Goal: Task Accomplishment & Management: Complete application form

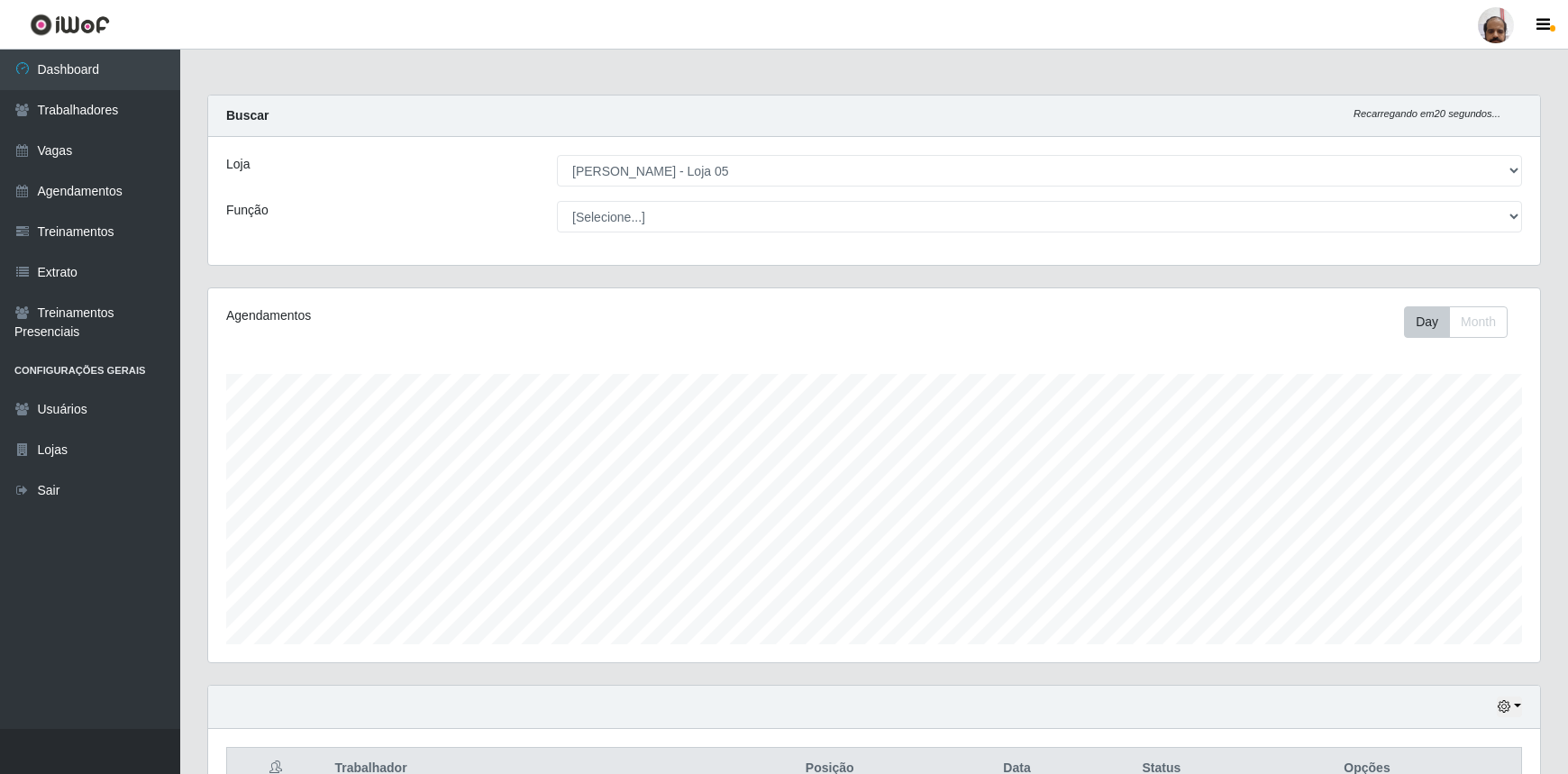
select select "252"
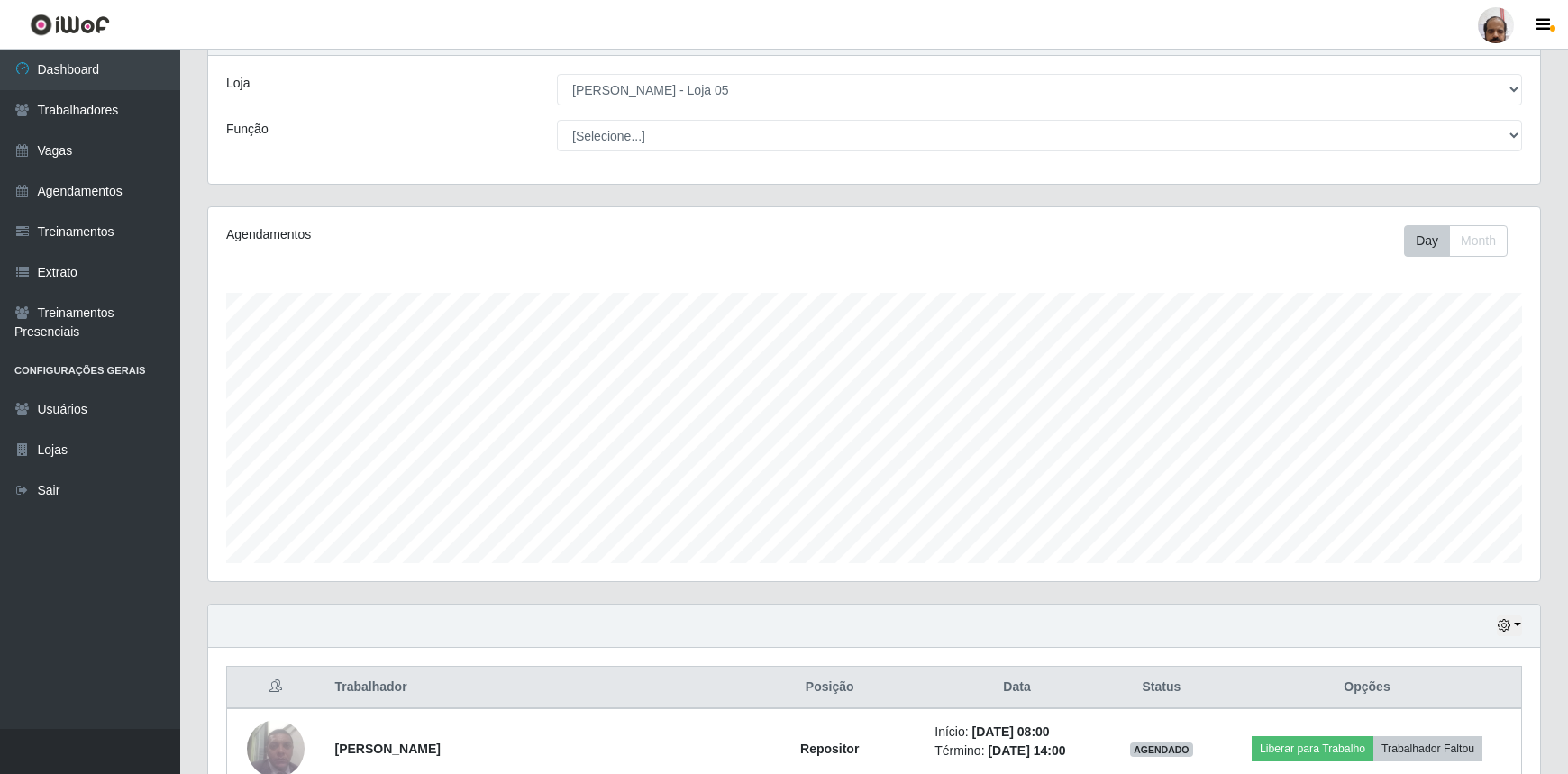
scroll to position [374, 1332]
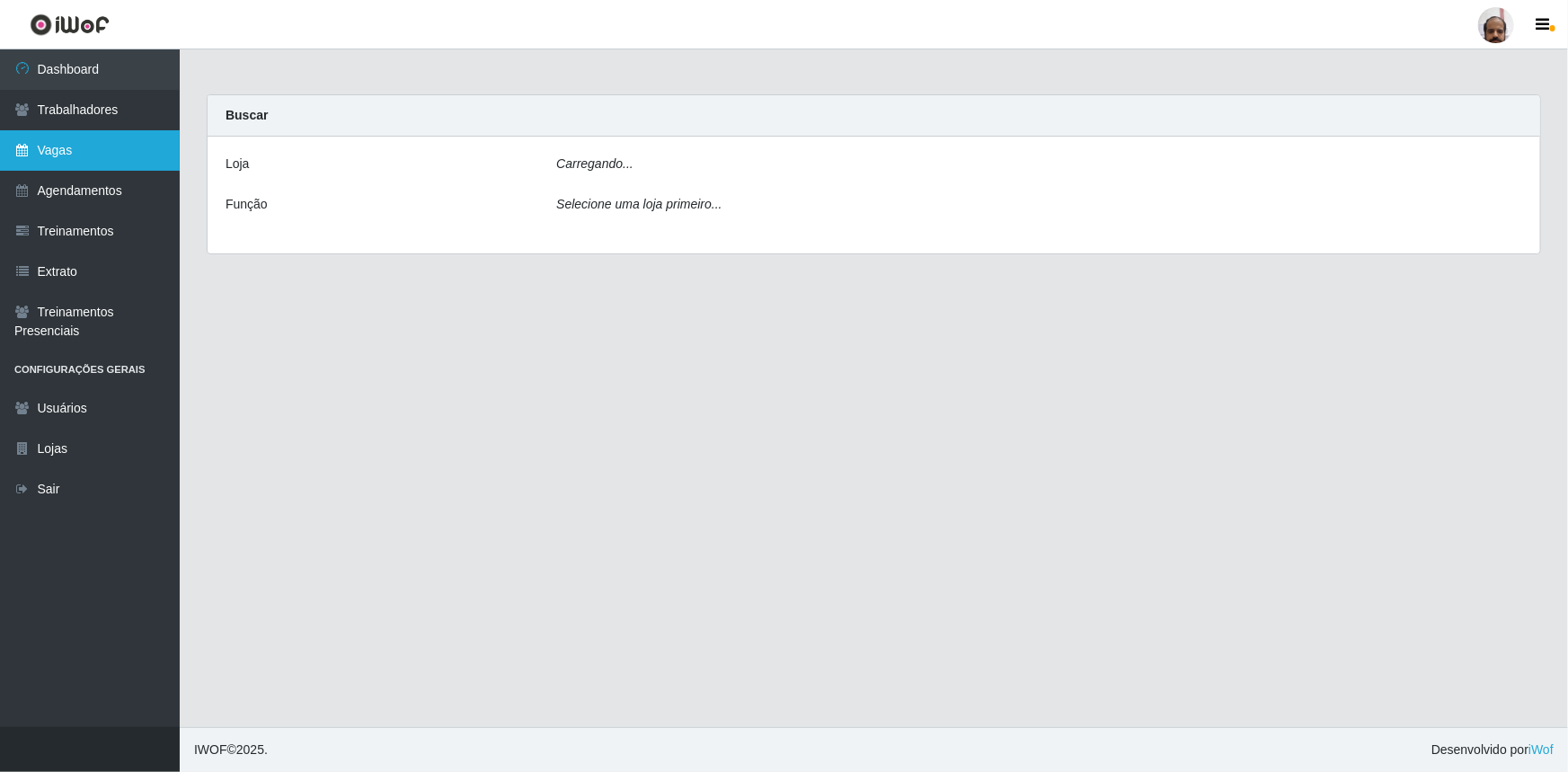
click at [79, 157] on link "Vagas" at bounding box center [90, 151] width 180 height 41
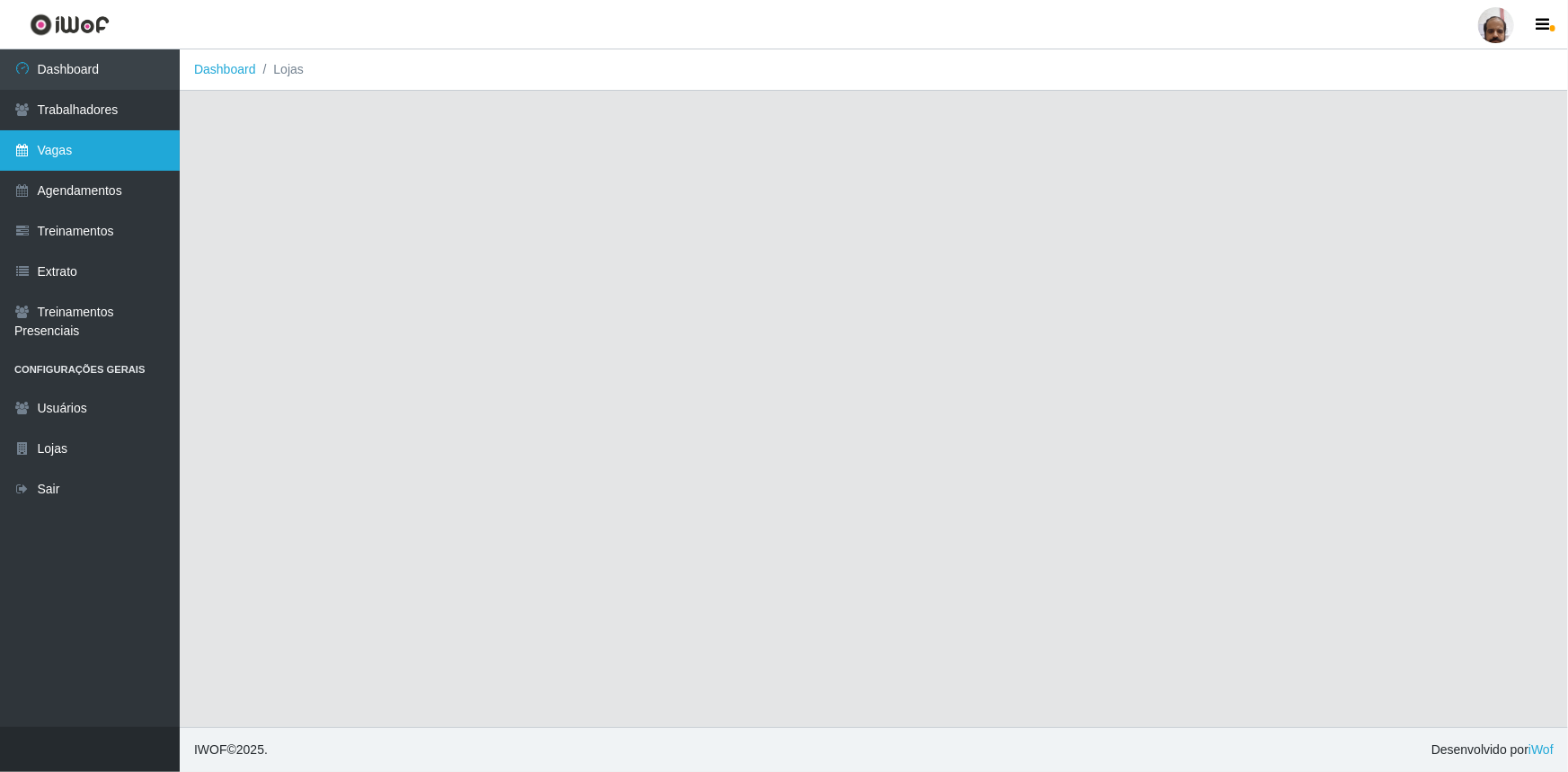
click at [88, 155] on link "Vagas" at bounding box center [90, 151] width 180 height 41
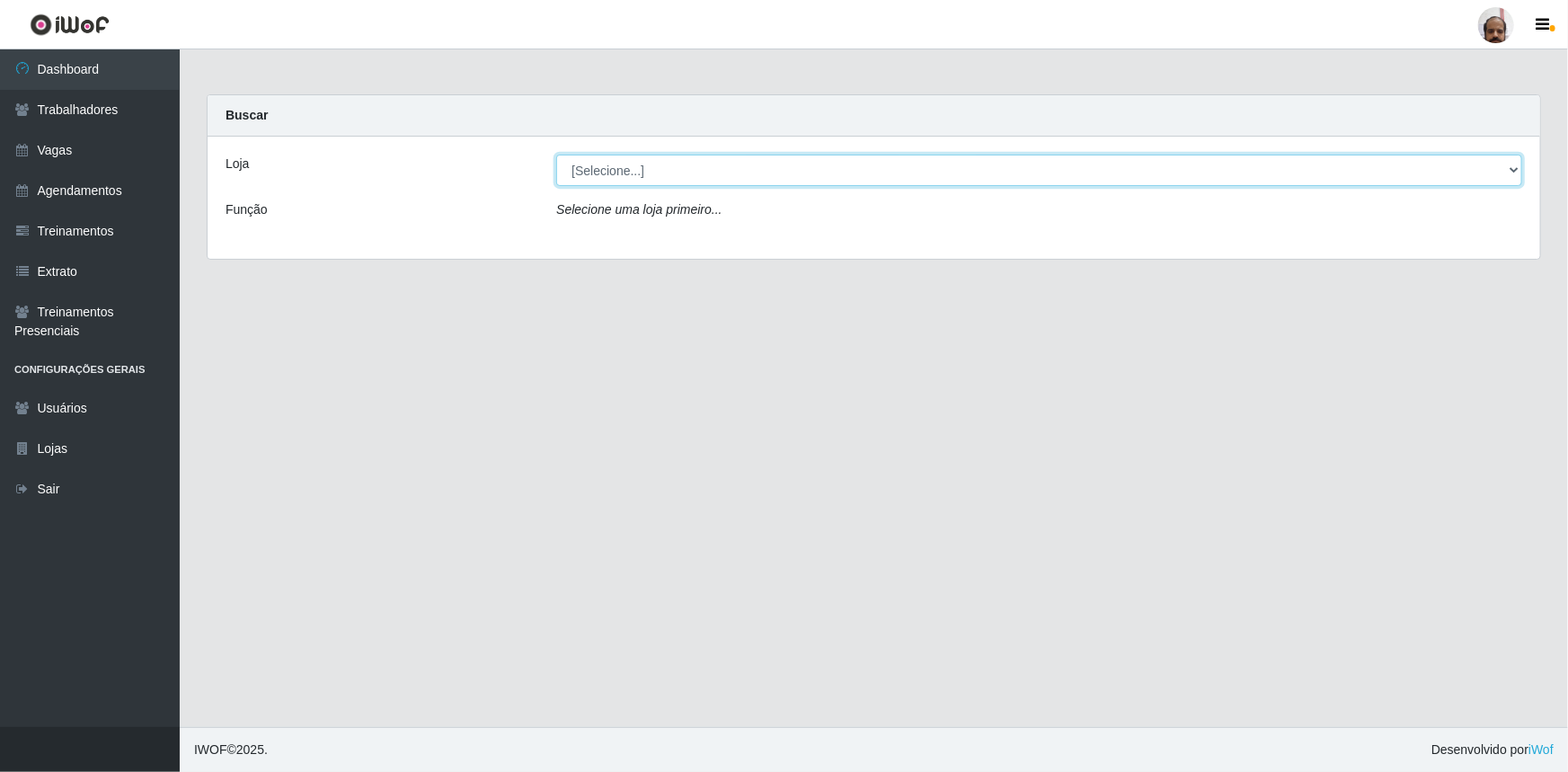
click at [1515, 167] on select "[Selecione...] Mar Vermelho - Loja 05" at bounding box center [1039, 170] width 966 height 31
select select "252"
click at [556, 154] on select "[Selecione...] Mar Vermelho - Loja 05" at bounding box center [1039, 170] width 966 height 31
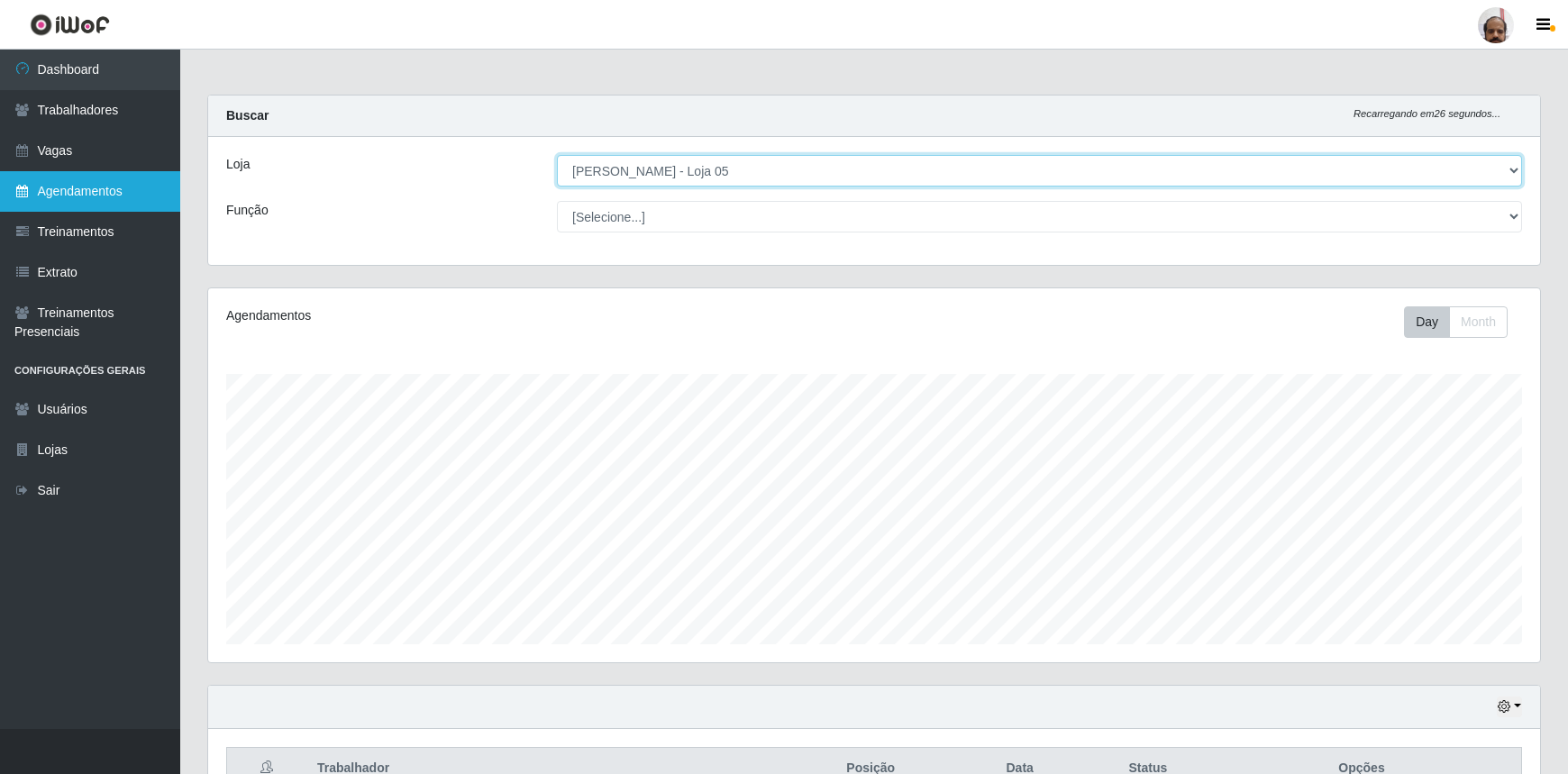
scroll to position [374, 1332]
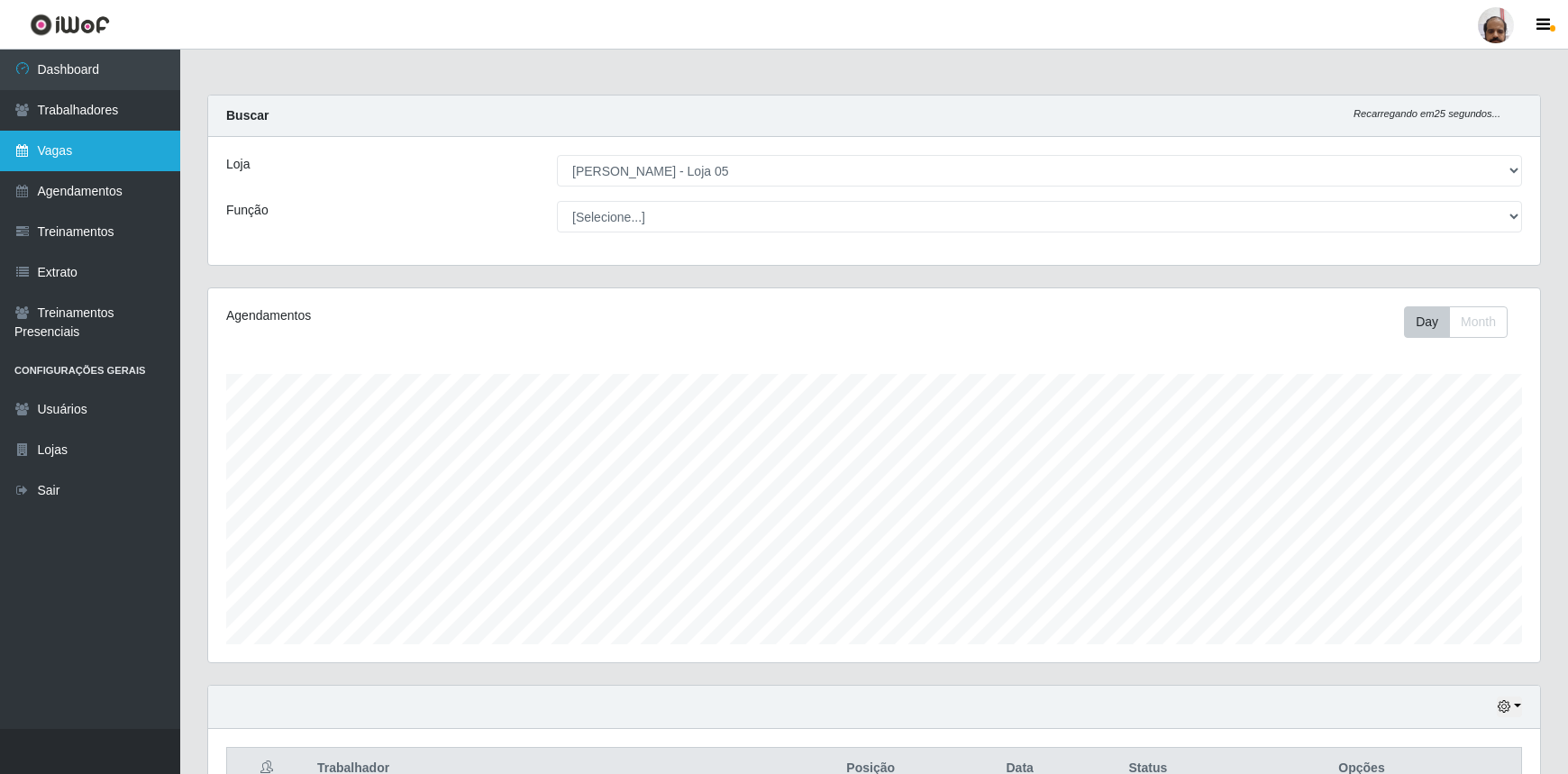
click at [80, 154] on link "Vagas" at bounding box center [90, 151] width 180 height 41
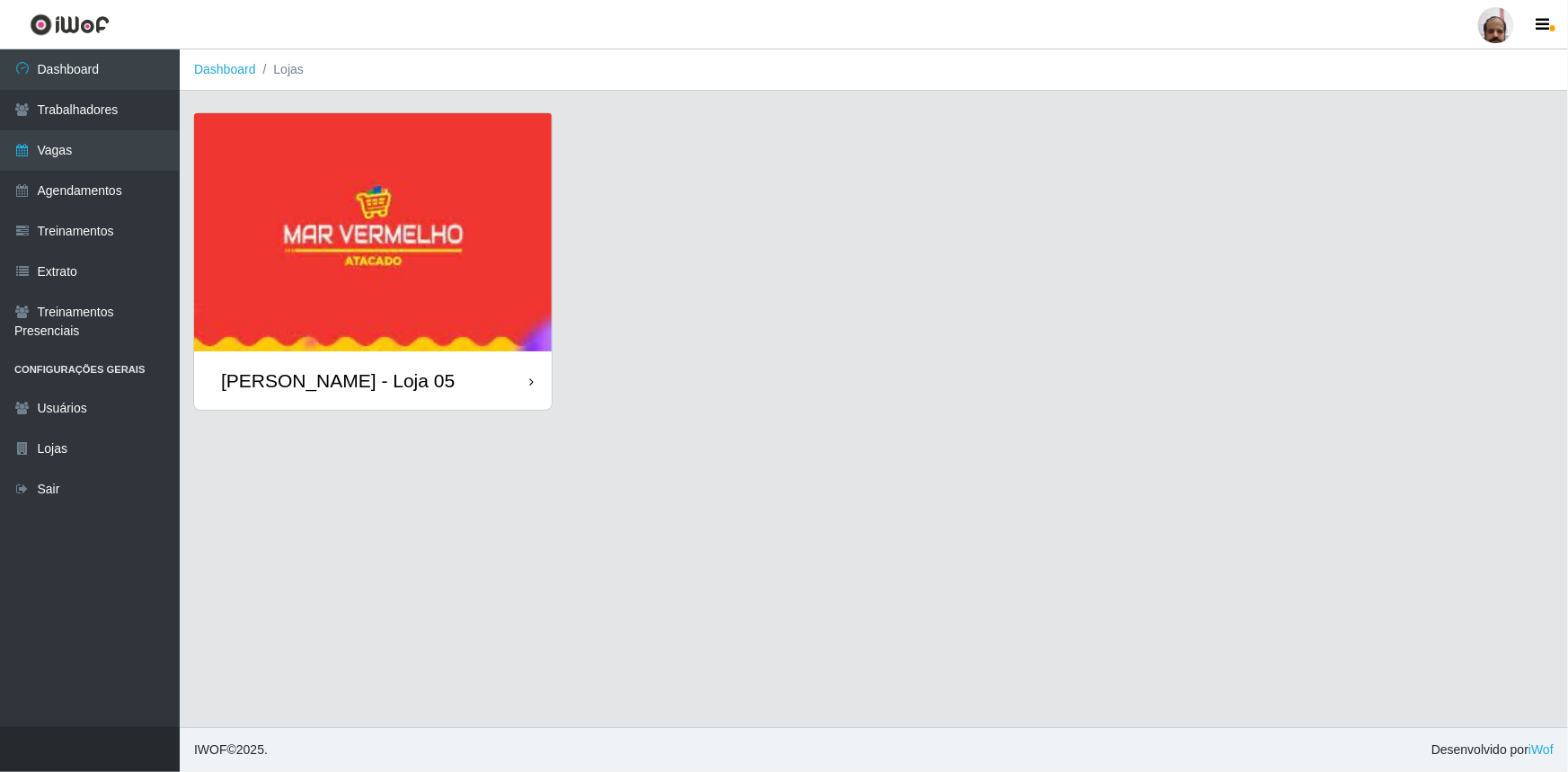
click at [405, 391] on div "[PERSON_NAME] - Loja 05" at bounding box center [337, 381] width 234 height 23
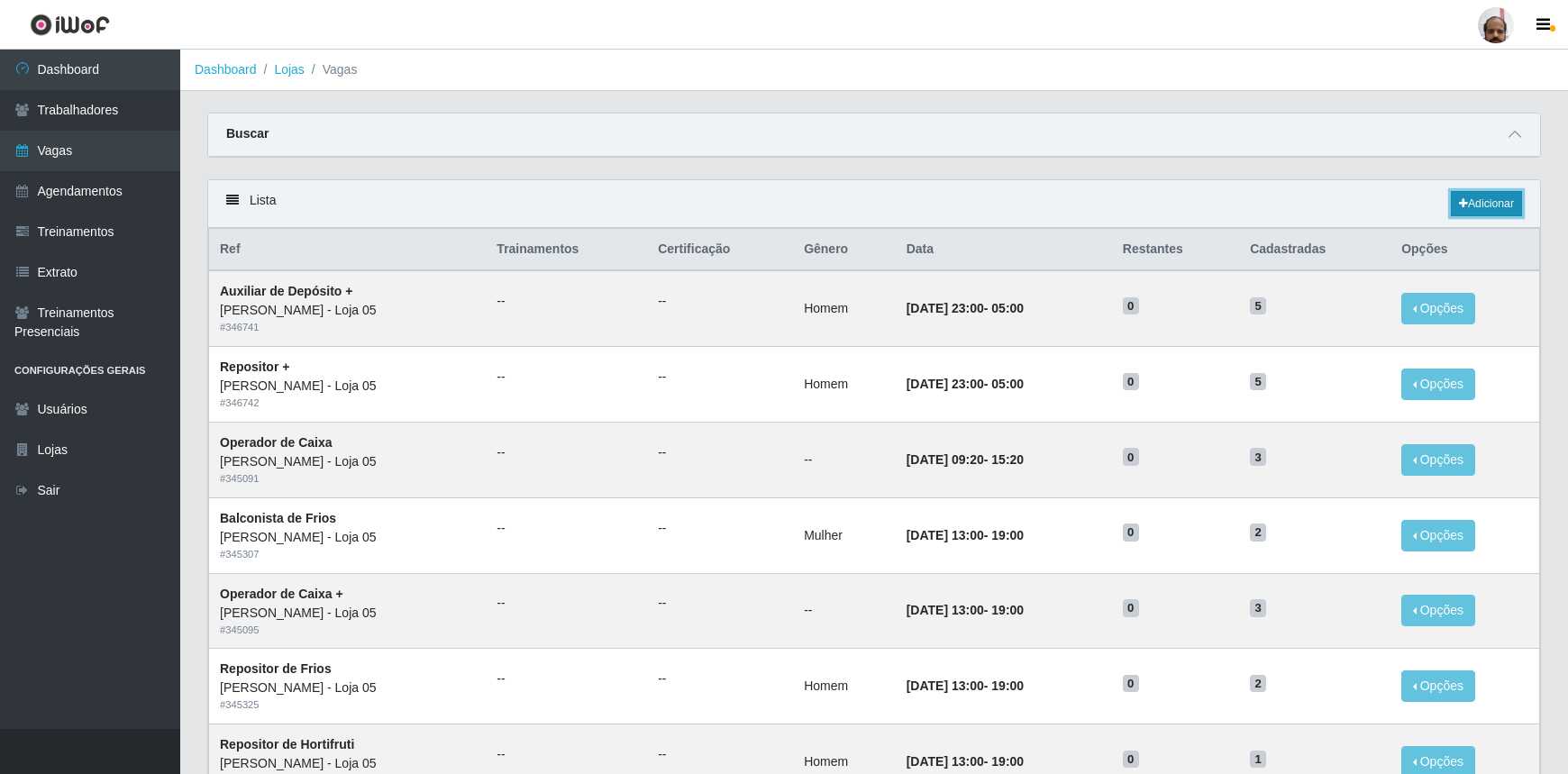
click at [1494, 207] on link "Adicionar" at bounding box center [1486, 203] width 71 height 26
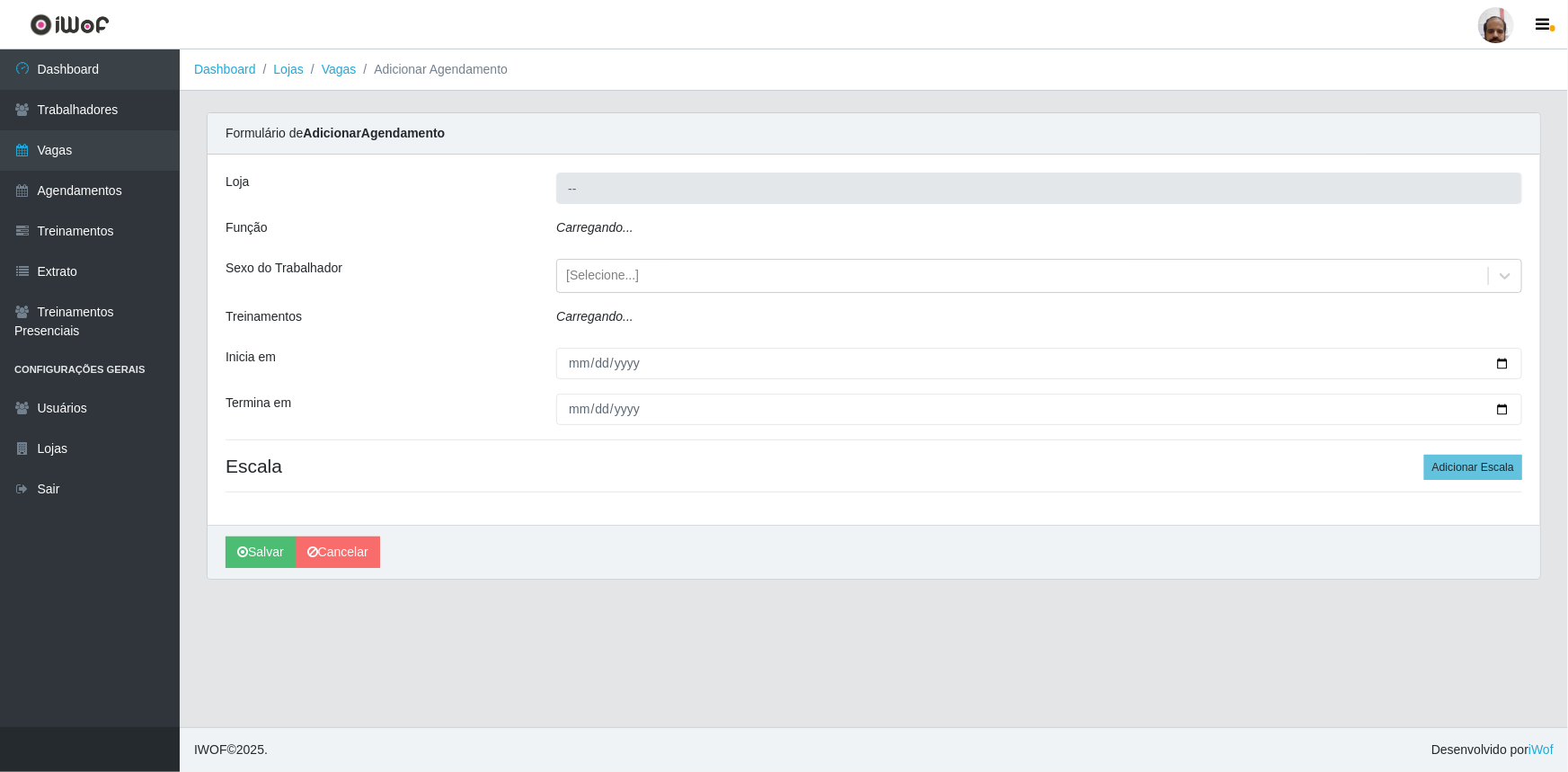
type input "[PERSON_NAME] - Loja 05"
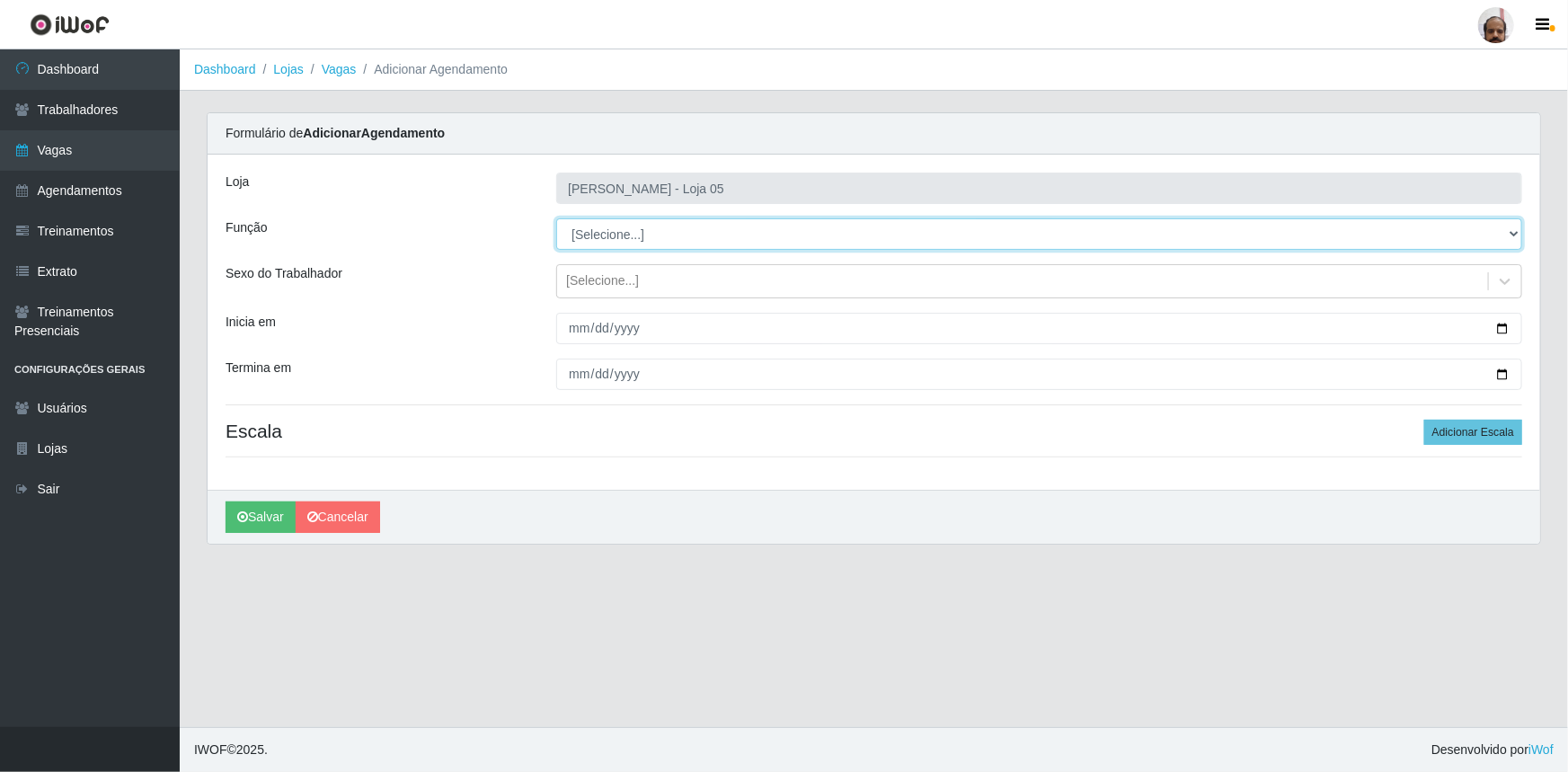
click at [1515, 229] on select "[Selecione...] ASG ASG + ASG ++ Auxiliar de Depósito Auxiliar de Depósito + Aux…" at bounding box center [1039, 234] width 966 height 31
select select "115"
click at [556, 219] on select "[Selecione...] ASG ASG + ASG ++ Auxiliar de Depósito Auxiliar de Depósito + Aux…" at bounding box center [1039, 234] width 966 height 31
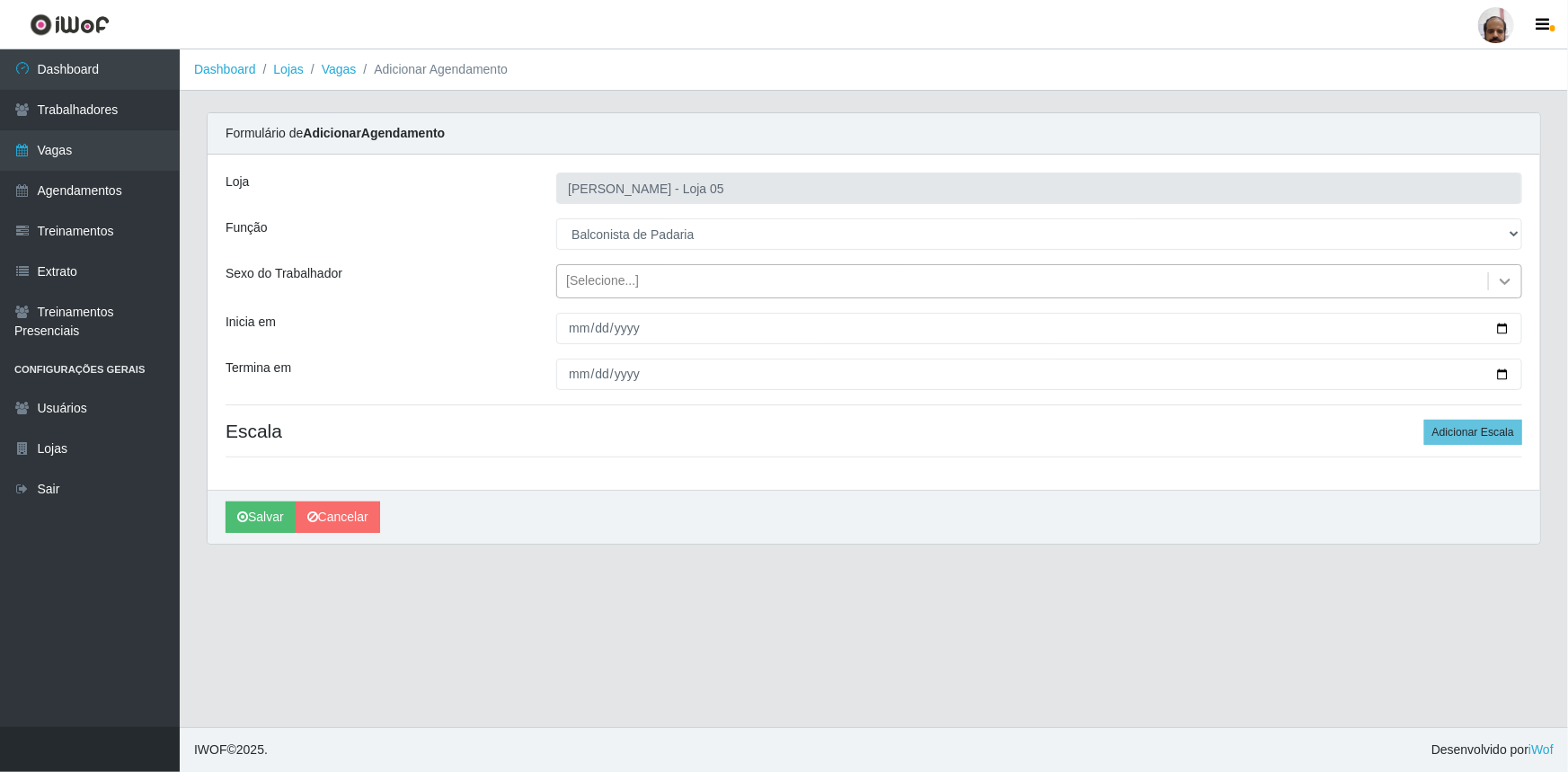
drag, startPoint x: 1503, startPoint y: 281, endPoint x: 1503, endPoint y: 292, distance: 11.0
click at [1505, 281] on icon at bounding box center [1505, 281] width 10 height 7
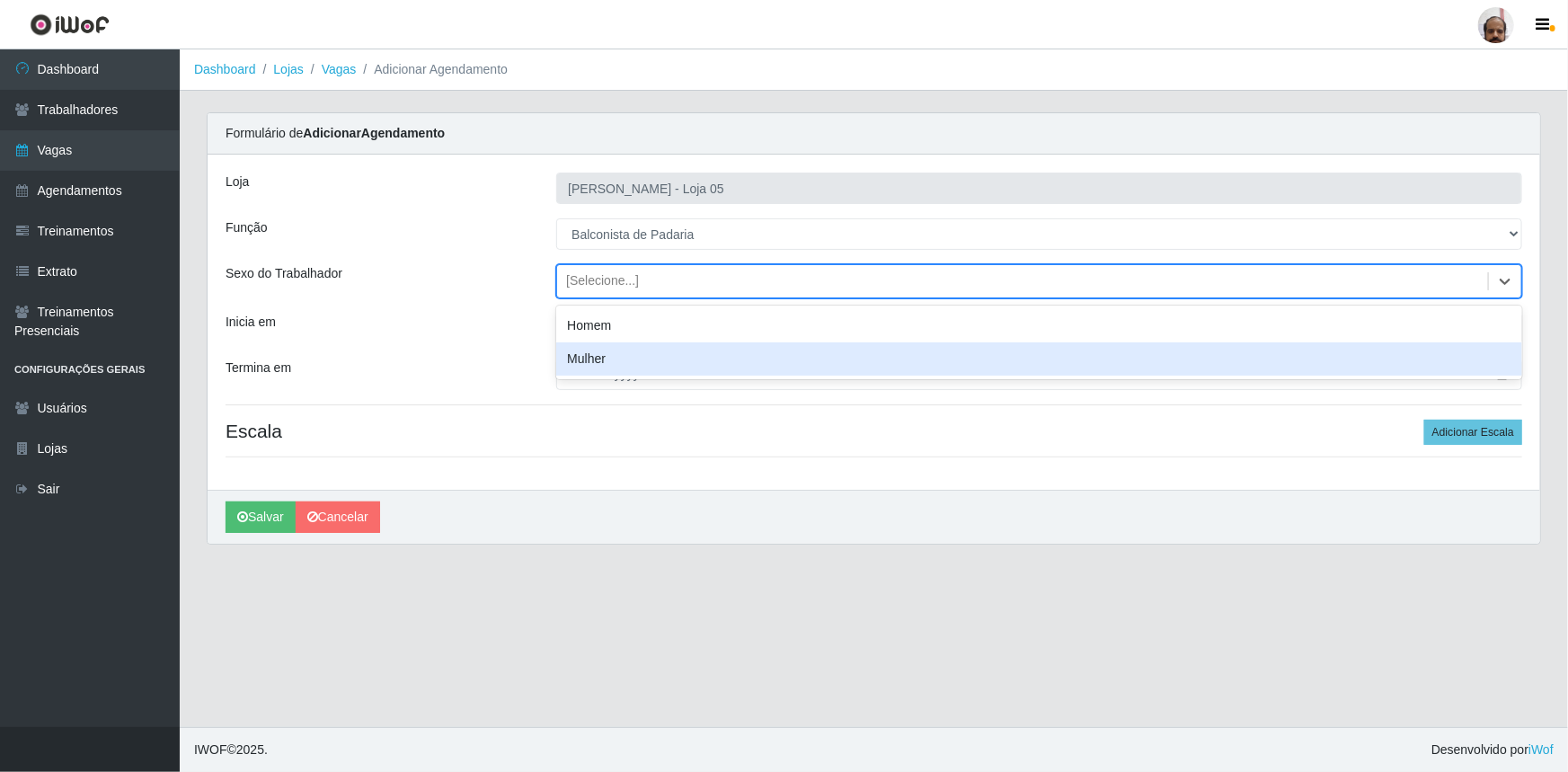
click at [575, 358] on div "Mulher" at bounding box center [1039, 359] width 966 height 33
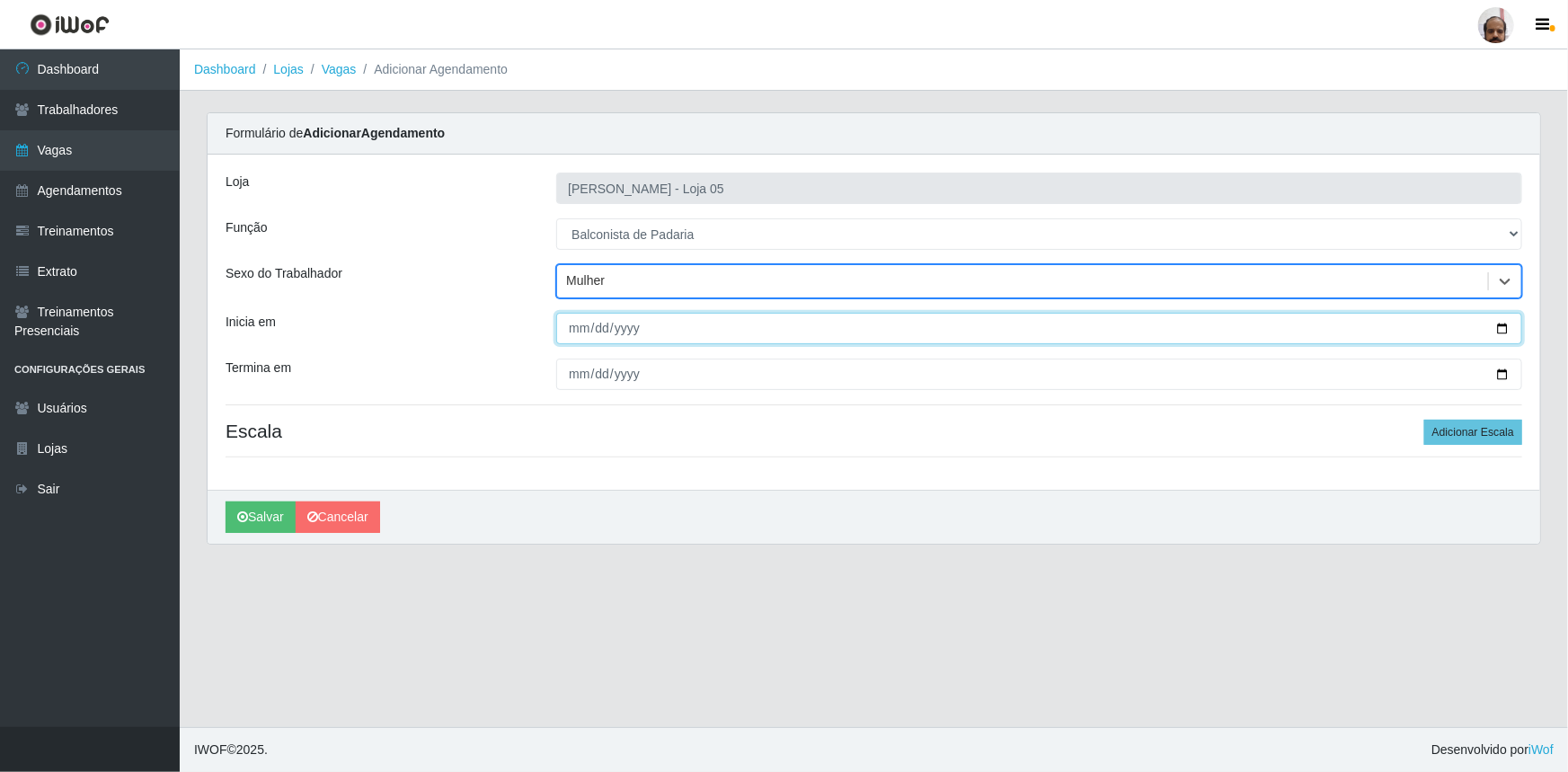
click at [1506, 331] on input "Inicia em" at bounding box center [1039, 328] width 966 height 31
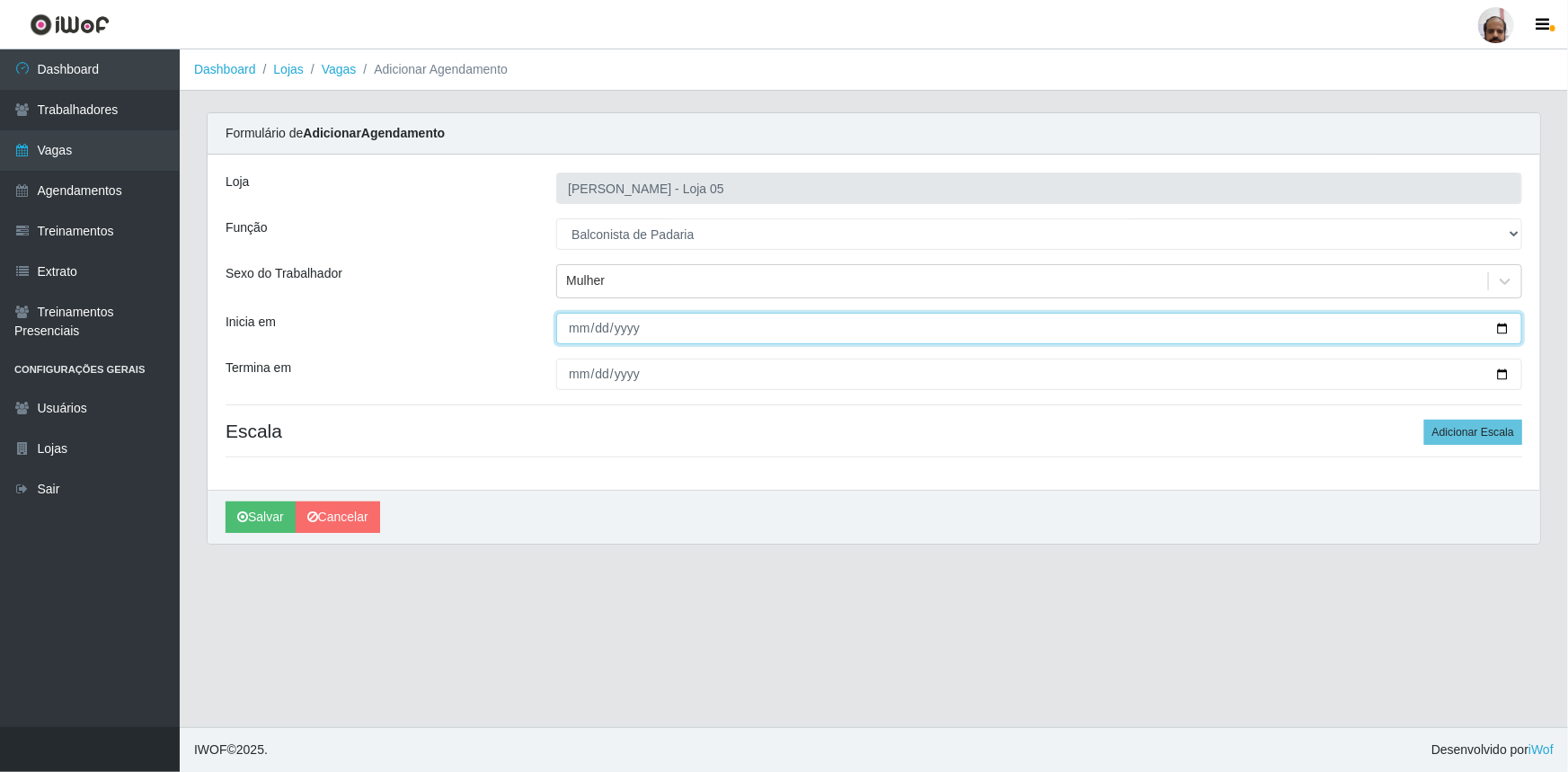
type input "2025-09-22"
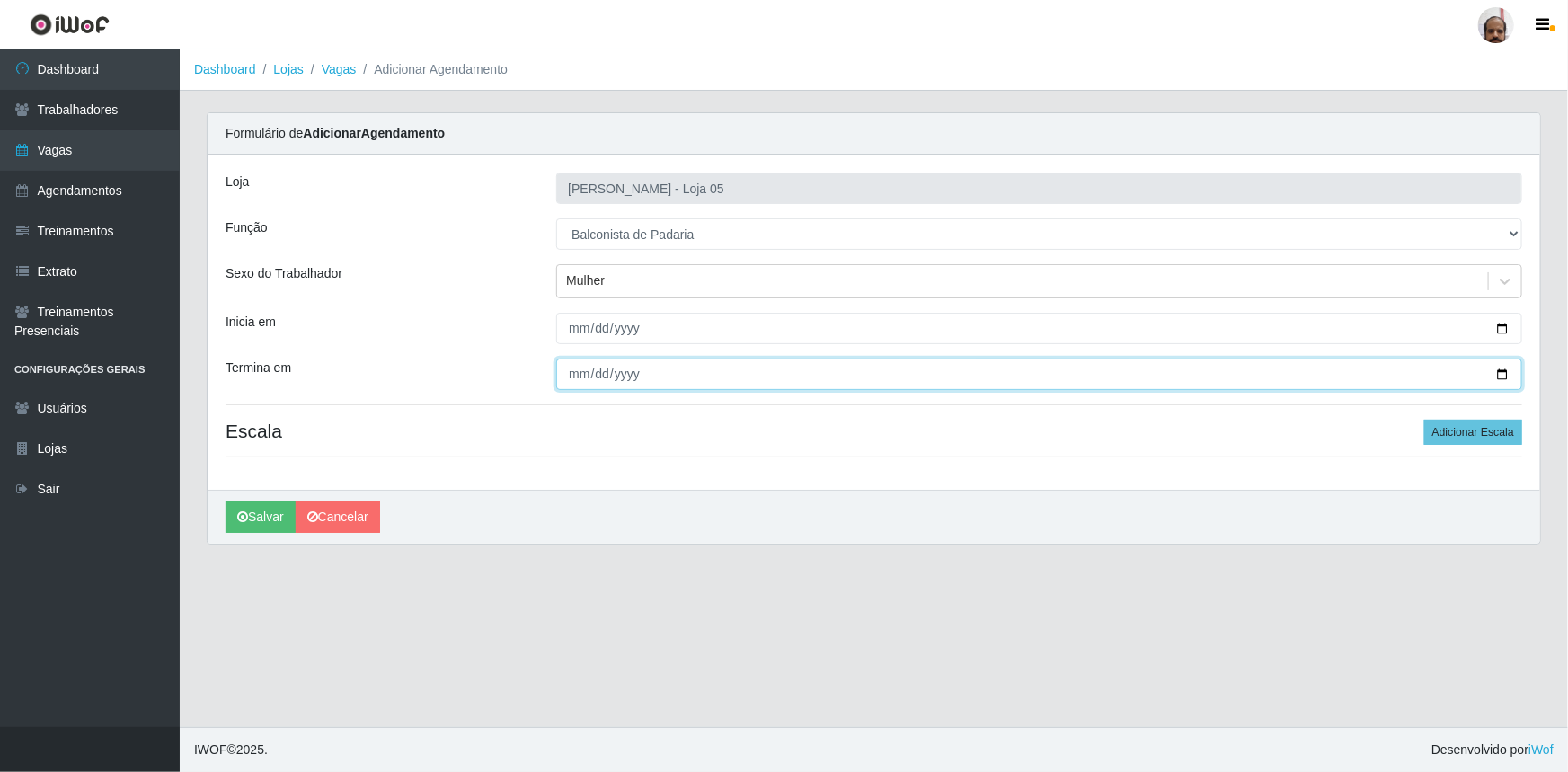
click at [1501, 378] on input "Termina em" at bounding box center [1039, 374] width 966 height 31
type input "2025-09-22"
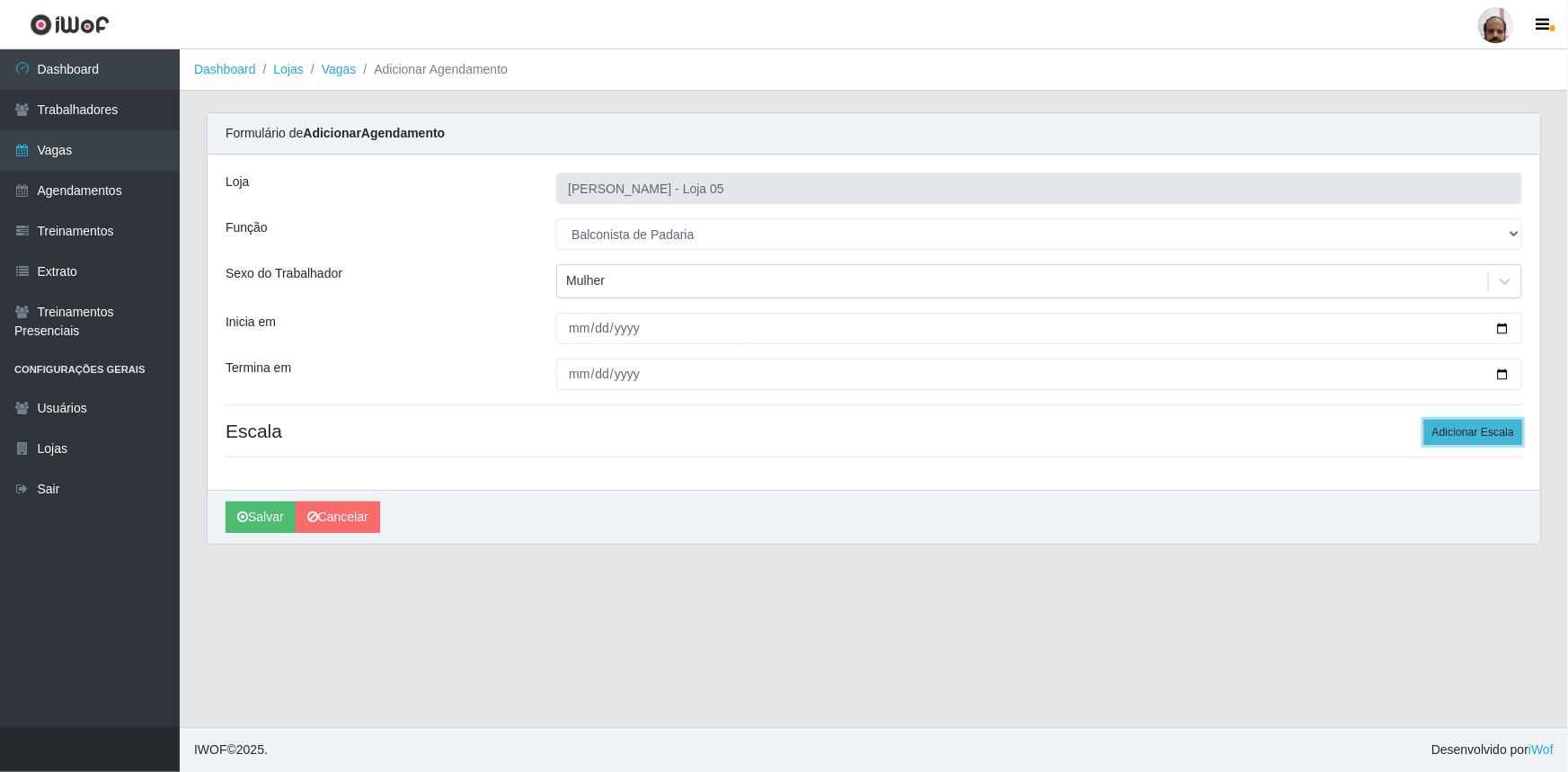
click at [1509, 439] on button "Adicionar Escala" at bounding box center [1472, 432] width 98 height 26
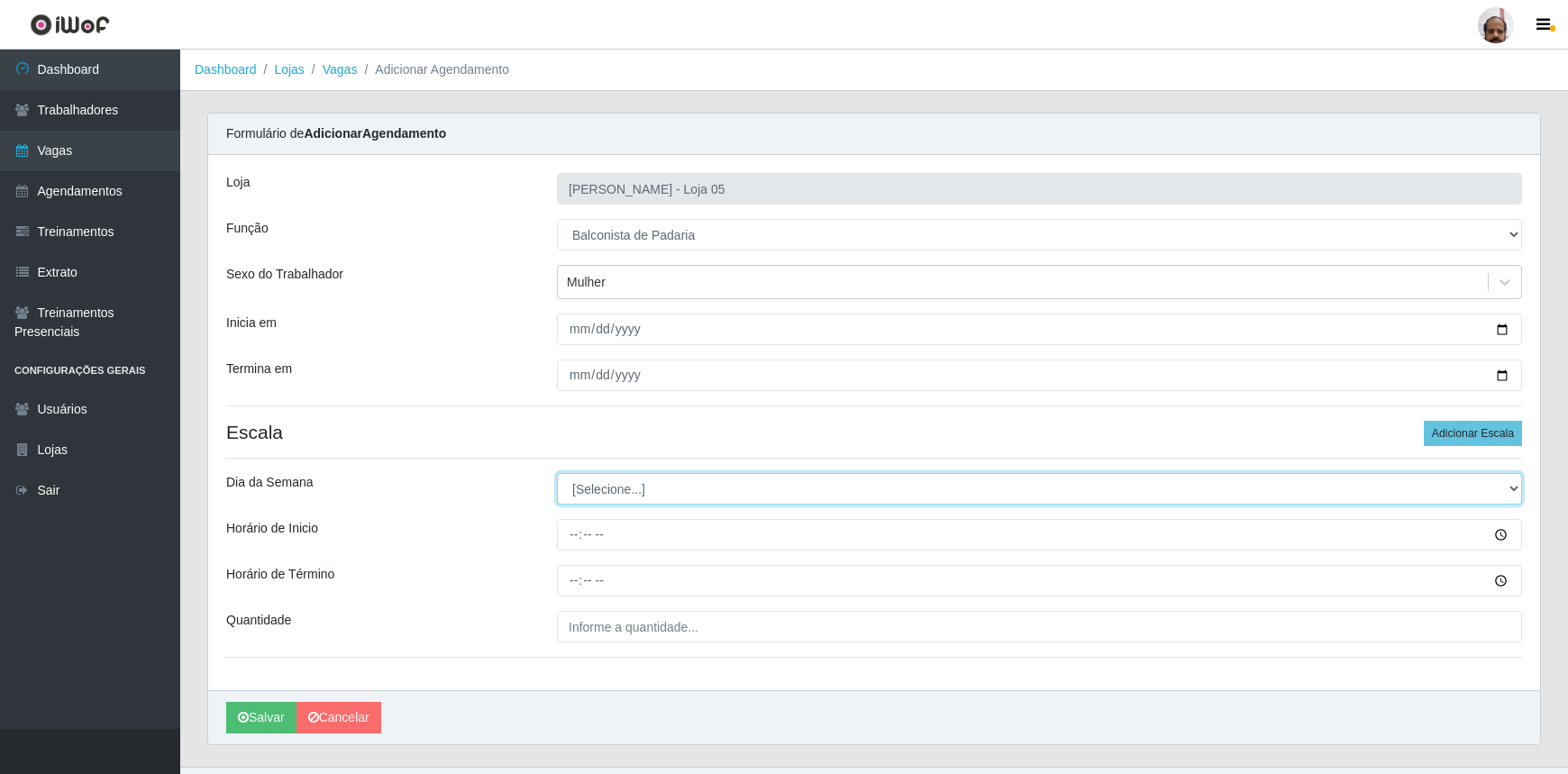
click at [1513, 489] on select "[Selecione...] Segunda Terça Quarta Quinta Sexta Sábado Domingo" at bounding box center [1040, 488] width 965 height 31
select select "1"
click at [557, 473] on select "[Selecione...] Segunda Terça Quarta Quinta Sexta Sábado Domingo" at bounding box center [1040, 488] width 965 height 31
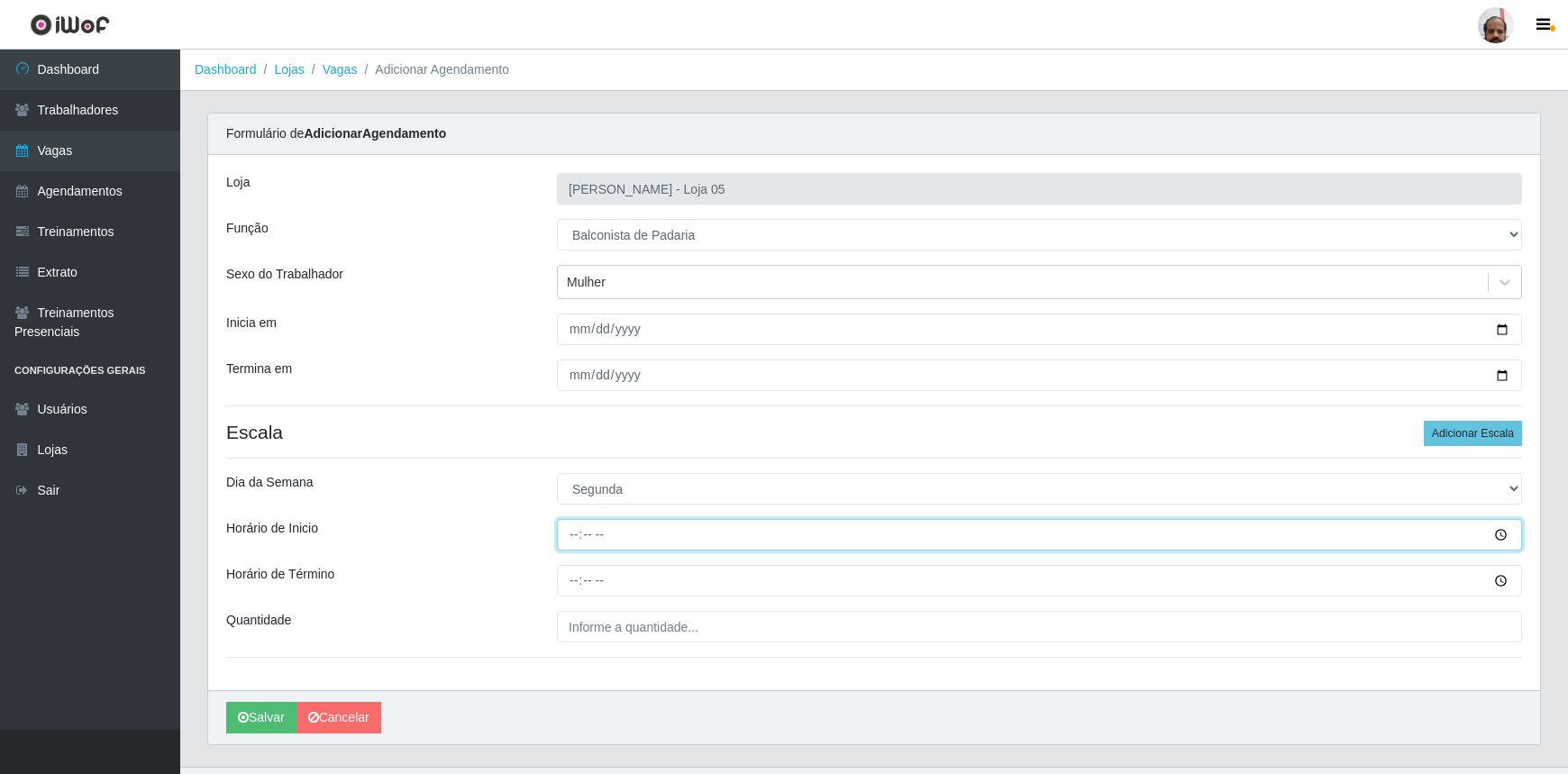
click at [576, 532] on input "Horário de Inicio" at bounding box center [1040, 535] width 965 height 31
type input "08:00"
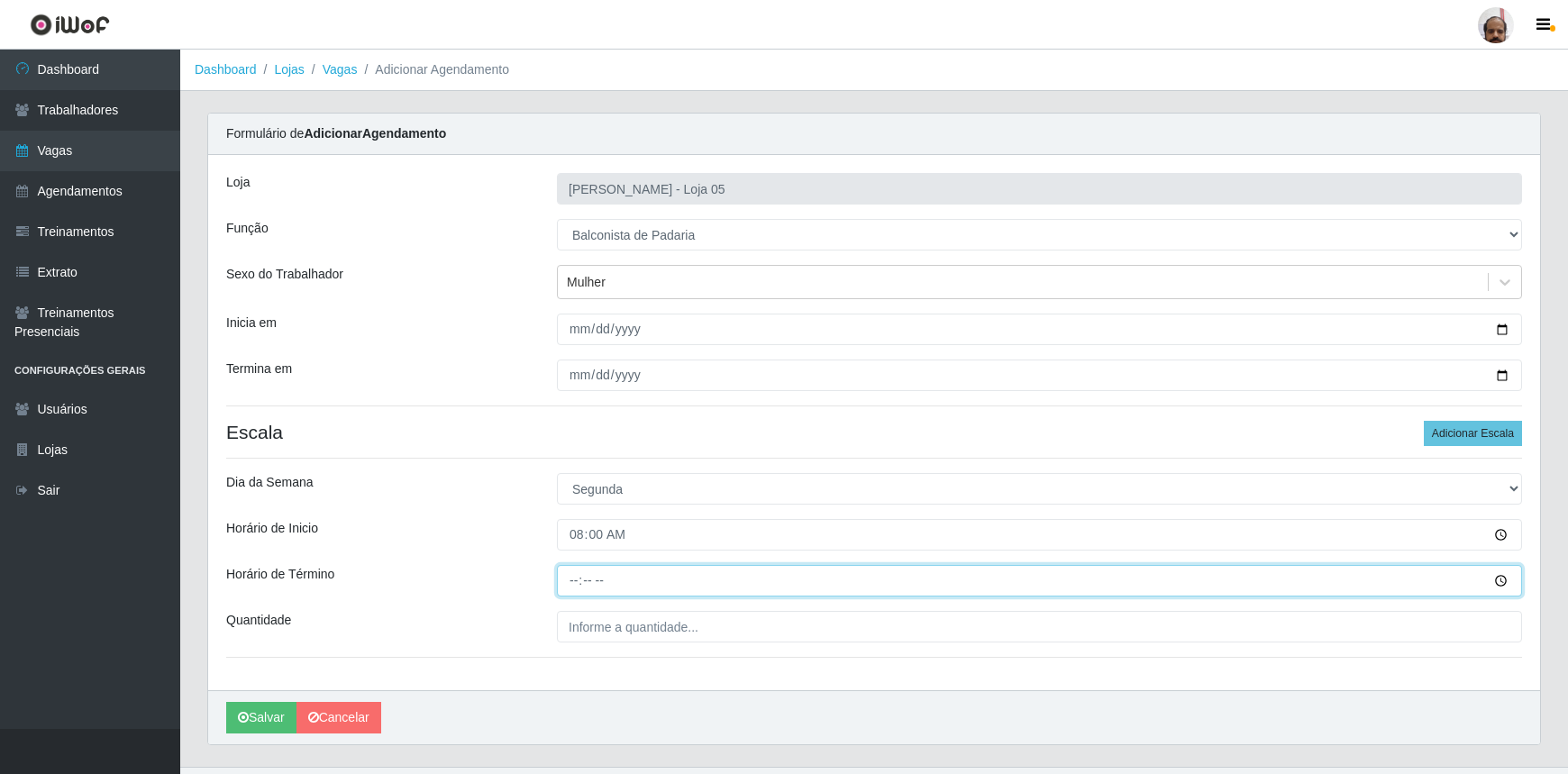
click at [568, 576] on input "Horário de Término" at bounding box center [1040, 580] width 965 height 31
type input "14:00"
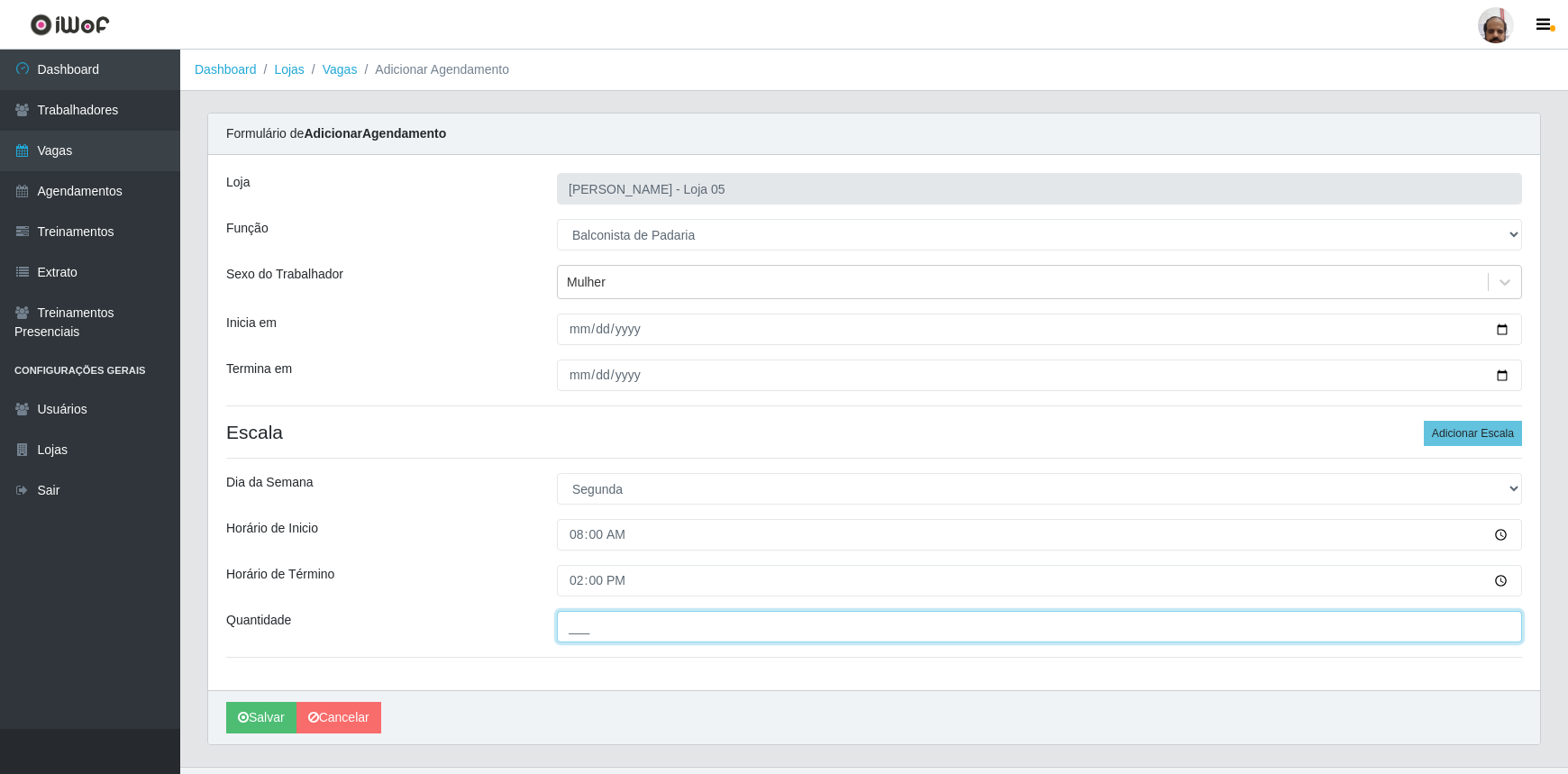
click at [568, 615] on input "___" at bounding box center [1040, 626] width 965 height 31
type input "1__"
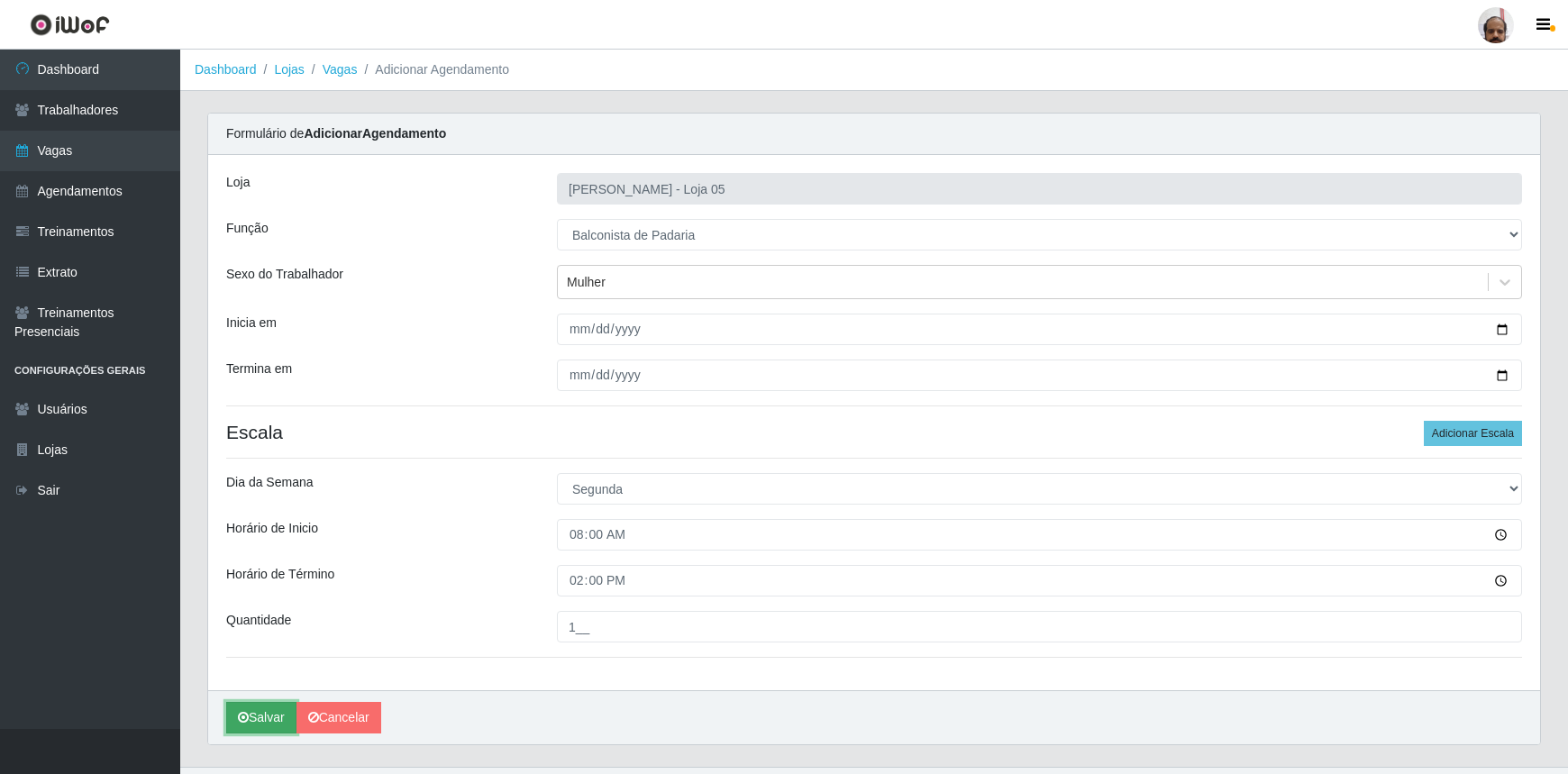
click at [272, 728] on button "Salvar" at bounding box center [261, 717] width 70 height 31
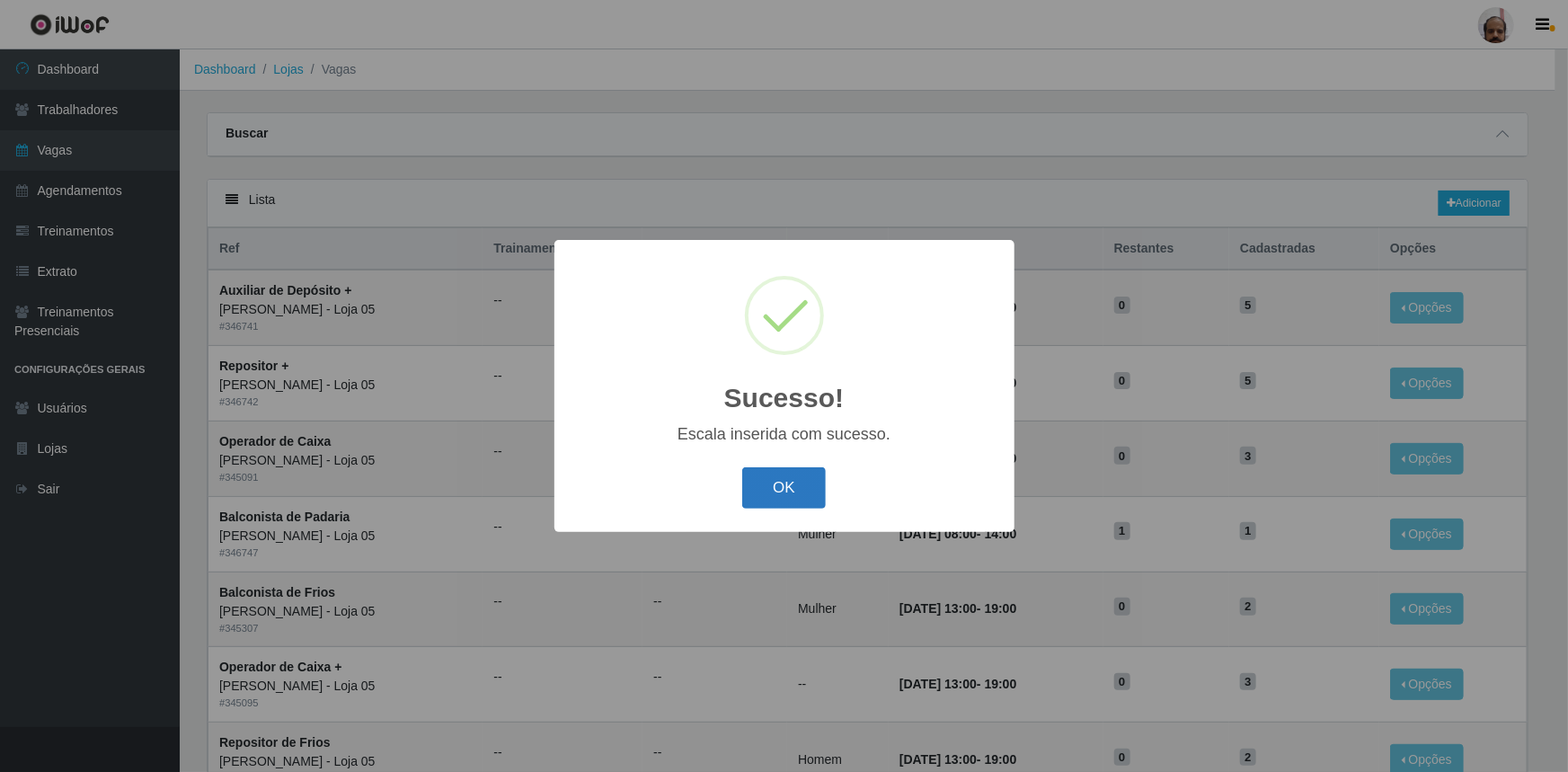
click at [799, 508] on button "OK" at bounding box center [784, 489] width 83 height 43
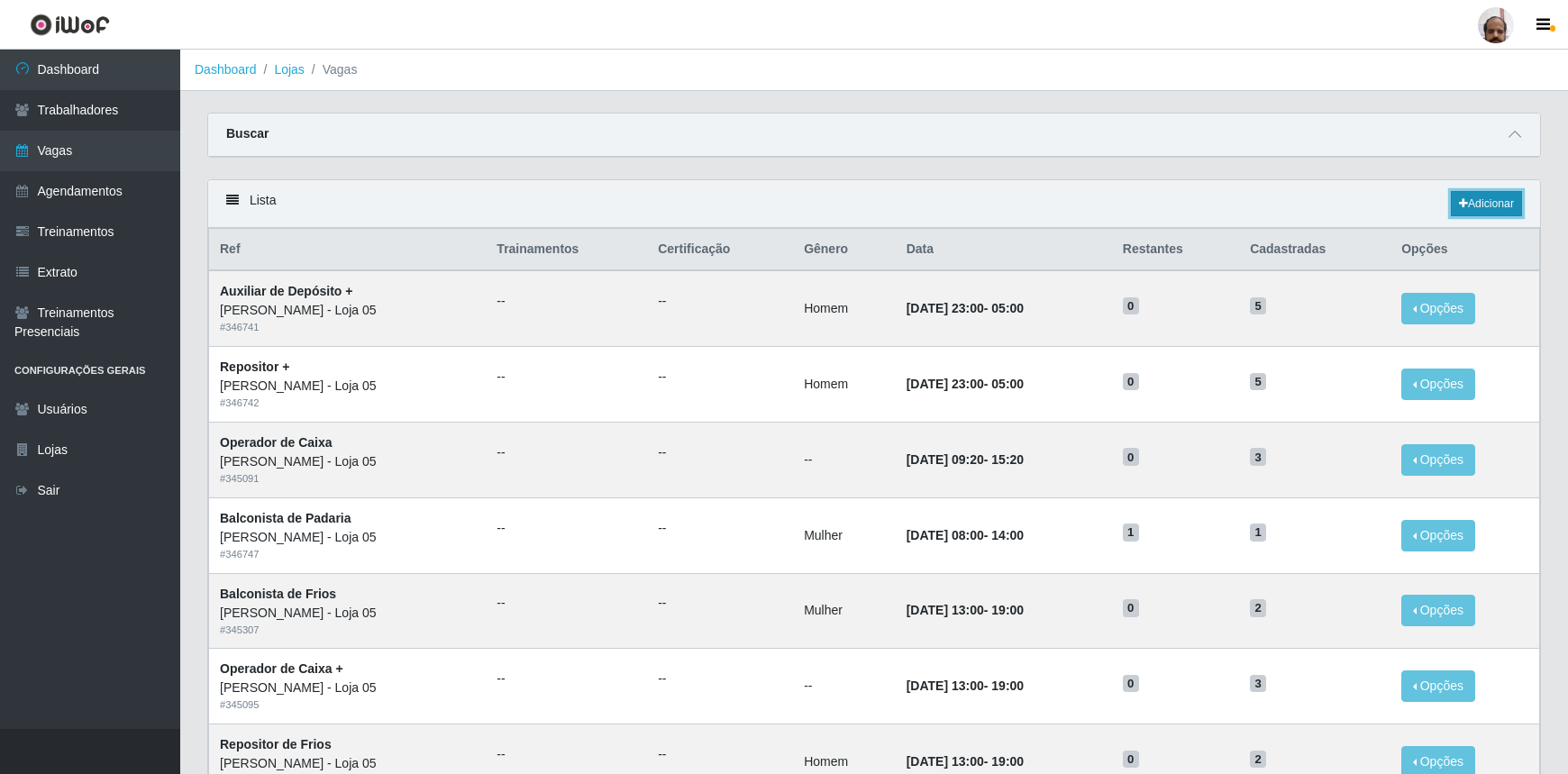
click at [1511, 199] on link "Adicionar" at bounding box center [1486, 203] width 71 height 26
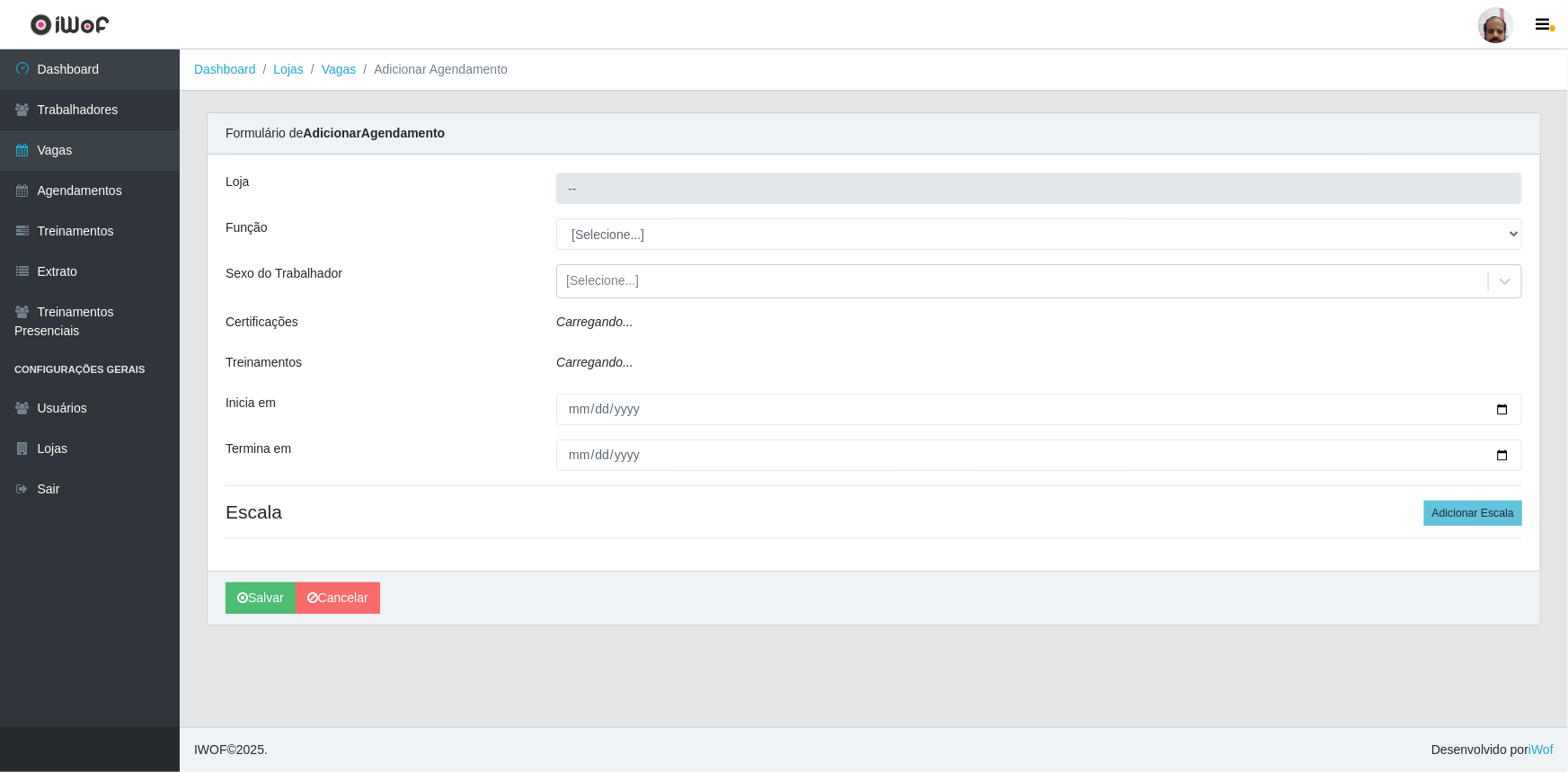
type input "[PERSON_NAME] - Loja 05"
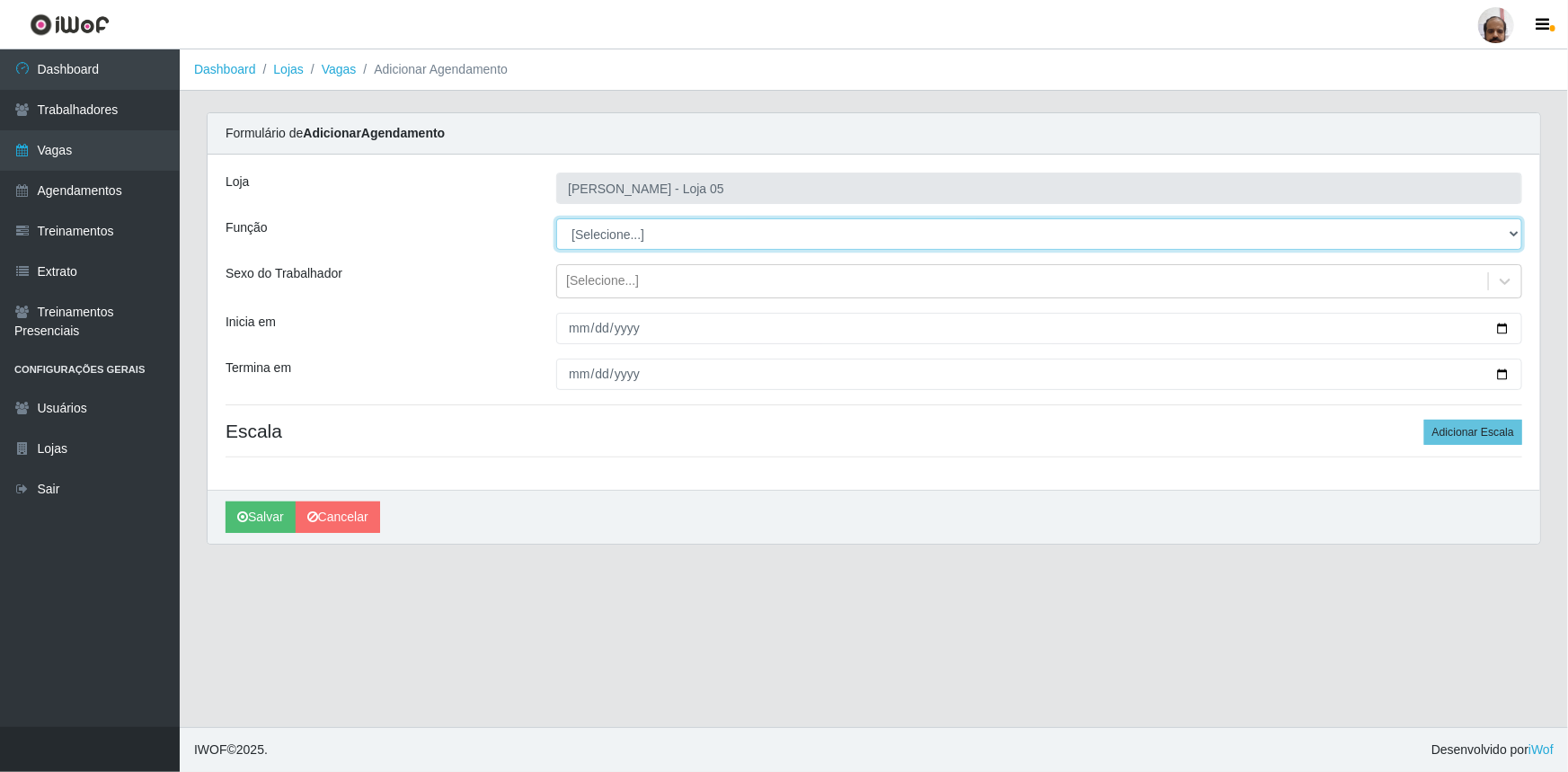
click at [1515, 234] on select "[Selecione...] ASG ASG + ASG ++ Auxiliar de Depósito Auxiliar de Depósito + Aux…" at bounding box center [1039, 234] width 966 height 31
select select "115"
click at [556, 219] on select "[Selecione...] ASG ASG + ASG ++ Auxiliar de Depósito Auxiliar de Depósito + Aux…" at bounding box center [1039, 234] width 966 height 31
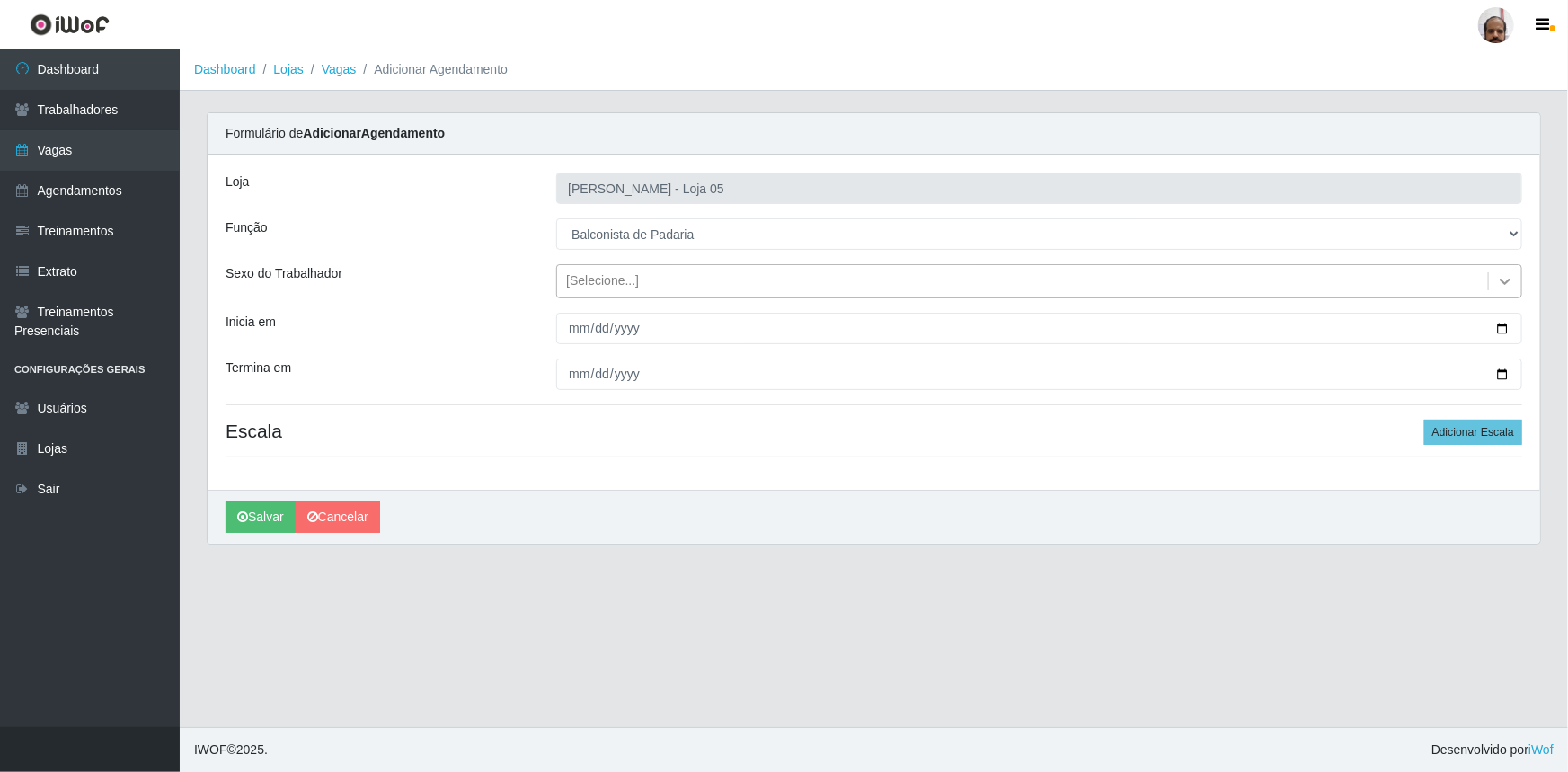
click at [1501, 274] on icon at bounding box center [1505, 281] width 18 height 18
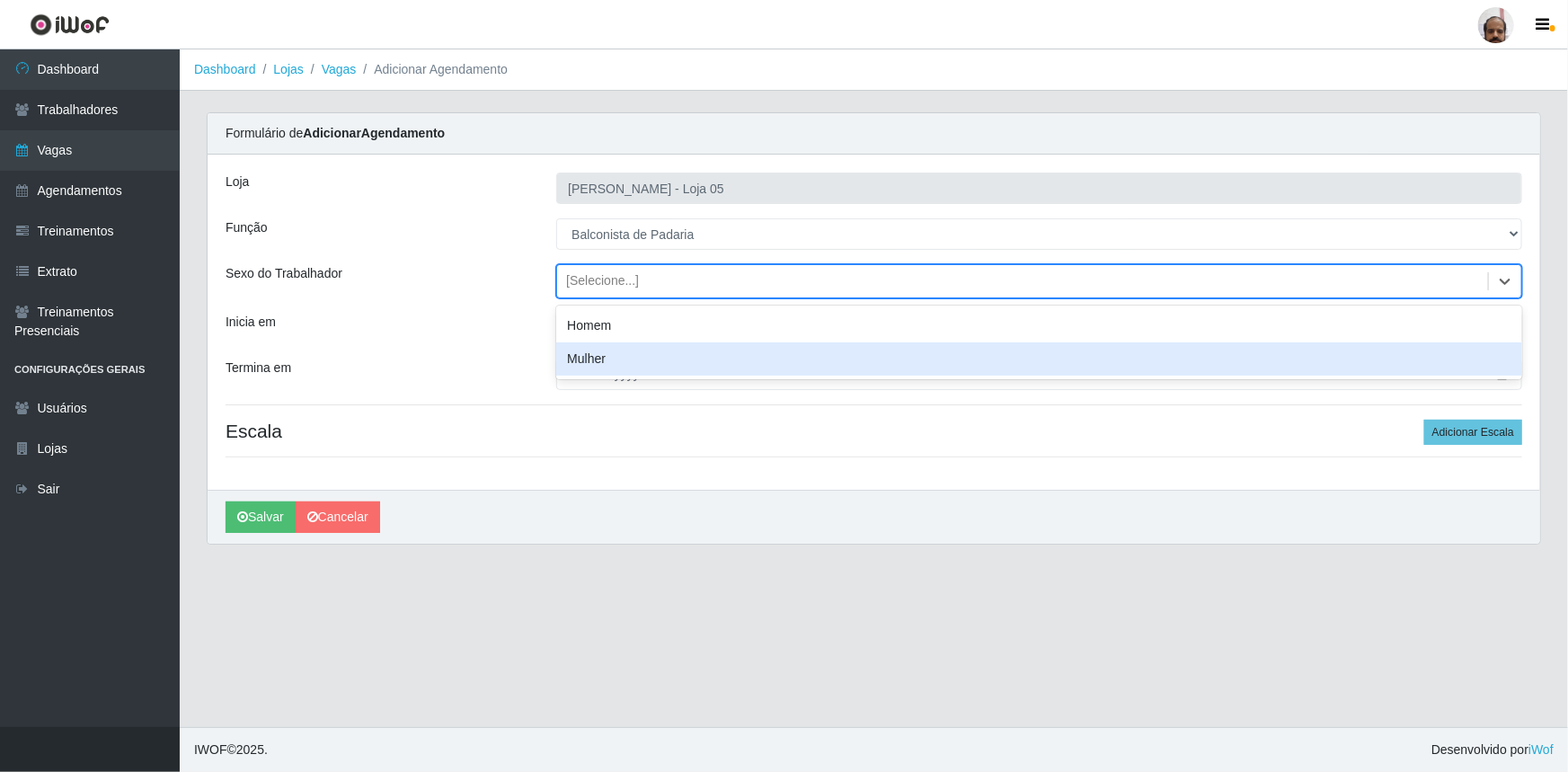
click at [668, 362] on div "Mulher" at bounding box center [1039, 359] width 966 height 33
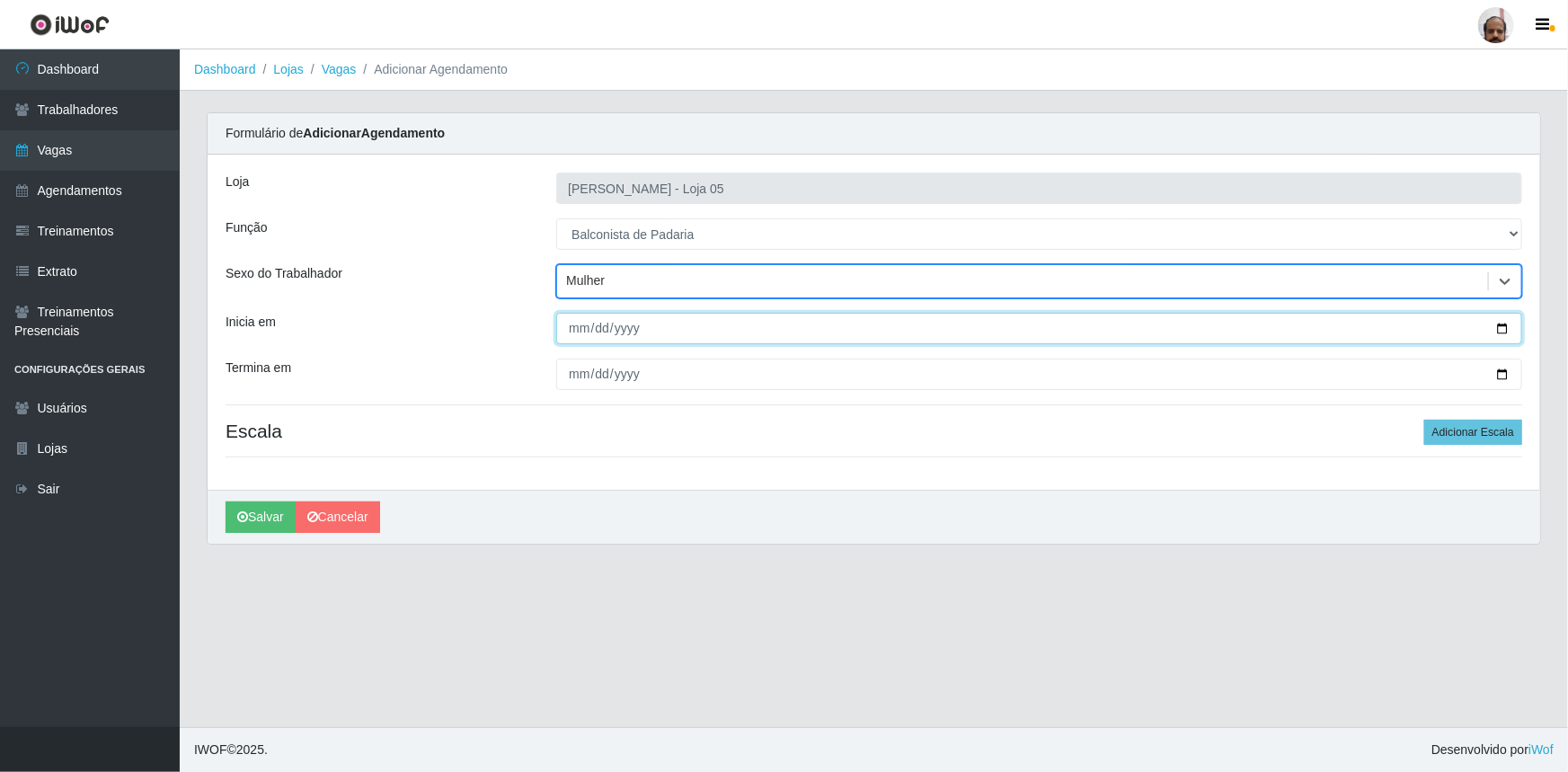
click at [1498, 331] on input "Inicia em" at bounding box center [1039, 328] width 966 height 31
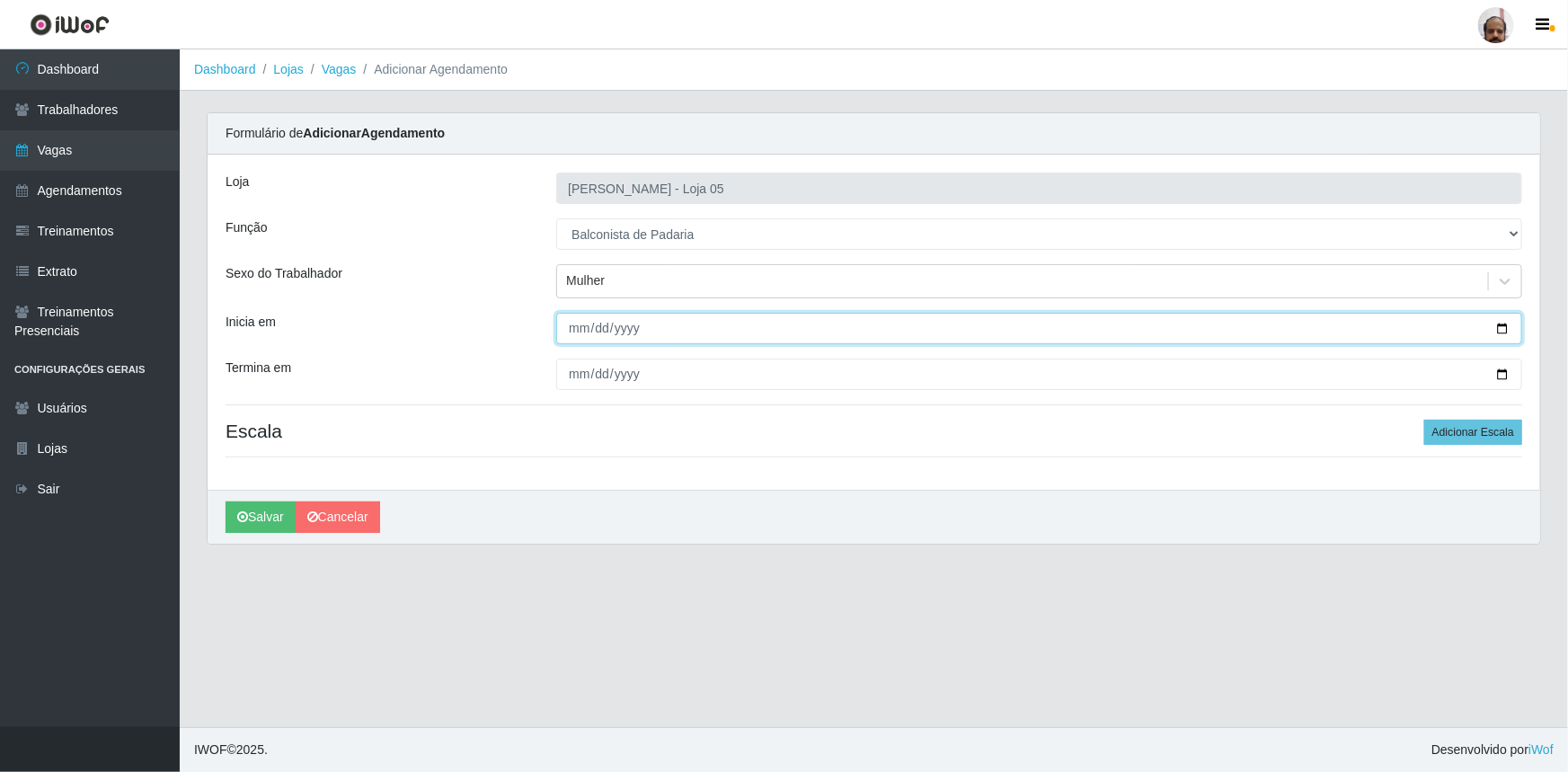
type input "2025-09-22"
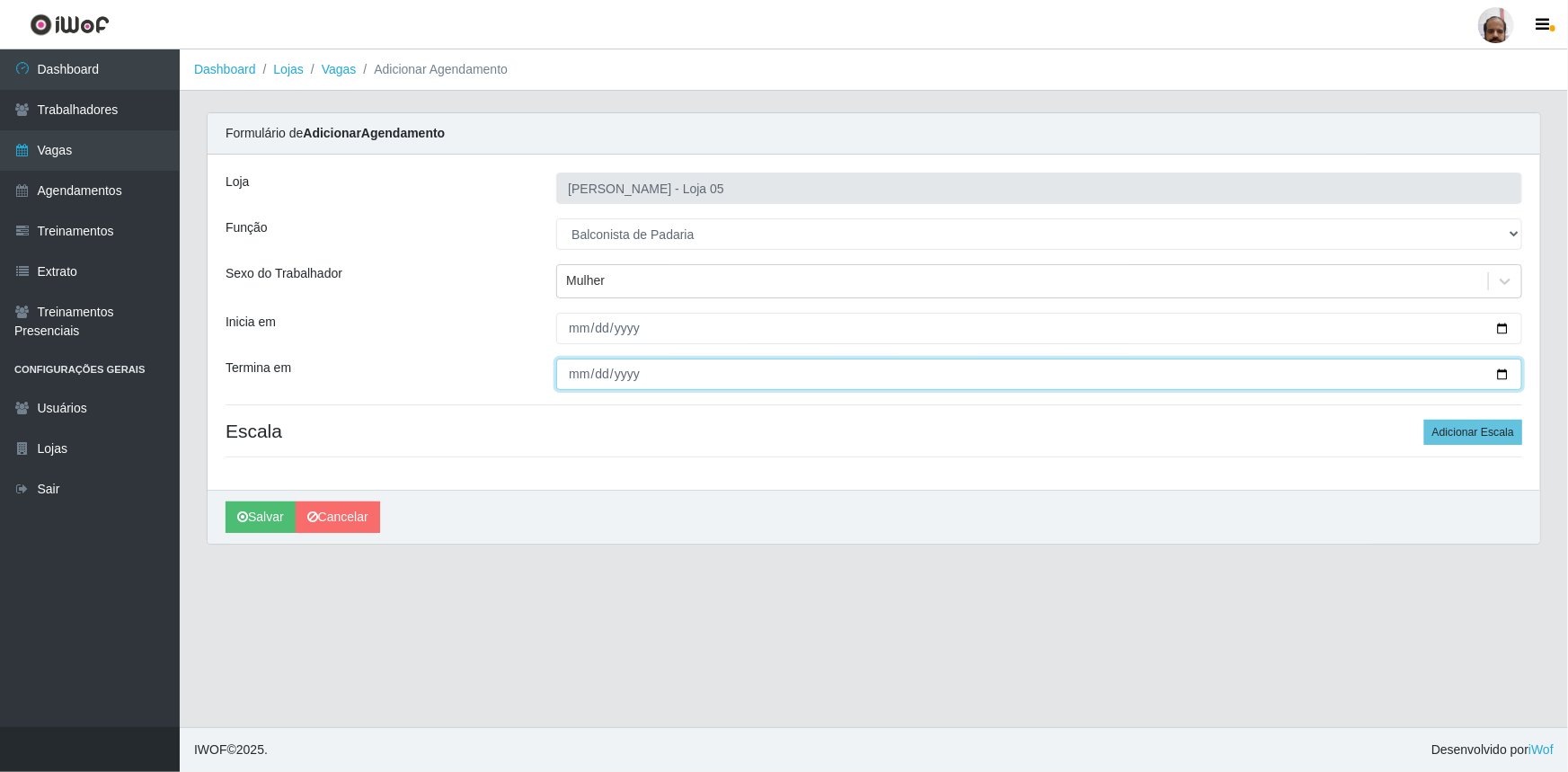
click at [1499, 372] on input "Termina em" at bounding box center [1039, 374] width 966 height 31
type input "2025-09-22"
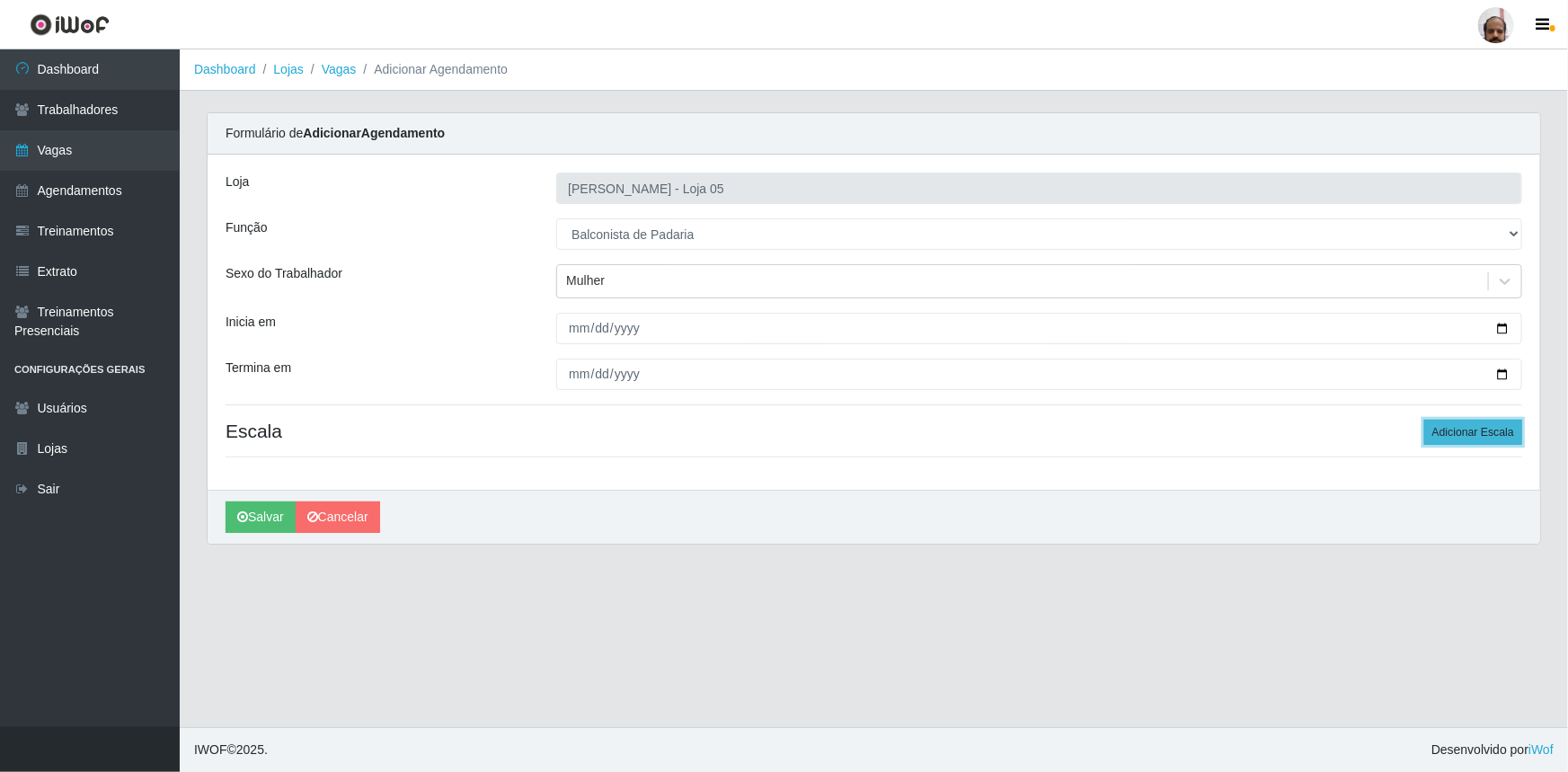
click at [1491, 430] on button "Adicionar Escala" at bounding box center [1472, 432] width 98 height 26
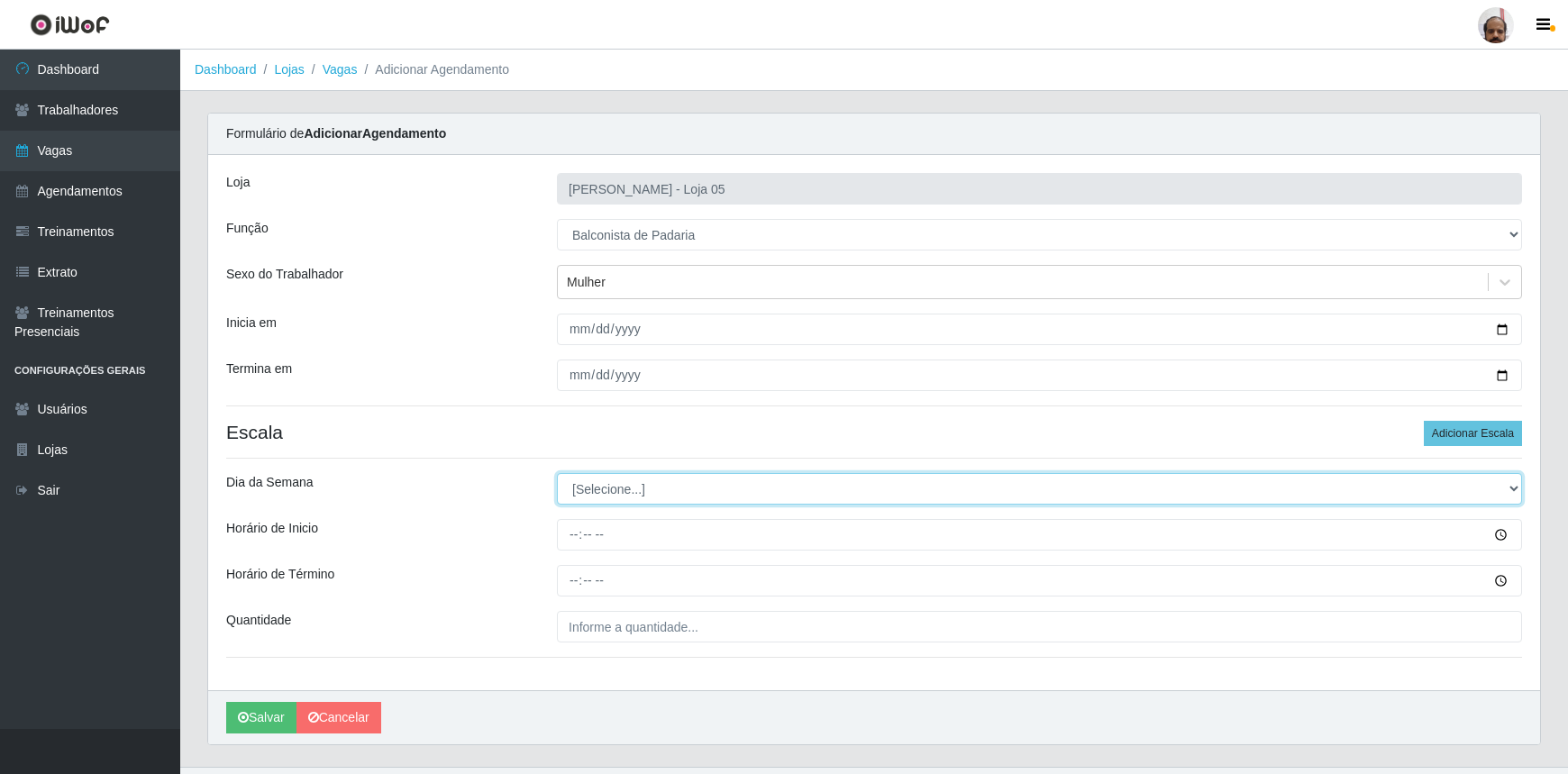
click at [1513, 489] on select "[Selecione...] Segunda Terça Quarta Quinta Sexta Sábado Domingo" at bounding box center [1040, 488] width 965 height 31
select select "1"
click at [557, 473] on select "[Selecione...] Segunda Terça Quarta Quinta Sexta Sábado Domingo" at bounding box center [1040, 488] width 965 height 31
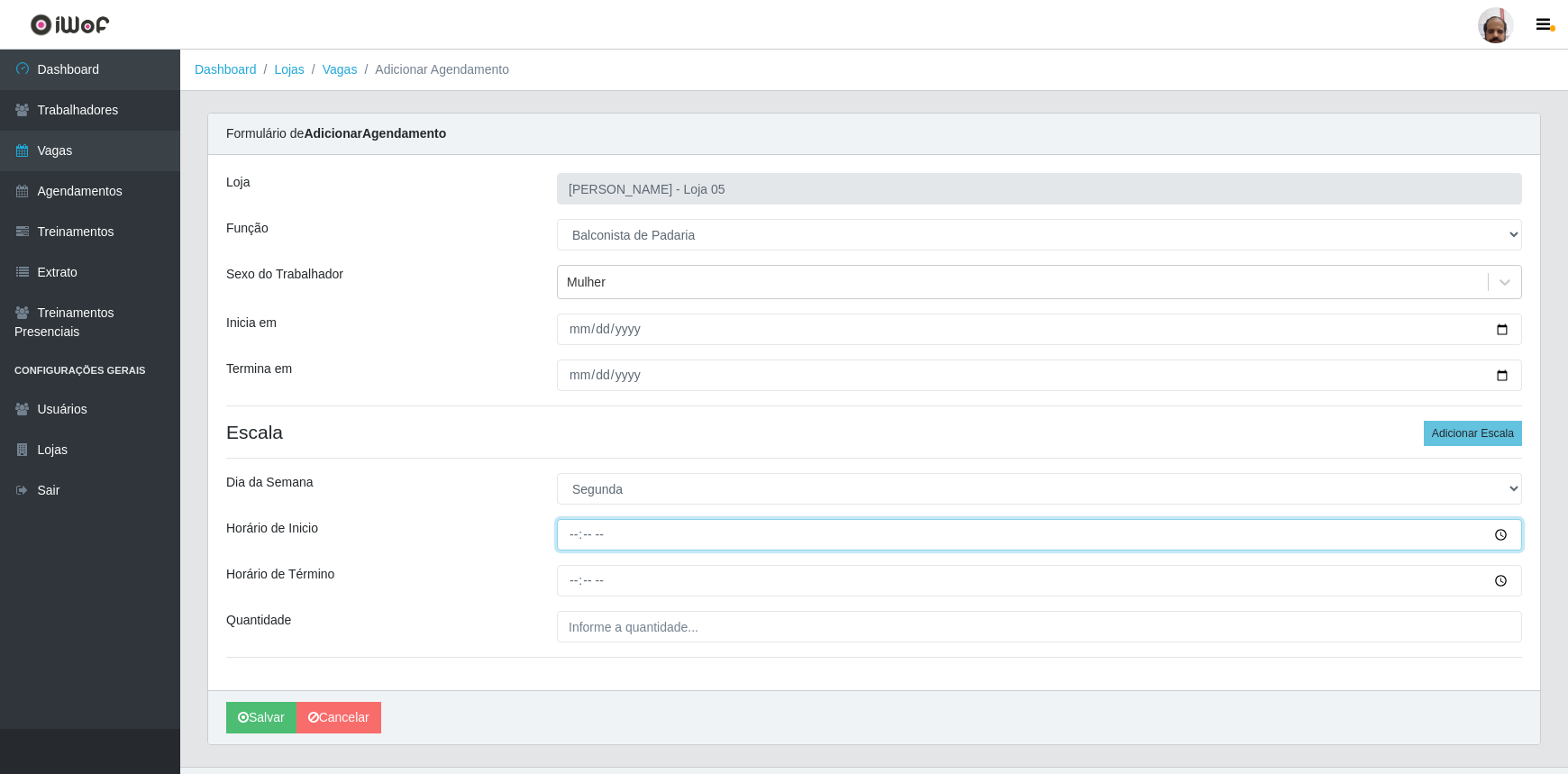
click at [572, 533] on input "Horário de Inicio" at bounding box center [1040, 535] width 965 height 31
type input "16:00"
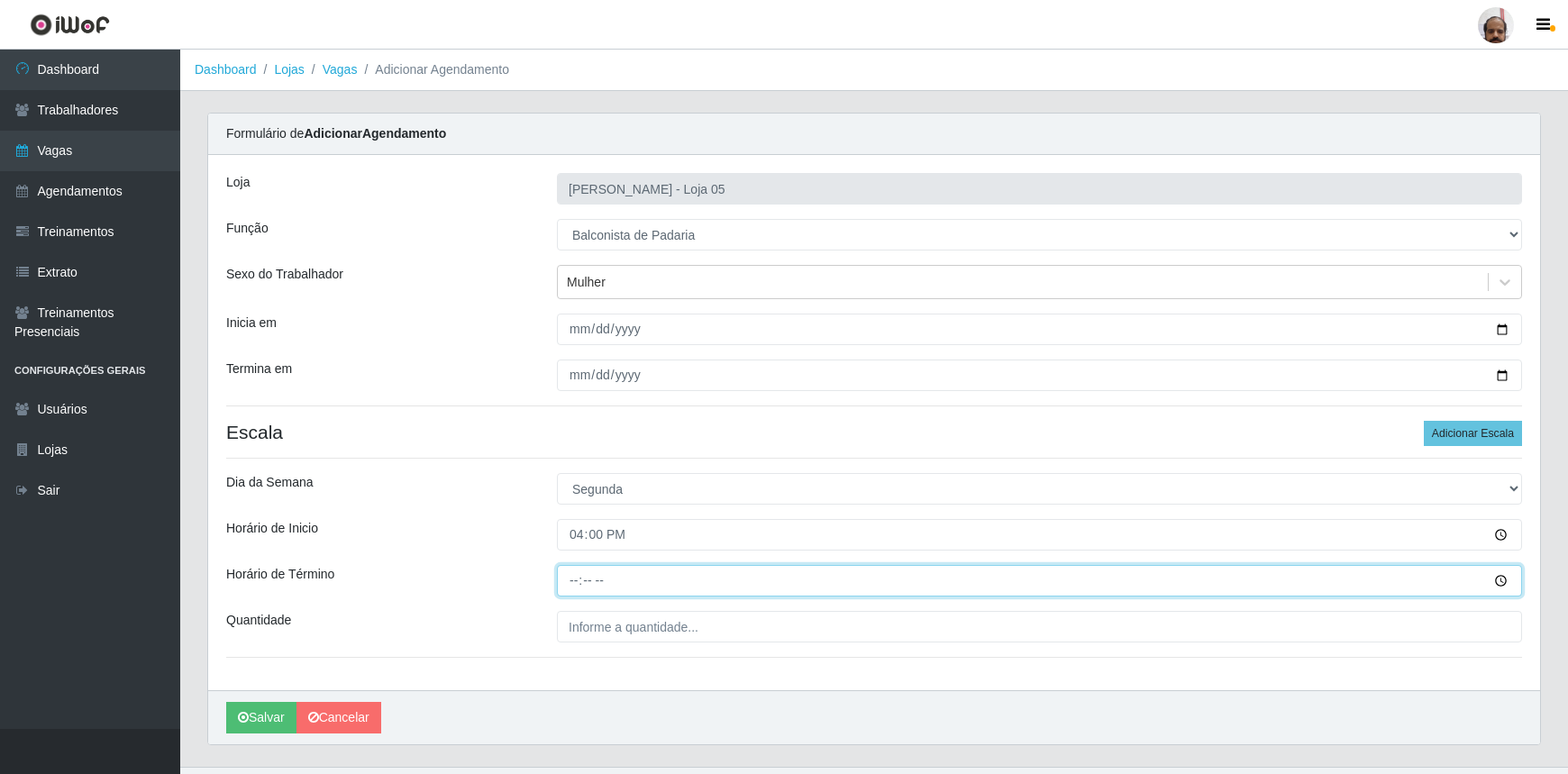
click at [565, 579] on input "Horário de Término" at bounding box center [1040, 580] width 965 height 31
type input "22:00"
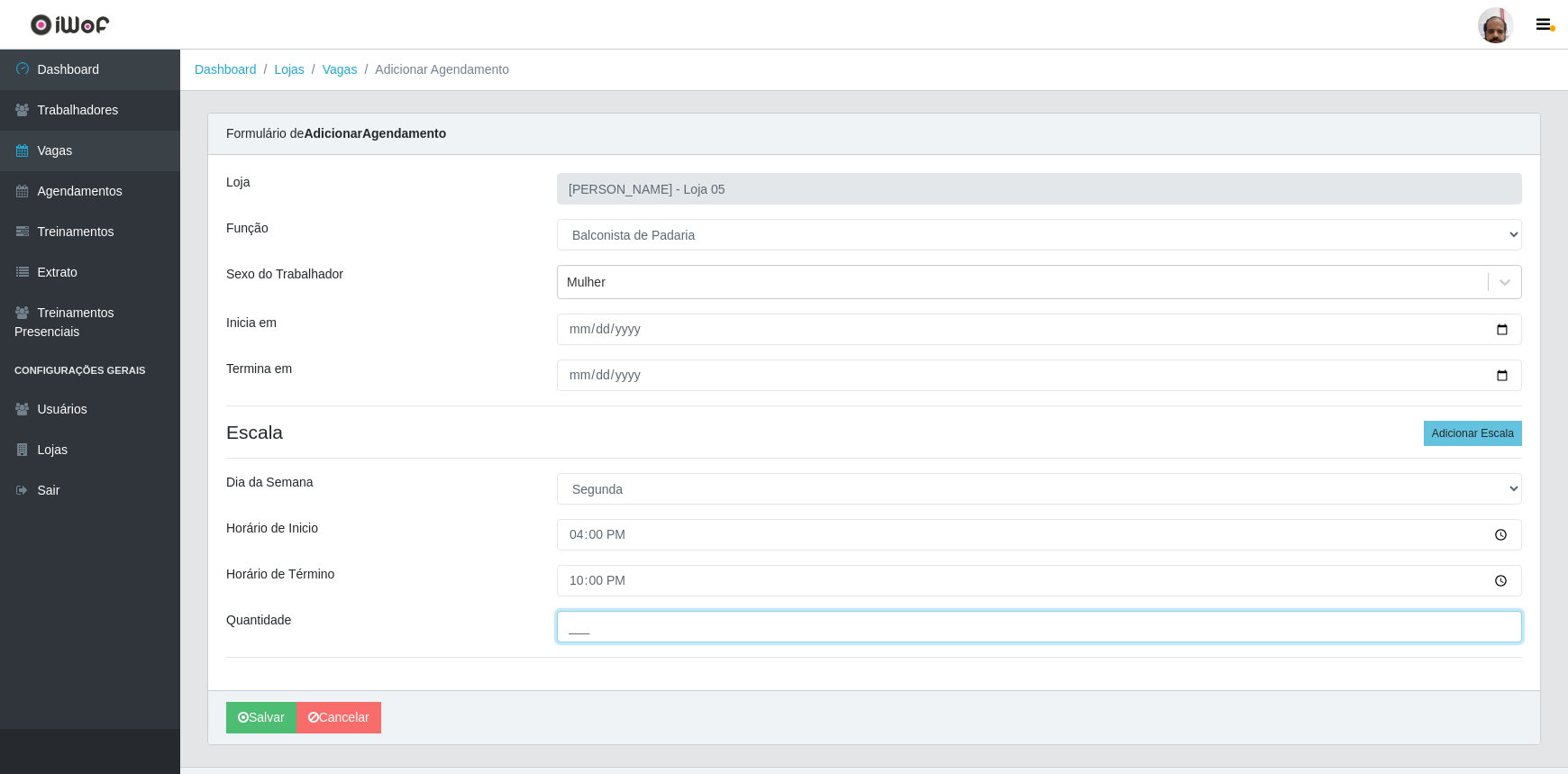
click at [565, 626] on input "___" at bounding box center [1040, 626] width 965 height 31
type input "1__"
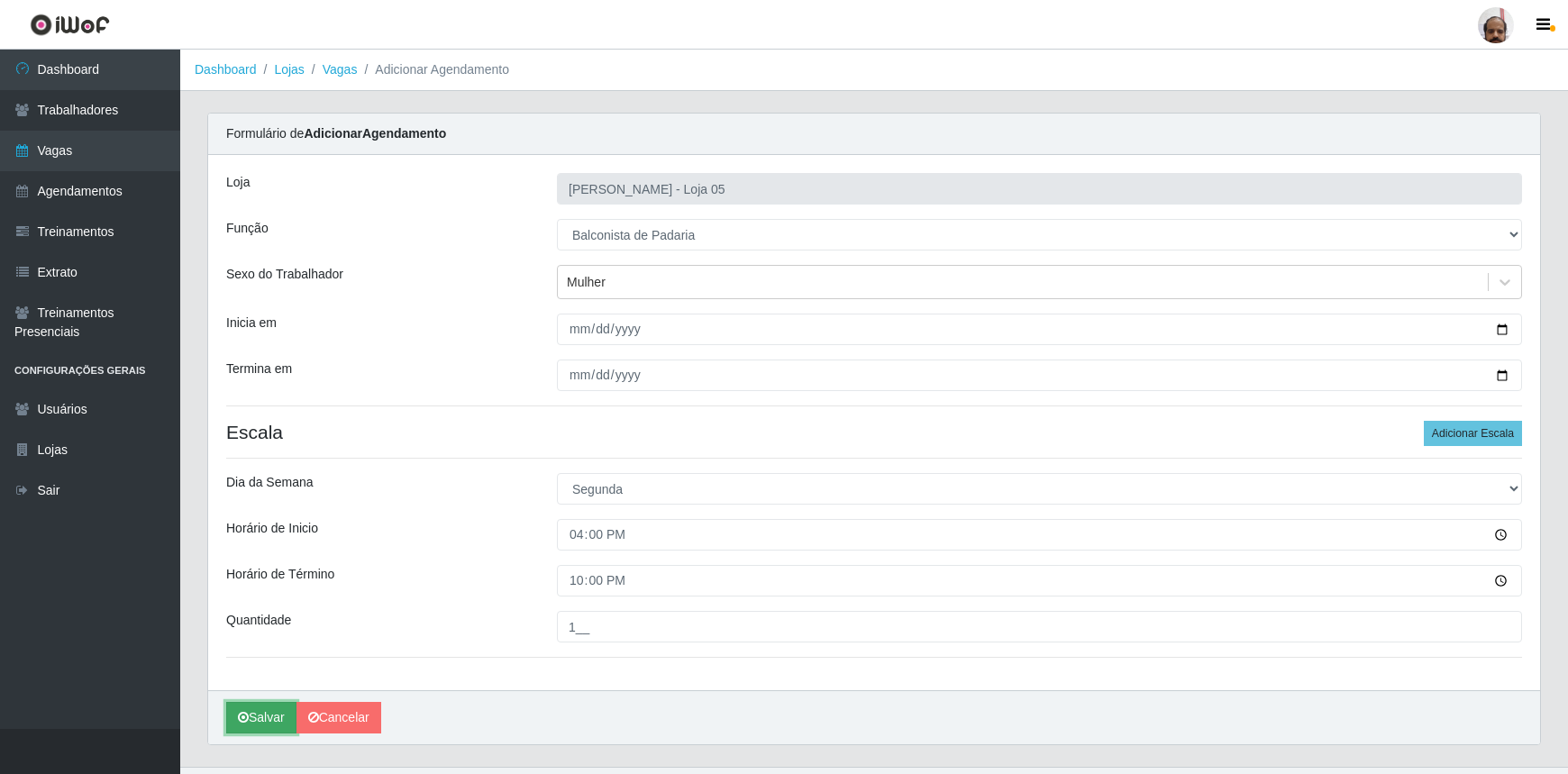
click at [268, 723] on button "Salvar" at bounding box center [261, 717] width 70 height 31
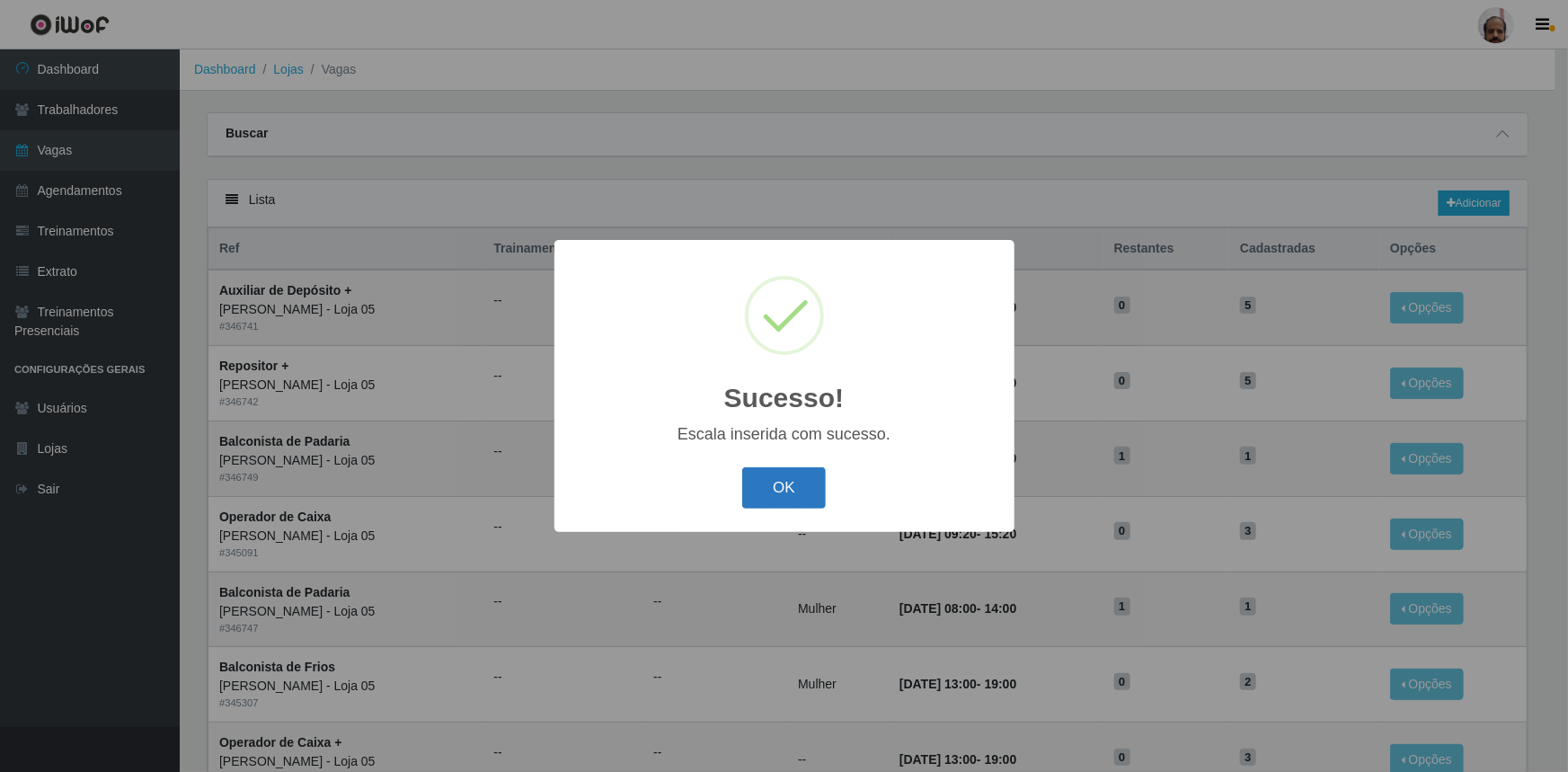
click at [817, 496] on button "OK" at bounding box center [784, 489] width 83 height 43
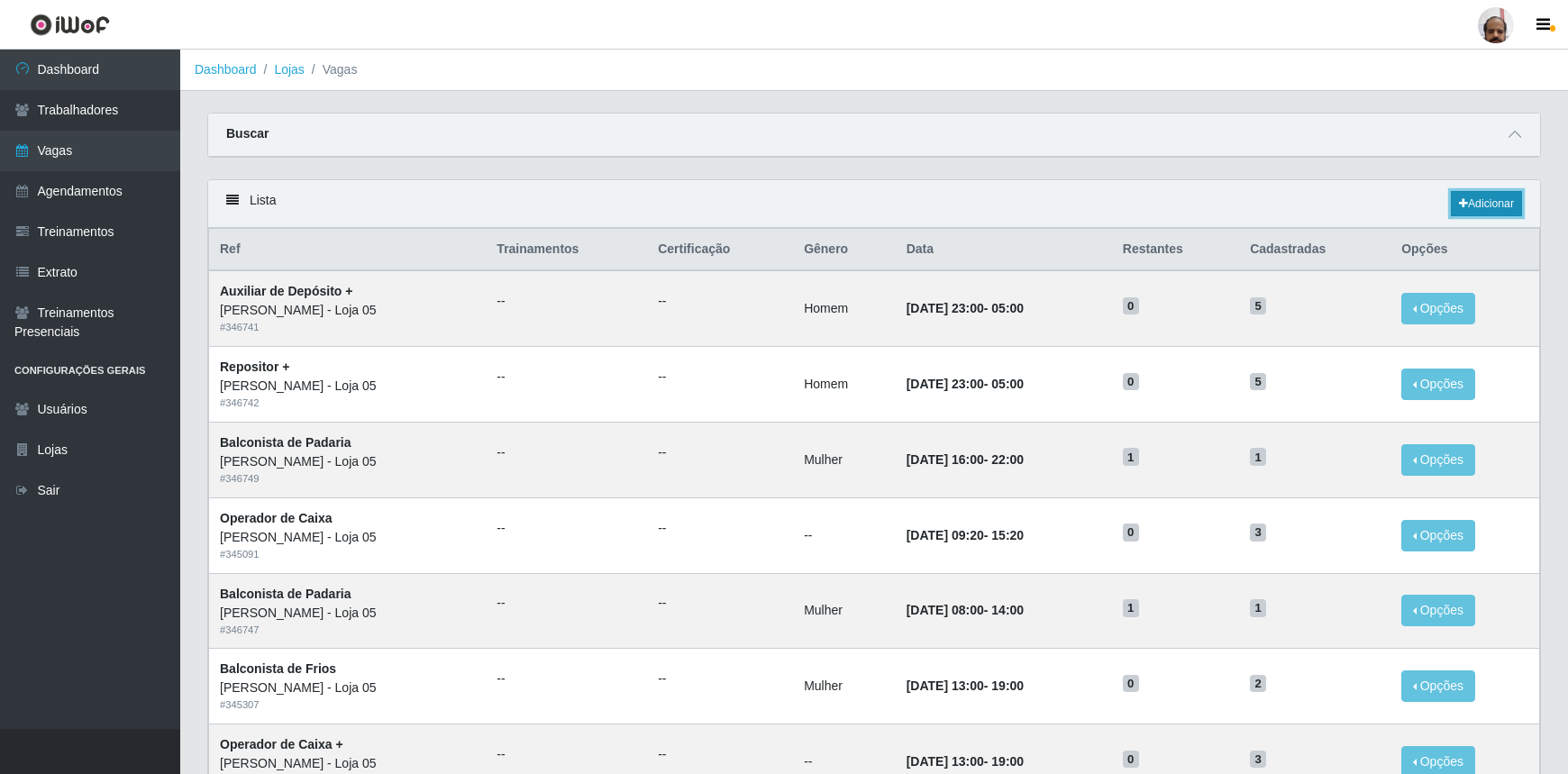
click at [1500, 198] on link "Adicionar" at bounding box center [1486, 203] width 71 height 26
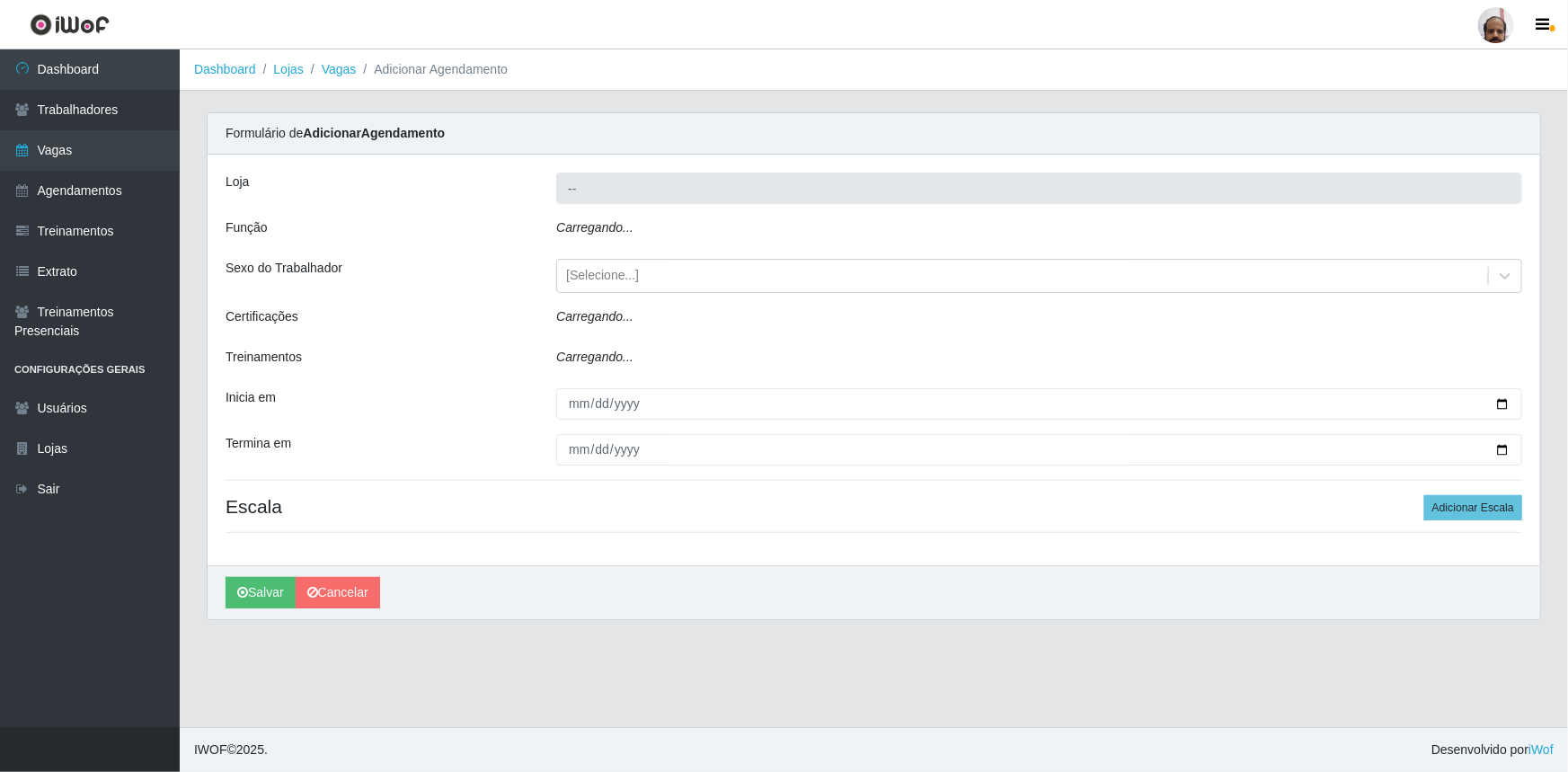
type input "[PERSON_NAME] - Loja 05"
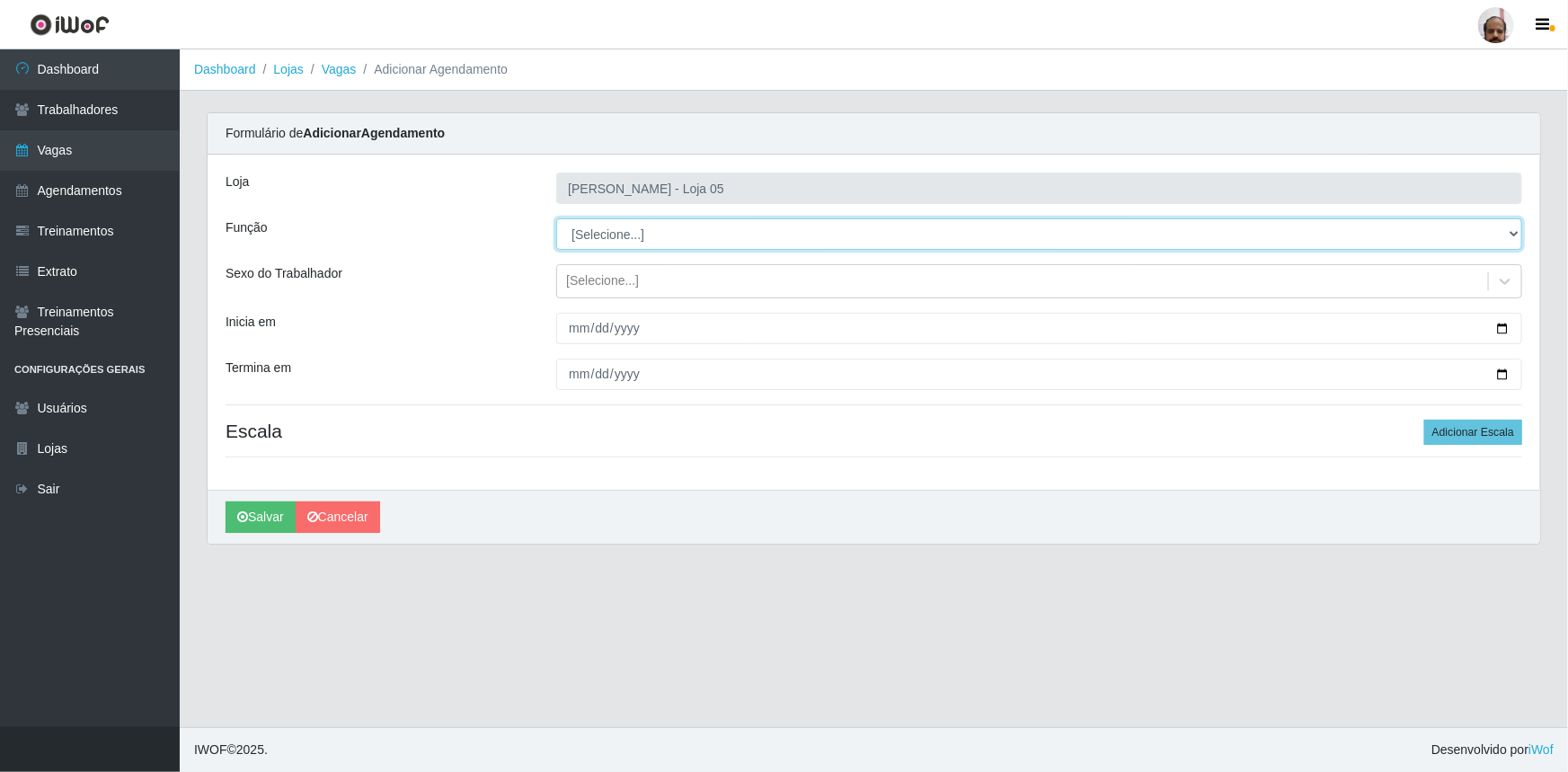
drag, startPoint x: 1518, startPoint y: 236, endPoint x: 1502, endPoint y: 244, distance: 17.9
click at [1518, 236] on select "[Selecione...] ASG ASG + ASG ++ Auxiliar de Depósito Auxiliar de Depósito + Aux…" at bounding box center [1039, 234] width 966 height 31
select select "115"
click at [556, 219] on select "[Selecione...] ASG ASG + ASG ++ Auxiliar de Depósito Auxiliar de Depósito + Aux…" at bounding box center [1039, 234] width 966 height 31
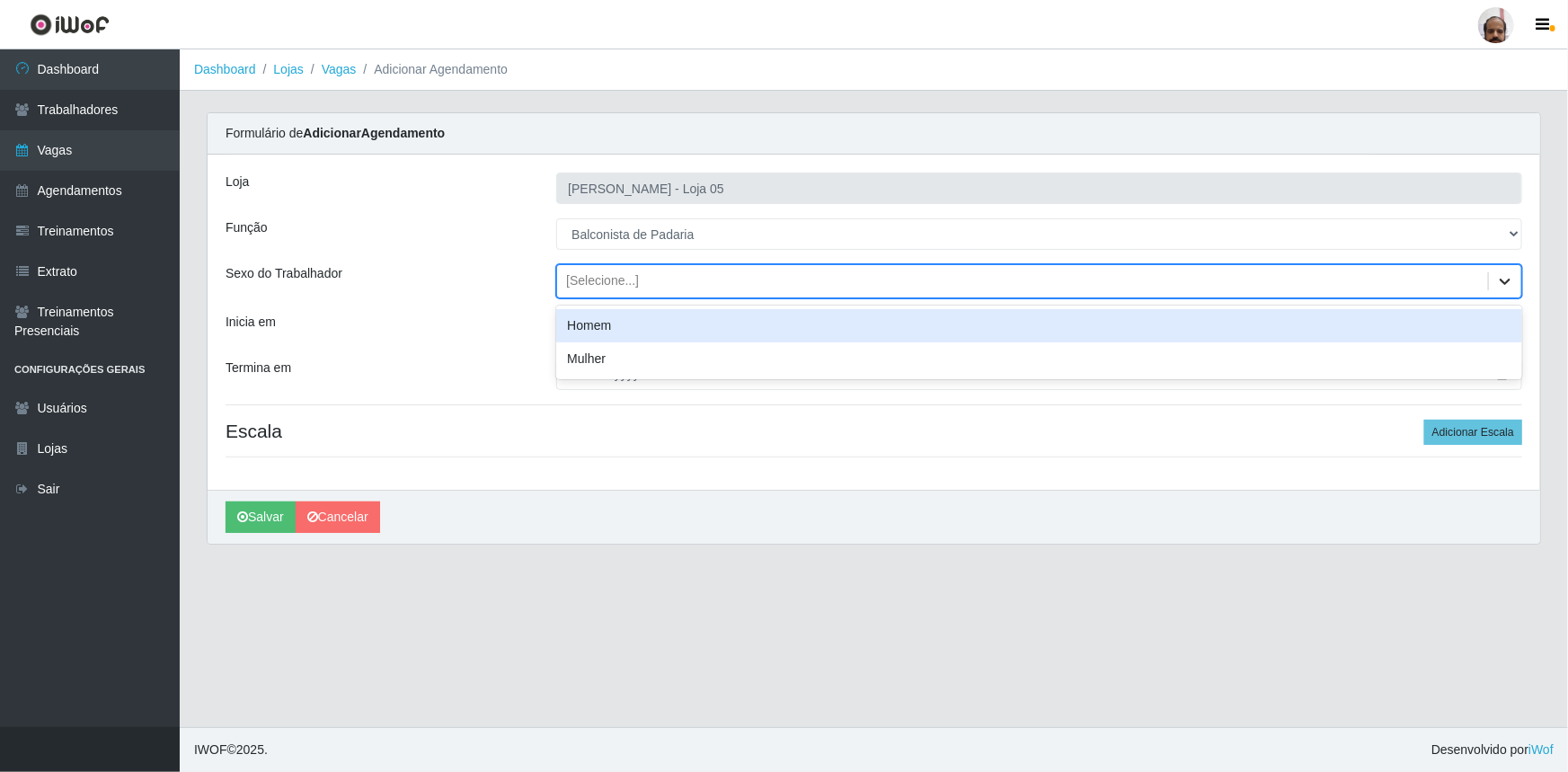
click at [1507, 280] on icon at bounding box center [1505, 281] width 10 height 7
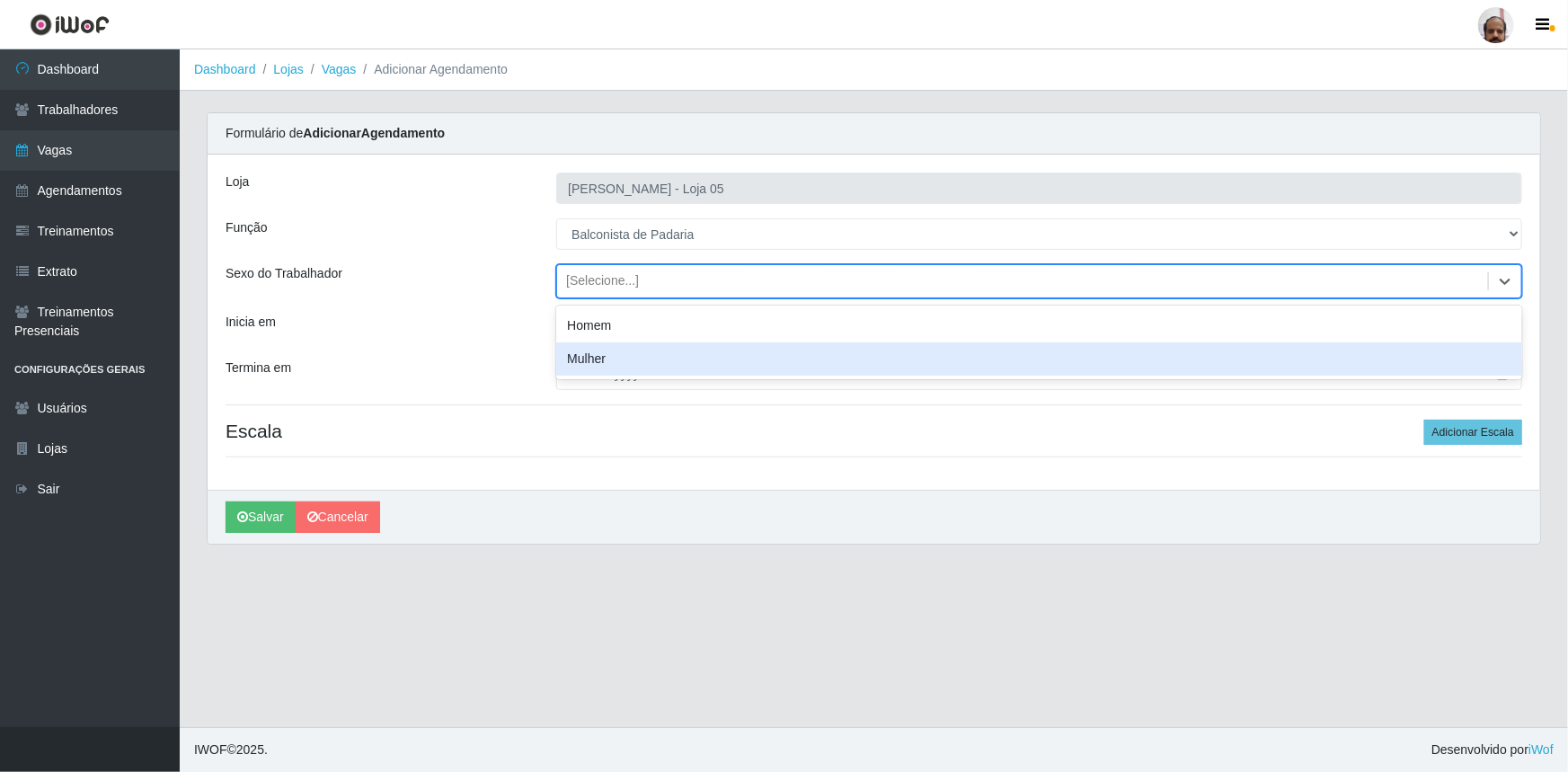
click at [637, 358] on div "Mulher" at bounding box center [1039, 359] width 966 height 33
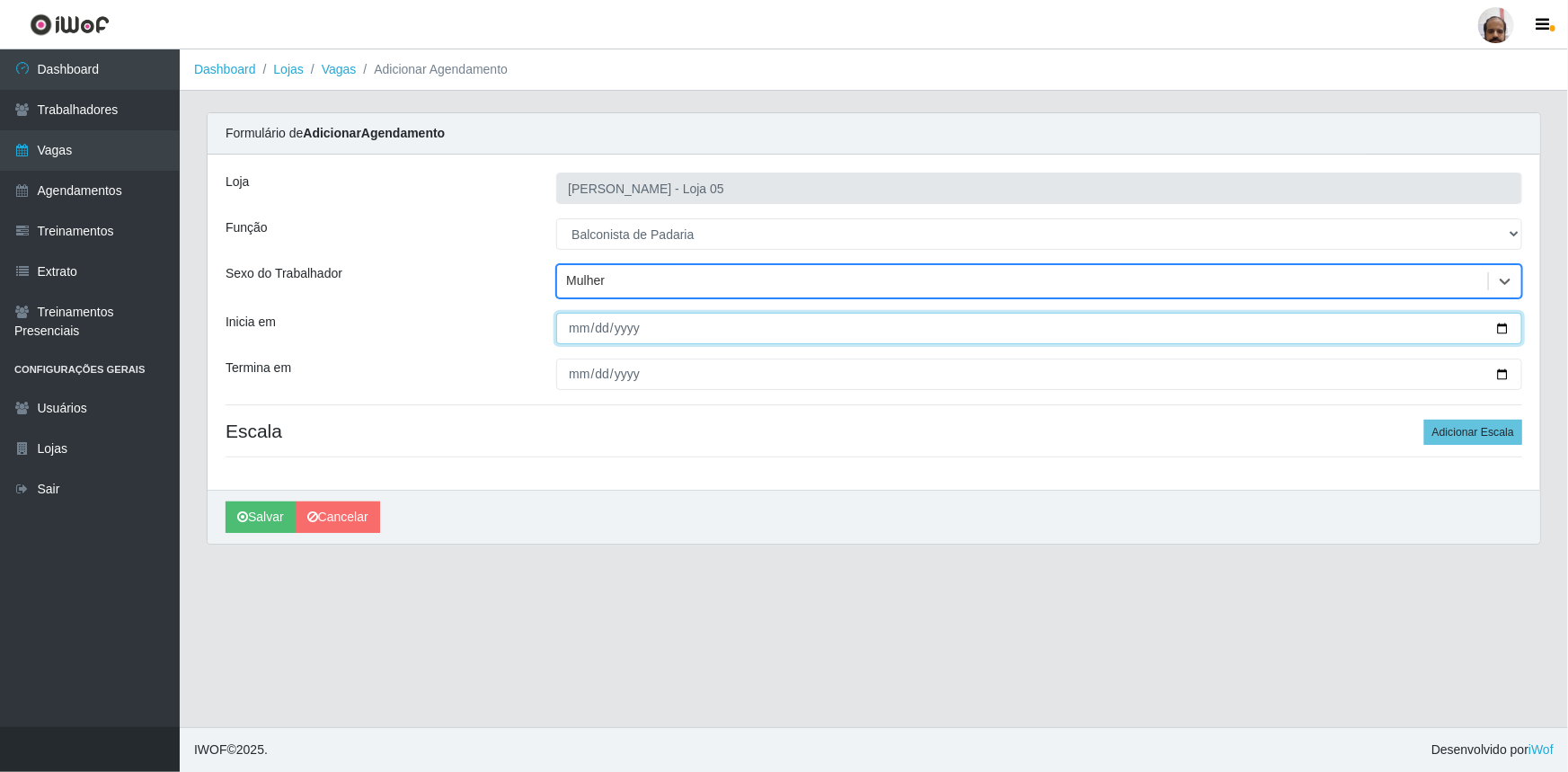
click at [1506, 326] on input "Inicia em" at bounding box center [1039, 328] width 966 height 31
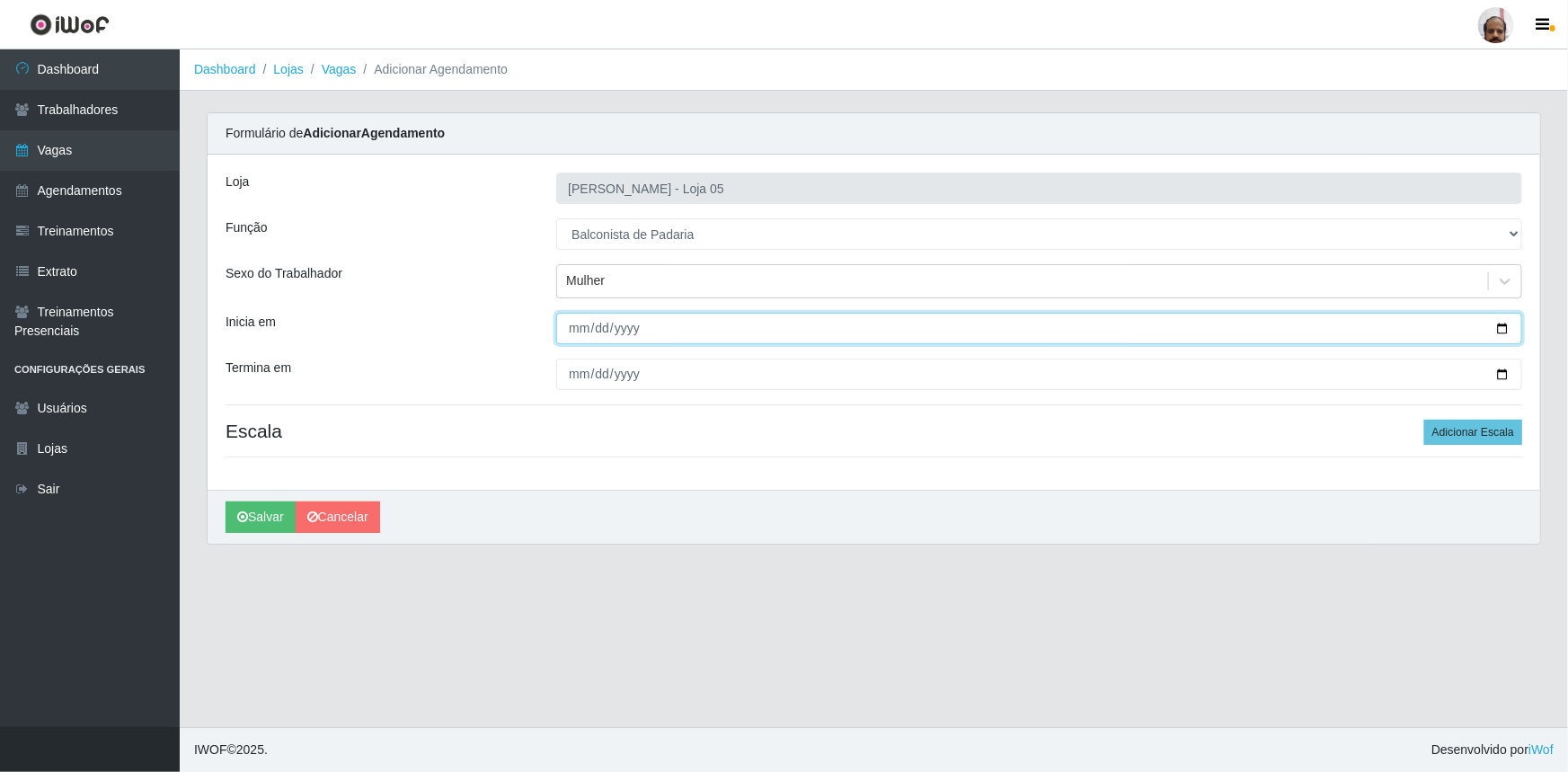
type input "2025-09-25"
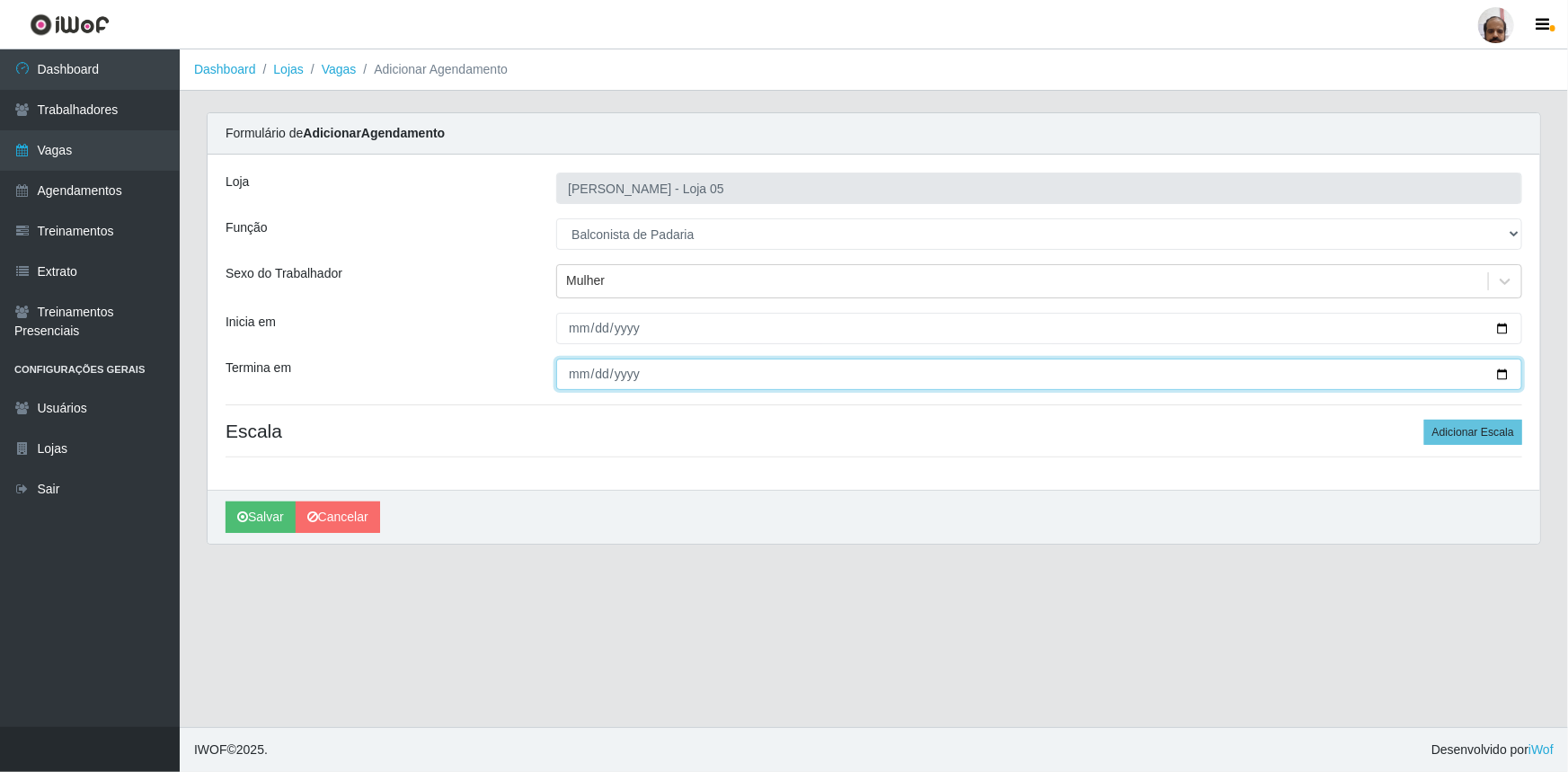
click at [1496, 373] on input "Termina em" at bounding box center [1039, 374] width 966 height 31
type input "2025-09-25"
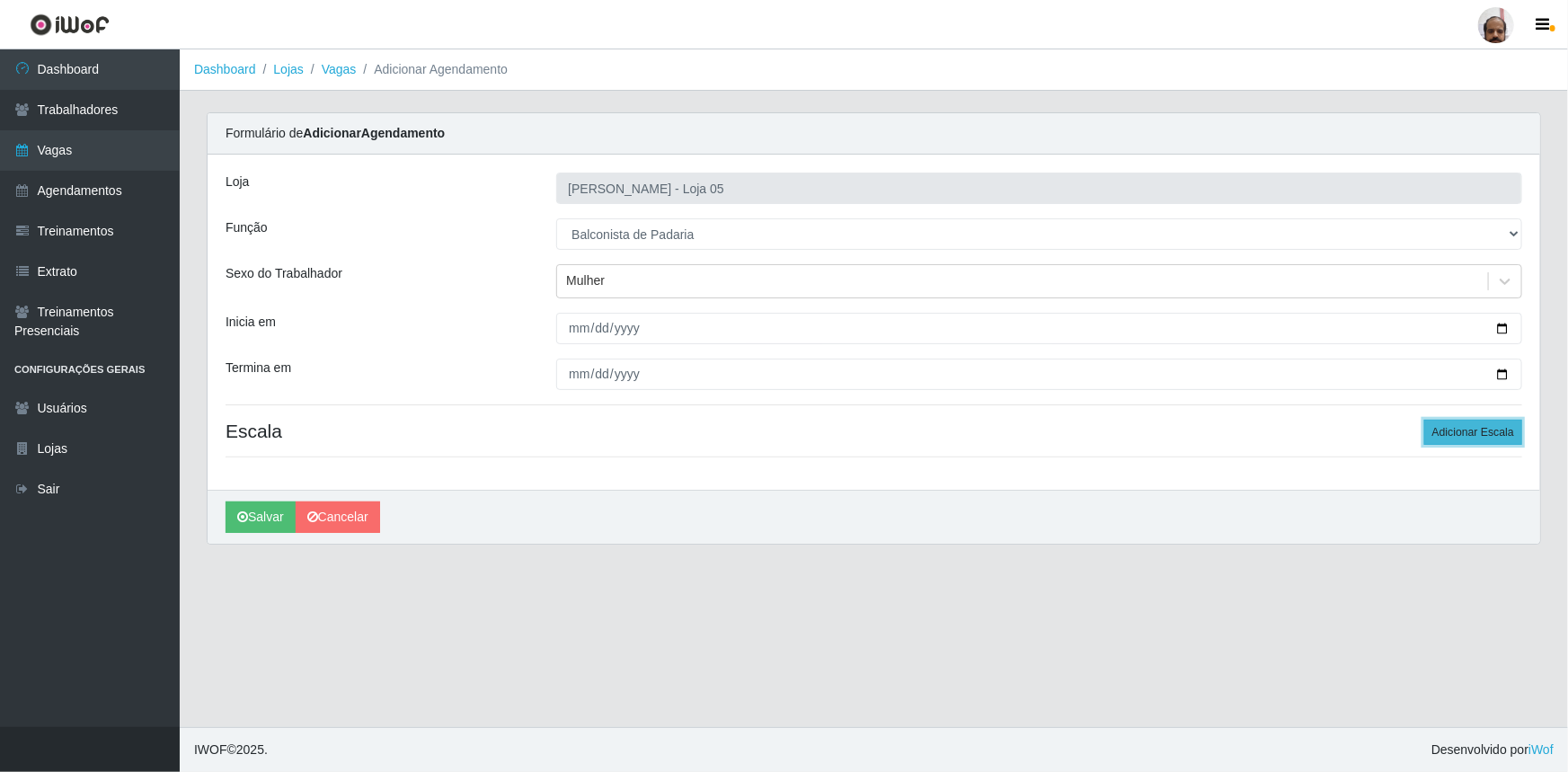
click at [1476, 430] on button "Adicionar Escala" at bounding box center [1472, 432] width 98 height 26
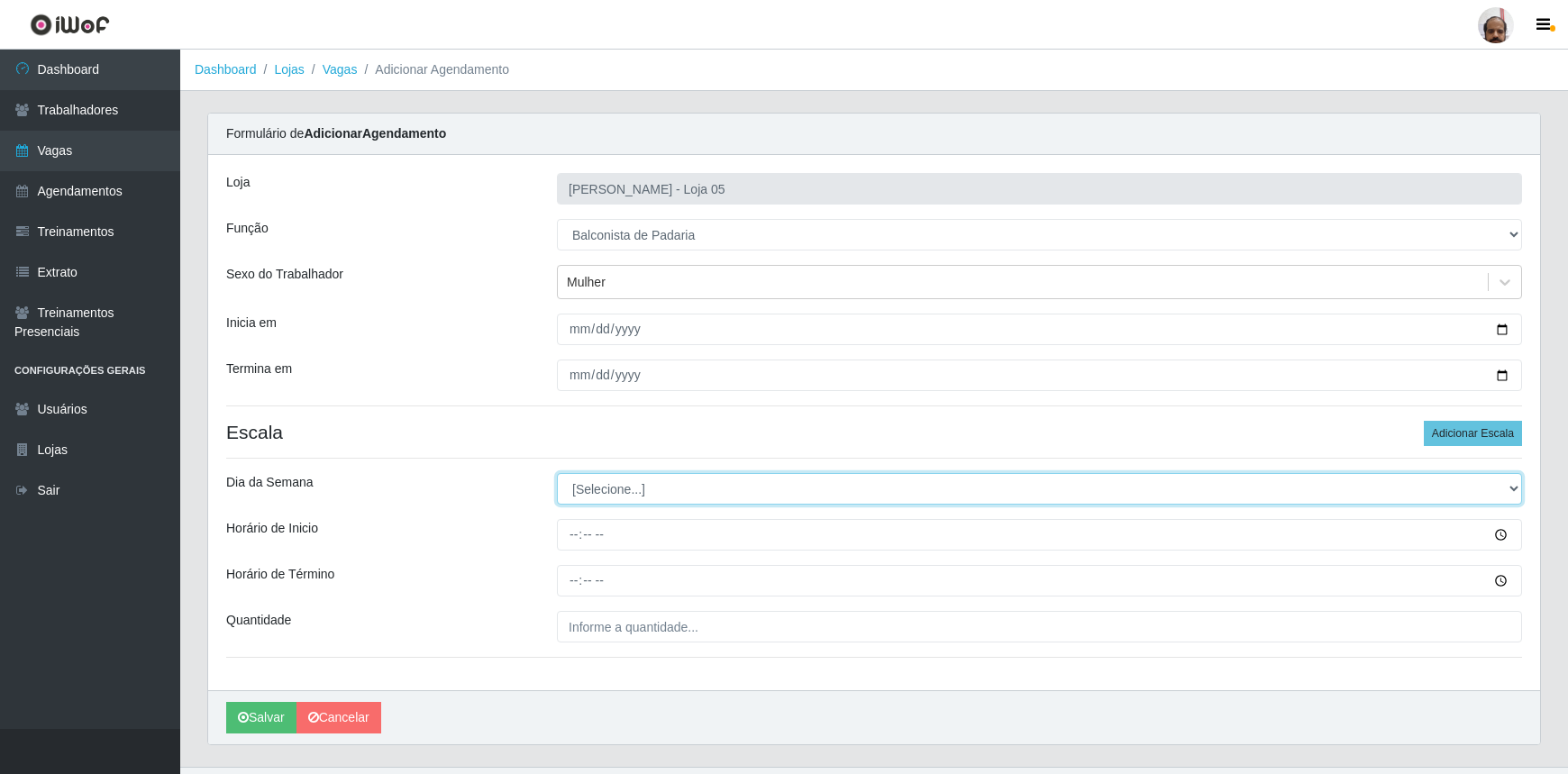
click at [1515, 487] on select "[Selecione...] Segunda Terça Quarta Quinta Sexta Sábado Domingo" at bounding box center [1040, 488] width 965 height 31
select select "4"
click at [557, 473] on select "[Selecione...] Segunda Terça Quarta Quinta Sexta Sábado Domingo" at bounding box center [1040, 488] width 965 height 31
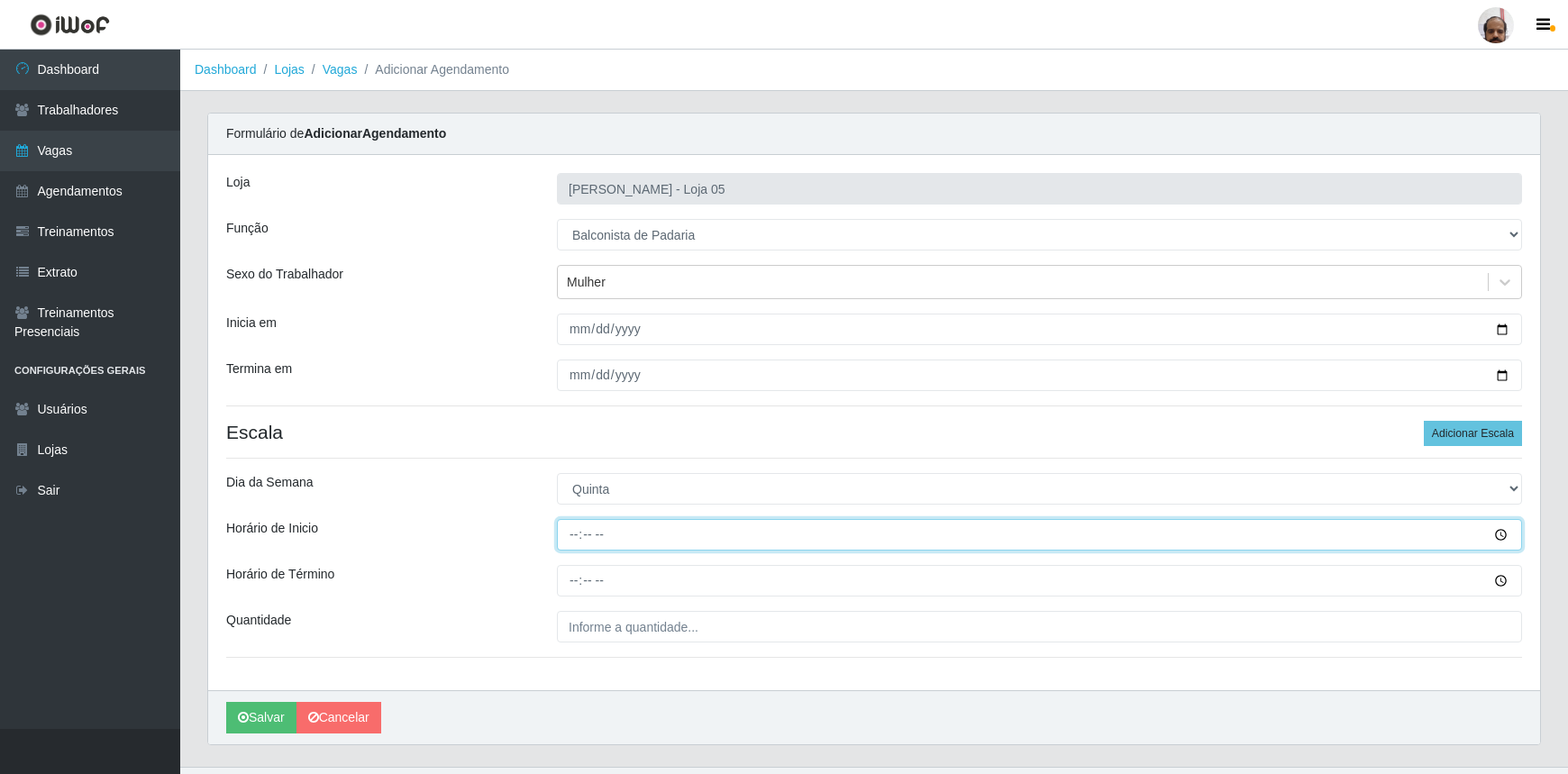
click at [572, 540] on input "Horário de Inicio" at bounding box center [1040, 535] width 965 height 31
type input "08:00"
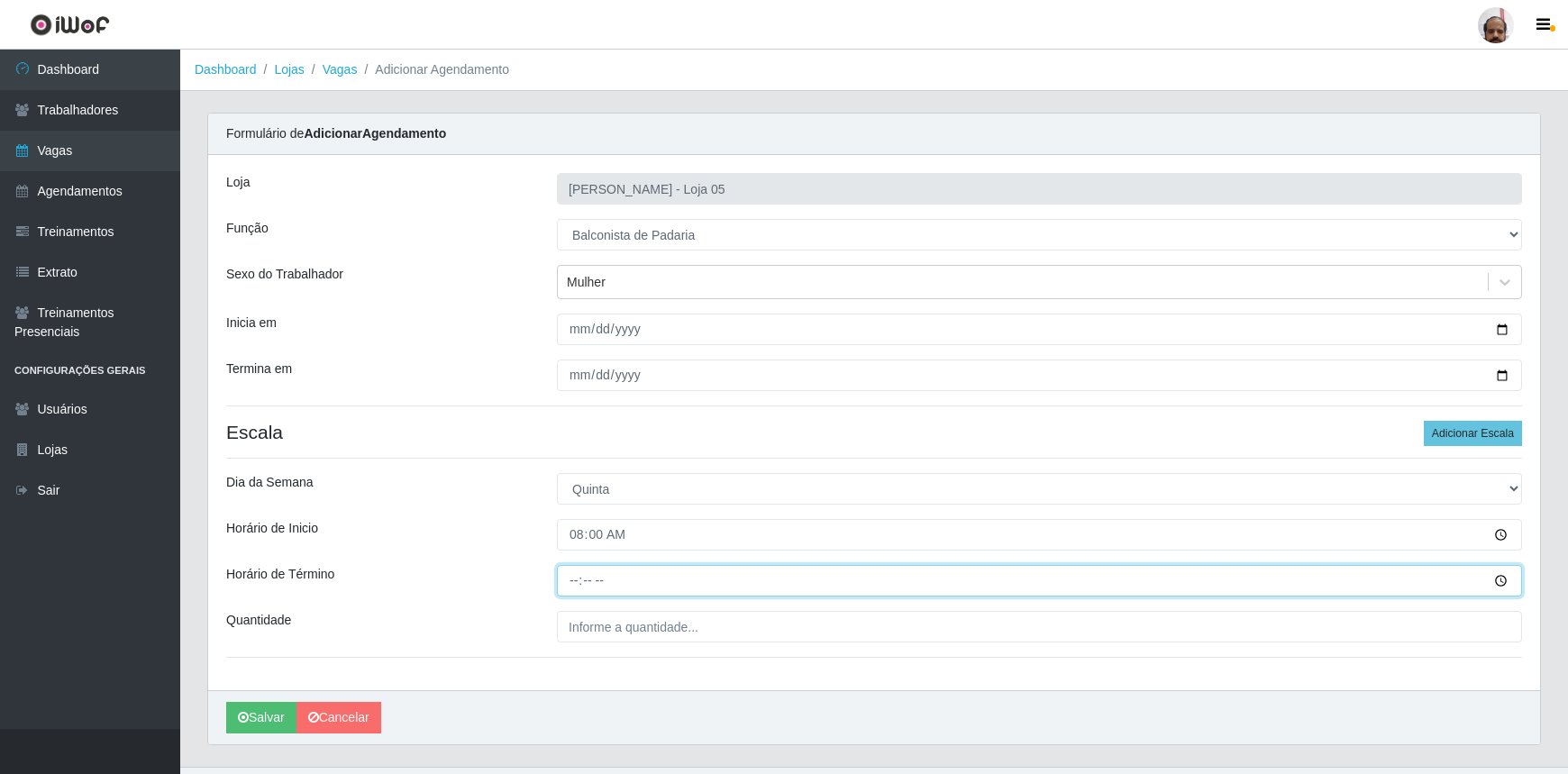
click at [572, 574] on input "Horário de Término" at bounding box center [1040, 580] width 965 height 31
type input "14:00"
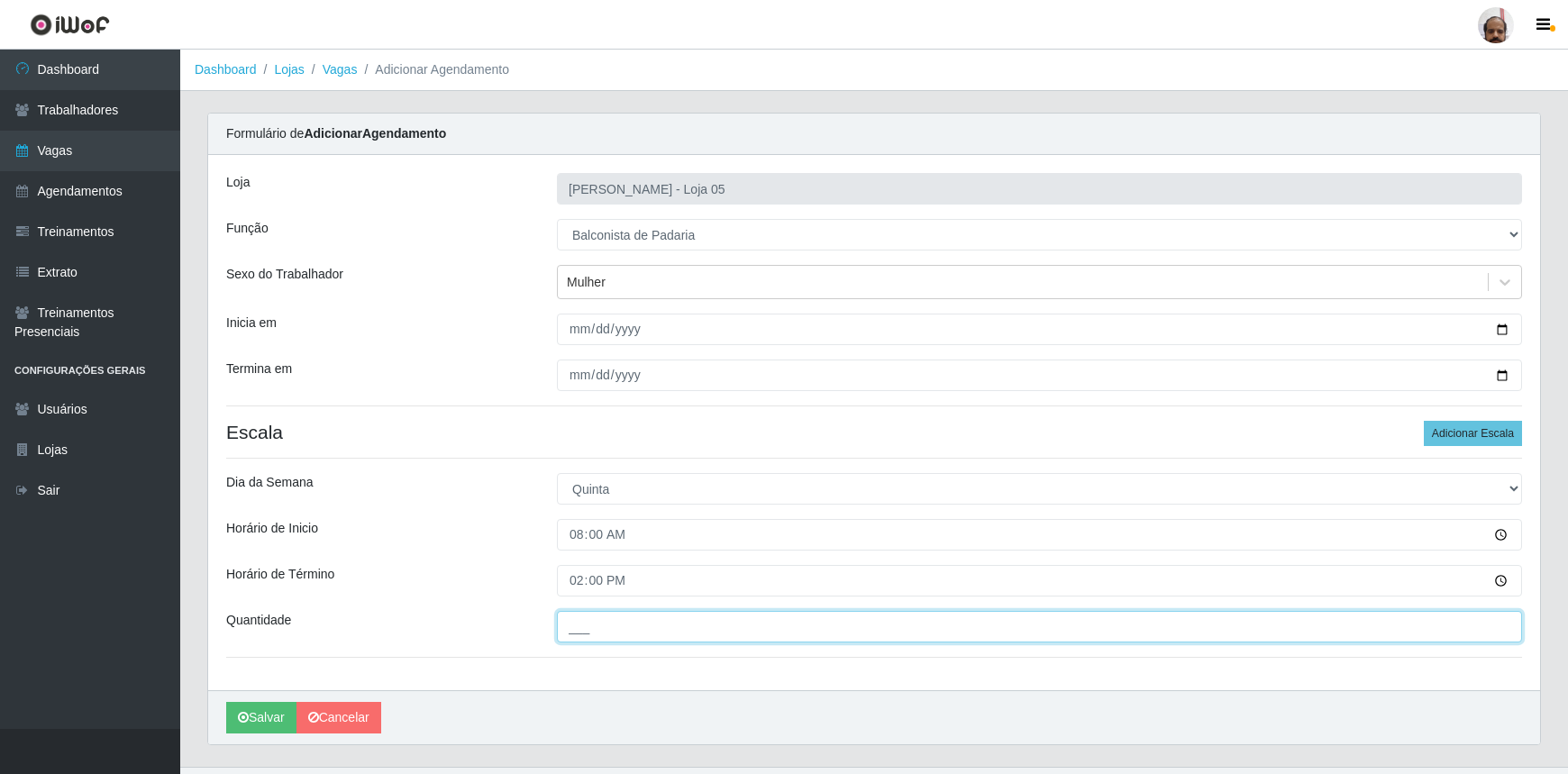
click at [573, 624] on input "___" at bounding box center [1040, 626] width 965 height 31
type input "1__"
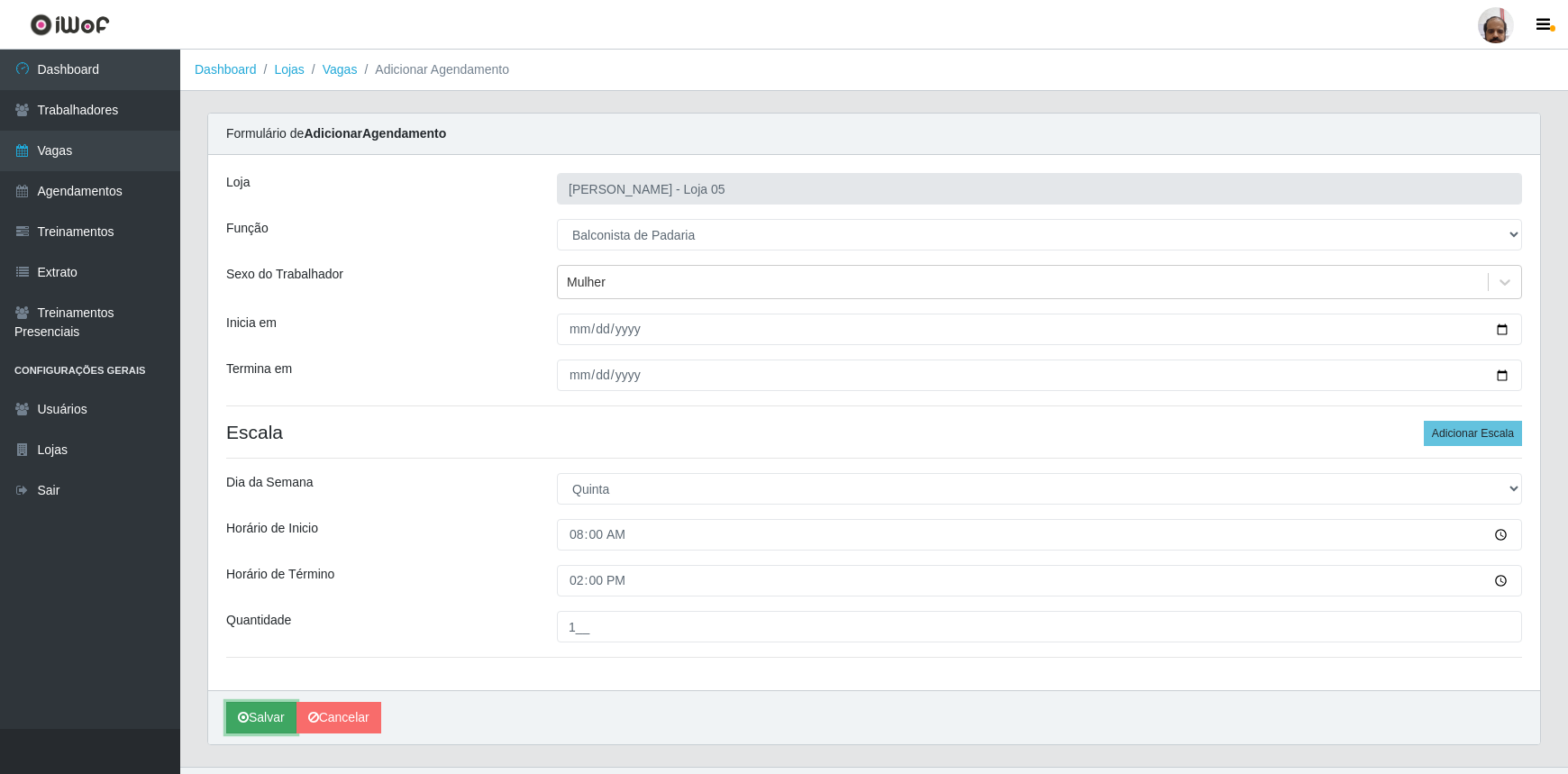
click at [273, 727] on button "Salvar" at bounding box center [261, 717] width 70 height 31
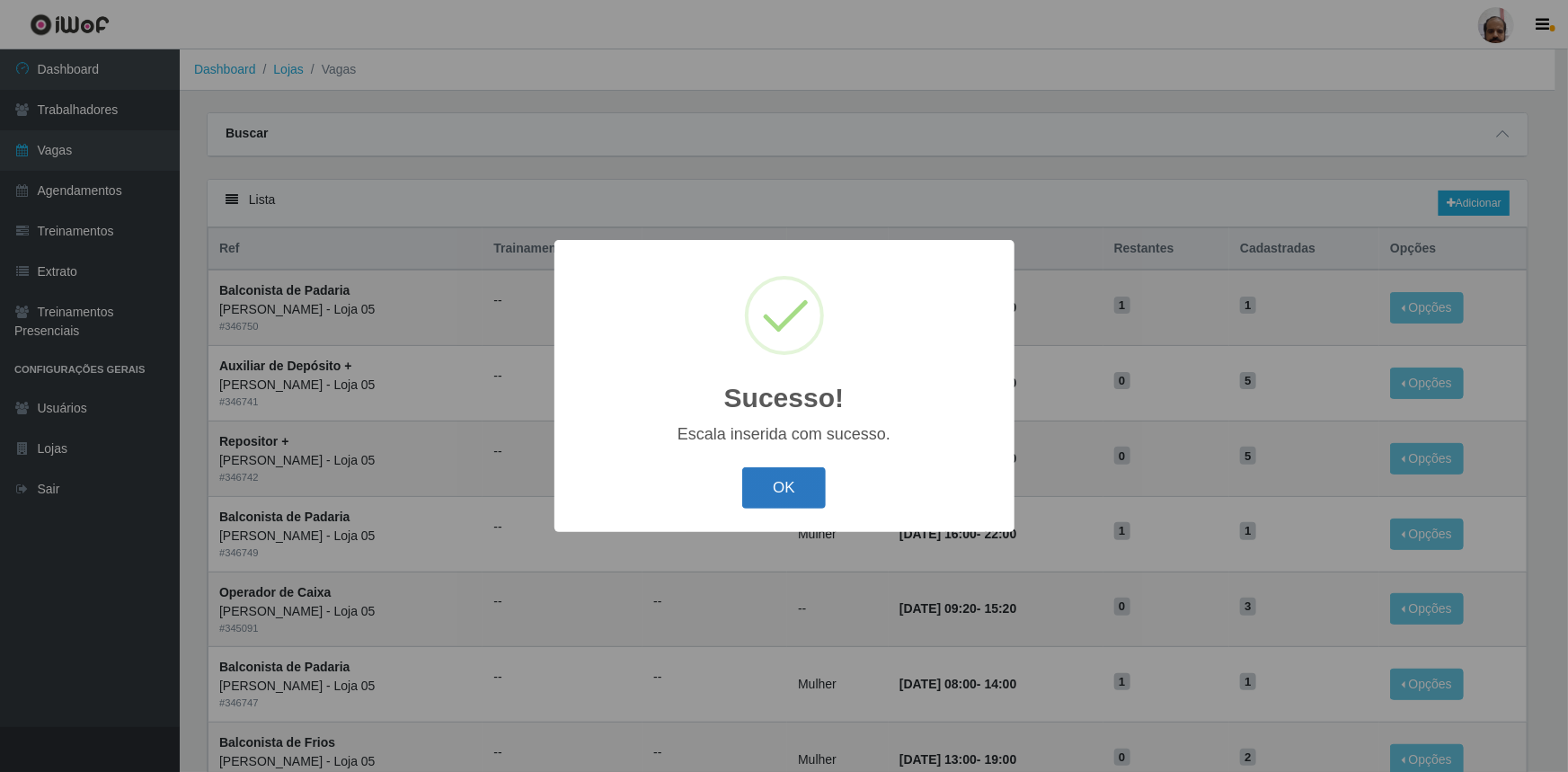
click at [808, 503] on button "OK" at bounding box center [784, 489] width 83 height 43
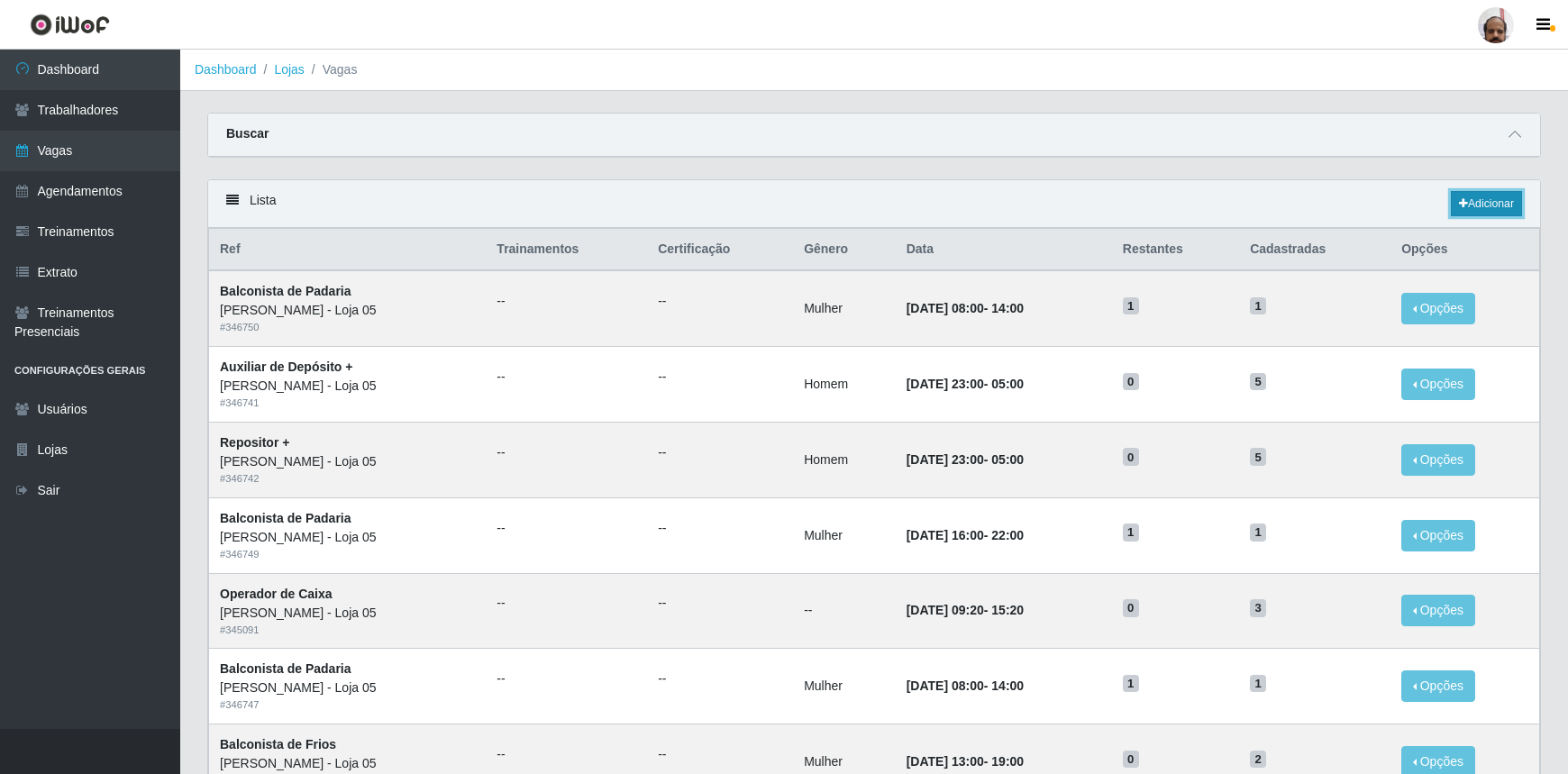
click at [1478, 204] on link "Adicionar" at bounding box center [1486, 203] width 71 height 26
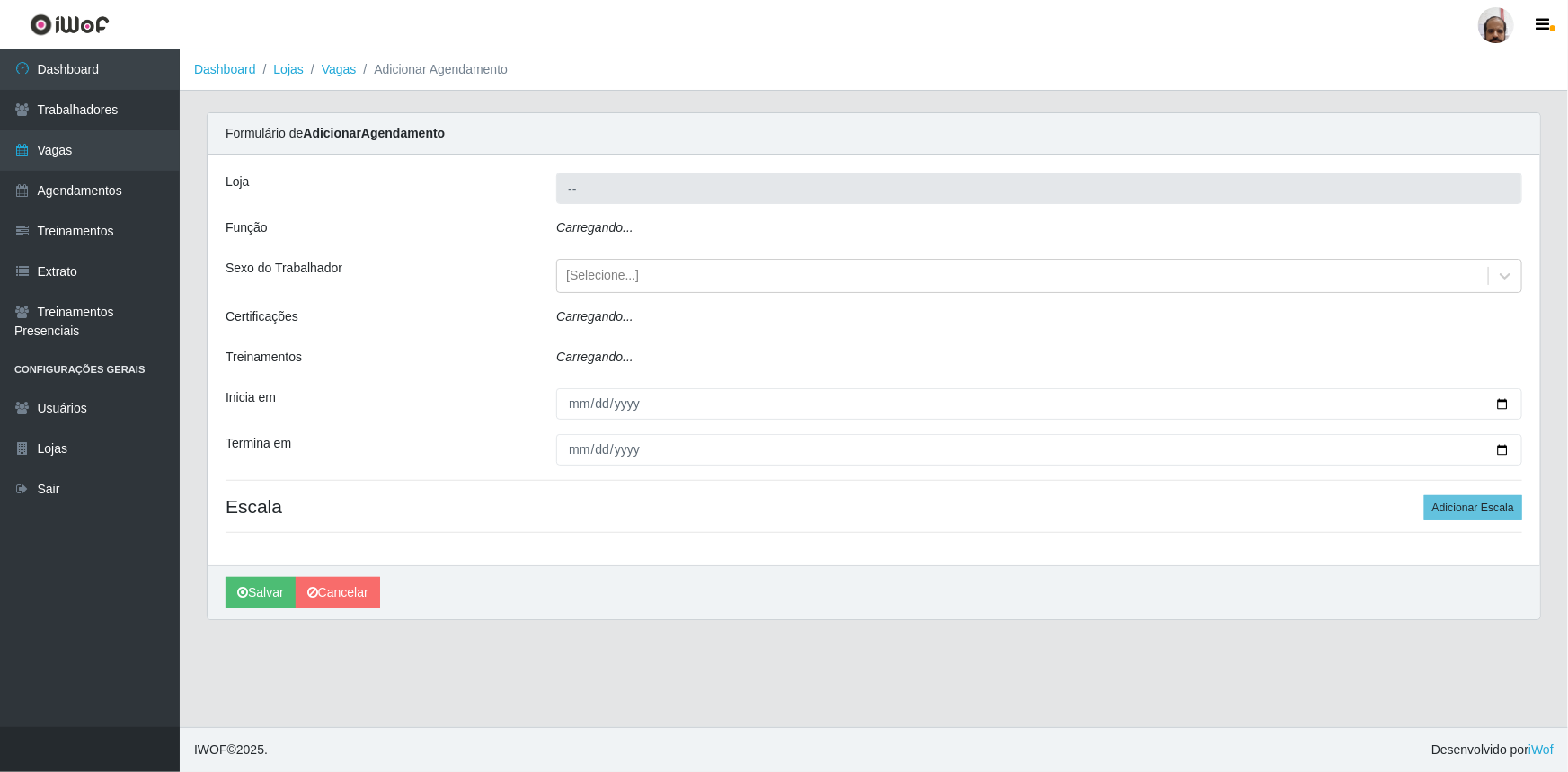
type input "[PERSON_NAME] - Loja 05"
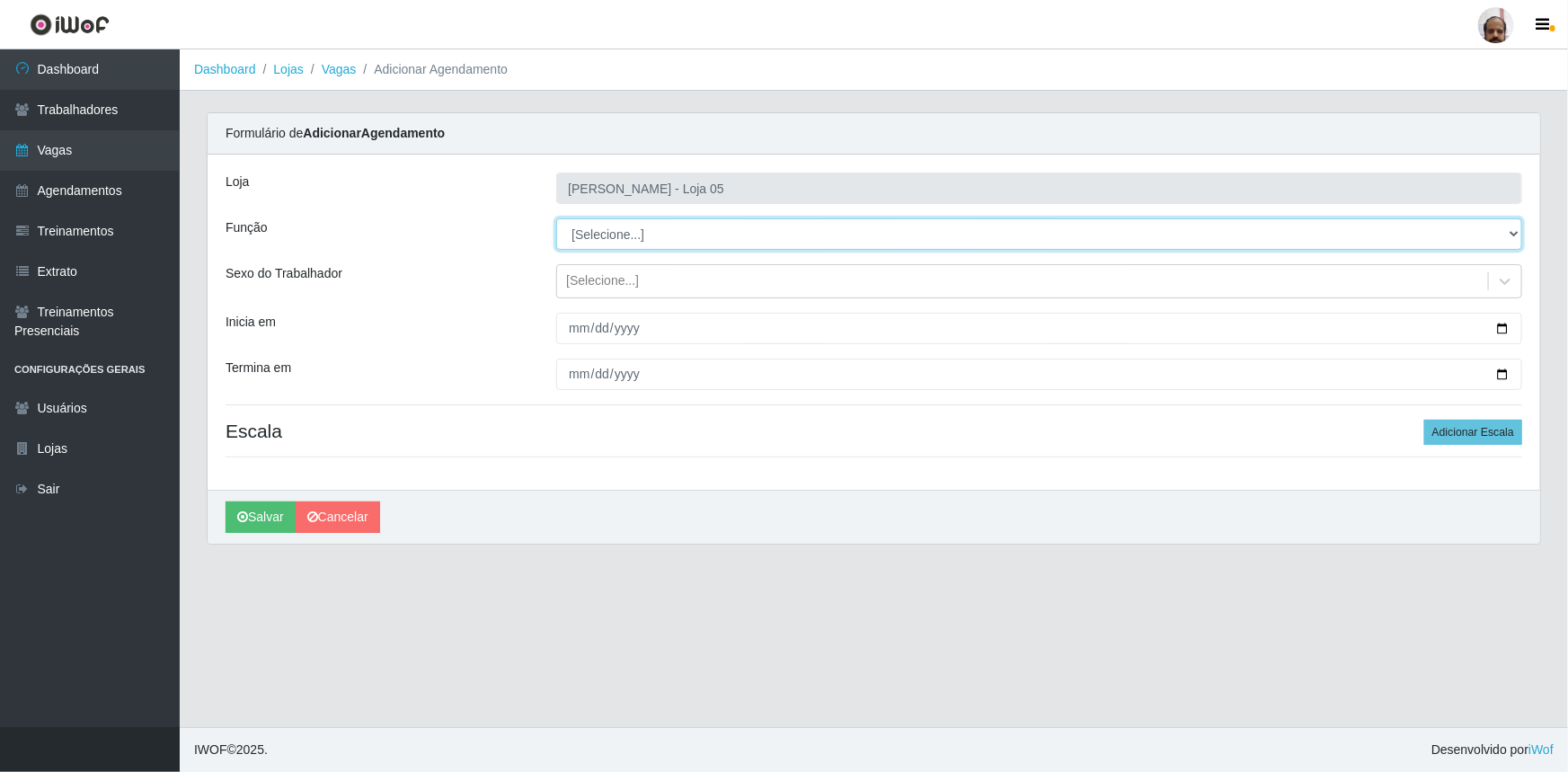
click at [1514, 234] on select "[Selecione...] ASG ASG + ASG ++ Auxiliar de Depósito Auxiliar de Depósito + Aux…" at bounding box center [1039, 234] width 966 height 31
select select "115"
click at [556, 219] on select "[Selecione...] ASG ASG + ASG ++ Auxiliar de Depósito Auxiliar de Depósito + Aux…" at bounding box center [1039, 234] width 966 height 31
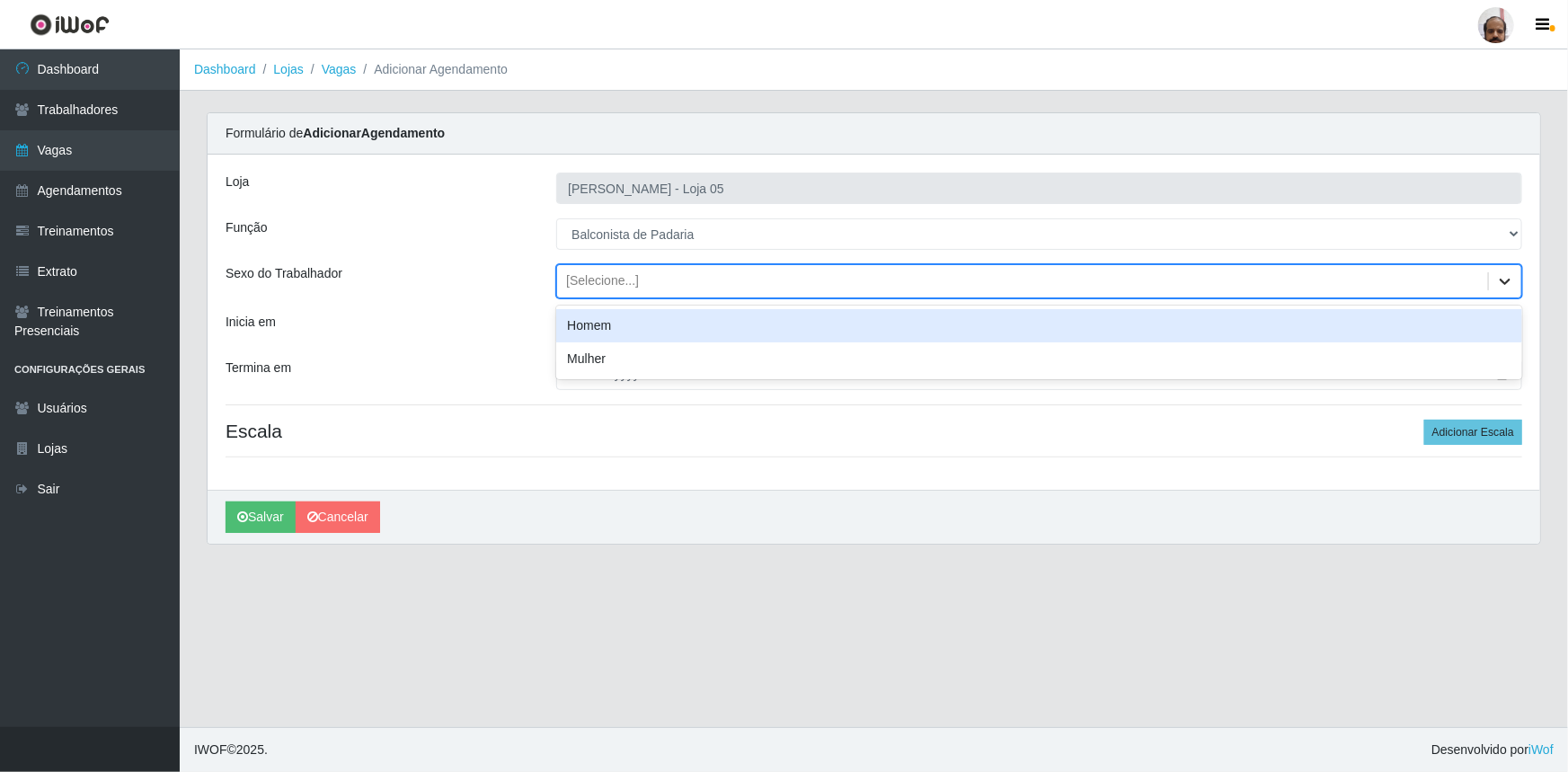
click at [1509, 281] on icon at bounding box center [1505, 281] width 18 height 18
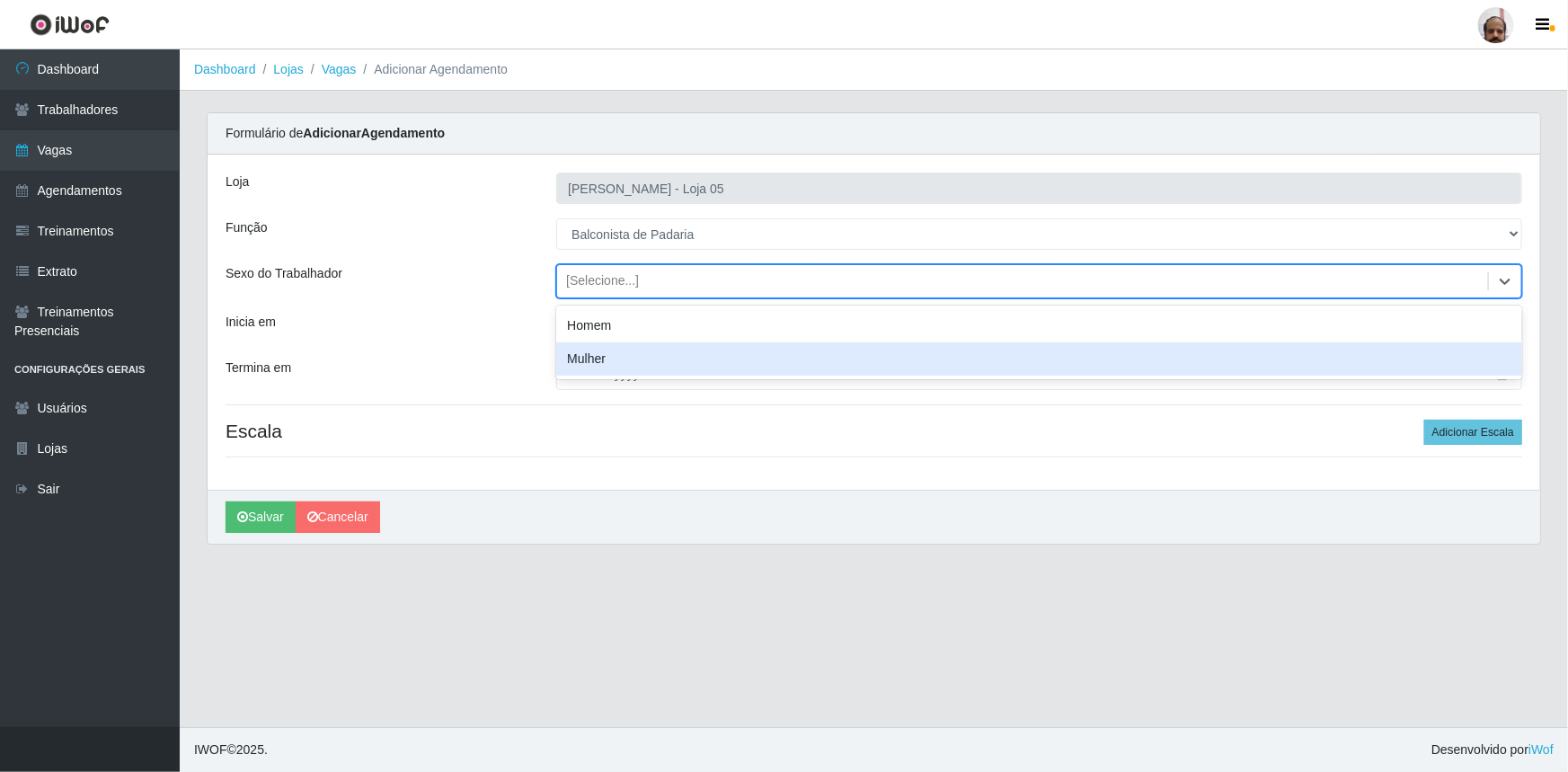
click at [612, 350] on div "Mulher" at bounding box center [1039, 359] width 966 height 33
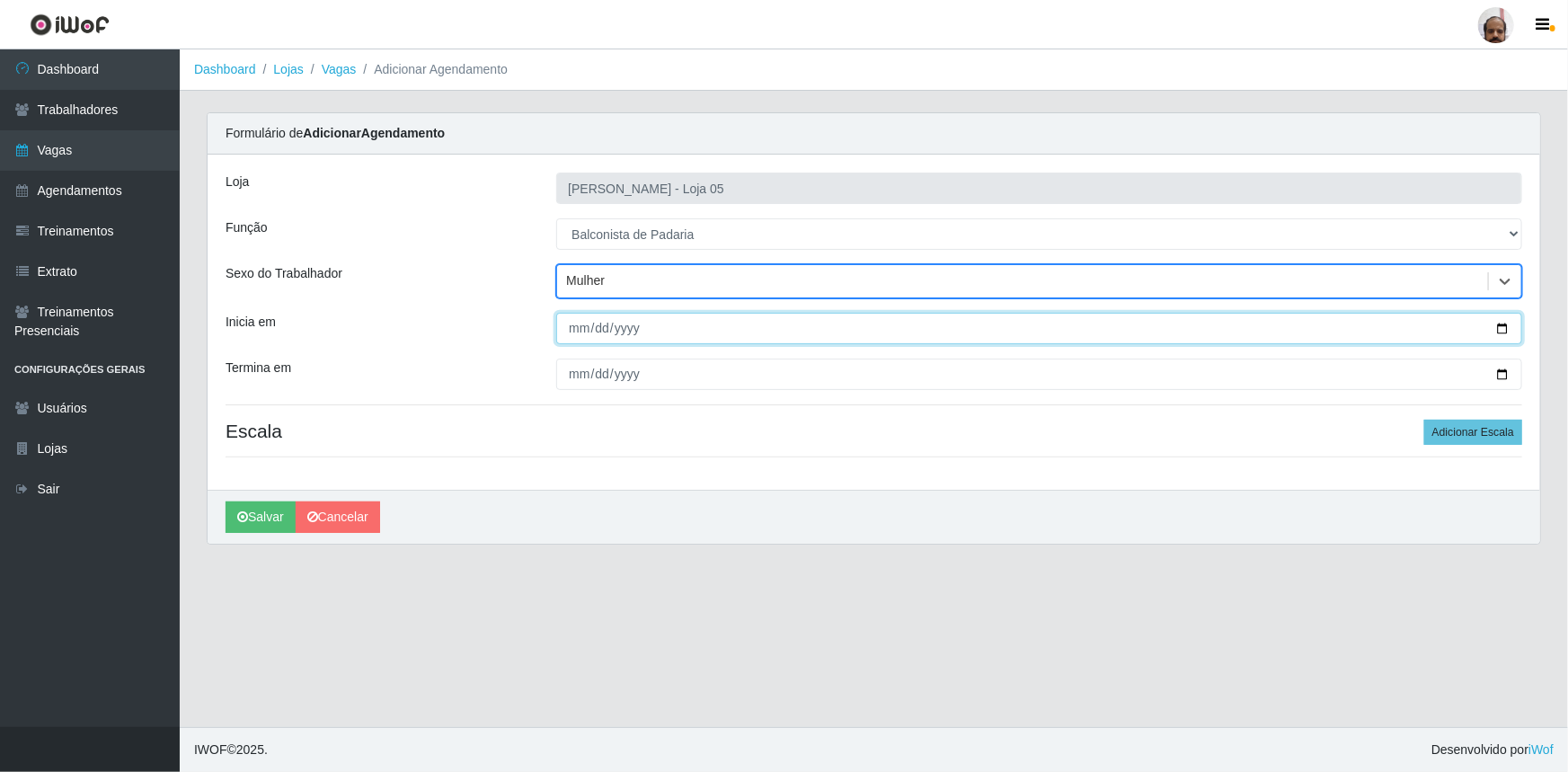
click at [1502, 326] on input "Inicia em" at bounding box center [1039, 328] width 966 height 31
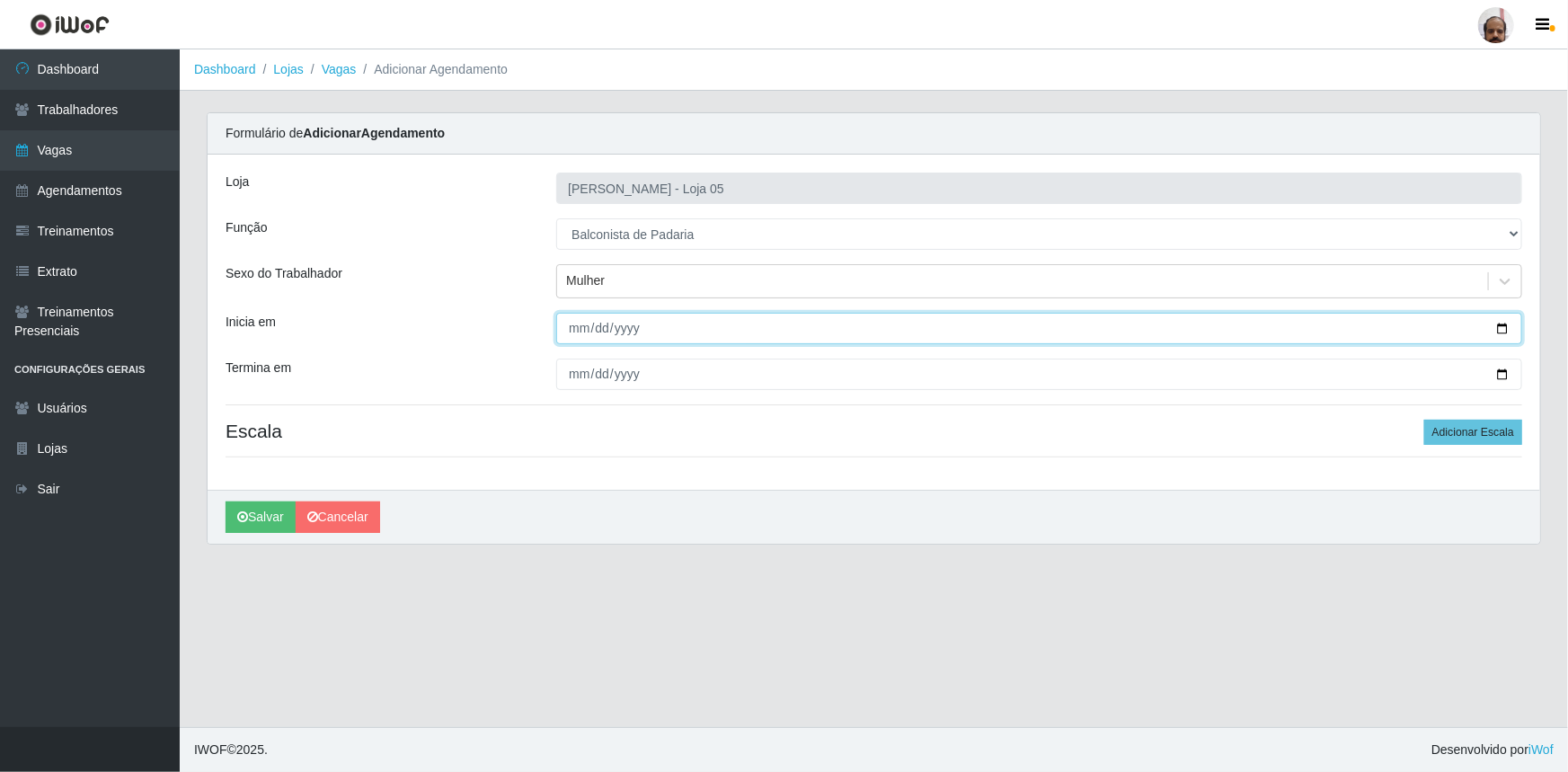
type input "2025-09-25"
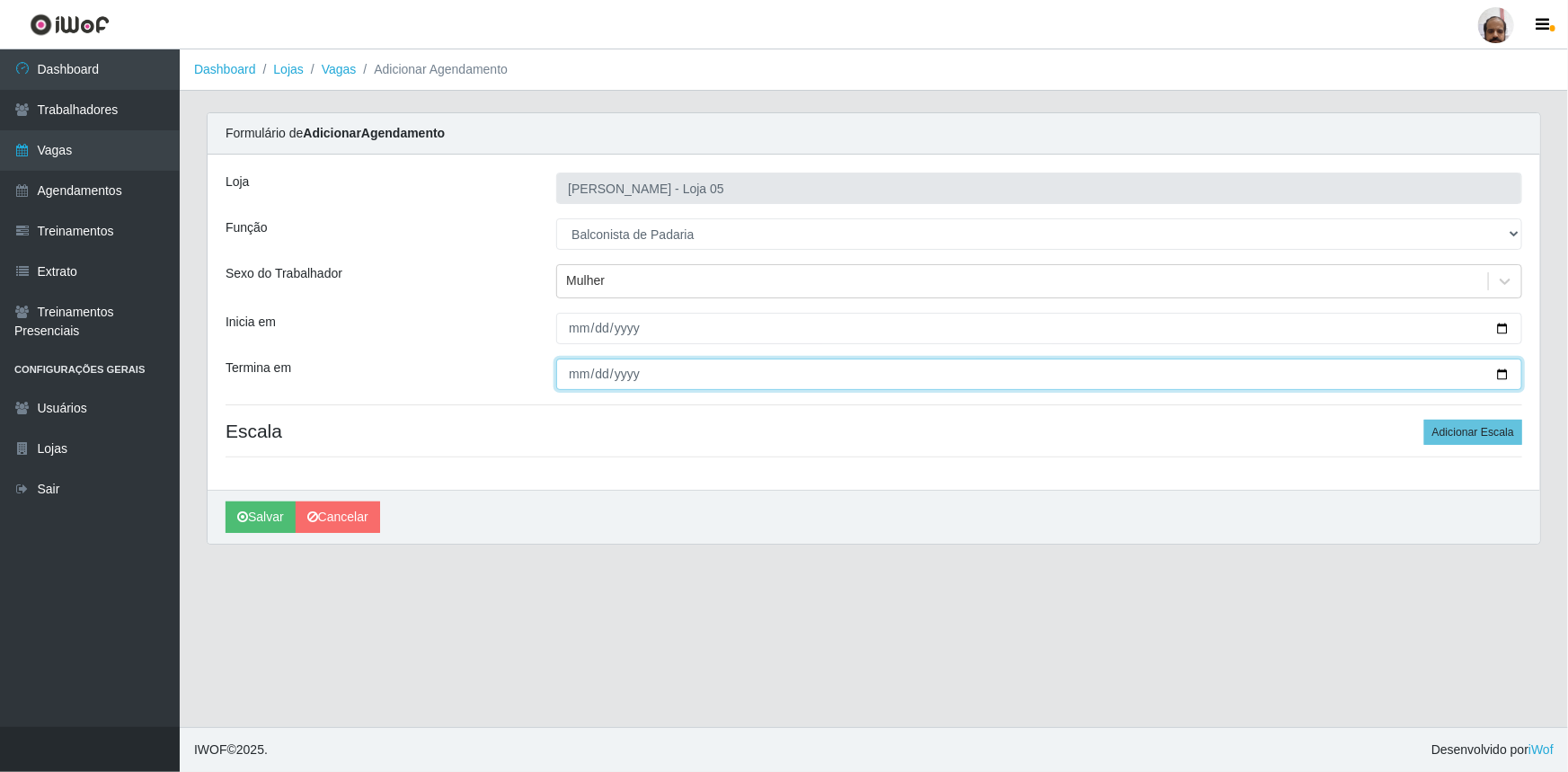
click at [1509, 375] on input "Termina em" at bounding box center [1039, 374] width 966 height 31
type input "2025-09-25"
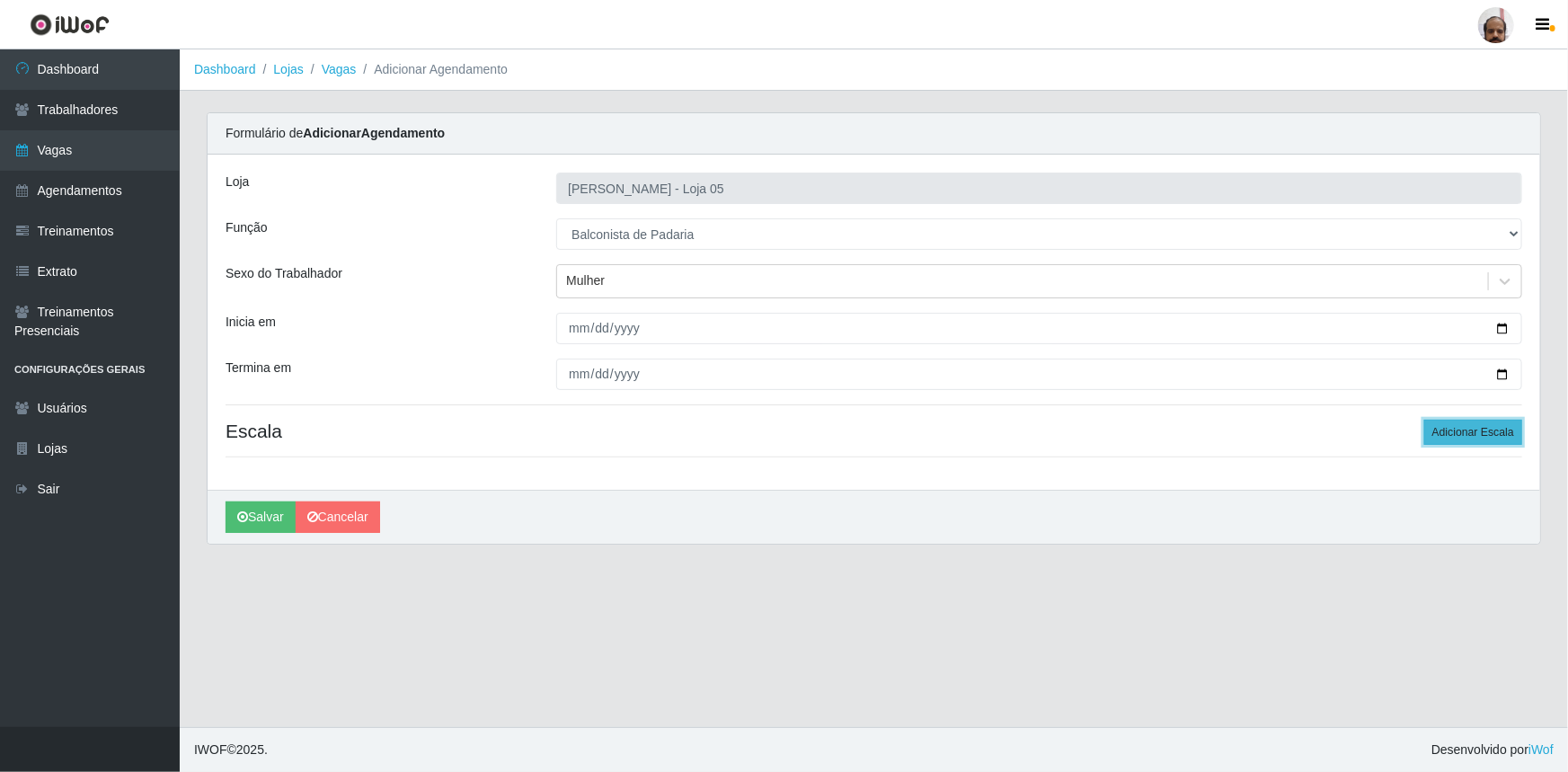
click at [1460, 434] on button "Adicionar Escala" at bounding box center [1472, 432] width 98 height 26
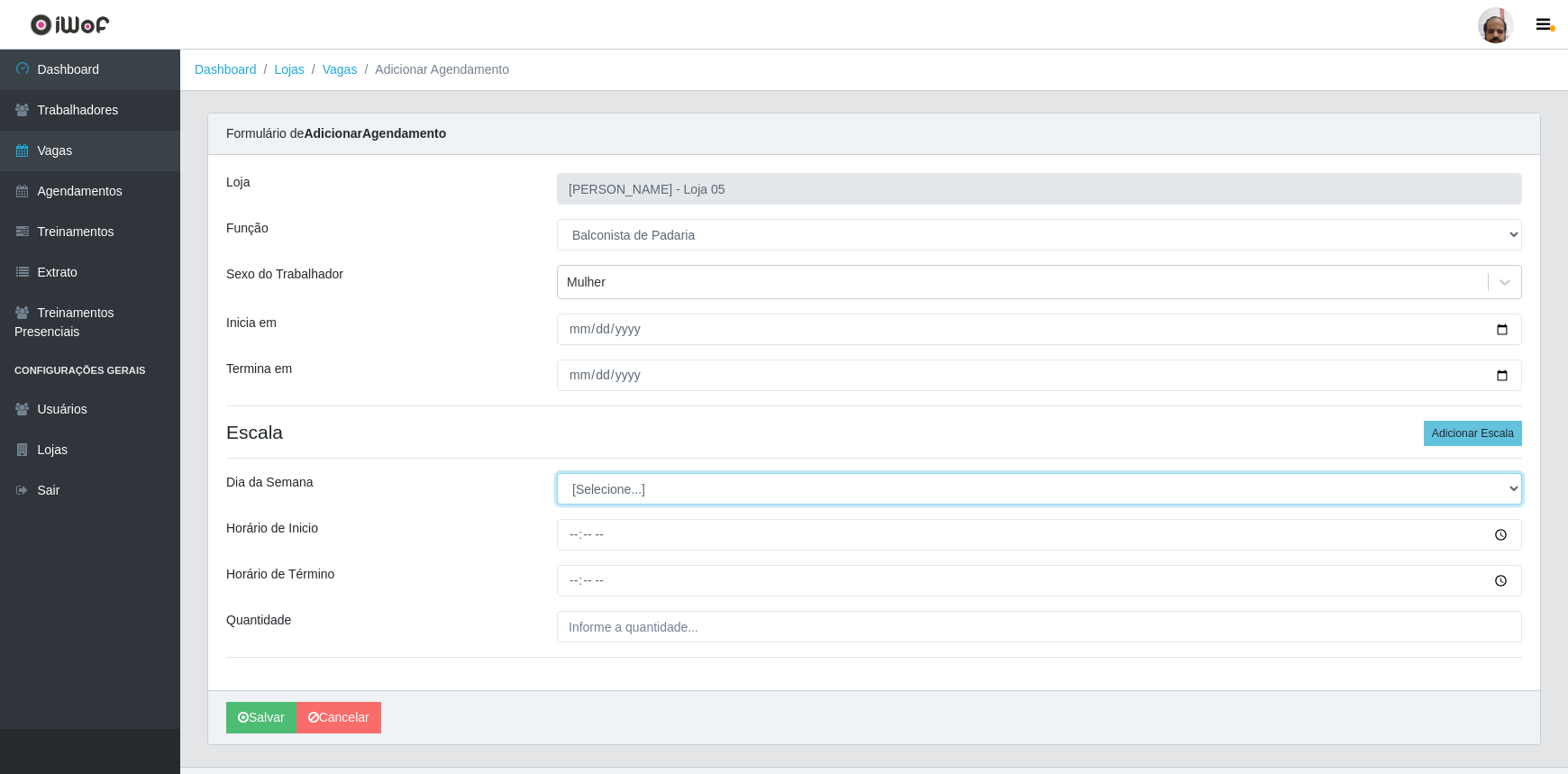
click at [1514, 487] on select "[Selecione...] Segunda Terça Quarta Quinta Sexta Sábado Domingo" at bounding box center [1040, 488] width 965 height 31
select select "4"
click at [557, 473] on select "[Selecione...] Segunda Terça Quarta Quinta Sexta Sábado Domingo" at bounding box center [1040, 488] width 965 height 31
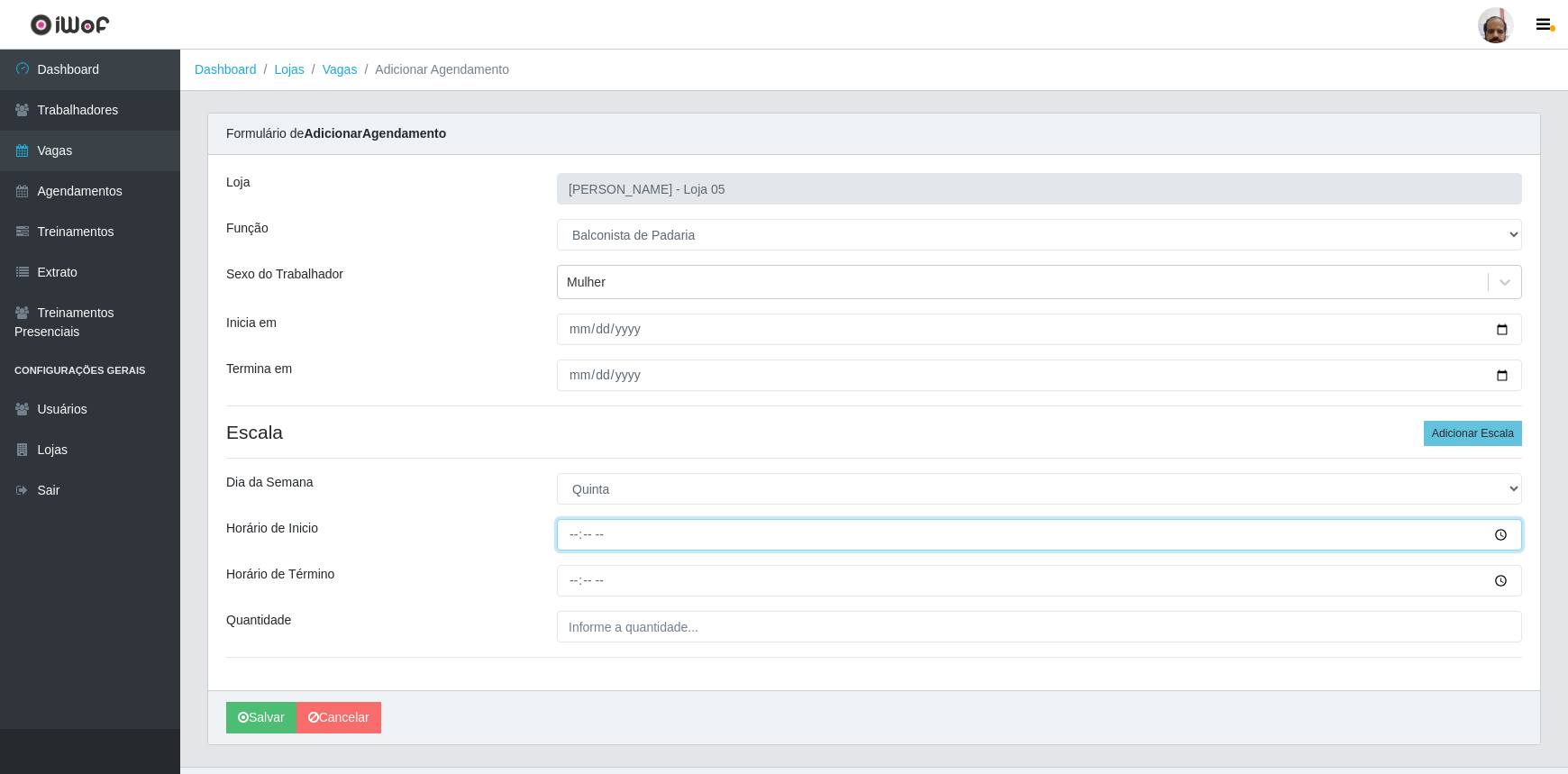
click at [570, 543] on input "Horário de Inicio" at bounding box center [1040, 535] width 965 height 31
type input "16:00"
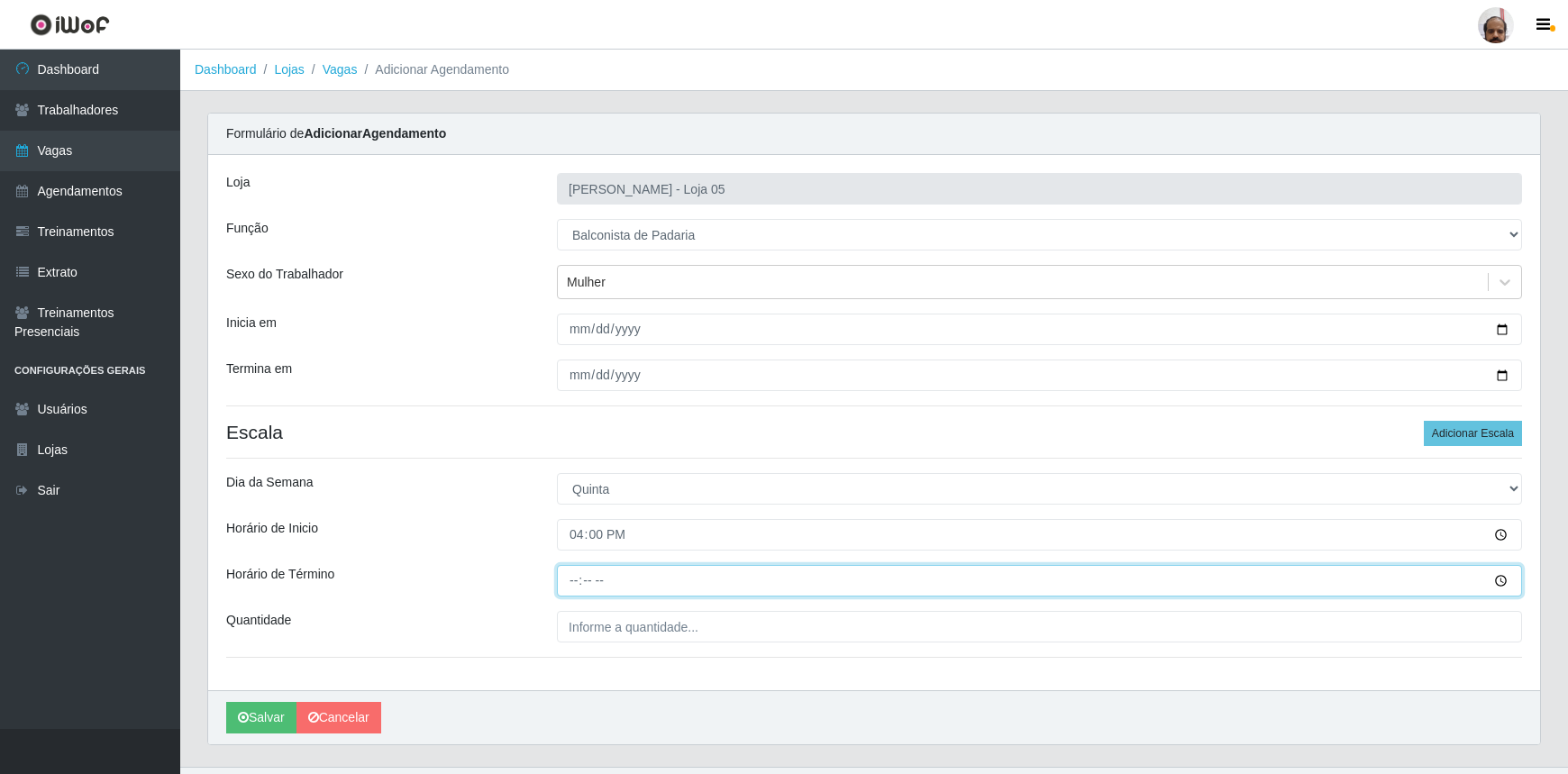
click at [570, 576] on input "Horário de Término" at bounding box center [1040, 580] width 965 height 31
type input "22:00"
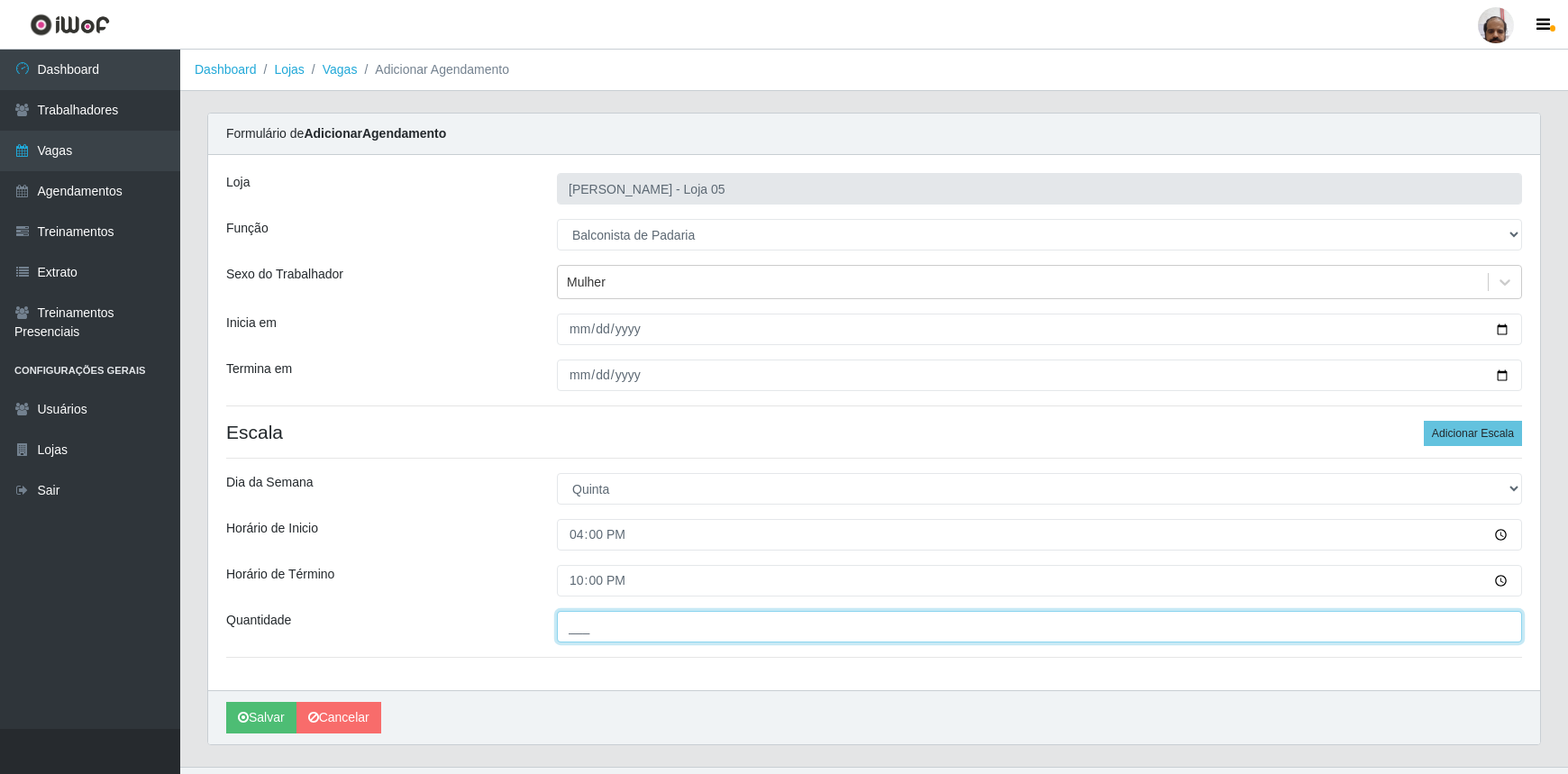
click at [576, 625] on input "___" at bounding box center [1040, 626] width 965 height 31
type input "1__"
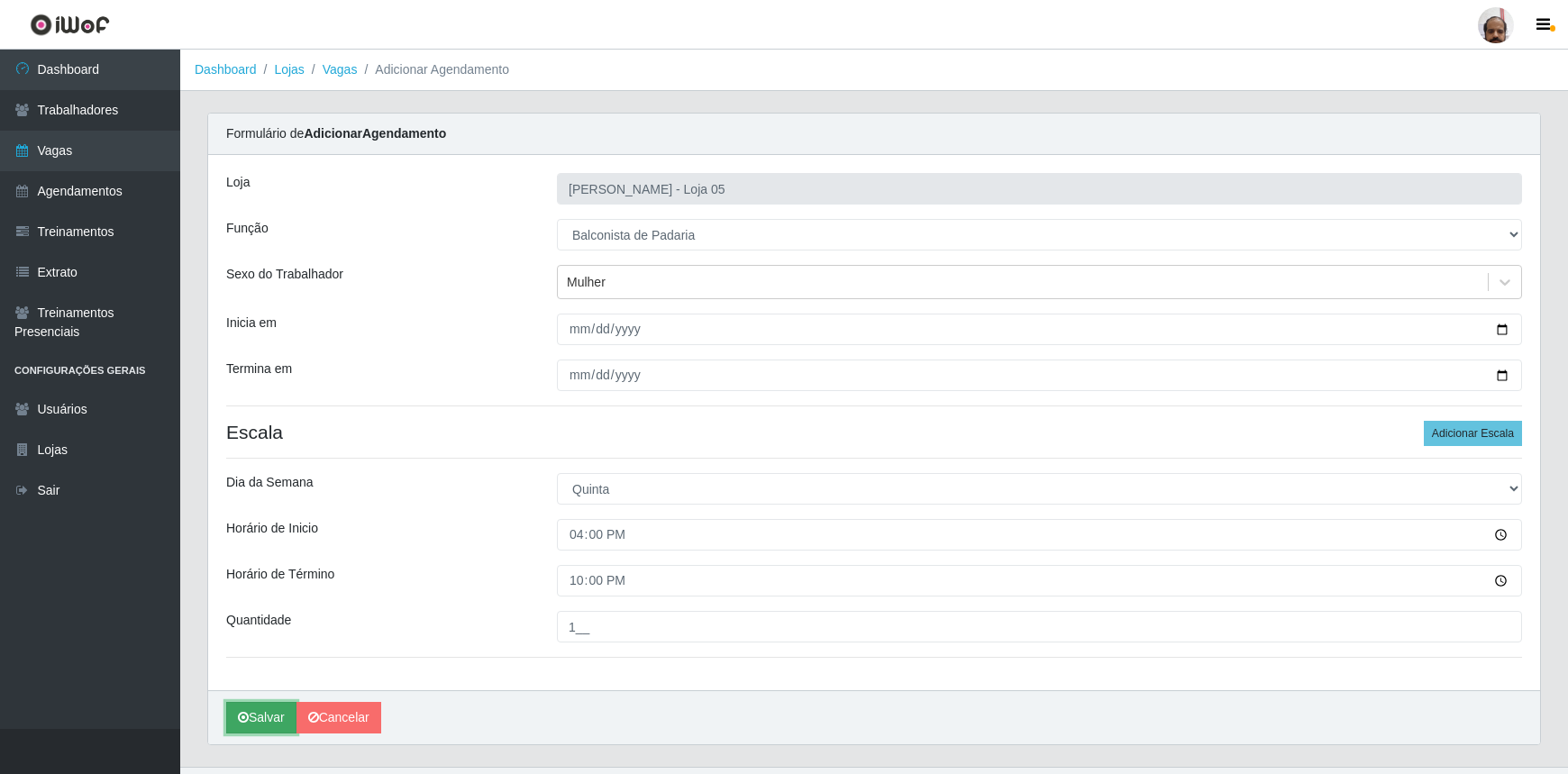
click at [250, 718] on button "Salvar" at bounding box center [261, 717] width 70 height 31
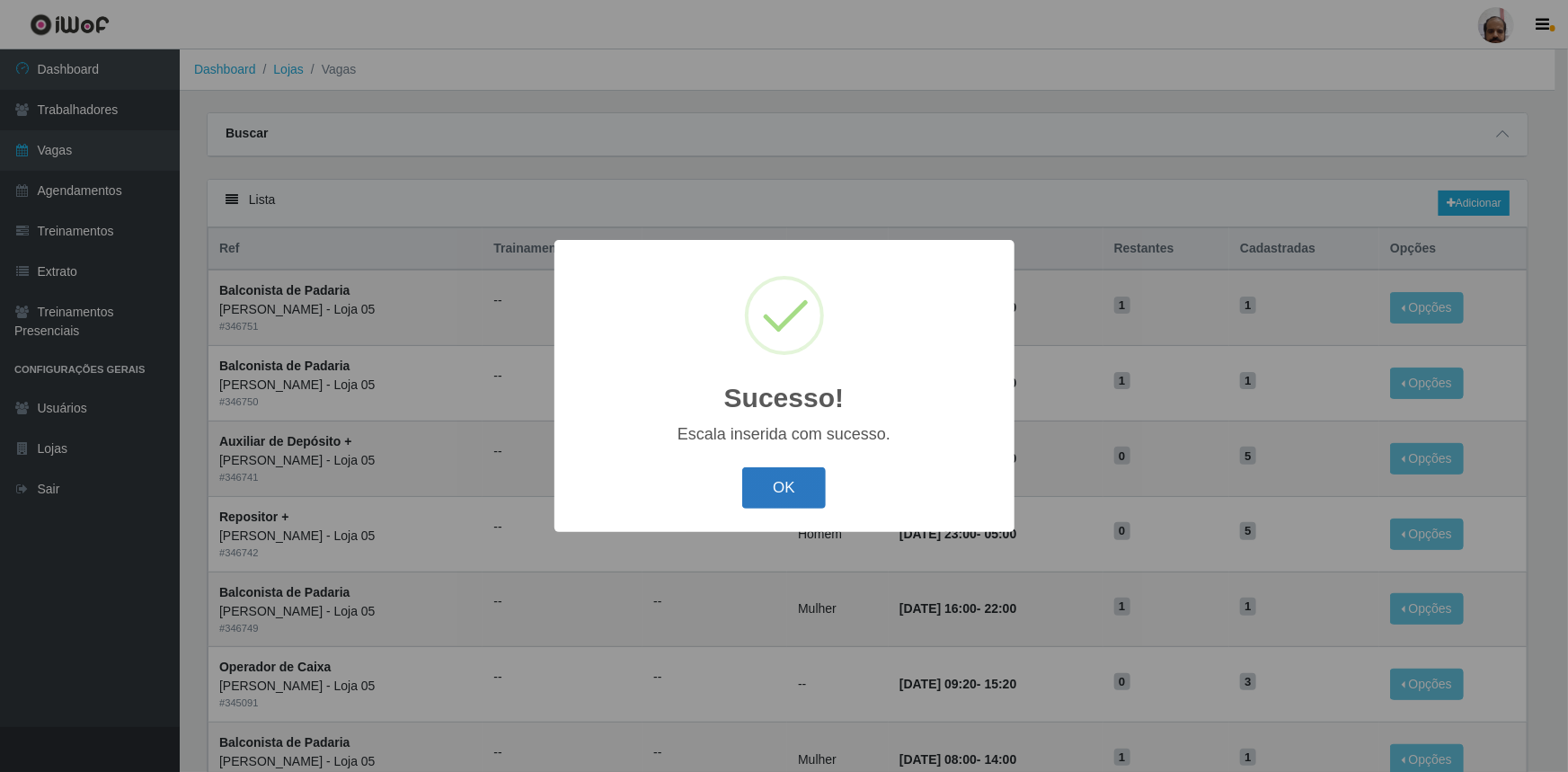
click at [817, 480] on button "OK" at bounding box center [784, 489] width 83 height 43
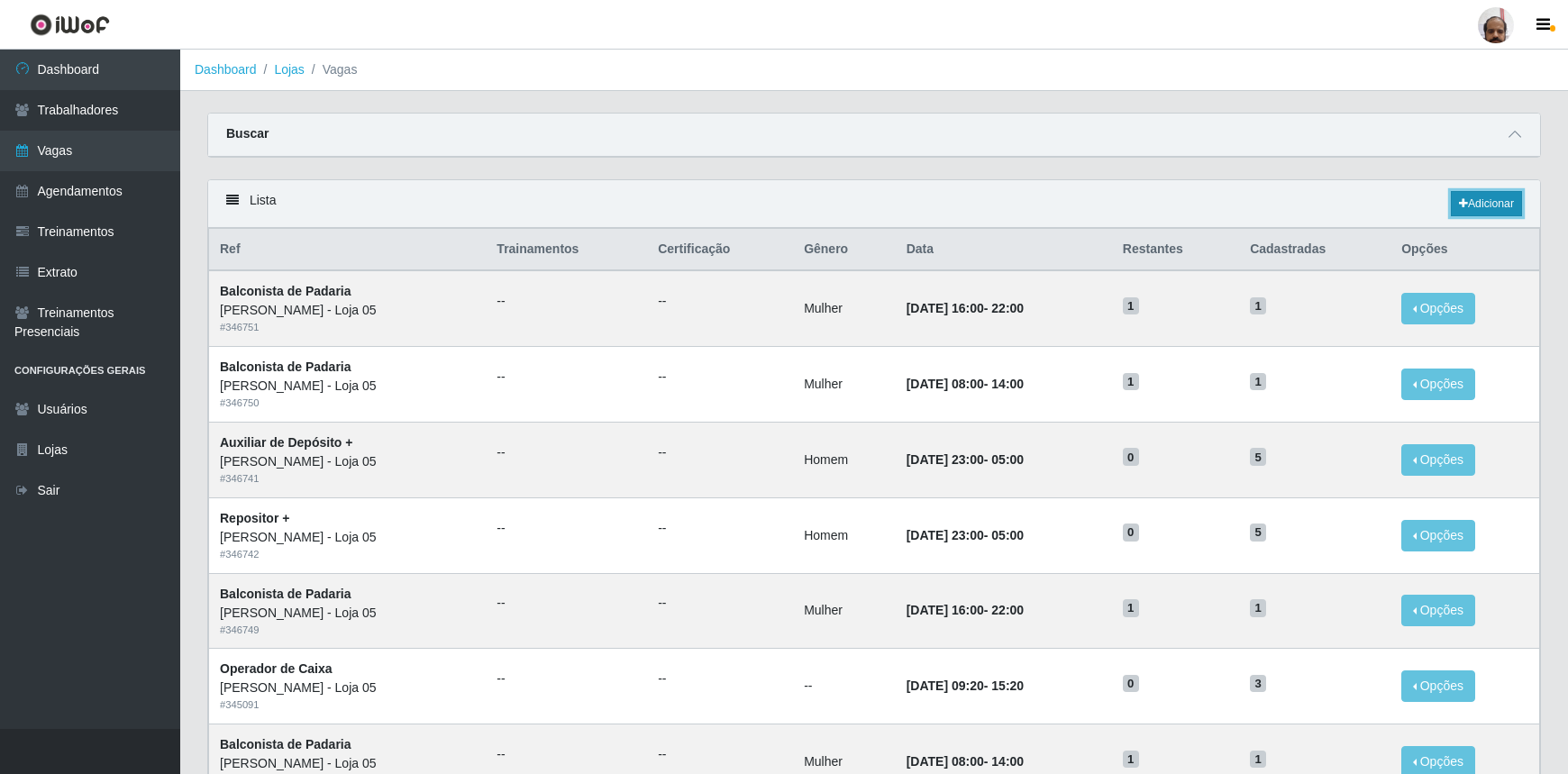
click at [1505, 210] on link "Adicionar" at bounding box center [1486, 203] width 71 height 26
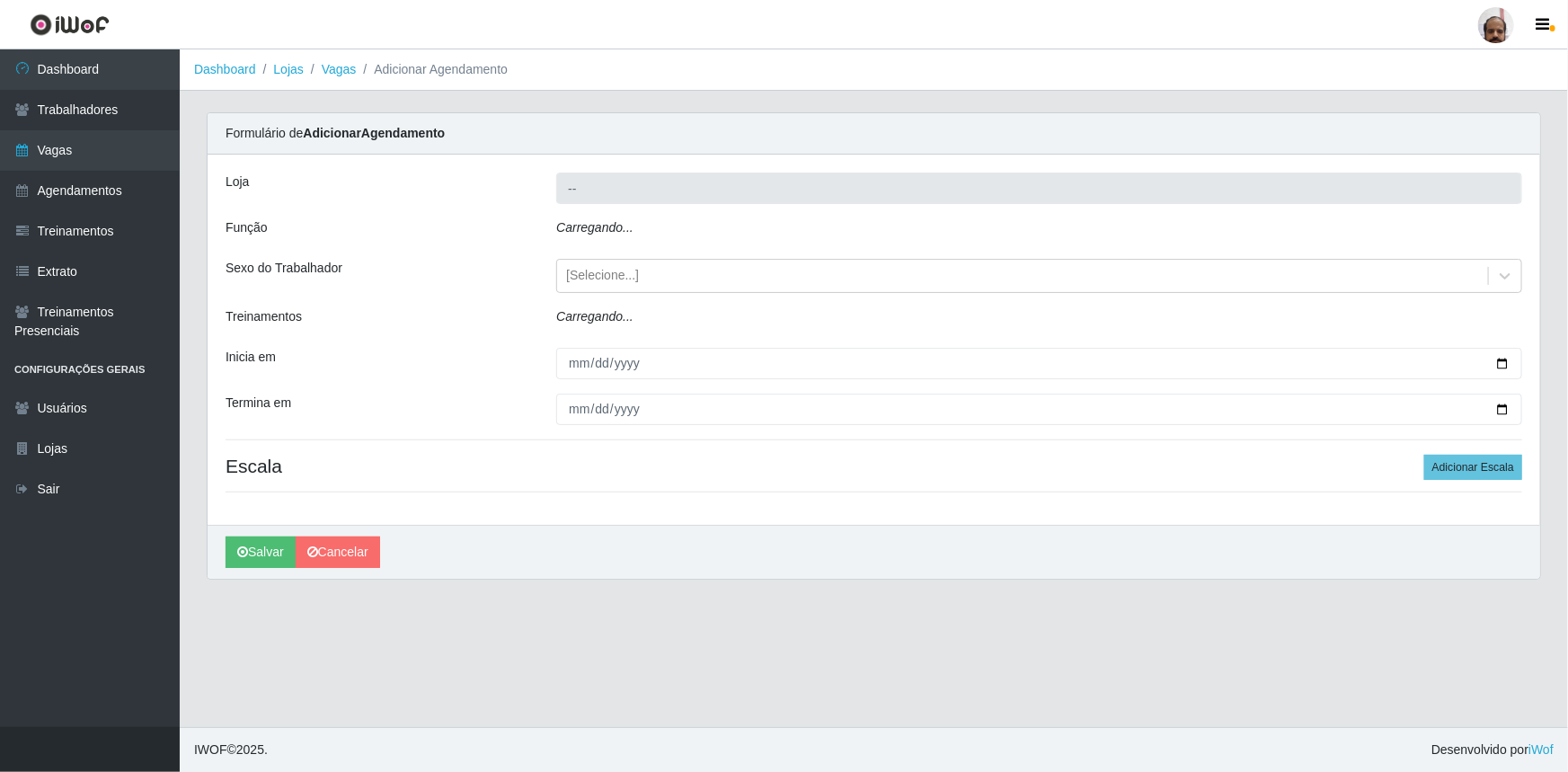
type input "[PERSON_NAME] - Loja 05"
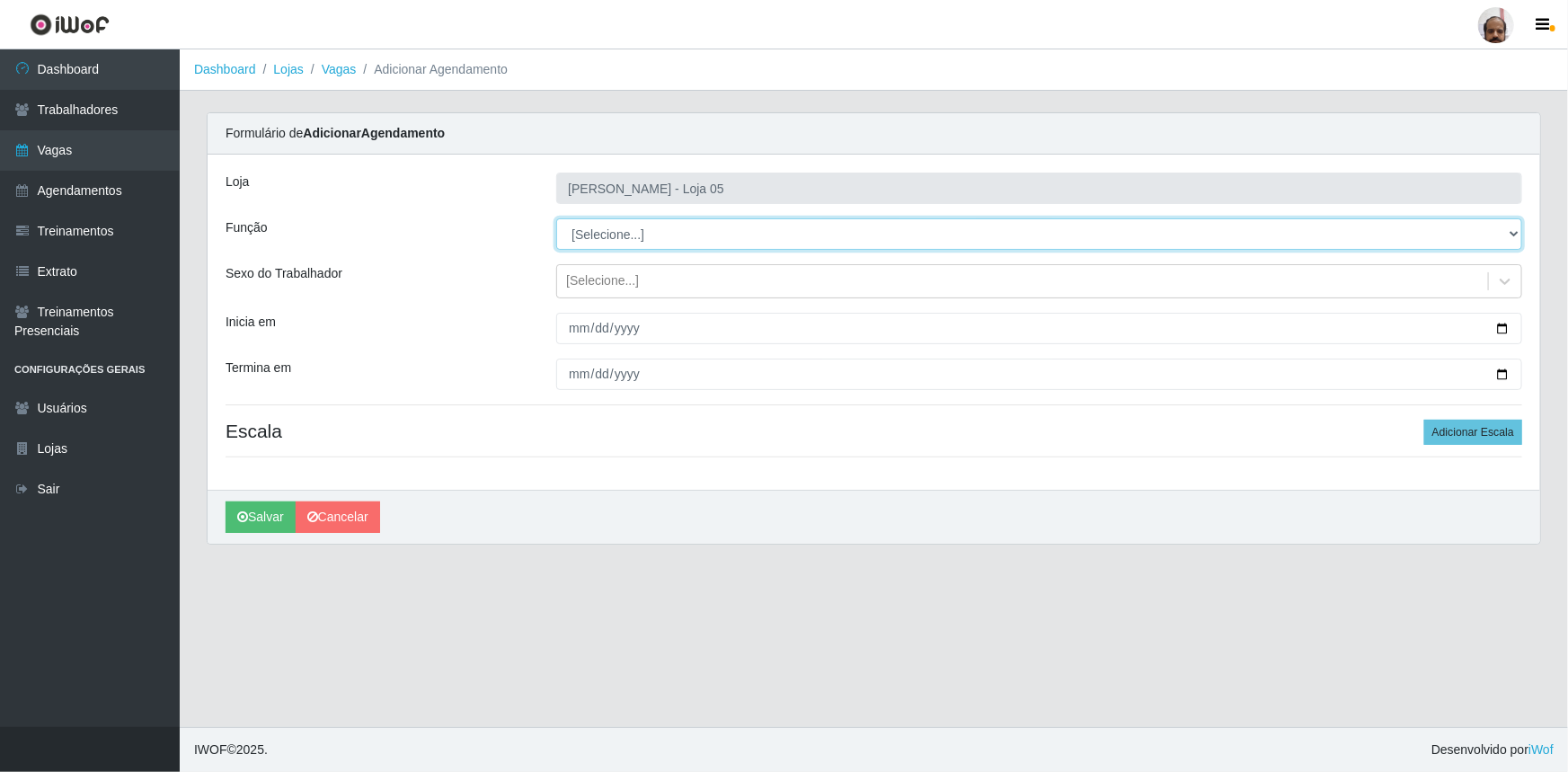
click at [1518, 235] on select "[Selecione...] ASG ASG + ASG ++ Auxiliar de Depósito Auxiliar de Depósito + Aux…" at bounding box center [1039, 234] width 966 height 31
select select "115"
click at [556, 219] on select "[Selecione...] ASG ASG + ASG ++ Auxiliar de Depósito Auxiliar de Depósito + Aux…" at bounding box center [1039, 234] width 966 height 31
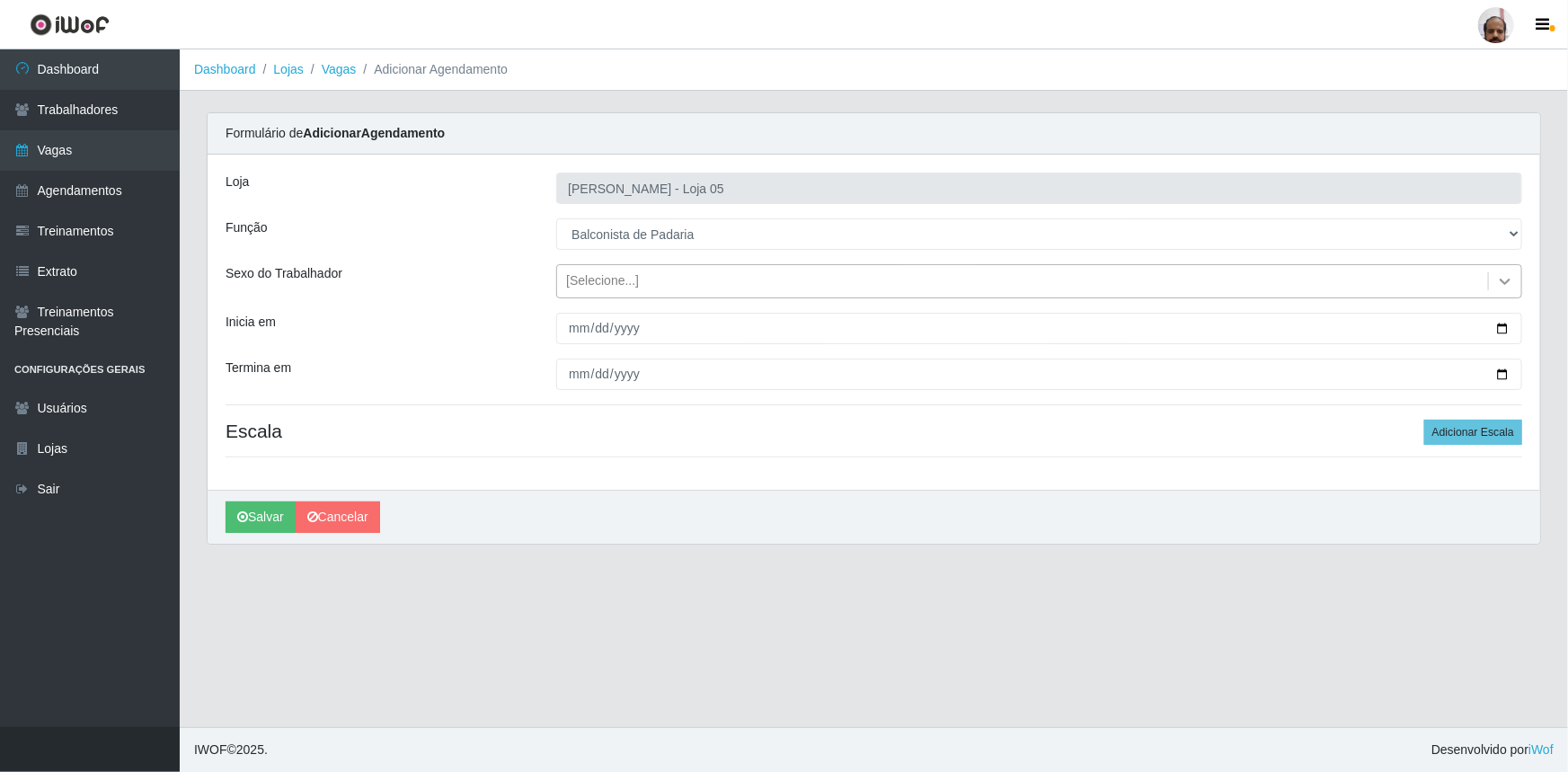
click at [1502, 281] on icon at bounding box center [1505, 281] width 18 height 18
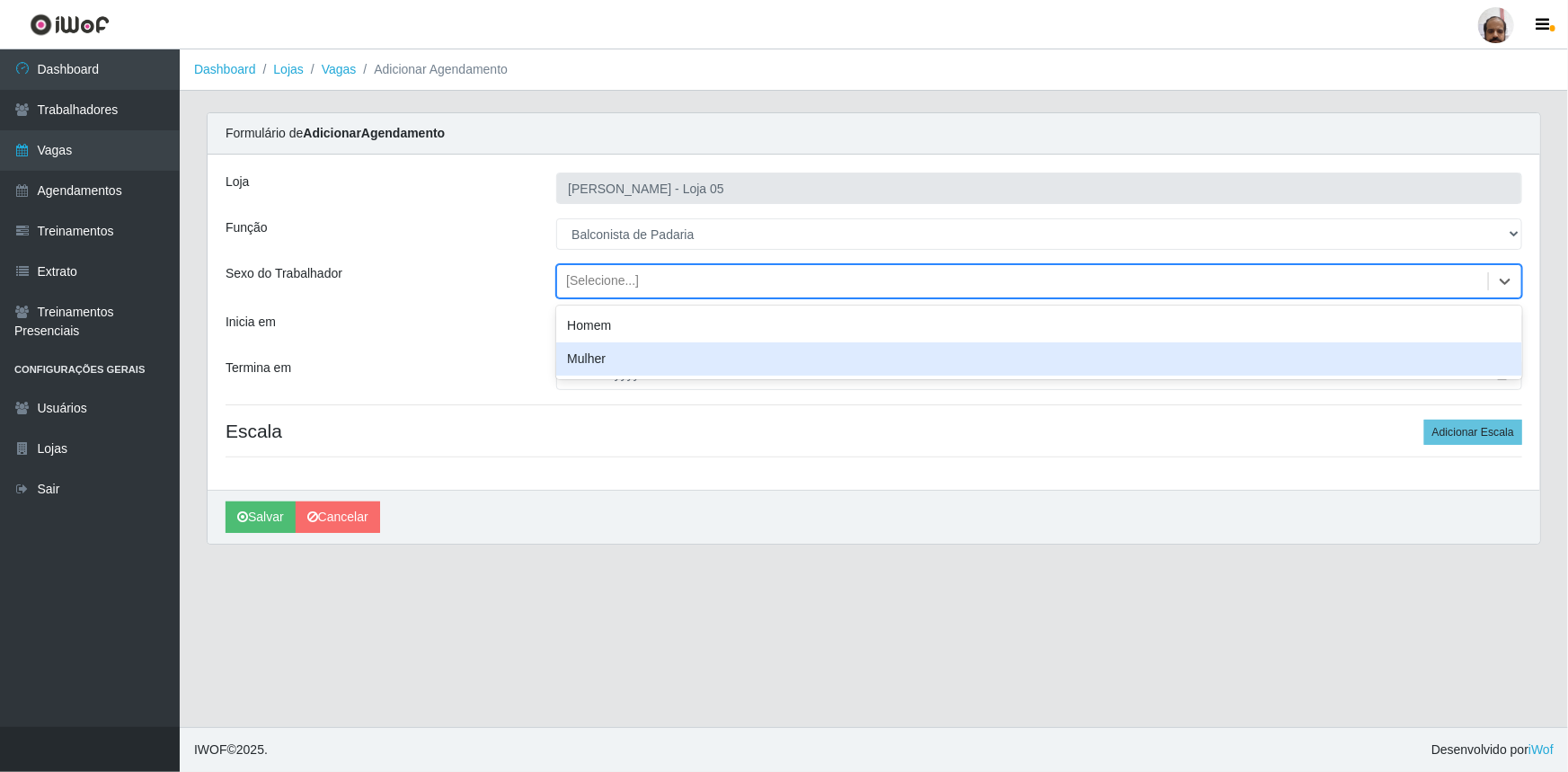
click at [723, 355] on div "Mulher" at bounding box center [1039, 359] width 966 height 33
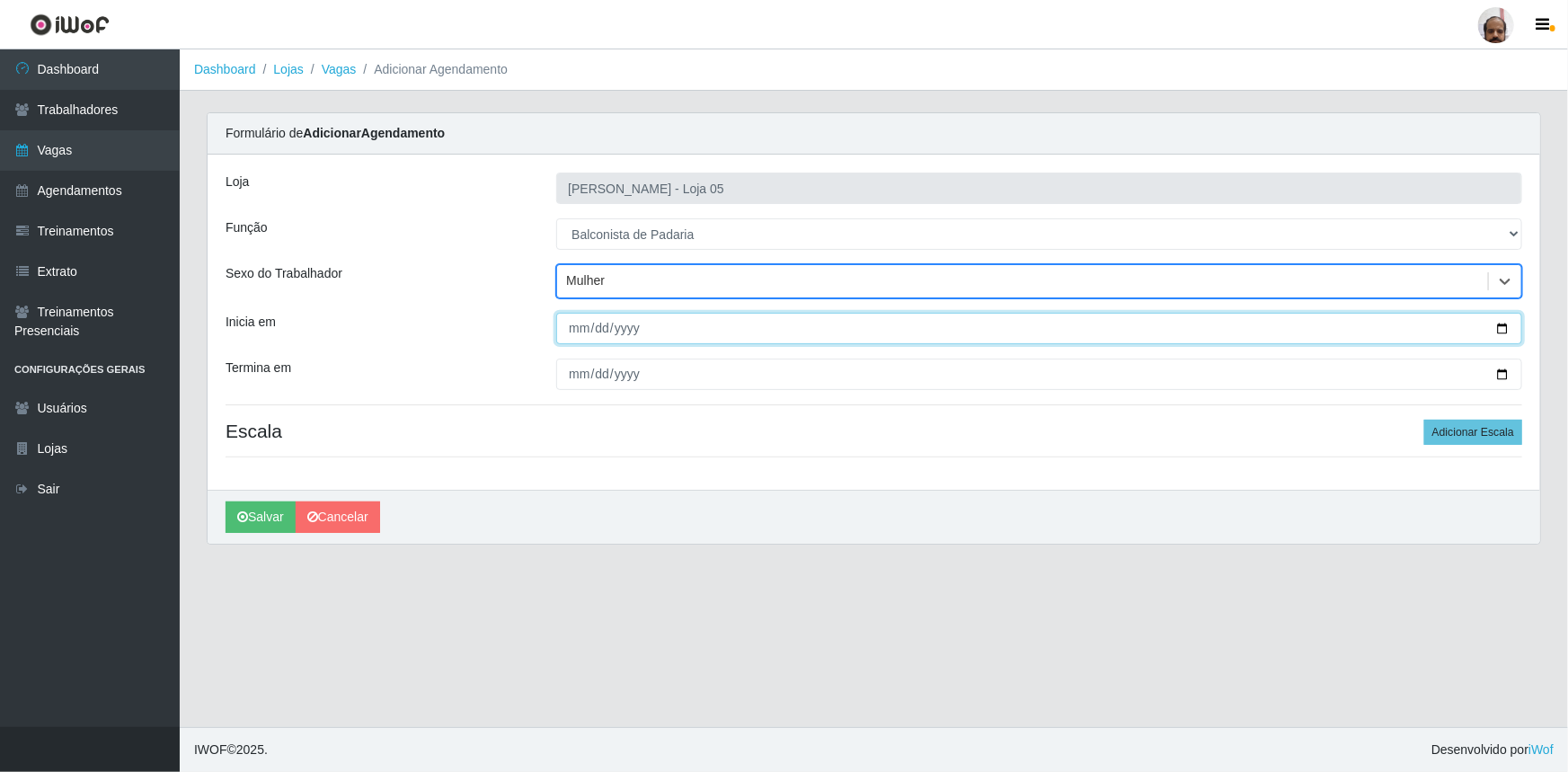
click at [1498, 326] on input "Inicia em" at bounding box center [1039, 328] width 966 height 31
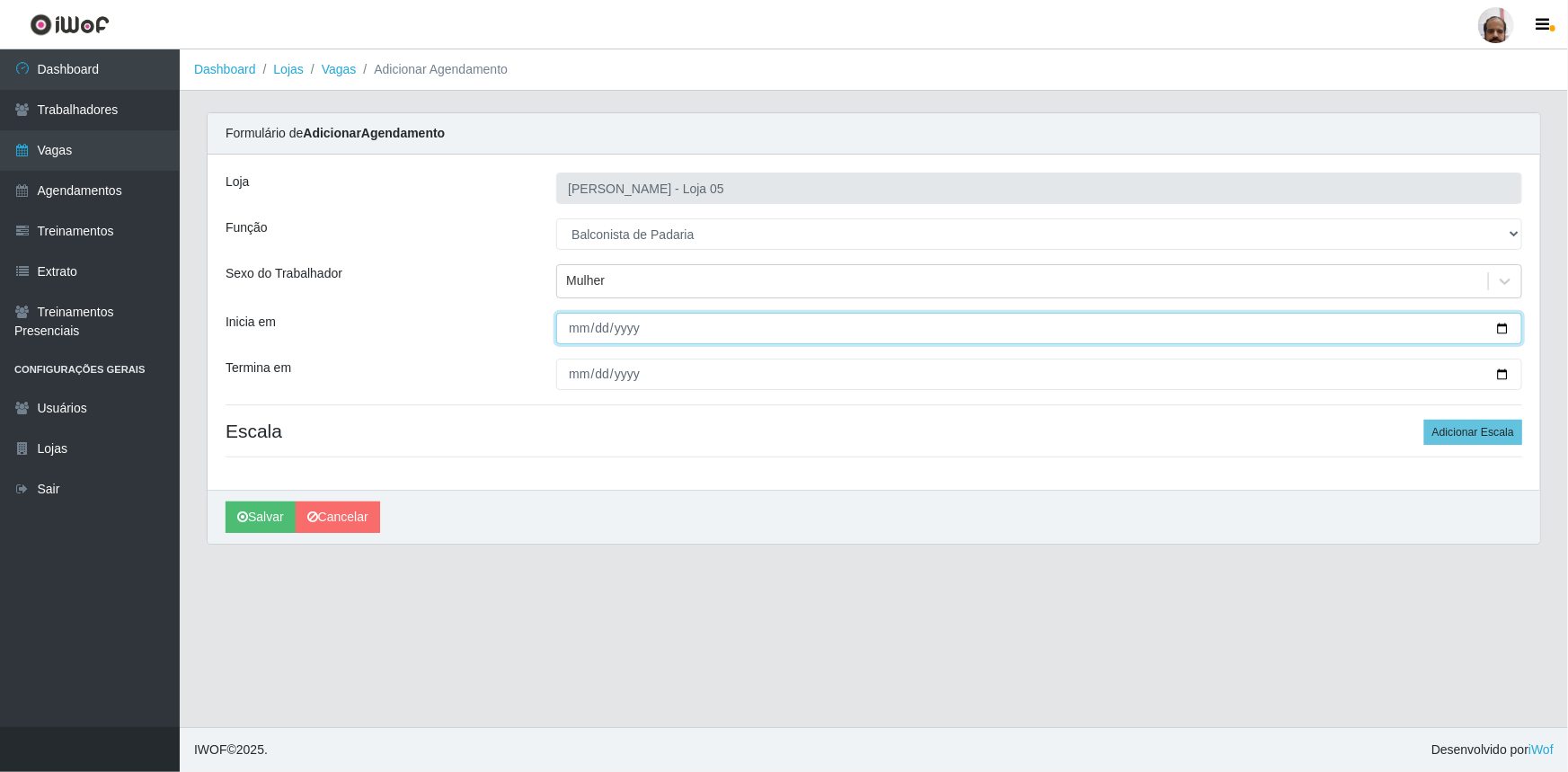
type input "2025-09-26"
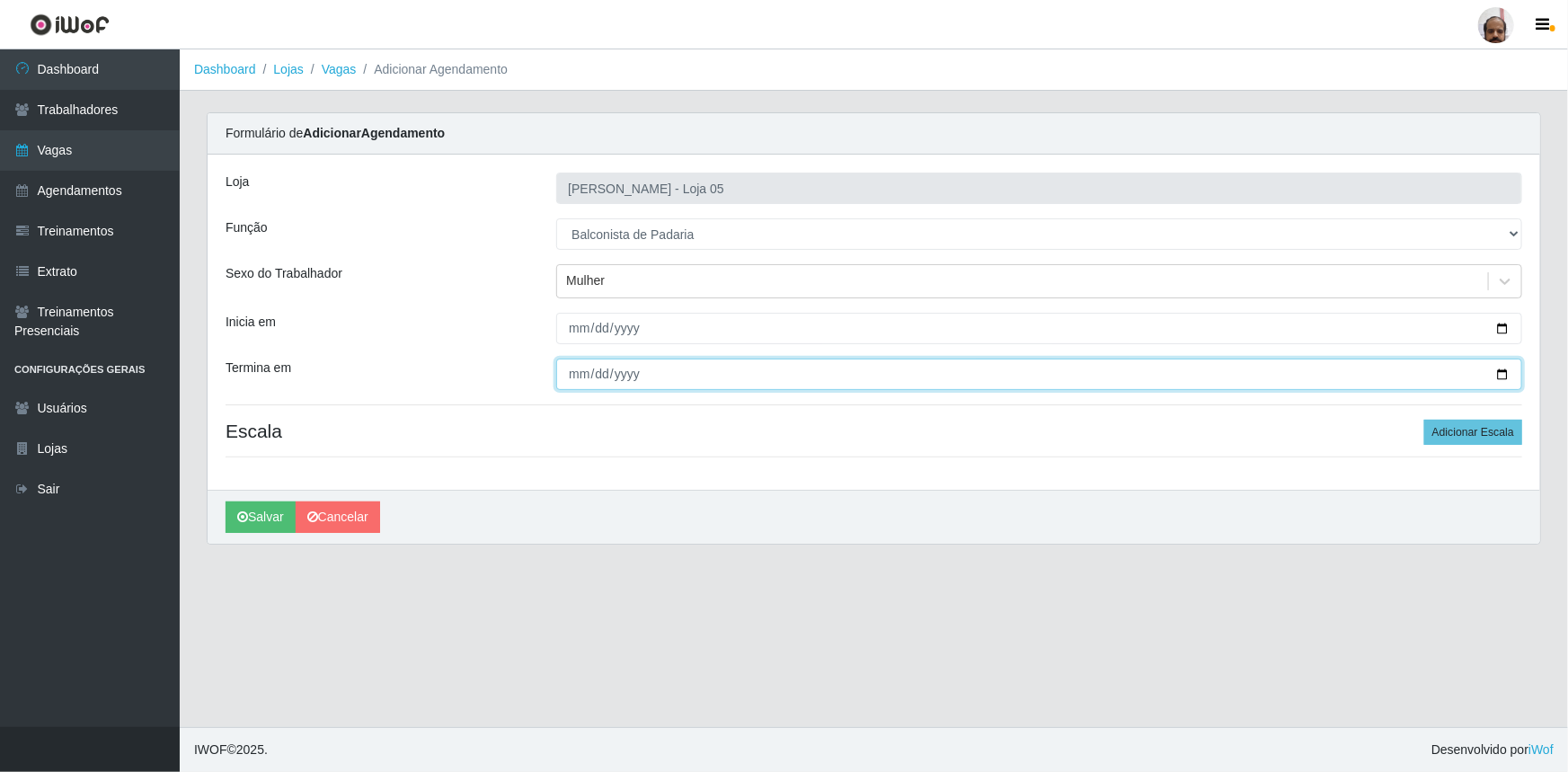
click at [1504, 372] on input "Termina em" at bounding box center [1039, 374] width 966 height 31
type input "2025-09-26"
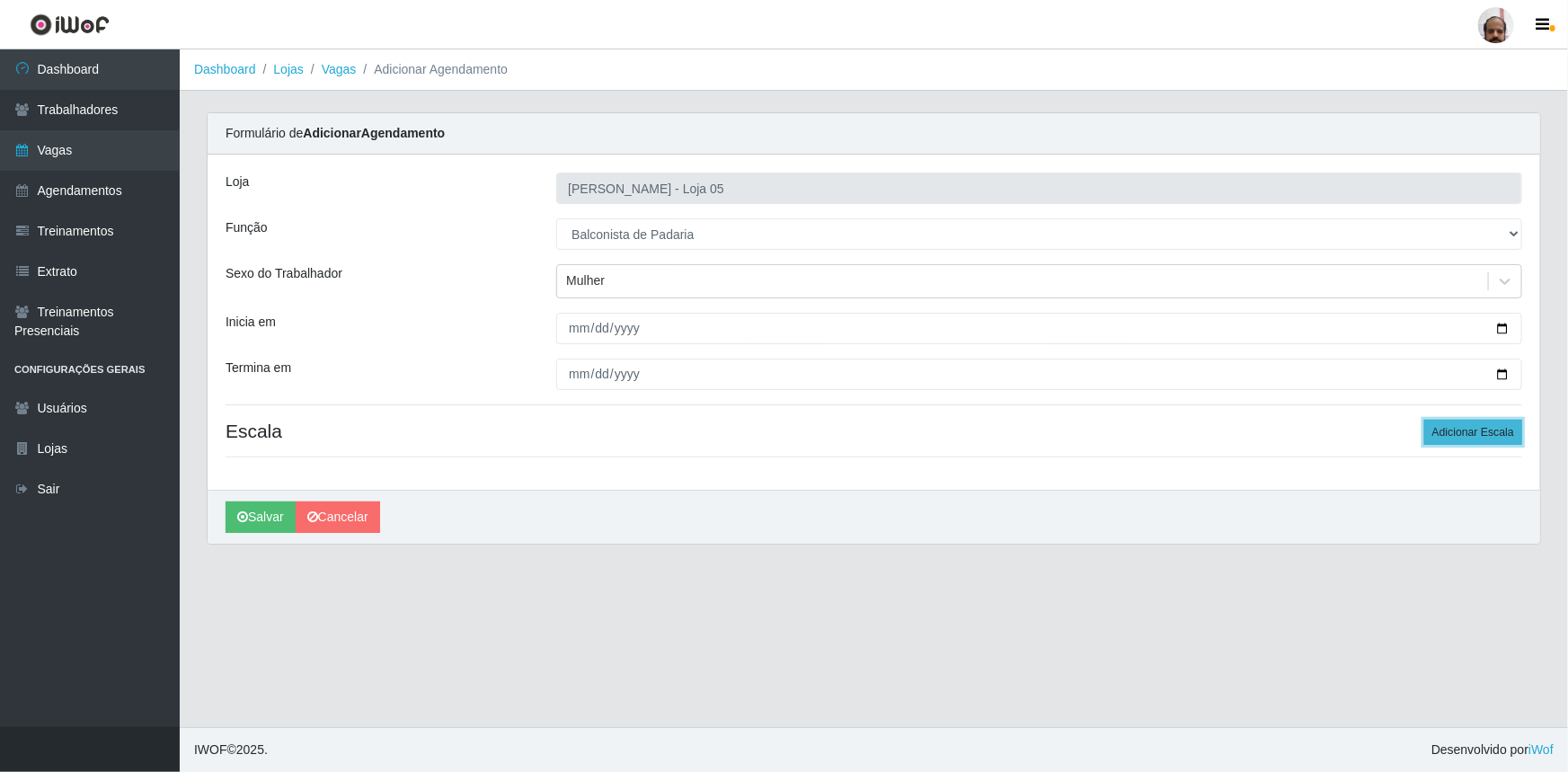
click at [1498, 434] on button "Adicionar Escala" at bounding box center [1472, 432] width 98 height 26
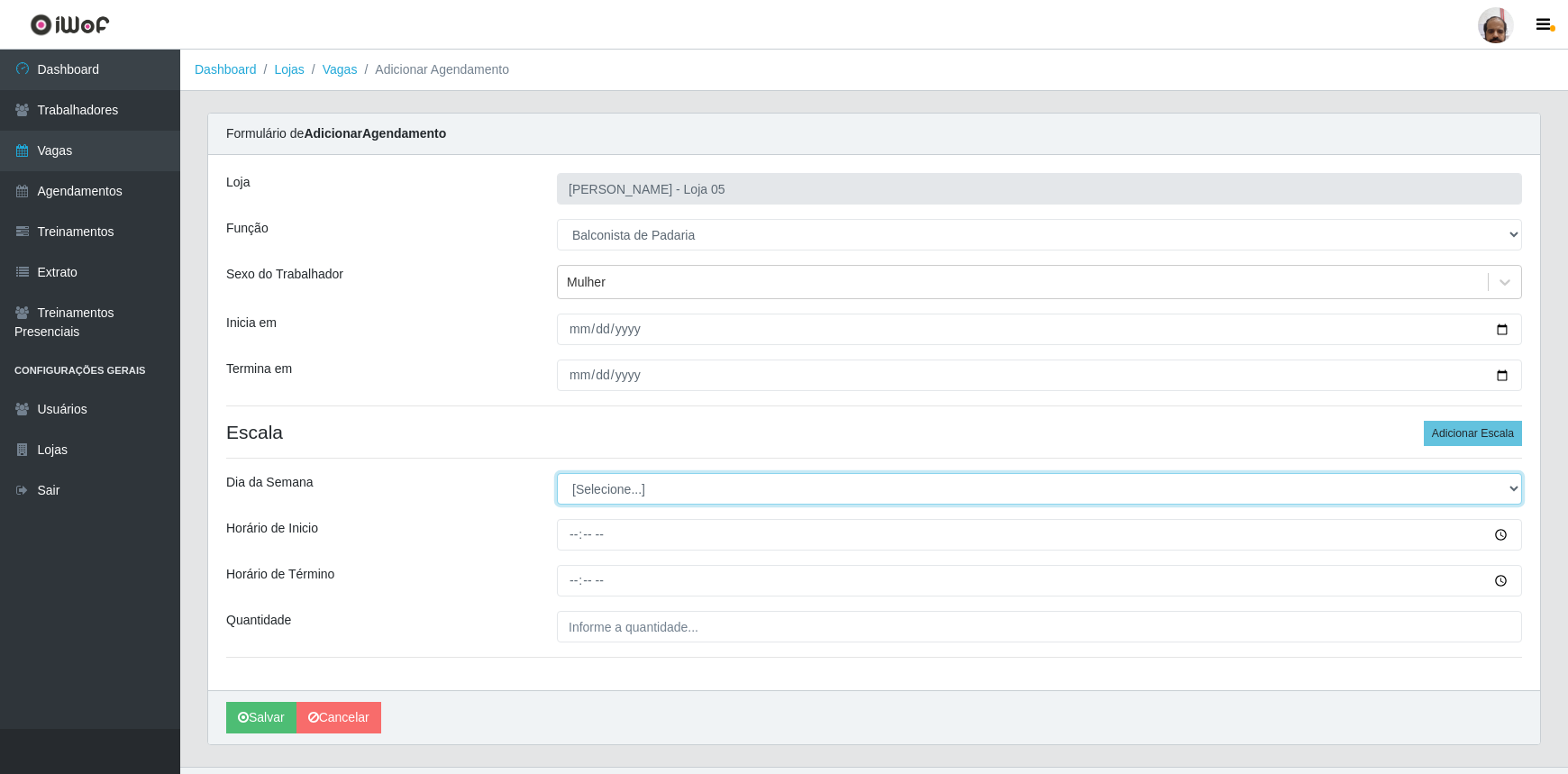
drag, startPoint x: 1514, startPoint y: 489, endPoint x: 1499, endPoint y: 495, distance: 16.2
click at [1514, 489] on select "[Selecione...] Segunda Terça Quarta Quinta Sexta Sábado Domingo" at bounding box center [1040, 488] width 965 height 31
select select "5"
click at [557, 473] on select "[Selecione...] Segunda Terça Quarta Quinta Sexta Sábado Domingo" at bounding box center [1040, 488] width 965 height 31
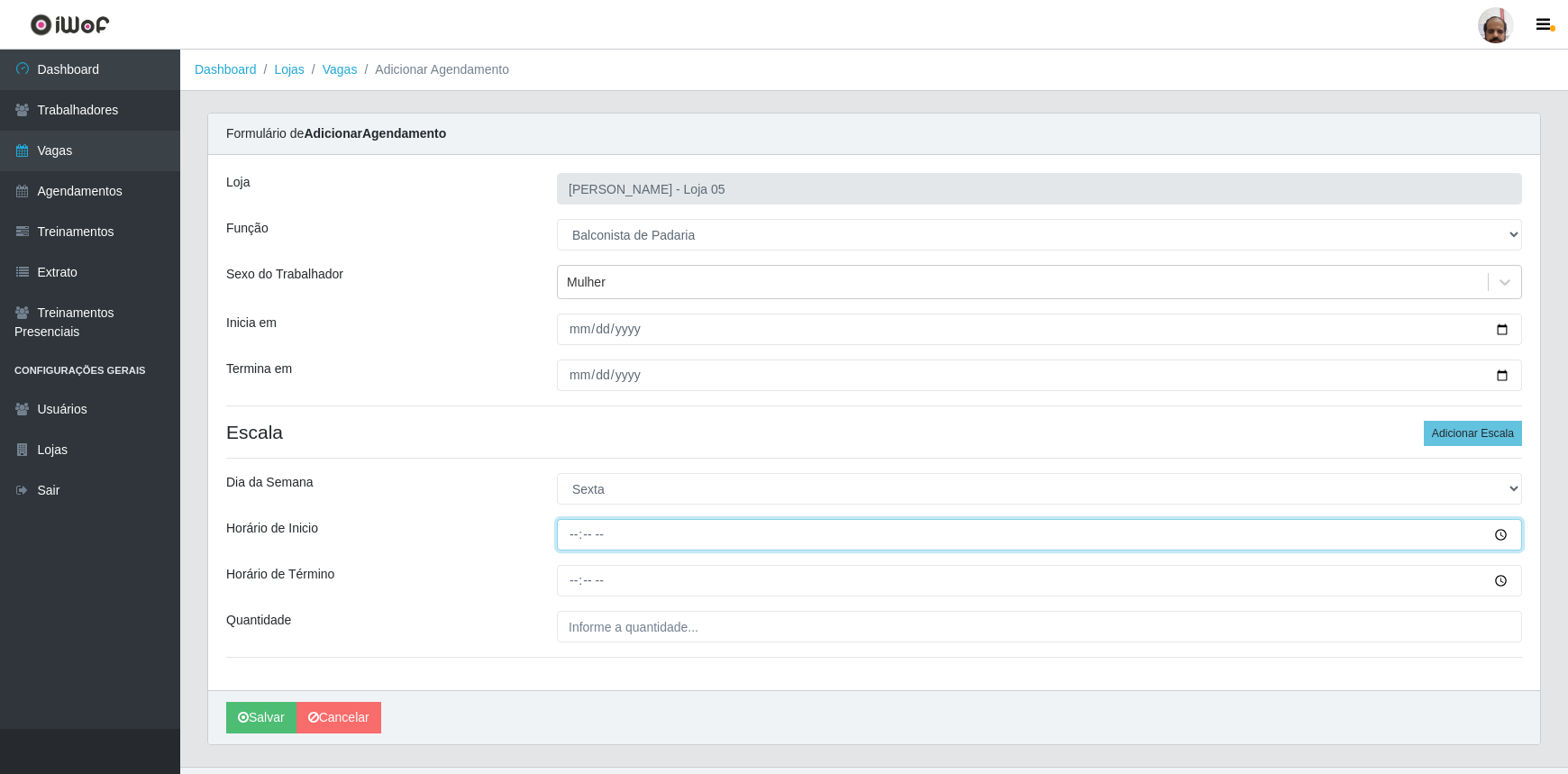
click at [570, 537] on input "Horário de Inicio" at bounding box center [1040, 535] width 965 height 31
type input "08:00"
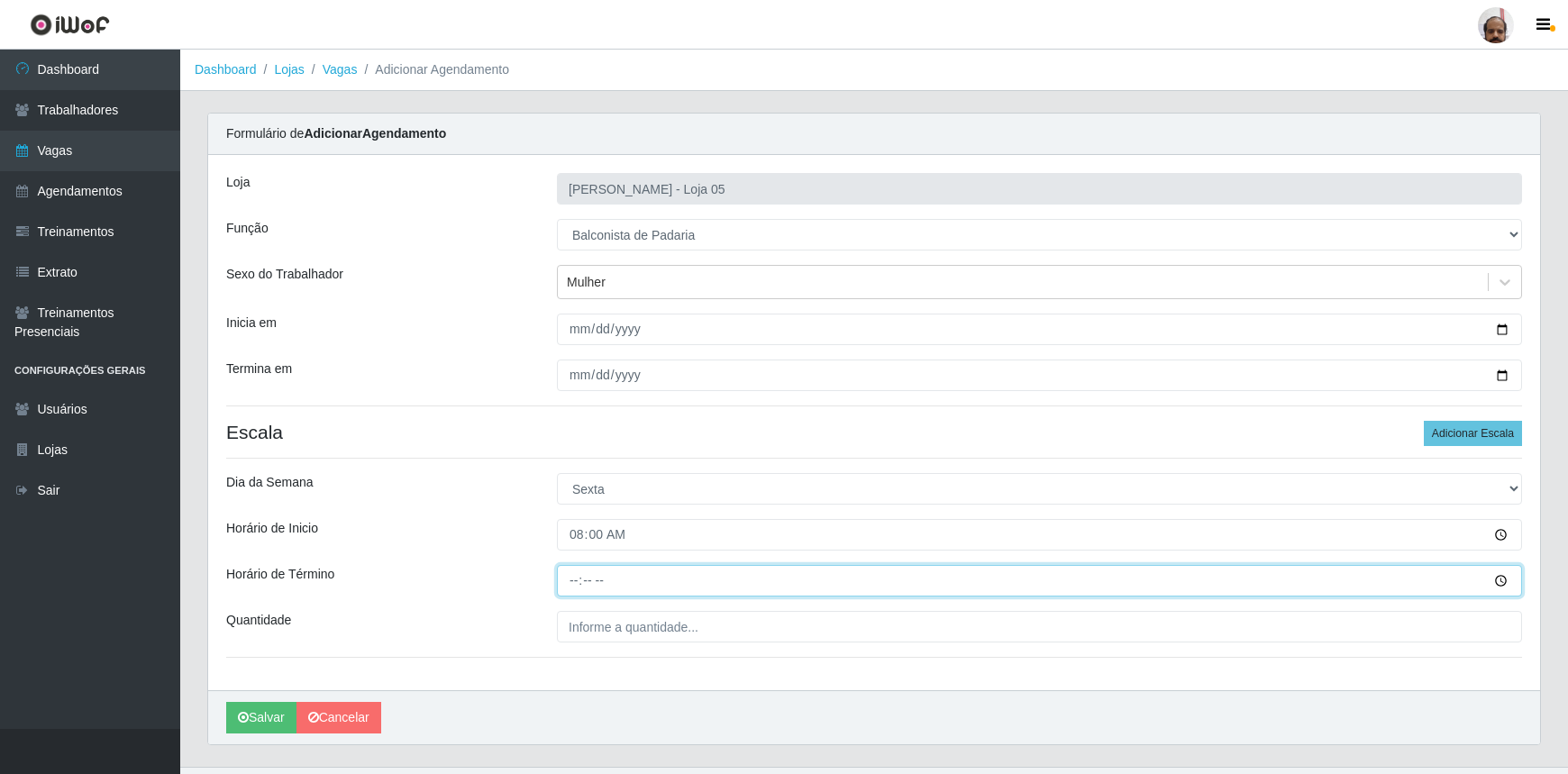
click at [579, 576] on input "Horário de Término" at bounding box center [1040, 580] width 965 height 31
type input "14:00"
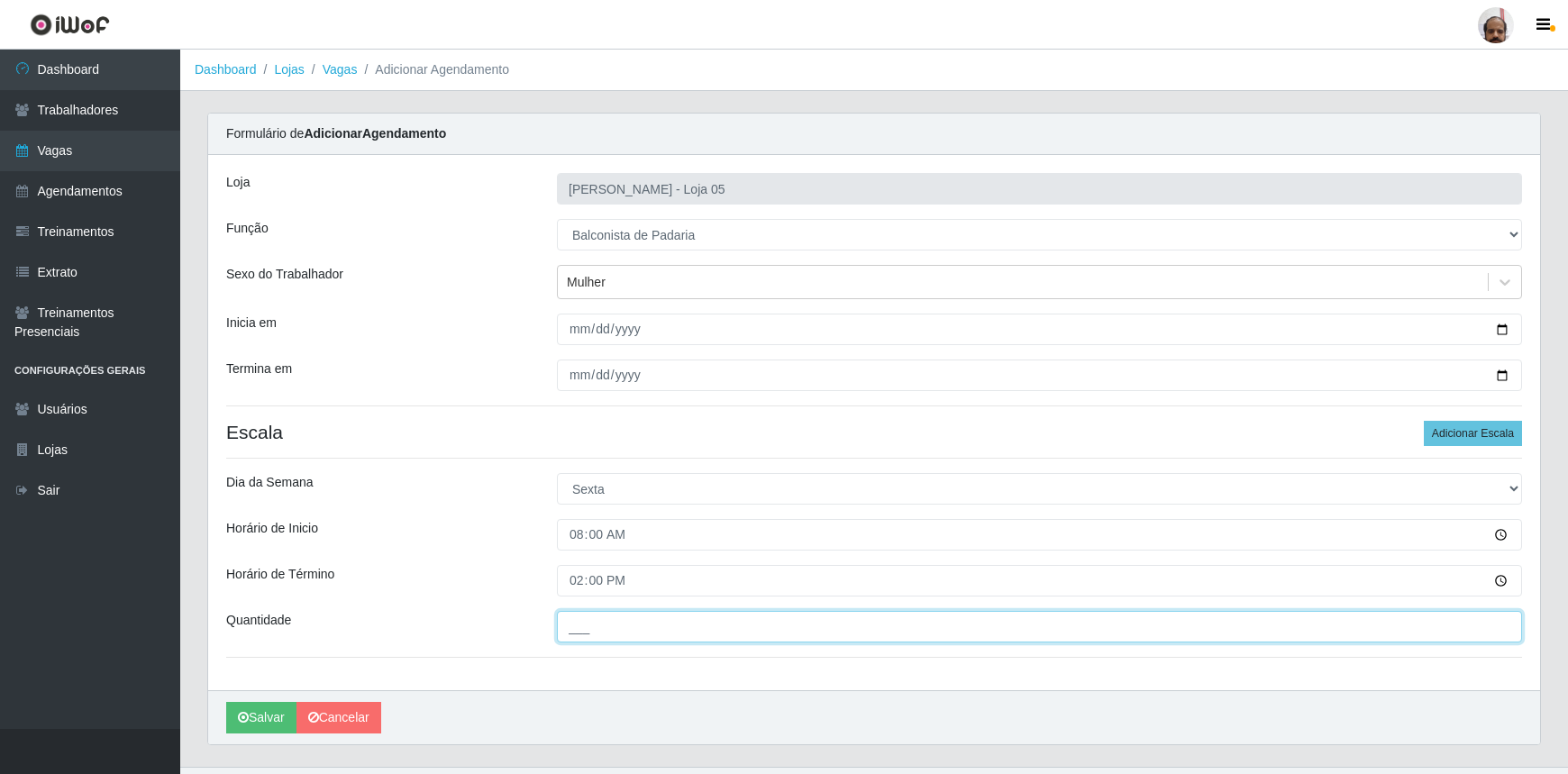
click at [576, 620] on input "___" at bounding box center [1040, 626] width 965 height 31
type input "1__"
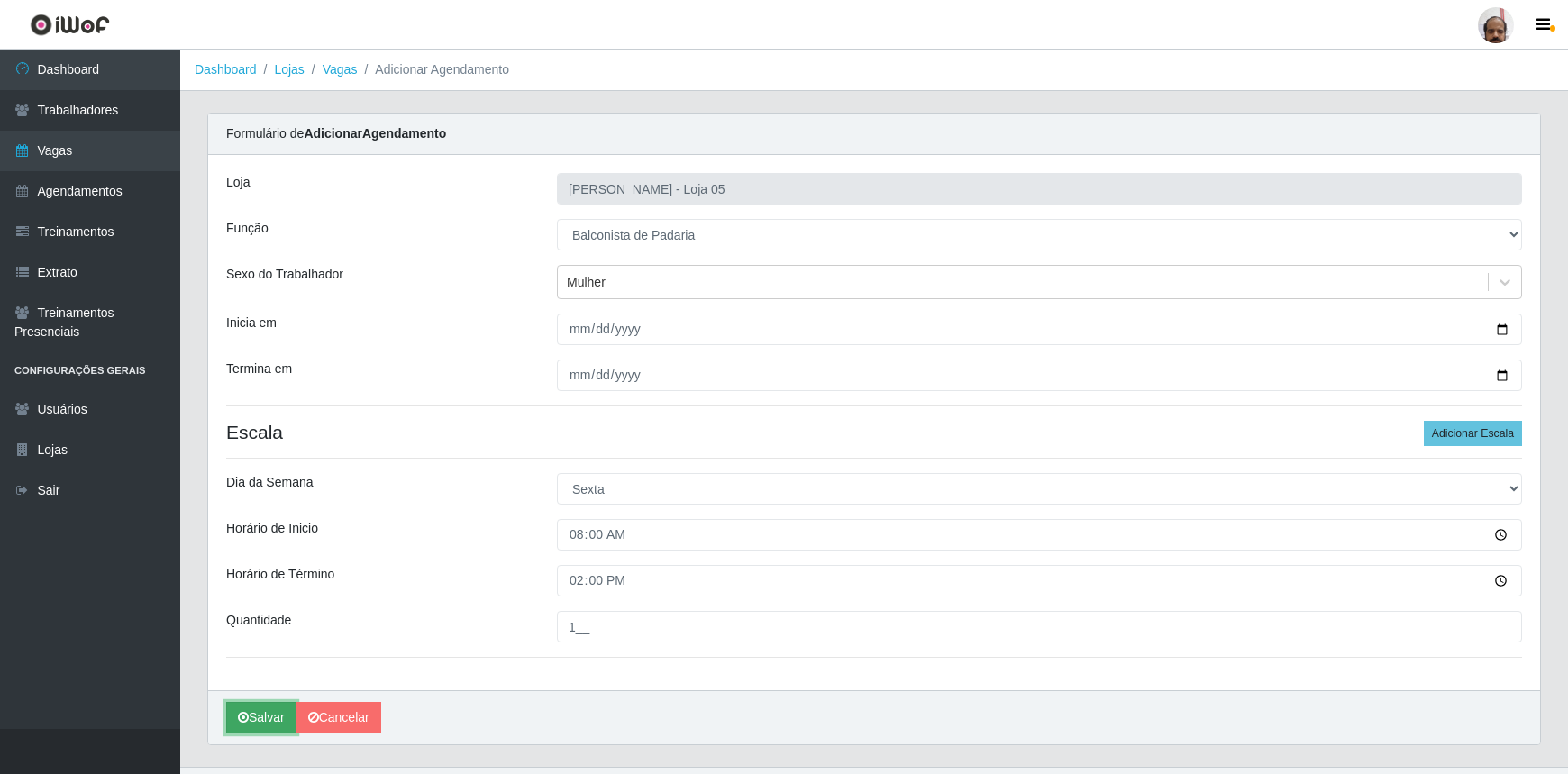
click at [278, 708] on button "Salvar" at bounding box center [261, 717] width 70 height 31
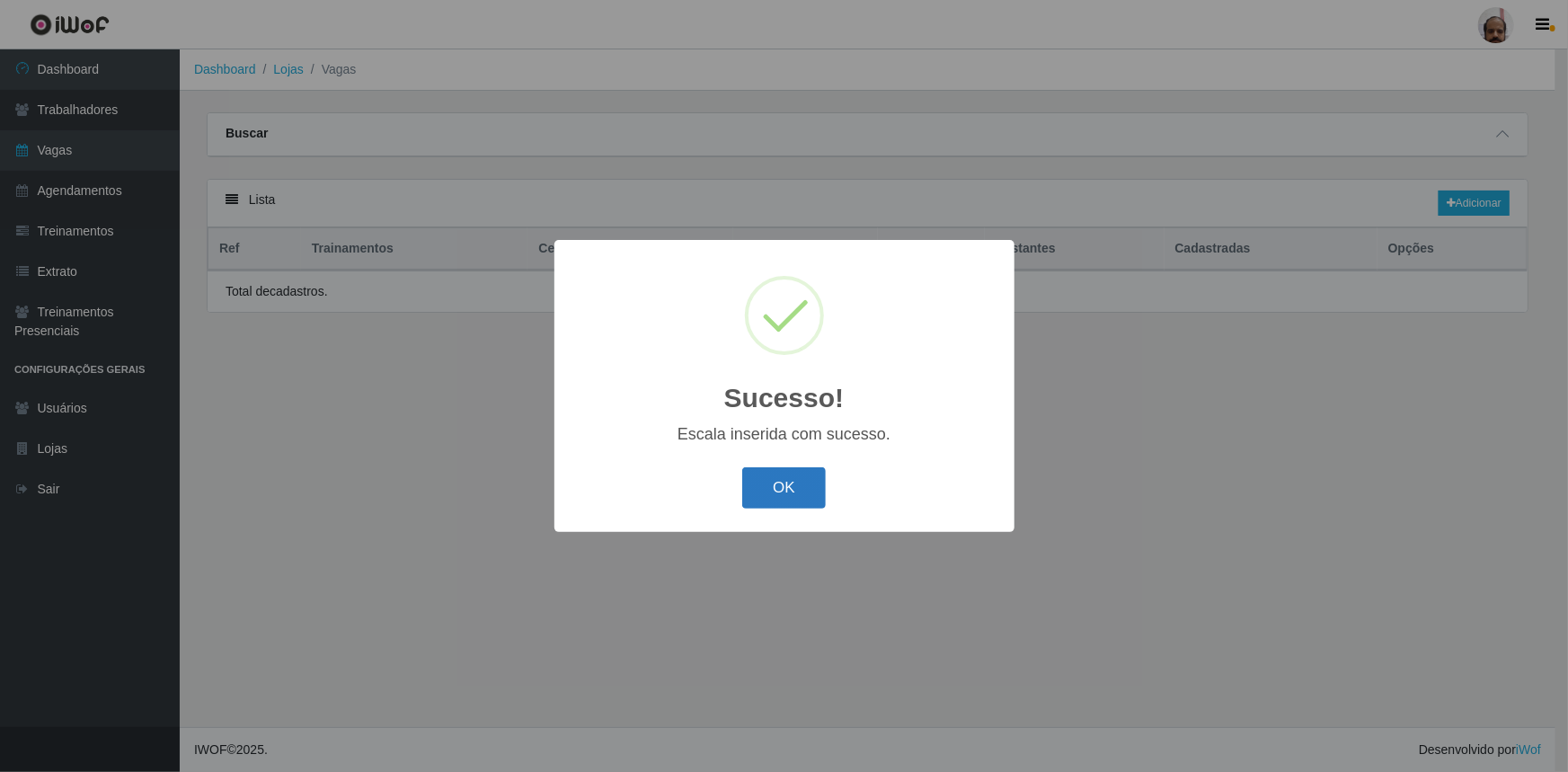
click at [808, 484] on button "OK" at bounding box center [784, 489] width 83 height 43
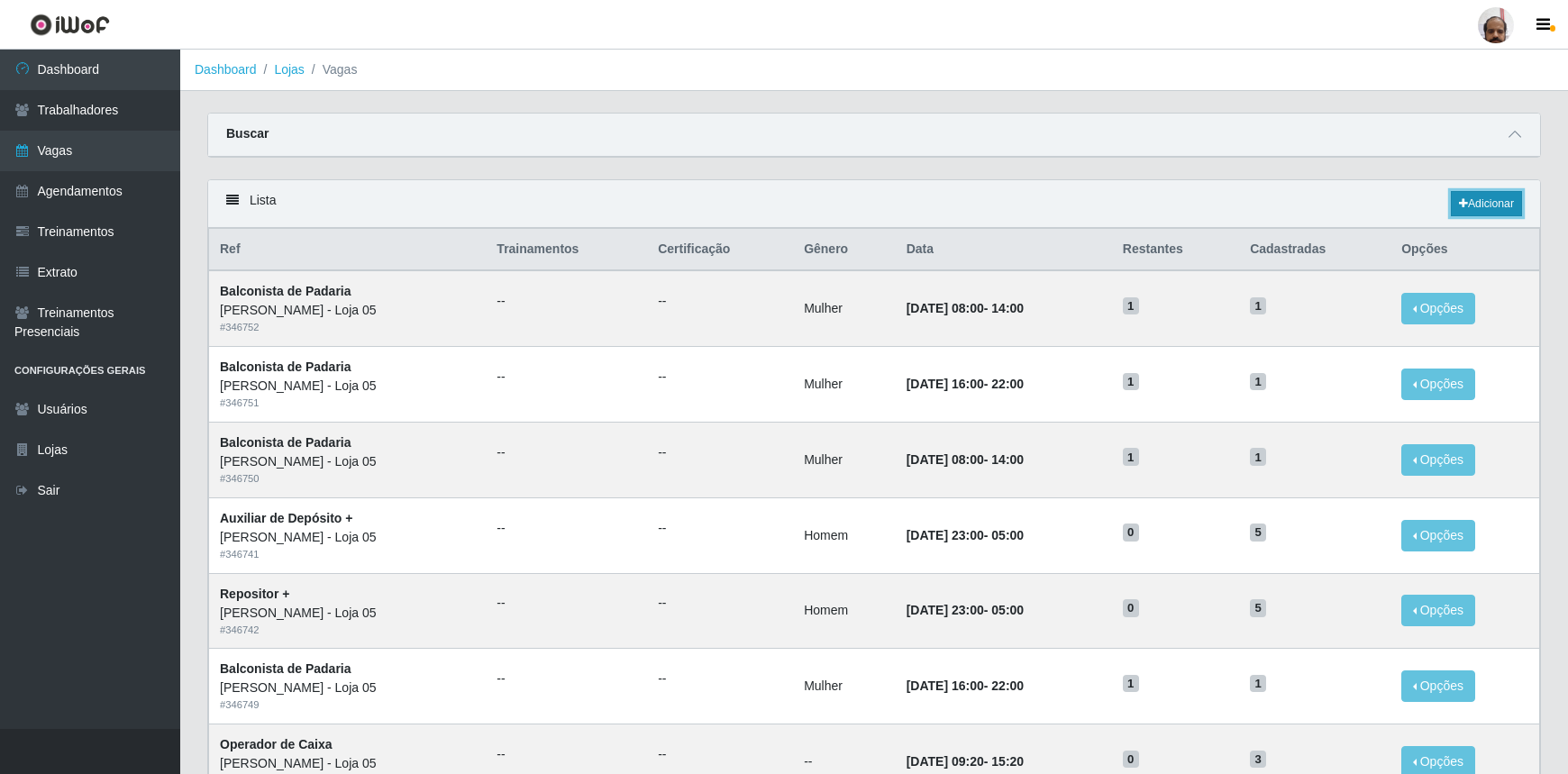
click at [1507, 205] on link "Adicionar" at bounding box center [1486, 203] width 71 height 26
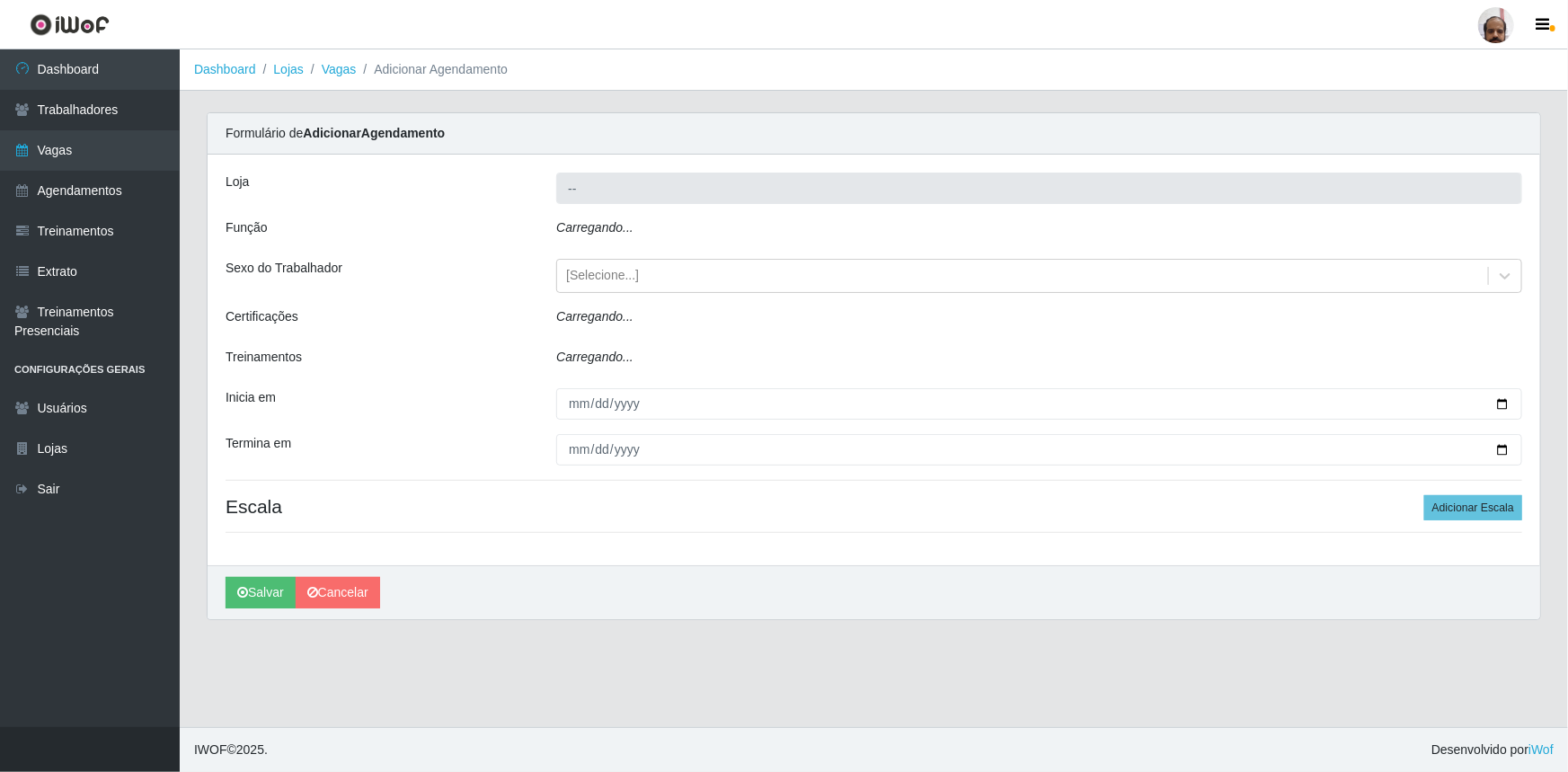
type input "[PERSON_NAME] - Loja 05"
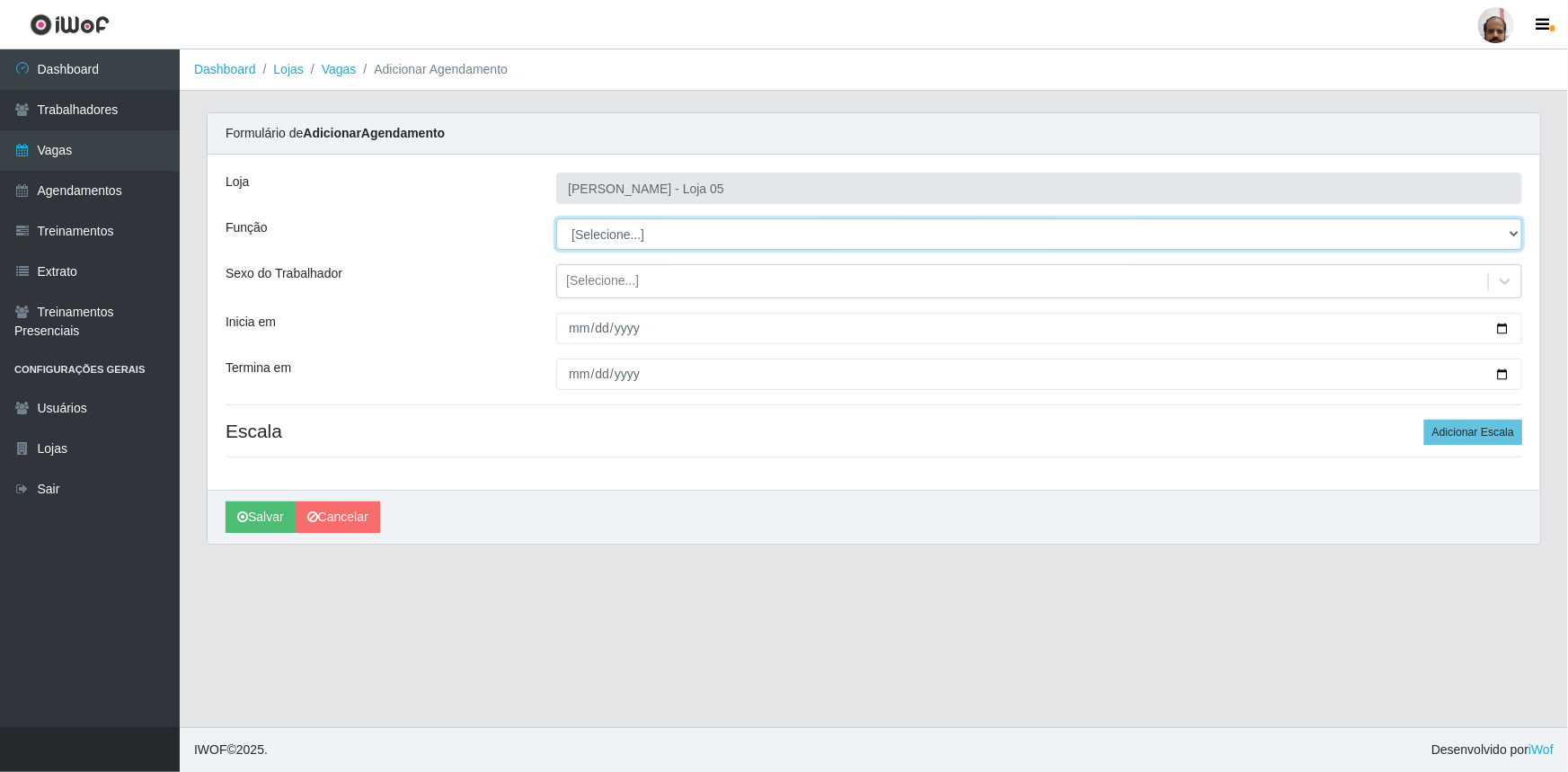
drag, startPoint x: 1515, startPoint y: 234, endPoint x: 1506, endPoint y: 245, distance: 14.2
click at [1515, 234] on select "[Selecione...] ASG ASG + ASG ++ Auxiliar de Depósito Auxiliar de Depósito + Aux…" at bounding box center [1039, 234] width 966 height 31
select select "115"
click at [556, 219] on select "[Selecione...] ASG ASG + ASG ++ Auxiliar de Depósito Auxiliar de Depósito + Aux…" at bounding box center [1039, 234] width 966 height 31
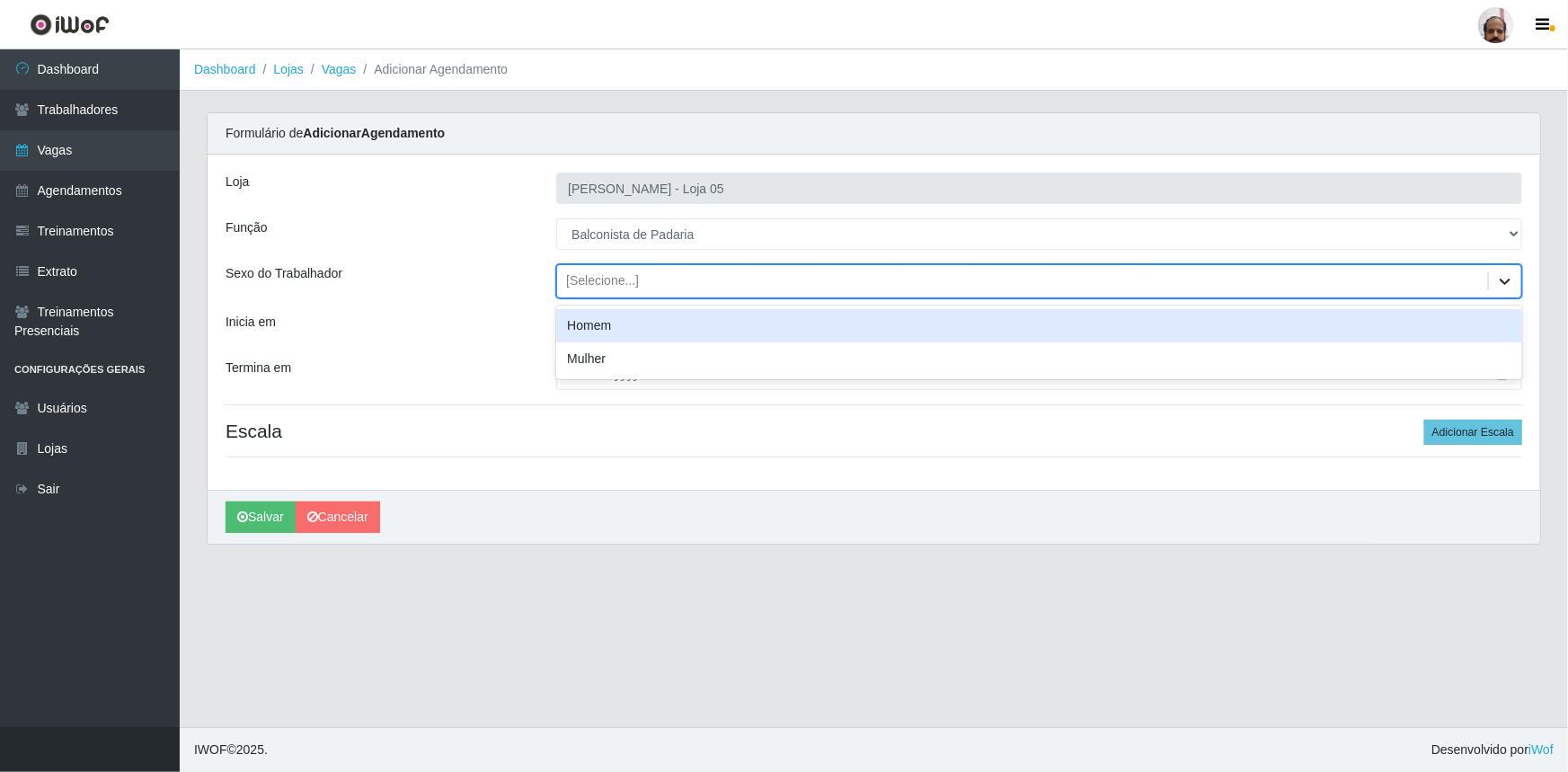
click at [1504, 281] on icon at bounding box center [1505, 281] width 10 height 7
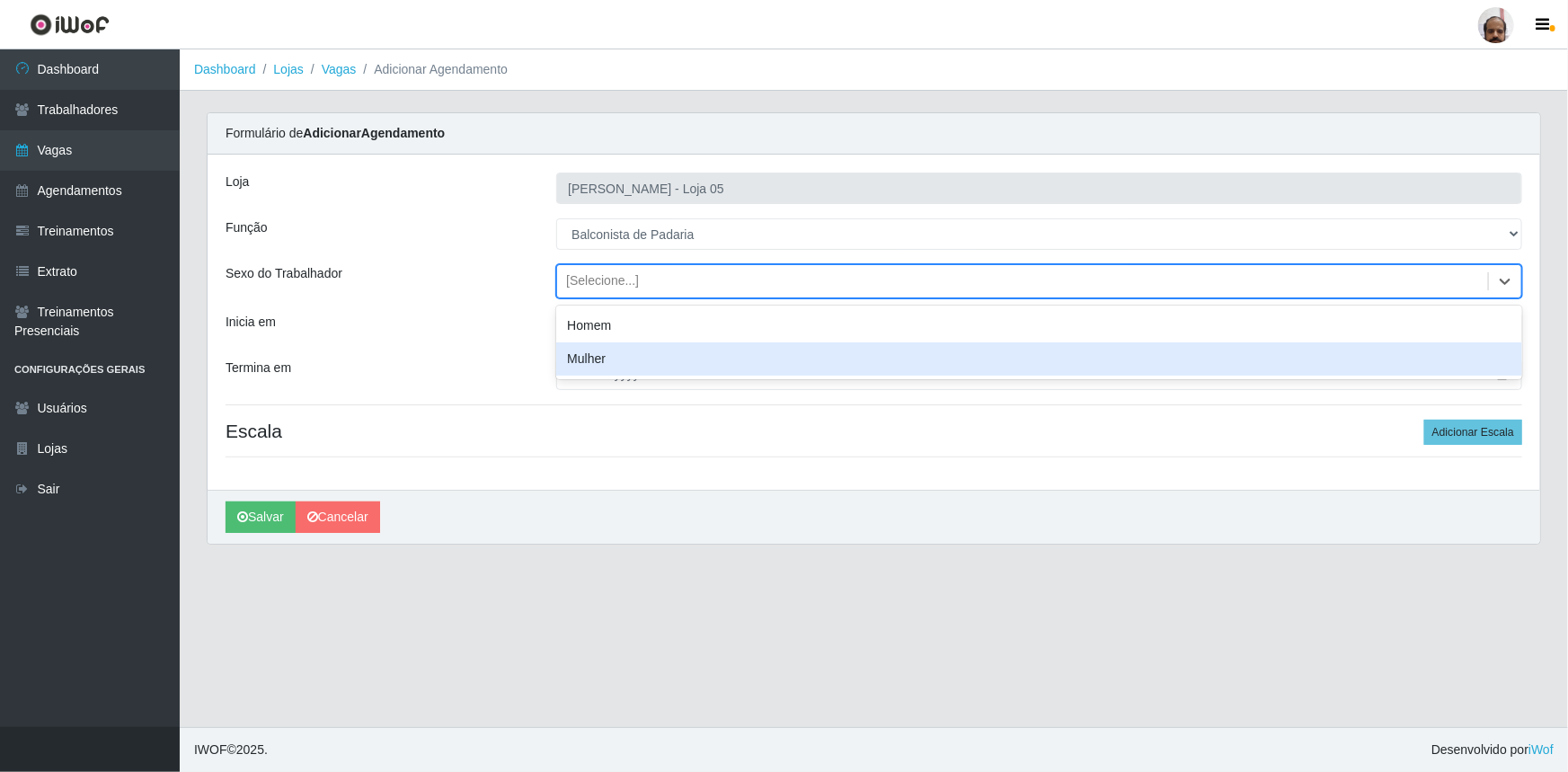
click at [583, 365] on div "Mulher" at bounding box center [1039, 359] width 966 height 33
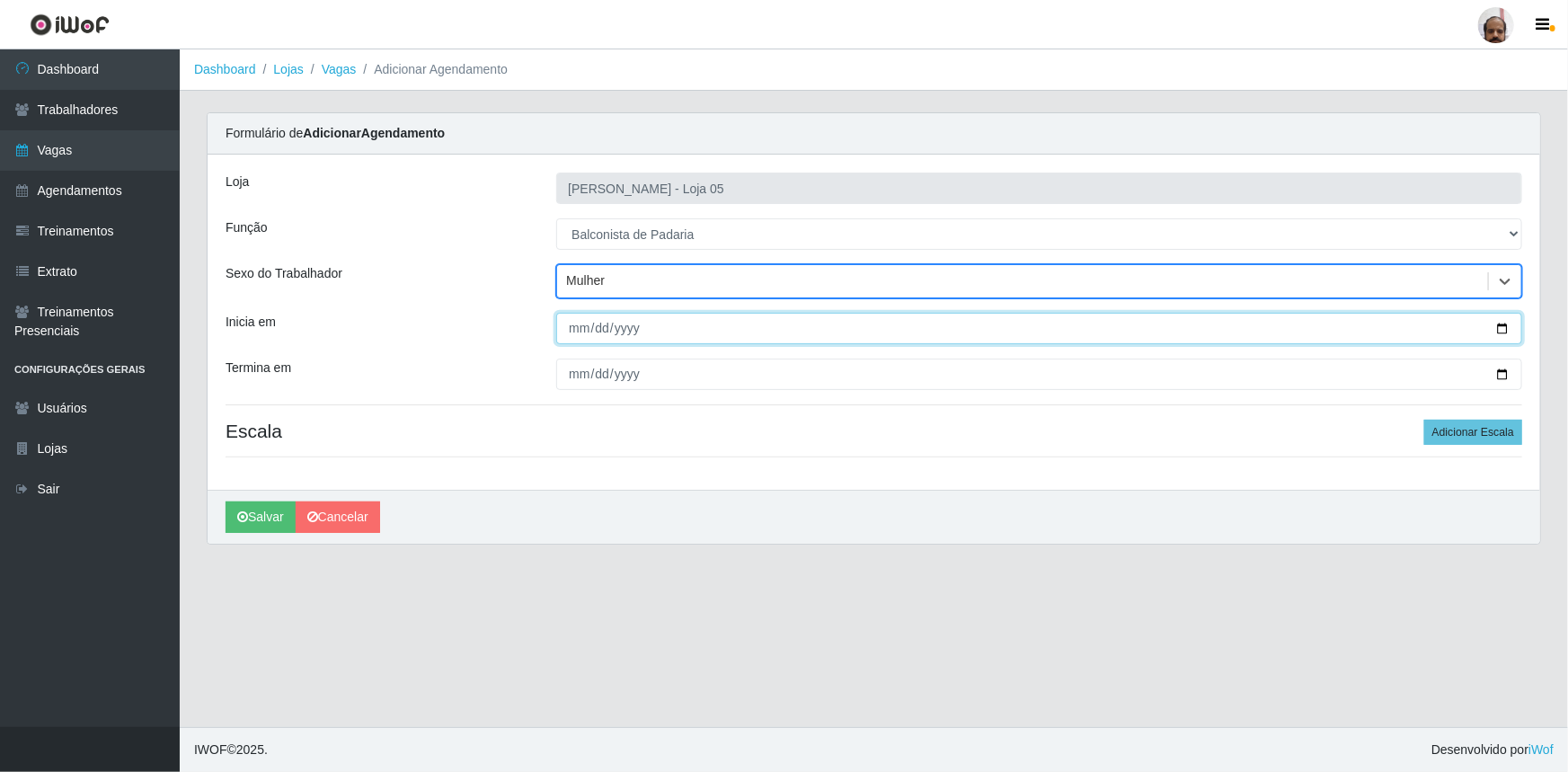
click at [1501, 328] on input "Inicia em" at bounding box center [1039, 328] width 966 height 31
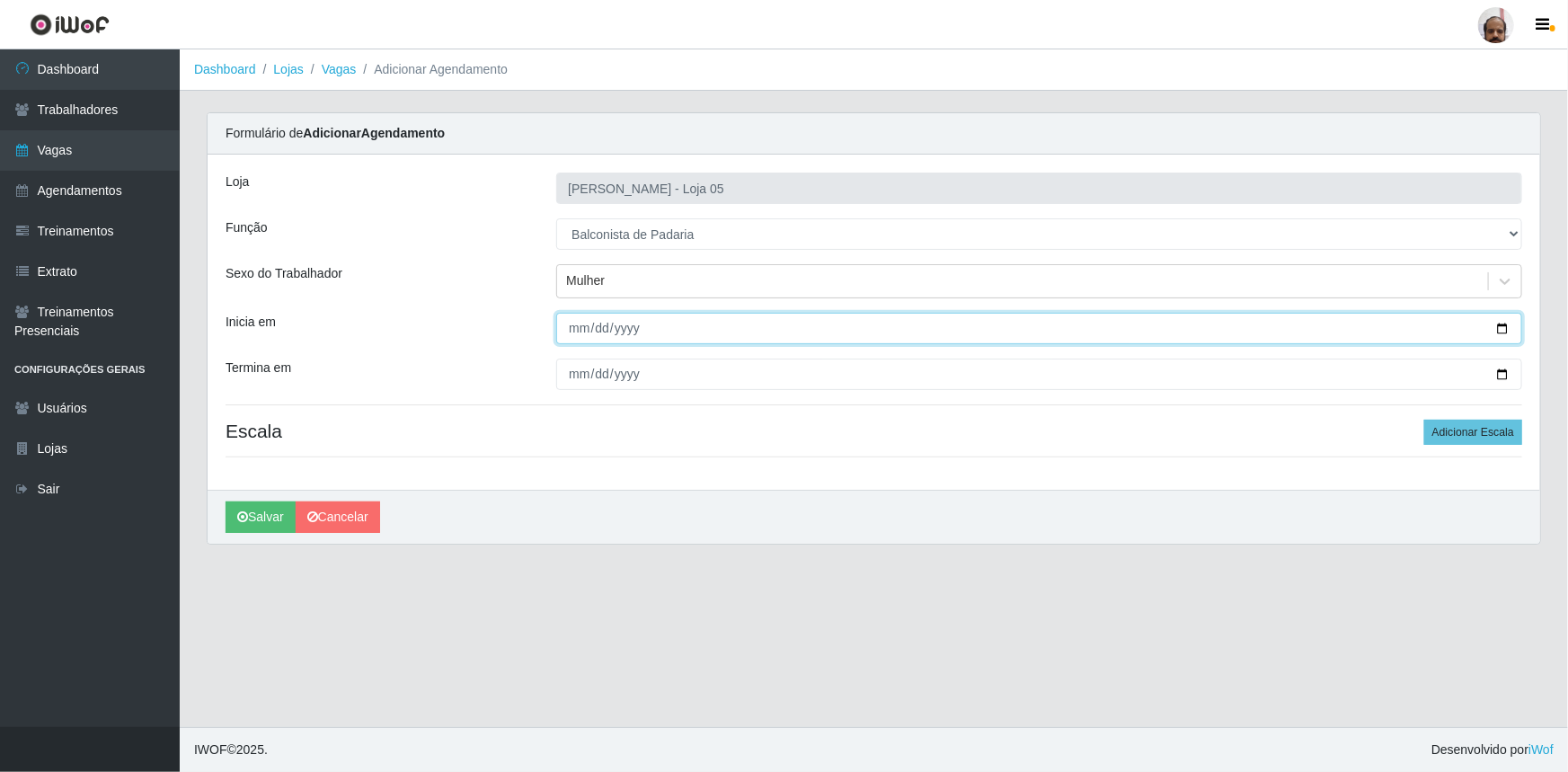
type input "2025-09-26"
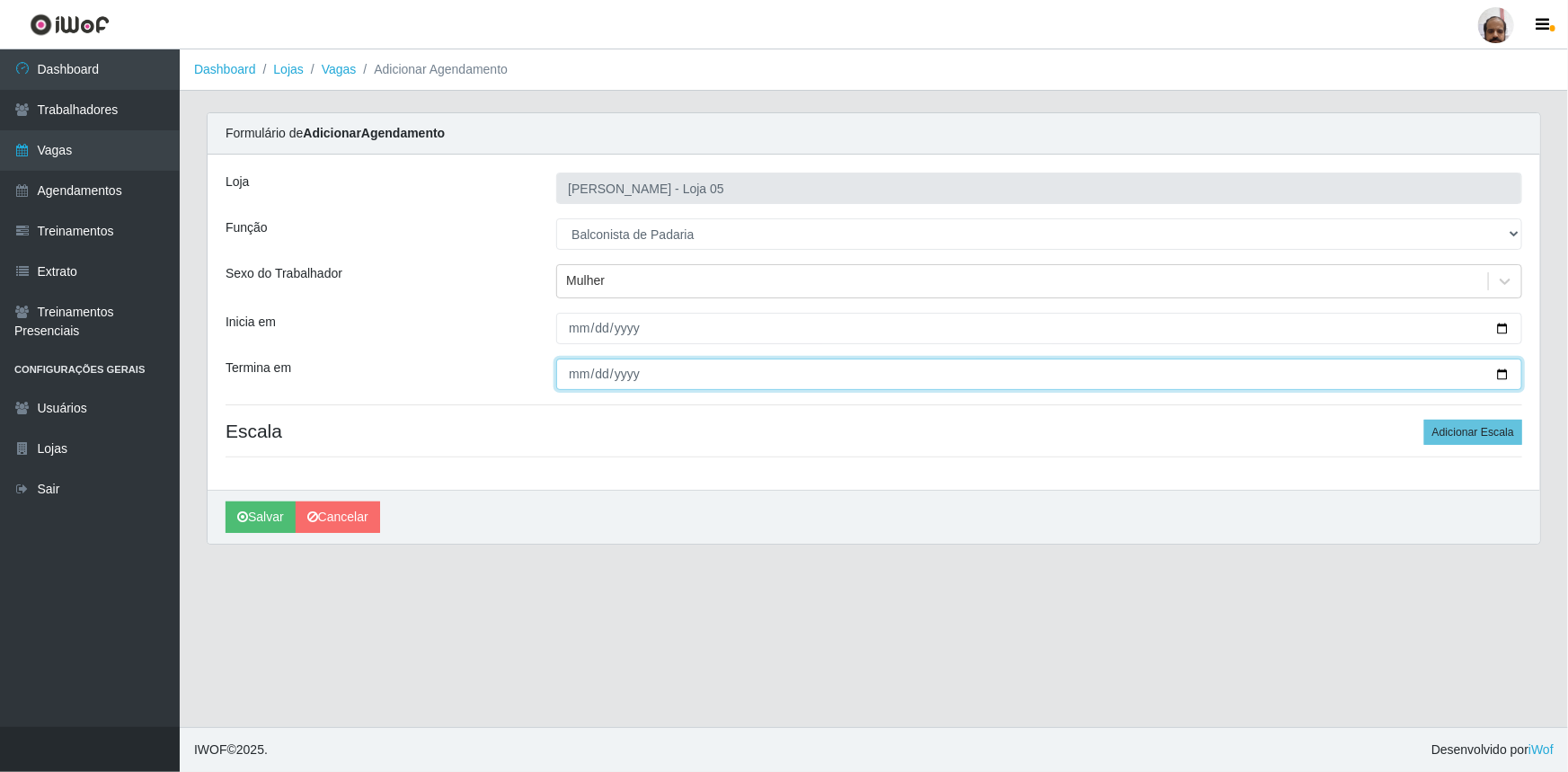
click at [1505, 374] on input "Termina em" at bounding box center [1039, 374] width 966 height 31
type input "2025-09-26"
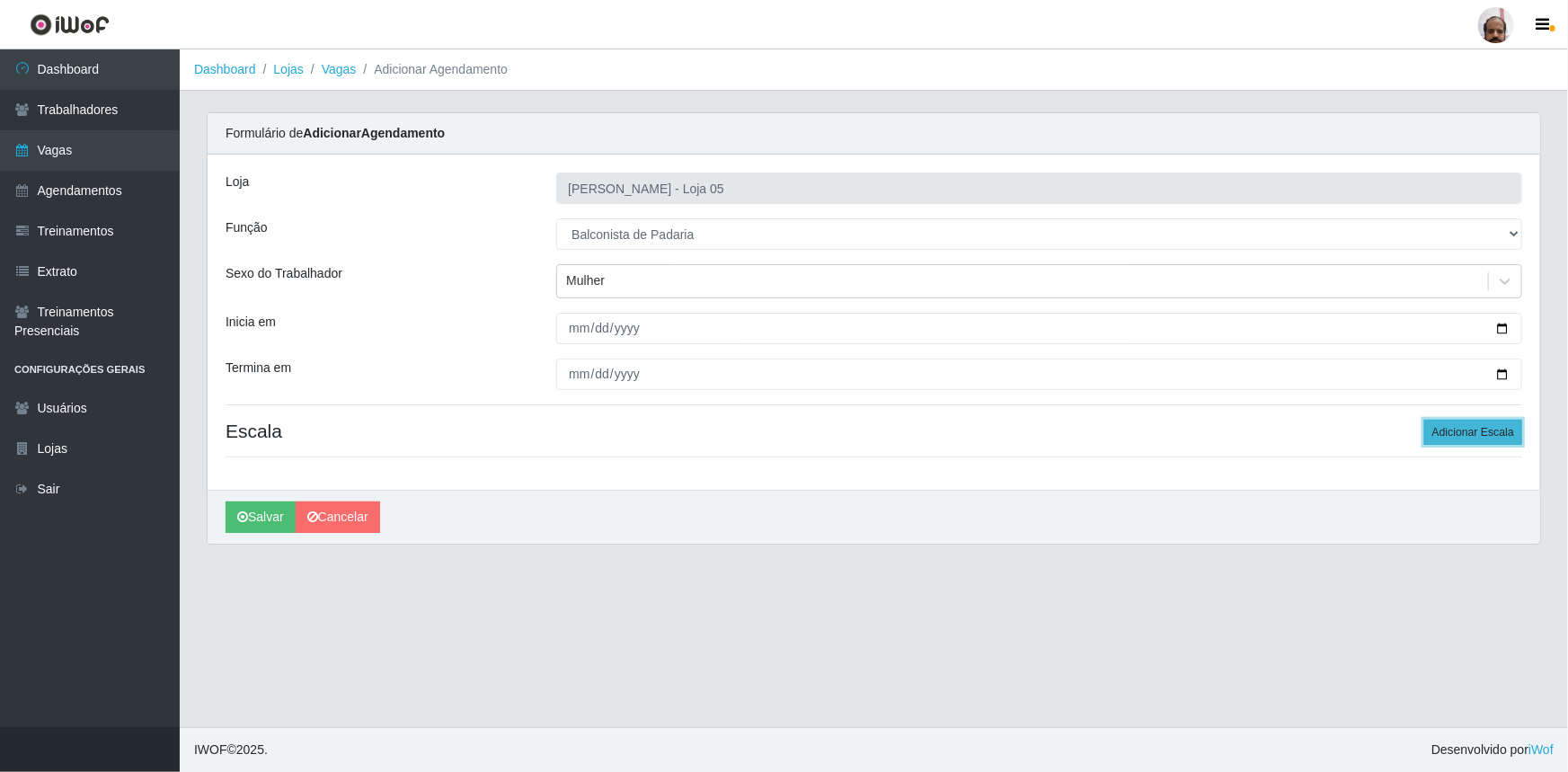
click at [1483, 437] on button "Adicionar Escala" at bounding box center [1472, 432] width 98 height 26
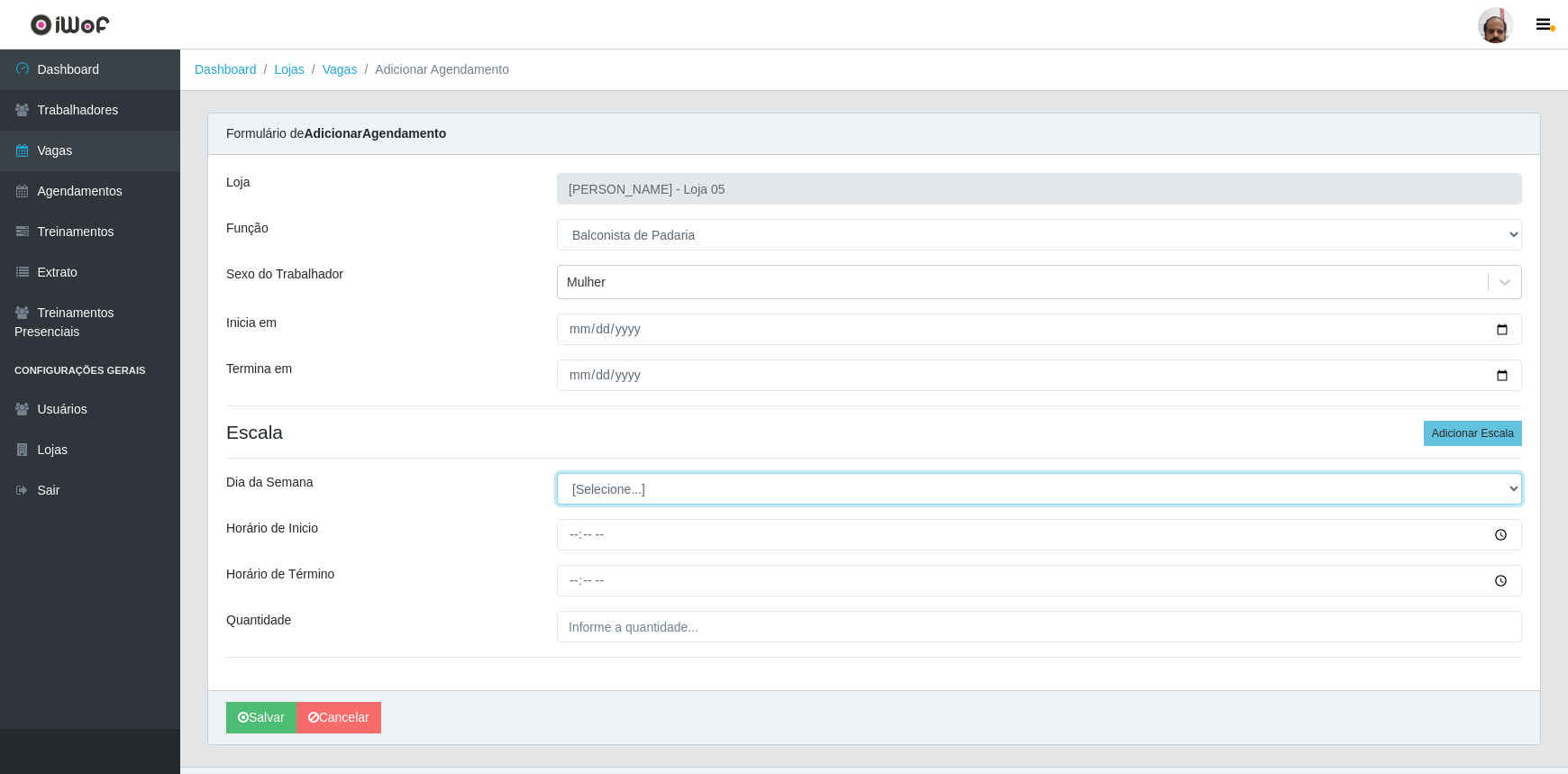
click at [1510, 490] on select "[Selecione...] Segunda Terça Quarta Quinta Sexta Sábado Domingo" at bounding box center [1040, 488] width 965 height 31
select select "5"
click at [557, 473] on select "[Selecione...] Segunda Terça Quarta Quinta Sexta Sábado Domingo" at bounding box center [1040, 488] width 965 height 31
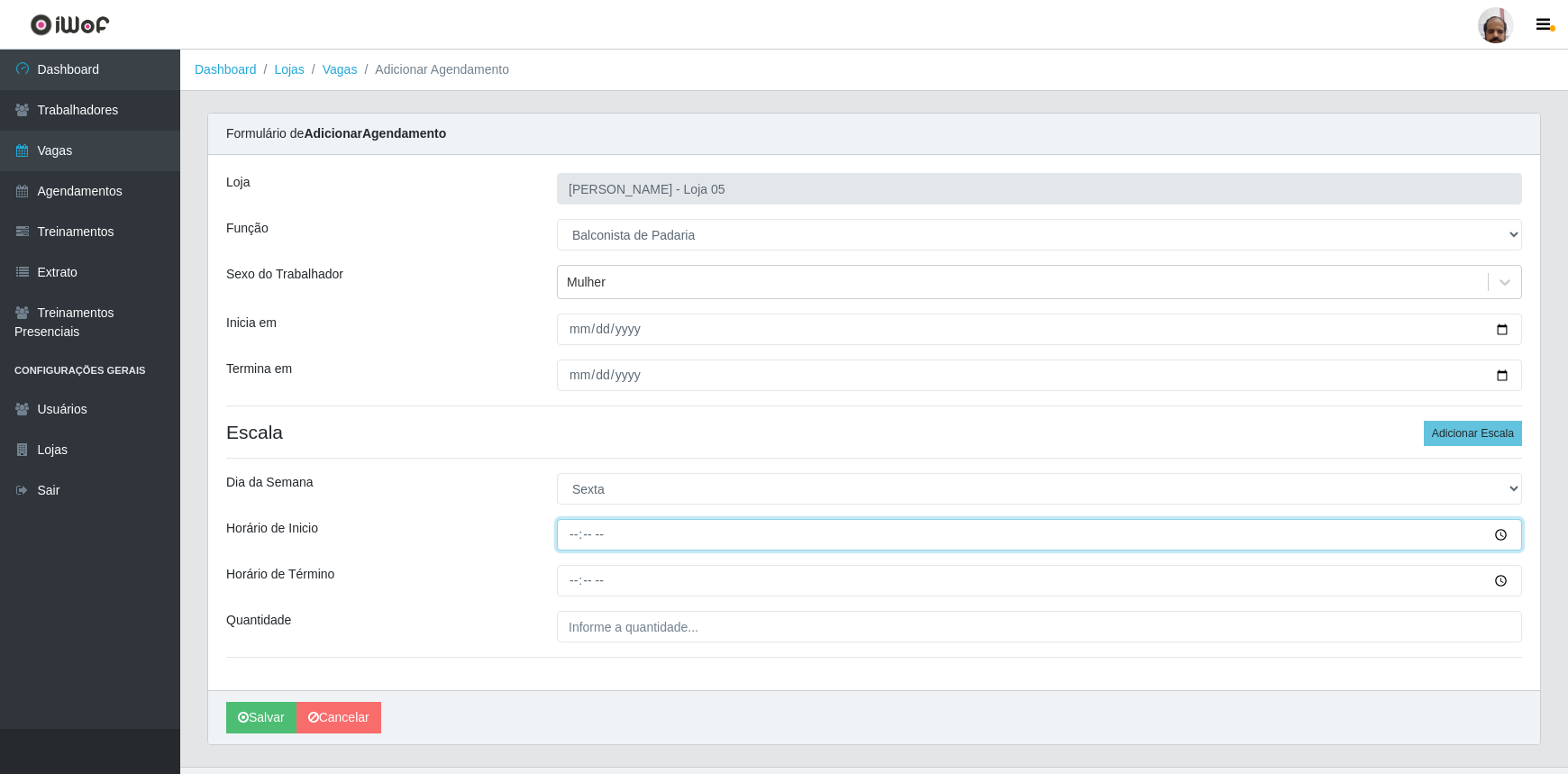
click at [564, 536] on input "Horário de Inicio" at bounding box center [1040, 535] width 965 height 31
type input "16:00"
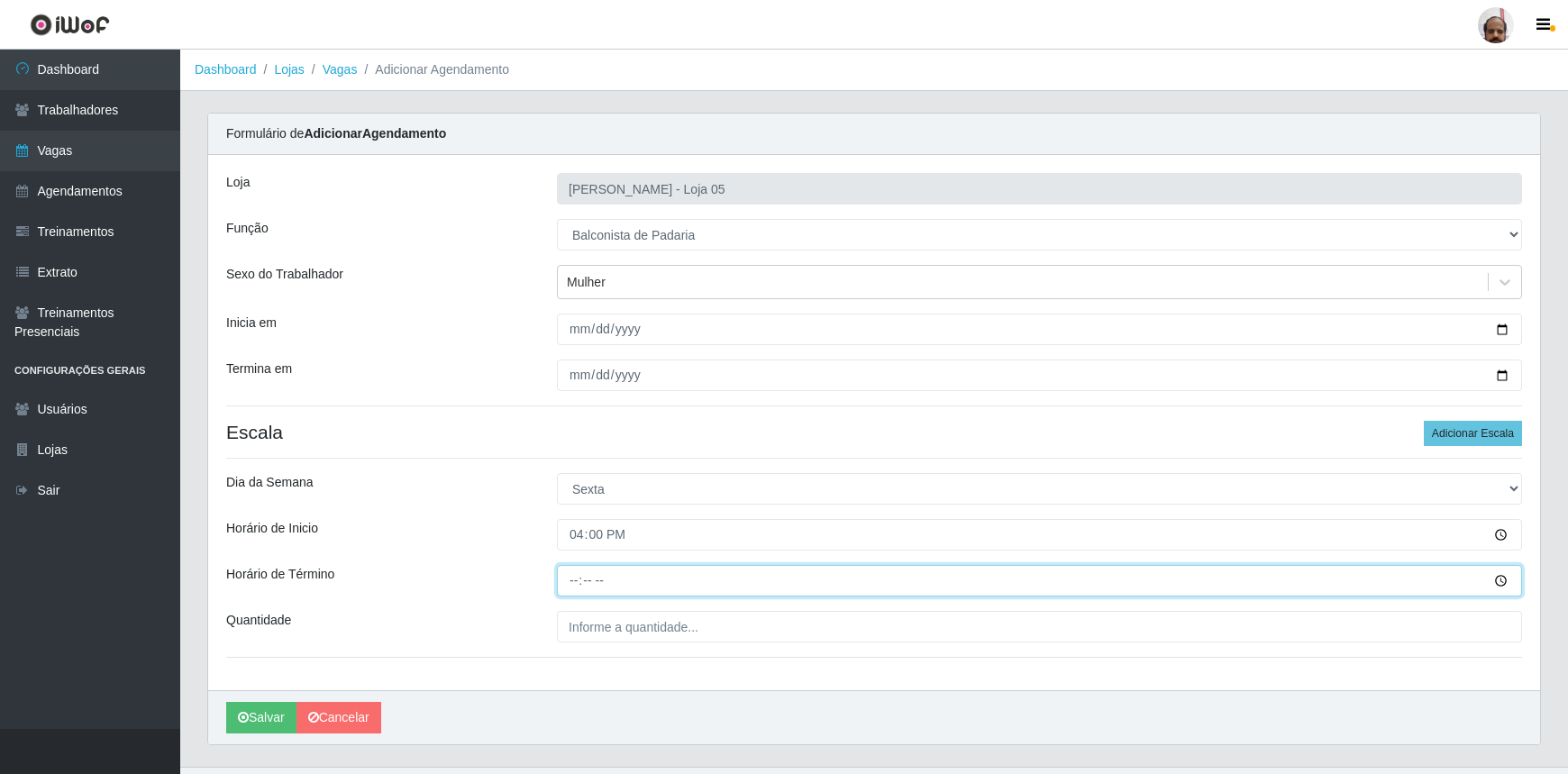
click at [576, 580] on input "Horário de Término" at bounding box center [1040, 580] width 965 height 31
type input "22:00"
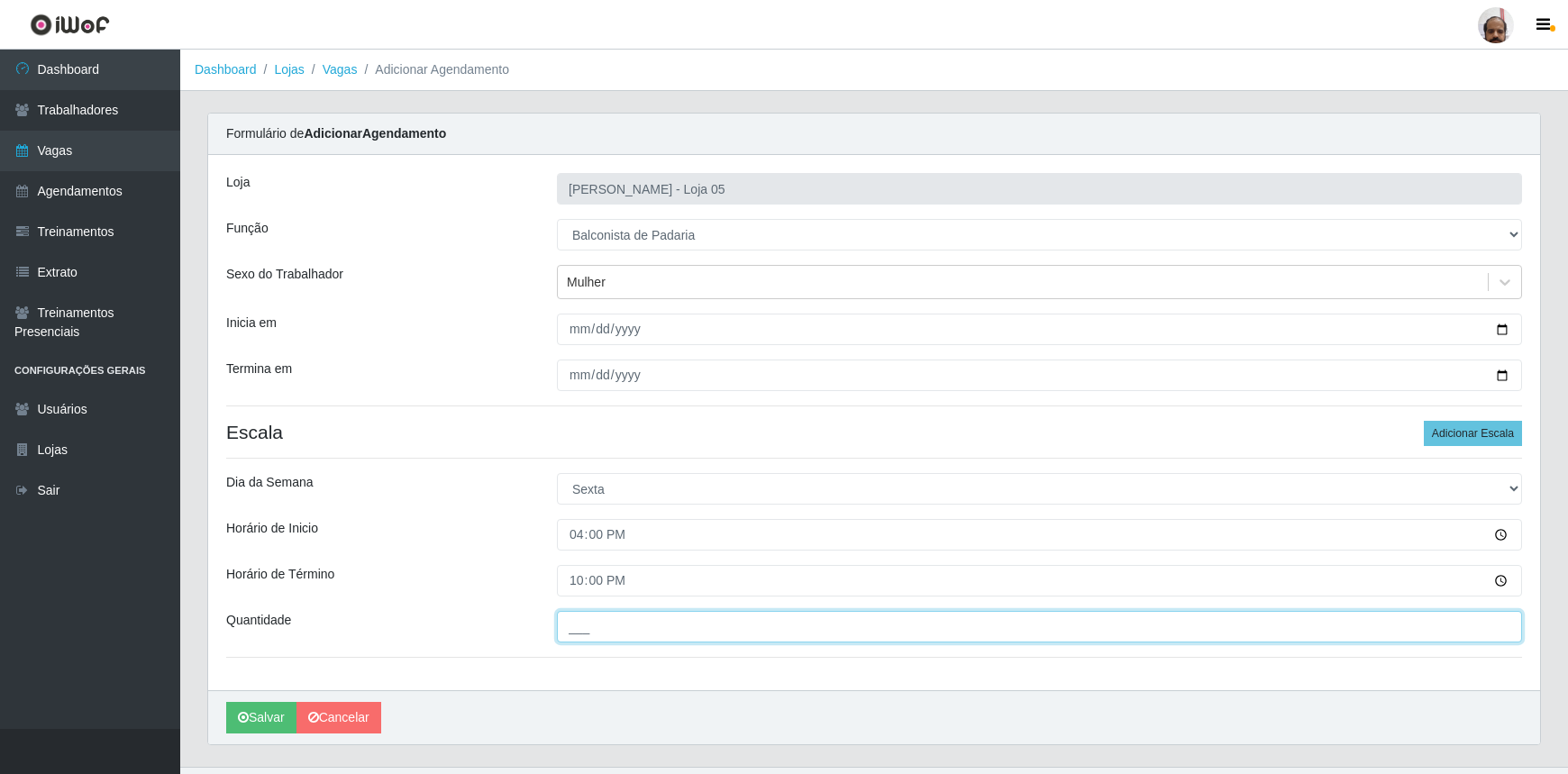
click at [576, 622] on input "___" at bounding box center [1040, 626] width 965 height 31
type input "1__"
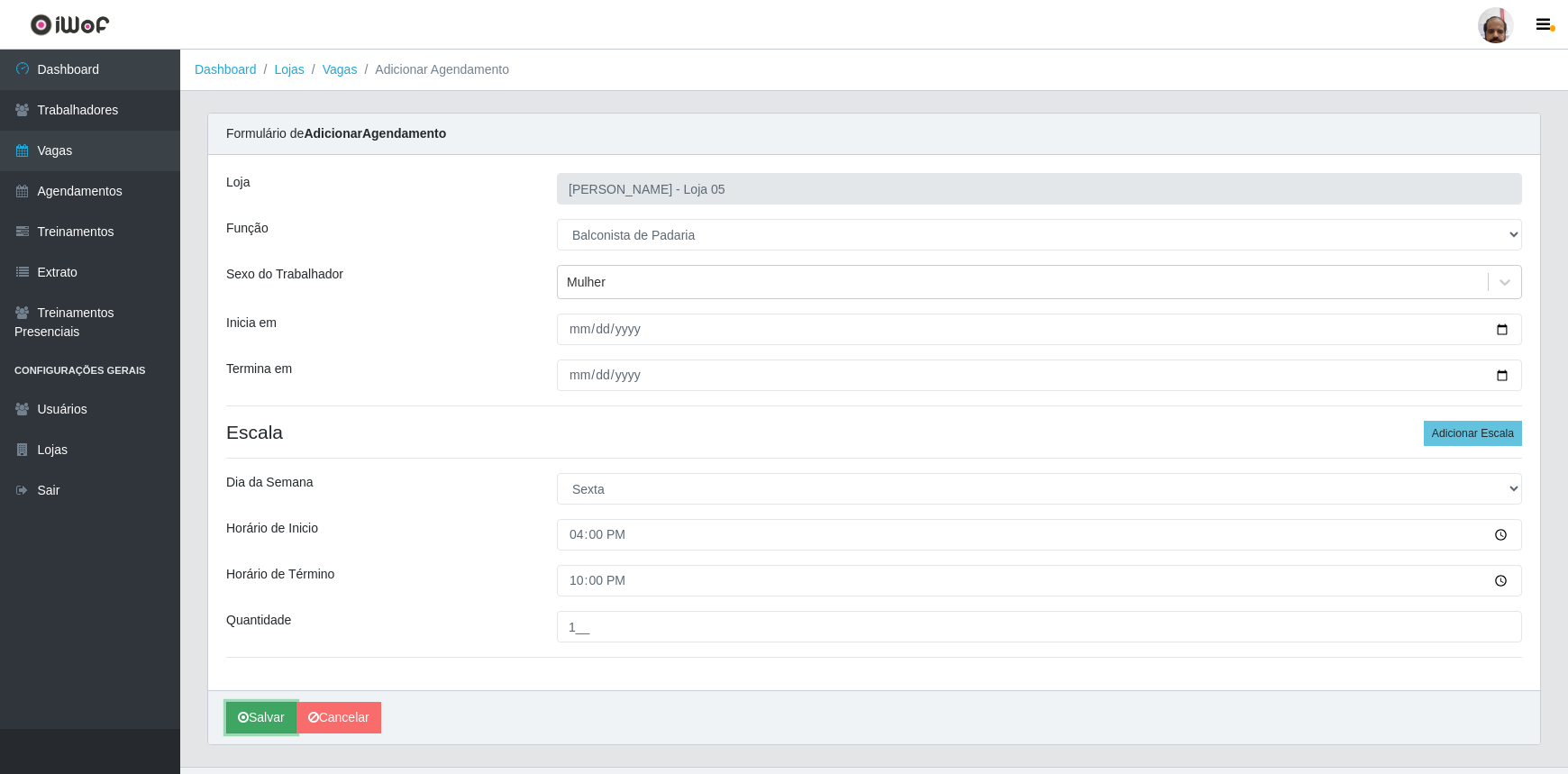
click at [256, 716] on button "Salvar" at bounding box center [261, 717] width 70 height 31
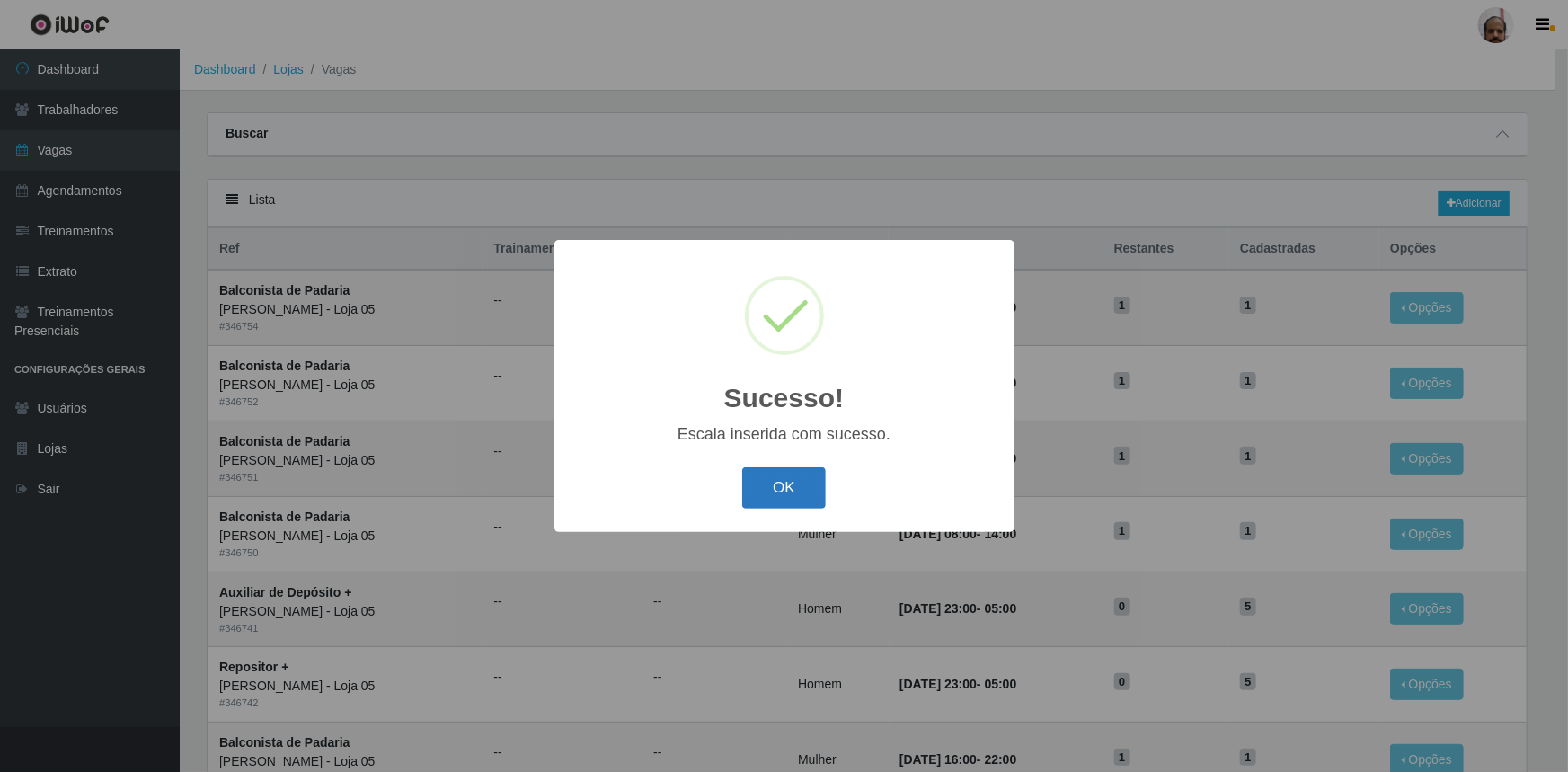
click at [810, 499] on button "OK" at bounding box center [784, 489] width 83 height 43
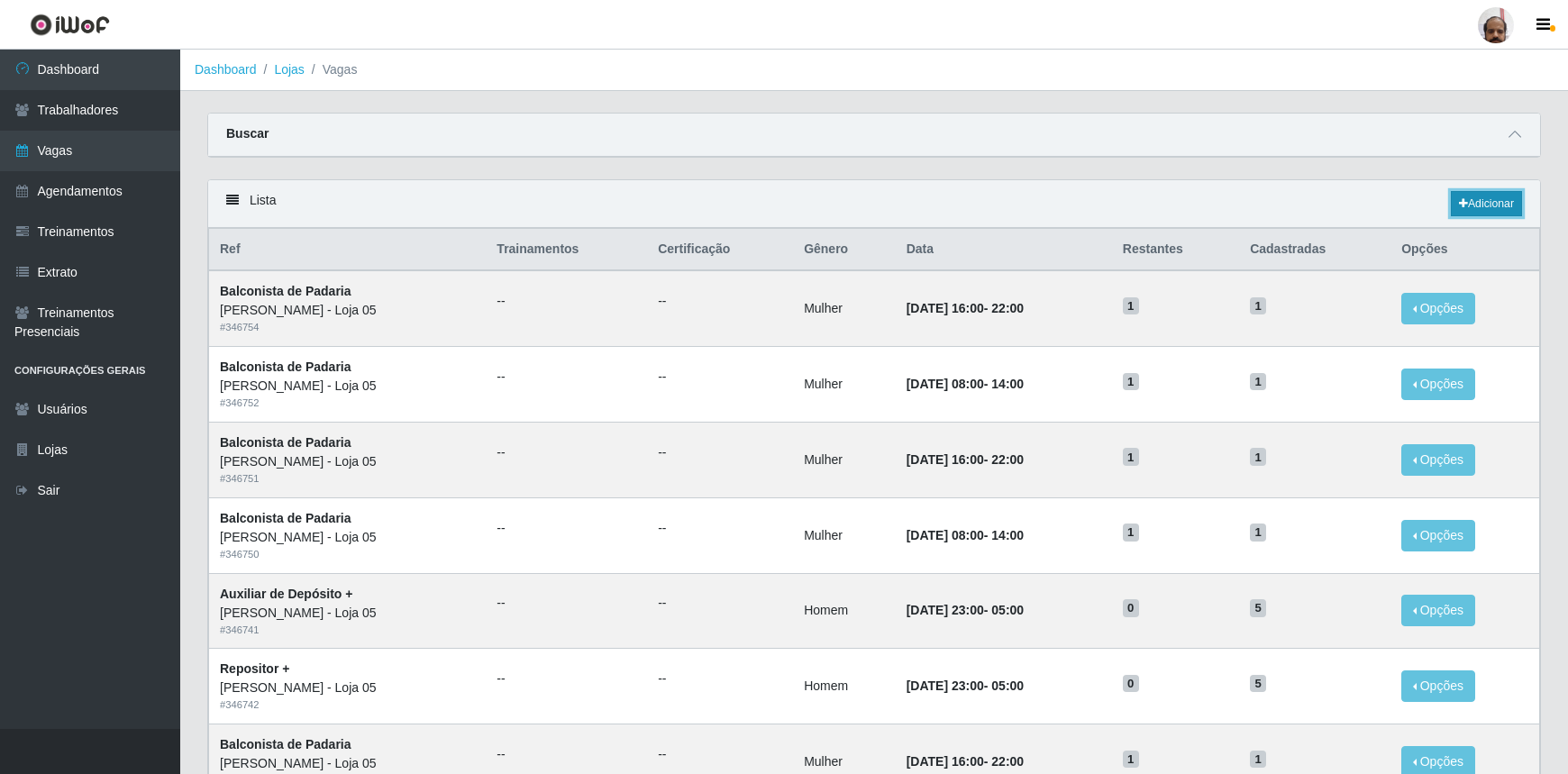
click at [1503, 205] on link "Adicionar" at bounding box center [1486, 203] width 71 height 26
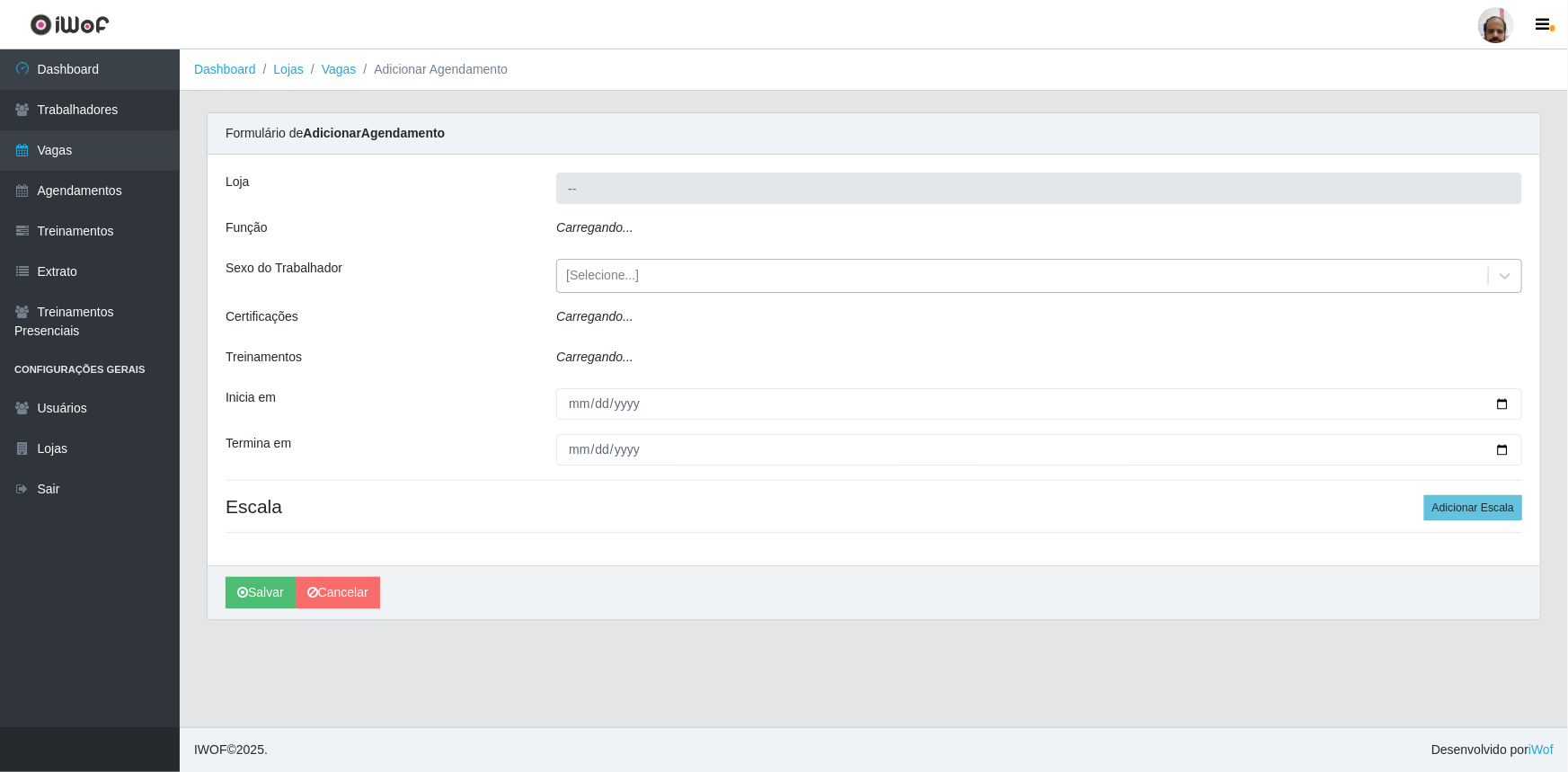
type input "[PERSON_NAME] - Loja 05"
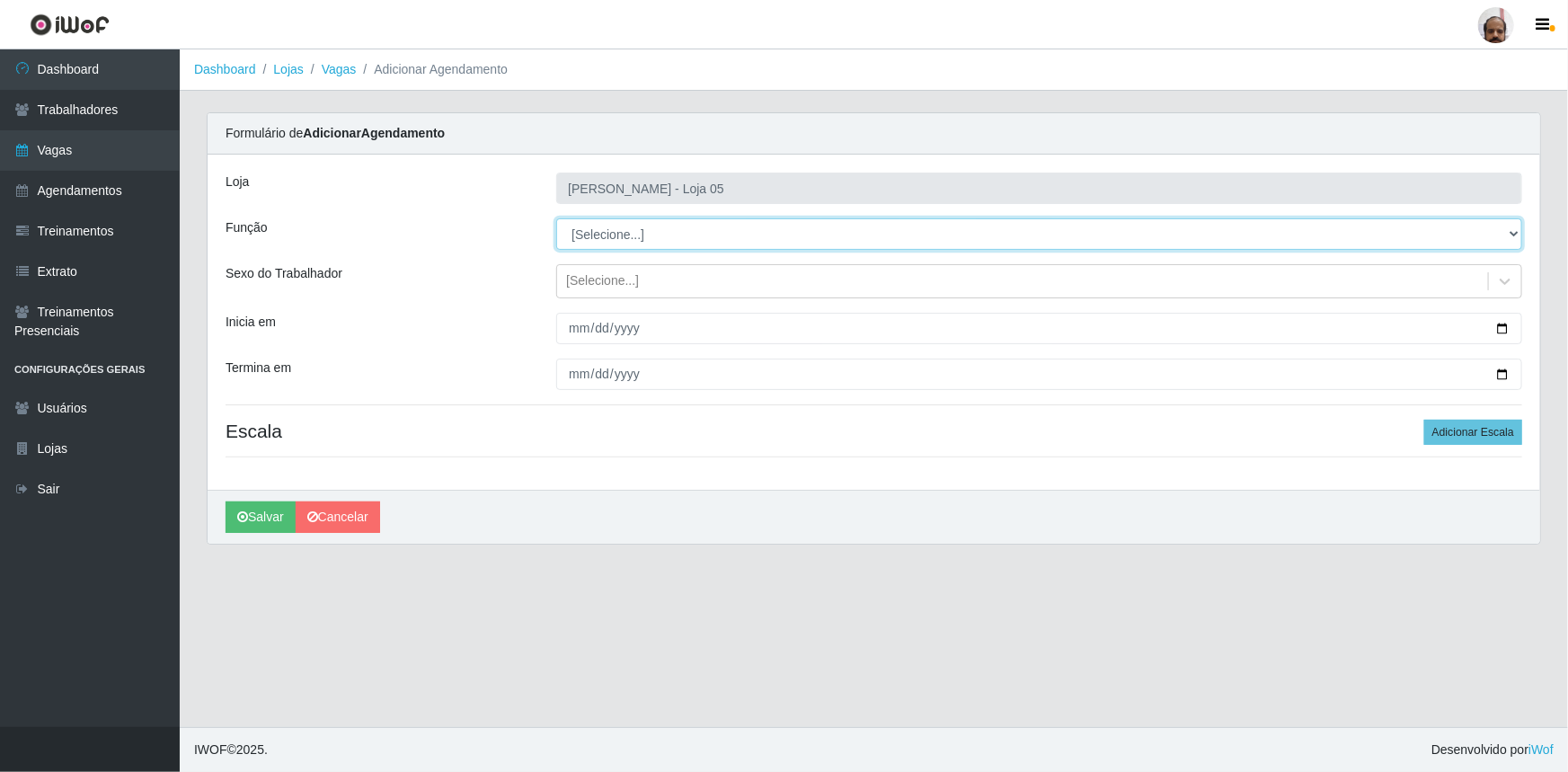
click at [1522, 234] on select "[Selecione...] ASG ASG + ASG ++ Auxiliar de Depósito Auxiliar de Depósito + Aux…" at bounding box center [1039, 234] width 966 height 31
select select "115"
click at [556, 219] on select "[Selecione...] ASG ASG + ASG ++ Auxiliar de Depósito Auxiliar de Depósito + Aux…" at bounding box center [1039, 234] width 966 height 31
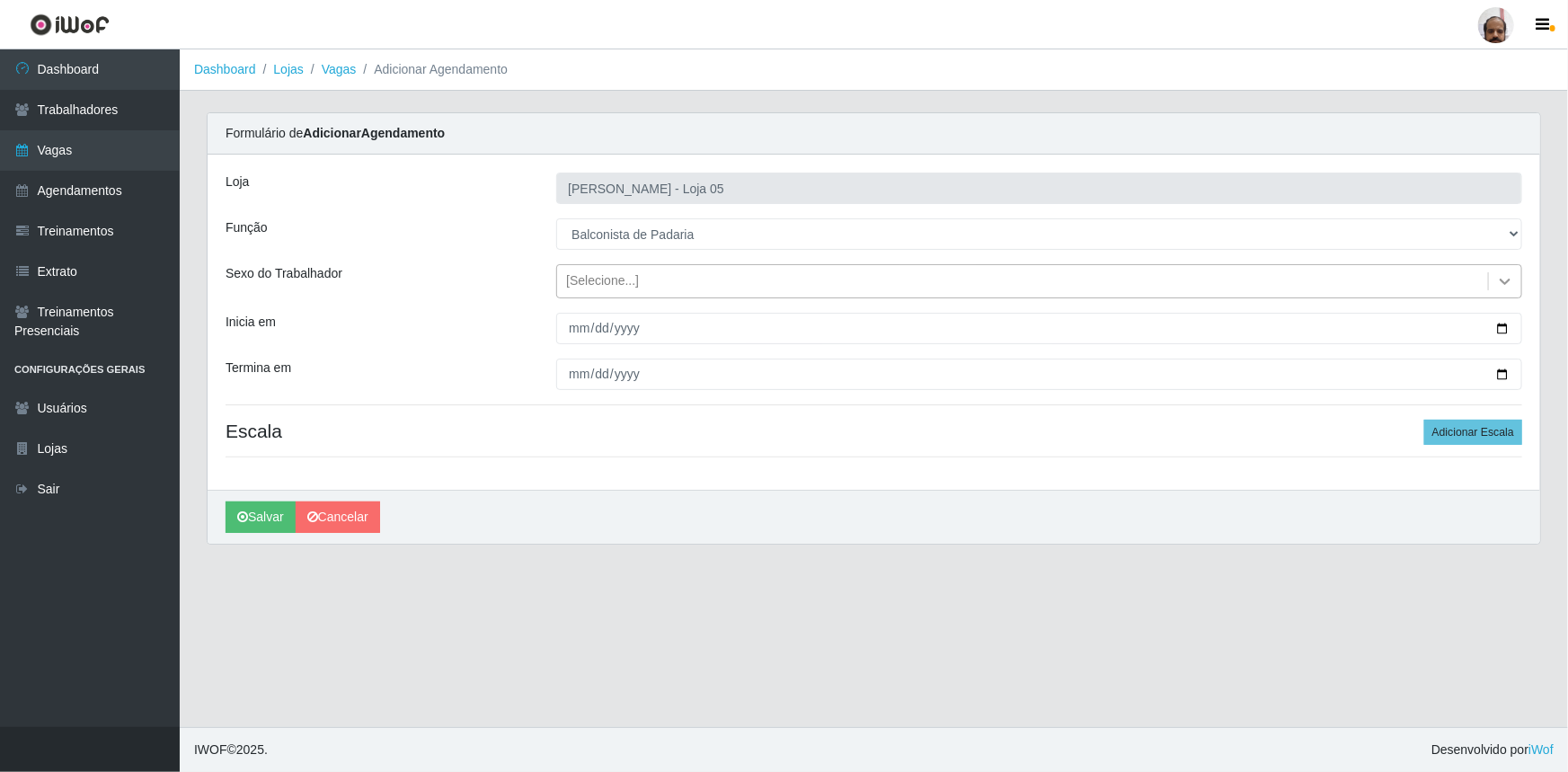
click at [1504, 279] on icon at bounding box center [1505, 281] width 18 height 18
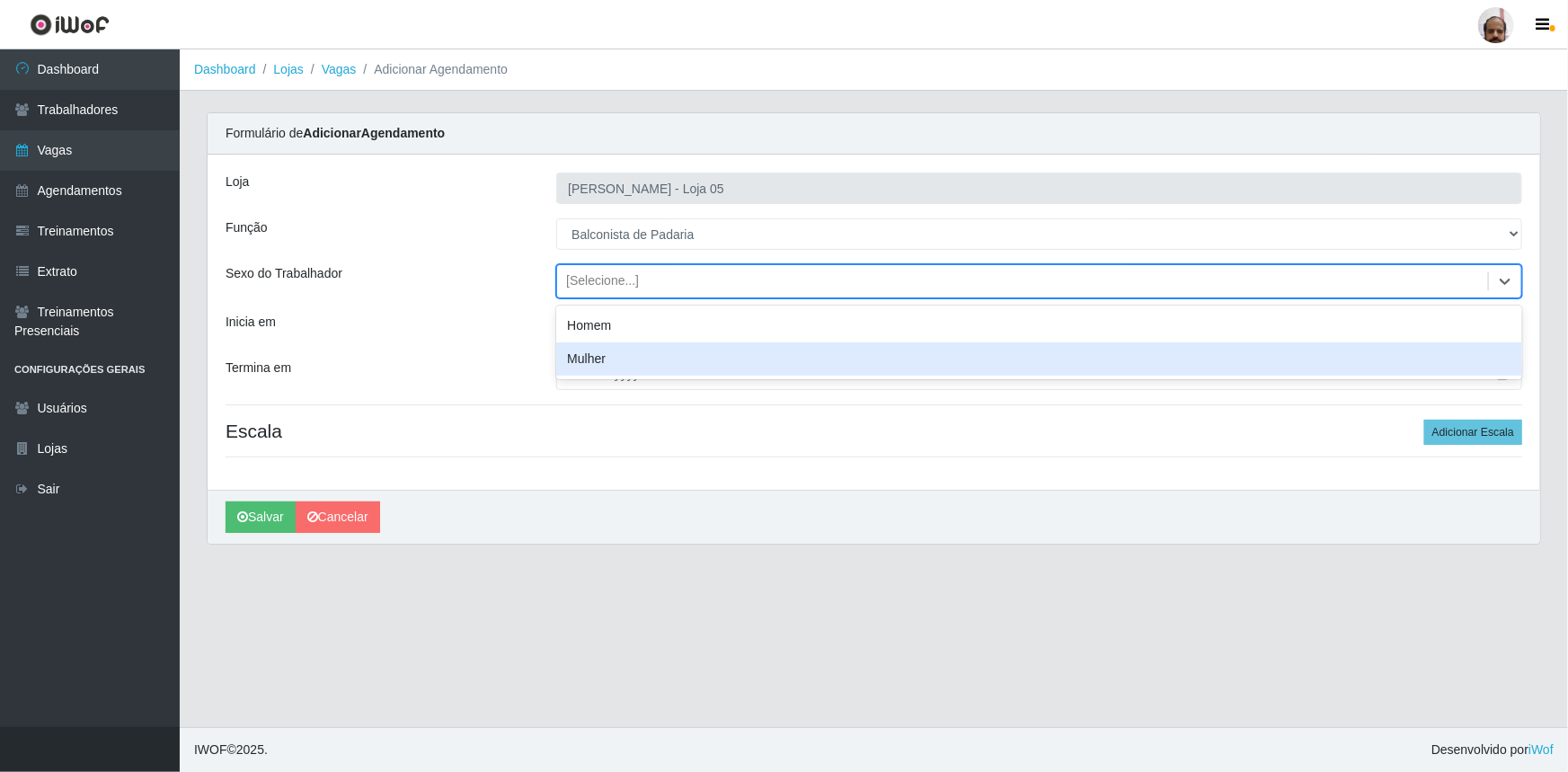
click at [577, 367] on div "Mulher" at bounding box center [1039, 359] width 966 height 33
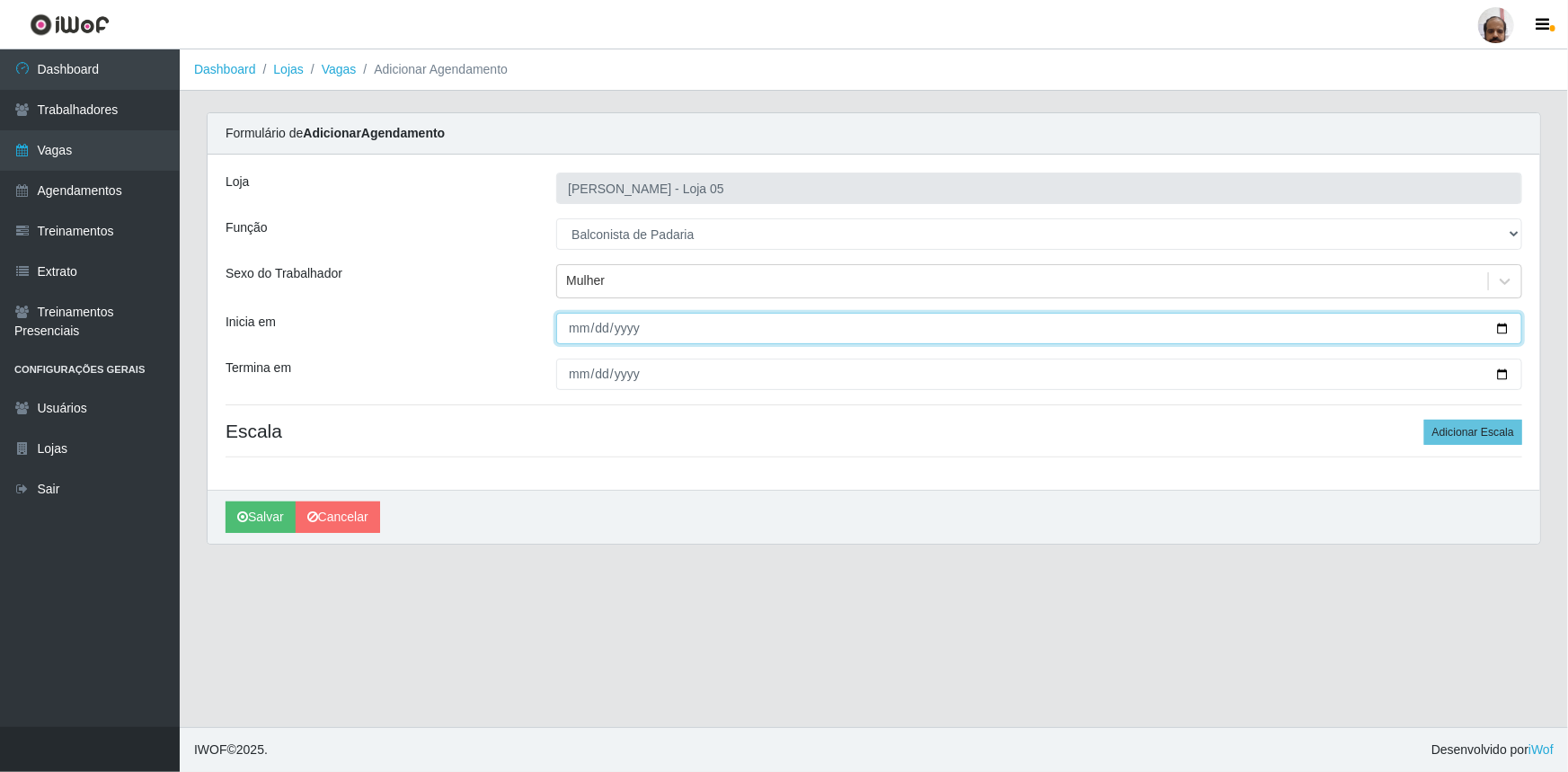
click at [1500, 331] on input "Inicia em" at bounding box center [1039, 328] width 966 height 31
type input "2025-09-27"
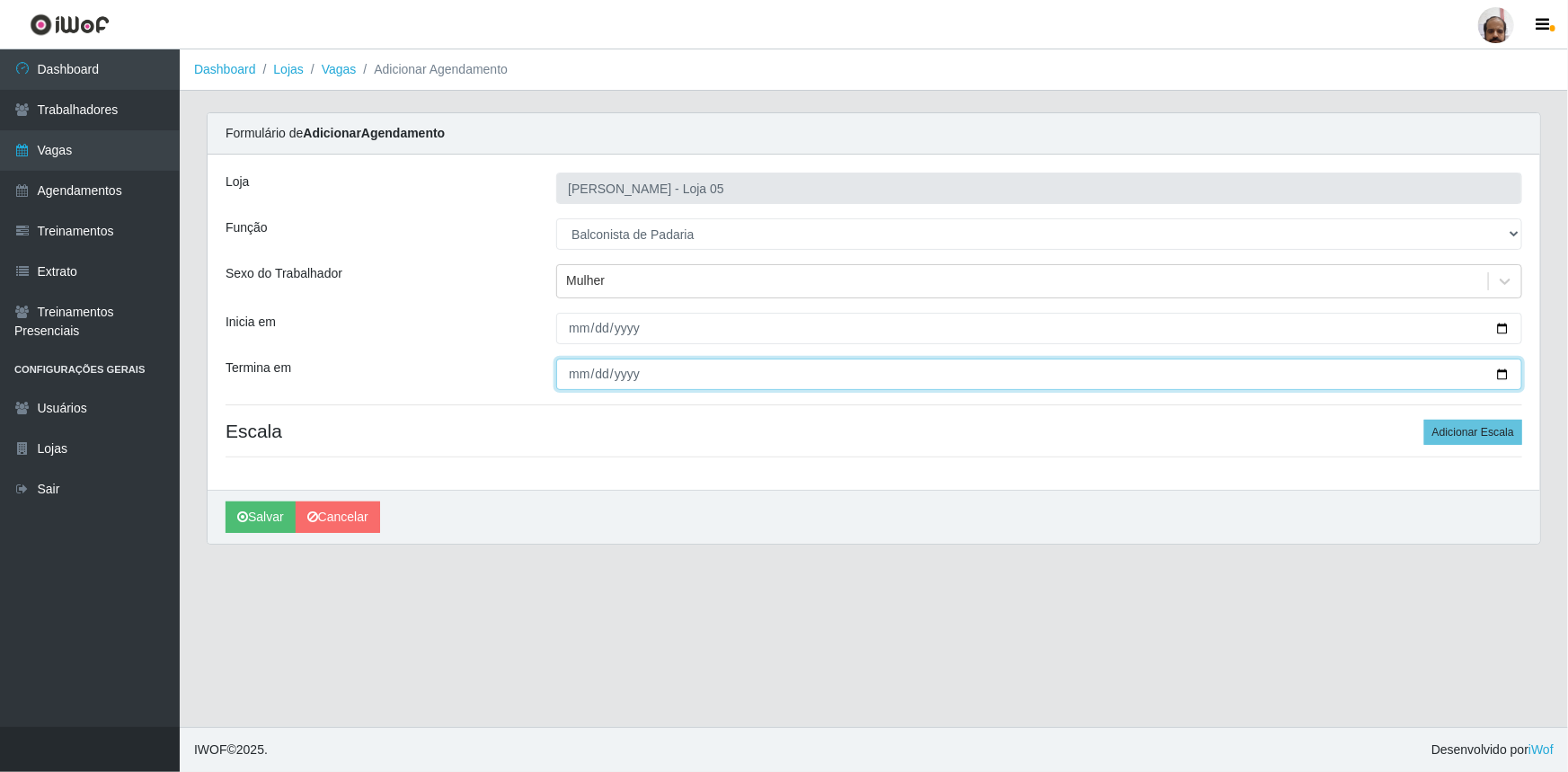
click at [1508, 378] on input "Termina em" at bounding box center [1039, 374] width 966 height 31
type input "2025-09-27"
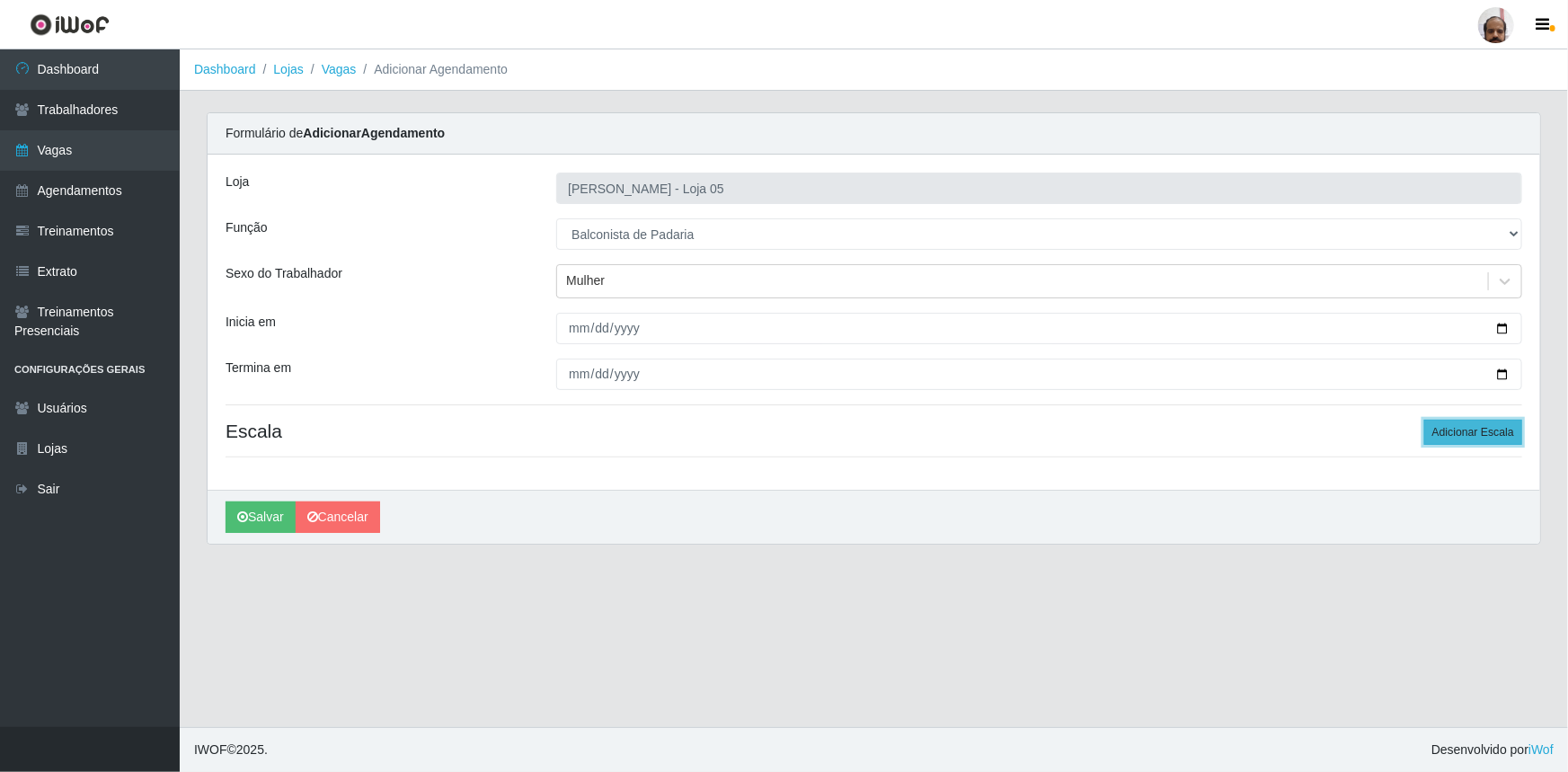
click at [1491, 441] on button "Adicionar Escala" at bounding box center [1472, 432] width 98 height 26
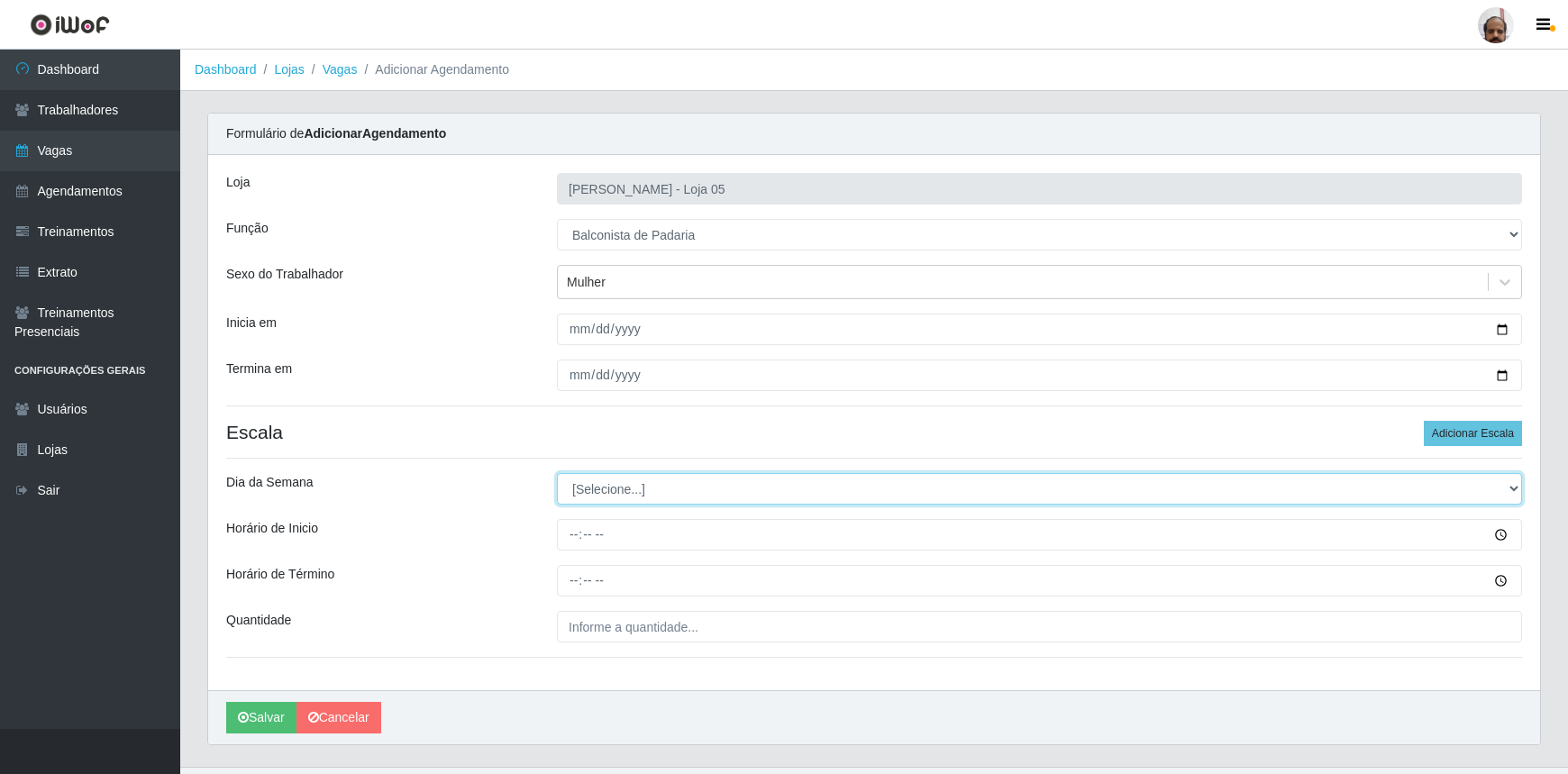
click at [1513, 494] on select "[Selecione...] Segunda Terça Quarta Quinta Sexta Sábado Domingo" at bounding box center [1040, 488] width 965 height 31
select select "6"
click at [557, 473] on select "[Selecione...] Segunda Terça Quarta Quinta Sexta Sábado Domingo" at bounding box center [1040, 488] width 965 height 31
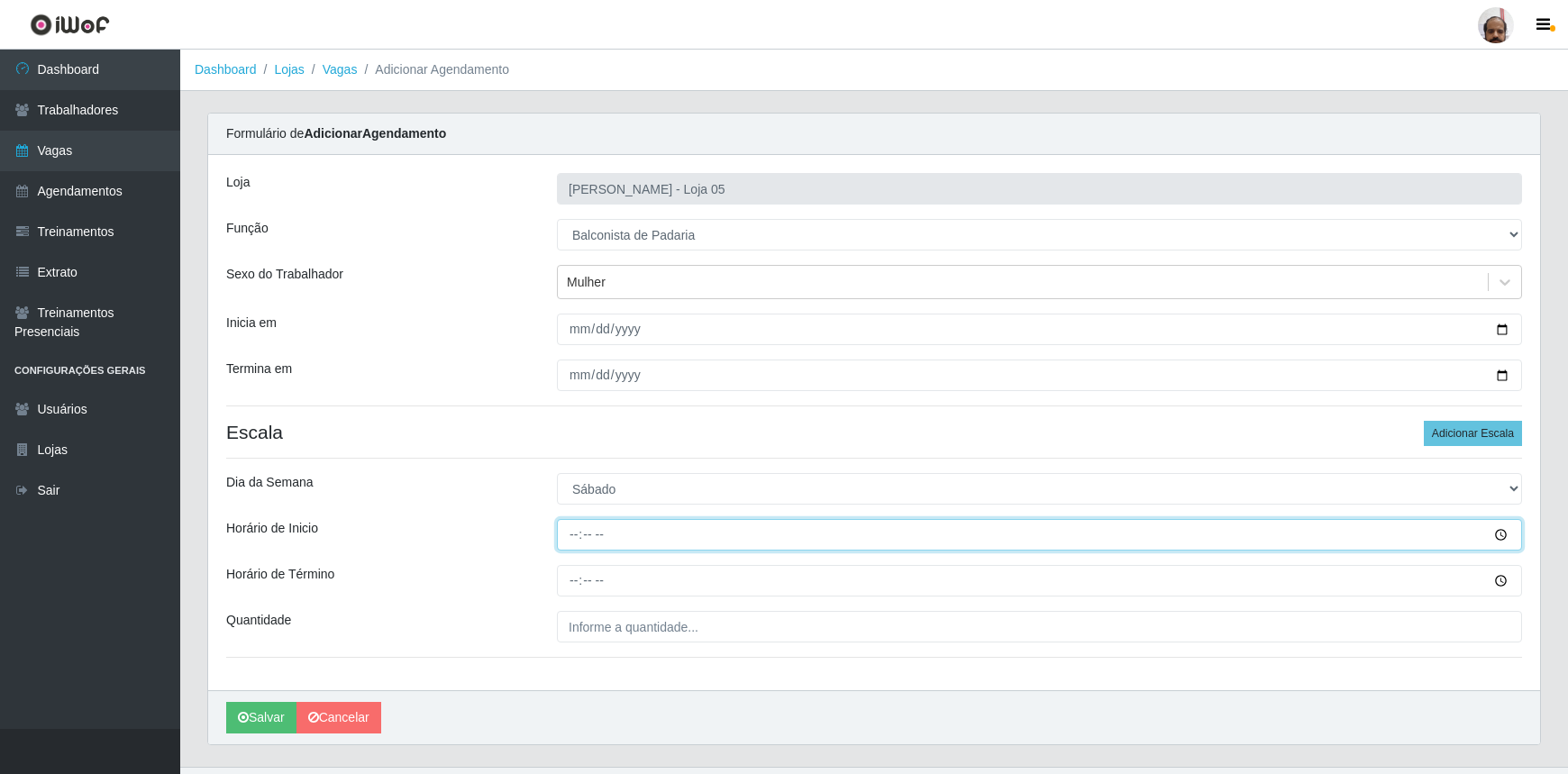
click at [569, 540] on input "Horário de Inicio" at bounding box center [1040, 535] width 965 height 31
type input "08:00"
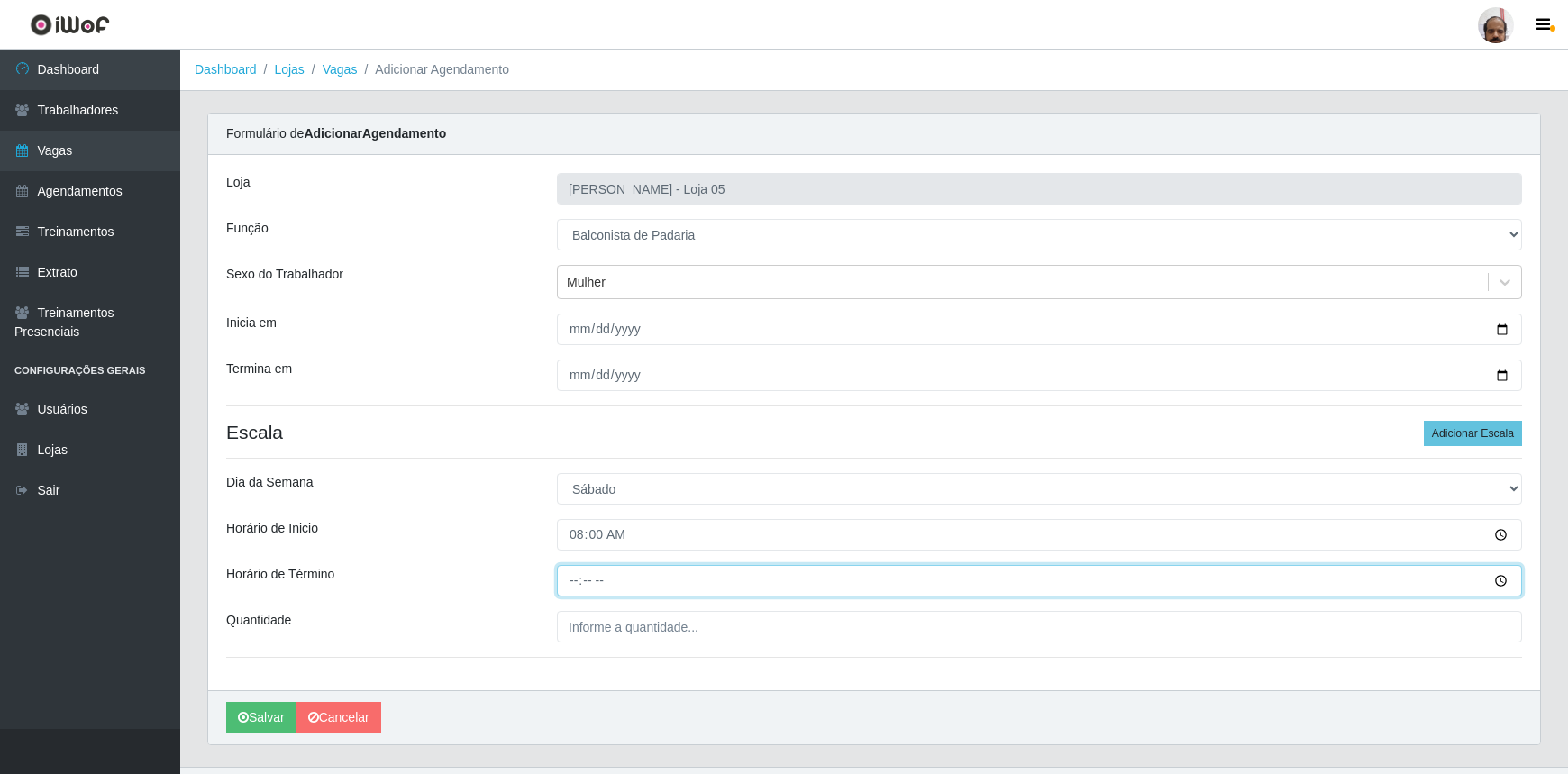
click at [574, 576] on input "Horário de Término" at bounding box center [1040, 580] width 965 height 31
type input "14:00"
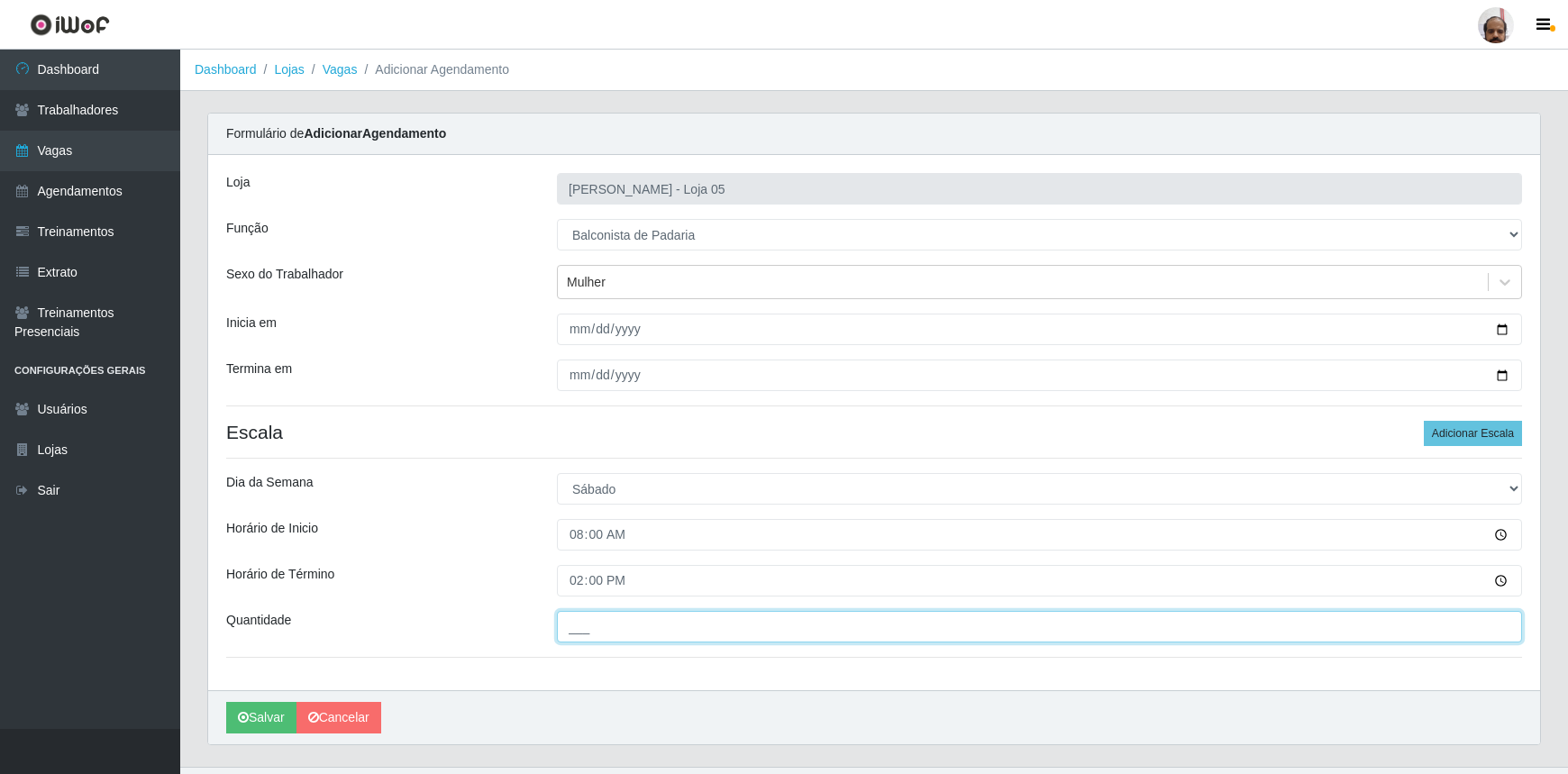
click at [580, 637] on input "___" at bounding box center [1040, 626] width 965 height 31
type input "1__"
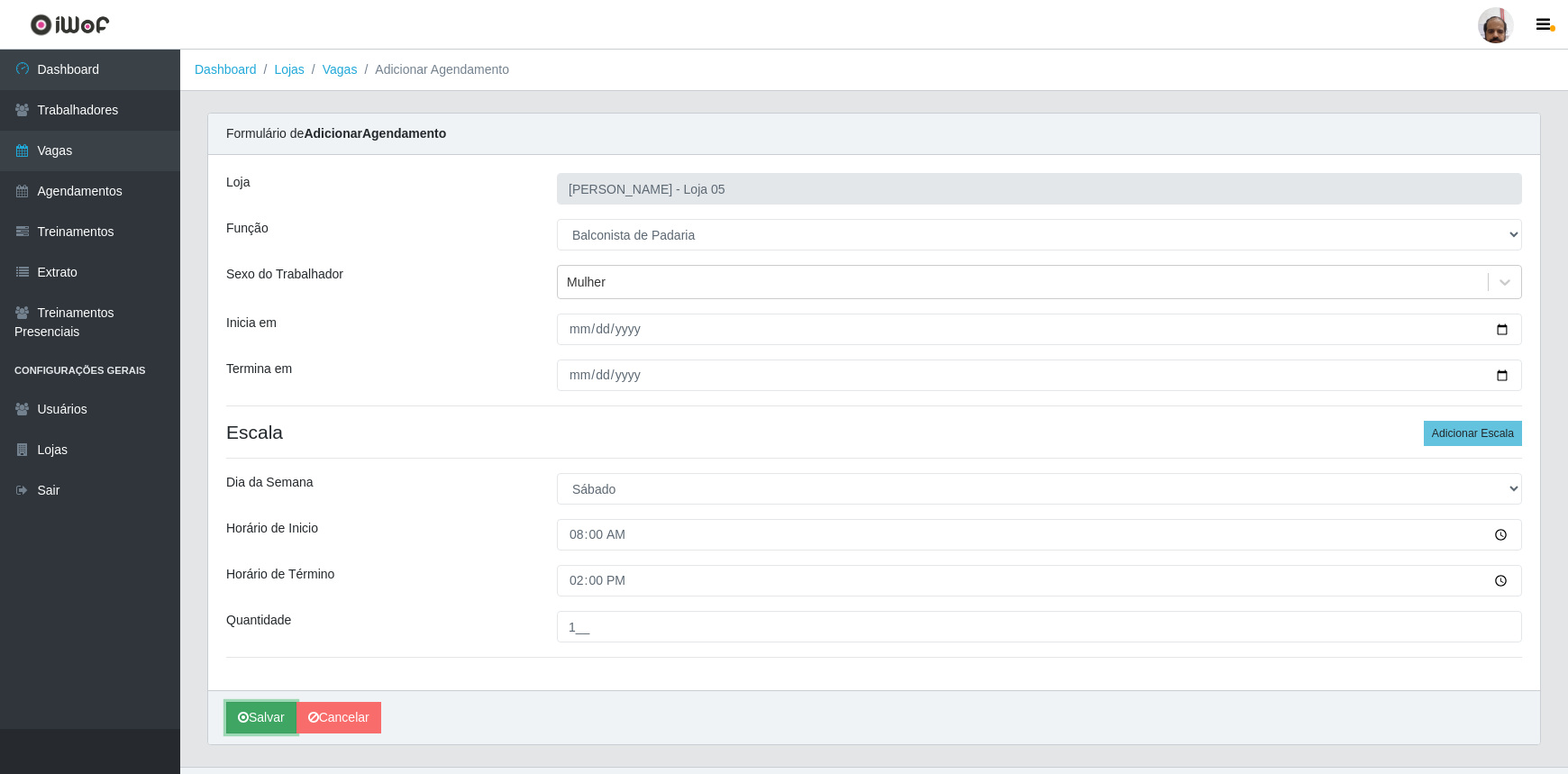
click at [274, 713] on button "Salvar" at bounding box center [261, 717] width 70 height 31
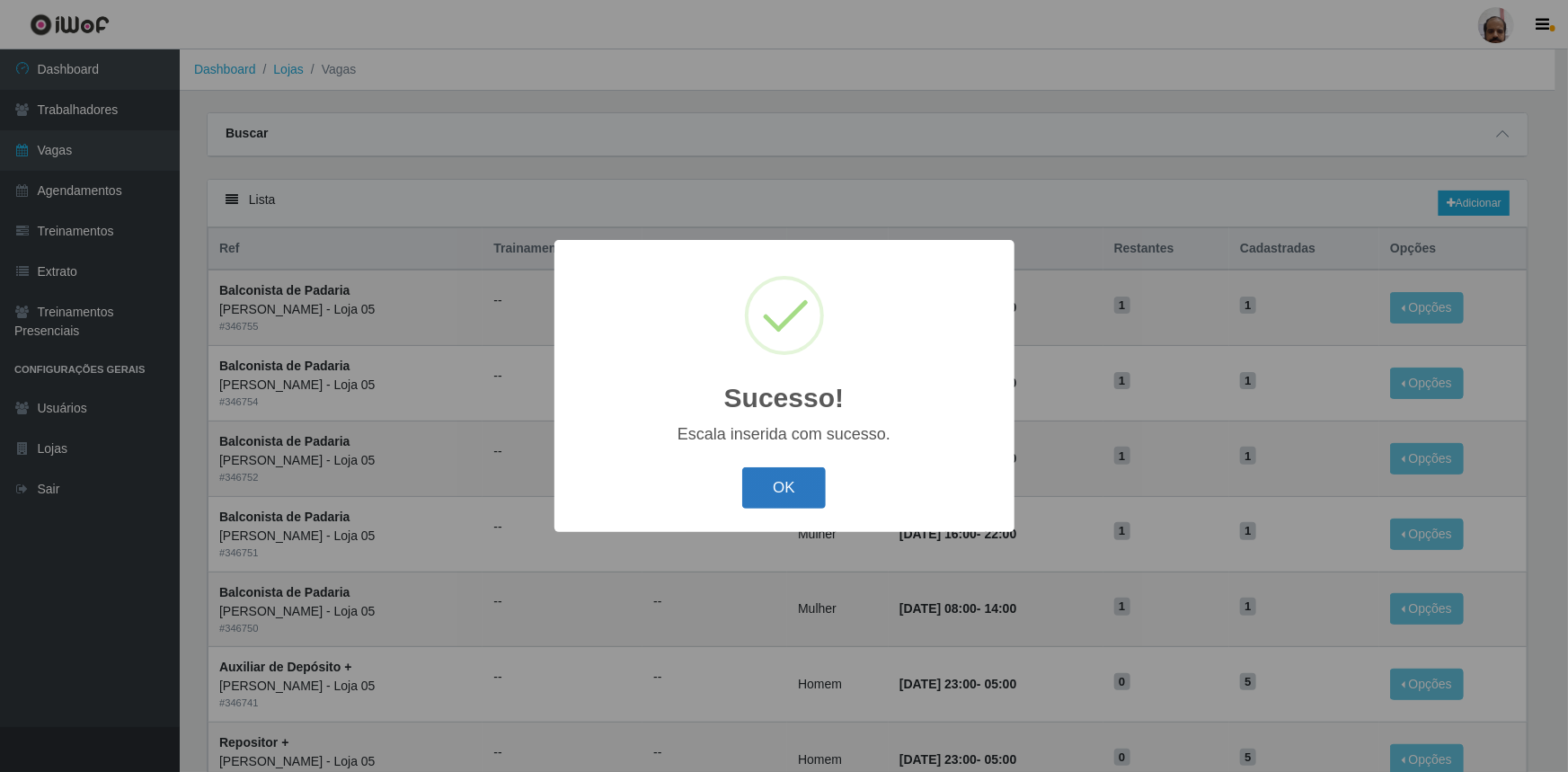
click at [824, 490] on button "OK" at bounding box center [784, 489] width 83 height 43
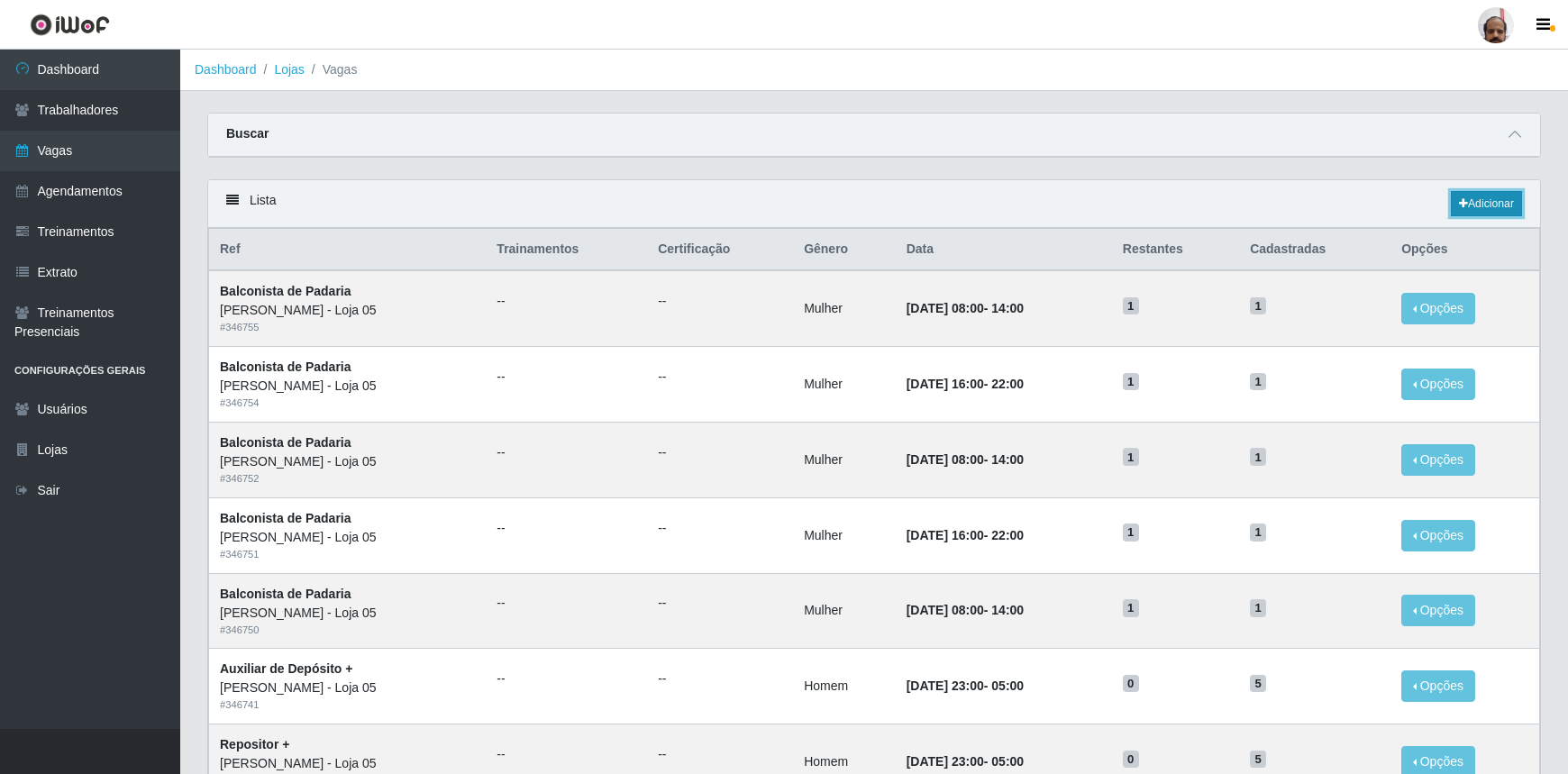
click at [1483, 201] on link "Adicionar" at bounding box center [1486, 203] width 71 height 26
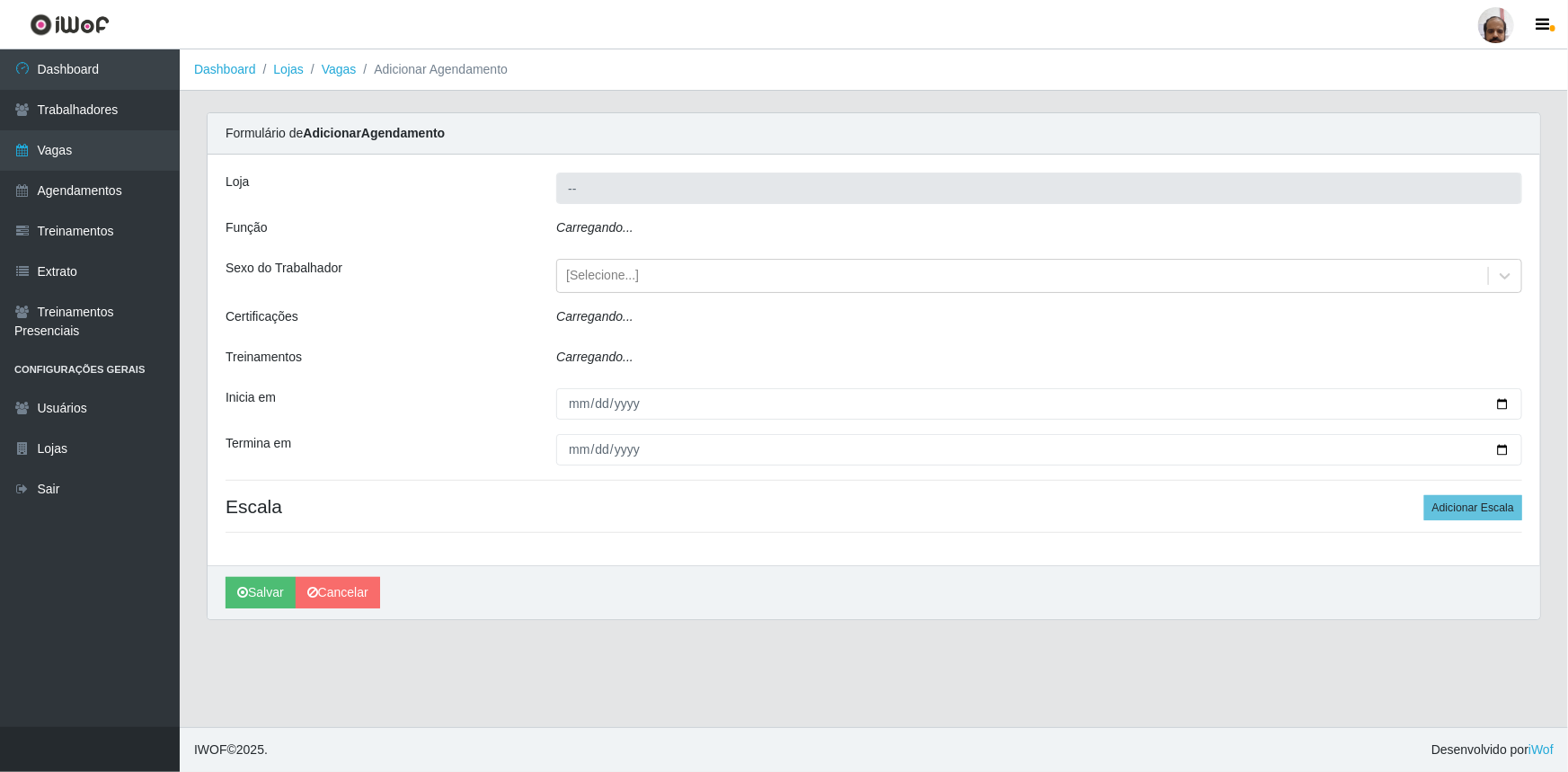
type input "[PERSON_NAME] - Loja 05"
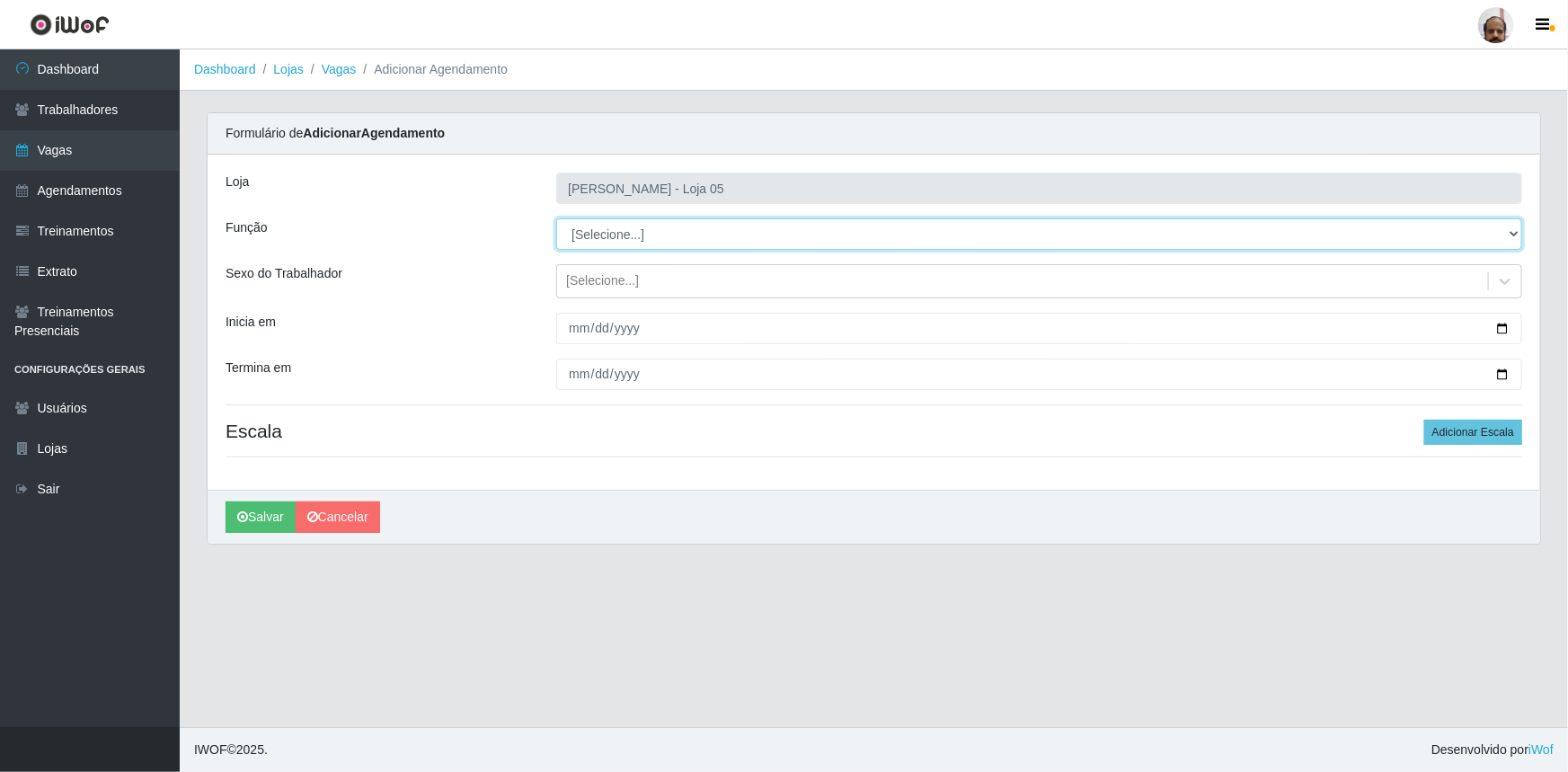
drag, startPoint x: 1515, startPoint y: 228, endPoint x: 1503, endPoint y: 235, distance: 13.9
click at [1515, 228] on select "[Selecione...] ASG ASG + ASG ++ Auxiliar de Depósito Auxiliar de Depósito + Aux…" at bounding box center [1039, 234] width 966 height 31
select select "24"
click at [556, 219] on select "[Selecione...] ASG ASG + ASG ++ Auxiliar de Depósito Auxiliar de Depósito + Aux…" at bounding box center [1039, 234] width 966 height 31
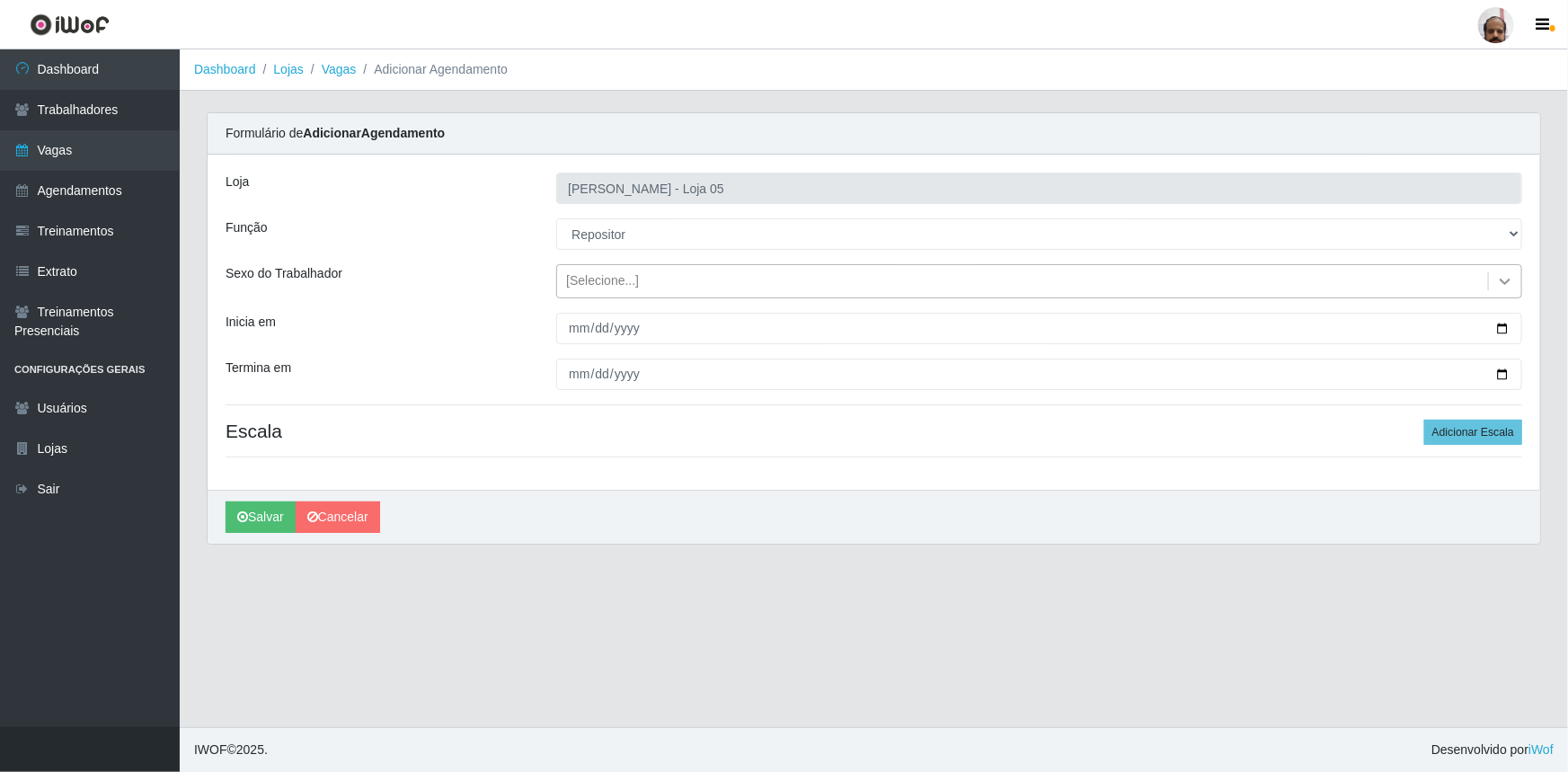
click at [1504, 278] on icon at bounding box center [1505, 281] width 18 height 18
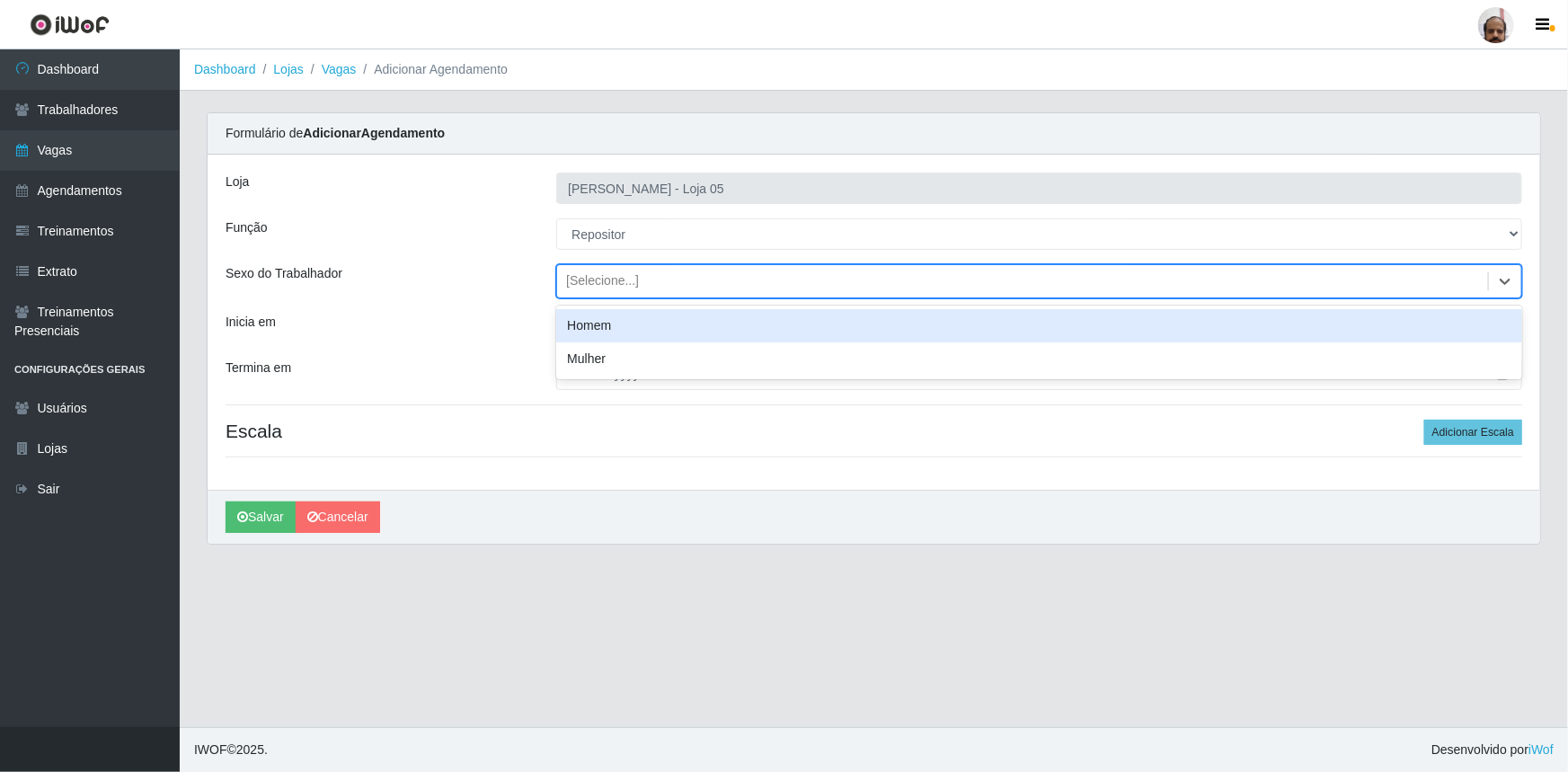
click at [627, 333] on div "Homem" at bounding box center [1039, 325] width 966 height 33
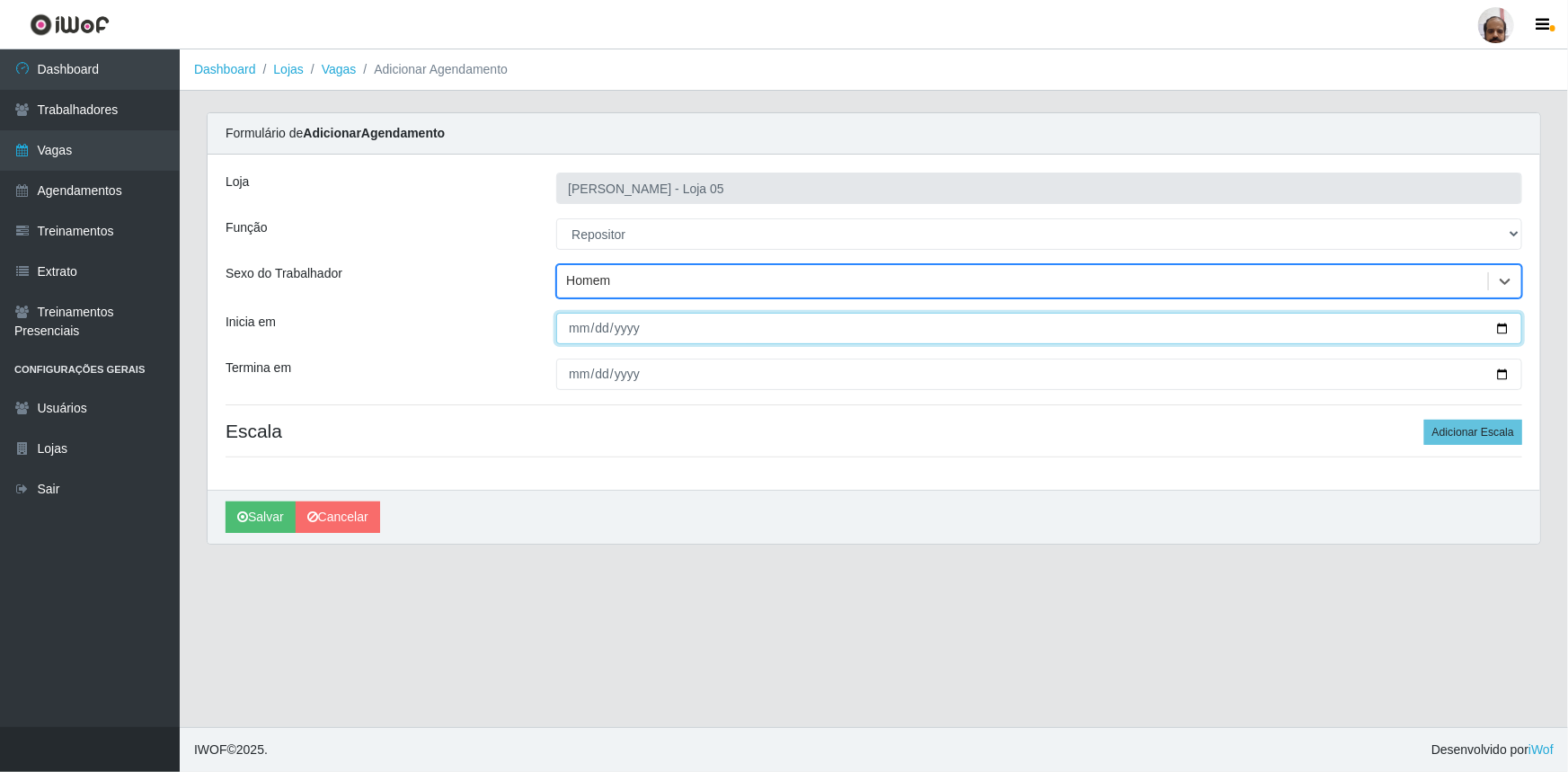
click at [1509, 332] on input "Inicia em" at bounding box center [1039, 328] width 966 height 31
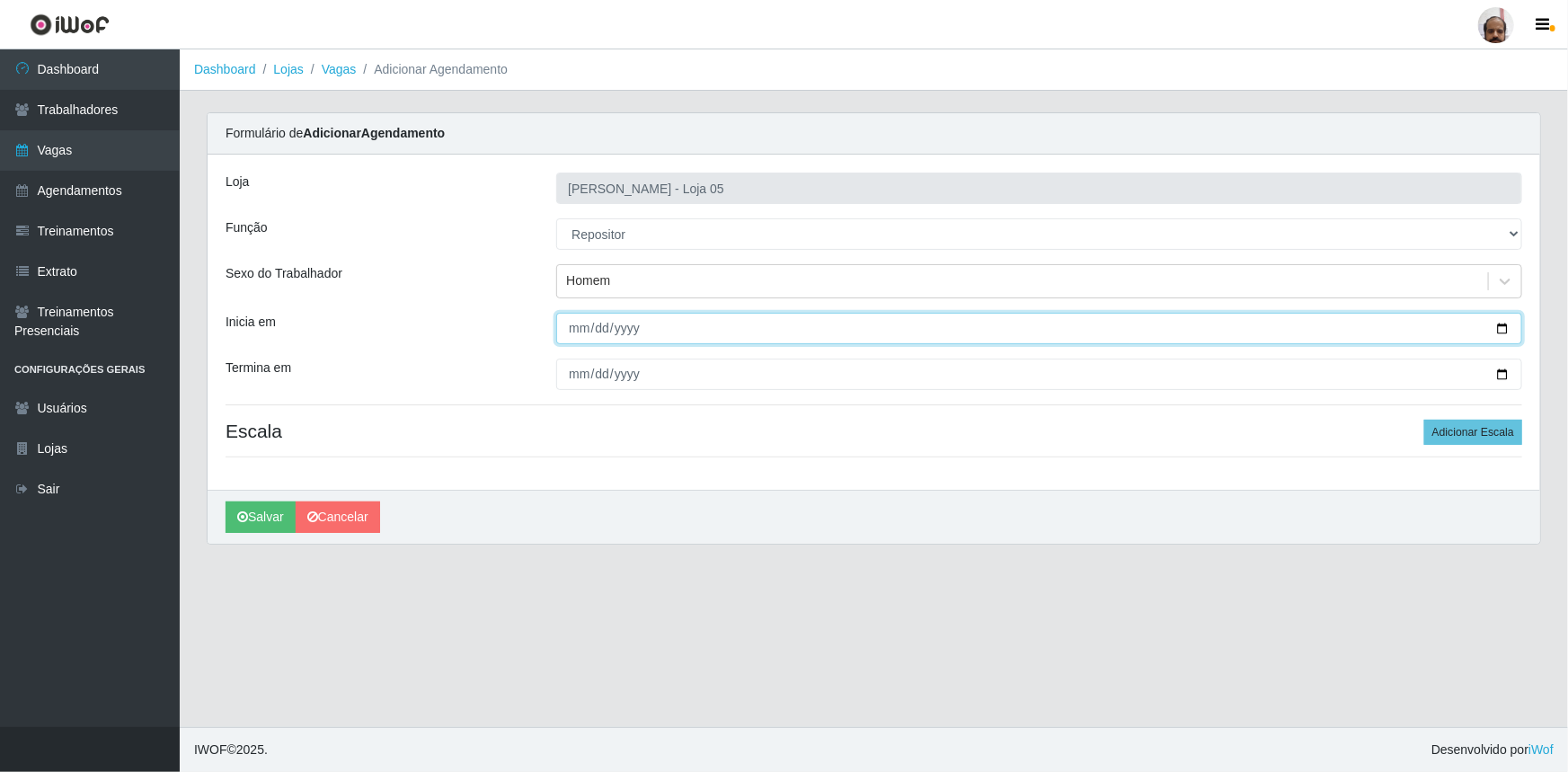
type input "2025-09-22"
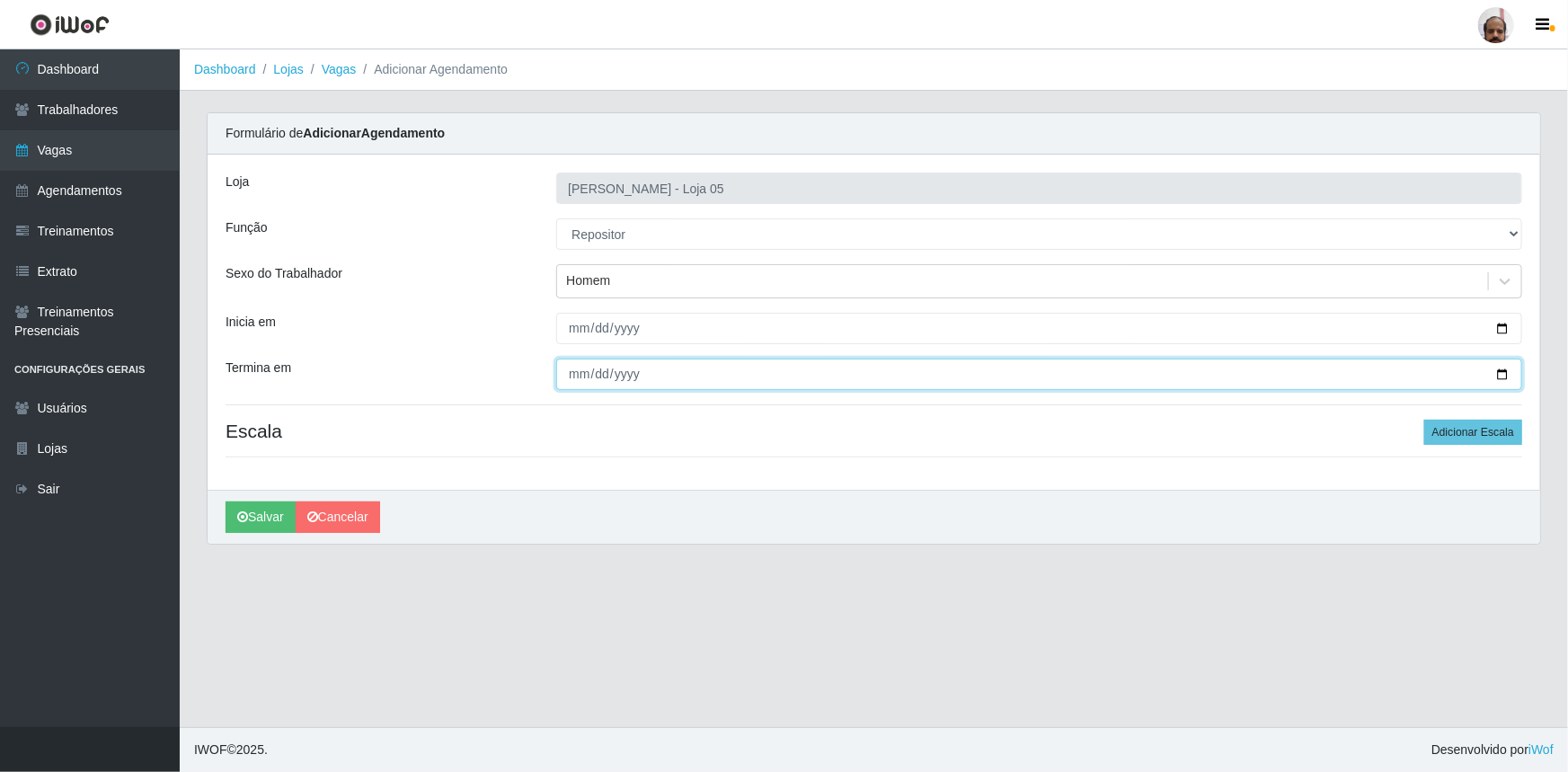
click at [1499, 370] on input "Termina em" at bounding box center [1039, 374] width 966 height 31
type input "2025-09-22"
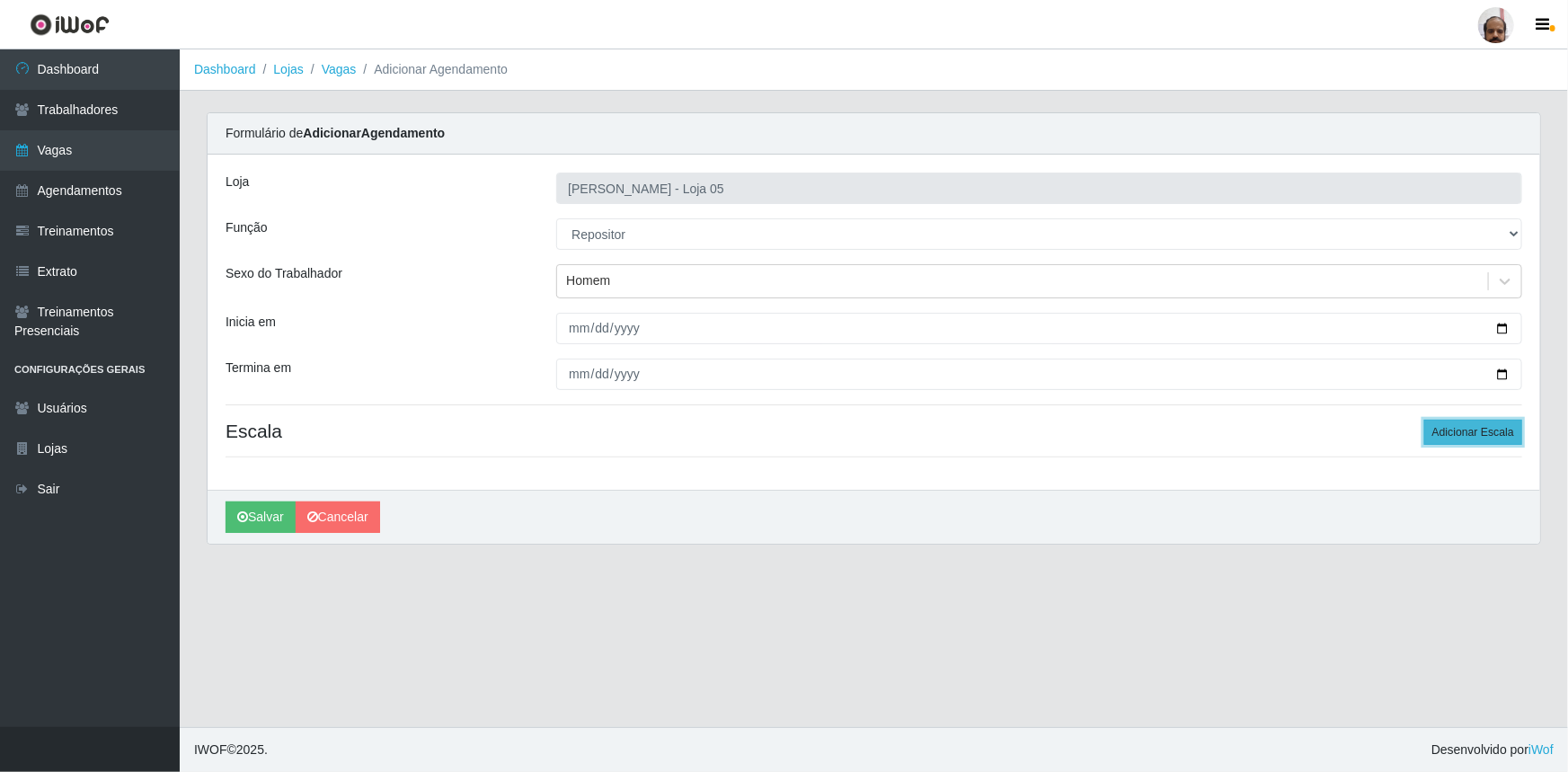
click at [1470, 437] on button "Adicionar Escala" at bounding box center [1472, 432] width 98 height 26
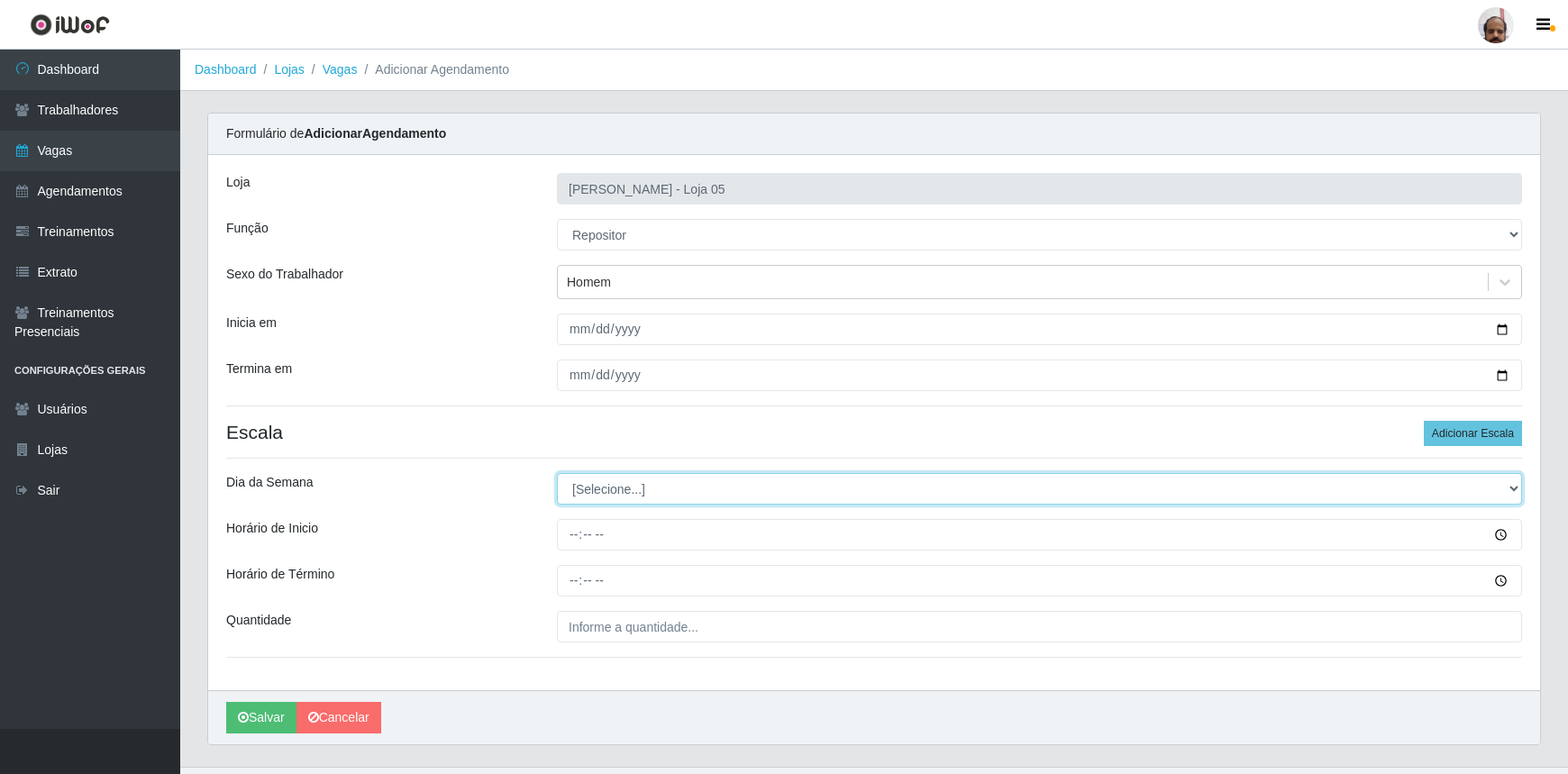
click at [1509, 487] on select "[Selecione...] Segunda Terça Quarta Quinta Sexta Sábado Domingo" at bounding box center [1040, 488] width 965 height 31
select select "1"
click at [557, 473] on select "[Selecione...] Segunda Terça Quarta Quinta Sexta Sábado Domingo" at bounding box center [1040, 488] width 965 height 31
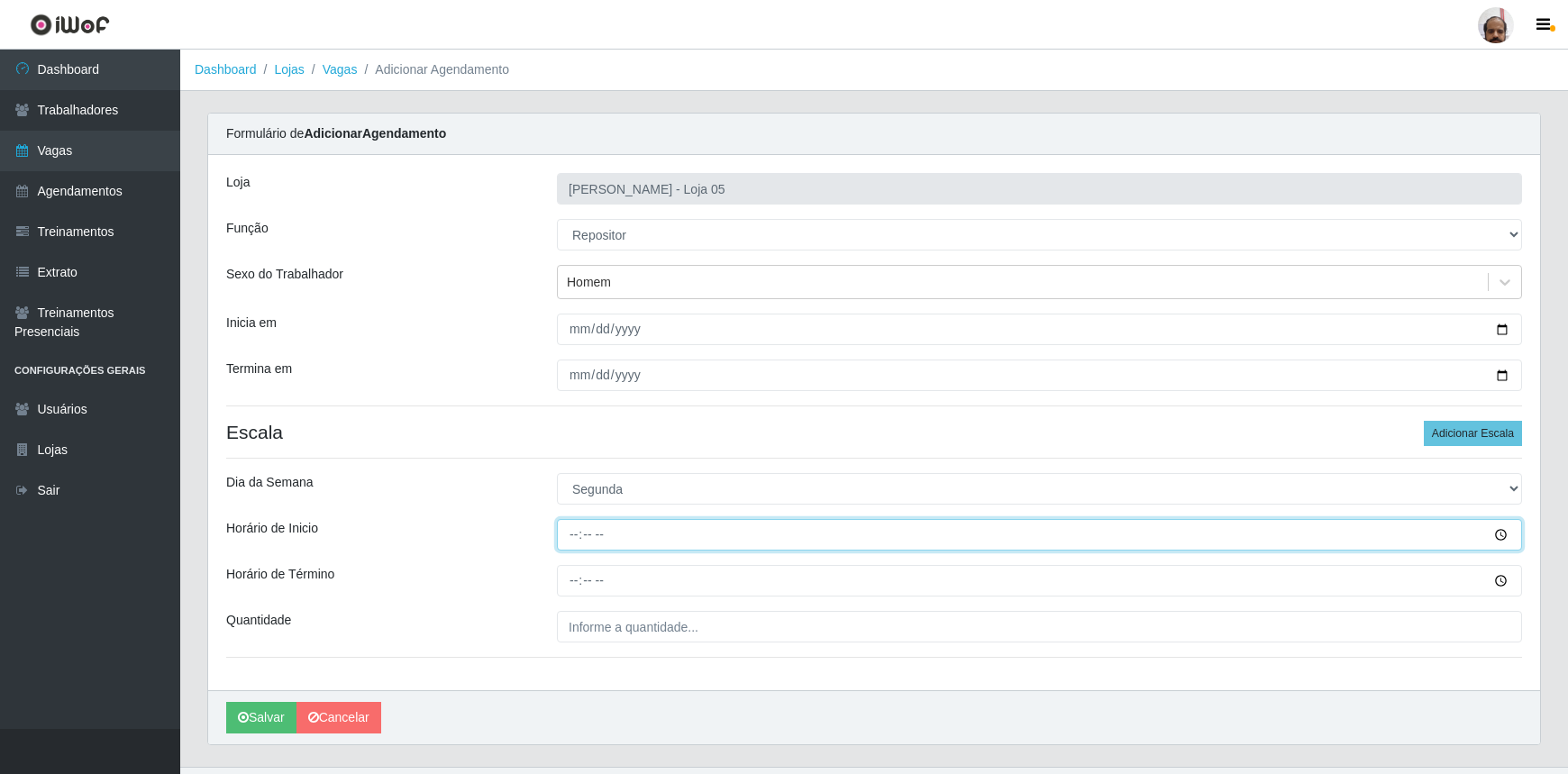
click at [569, 535] on input "Horário de Inicio" at bounding box center [1040, 535] width 965 height 31
type input "08:00"
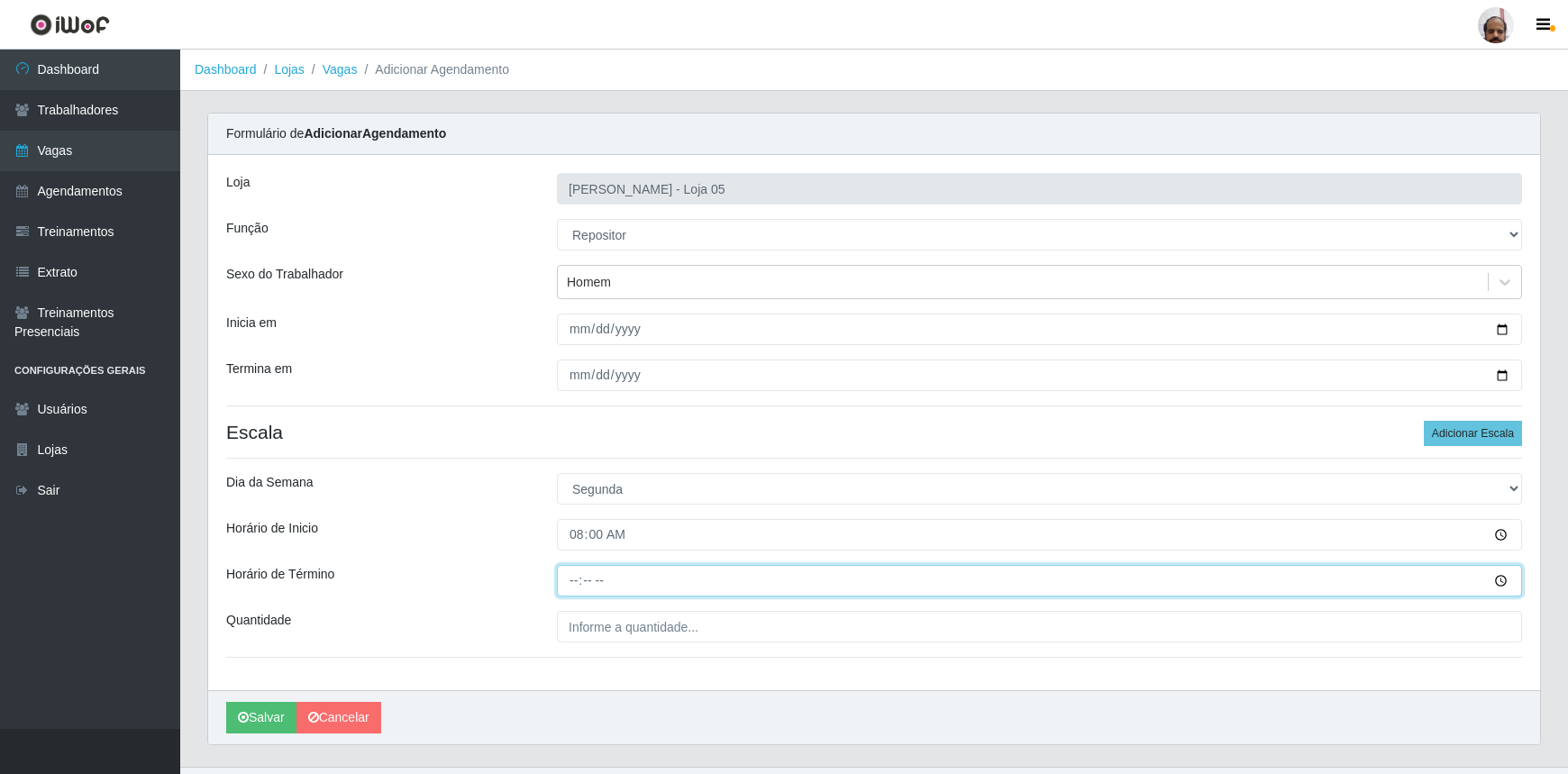
click at [574, 581] on input "Horário de Término" at bounding box center [1040, 580] width 965 height 31
type input "14:00"
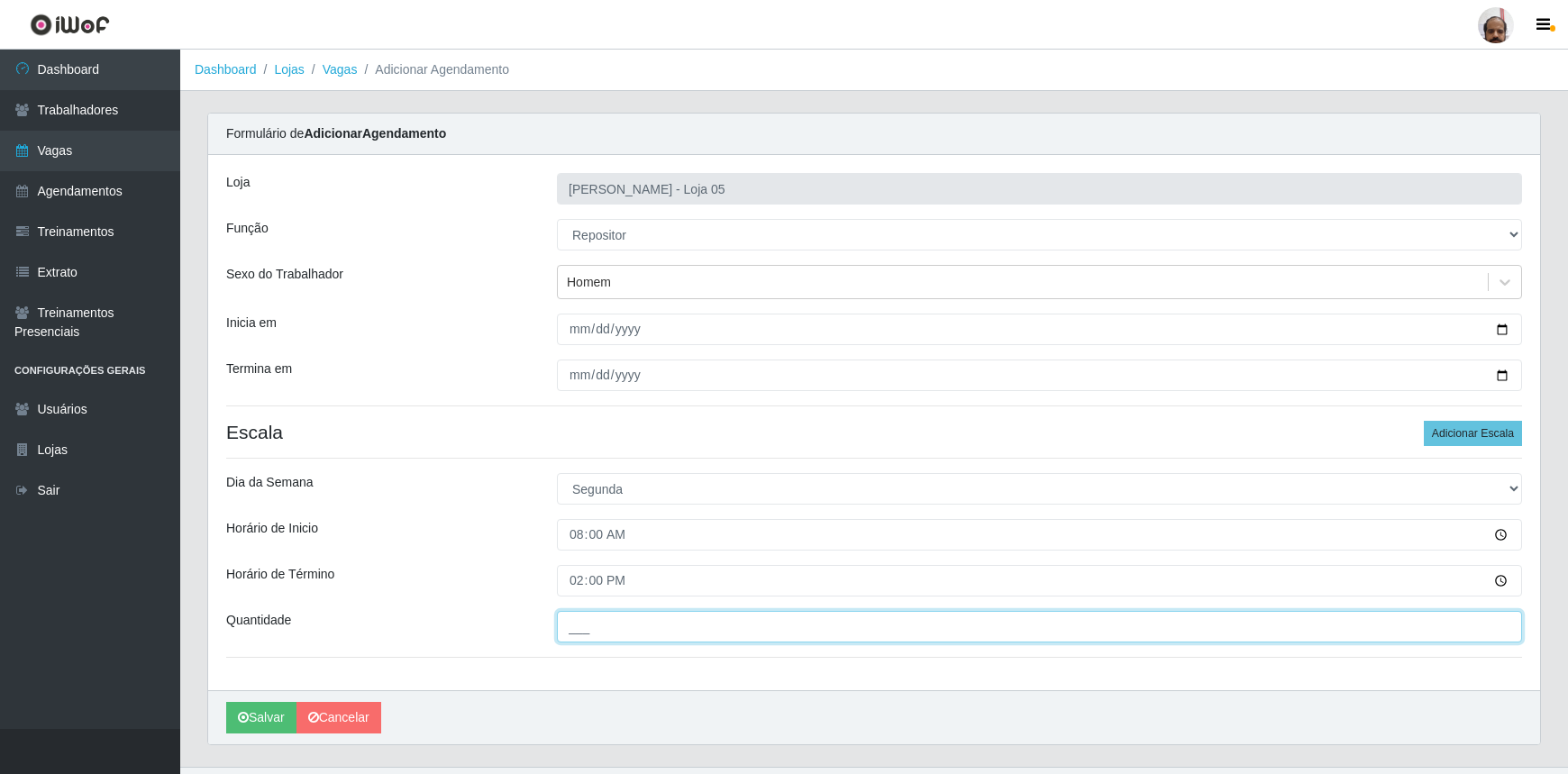
click at [584, 614] on input "___" at bounding box center [1040, 626] width 965 height 31
type input "3__"
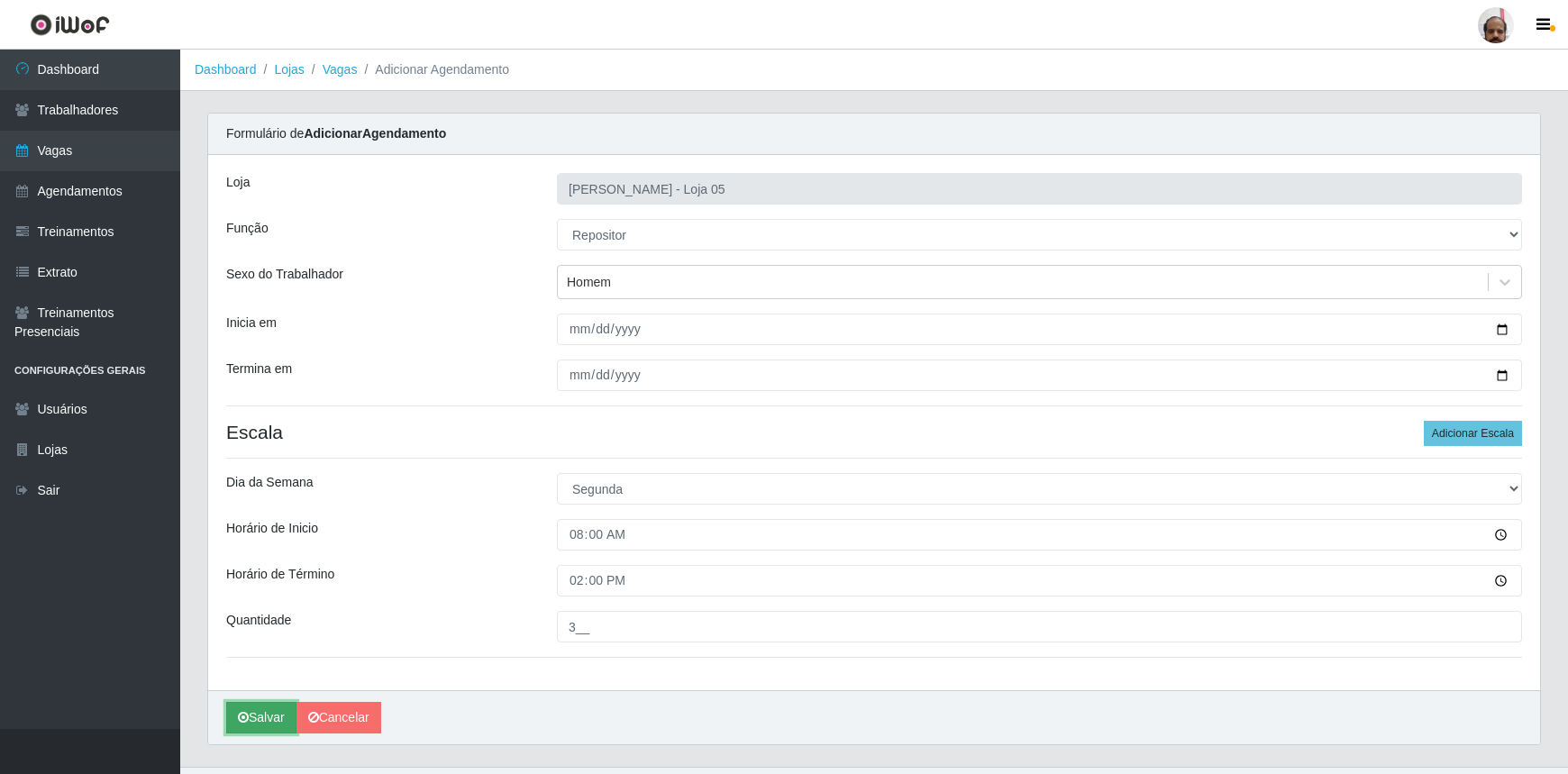
click at [269, 717] on button "Salvar" at bounding box center [261, 717] width 70 height 31
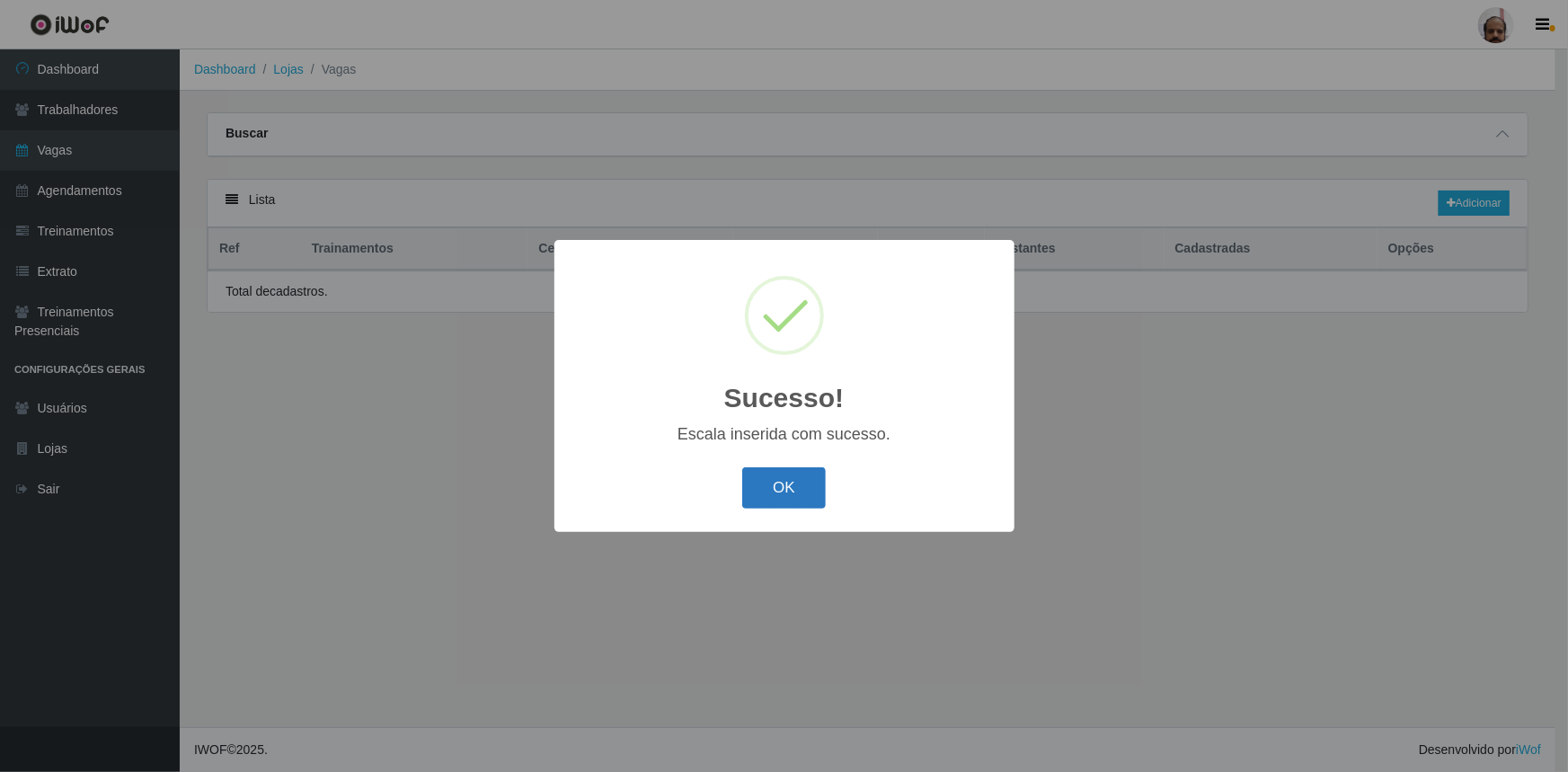
click at [813, 493] on button "OK" at bounding box center [784, 489] width 83 height 43
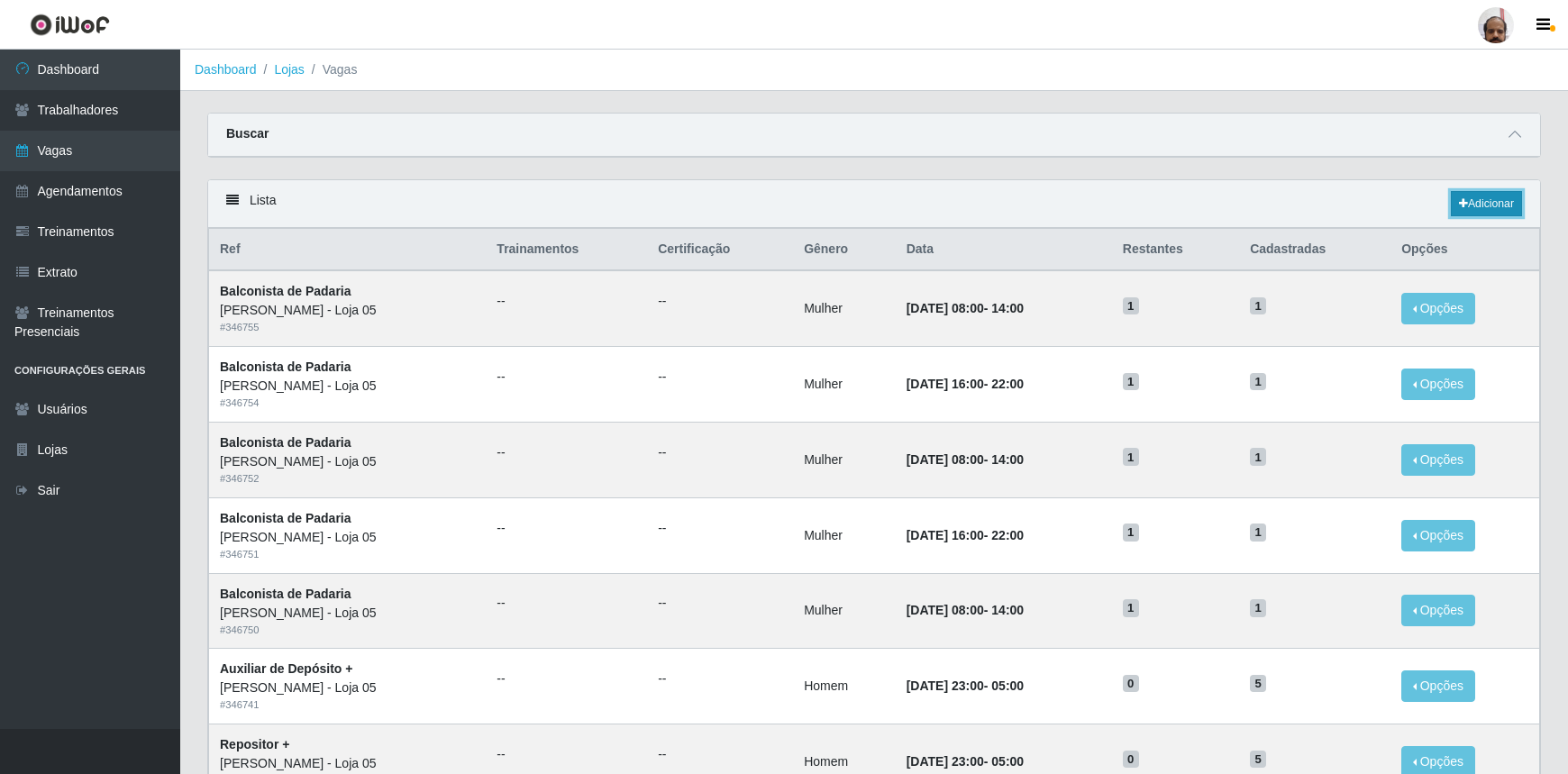
click at [1486, 198] on link "Adicionar" at bounding box center [1486, 203] width 71 height 26
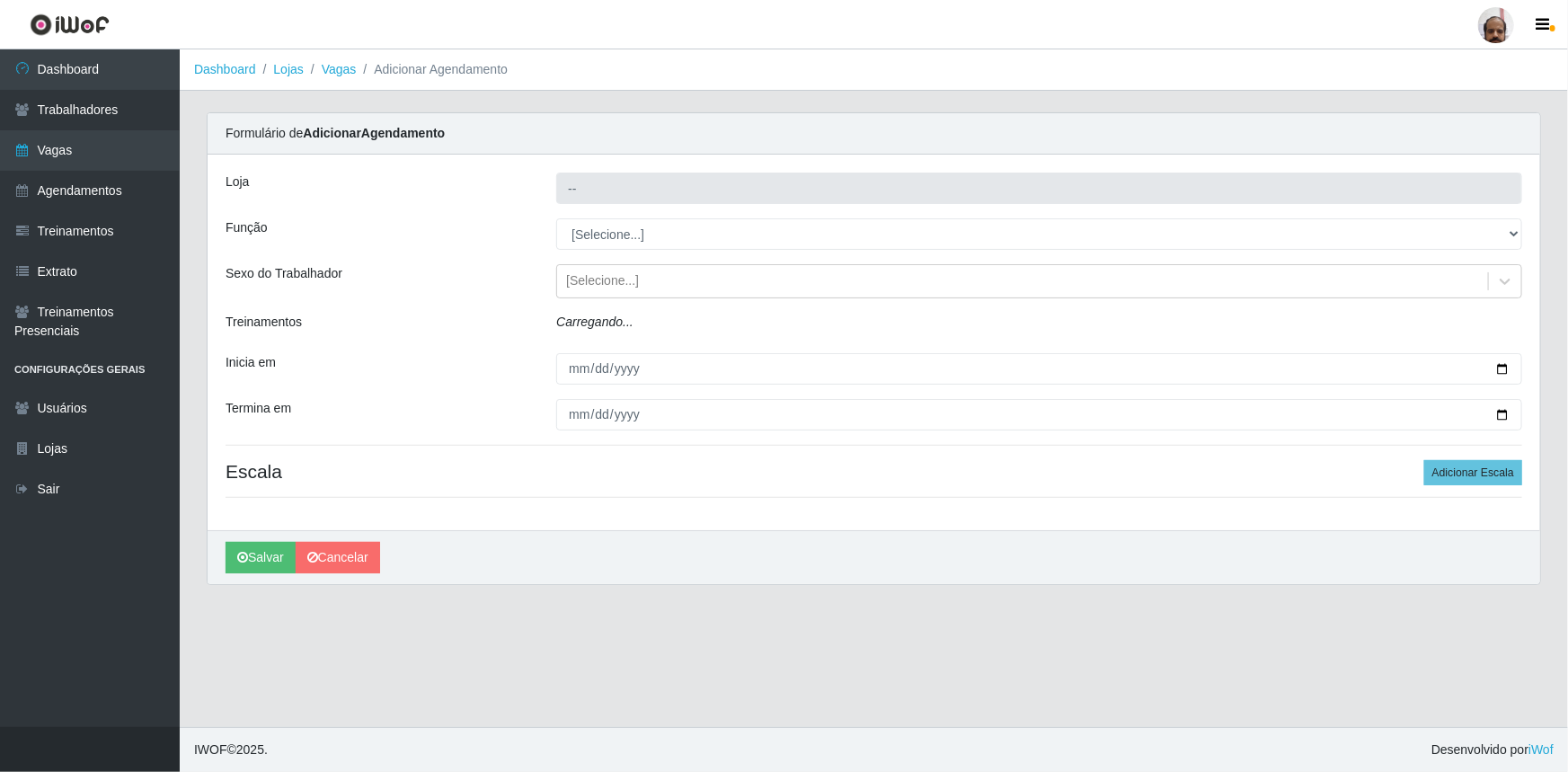
type input "[PERSON_NAME] - Loja 05"
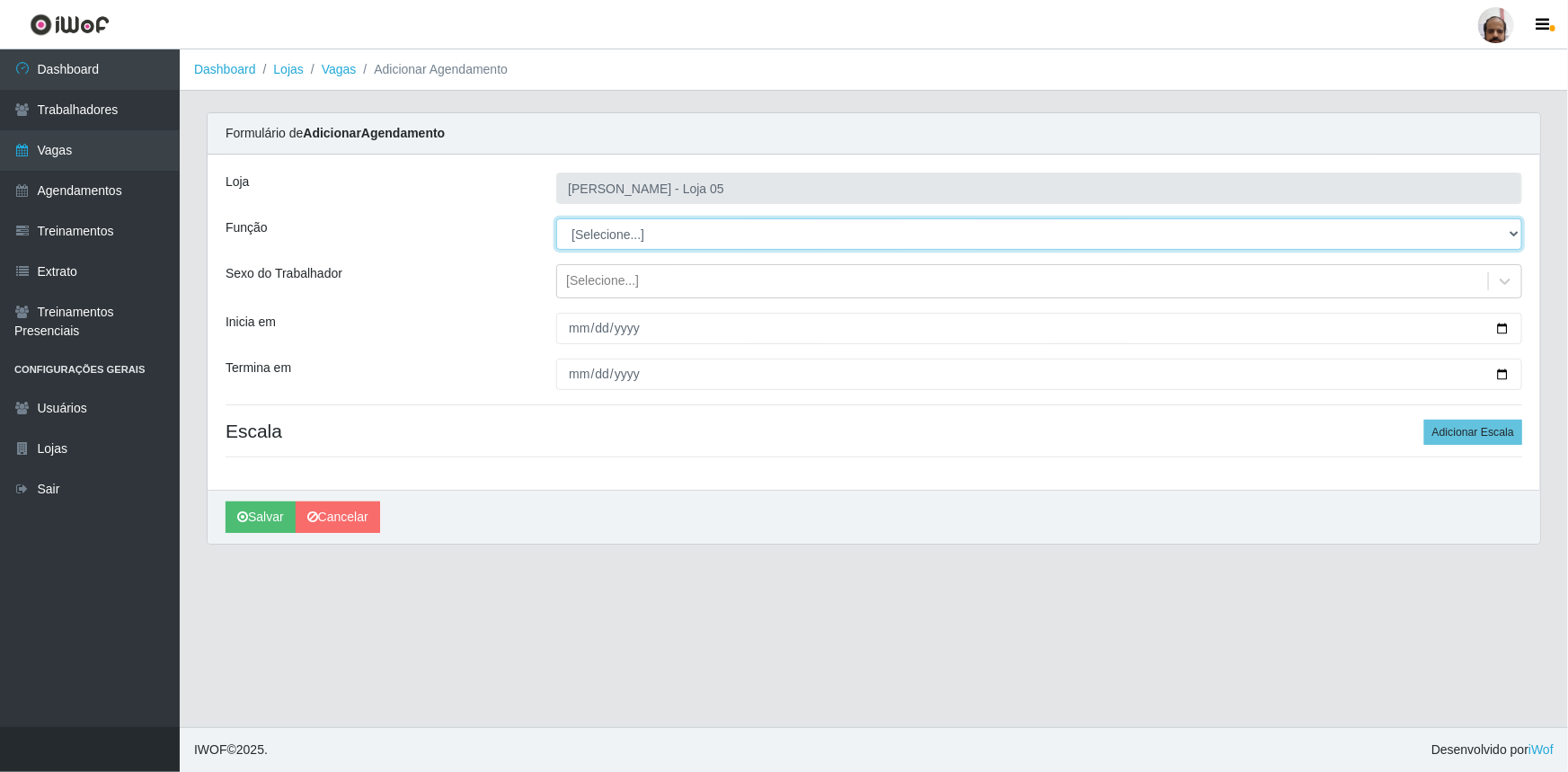
click at [1522, 232] on select "[Selecione...] ASG ASG + ASG ++ Auxiliar de Depósito Auxiliar de Depósito + Aux…" at bounding box center [1039, 234] width 966 height 31
select select "24"
click at [556, 219] on select "[Selecione...] ASG ASG + ASG ++ Auxiliar de Depósito Auxiliar de Depósito + Aux…" at bounding box center [1039, 234] width 966 height 31
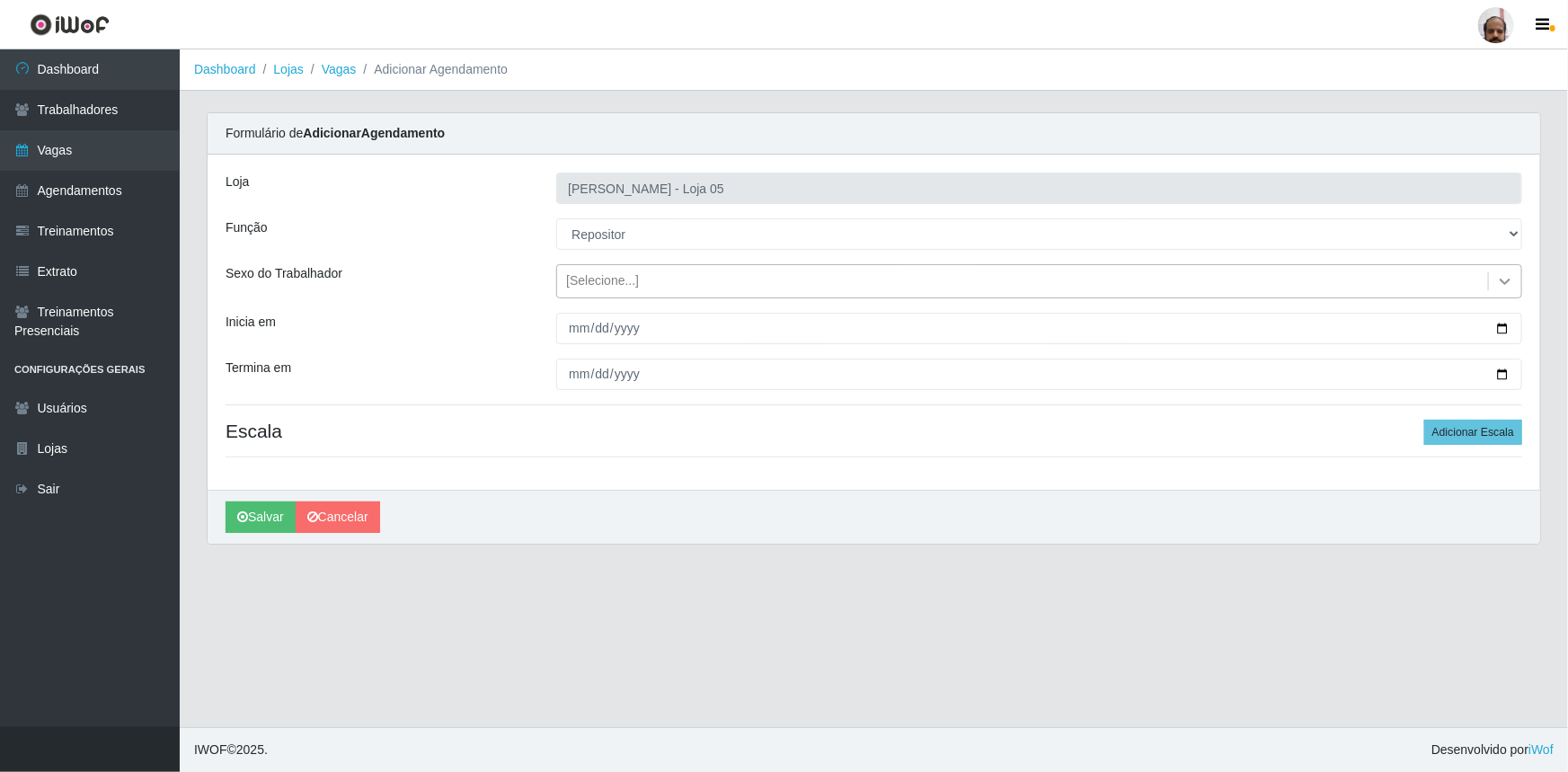
click at [1503, 276] on icon at bounding box center [1505, 281] width 18 height 18
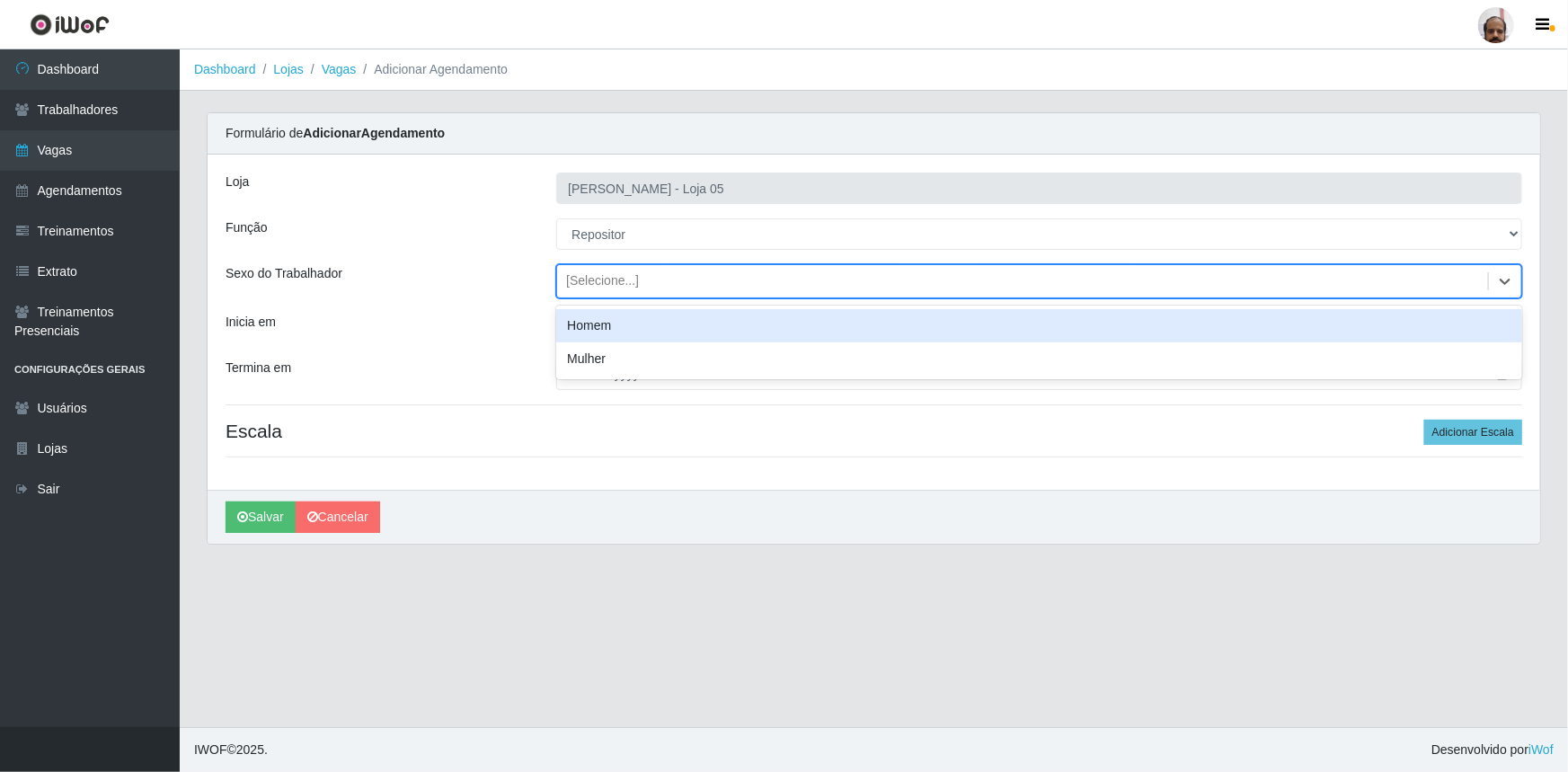
click at [666, 327] on div "Homem" at bounding box center [1039, 325] width 966 height 33
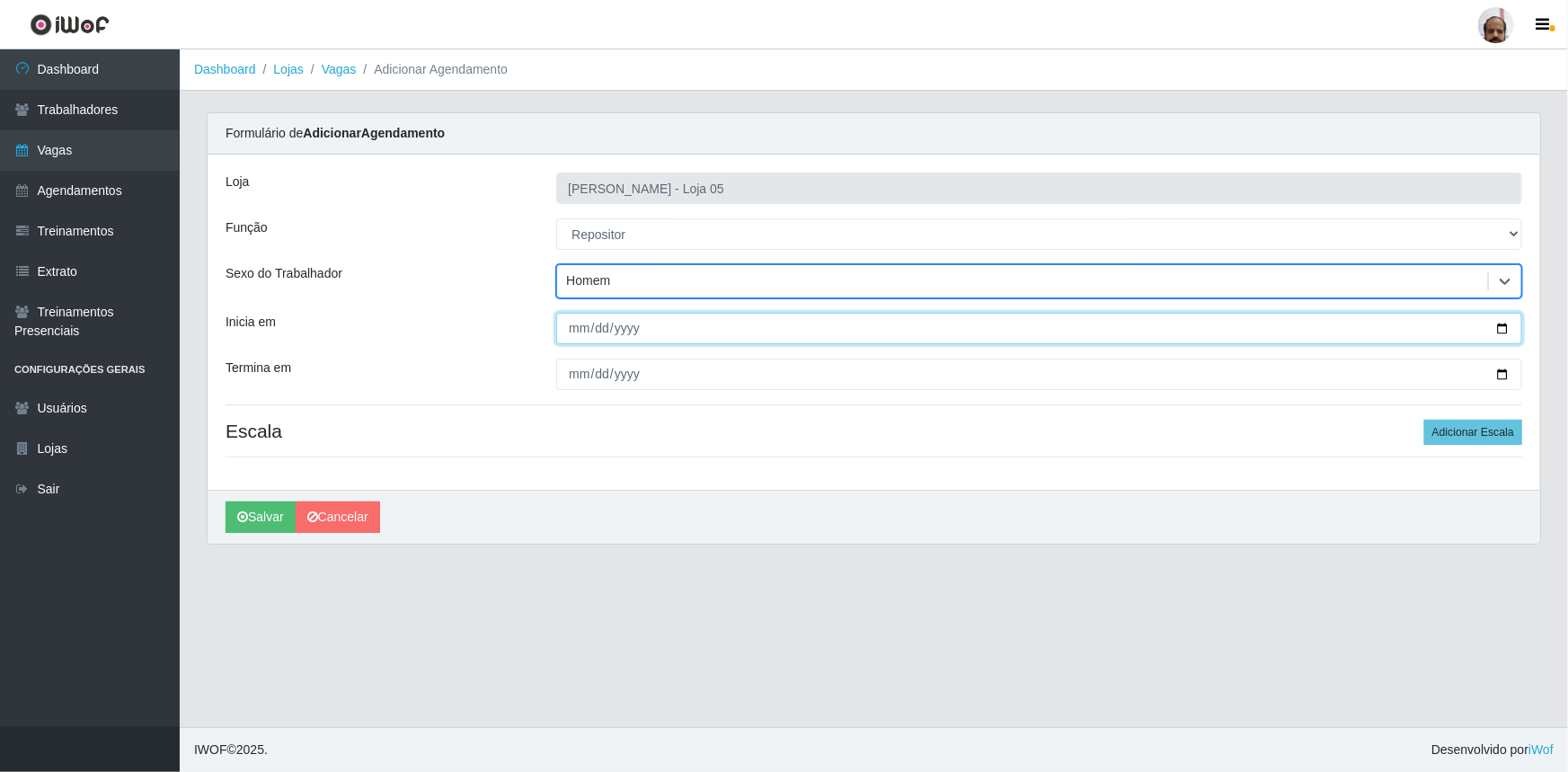
click at [1506, 325] on input "Inicia em" at bounding box center [1039, 328] width 966 height 31
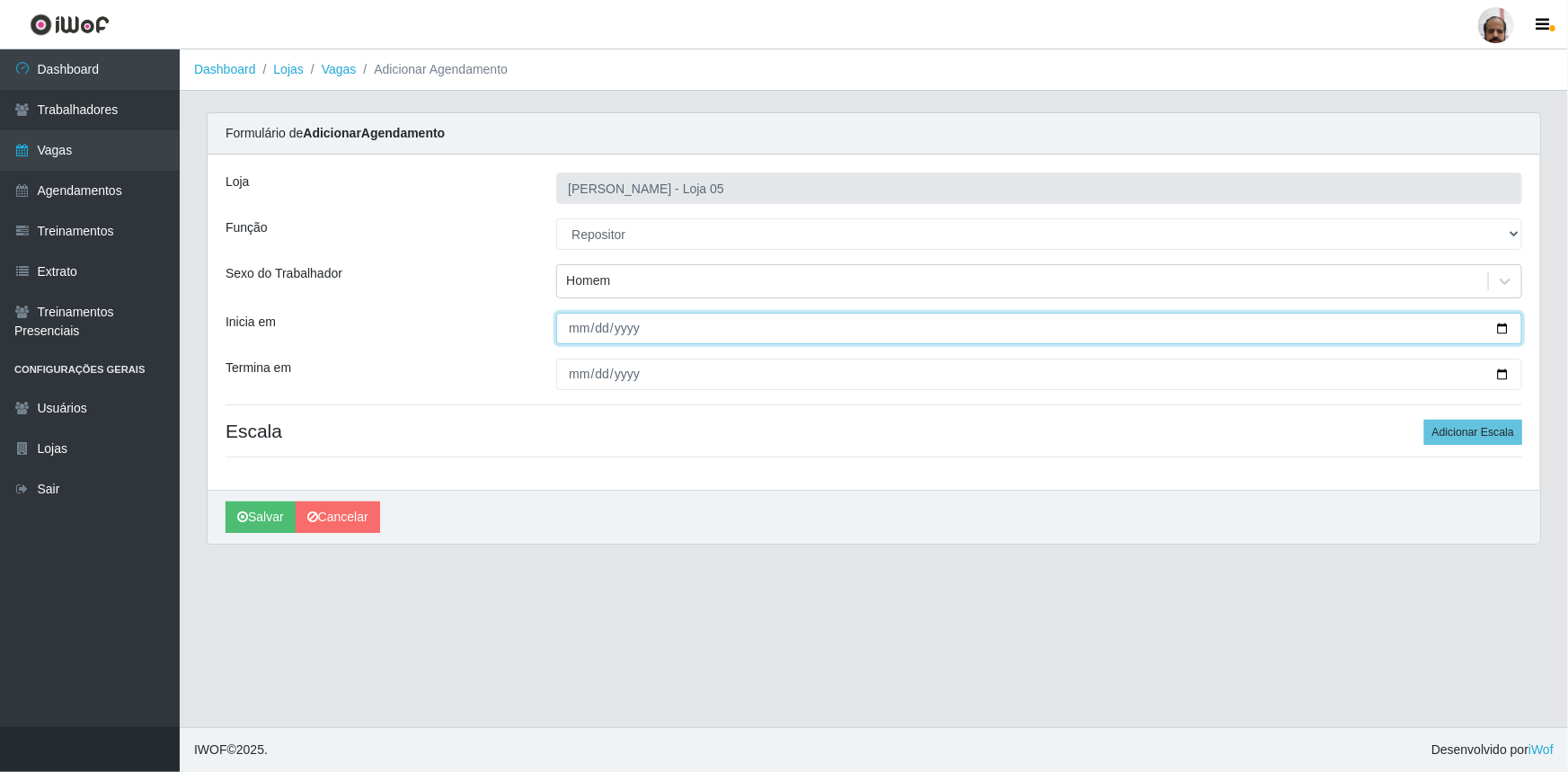
type input "2025-09-22"
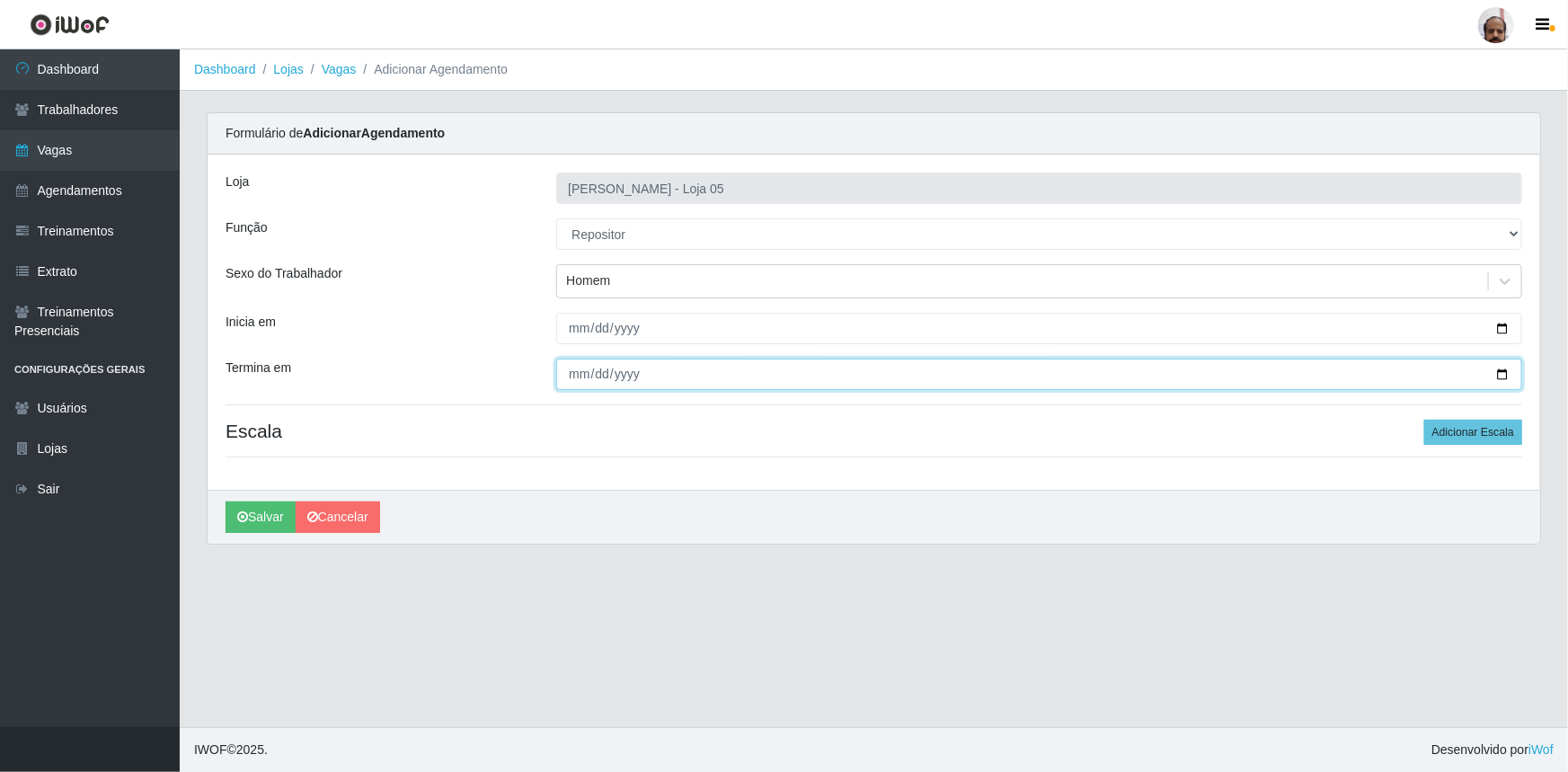
click at [1506, 374] on input "Termina em" at bounding box center [1039, 374] width 966 height 31
type input "2025-09-22"
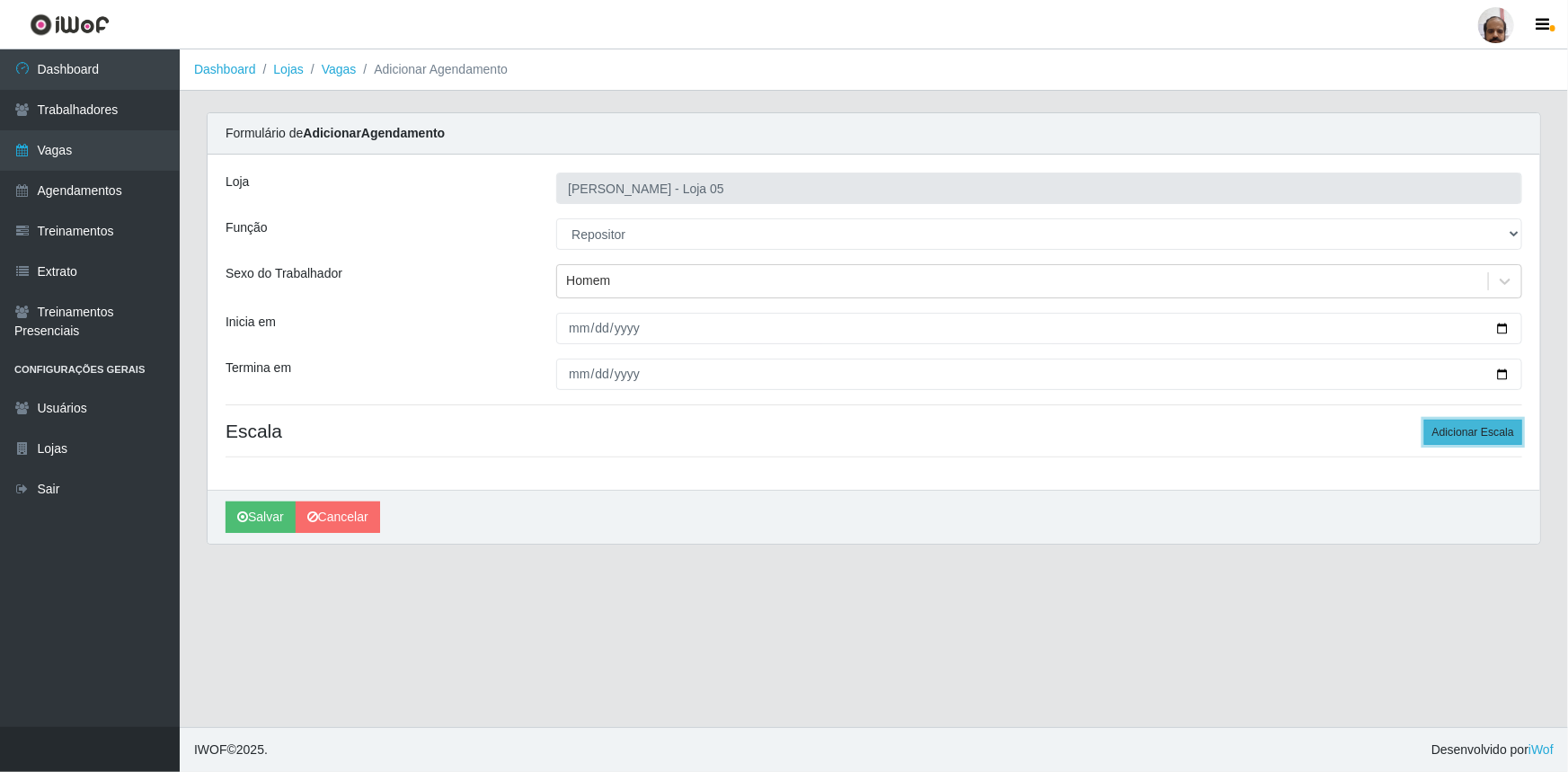
click at [1511, 435] on button "Adicionar Escala" at bounding box center [1472, 432] width 98 height 26
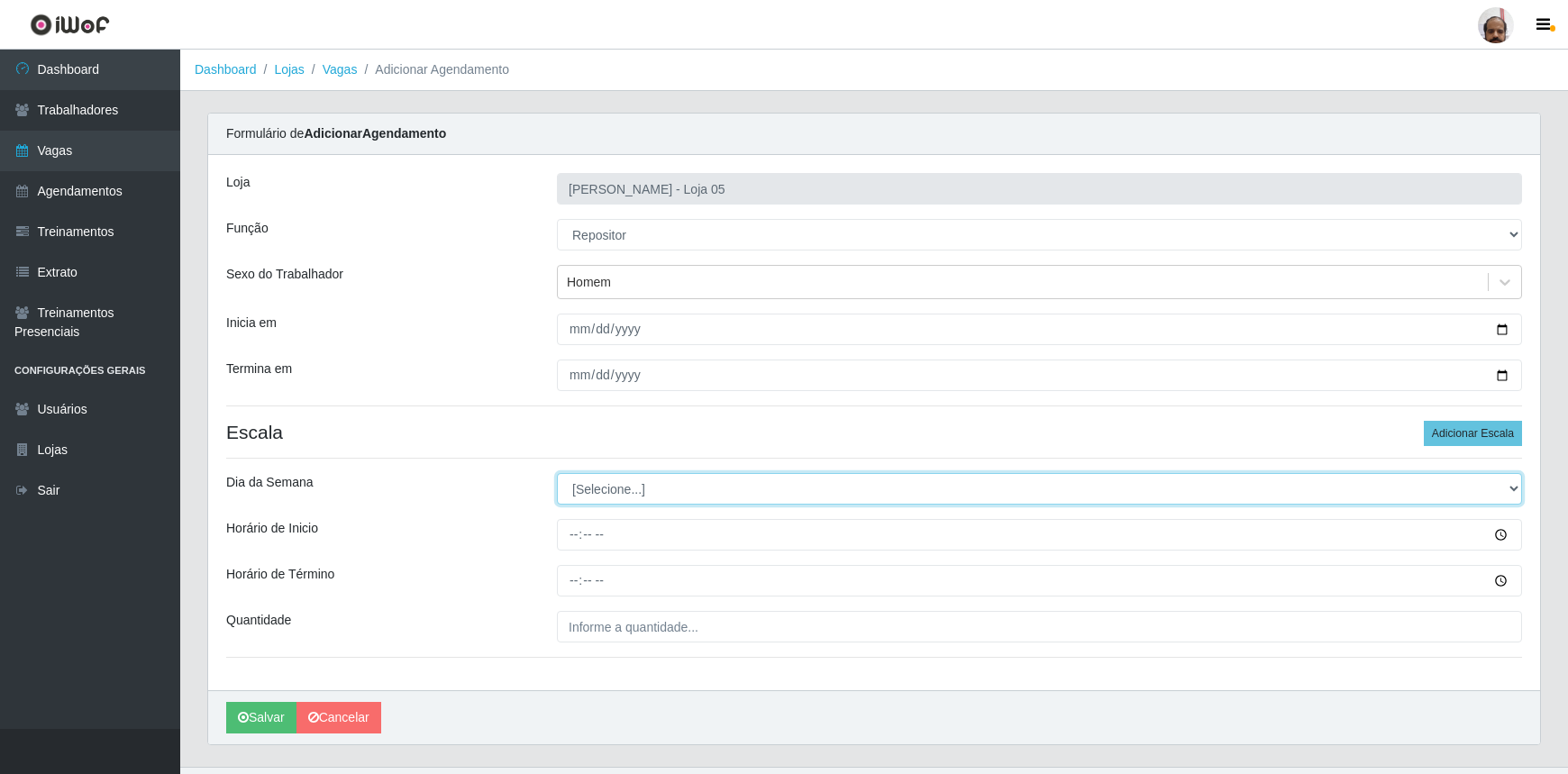
drag, startPoint x: 1508, startPoint y: 485, endPoint x: 1496, endPoint y: 498, distance: 17.7
click at [1508, 485] on select "[Selecione...] Segunda Terça Quarta Quinta Sexta Sábado Domingo" at bounding box center [1040, 488] width 965 height 31
select select "1"
click at [557, 473] on select "[Selecione...] Segunda Terça Quarta Quinta Sexta Sábado Domingo" at bounding box center [1040, 488] width 965 height 31
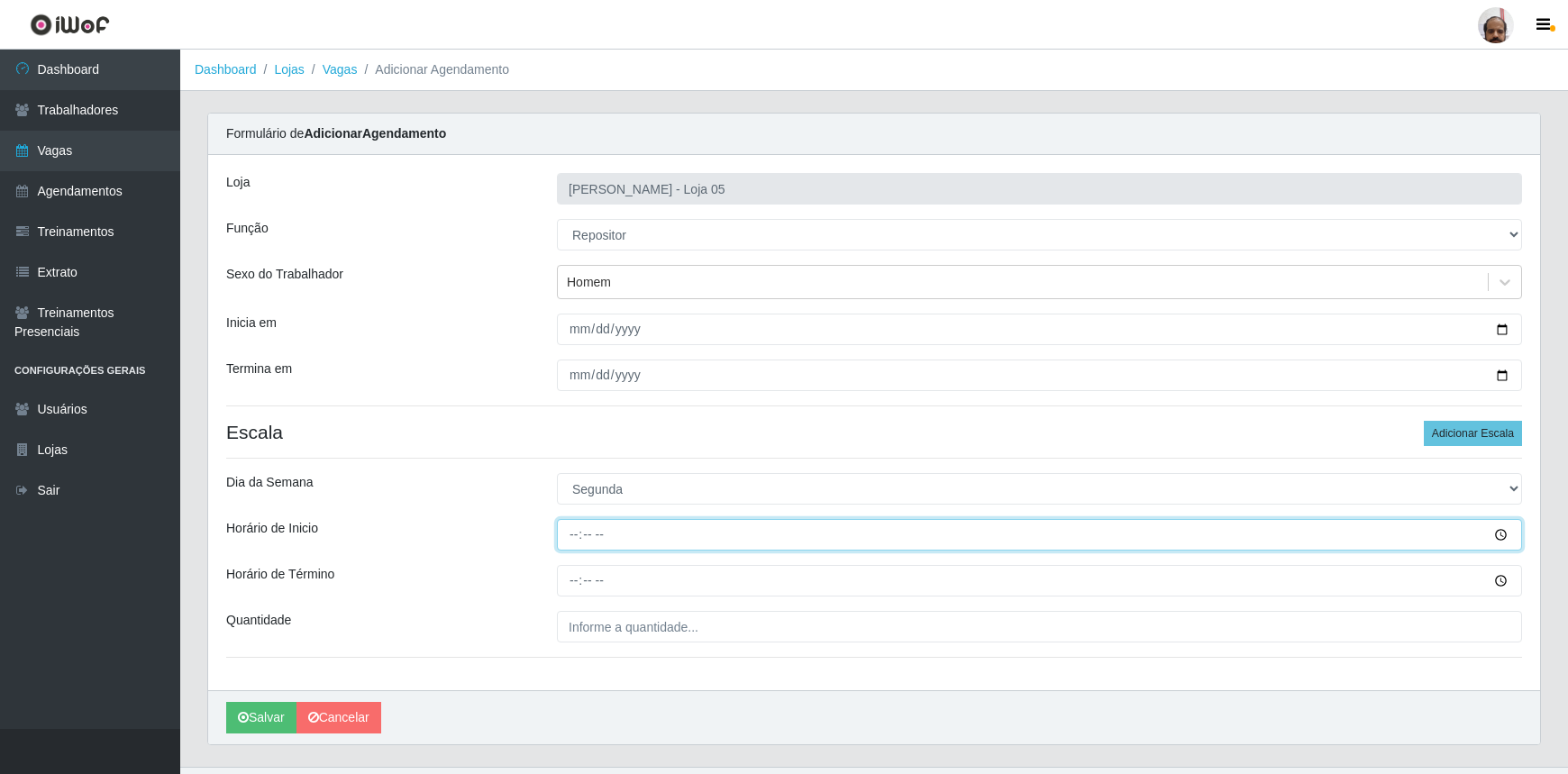
click at [573, 532] on input "Horário de Inicio" at bounding box center [1040, 535] width 965 height 31
type input "16:00"
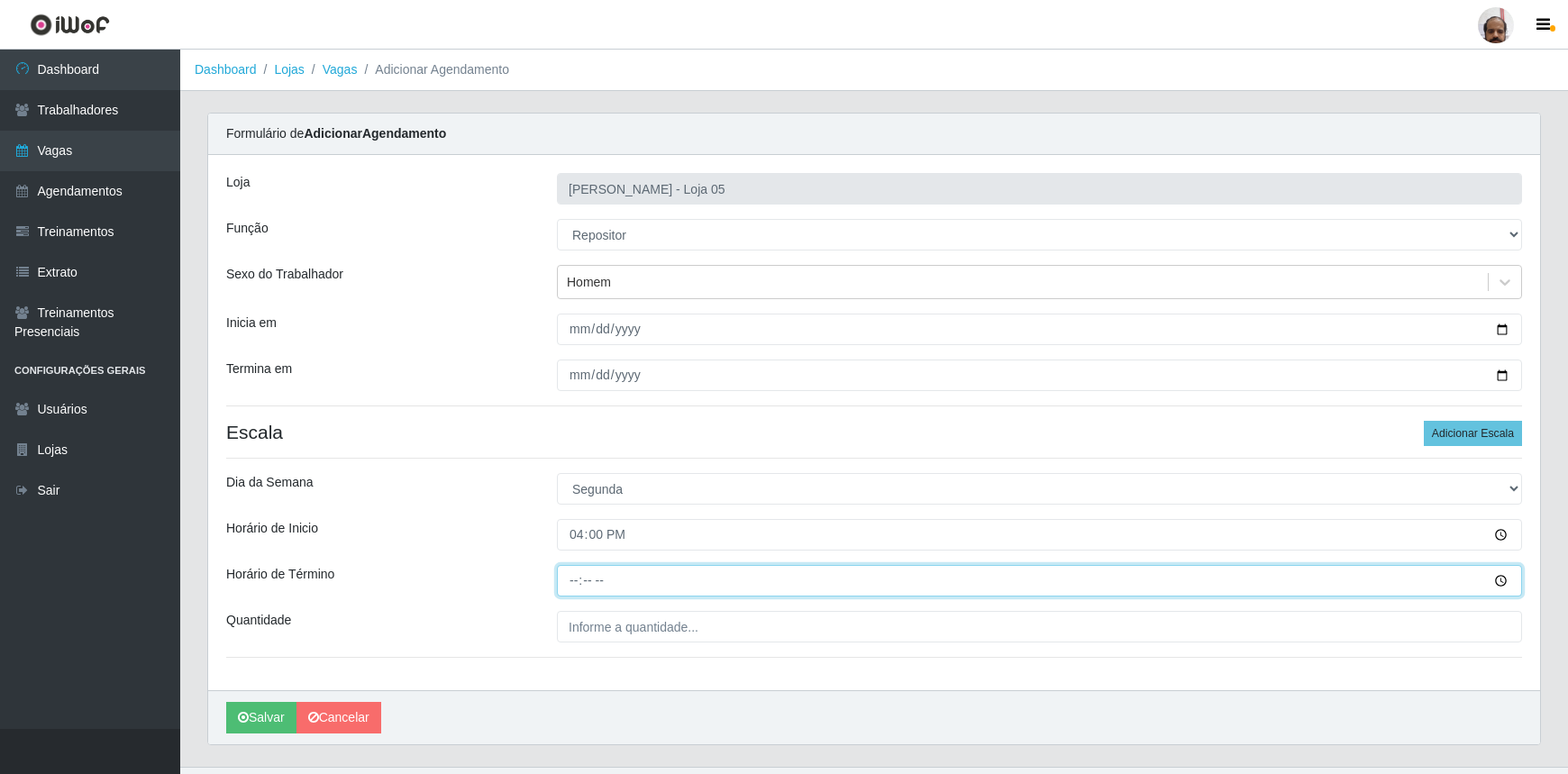
click at [575, 583] on input "Horário de Término" at bounding box center [1040, 580] width 965 height 31
type input "22:00"
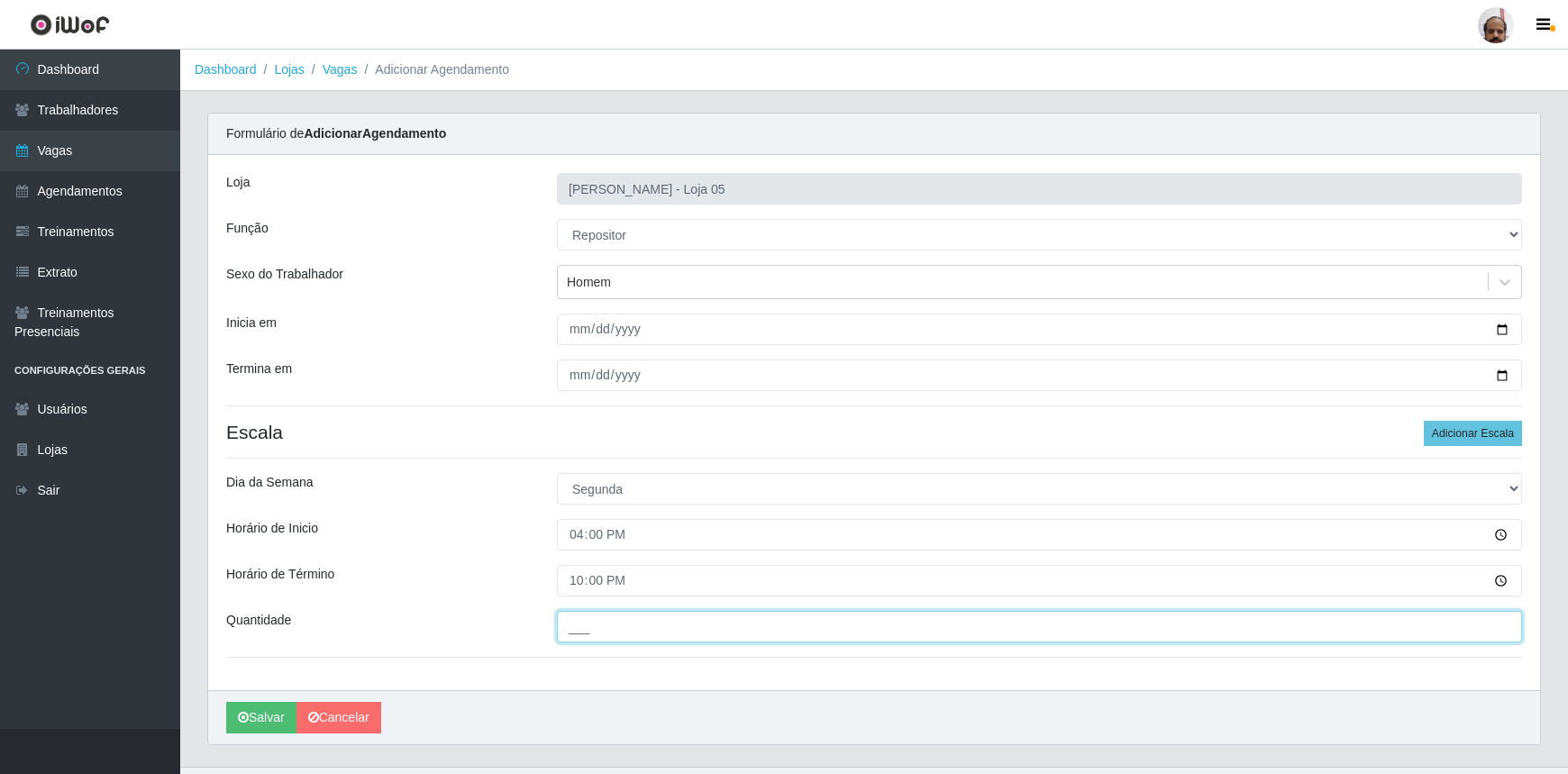
click at [569, 622] on input "___" at bounding box center [1040, 626] width 965 height 31
type input "5__"
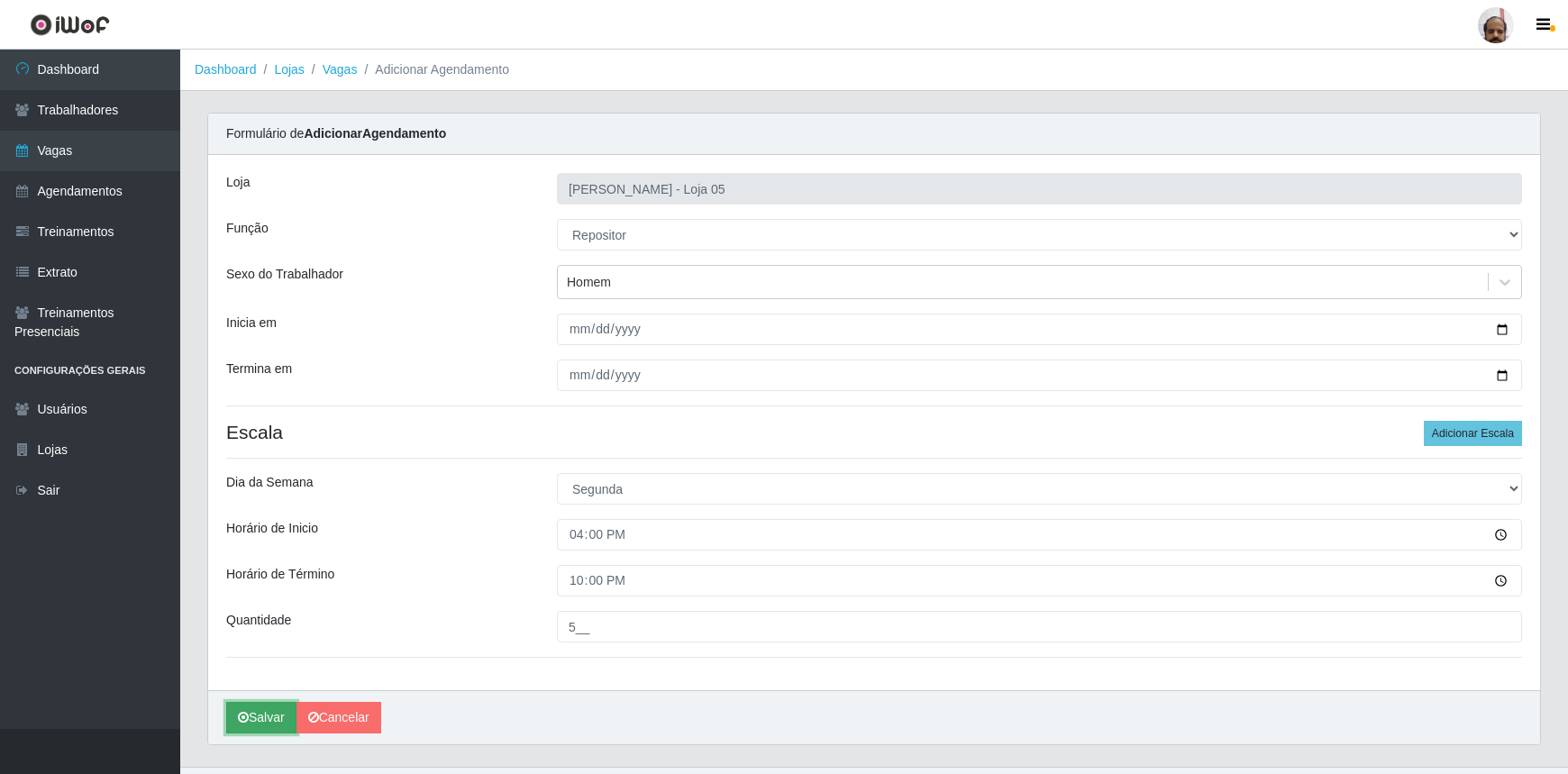
click at [261, 721] on button "Salvar" at bounding box center [261, 717] width 70 height 31
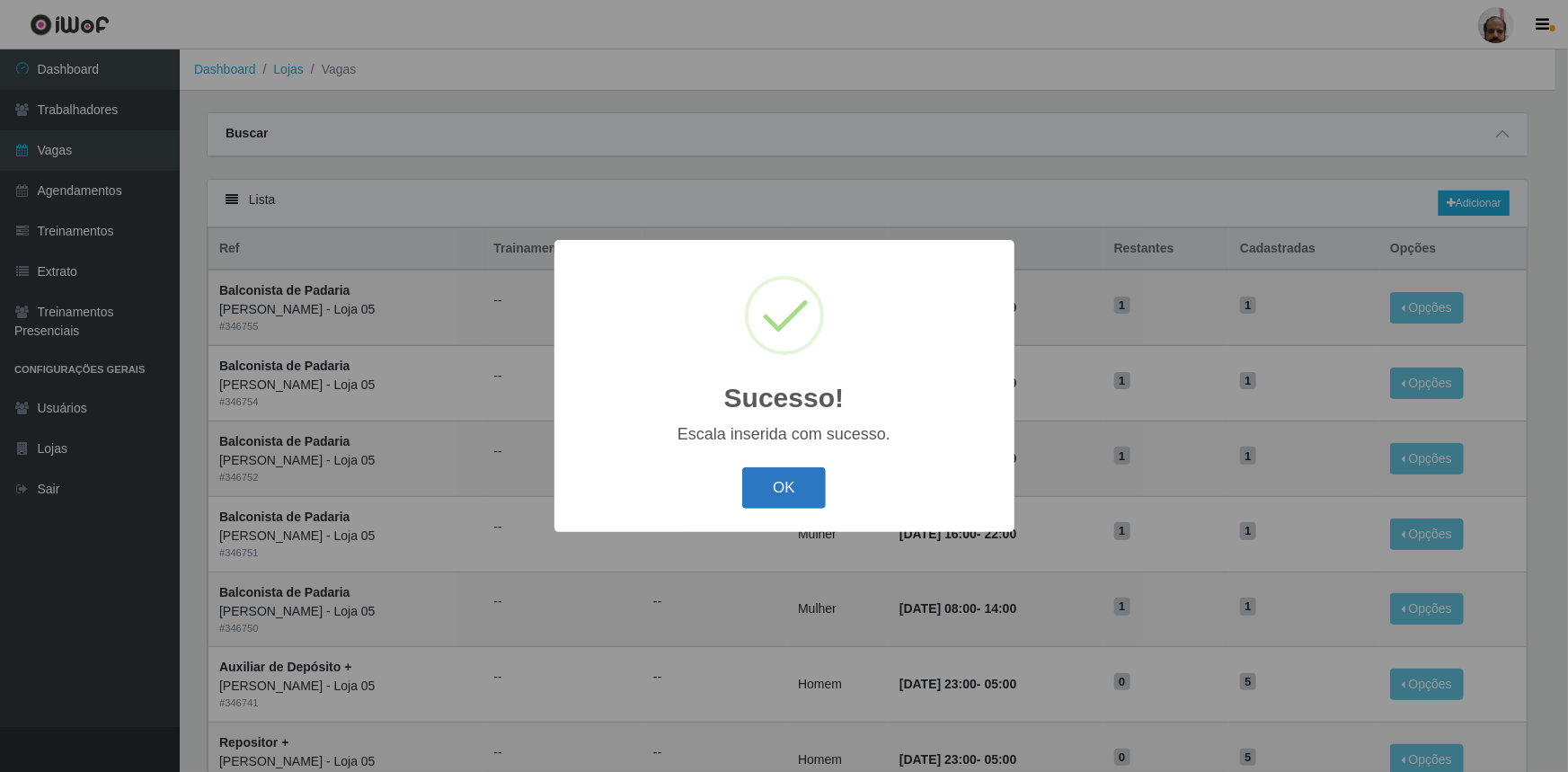
click at [808, 497] on button "OK" at bounding box center [784, 489] width 83 height 43
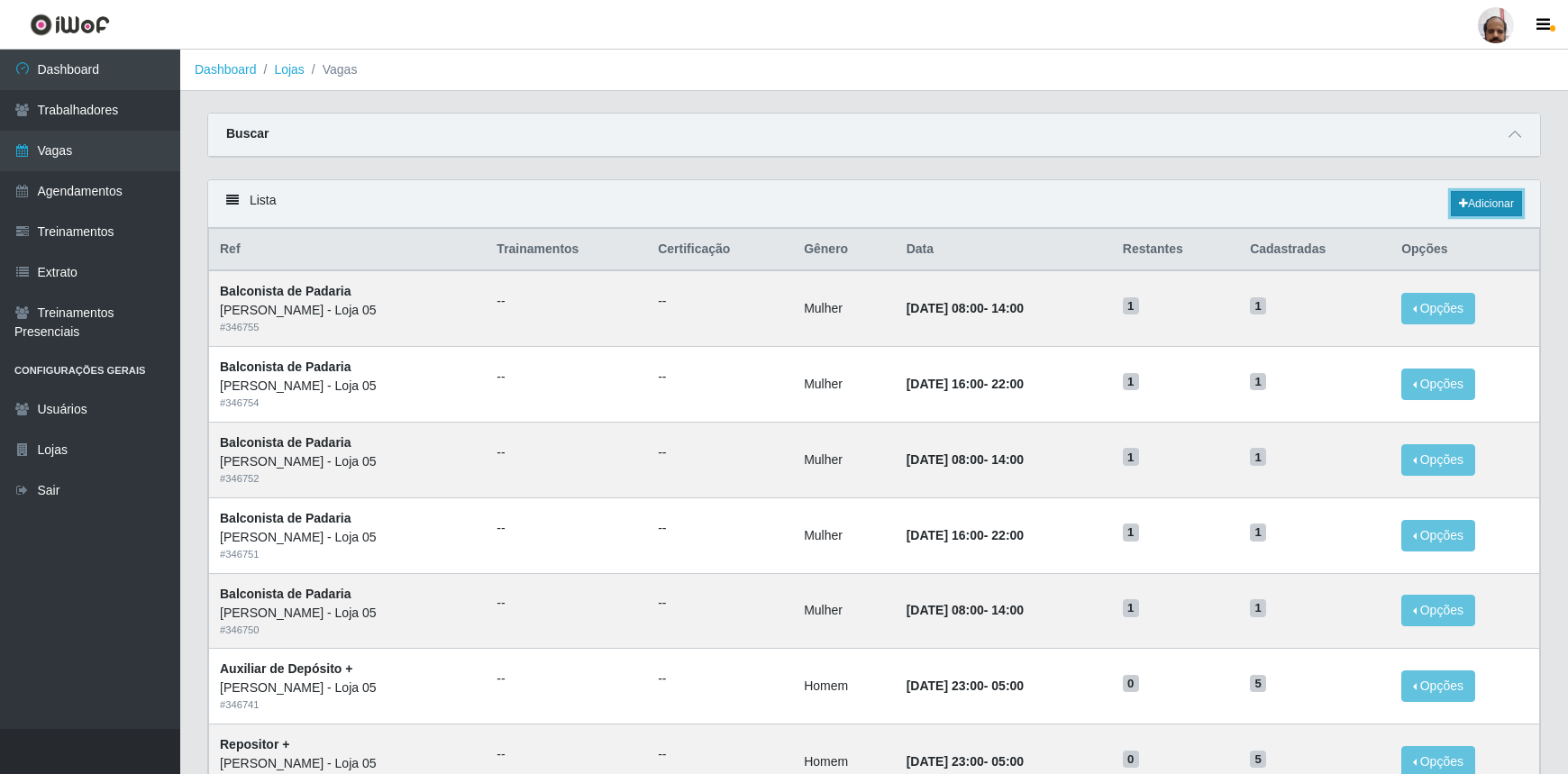
click at [1509, 206] on link "Adicionar" at bounding box center [1486, 203] width 71 height 26
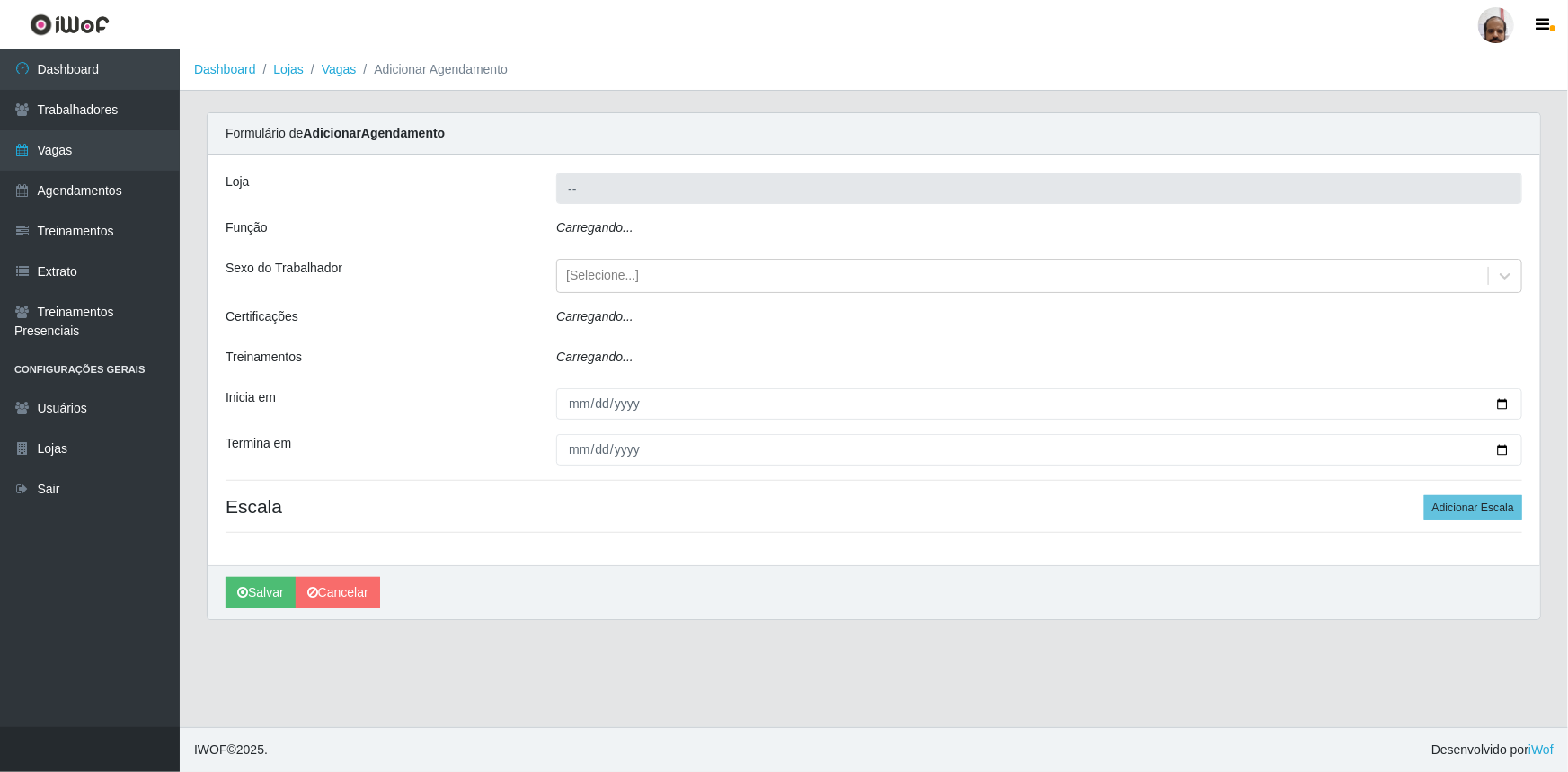
type input "[PERSON_NAME] - Loja 05"
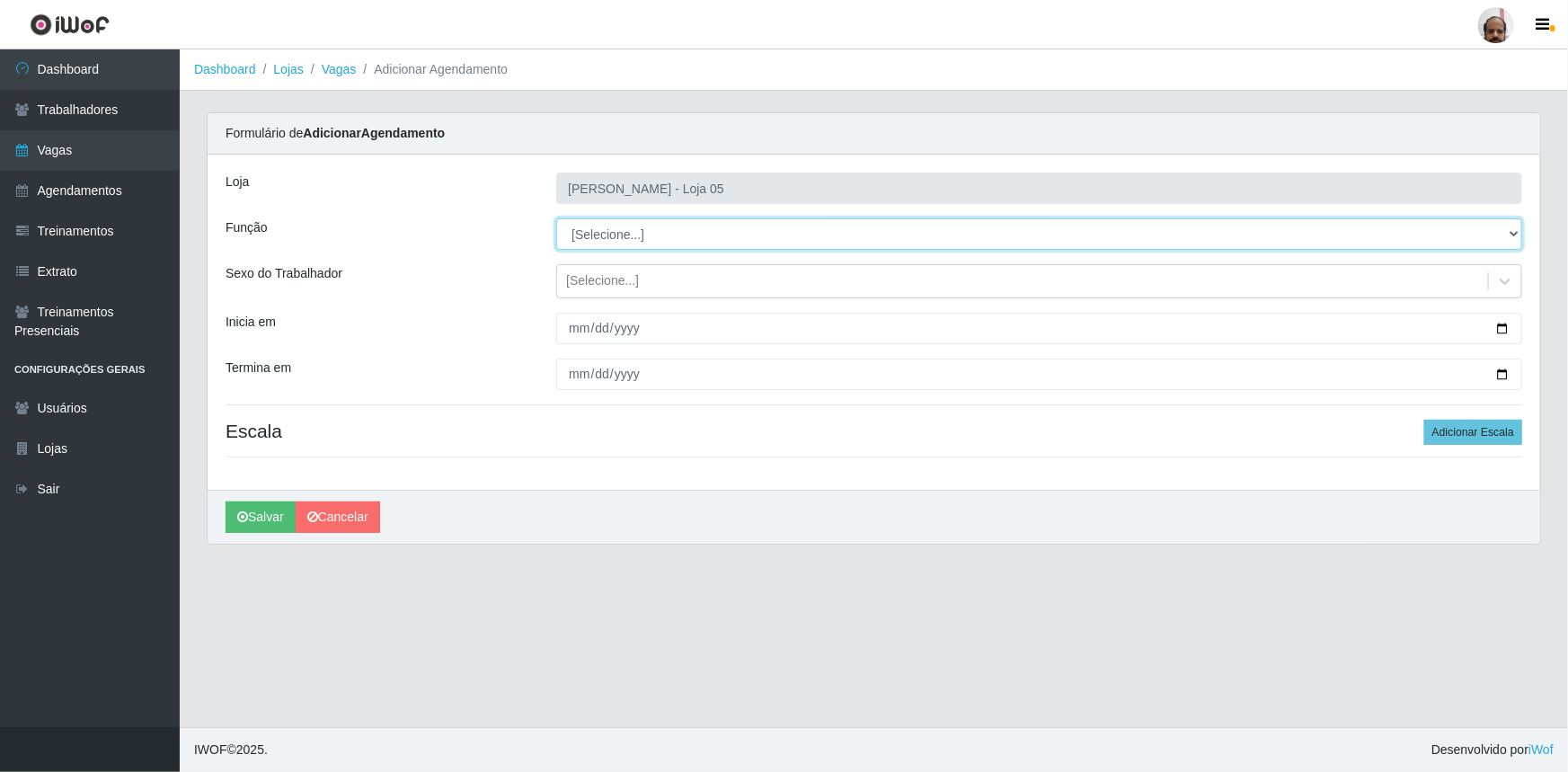
drag, startPoint x: 1514, startPoint y: 232, endPoint x: 1509, endPoint y: 246, distance: 14.9
click at [1514, 232] on select "[Selecione...] ASG ASG + ASG ++ Auxiliar de Depósito Auxiliar de Depósito + Aux…" at bounding box center [1039, 234] width 966 height 31
select select "24"
click at [556, 219] on select "[Selecione...] ASG ASG + ASG ++ Auxiliar de Depósito Auxiliar de Depósito + Aux…" at bounding box center [1039, 234] width 966 height 31
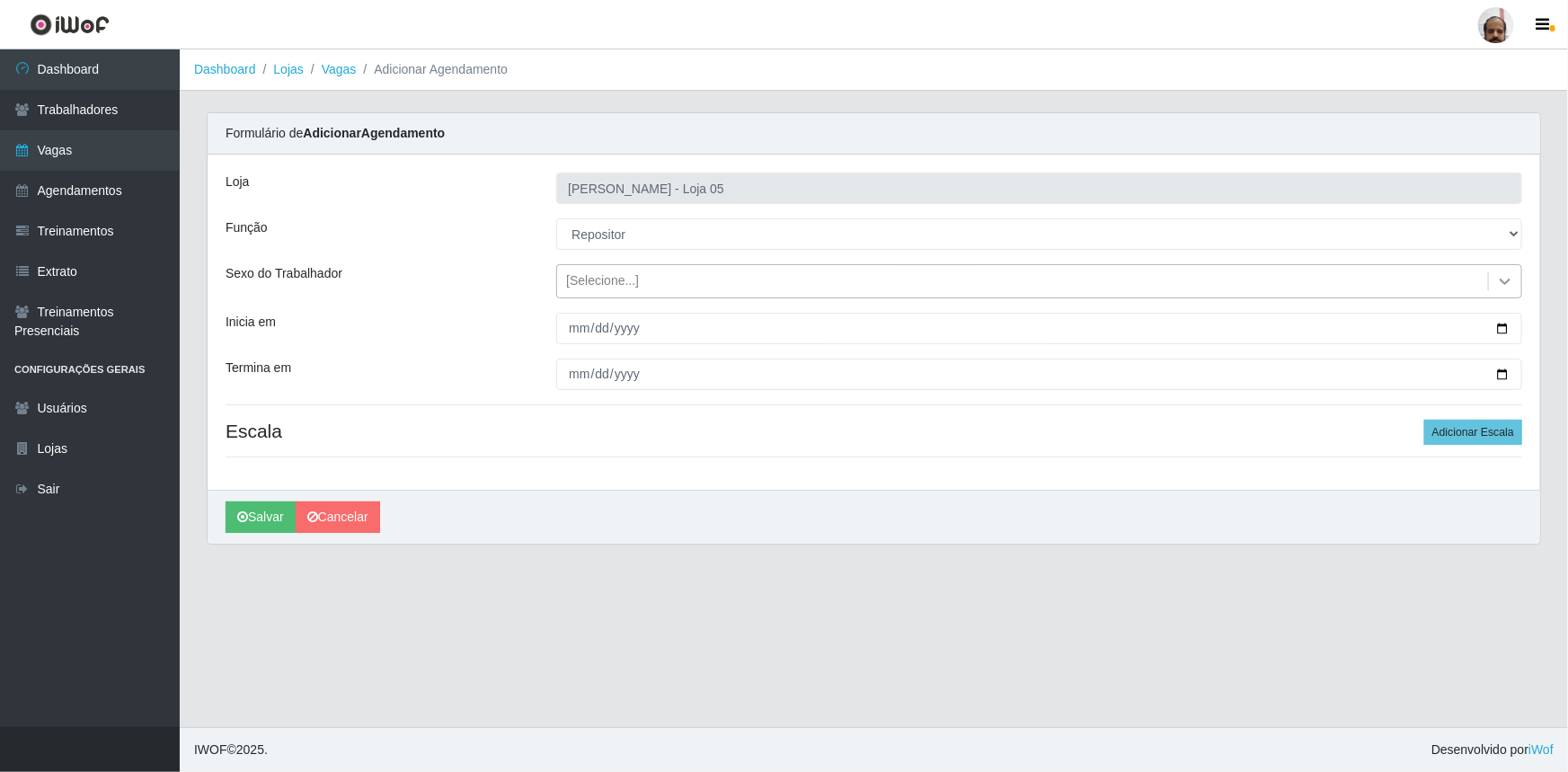
click at [1501, 277] on icon at bounding box center [1505, 281] width 18 height 18
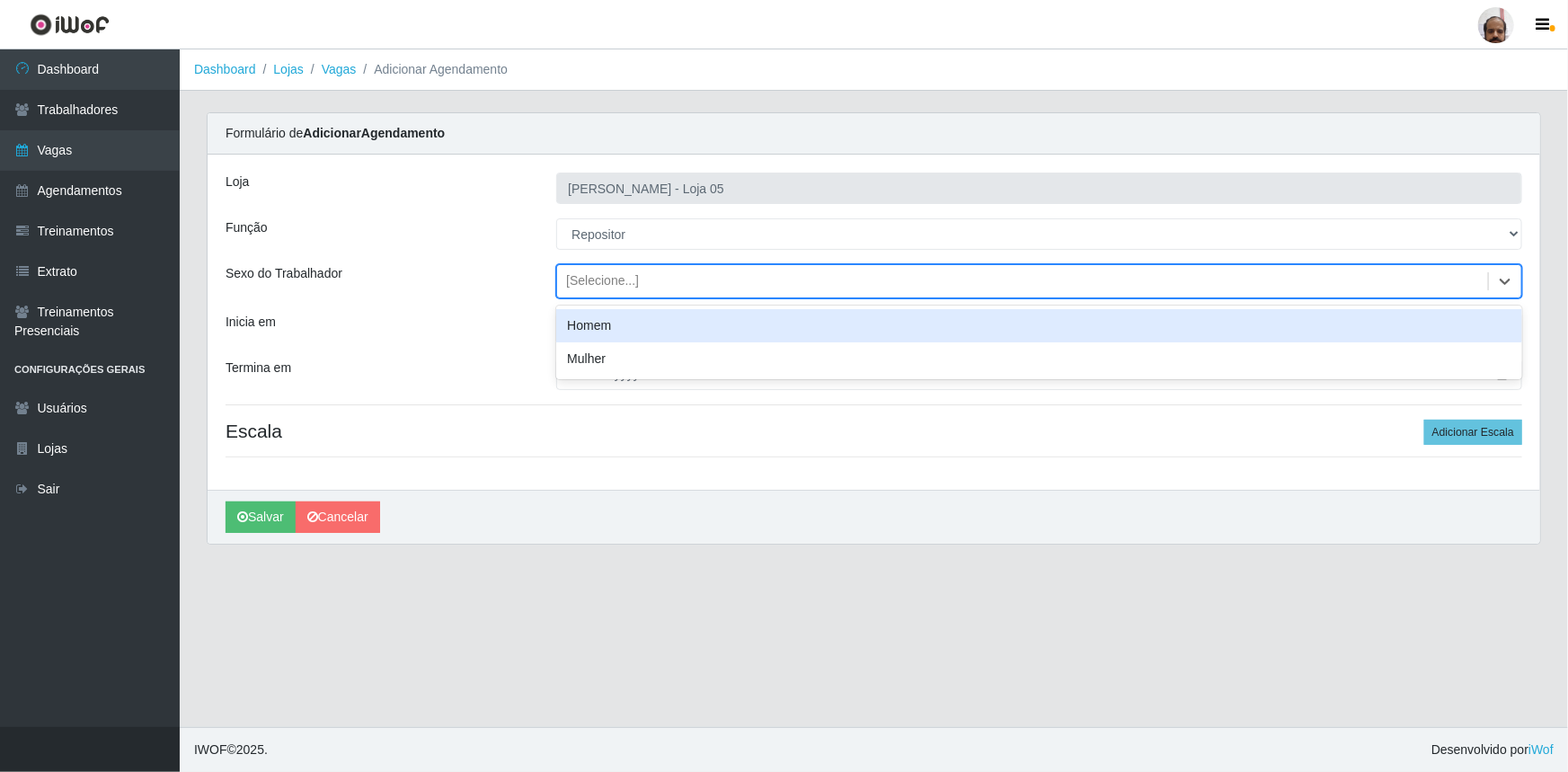
click at [671, 339] on div "Homem" at bounding box center [1039, 325] width 966 height 33
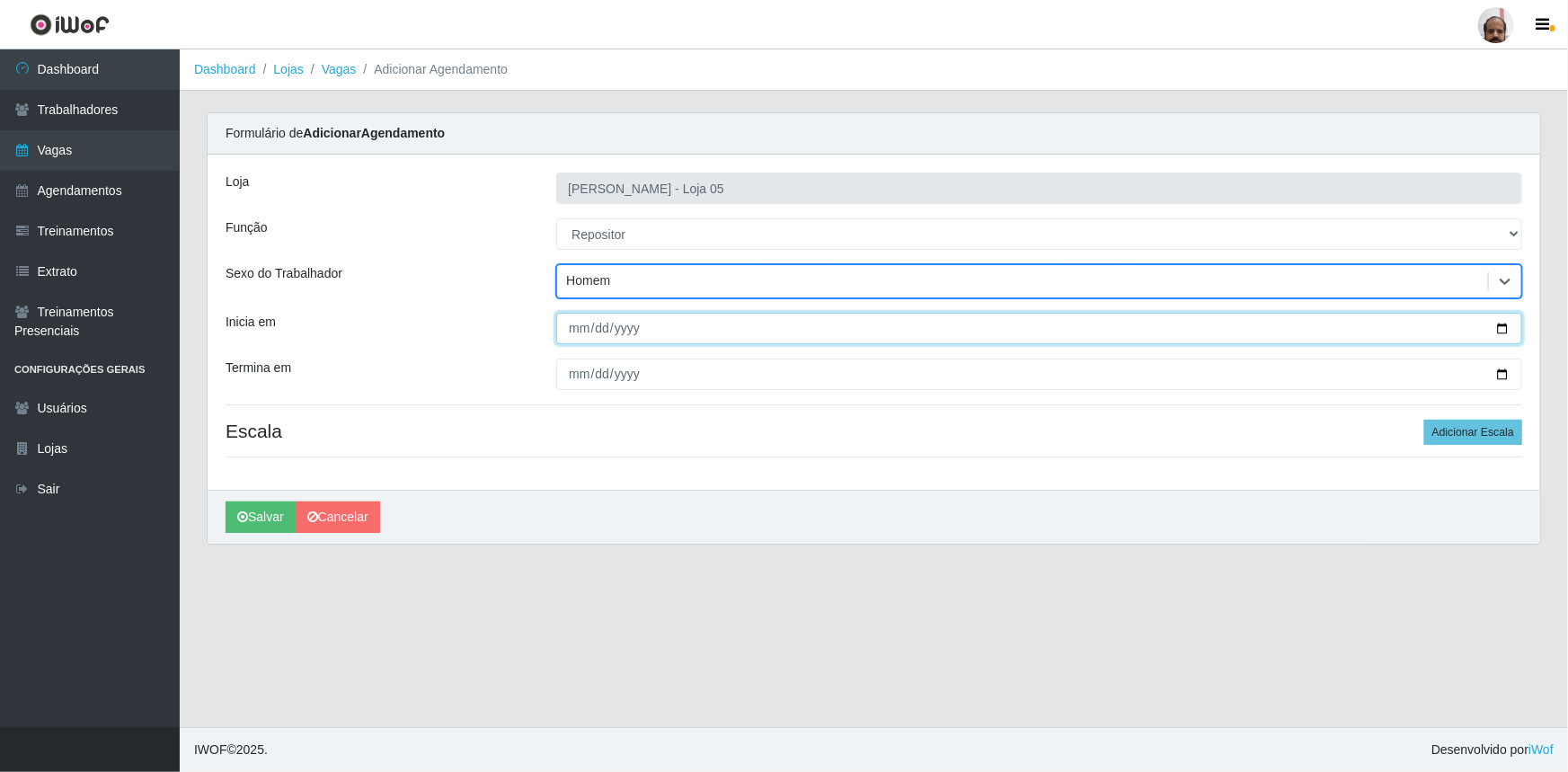
click at [1503, 328] on input "Inicia em" at bounding box center [1039, 328] width 966 height 31
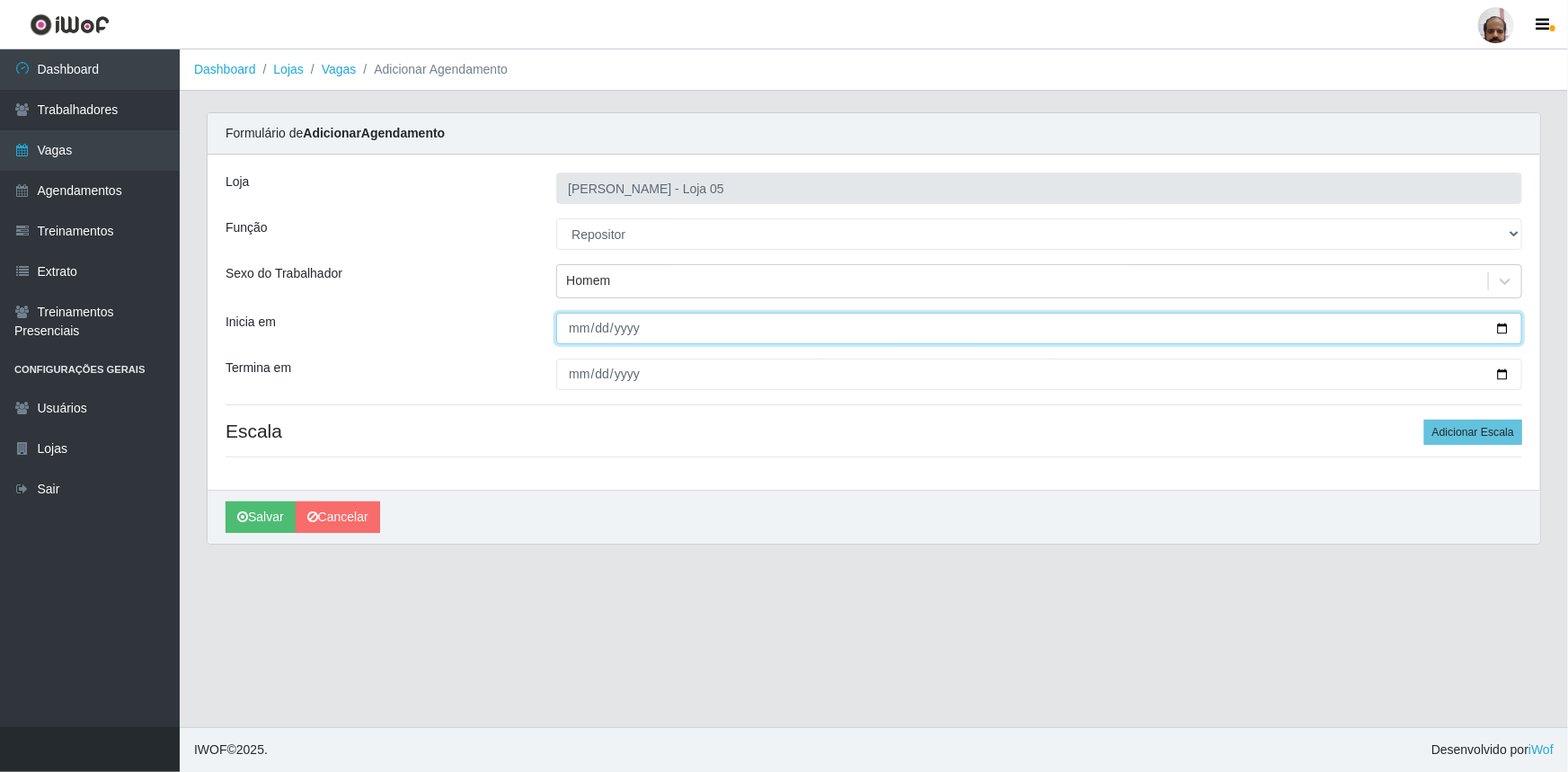
type input "2025-09-23"
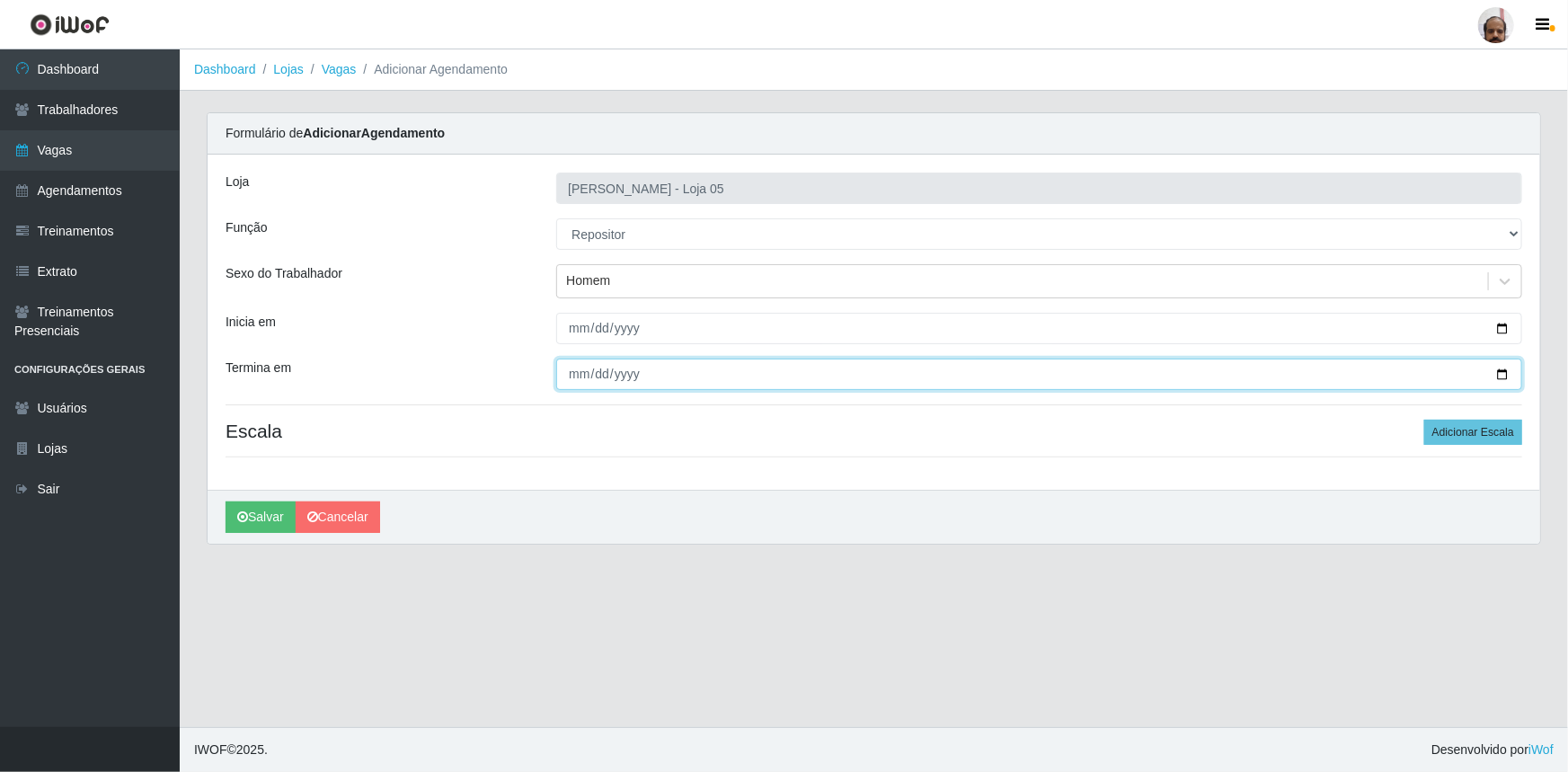
click at [1505, 376] on input "Termina em" at bounding box center [1039, 374] width 966 height 31
type input "2025-09-23"
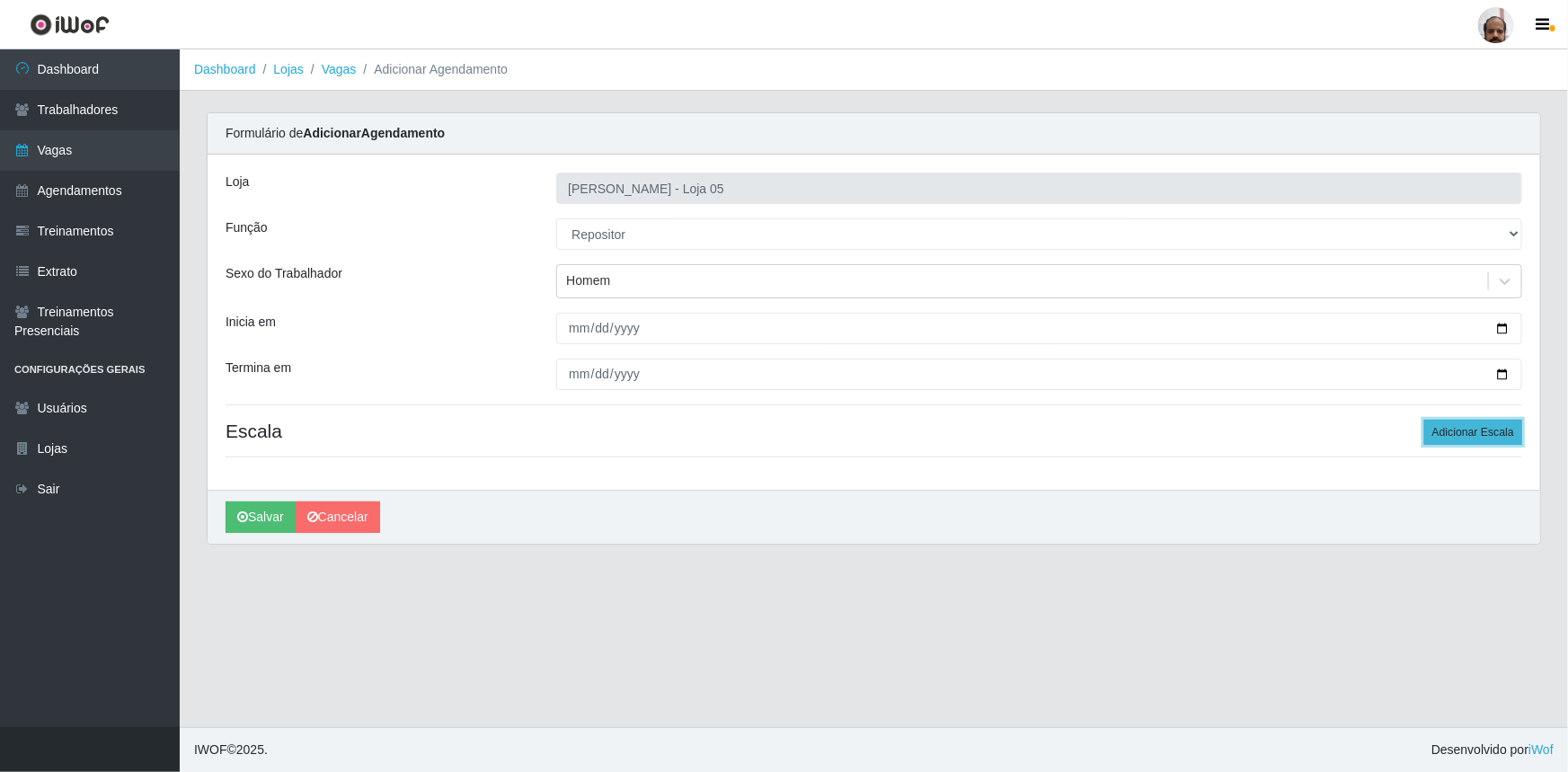
click at [1487, 432] on button "Adicionar Escala" at bounding box center [1472, 432] width 98 height 26
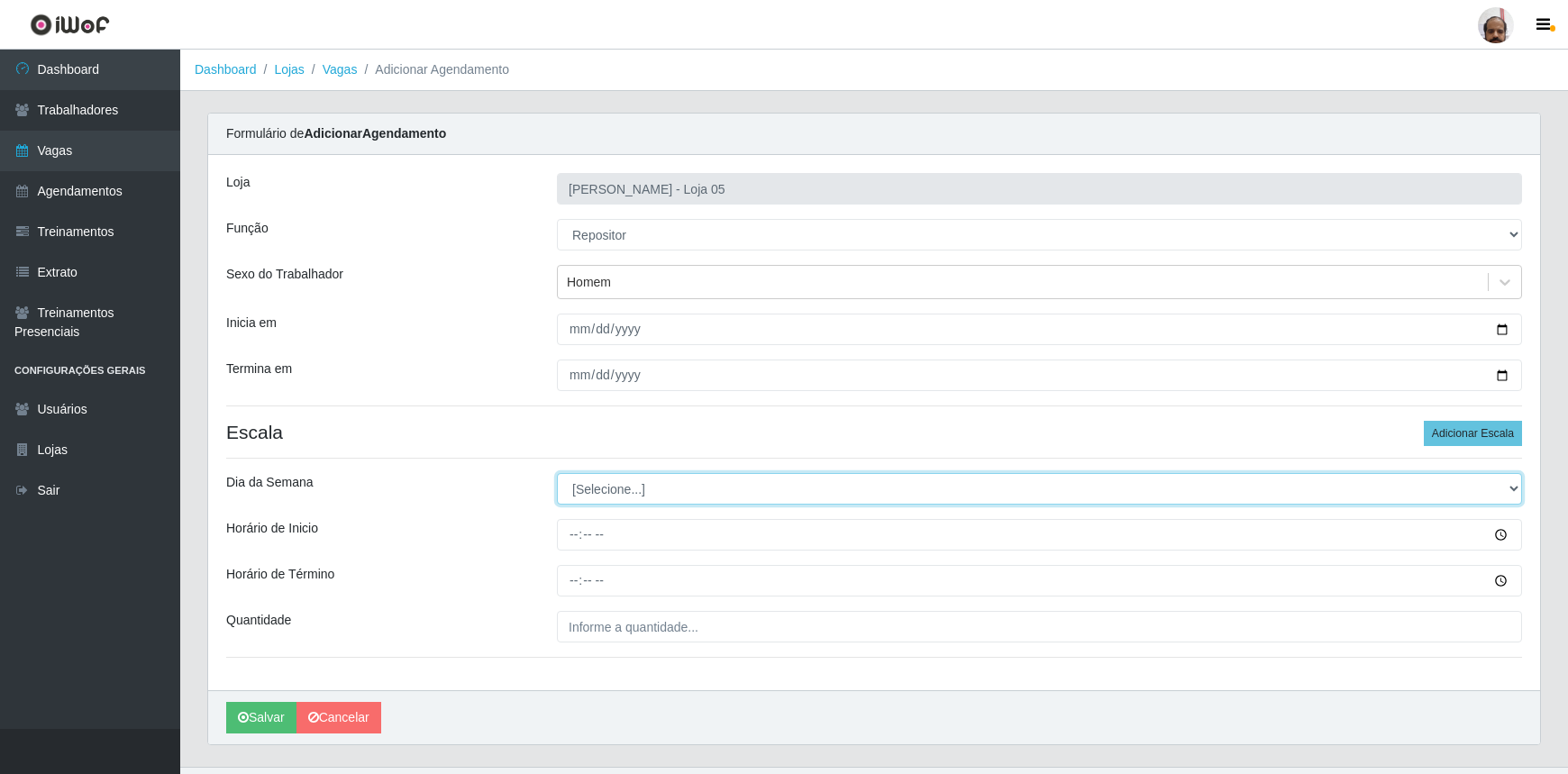
click at [1510, 483] on select "[Selecione...] Segunda Terça Quarta Quinta Sexta Sábado Domingo" at bounding box center [1040, 488] width 965 height 31
select select "2"
click at [557, 473] on select "[Selecione...] Segunda Terça Quarta Quinta Sexta Sábado Domingo" at bounding box center [1040, 488] width 965 height 31
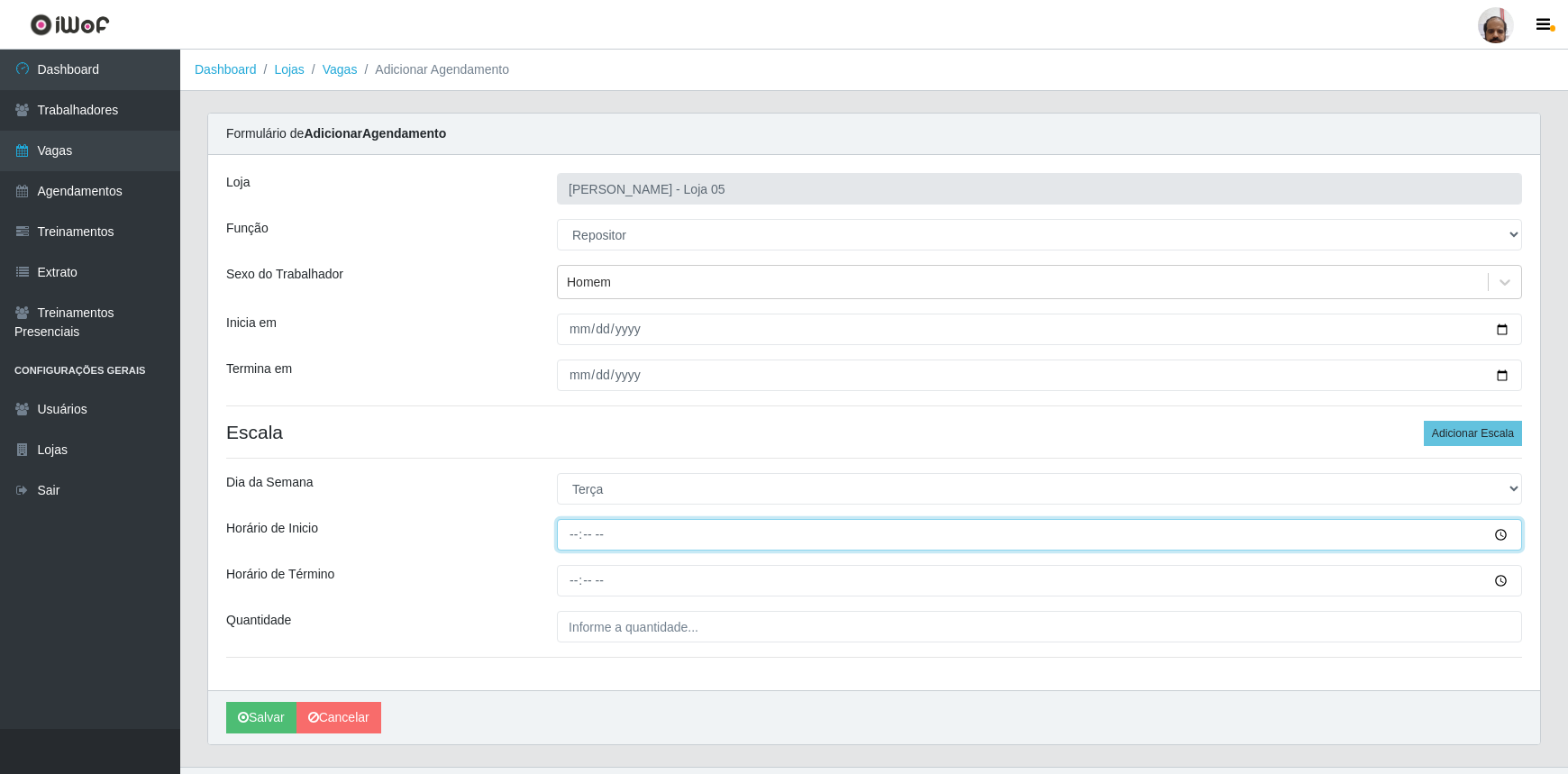
click at [1498, 536] on input "Horário de Inicio" at bounding box center [1040, 535] width 965 height 31
click at [564, 536] on input "Horário de Inicio" at bounding box center [1040, 535] width 965 height 31
type input "16:00"
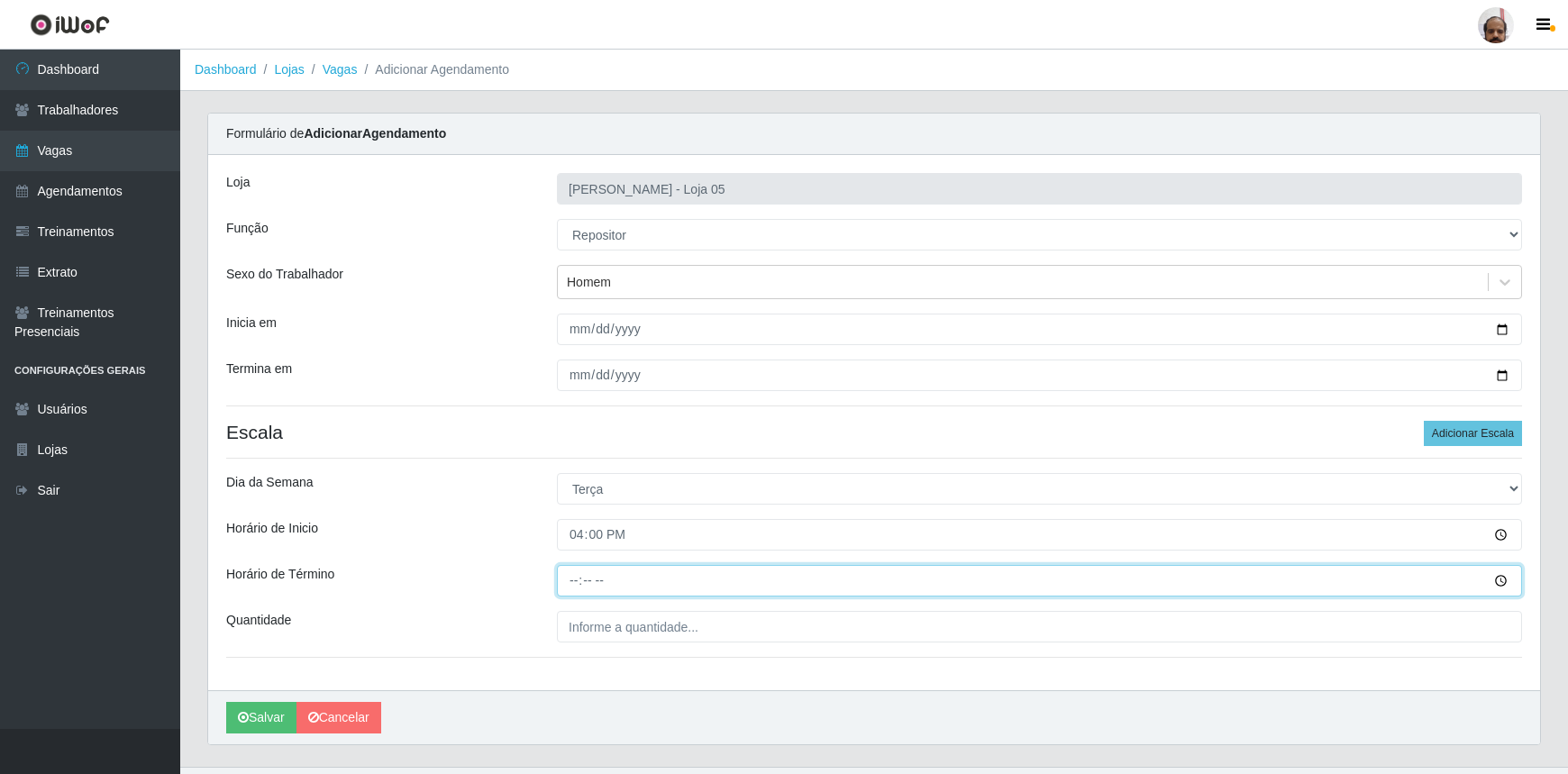
click at [574, 576] on input "Horário de Término" at bounding box center [1040, 580] width 965 height 31
type input "22:00"
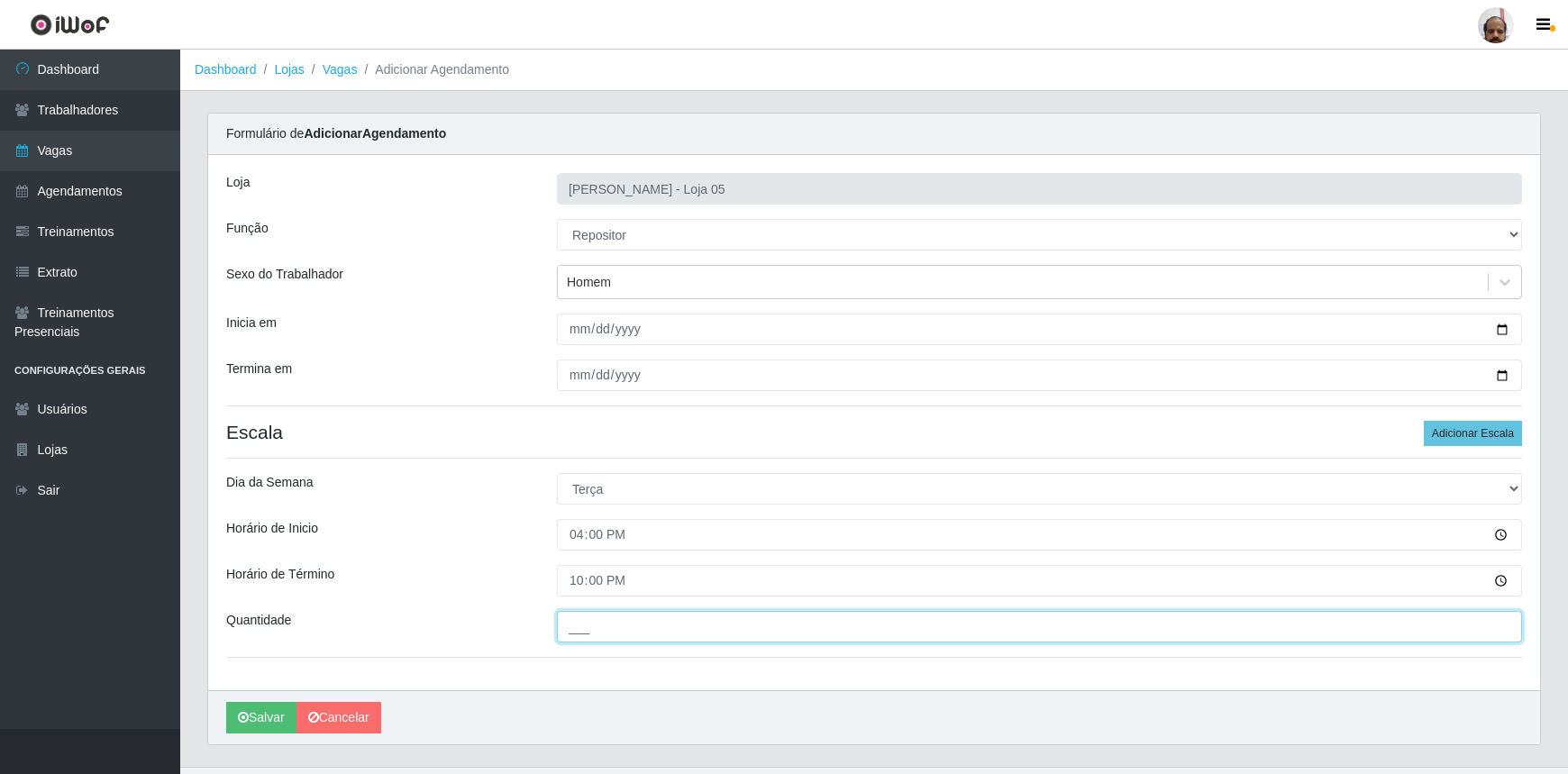
click at [572, 619] on input "___" at bounding box center [1040, 626] width 965 height 31
type input "5__"
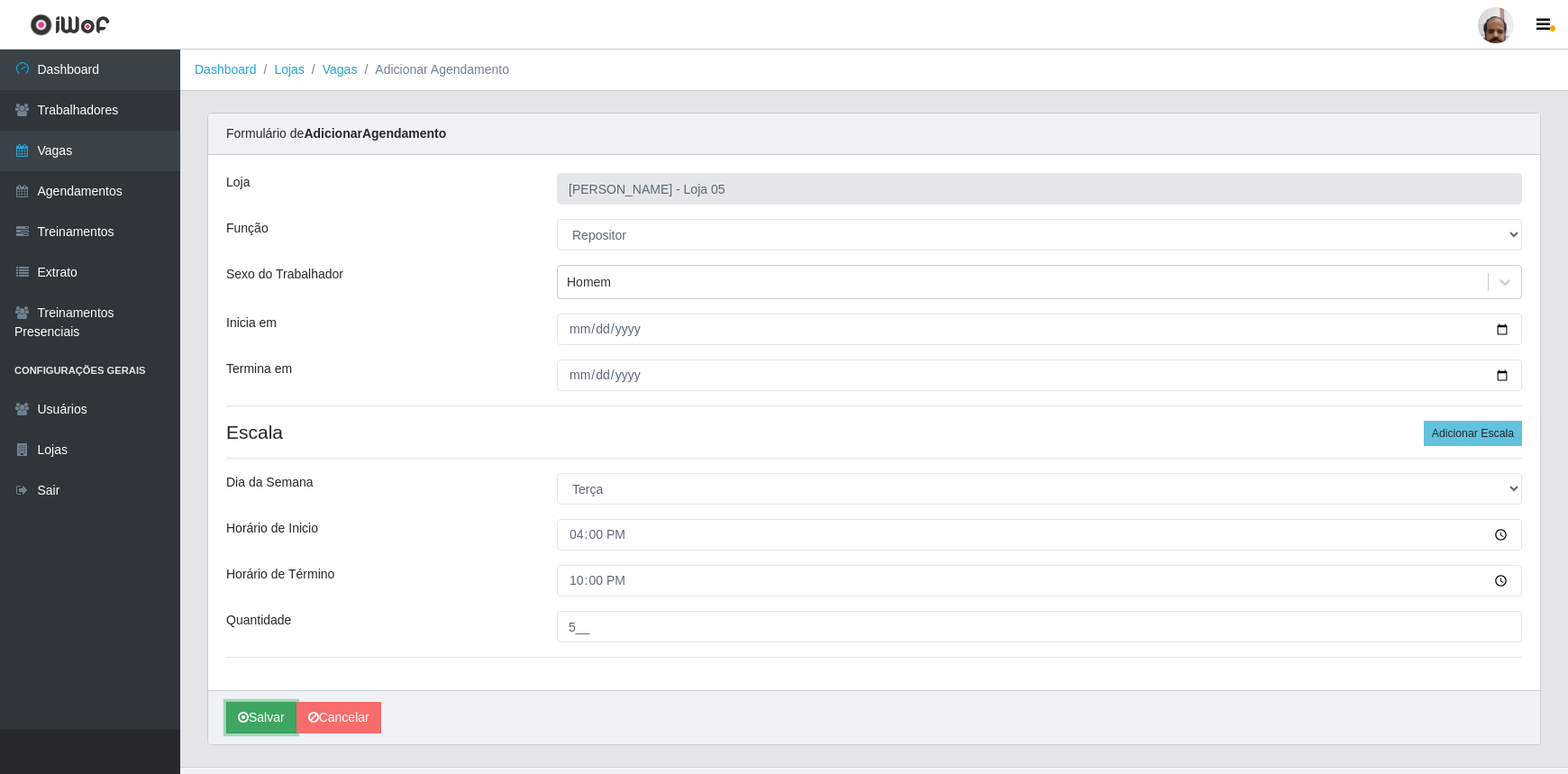
click at [275, 725] on button "Salvar" at bounding box center [261, 717] width 70 height 31
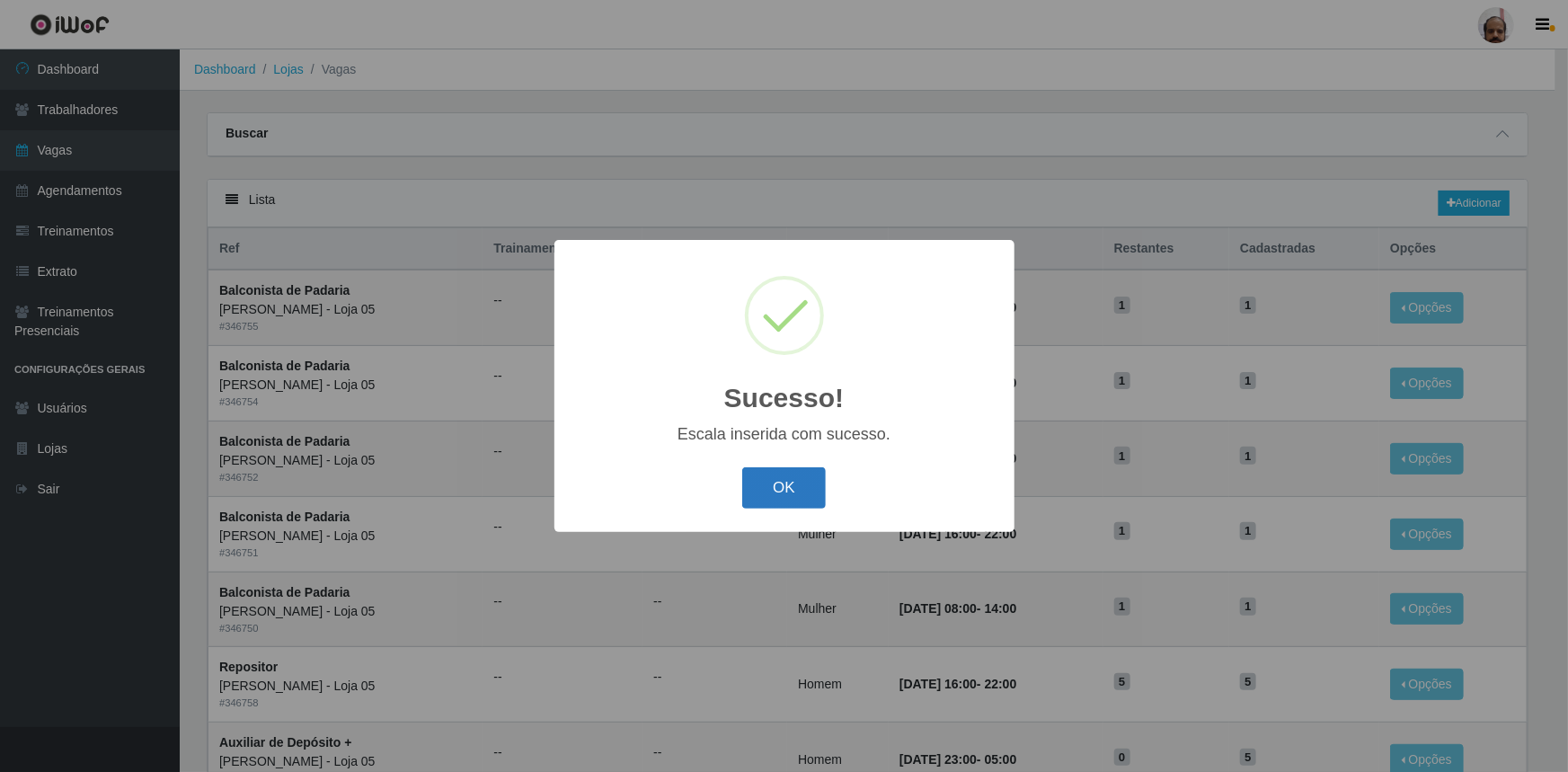
click at [815, 492] on button "OK" at bounding box center [784, 489] width 83 height 43
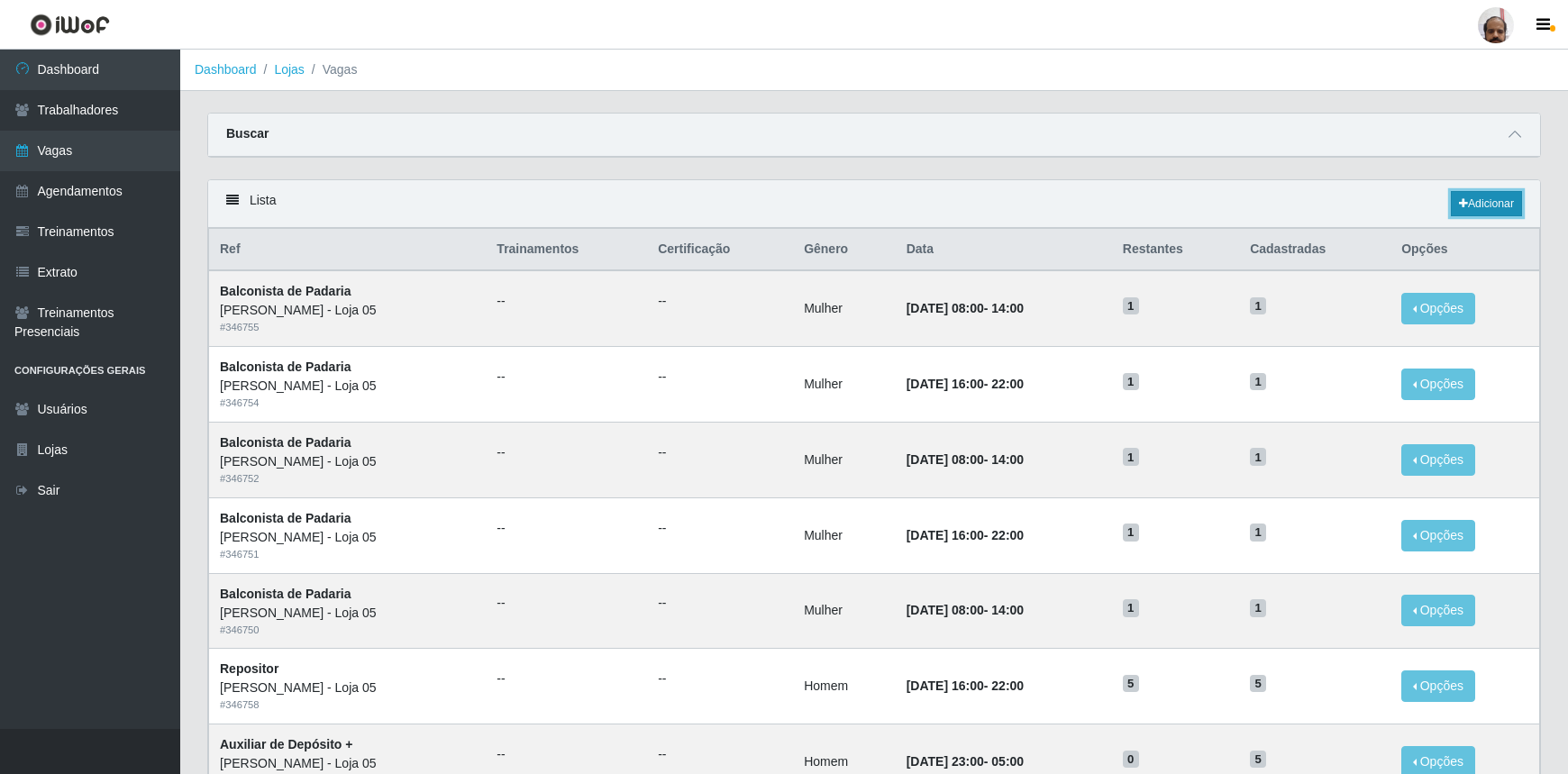
click at [1496, 199] on link "Adicionar" at bounding box center [1486, 203] width 71 height 26
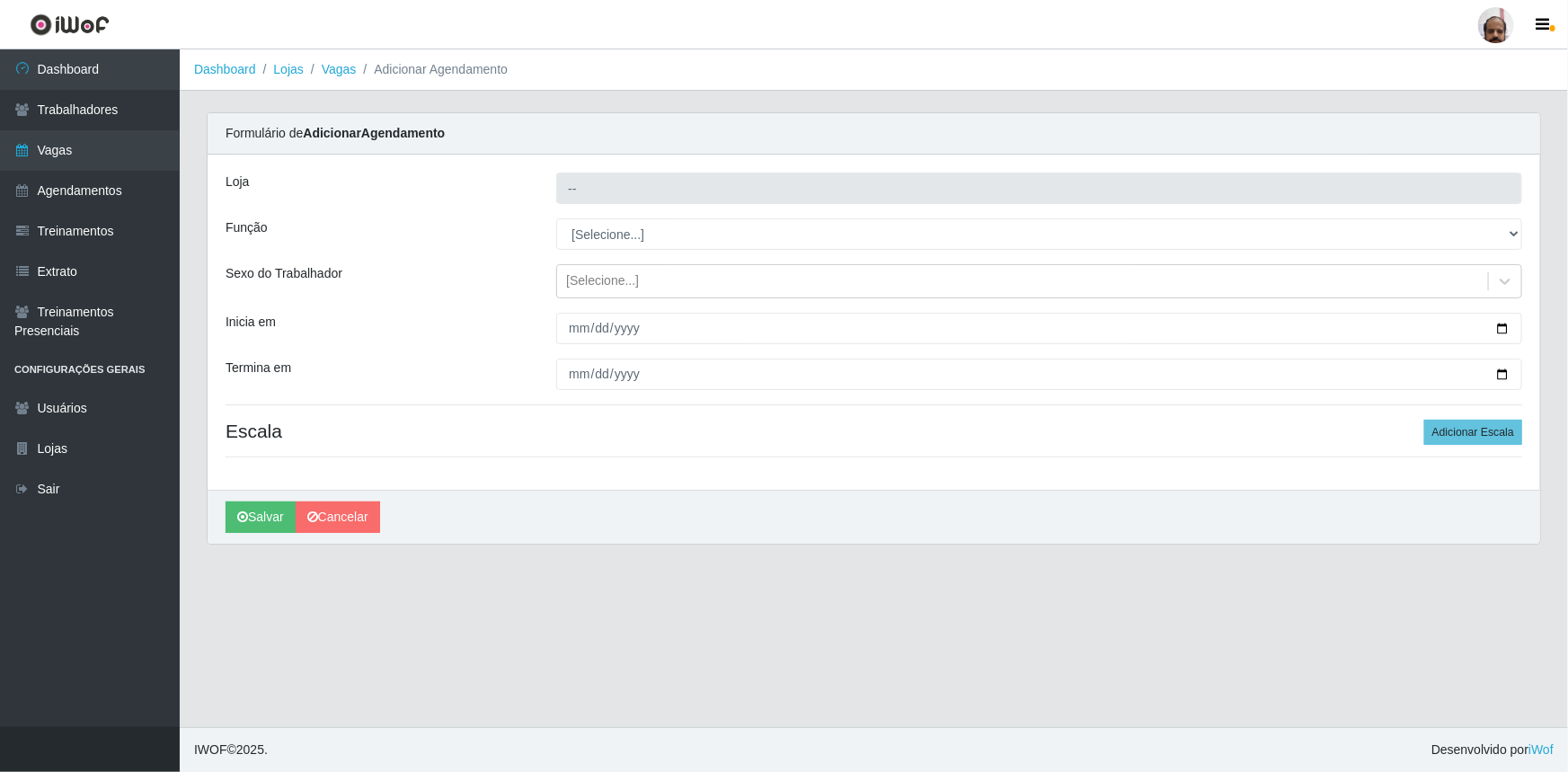
type input "[PERSON_NAME] - Loja 05"
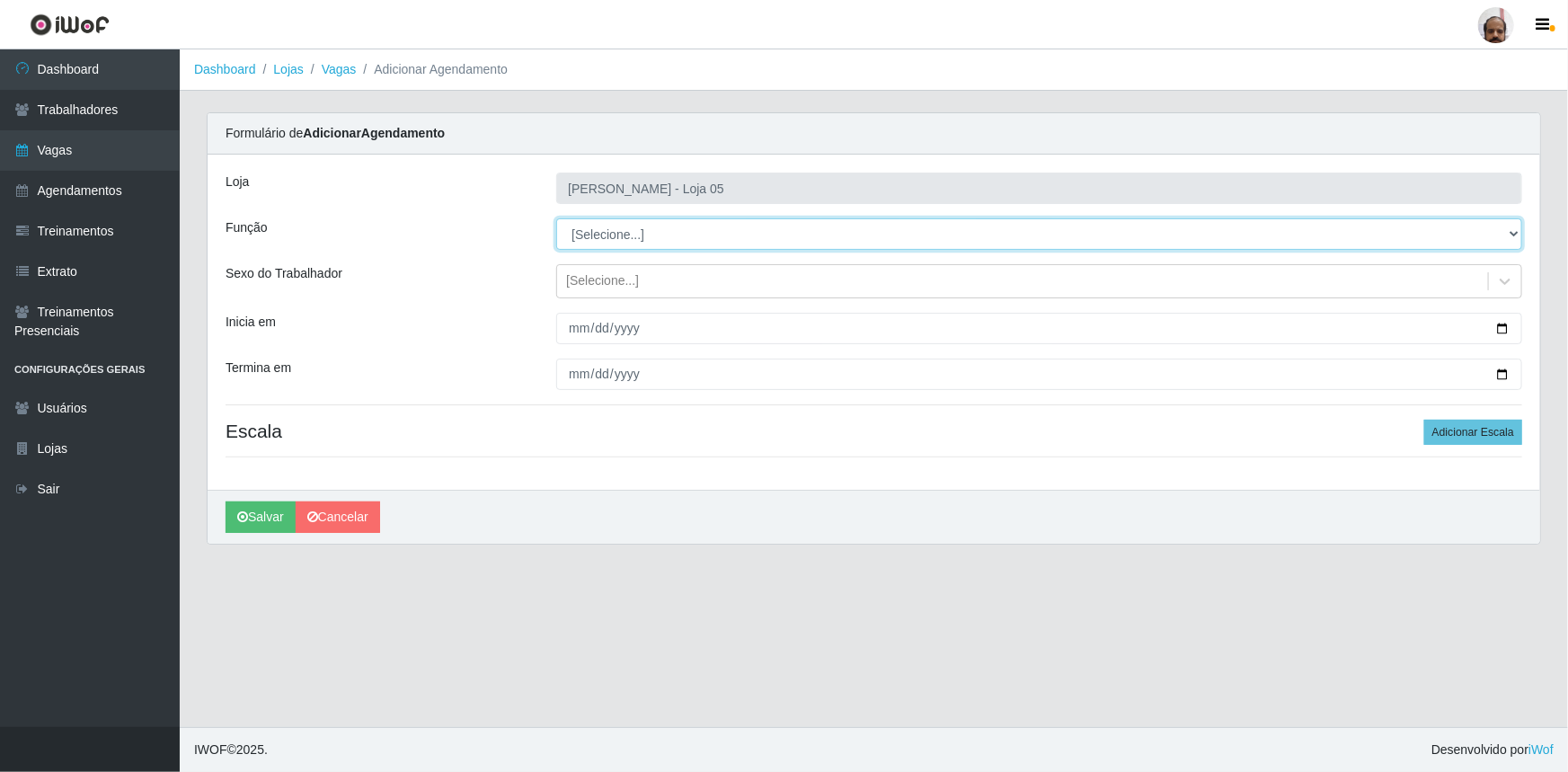
click at [1519, 233] on select "[Selecione...] ASG ASG + ASG ++ Auxiliar de Depósito Auxiliar de Depósito + Aux…" at bounding box center [1039, 234] width 966 height 31
select select "24"
click at [556, 219] on select "[Selecione...] ASG ASG + ASG ++ Auxiliar de Depósito Auxiliar de Depósito + Aux…" at bounding box center [1039, 234] width 966 height 31
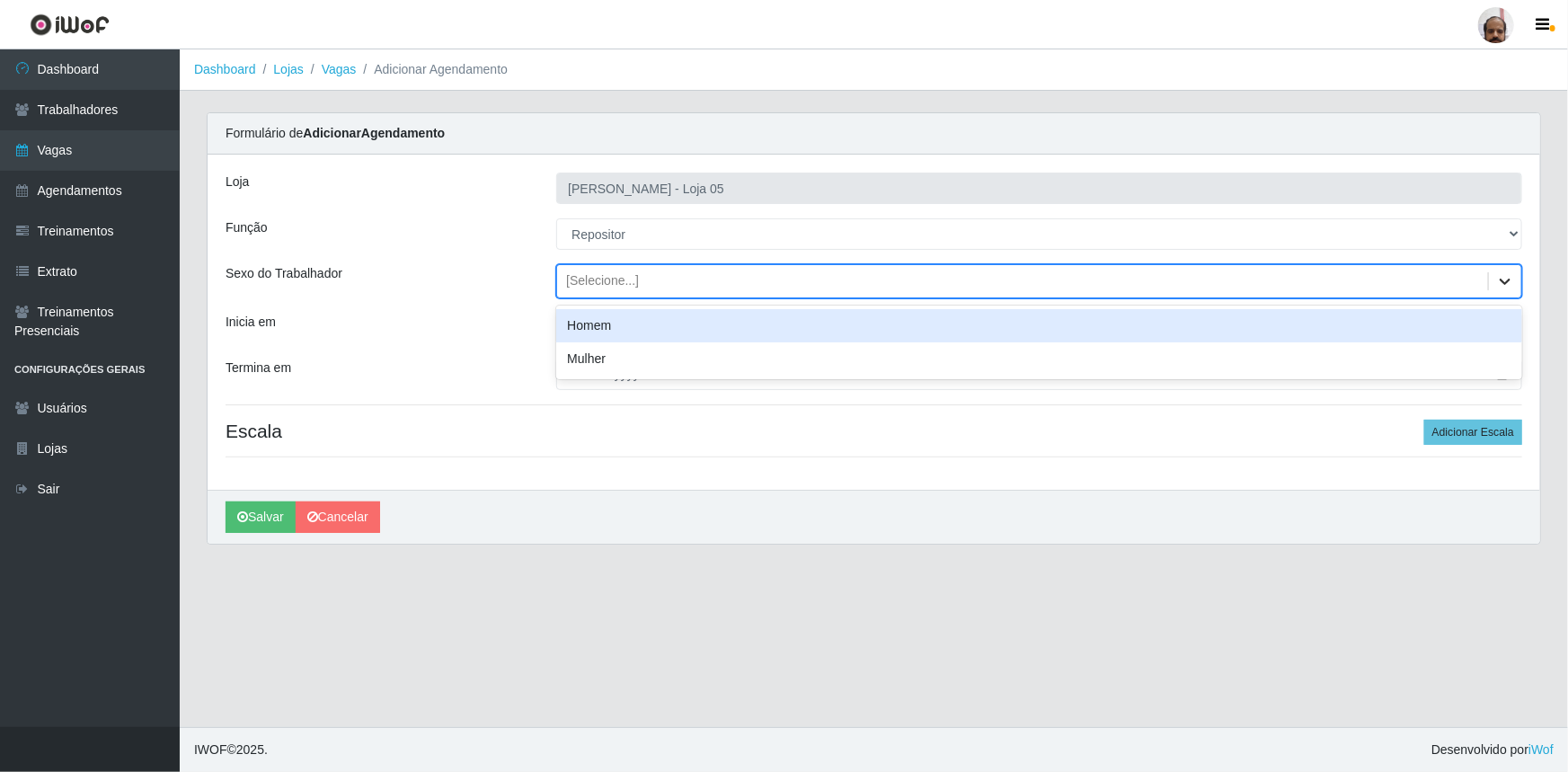
click at [1506, 281] on icon at bounding box center [1505, 281] width 10 height 7
click at [627, 318] on div "Homem" at bounding box center [1039, 325] width 966 height 33
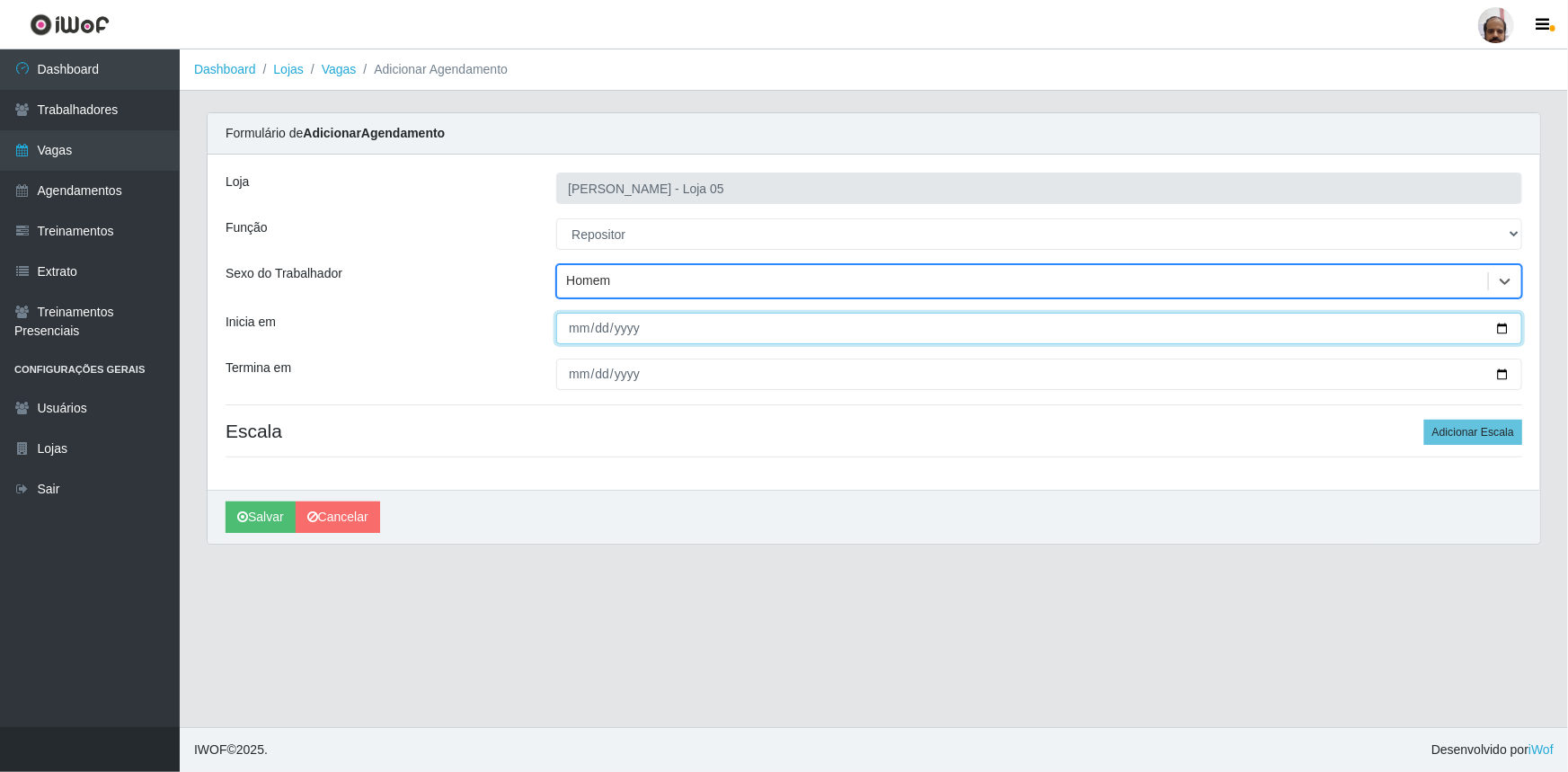
click at [1506, 326] on input "Inicia em" at bounding box center [1039, 328] width 966 height 31
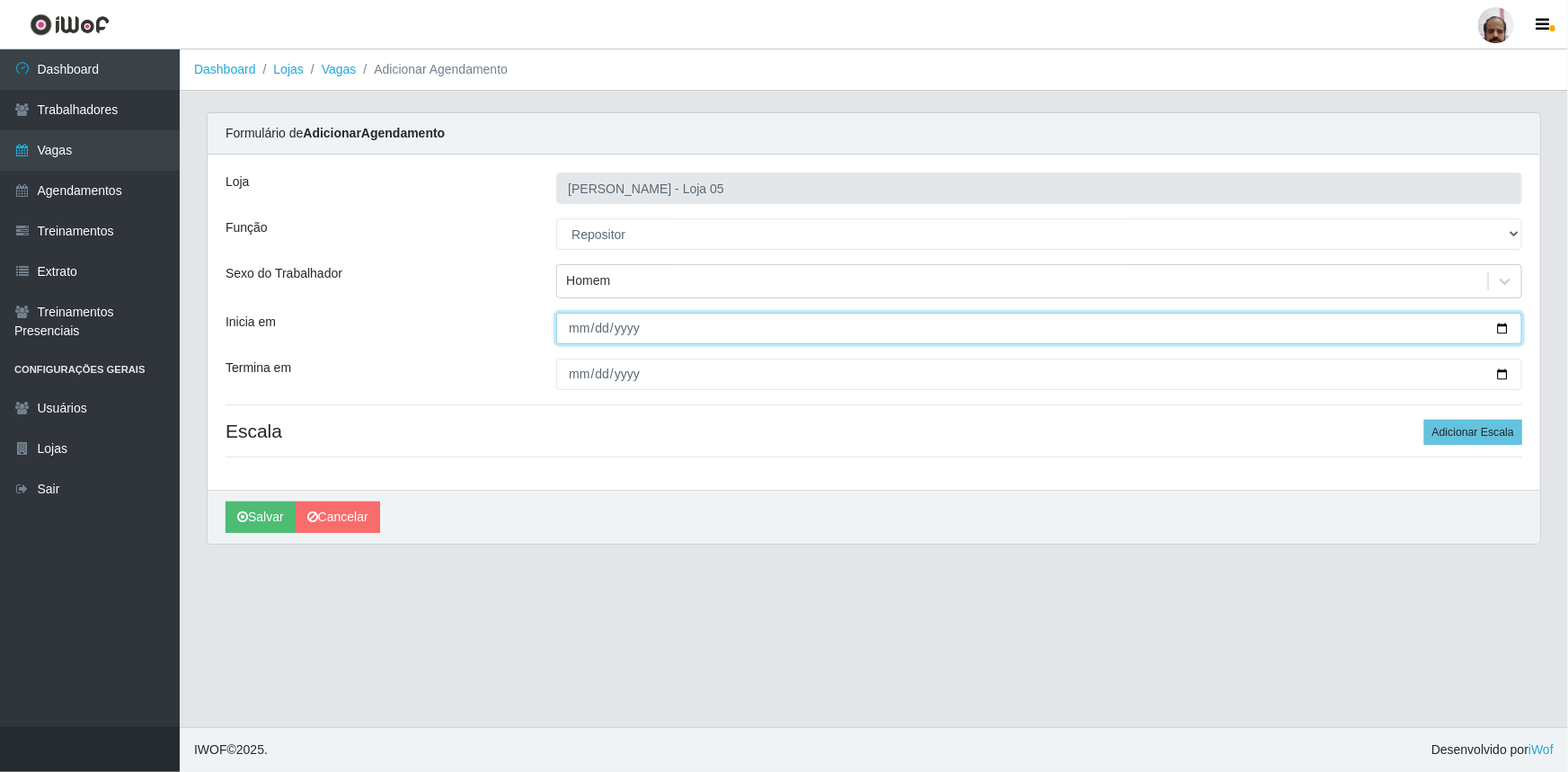
type input "2025-09-24"
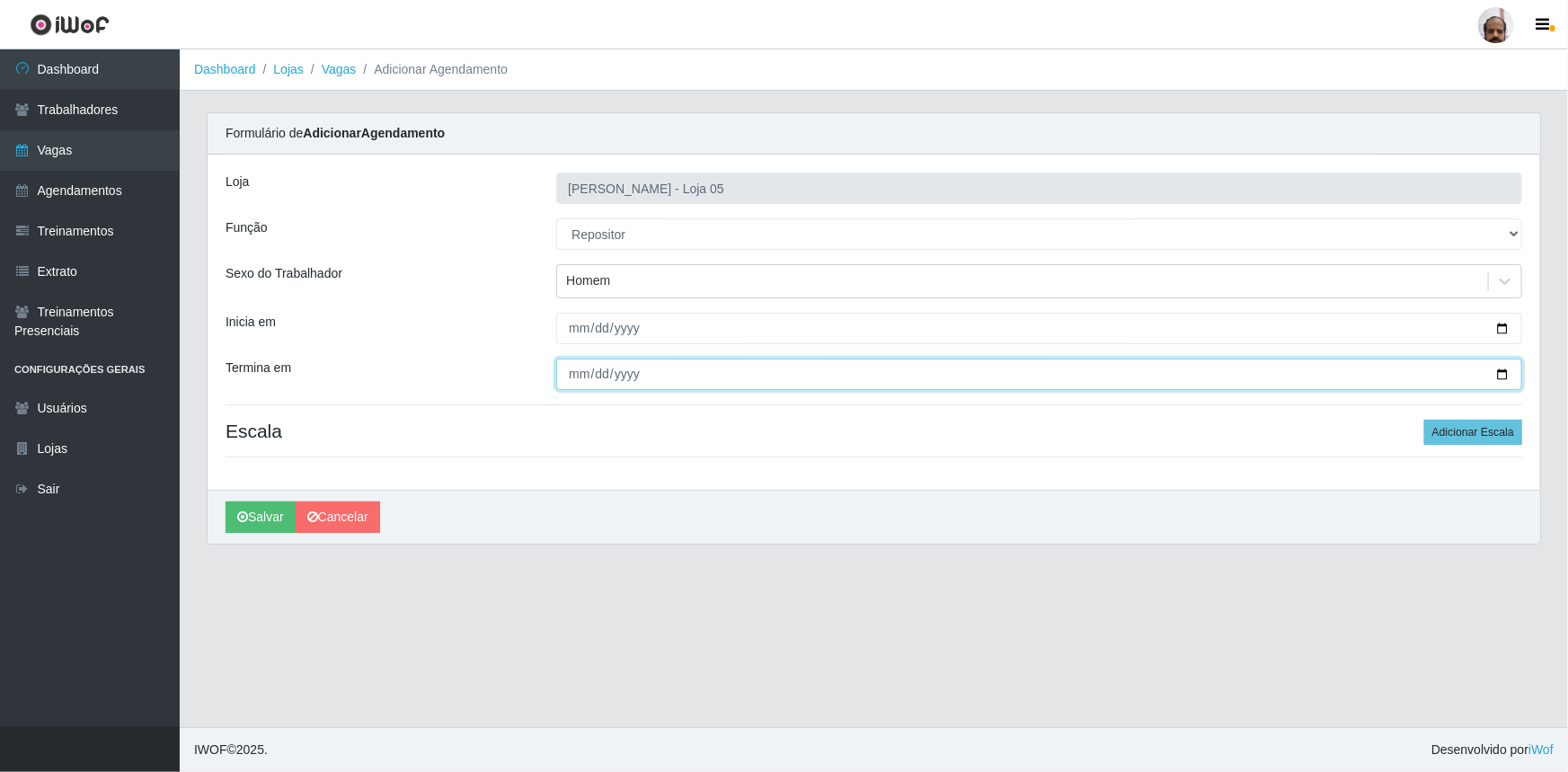
click at [1506, 370] on input "Termina em" at bounding box center [1039, 374] width 966 height 31
type input "2025-09-24"
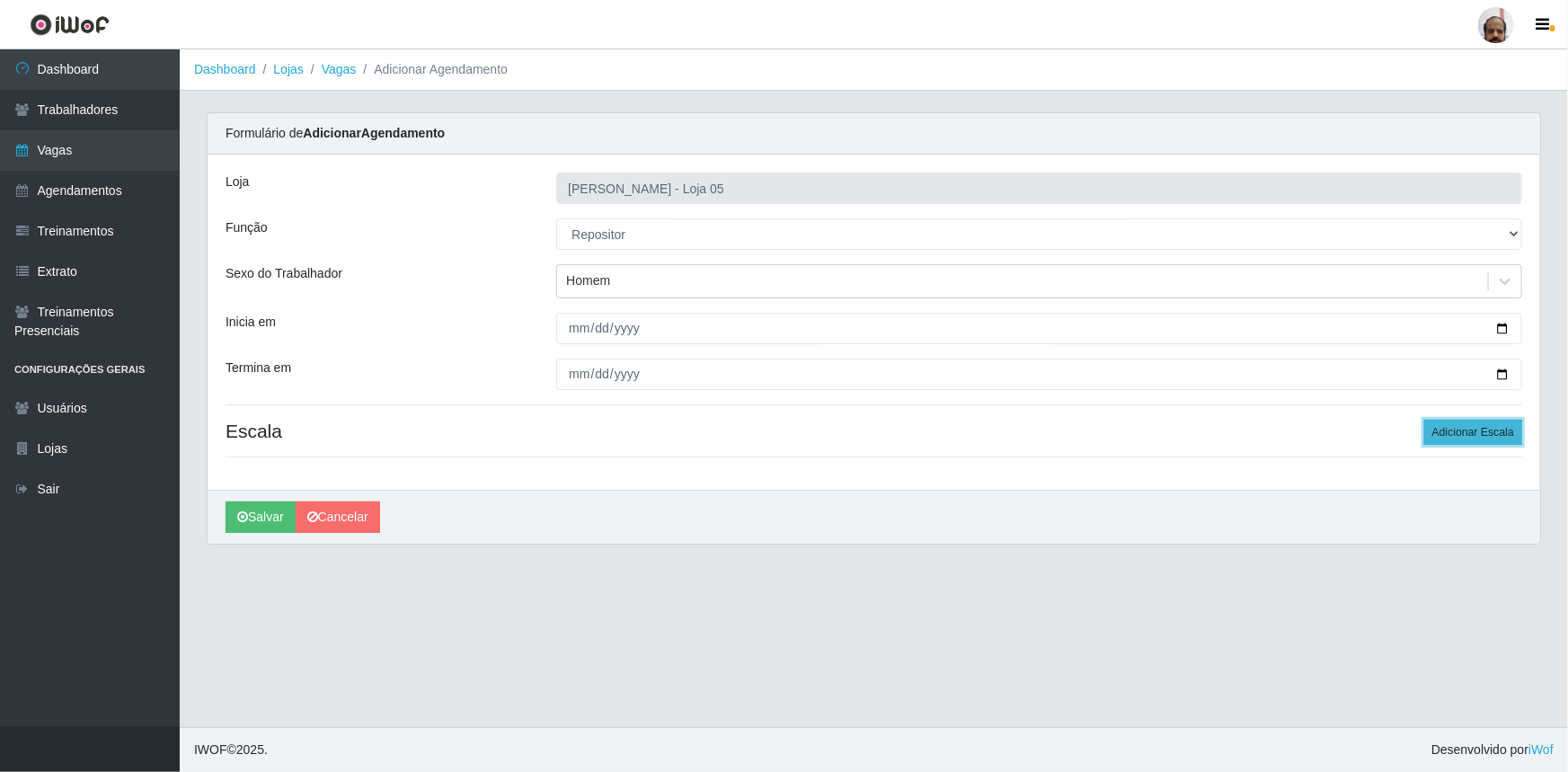
click at [1473, 432] on button "Adicionar Escala" at bounding box center [1472, 432] width 98 height 26
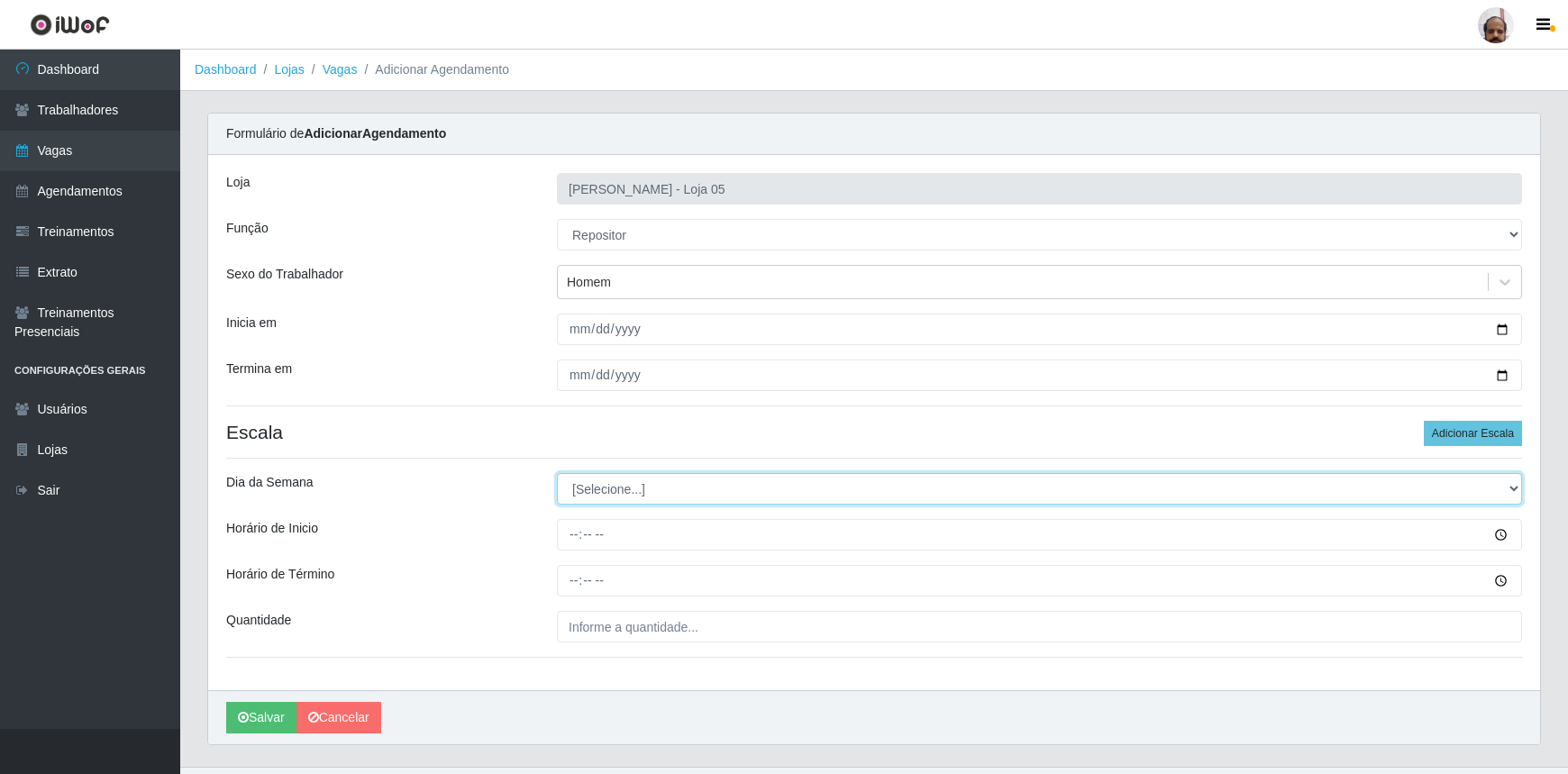
click at [1513, 486] on select "[Selecione...] Segunda Terça Quarta Quinta Sexta Sábado Domingo" at bounding box center [1040, 488] width 965 height 31
select select "3"
click at [557, 473] on select "[Selecione...] Segunda Terça Quarta Quinta Sexta Sábado Domingo" at bounding box center [1040, 488] width 965 height 31
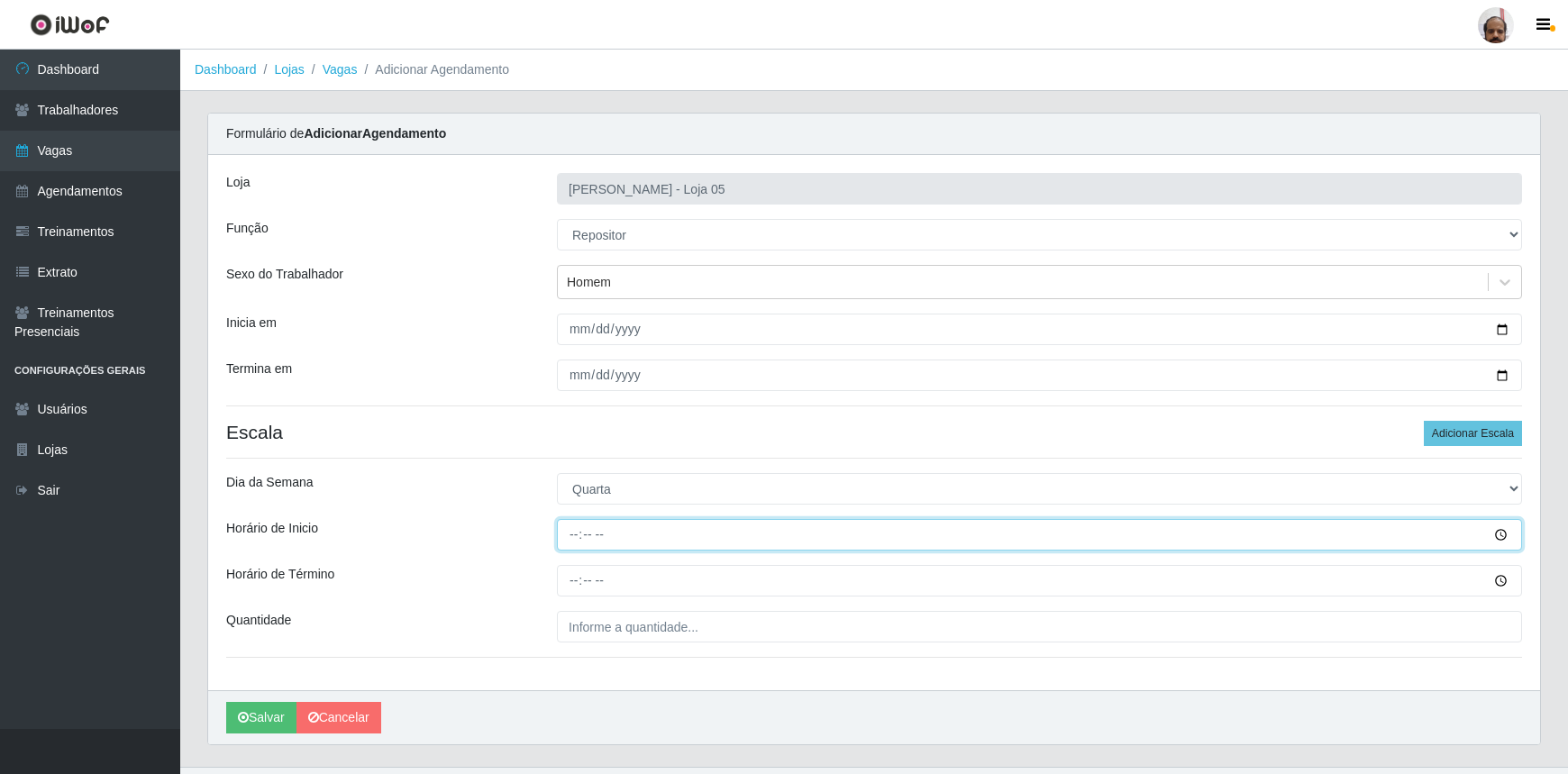
click at [576, 539] on input "Horário de Inicio" at bounding box center [1040, 535] width 965 height 31
type input "16:00"
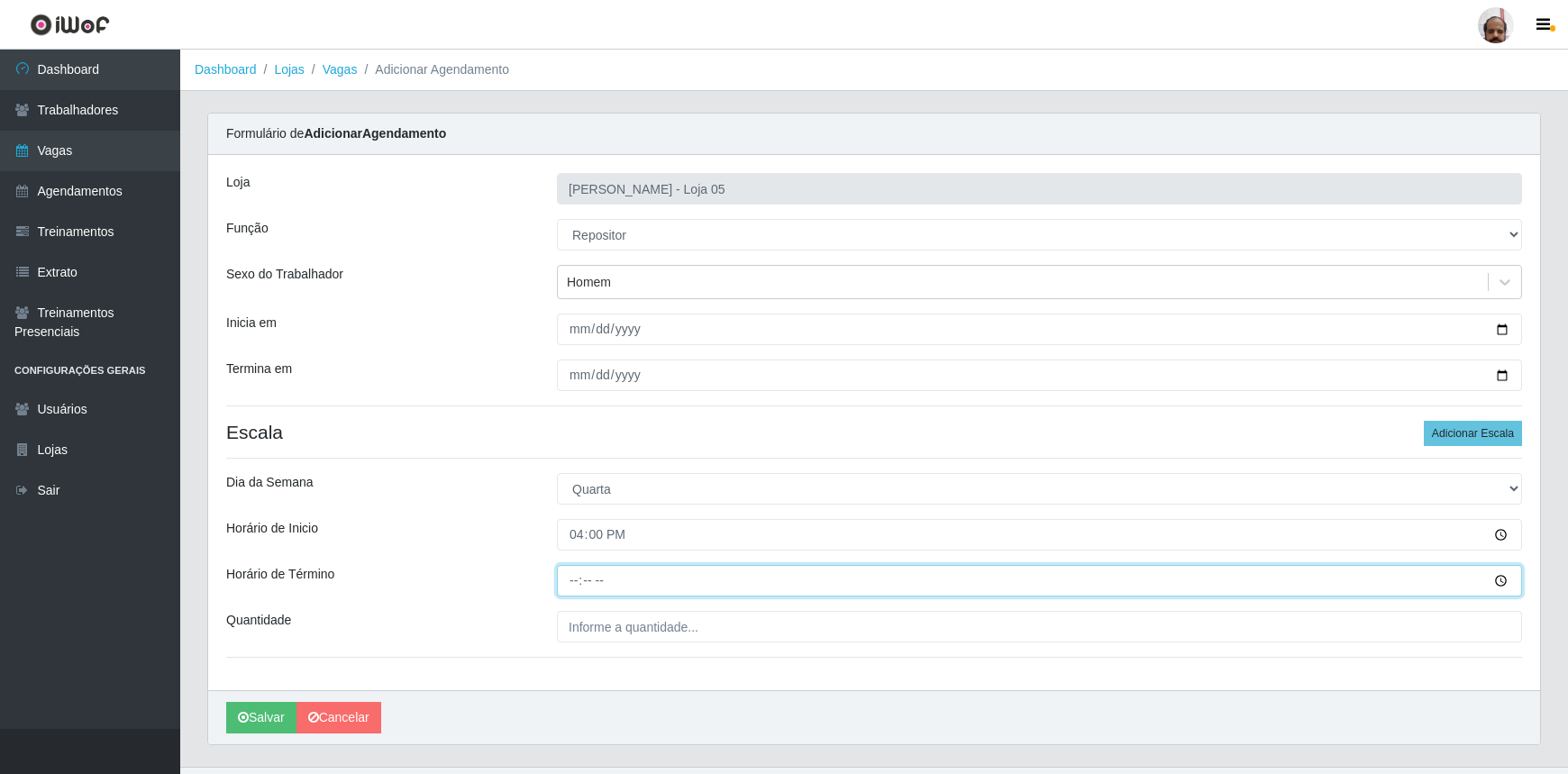
click at [568, 579] on input "Horário de Término" at bounding box center [1040, 580] width 965 height 31
type input "22:00"
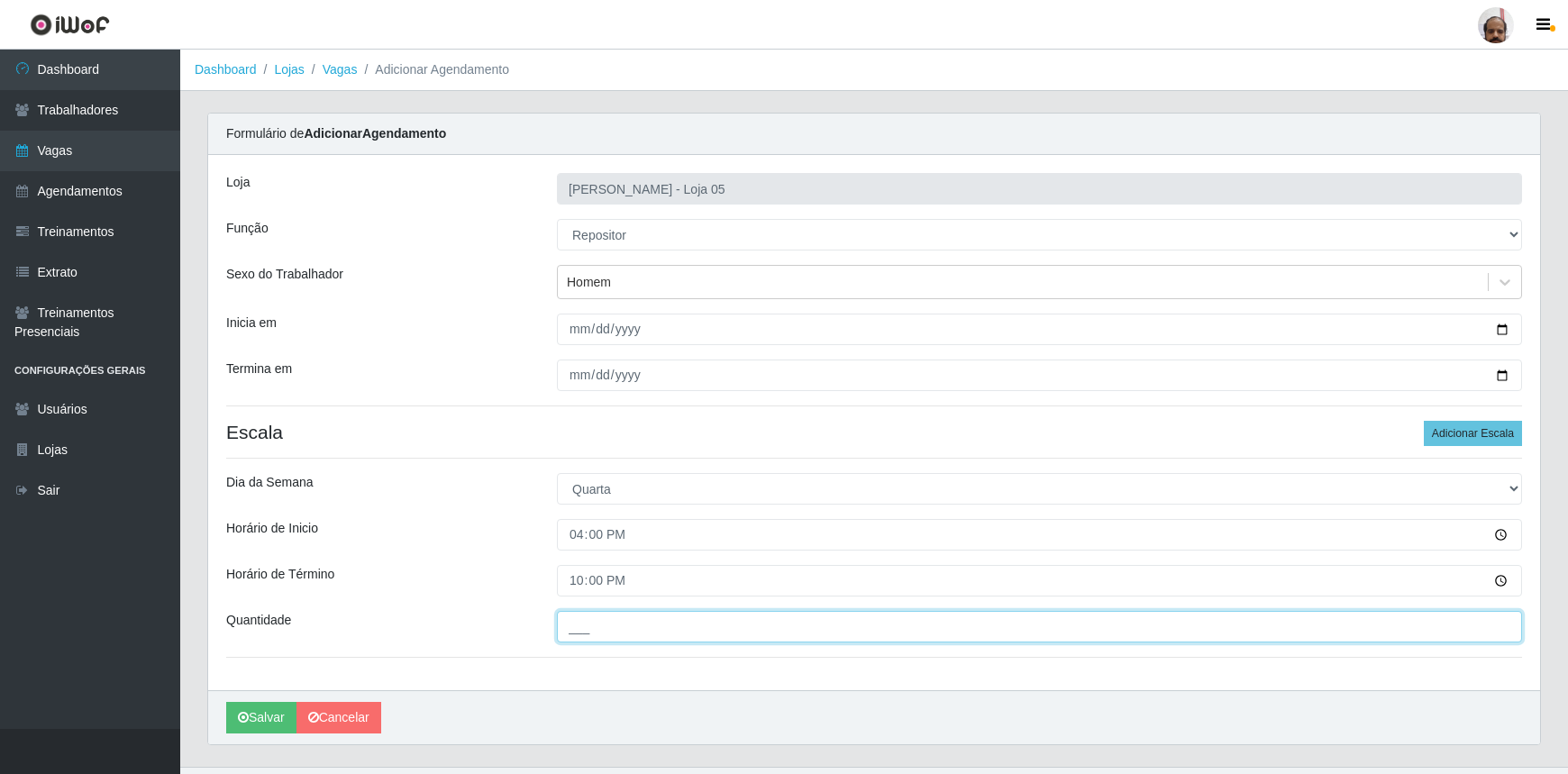
click at [572, 627] on input "___" at bounding box center [1040, 626] width 965 height 31
type input "5__"
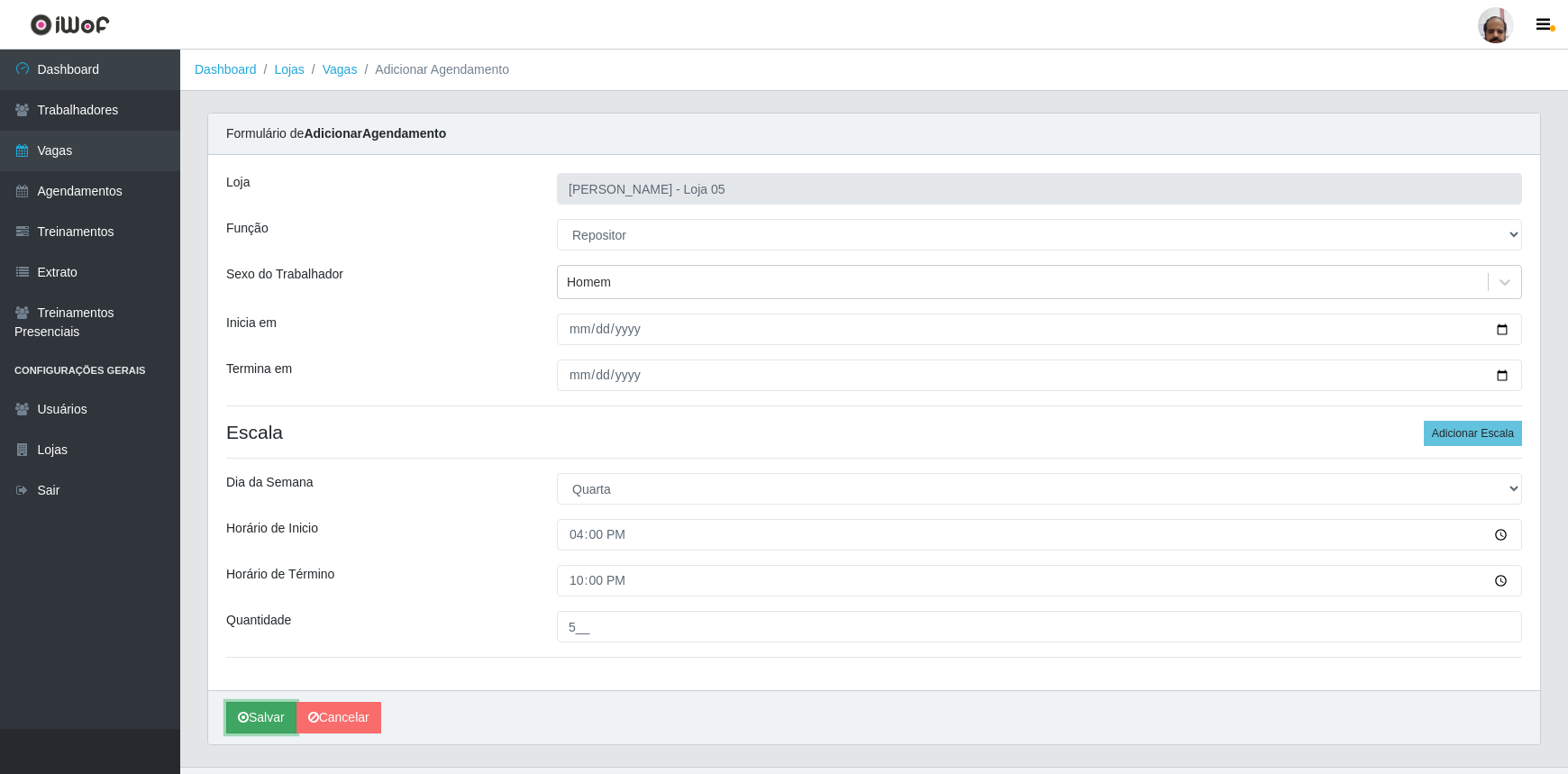
click at [269, 723] on button "Salvar" at bounding box center [261, 717] width 70 height 31
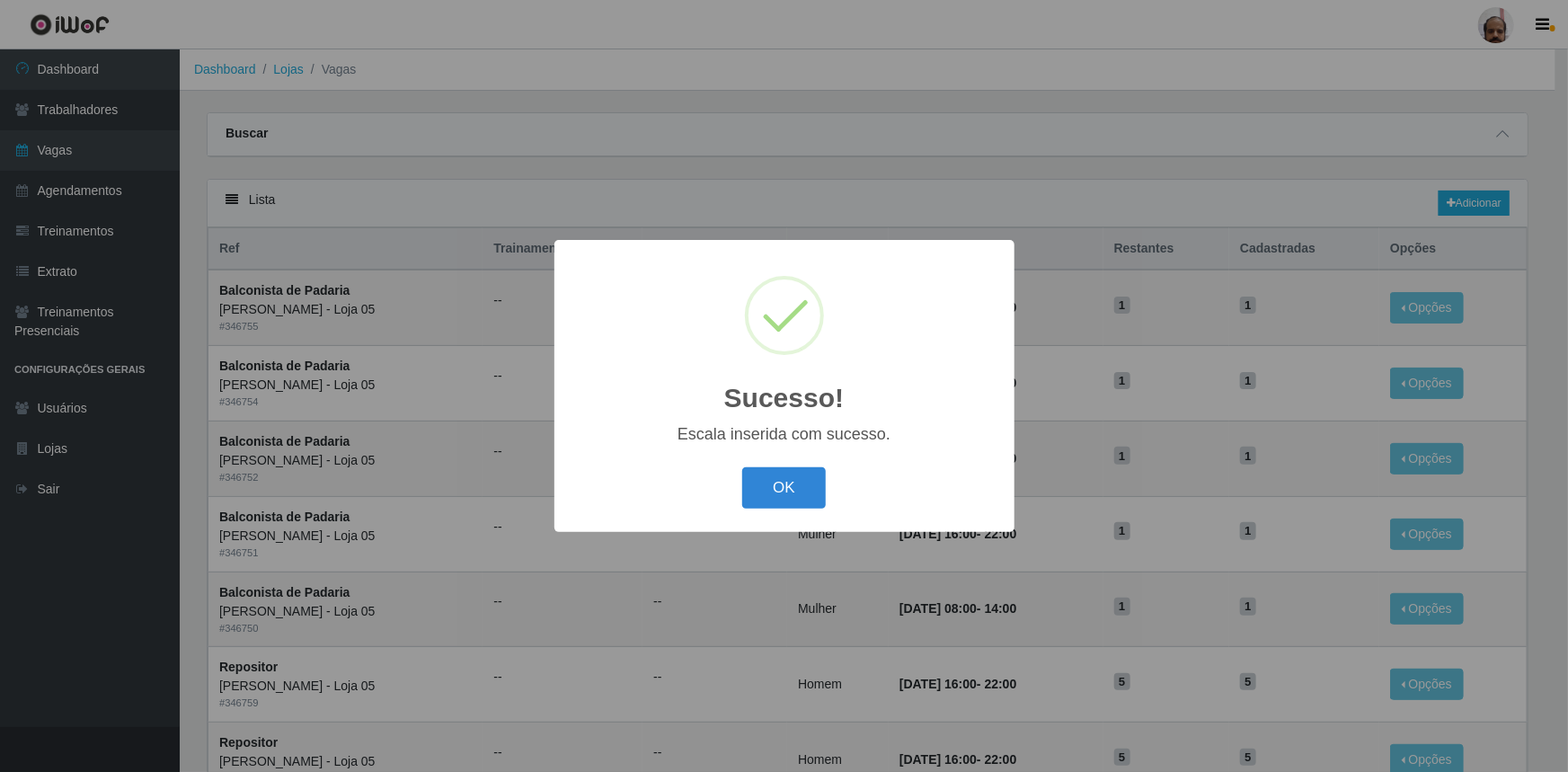
drag, startPoint x: 790, startPoint y: 486, endPoint x: 925, endPoint y: 499, distance: 135.6
click at [790, 486] on button "OK" at bounding box center [784, 489] width 83 height 43
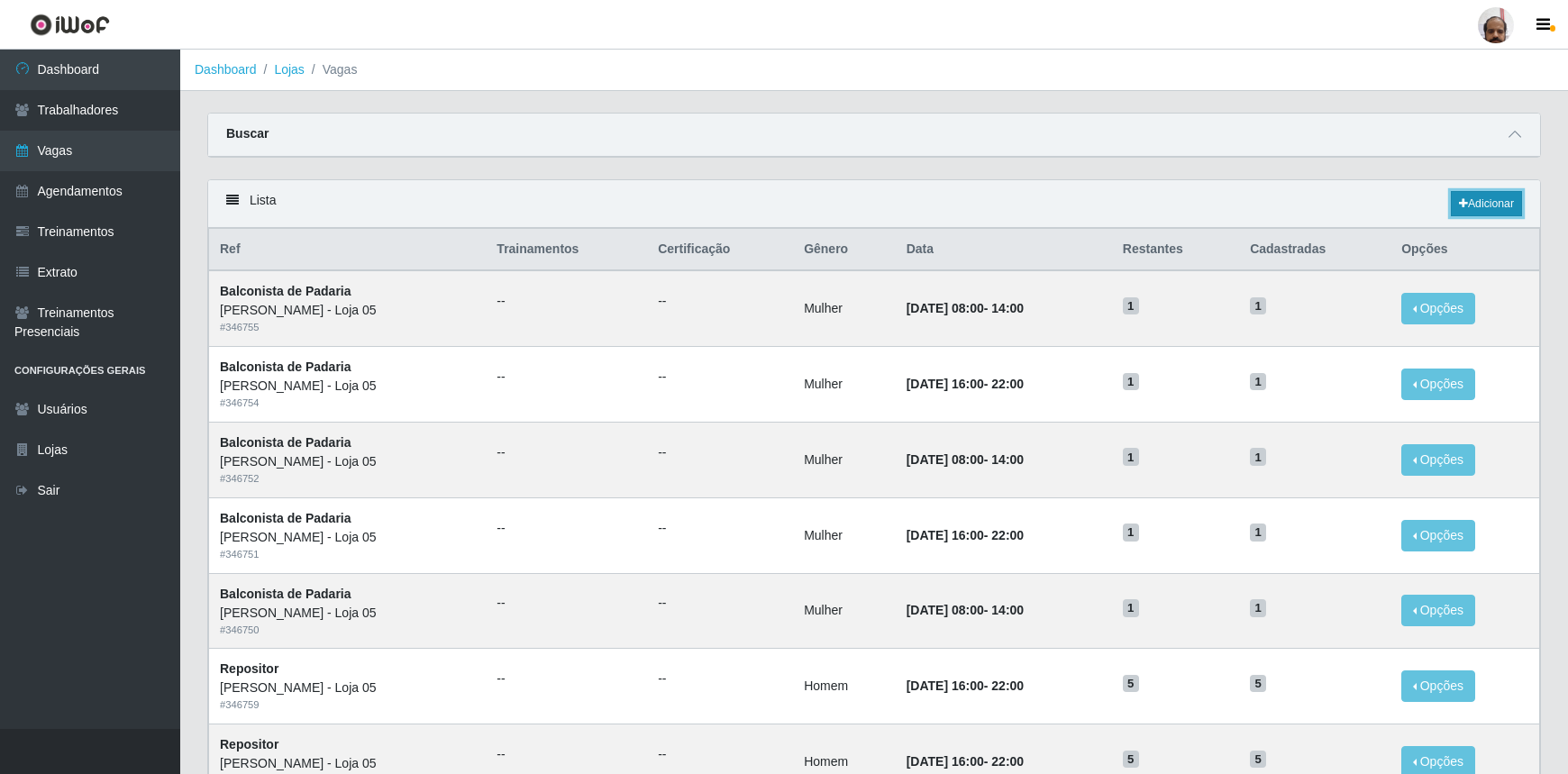
click at [1509, 204] on link "Adicionar" at bounding box center [1486, 203] width 71 height 26
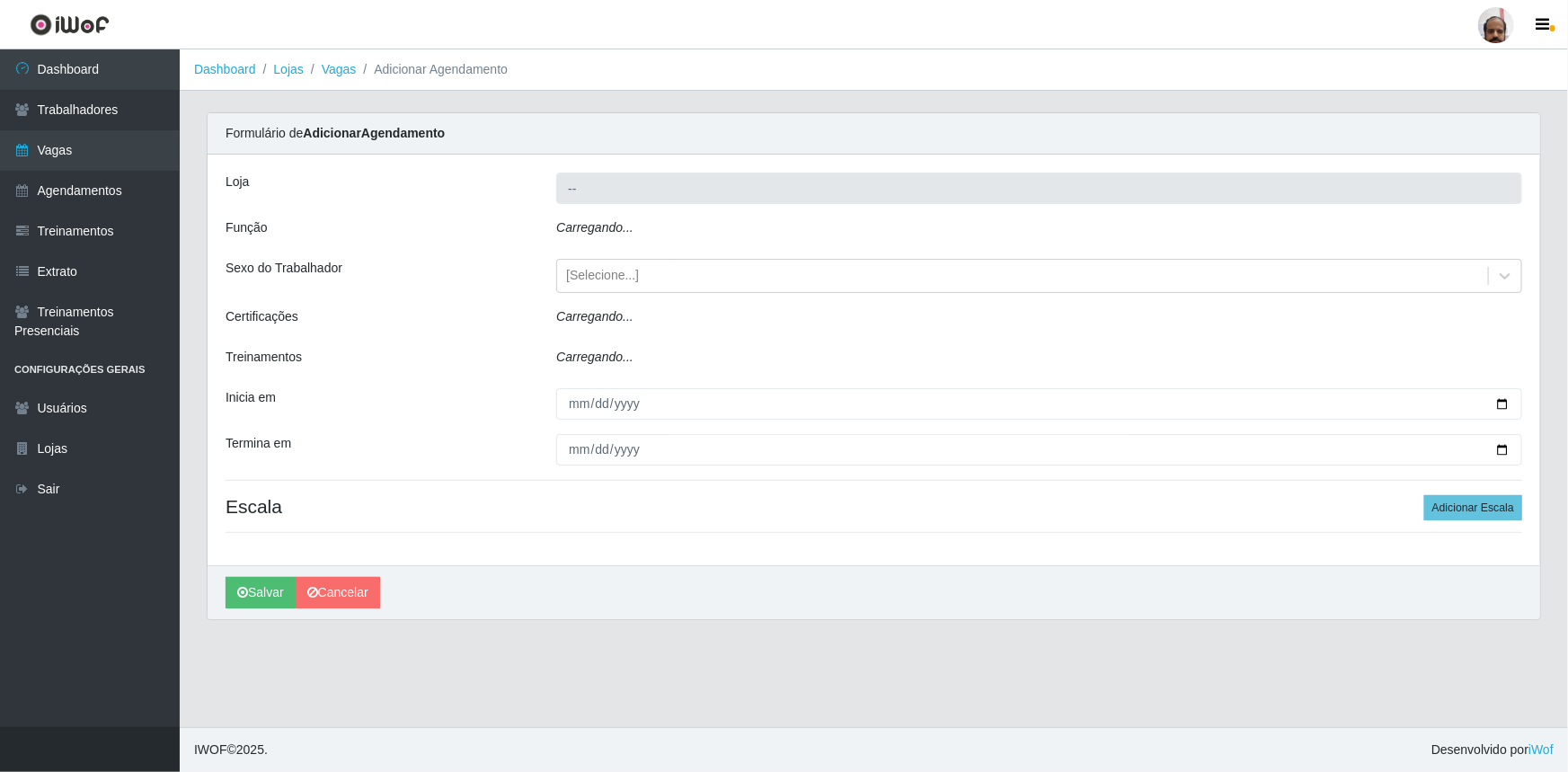
type input "[PERSON_NAME] - Loja 05"
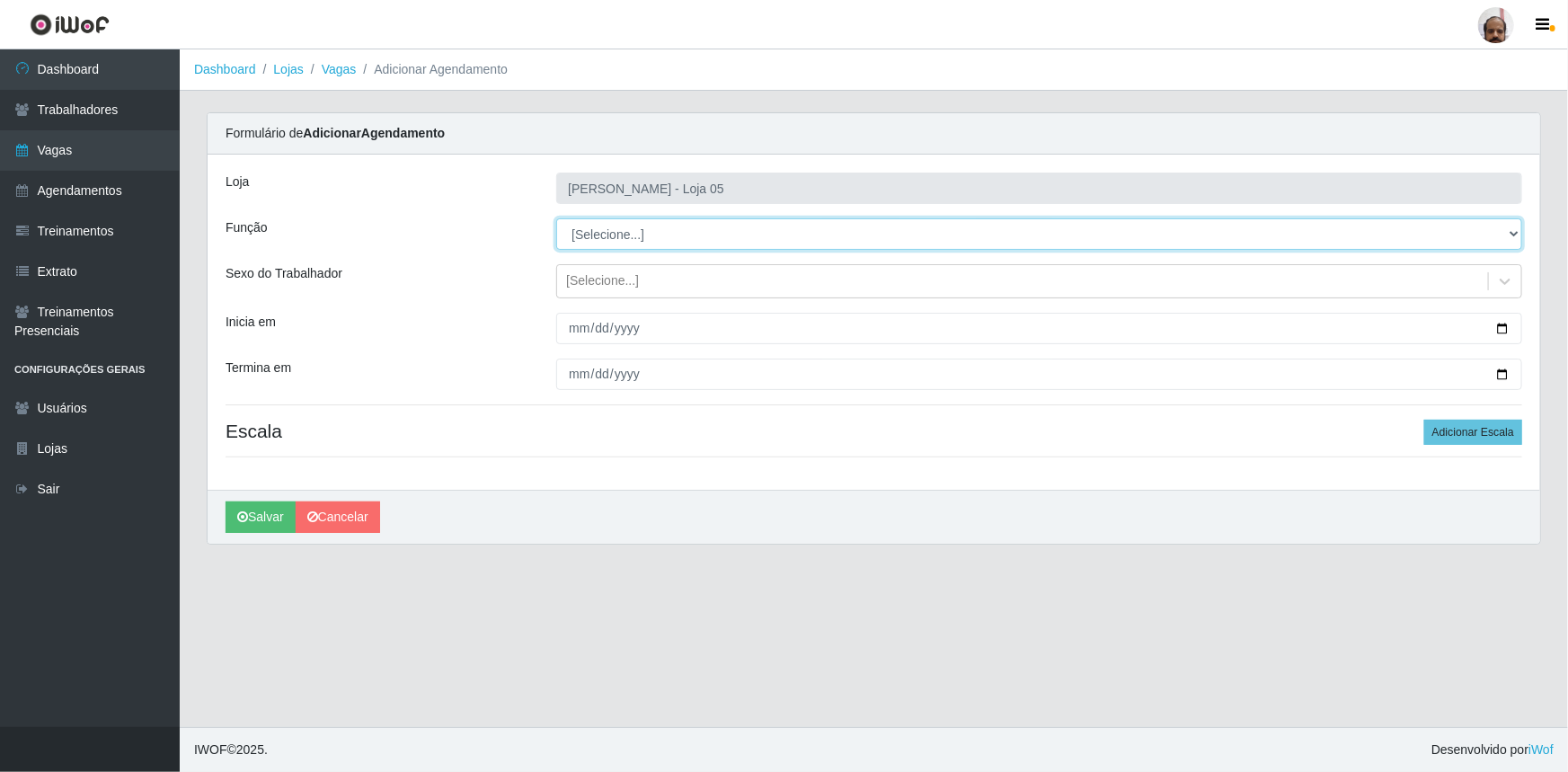
click at [1513, 238] on select "[Selecione...] ASG ASG + ASG ++ Auxiliar de Depósito Auxiliar de Depósito + Aux…" at bounding box center [1039, 234] width 966 height 31
select select "24"
click at [556, 219] on select "[Selecione...] ASG ASG + ASG ++ Auxiliar de Depósito Auxiliar de Depósito + Aux…" at bounding box center [1039, 234] width 966 height 31
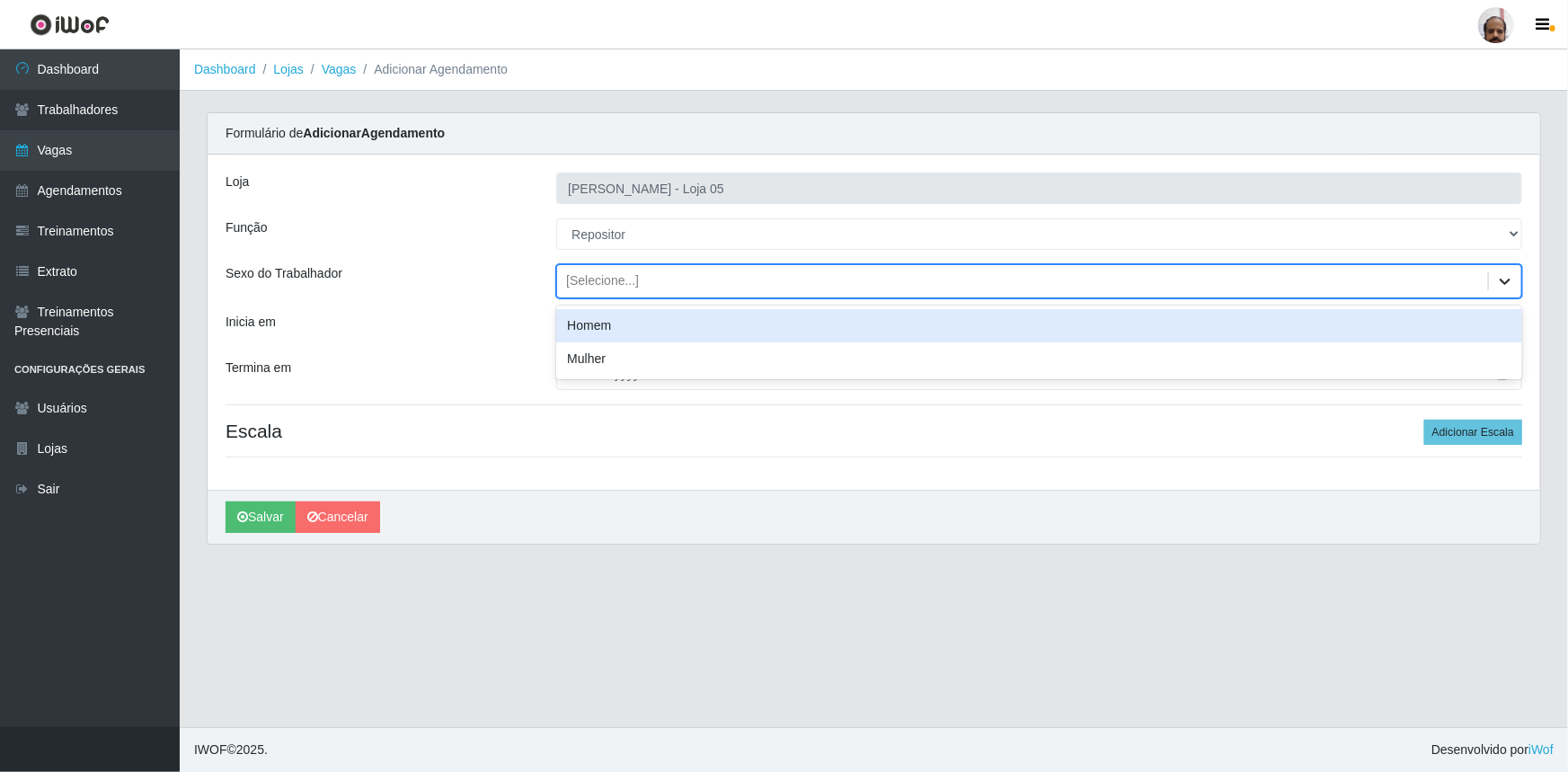
click at [1508, 274] on icon at bounding box center [1505, 281] width 18 height 18
click at [635, 335] on div "Homem" at bounding box center [1039, 325] width 966 height 33
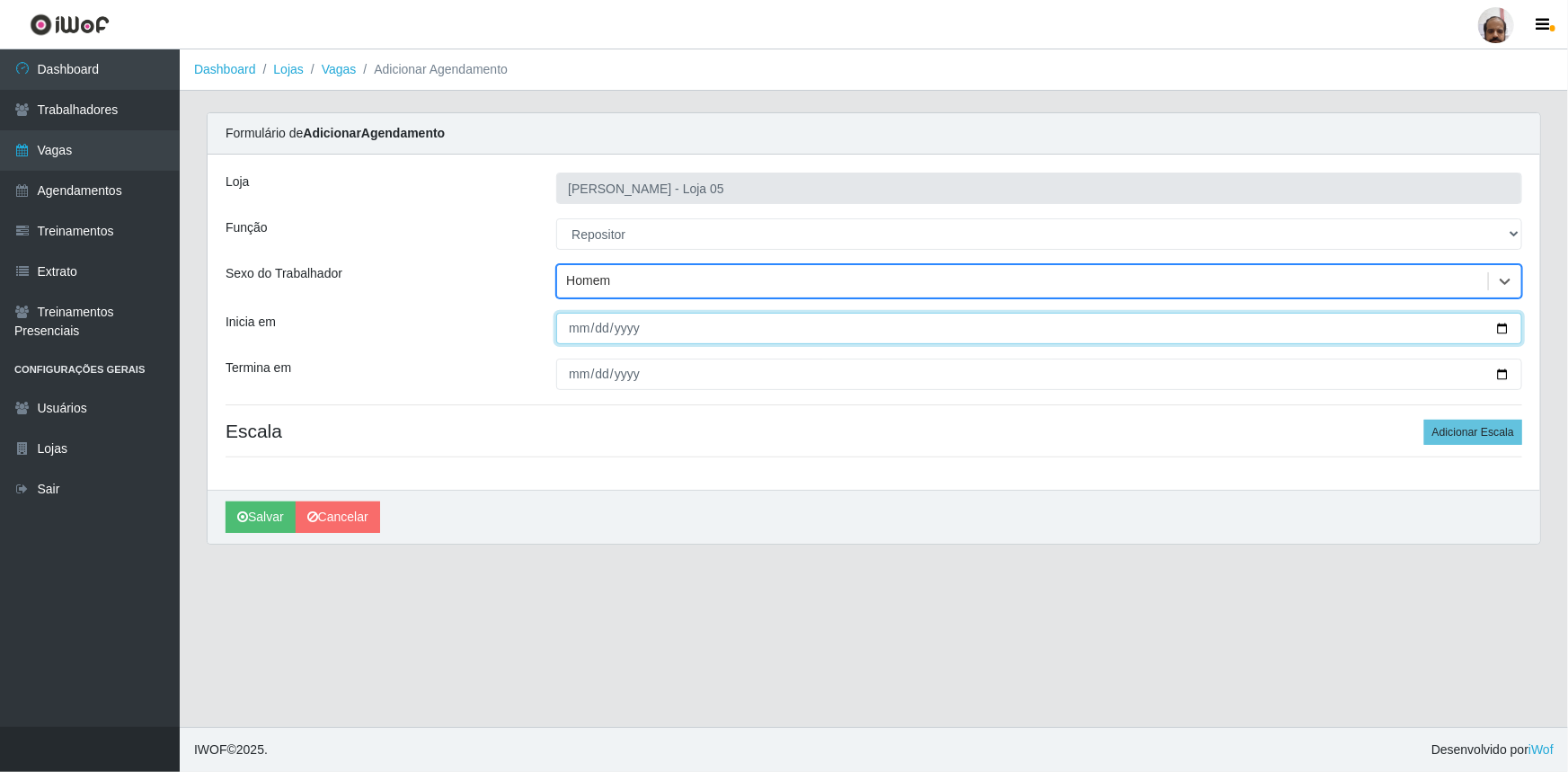
click at [578, 331] on input "Inicia em" at bounding box center [1039, 328] width 966 height 31
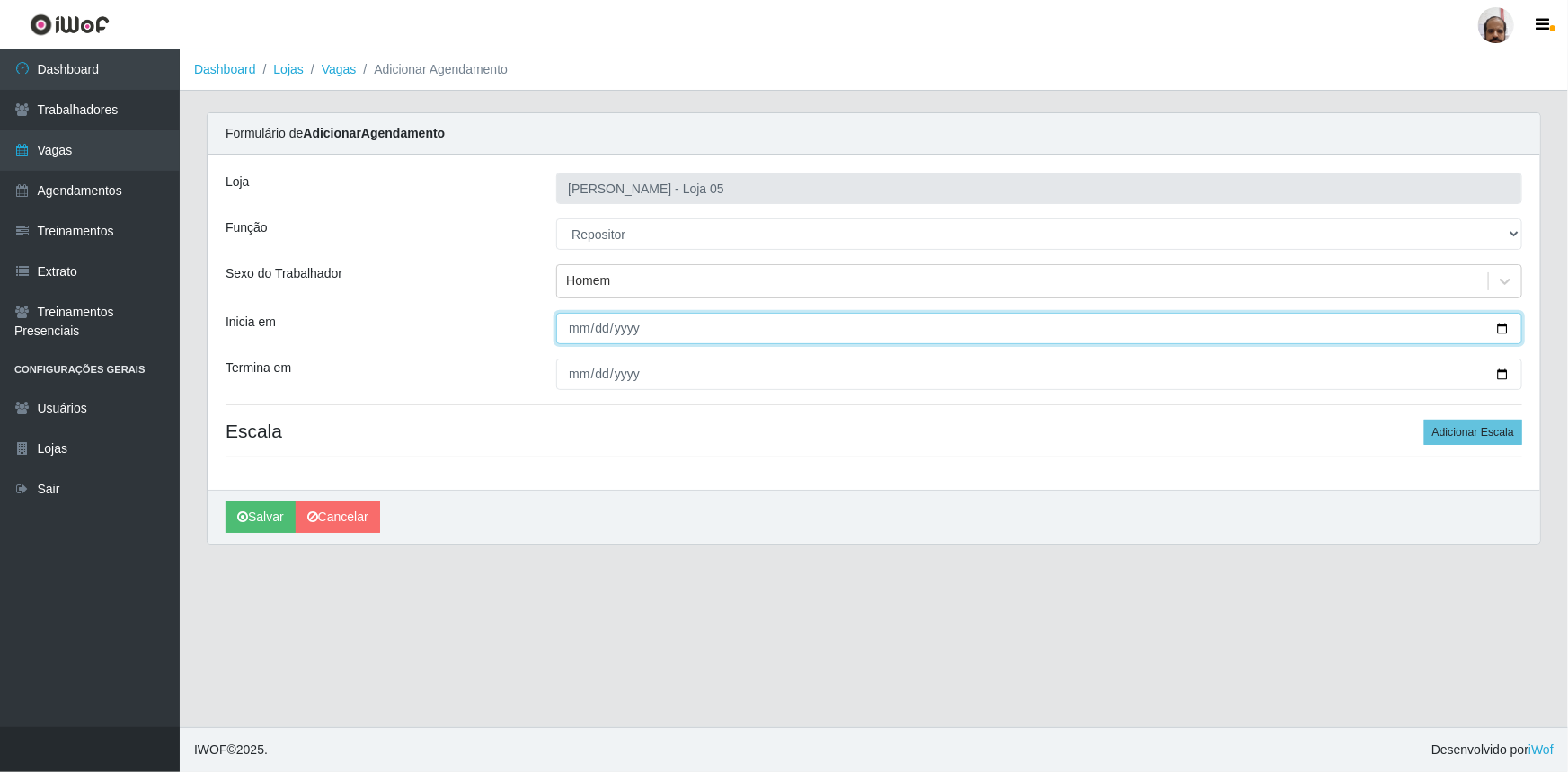
click at [1503, 319] on input "Inicia em" at bounding box center [1039, 328] width 966 height 31
type input "2025-09-25"
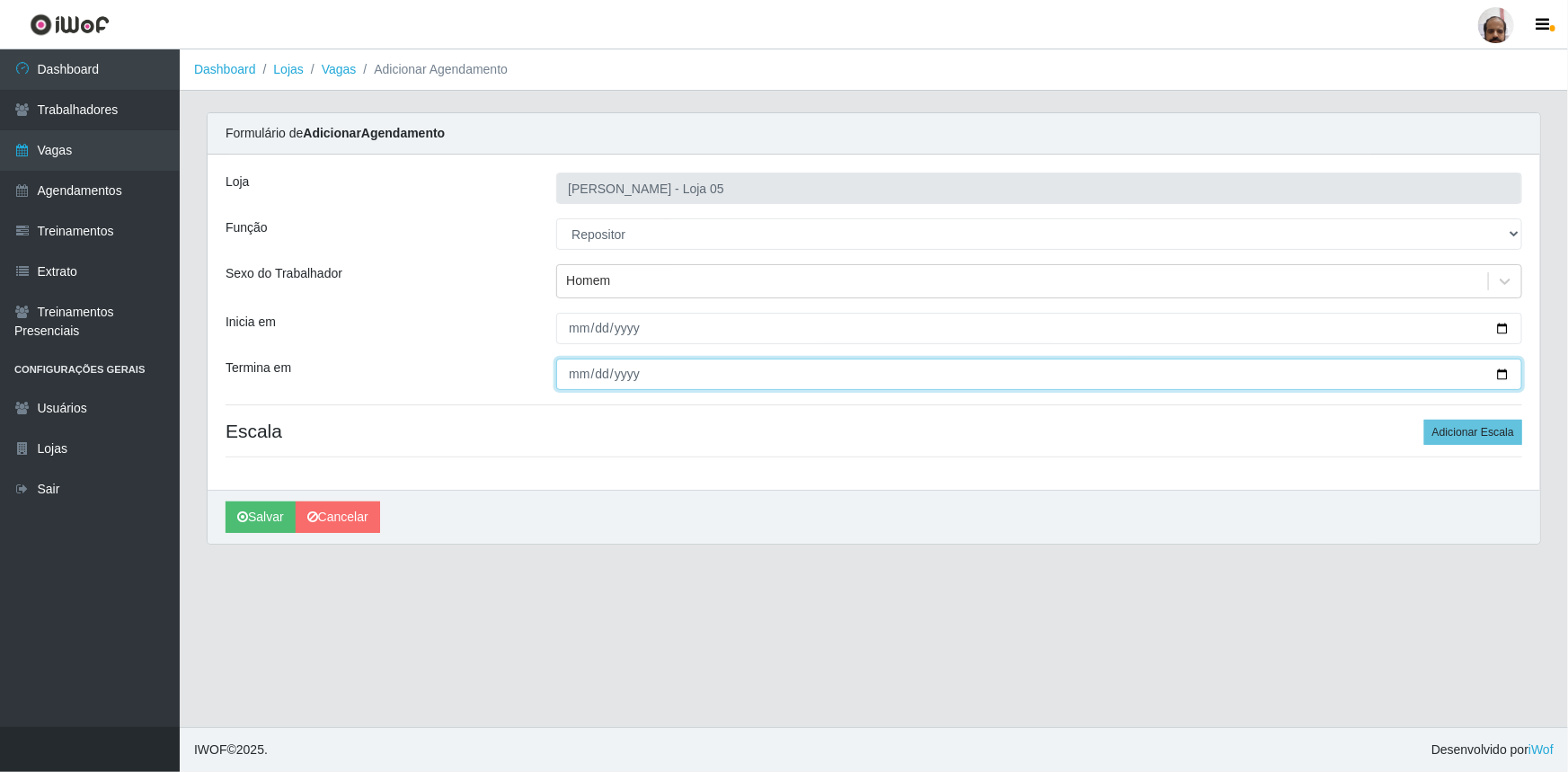
click at [1505, 368] on input "Termina em" at bounding box center [1039, 374] width 966 height 31
type input "2025-09-25"
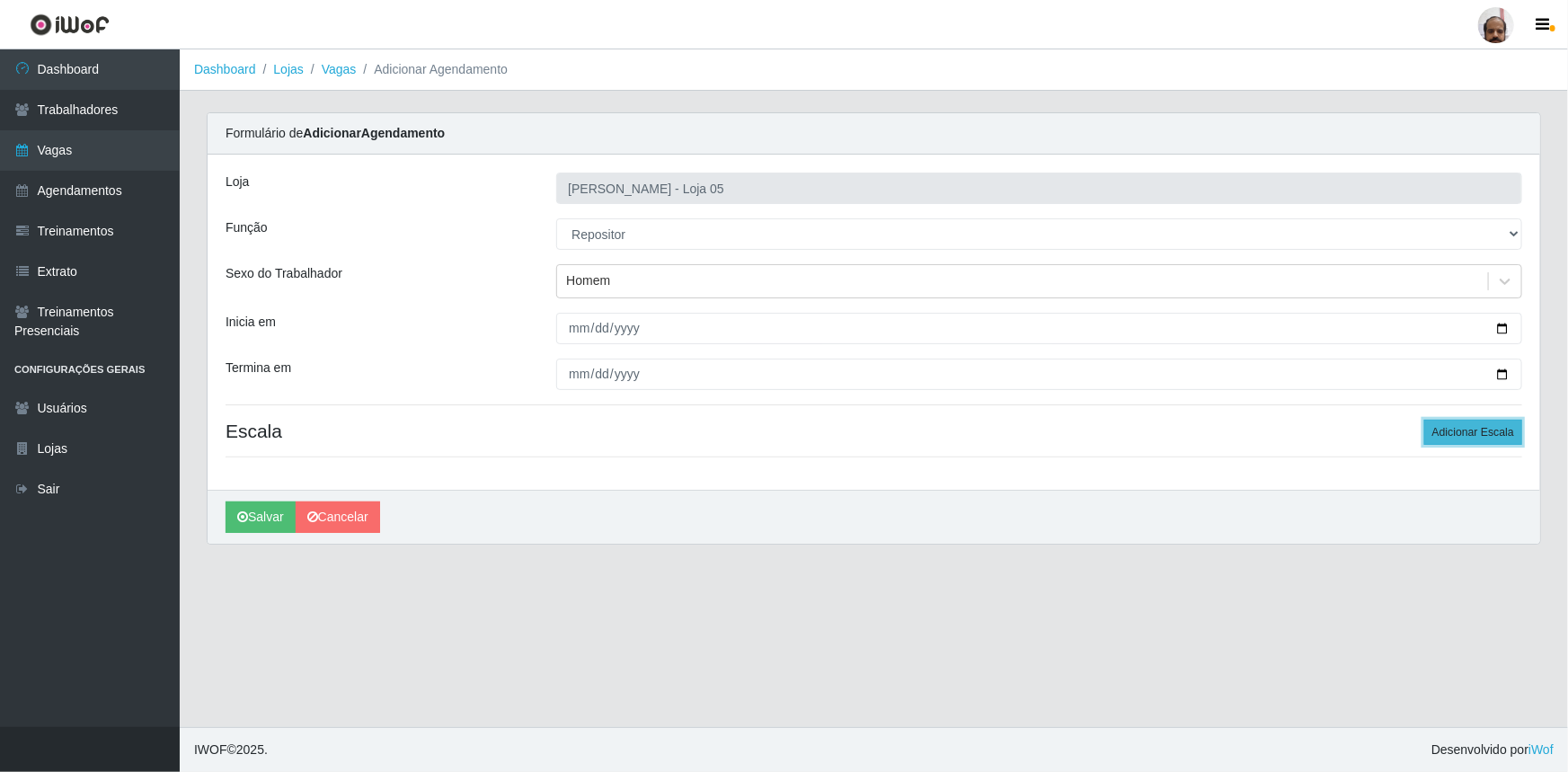
click at [1509, 425] on button "Adicionar Escala" at bounding box center [1472, 432] width 98 height 26
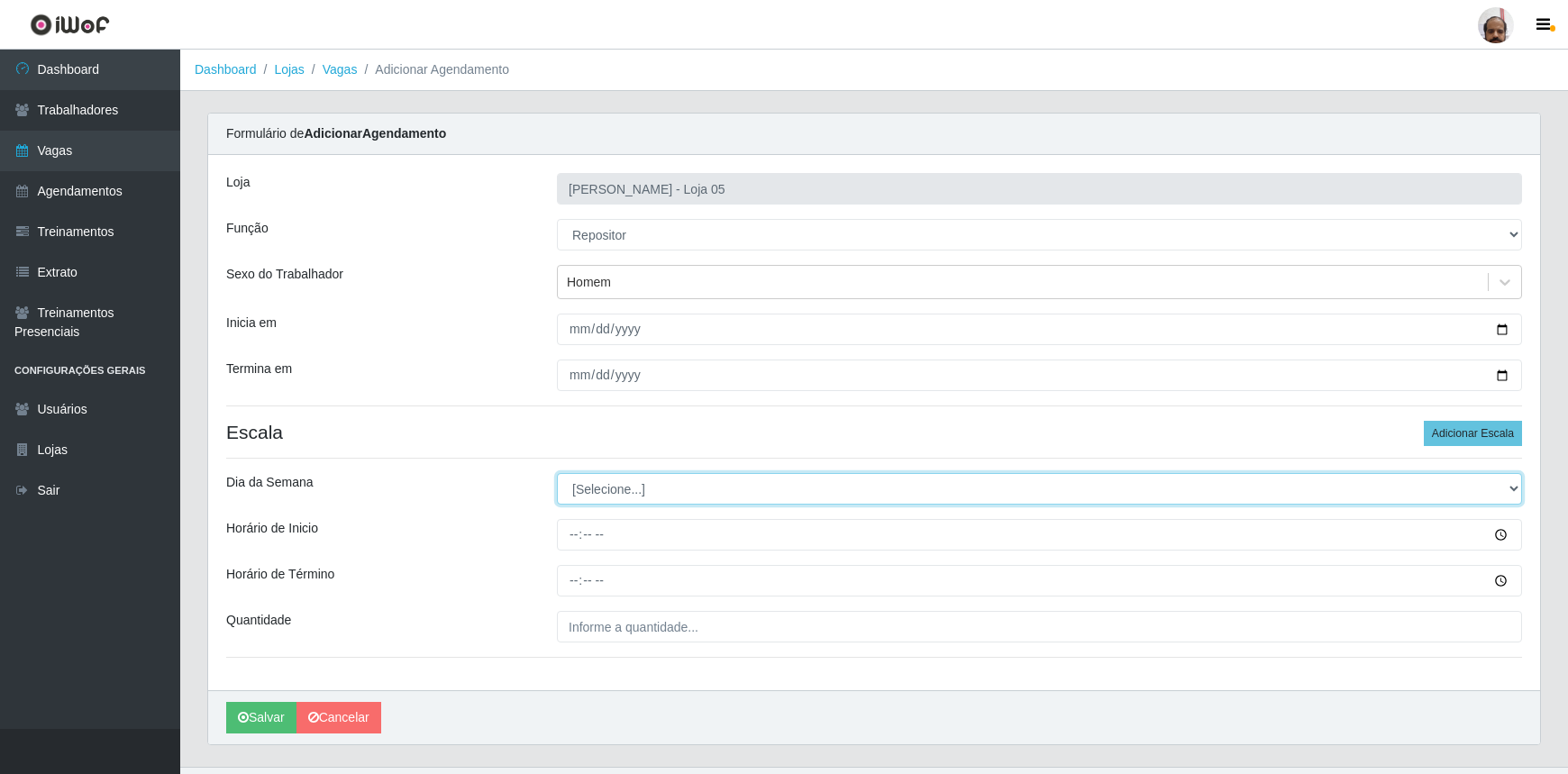
drag, startPoint x: 1514, startPoint y: 489, endPoint x: 1502, endPoint y: 490, distance: 12.0
click at [1514, 489] on select "[Selecione...] Segunda Terça Quarta Quinta Sexta Sábado Domingo" at bounding box center [1040, 488] width 965 height 31
select select "4"
click at [557, 473] on select "[Selecione...] Segunda Terça Quarta Quinta Sexta Sábado Domingo" at bounding box center [1040, 488] width 965 height 31
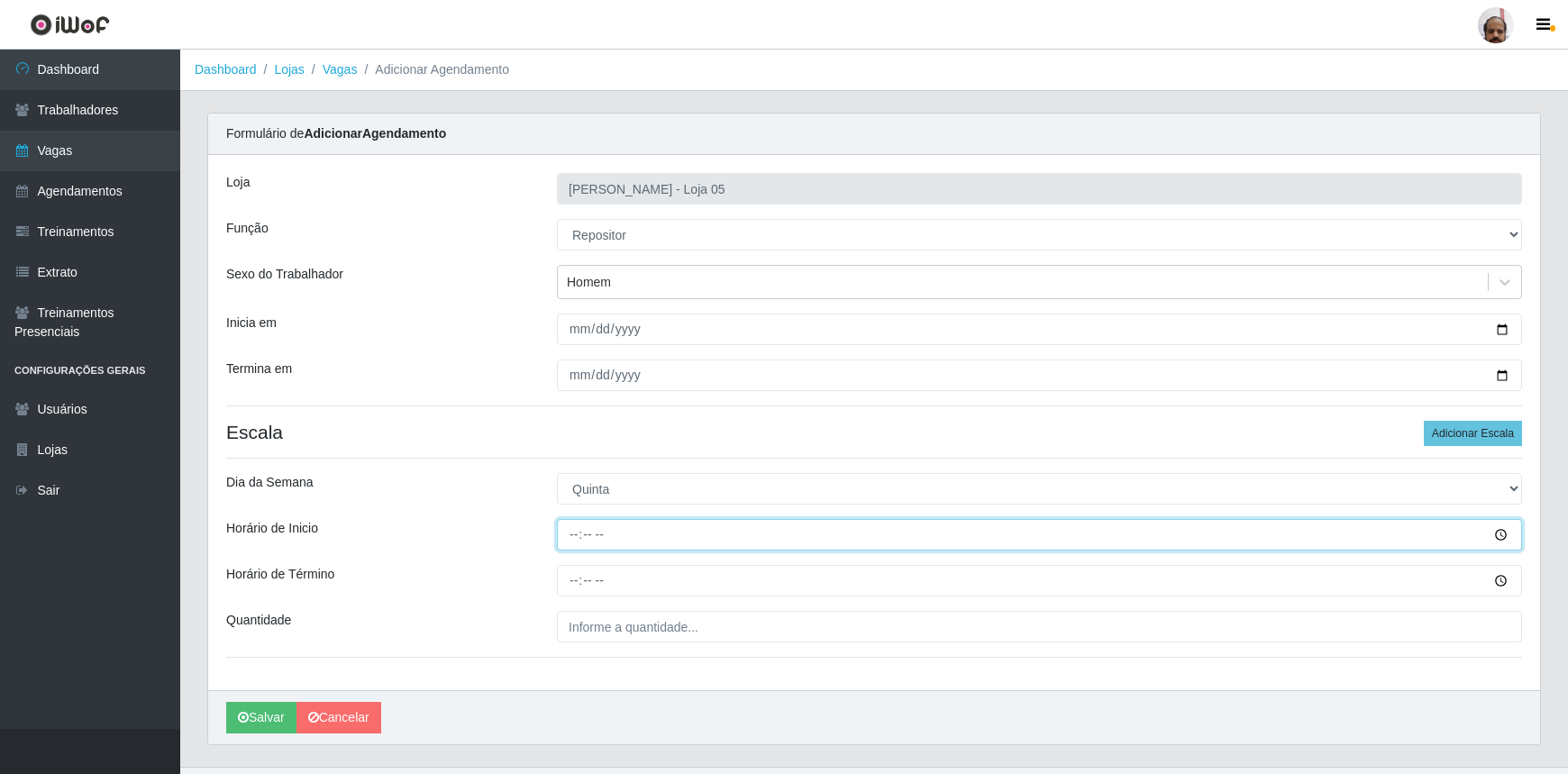
click at [576, 538] on input "Horário de Inicio" at bounding box center [1040, 535] width 965 height 31
type input "16:00"
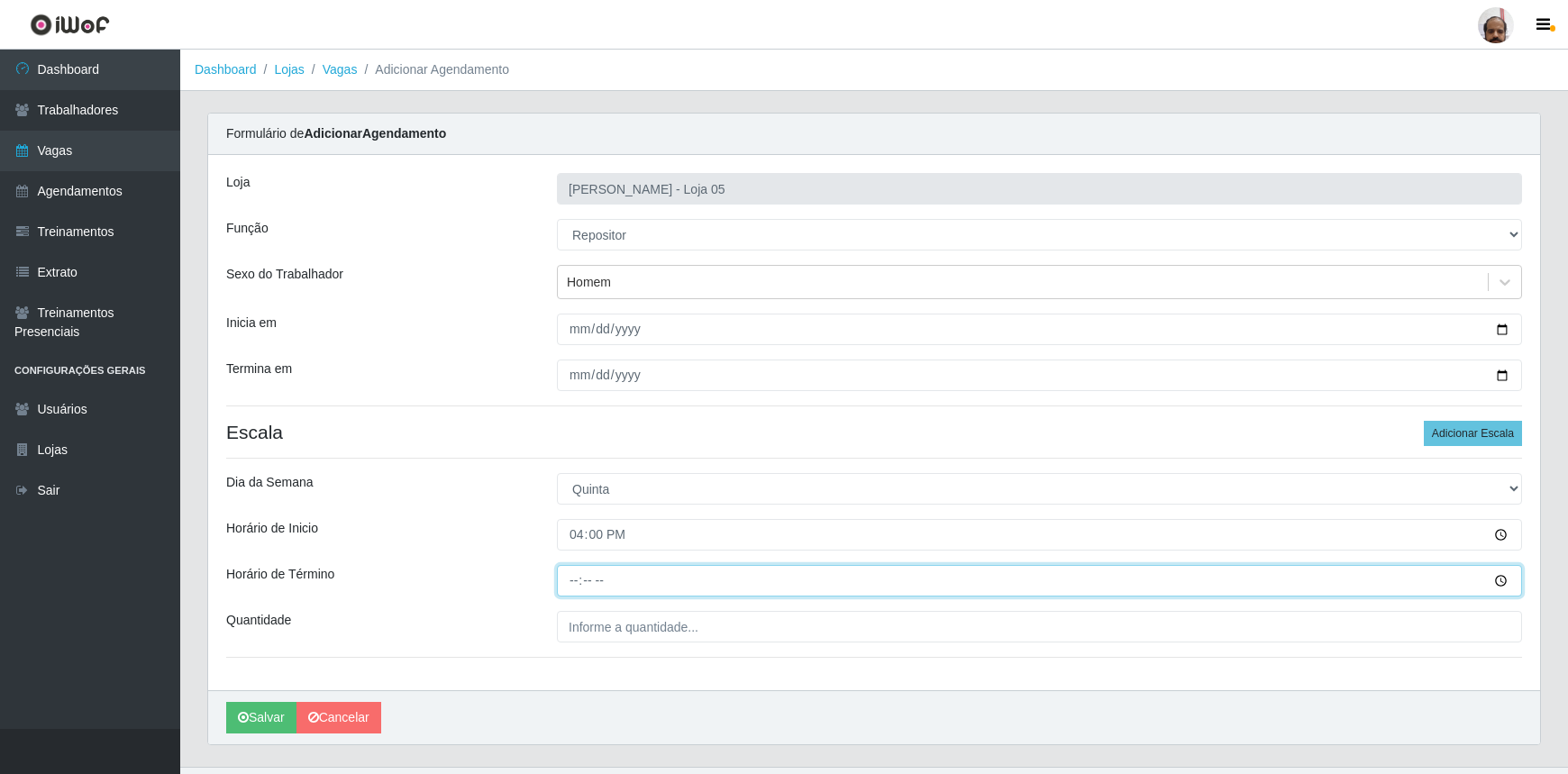
click at [575, 576] on input "Horário de Término" at bounding box center [1040, 580] width 965 height 31
type input "22:00"
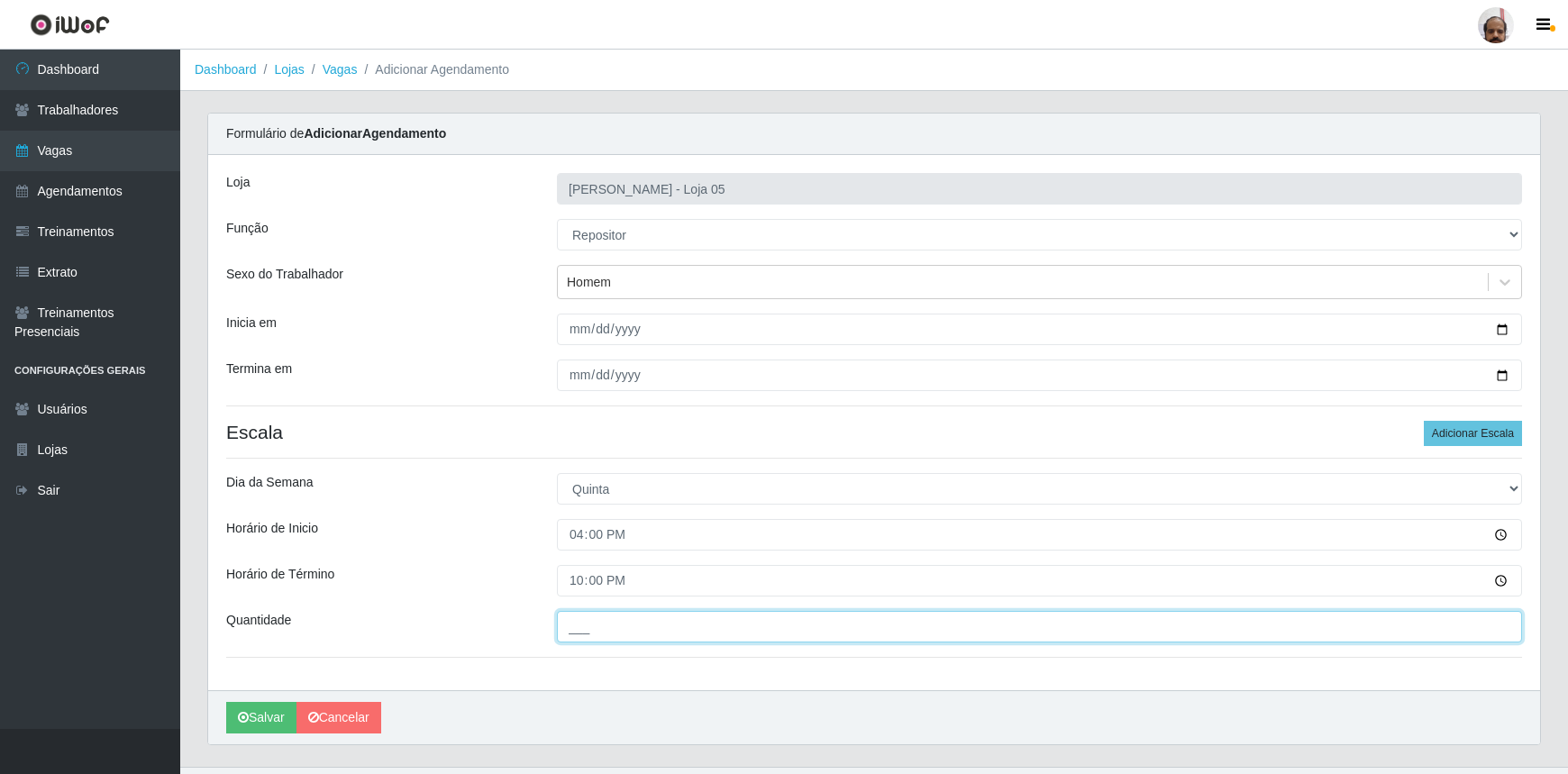
click at [581, 624] on input "___" at bounding box center [1040, 626] width 965 height 31
type input "5__"
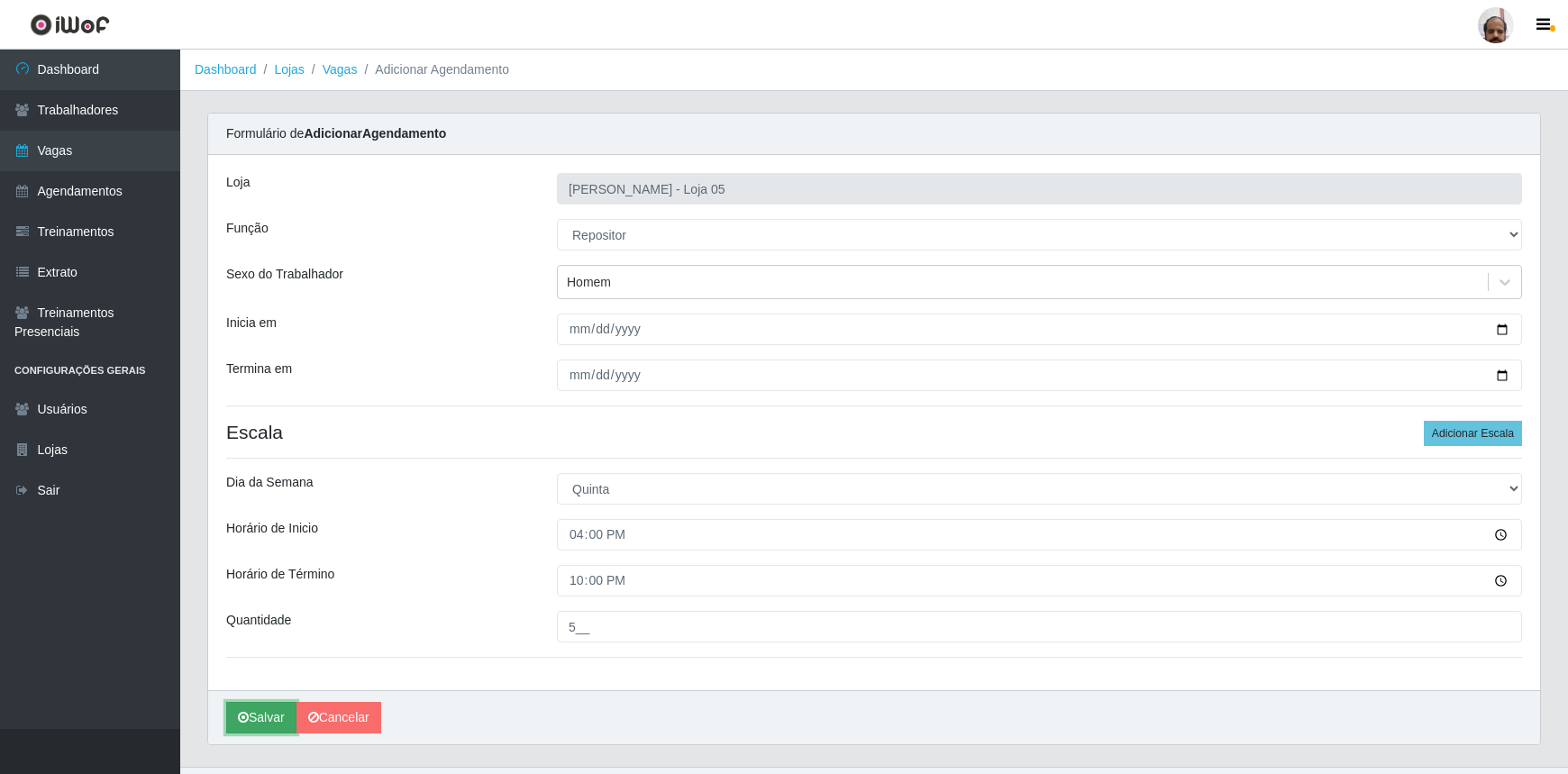
click at [274, 717] on button "Salvar" at bounding box center [261, 717] width 70 height 31
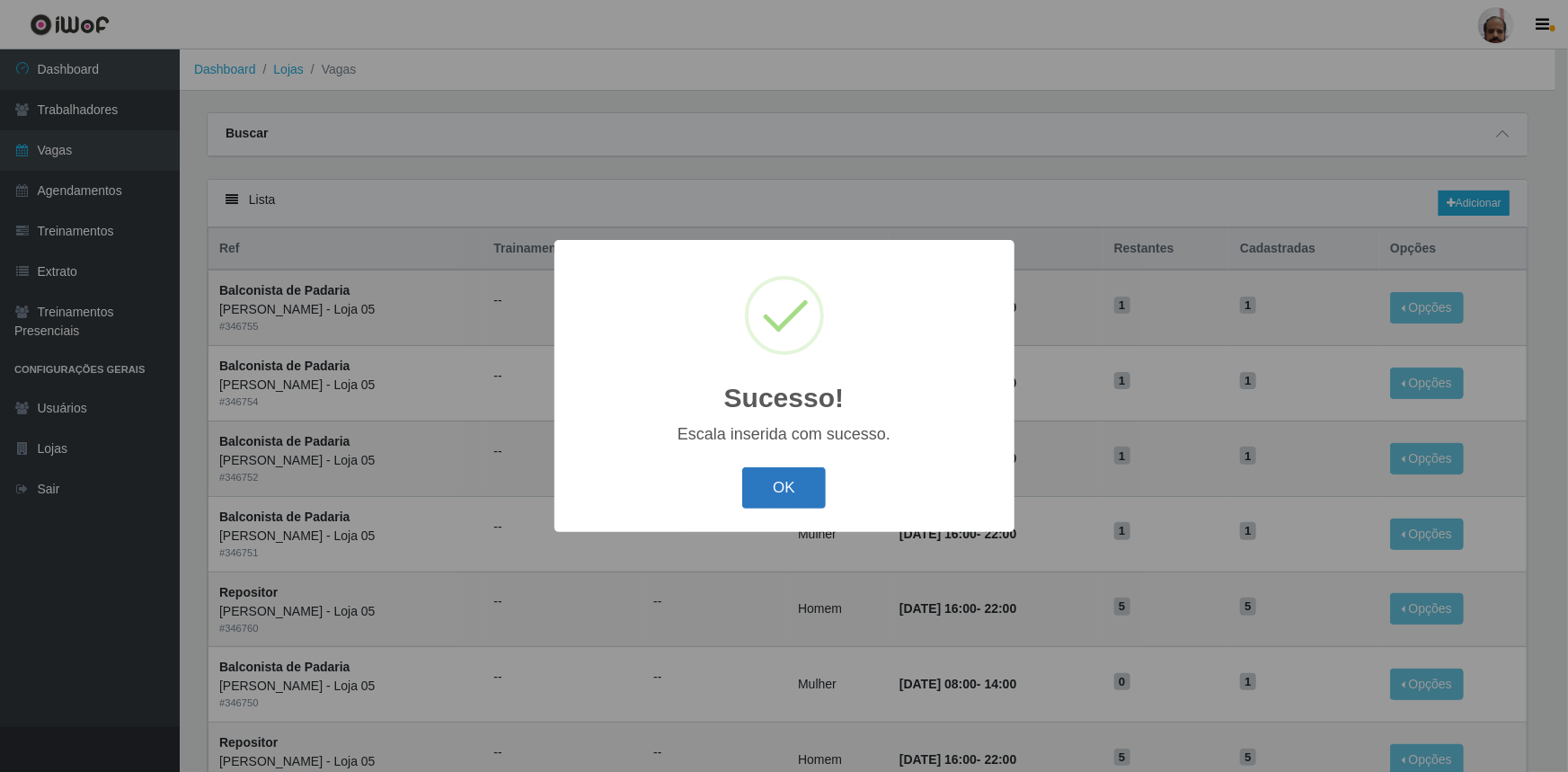
click at [792, 486] on button "OK" at bounding box center [784, 489] width 83 height 43
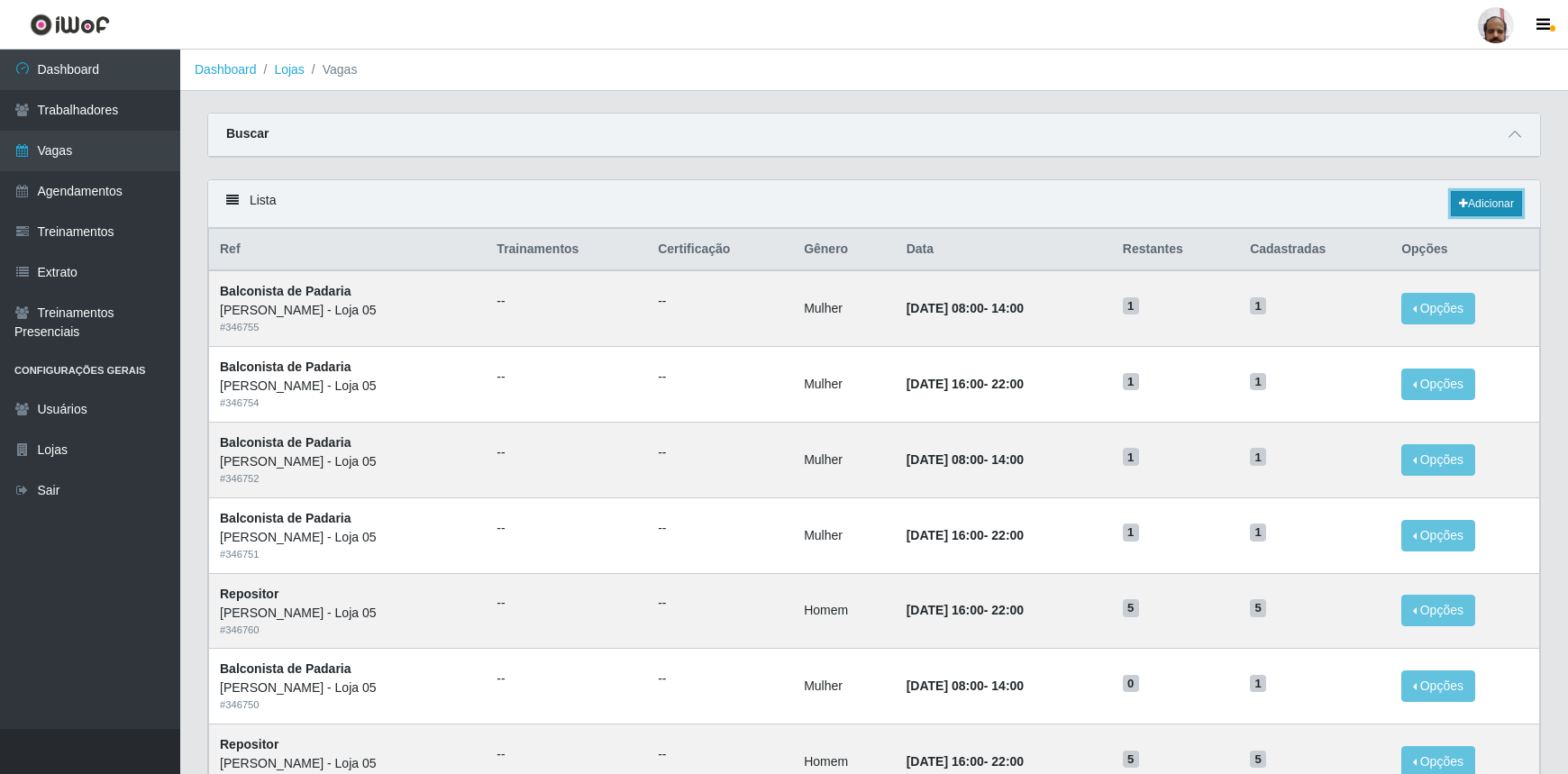
click at [1489, 206] on link "Adicionar" at bounding box center [1486, 203] width 71 height 26
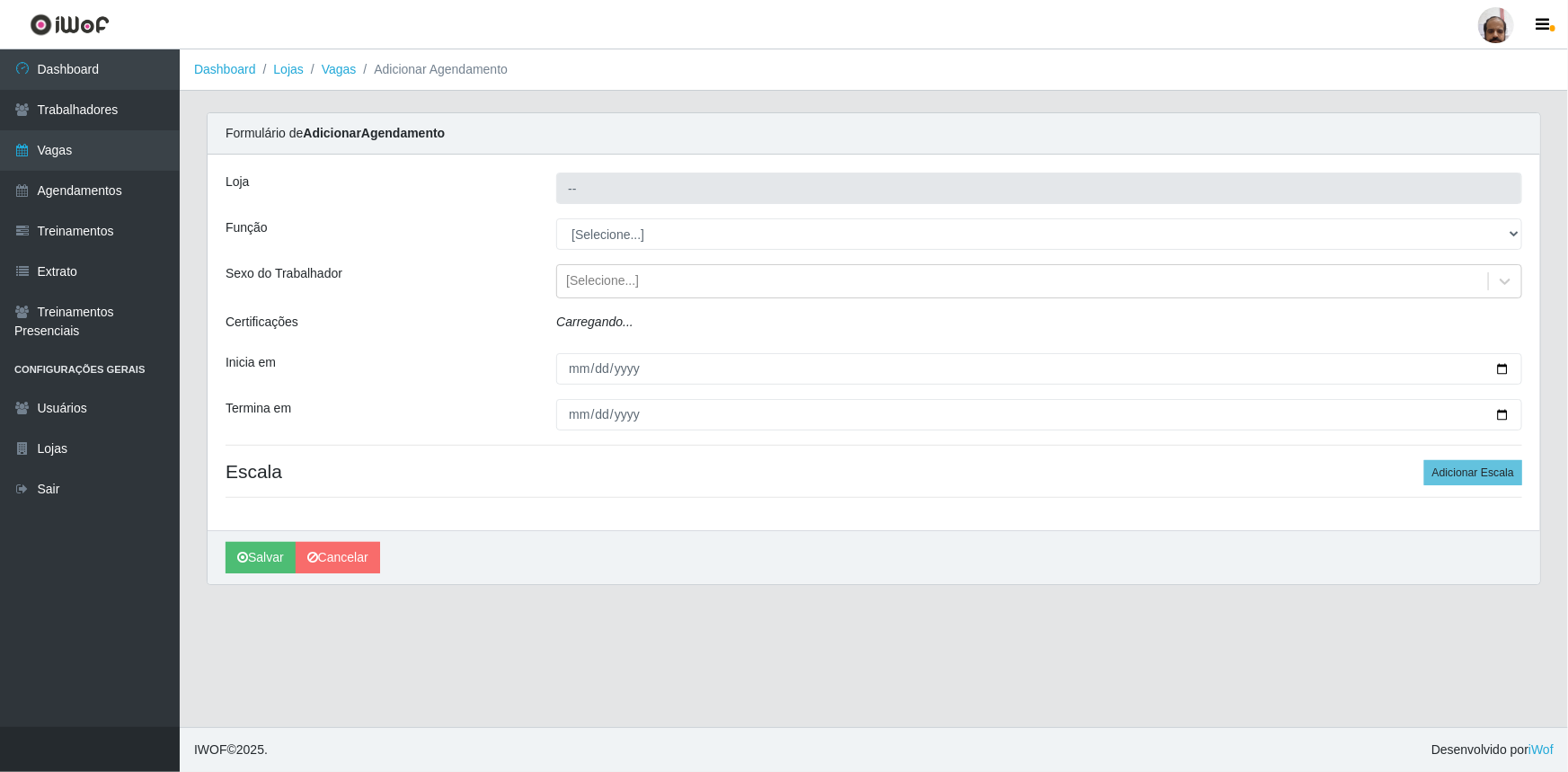
type input "[PERSON_NAME] - Loja 05"
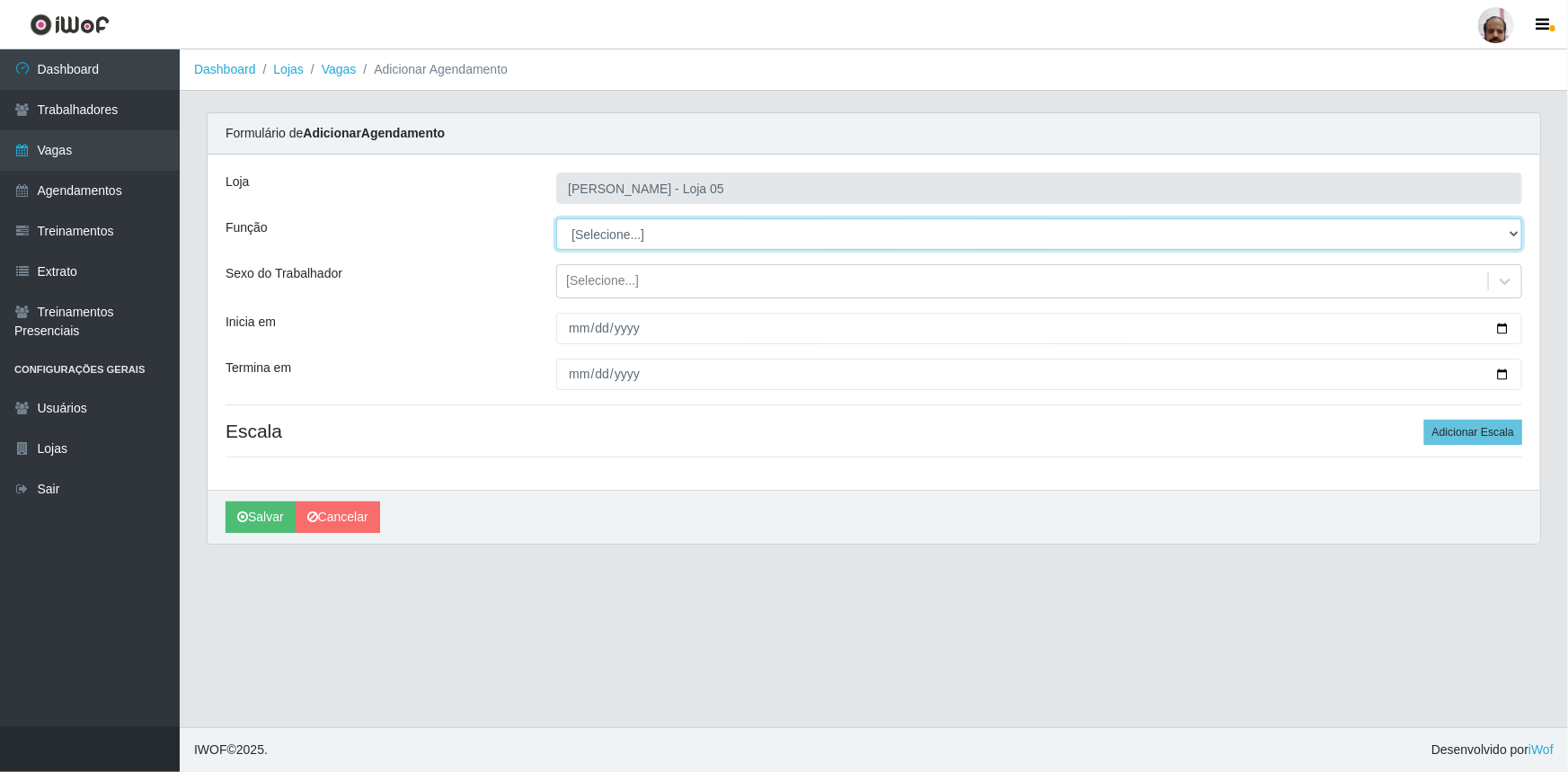
click at [1515, 232] on select "[Selecione...] ASG ASG + ASG ++ Auxiliar de Depósito Auxiliar de Depósito + Aux…" at bounding box center [1039, 234] width 966 height 31
select select "24"
click at [556, 219] on select "[Selecione...] ASG ASG + ASG ++ Auxiliar de Depósito Auxiliar de Depósito + Aux…" at bounding box center [1039, 234] width 966 height 31
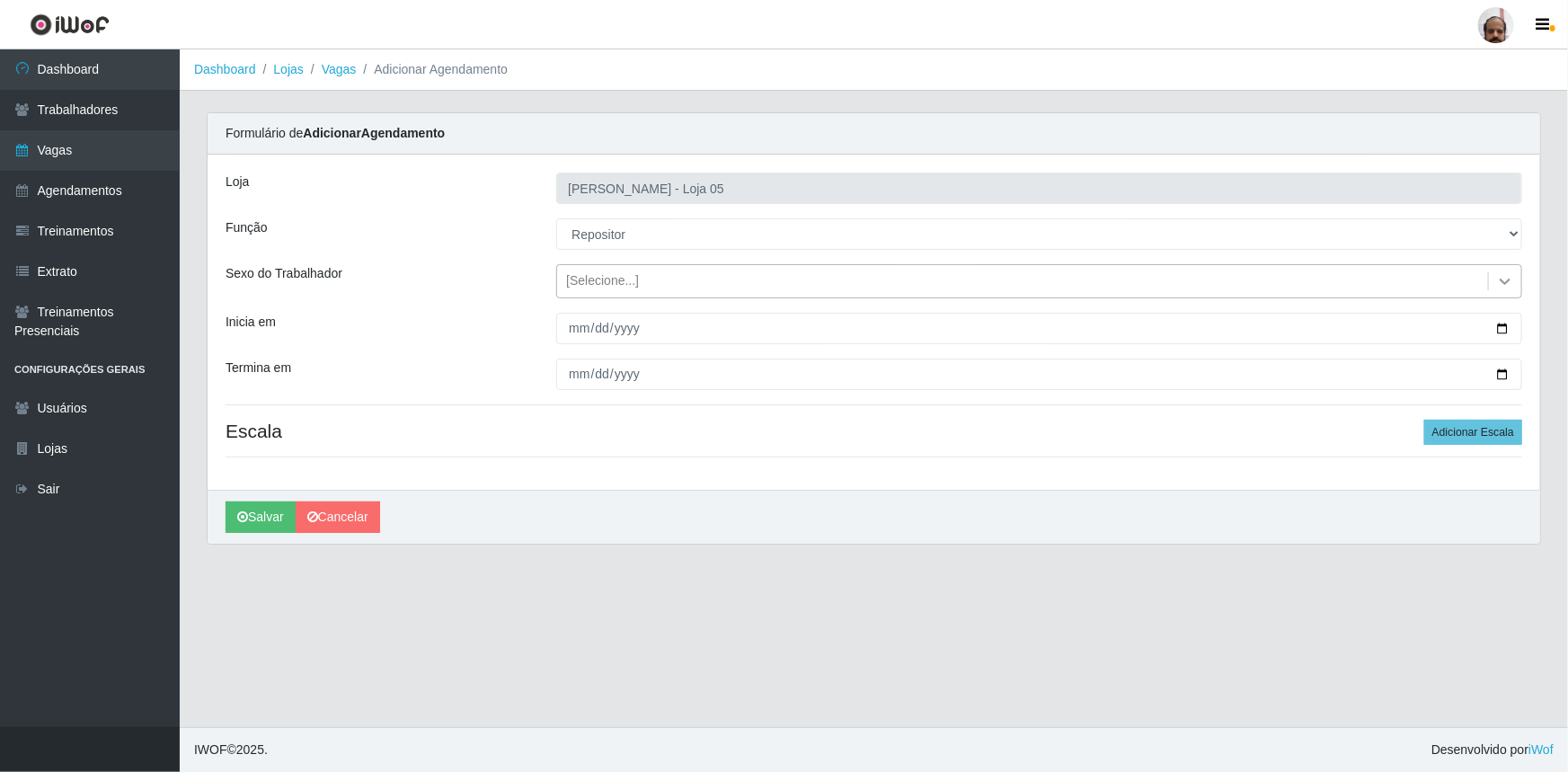
click at [1510, 270] on div at bounding box center [1506, 281] width 32 height 32
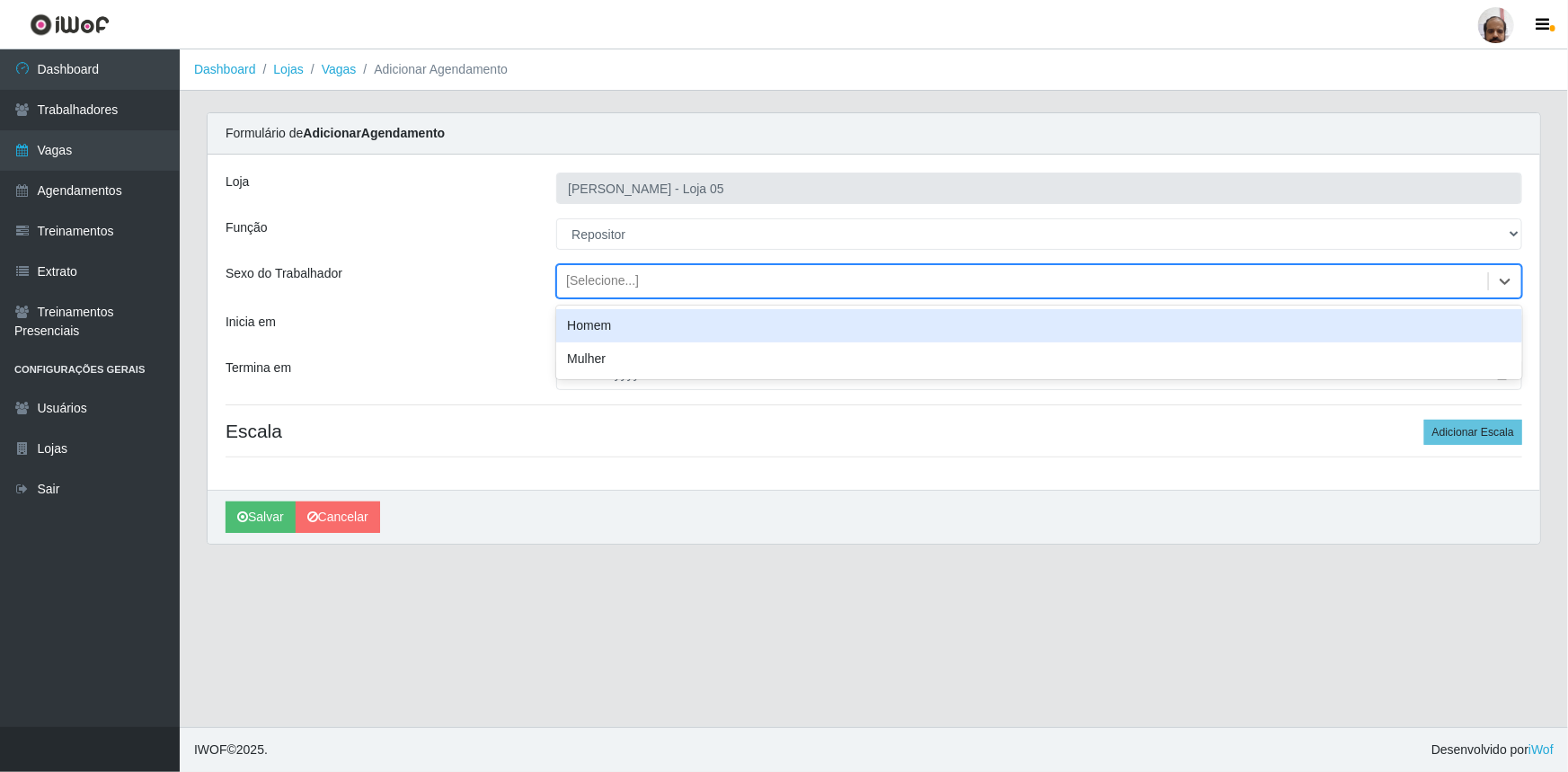
click at [679, 321] on div "Homem" at bounding box center [1039, 325] width 966 height 33
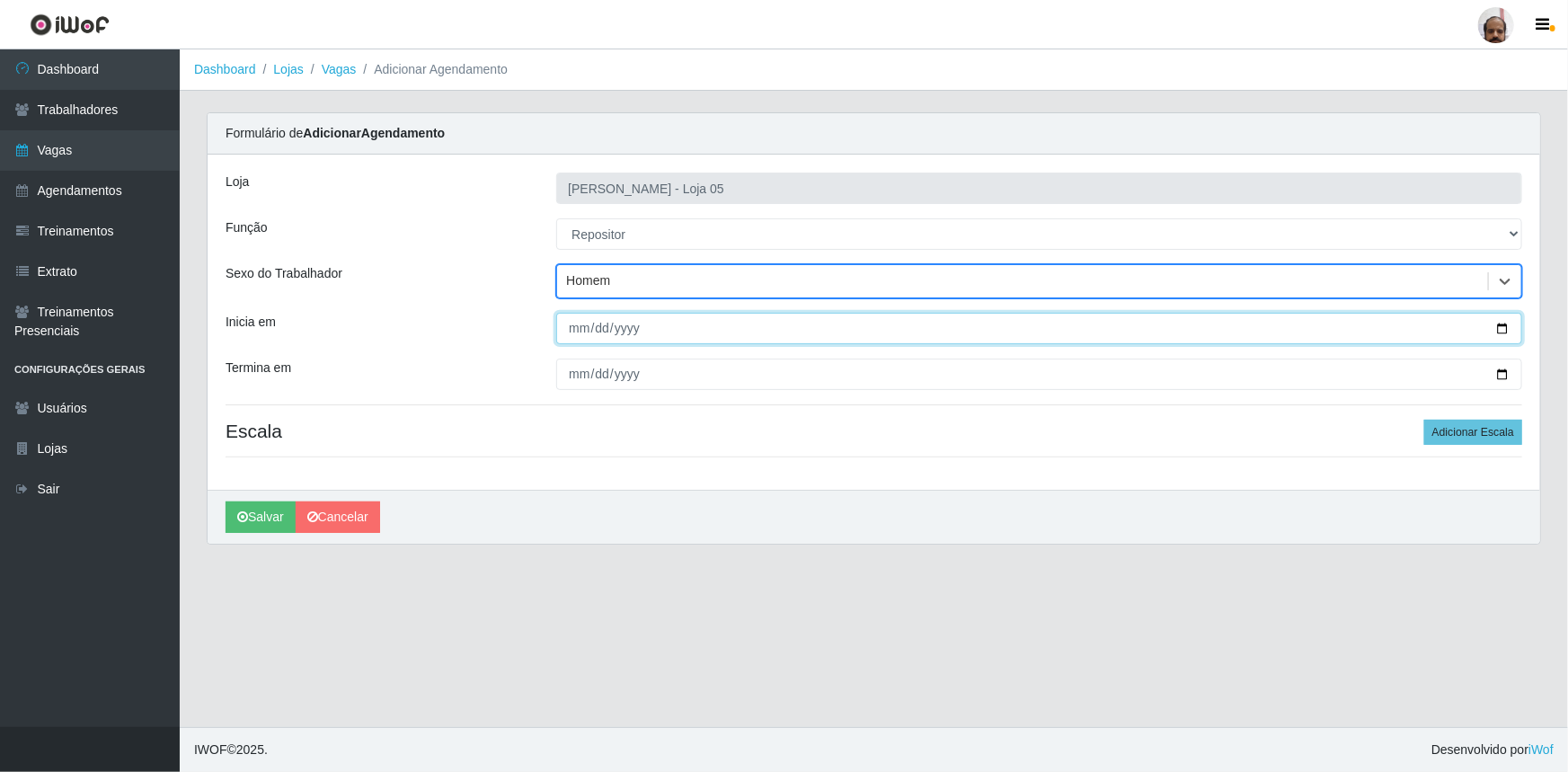
click at [1506, 330] on input "Inicia em" at bounding box center [1039, 328] width 966 height 31
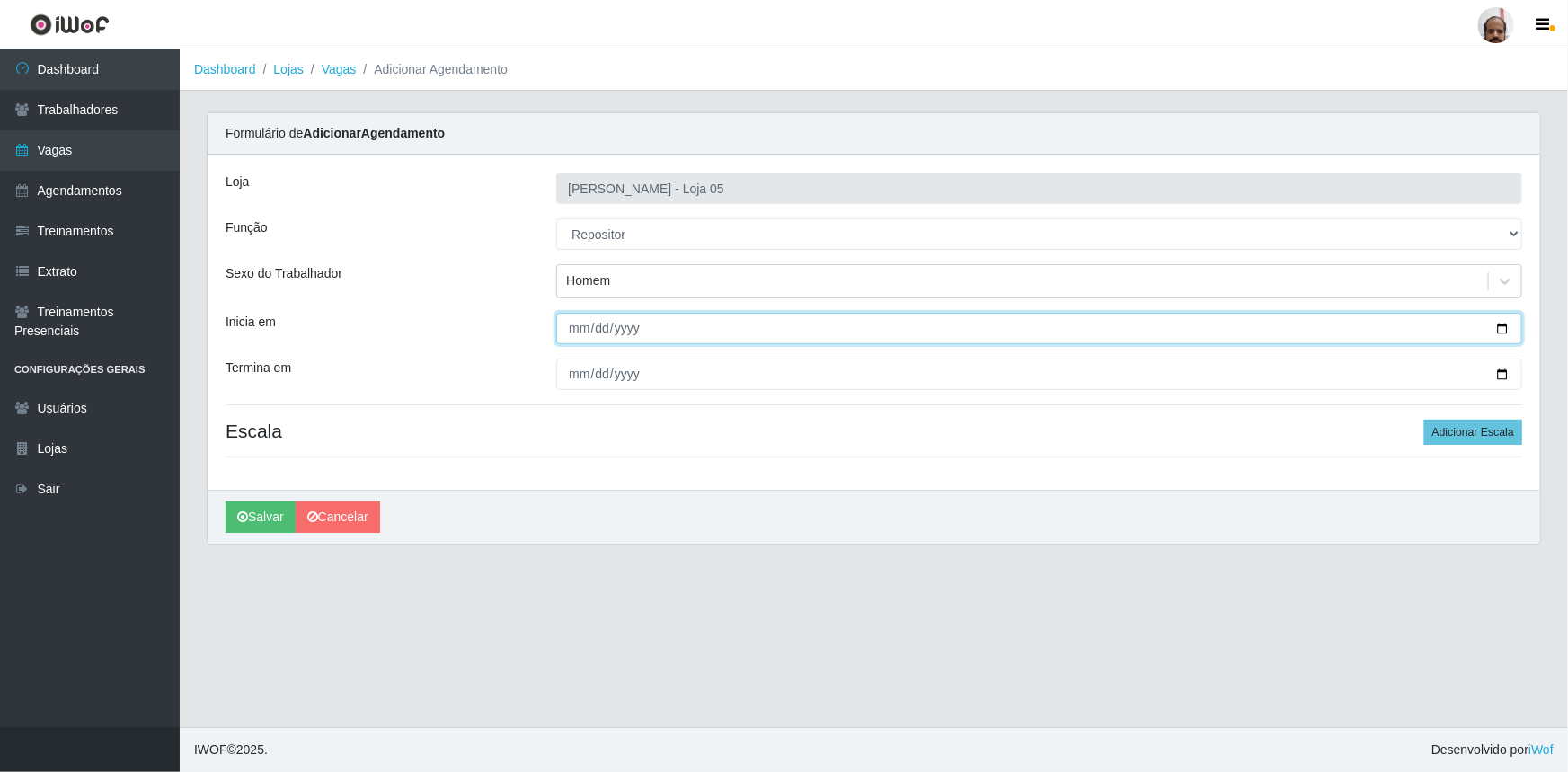
type input "2025-09-26"
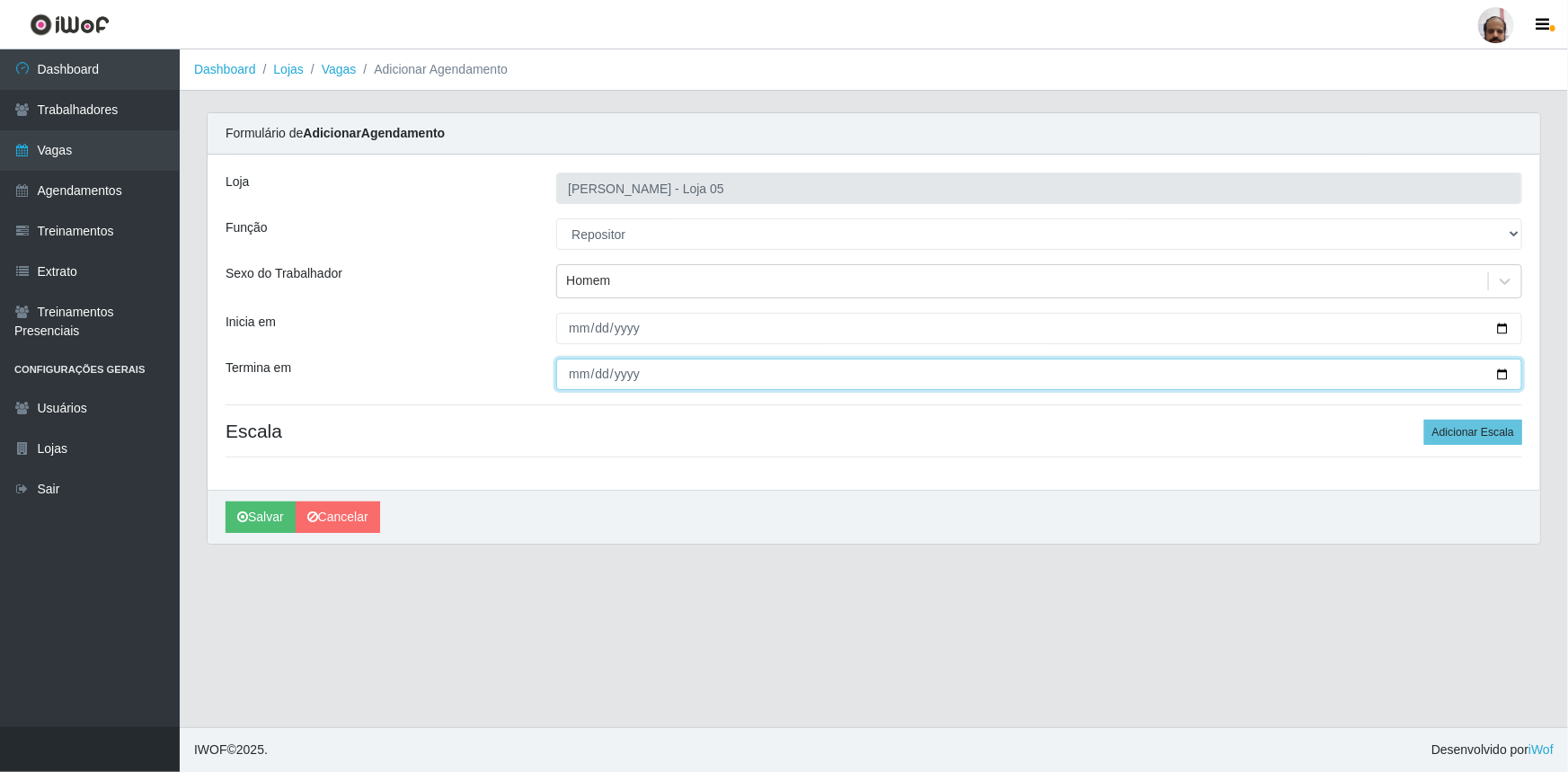
click at [1510, 369] on input "Termina em" at bounding box center [1039, 374] width 966 height 31
click at [1506, 370] on input "Termina em" at bounding box center [1039, 374] width 966 height 31
type input "2025-09-26"
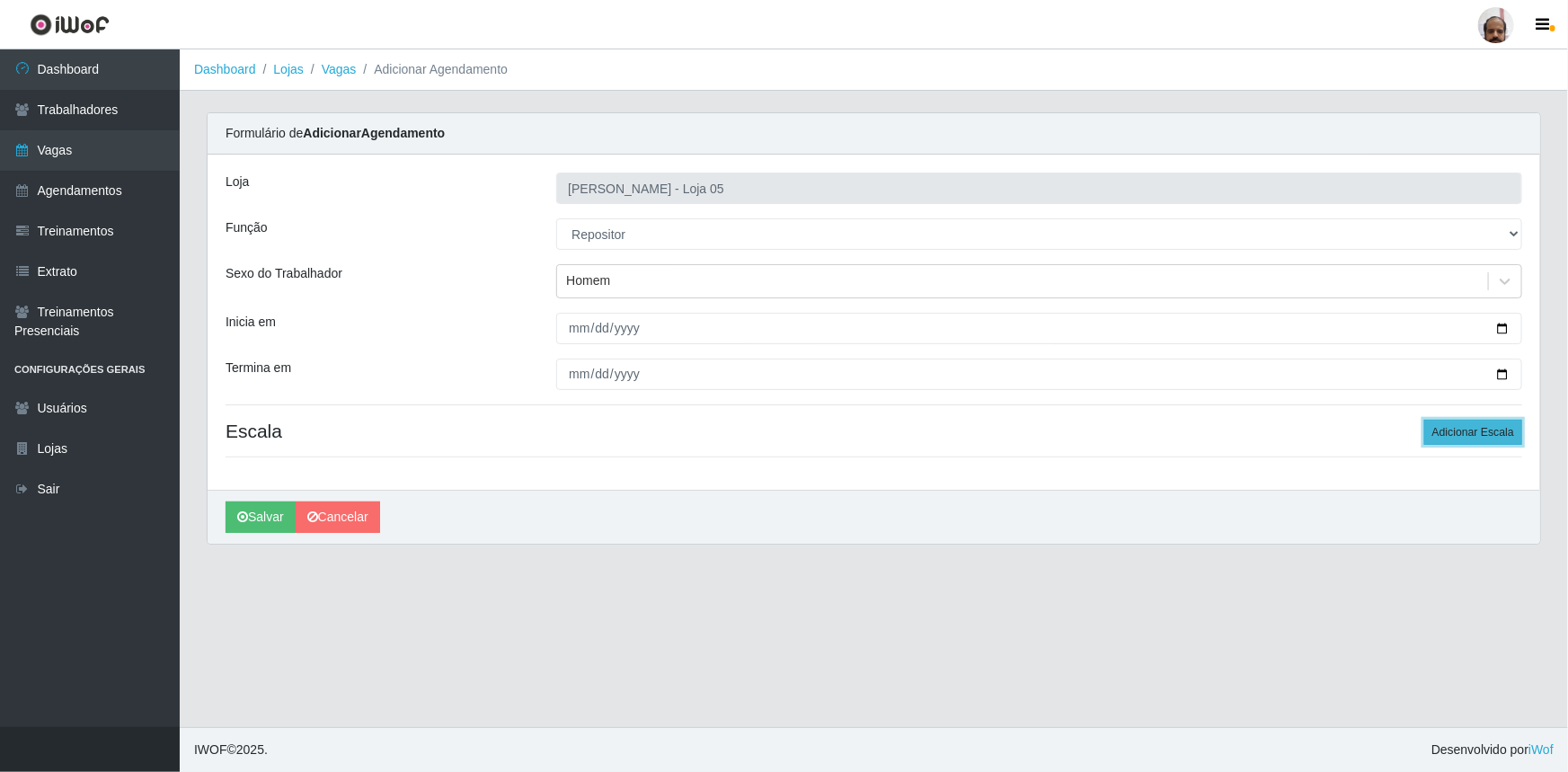
click at [1455, 434] on button "Adicionar Escala" at bounding box center [1472, 432] width 98 height 26
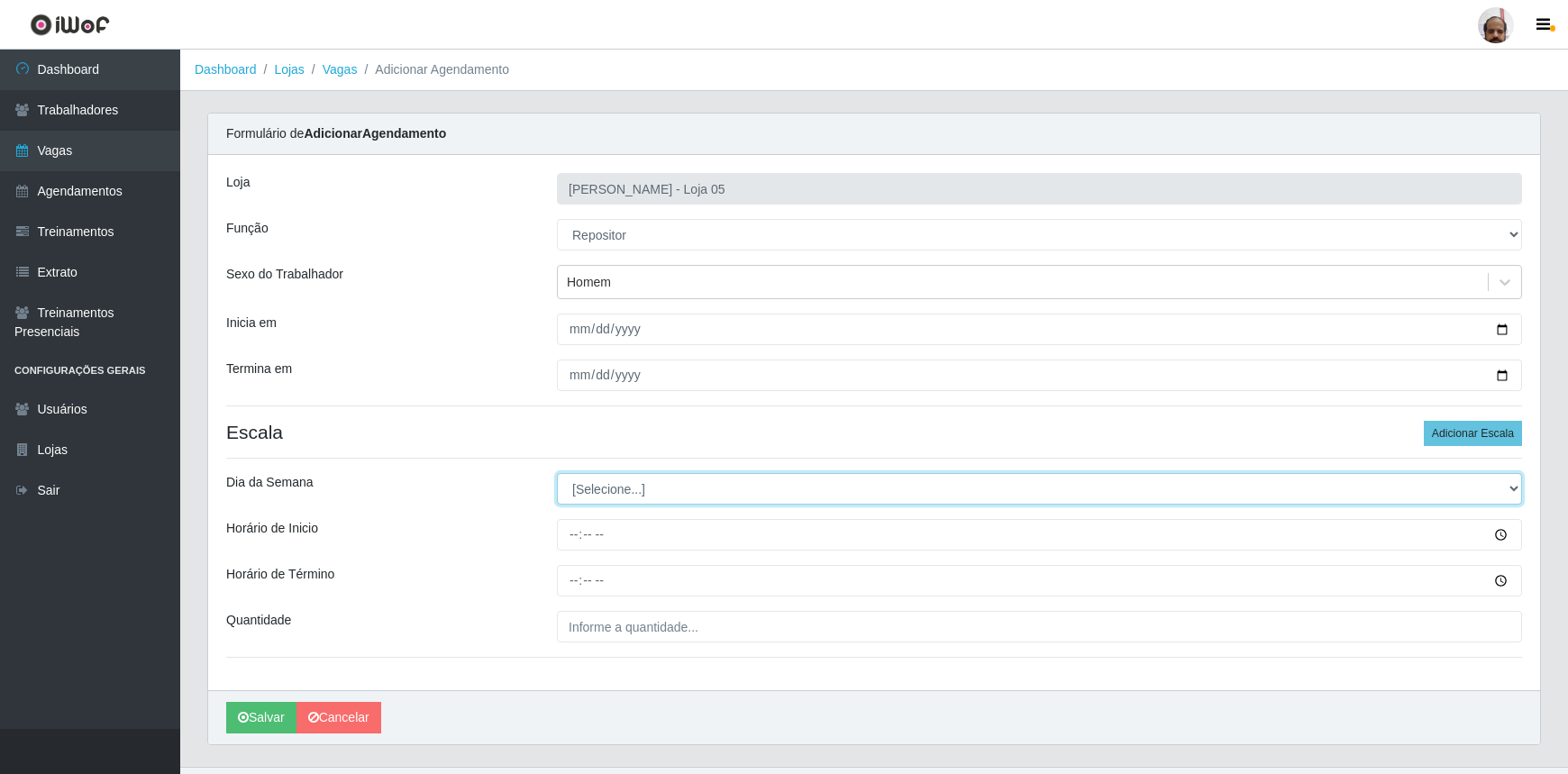
click at [1515, 494] on select "[Selecione...] Segunda Terça Quarta Quinta Sexta Sábado Domingo" at bounding box center [1040, 488] width 965 height 31
select select "5"
click at [557, 473] on select "[Selecione...] Segunda Terça Quarta Quinta Sexta Sábado Domingo" at bounding box center [1040, 488] width 965 height 31
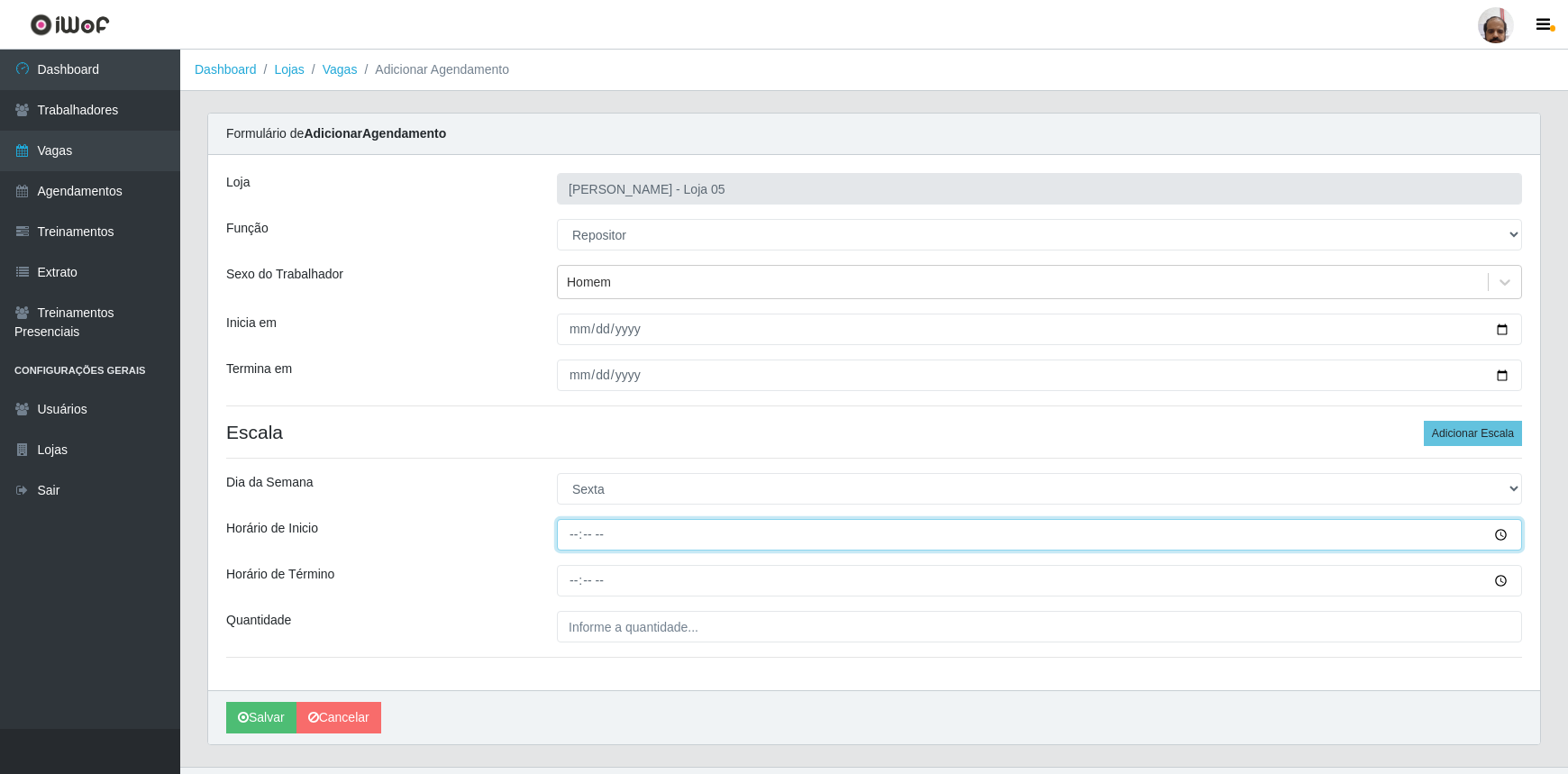
click at [571, 533] on input "Horário de Inicio" at bounding box center [1040, 535] width 965 height 31
type input "16:00"
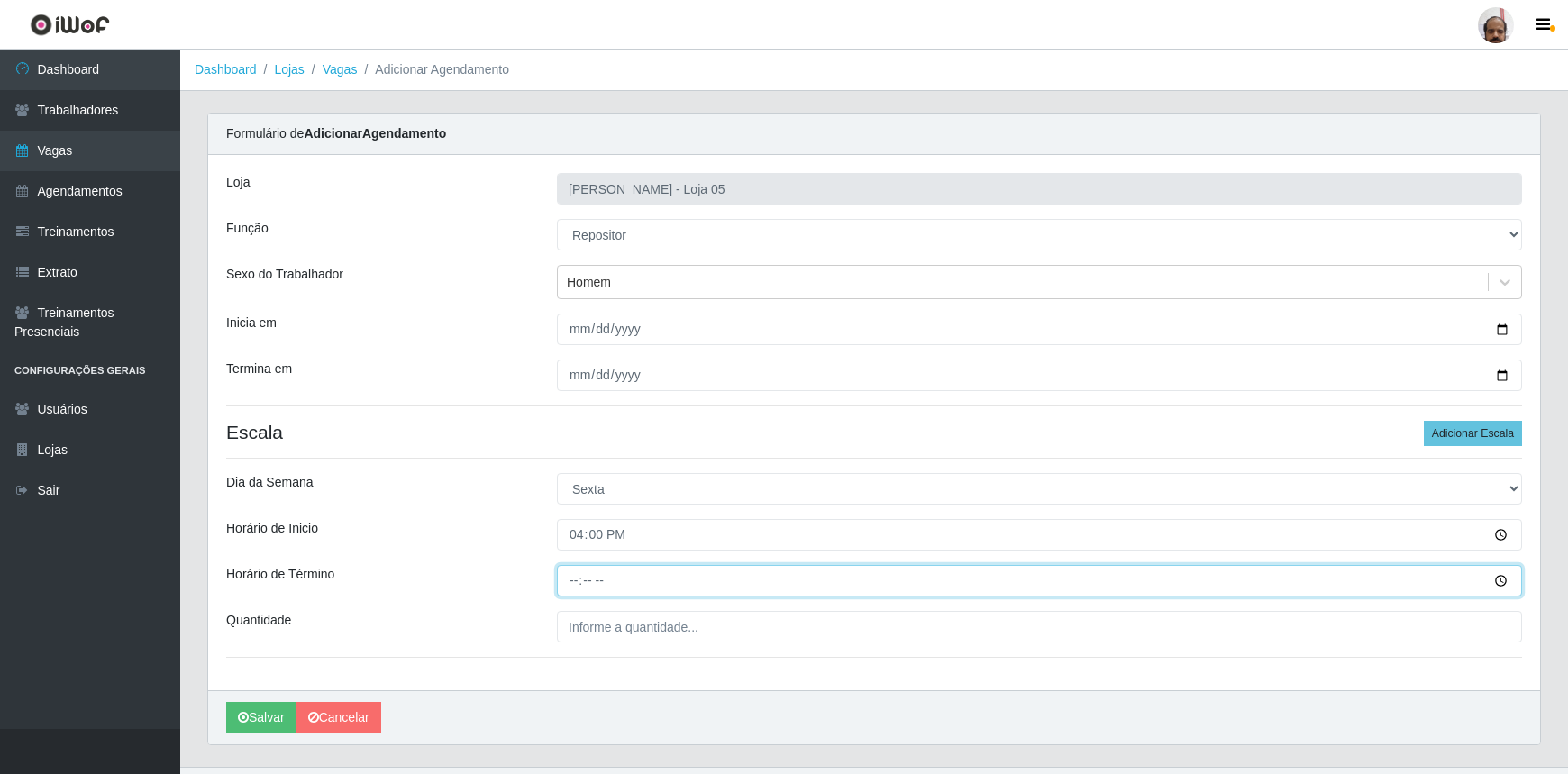
click at [569, 583] on input "Horário de Término" at bounding box center [1040, 580] width 965 height 31
type input "22:00"
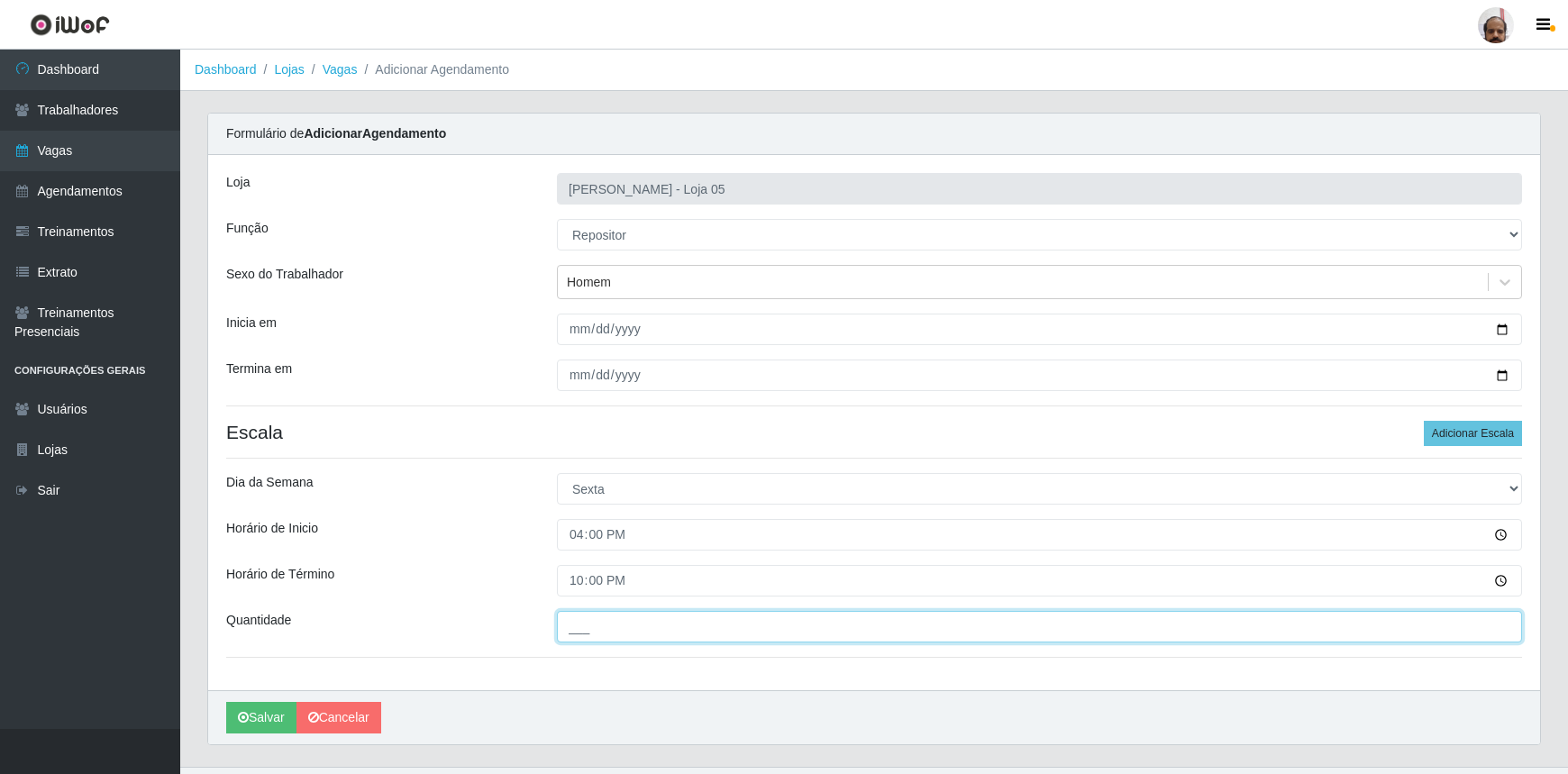
click at [677, 613] on input "___" at bounding box center [1040, 626] width 965 height 31
type input "5__"
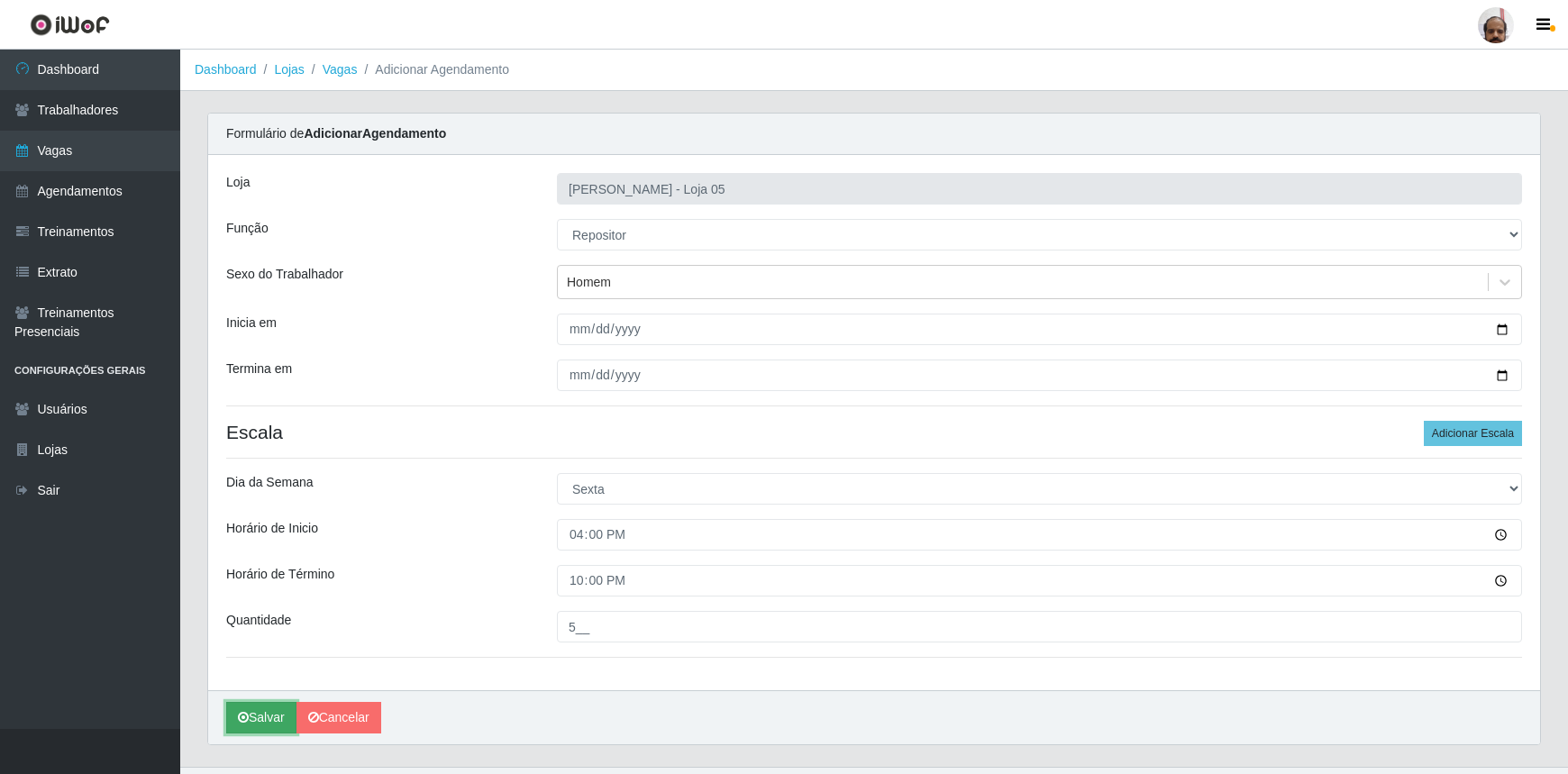
click at [269, 722] on button "Salvar" at bounding box center [261, 717] width 70 height 31
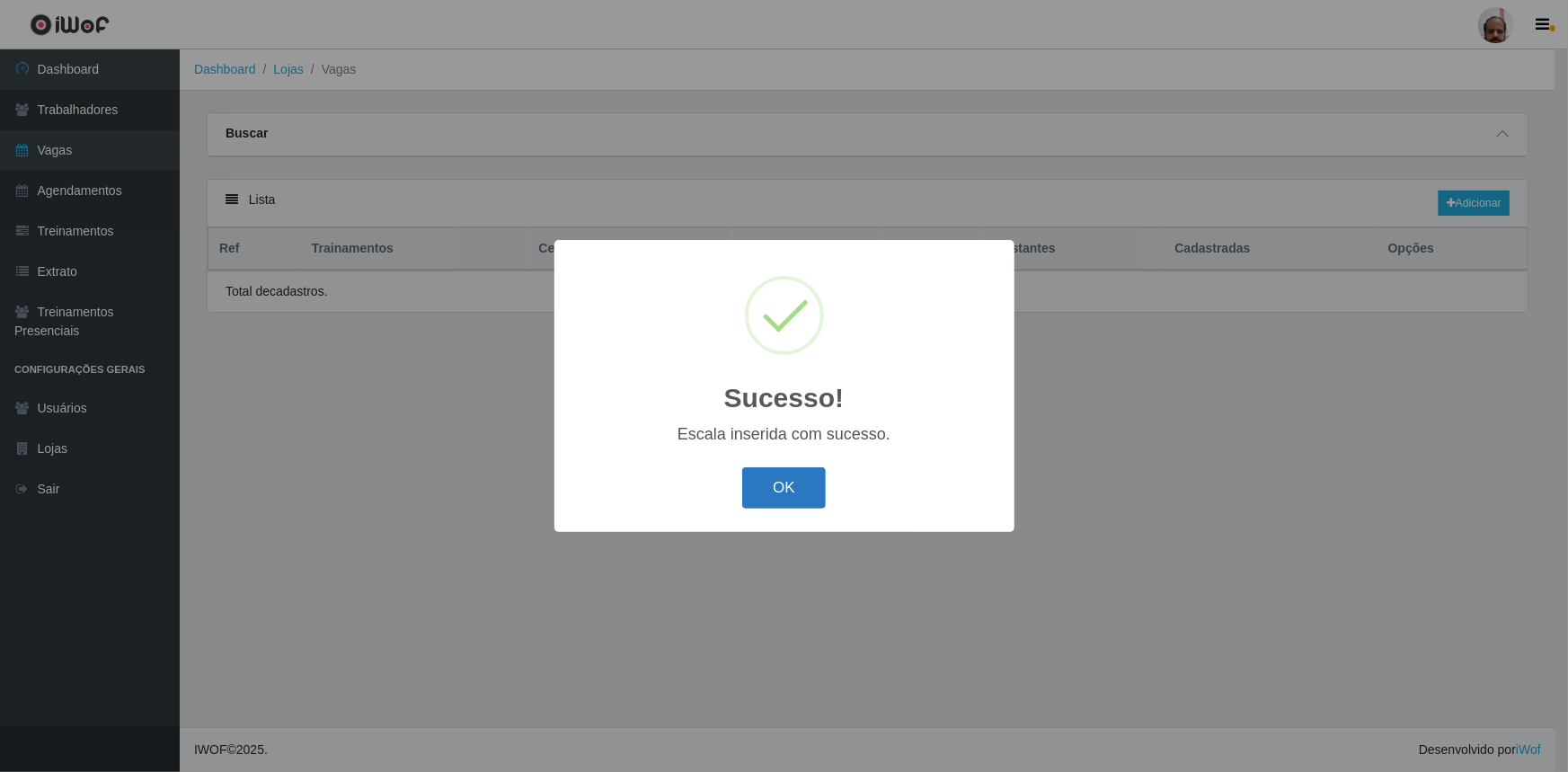
click at [810, 476] on button "OK" at bounding box center [784, 489] width 83 height 43
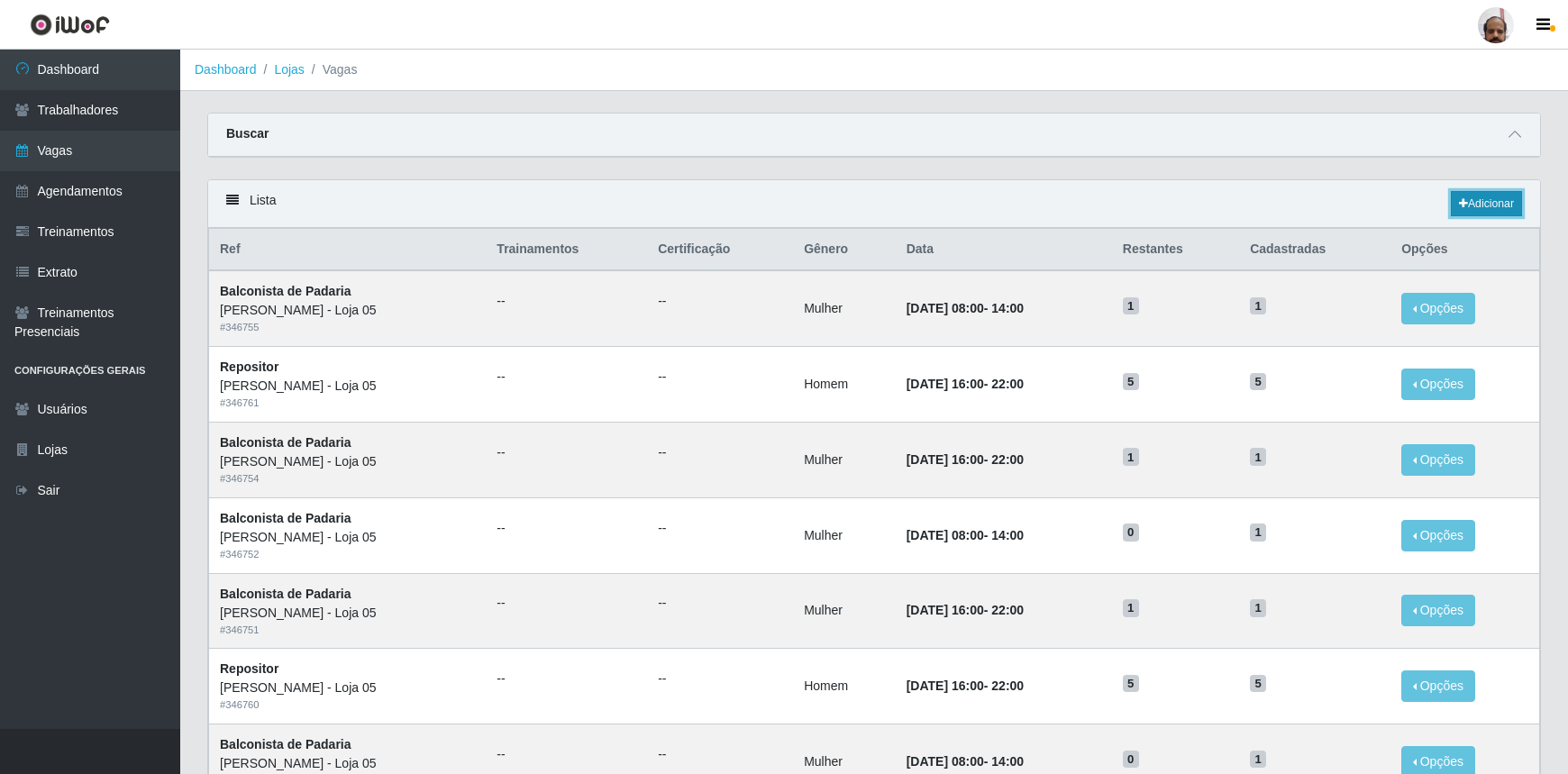
click at [1492, 210] on link "Adicionar" at bounding box center [1486, 203] width 71 height 26
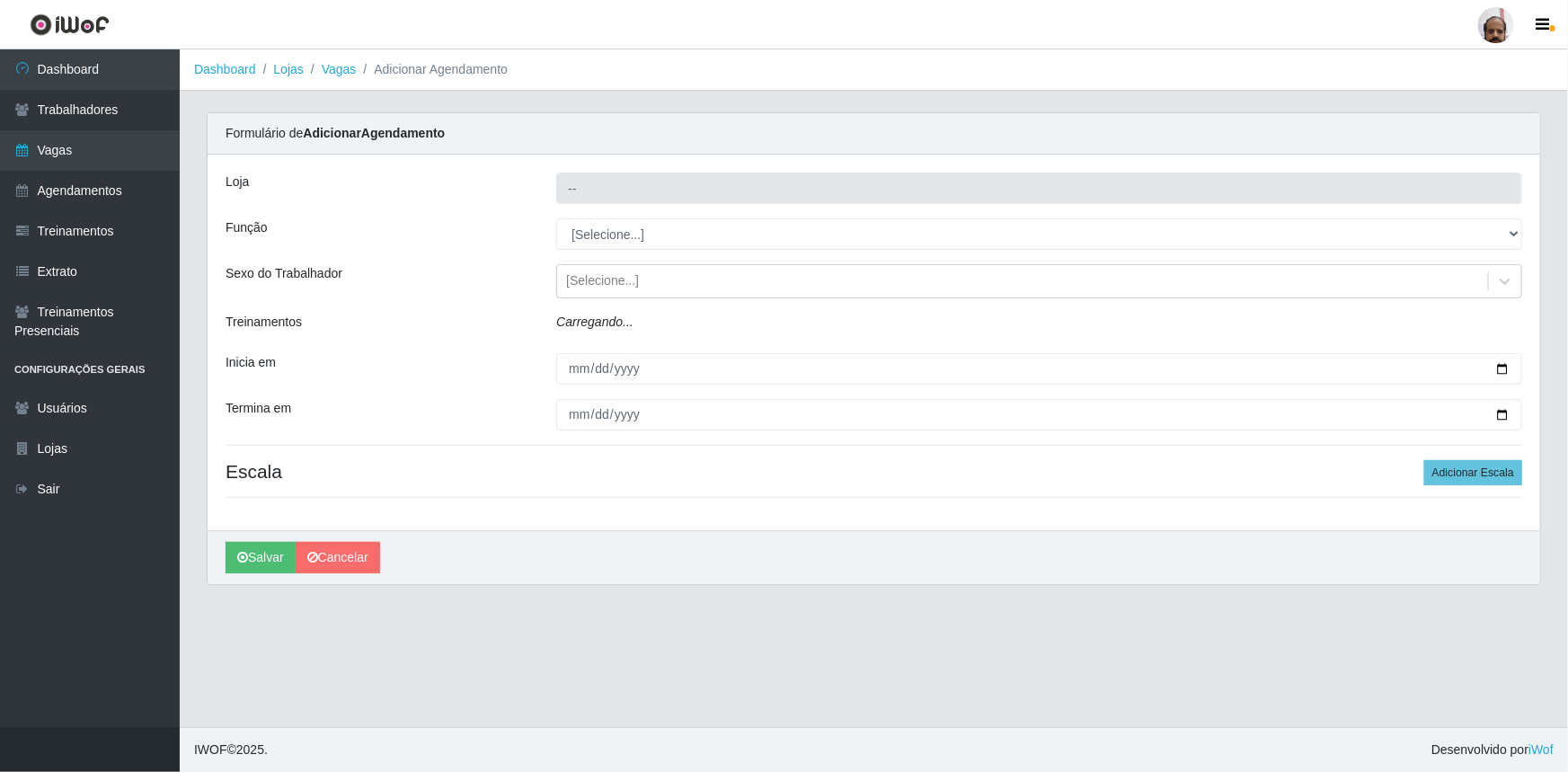
type input "[PERSON_NAME] - Loja 05"
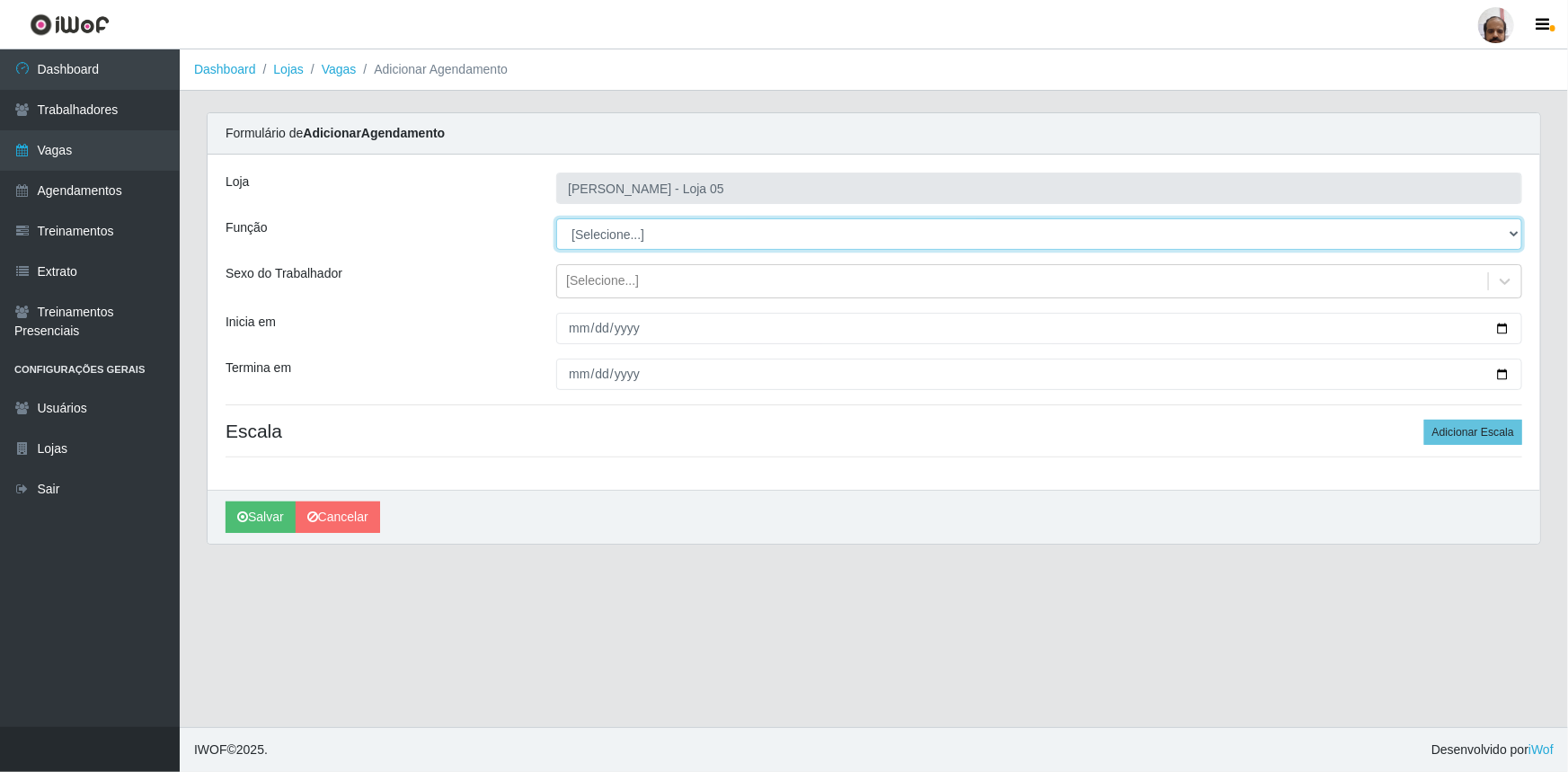
click at [1517, 231] on select "[Selecione...] ASG ASG + ASG ++ Auxiliar de Depósito Auxiliar de Depósito + Aux…" at bounding box center [1039, 234] width 966 height 31
select select "24"
click at [556, 219] on select "[Selecione...] ASG ASG + ASG ++ Auxiliar de Depósito Auxiliar de Depósito + Aux…" at bounding box center [1039, 234] width 966 height 31
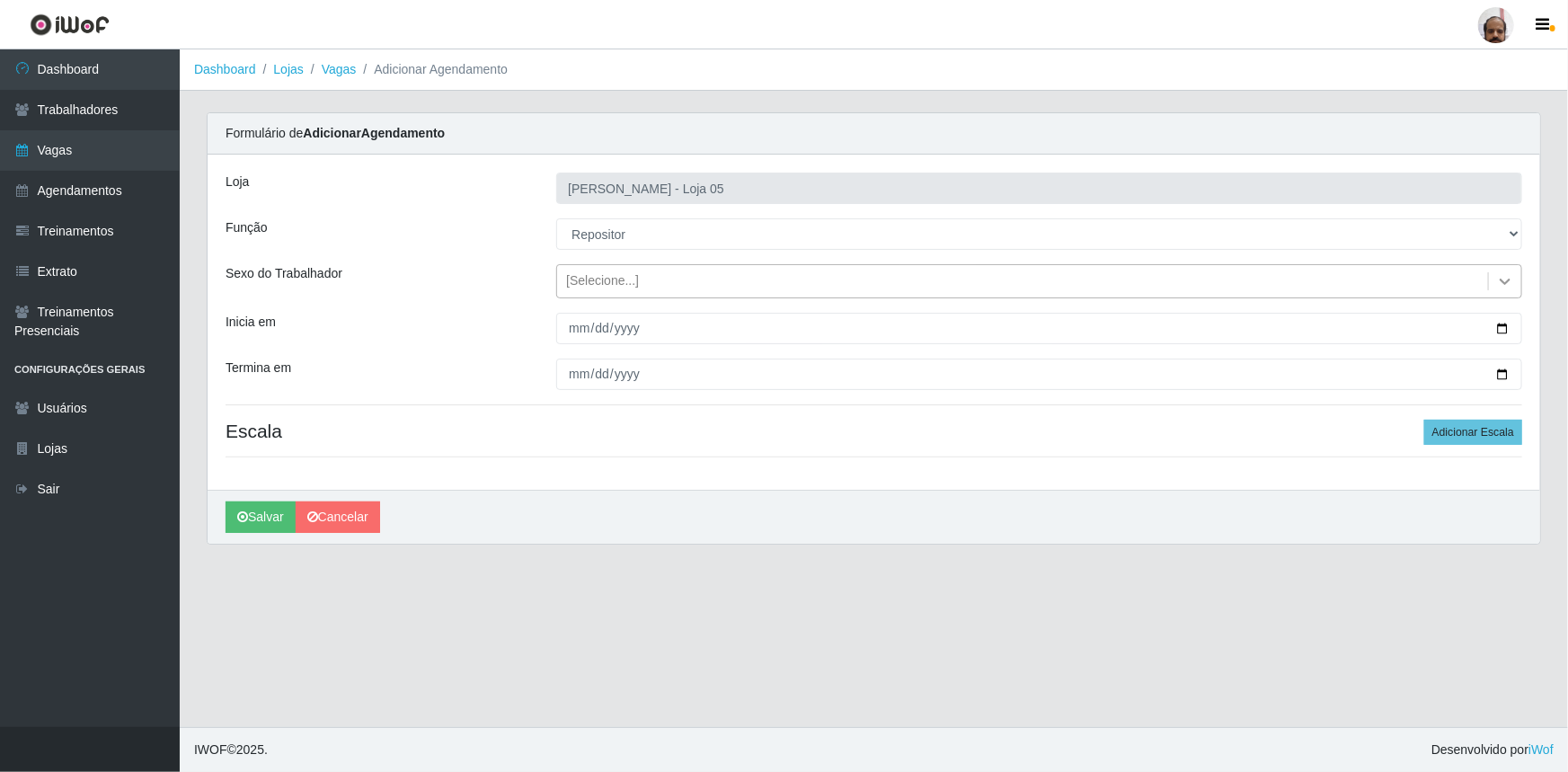
click at [1497, 278] on icon at bounding box center [1505, 281] width 18 height 18
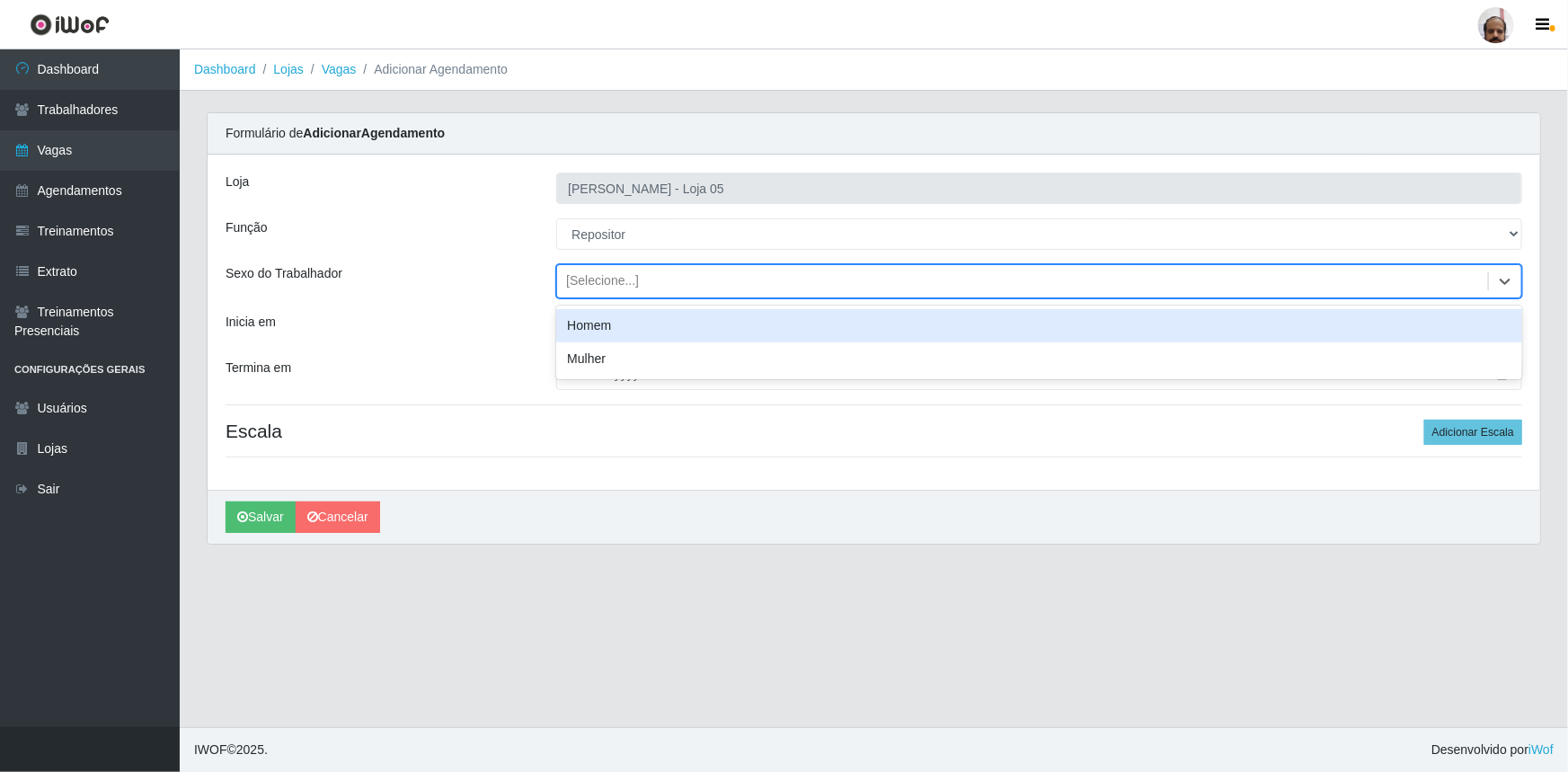
click at [570, 330] on div "Homem" at bounding box center [1039, 325] width 966 height 33
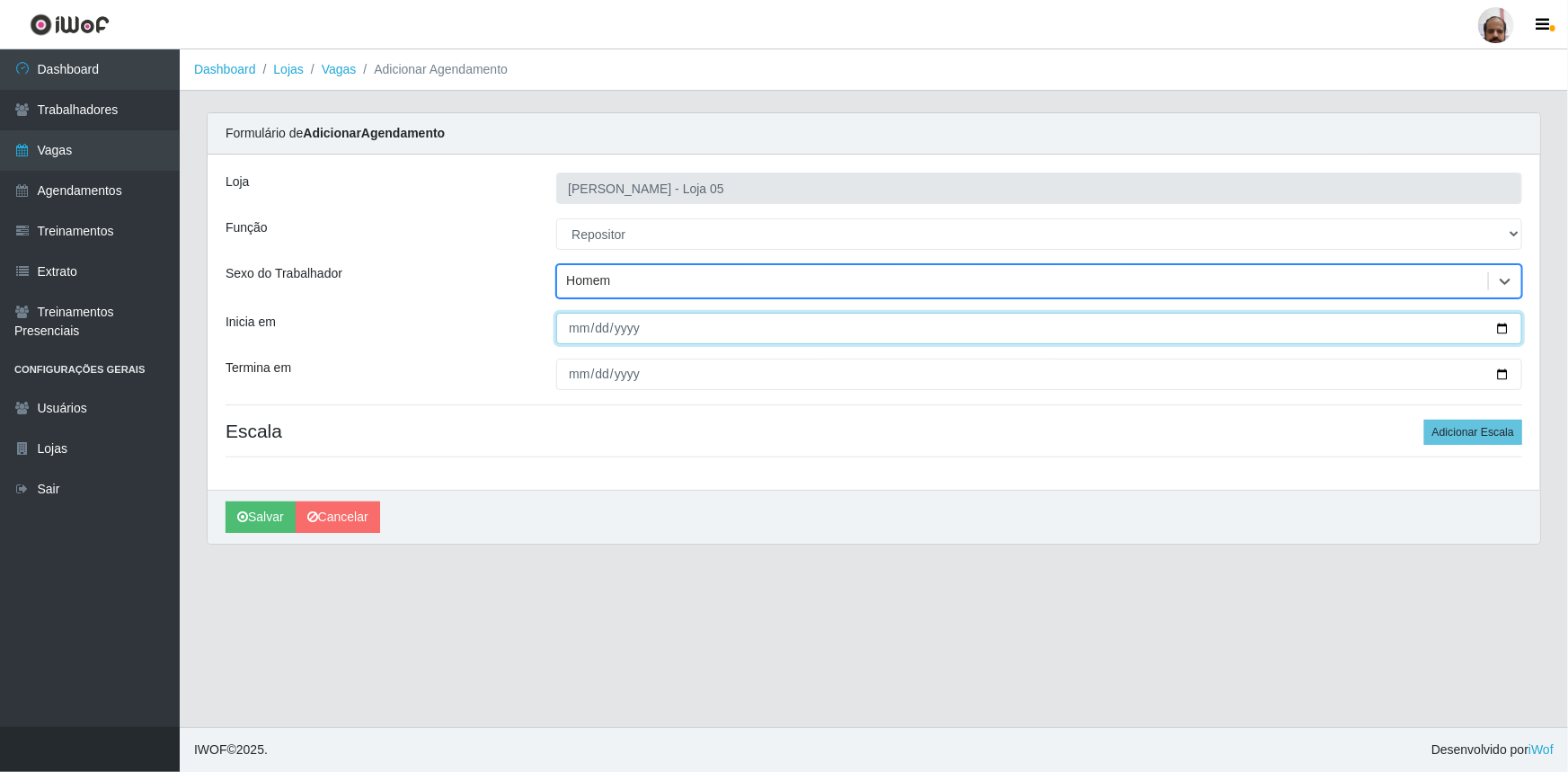
click at [1503, 328] on input "Inicia em" at bounding box center [1039, 328] width 966 height 31
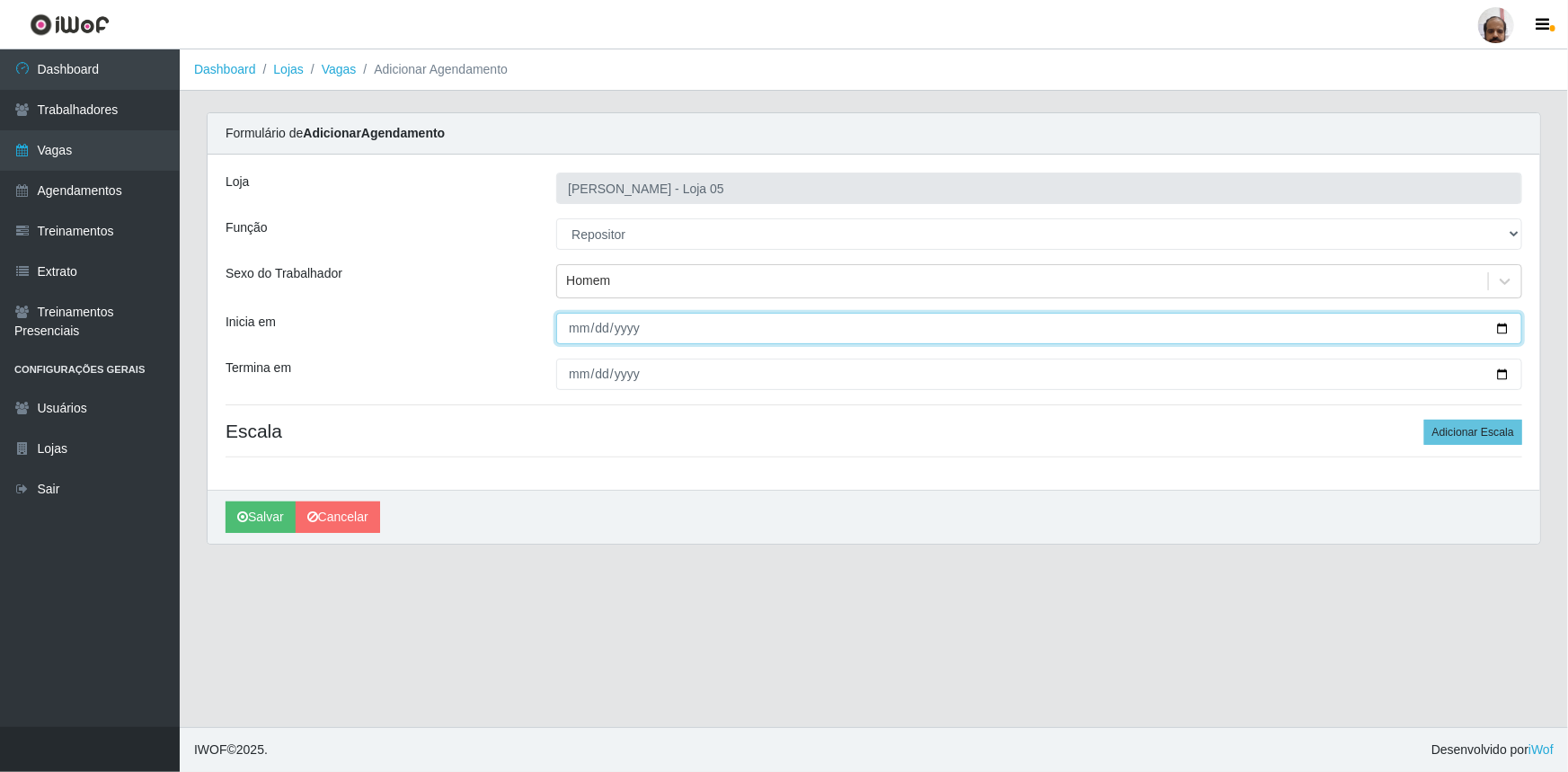
type input "2025-09-27"
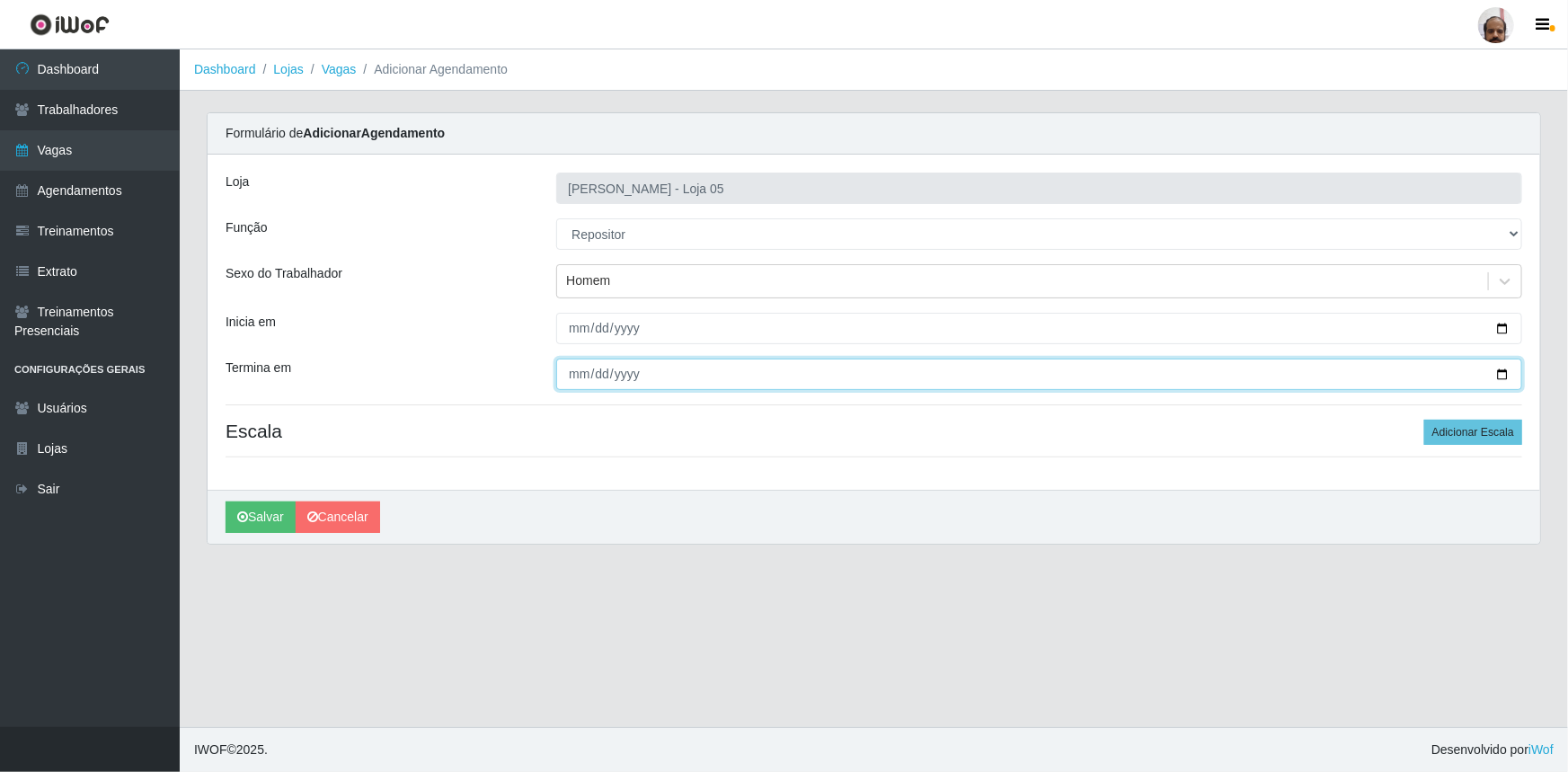
click at [1502, 368] on input "Termina em" at bounding box center [1039, 374] width 966 height 31
type input "2025-09-27"
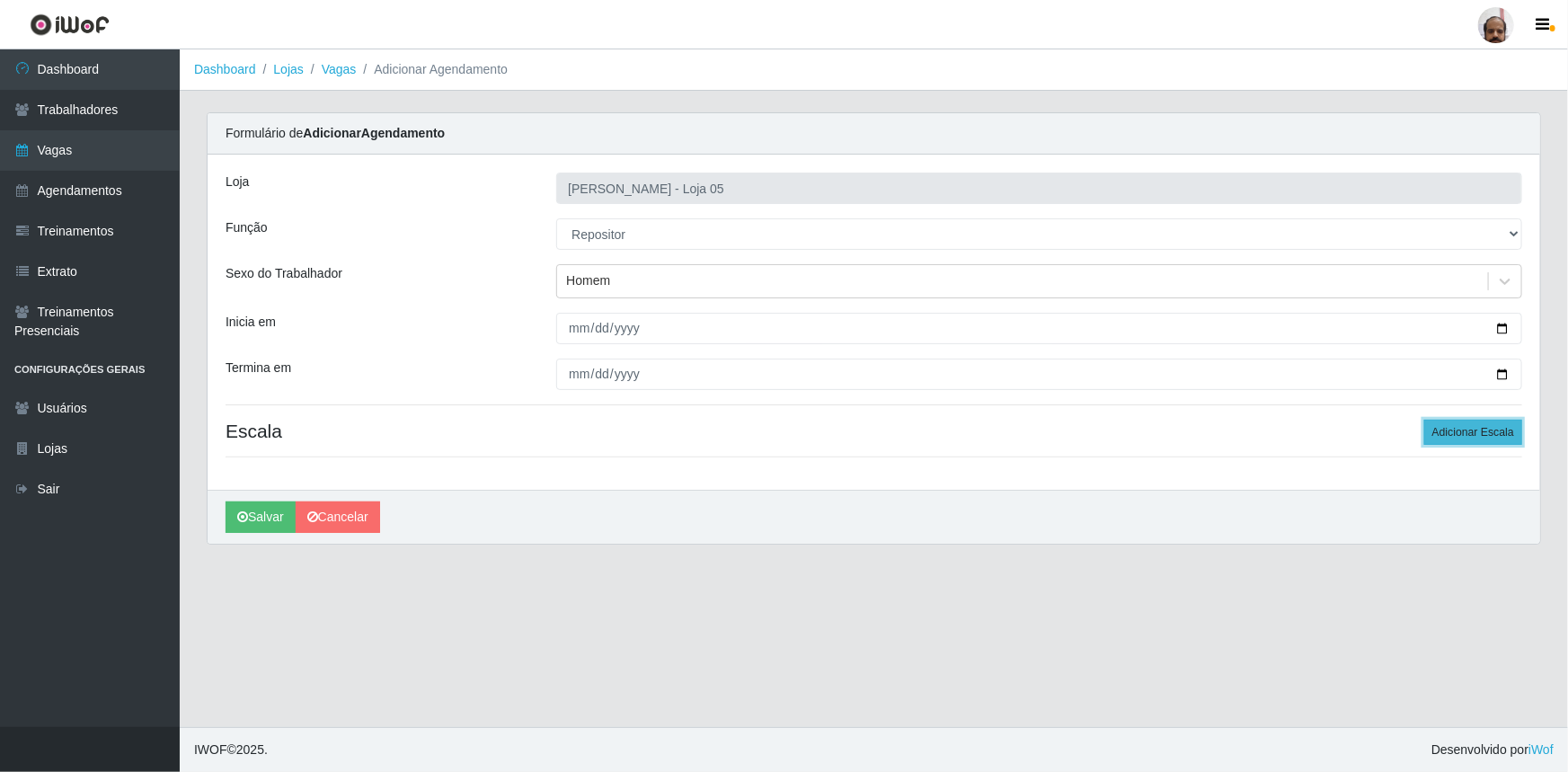
click at [1486, 434] on button "Adicionar Escala" at bounding box center [1472, 432] width 98 height 26
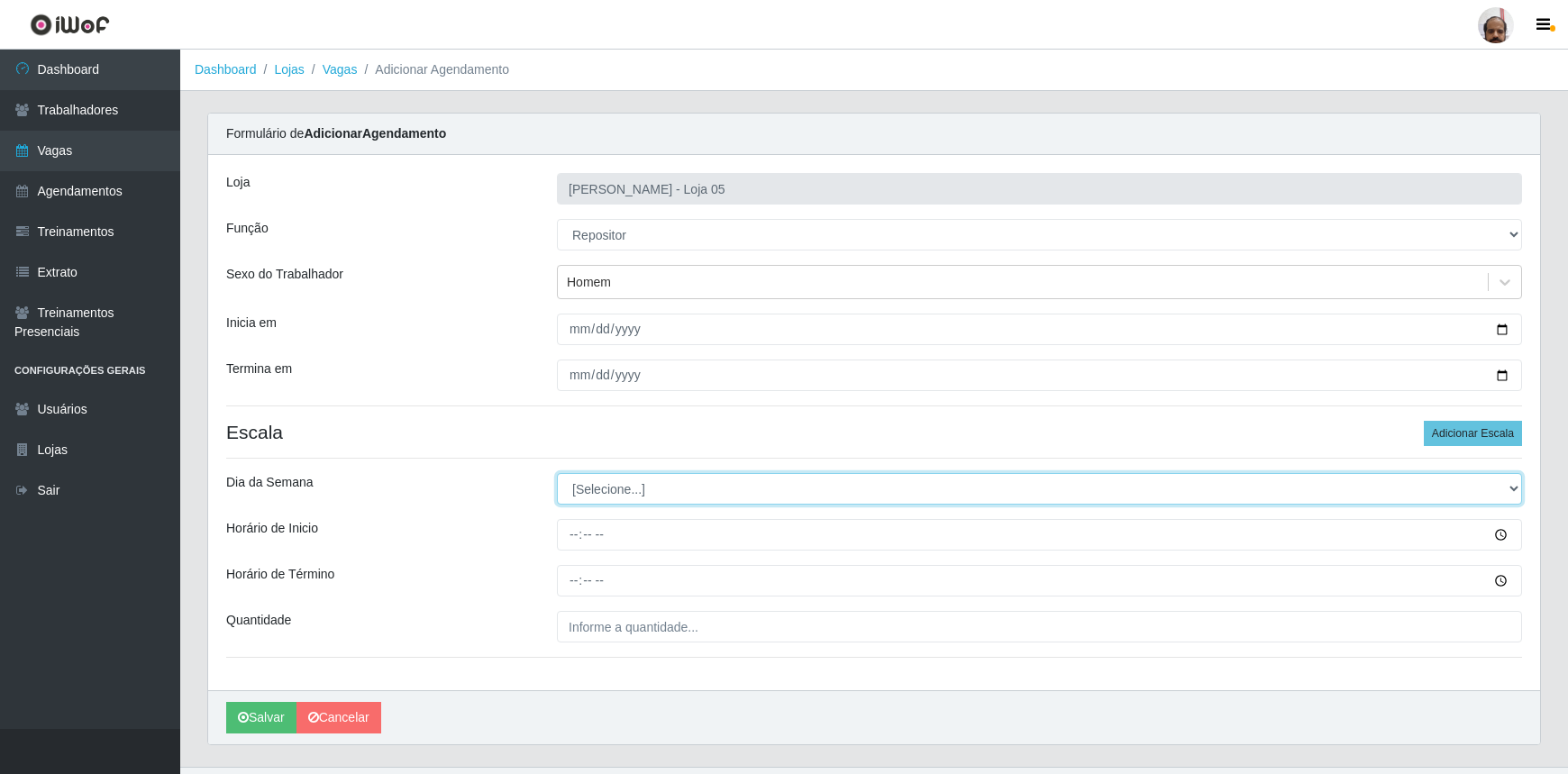
click at [1513, 493] on select "[Selecione...] Segunda Terça Quarta Quinta Sexta Sábado Domingo" at bounding box center [1040, 488] width 965 height 31
select select "6"
click at [557, 473] on select "[Selecione...] Segunda Terça Quarta Quinta Sexta Sábado Domingo" at bounding box center [1040, 488] width 965 height 31
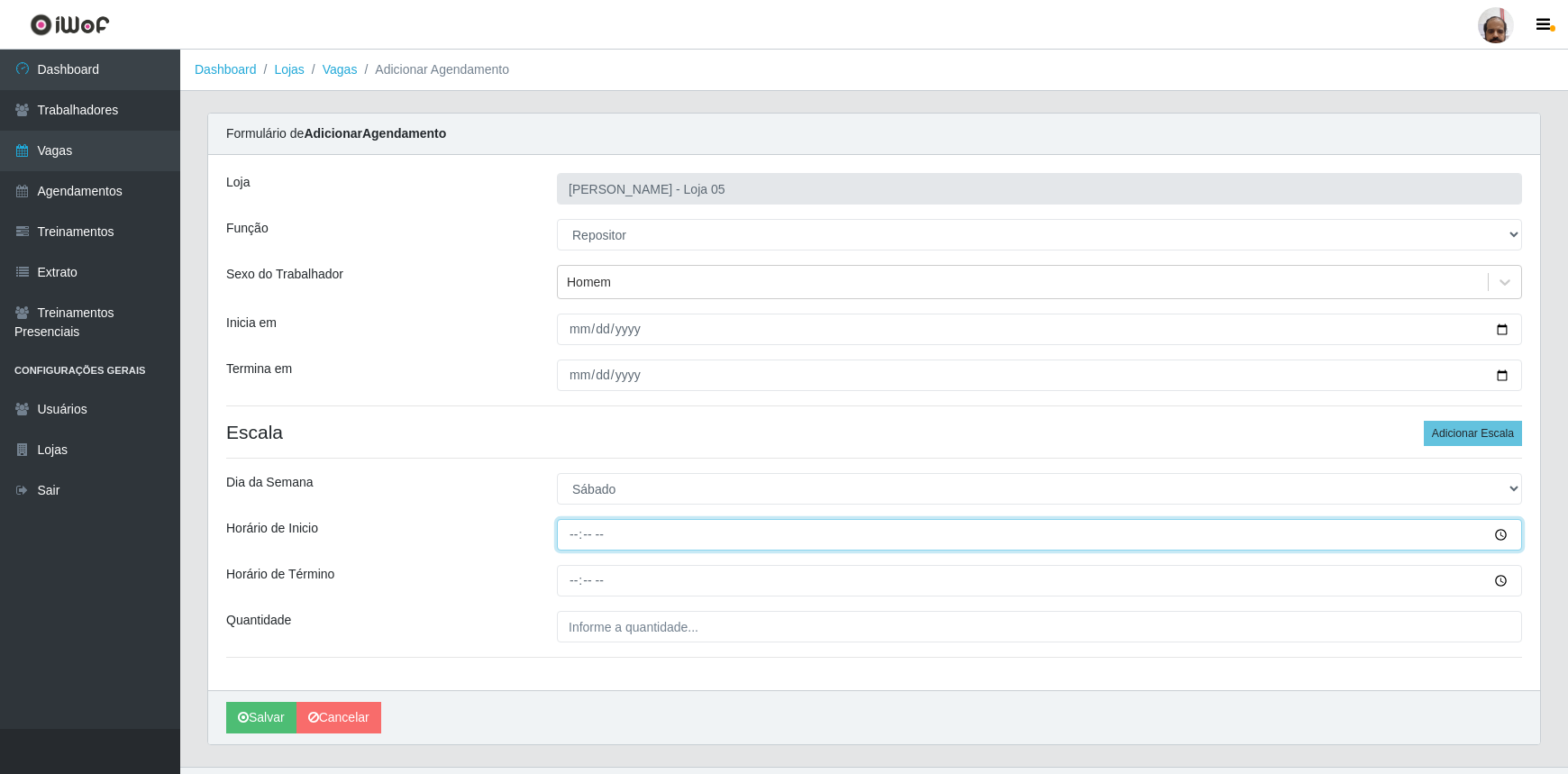
click at [571, 534] on input "Horário de Inicio" at bounding box center [1040, 535] width 965 height 31
type input "16:00"
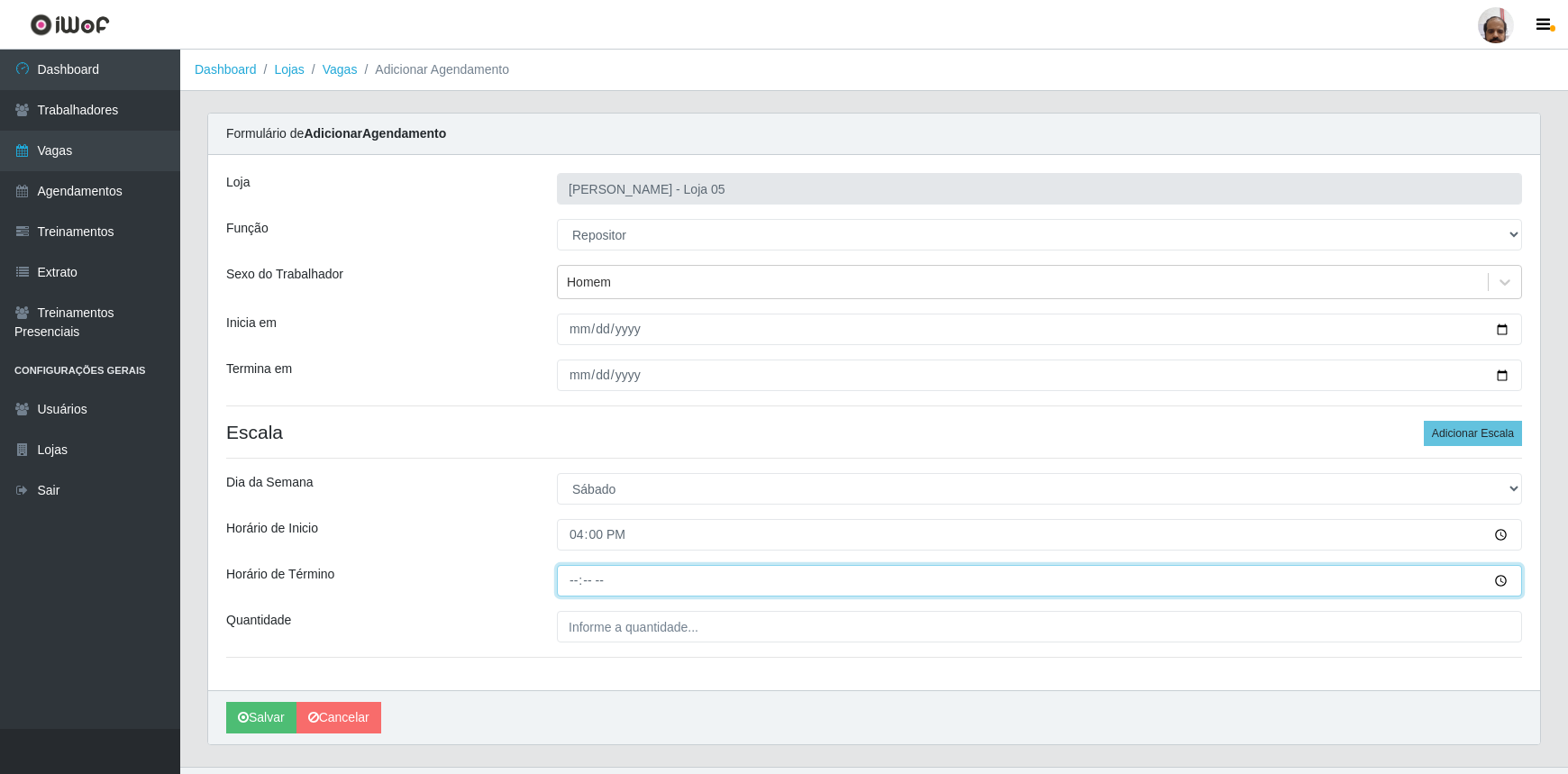
drag, startPoint x: 562, startPoint y: 581, endPoint x: 741, endPoint y: 598, distance: 179.8
click at [563, 581] on input "Horário de Término" at bounding box center [1040, 580] width 965 height 31
type input "22:00"
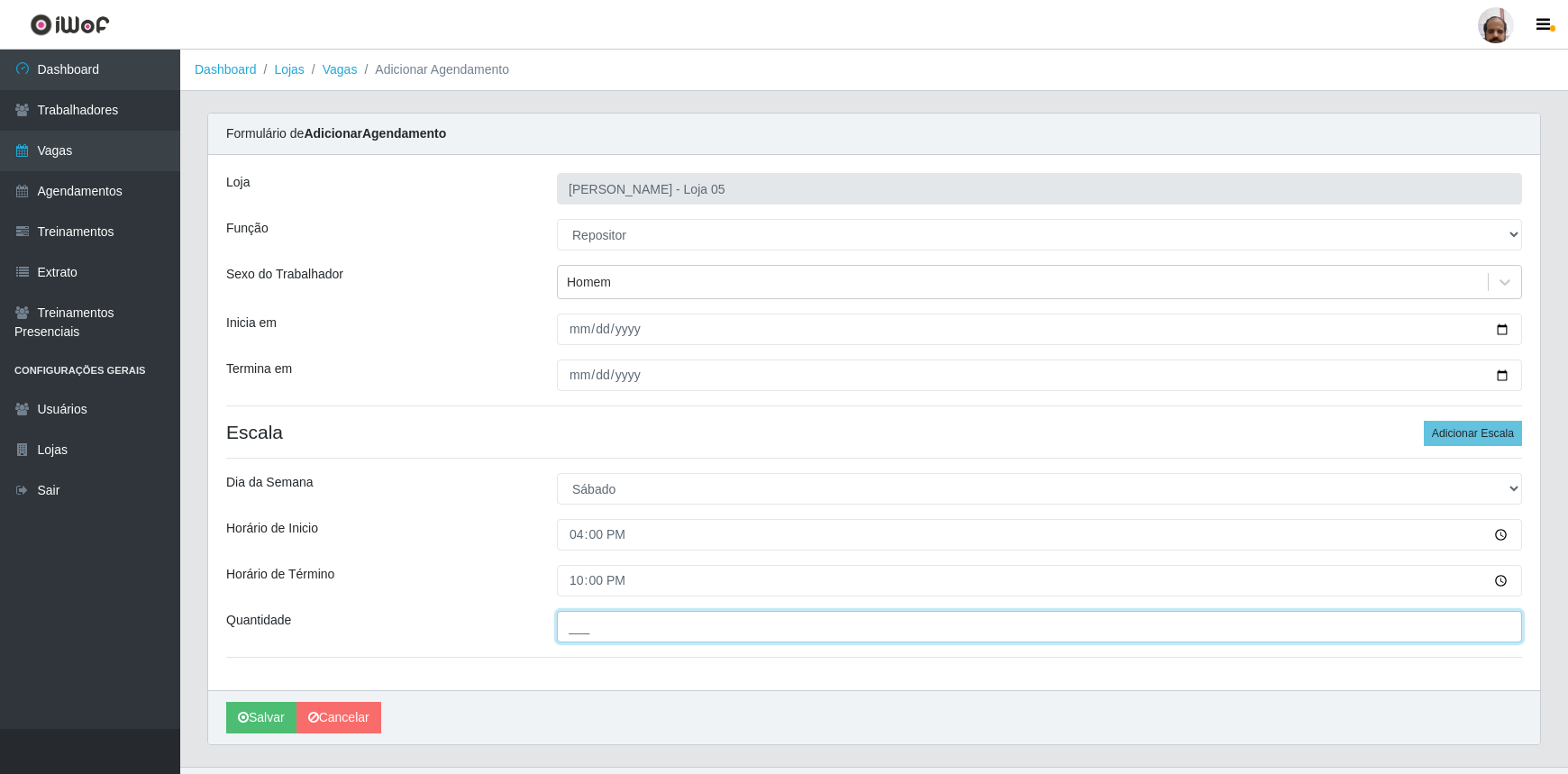
click at [616, 622] on input "___" at bounding box center [1040, 626] width 965 height 31
type input "6__"
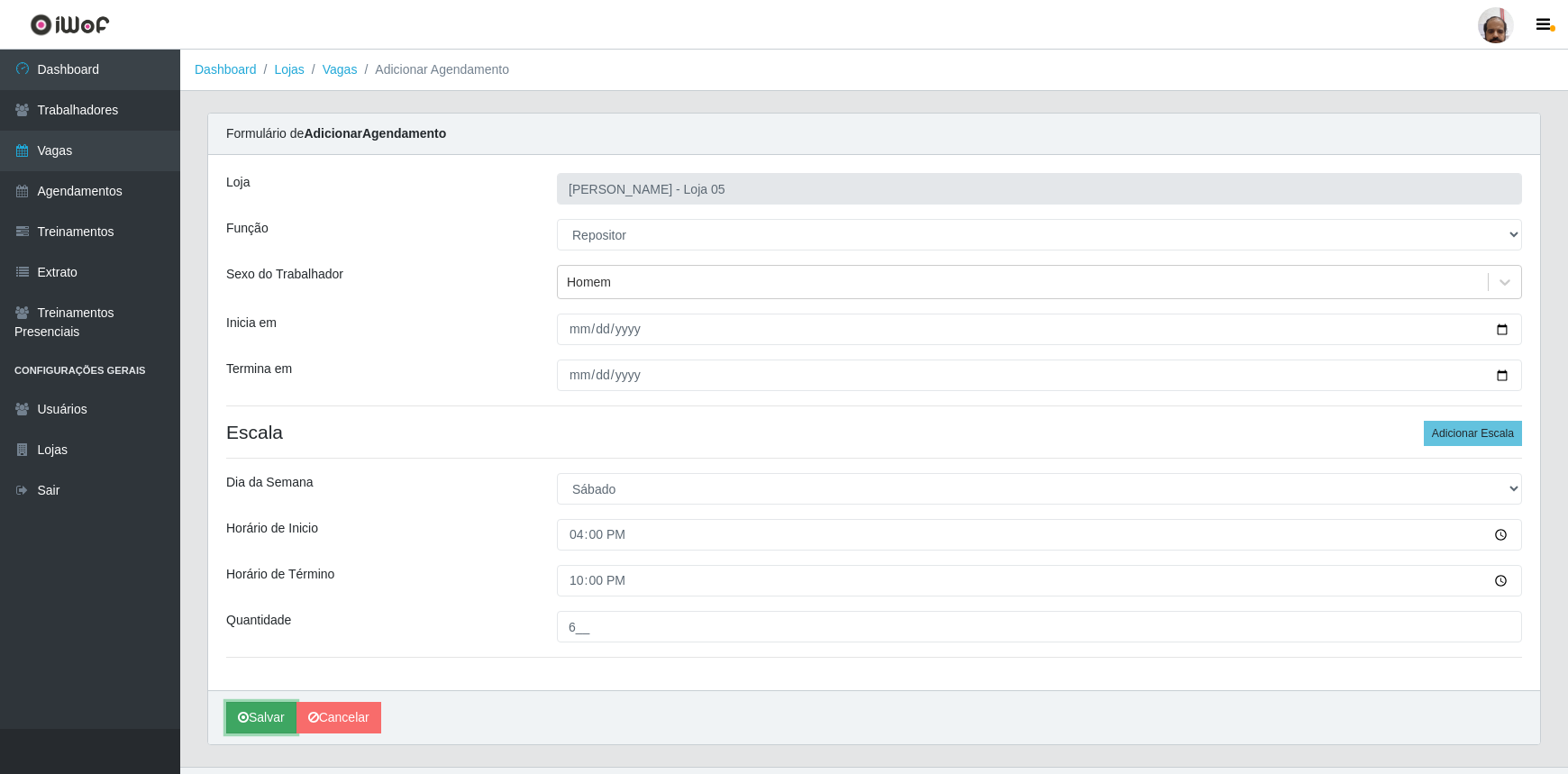
click at [259, 713] on button "Salvar" at bounding box center [261, 717] width 70 height 31
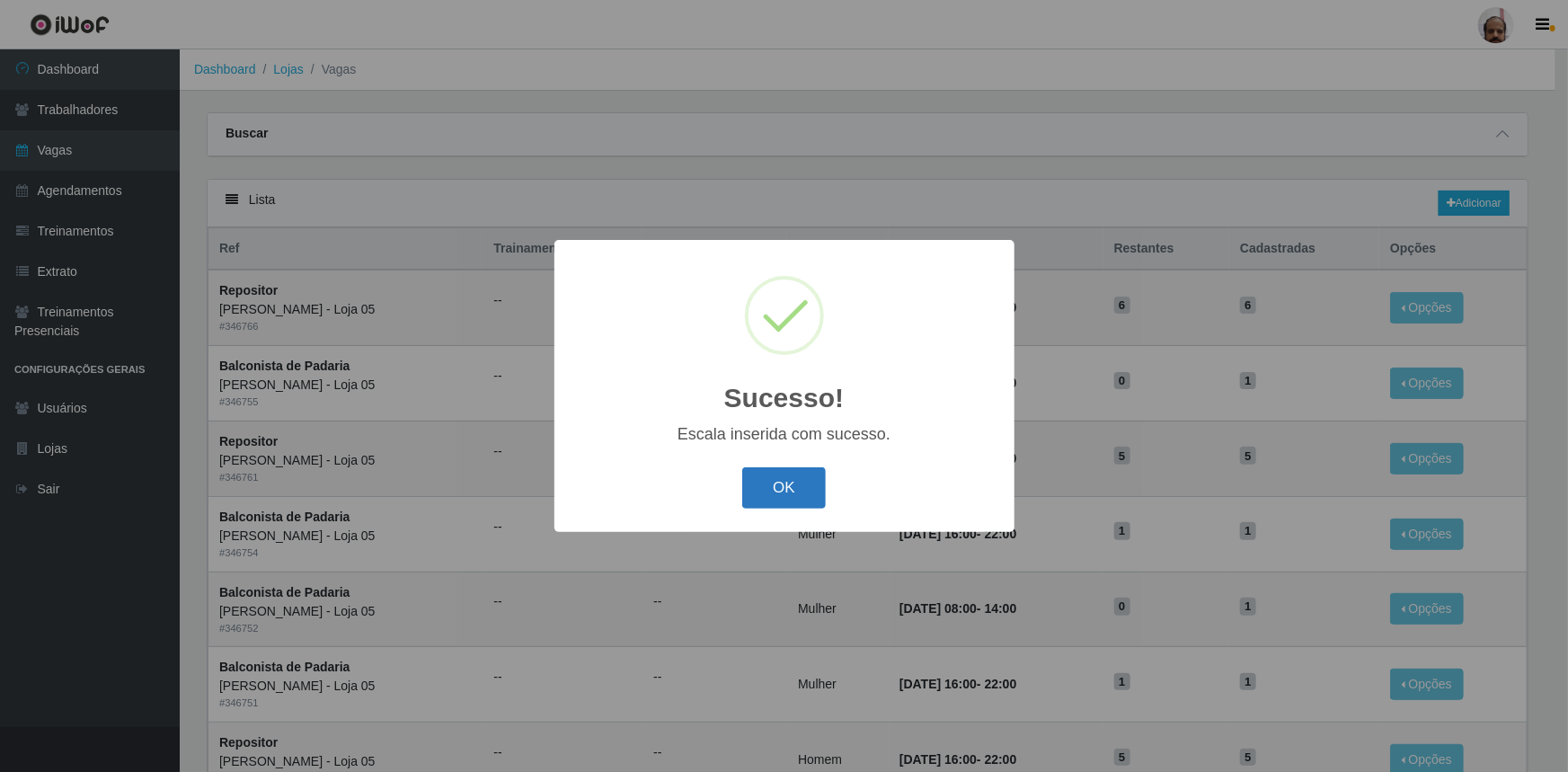
click at [814, 480] on button "OK" at bounding box center [784, 489] width 83 height 43
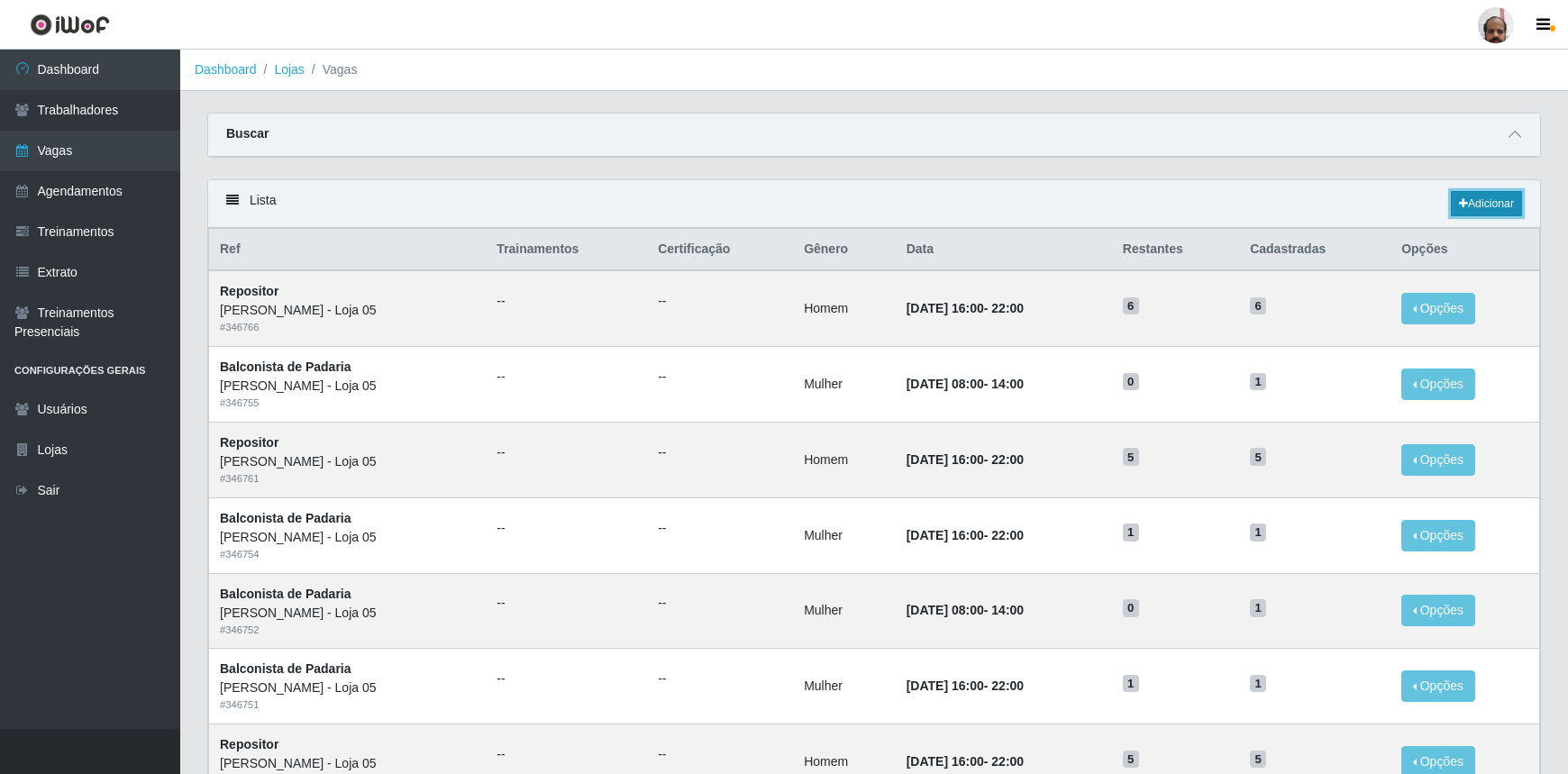
click at [1497, 206] on link "Adicionar" at bounding box center [1486, 203] width 71 height 26
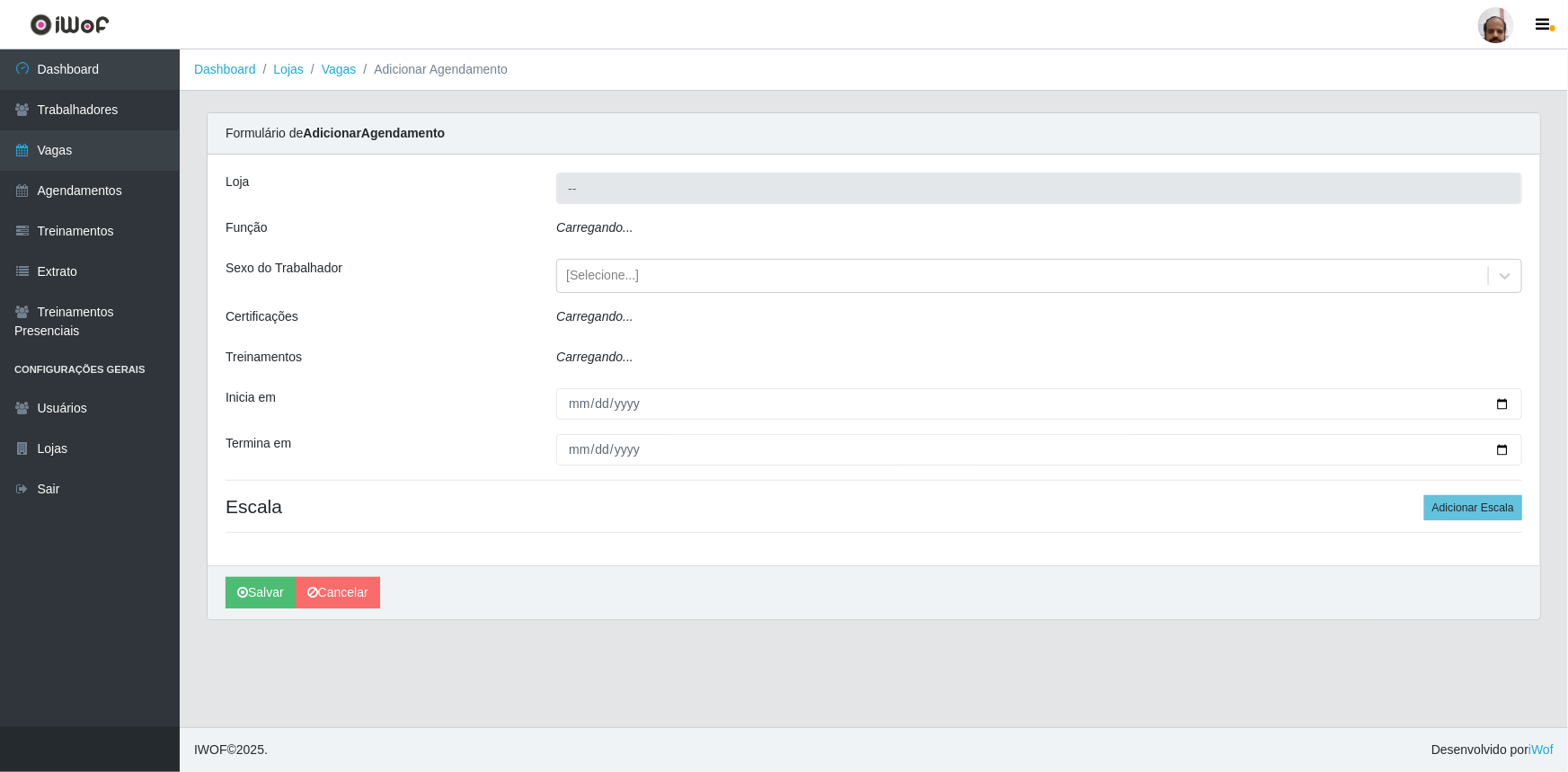
type input "[PERSON_NAME] - Loja 05"
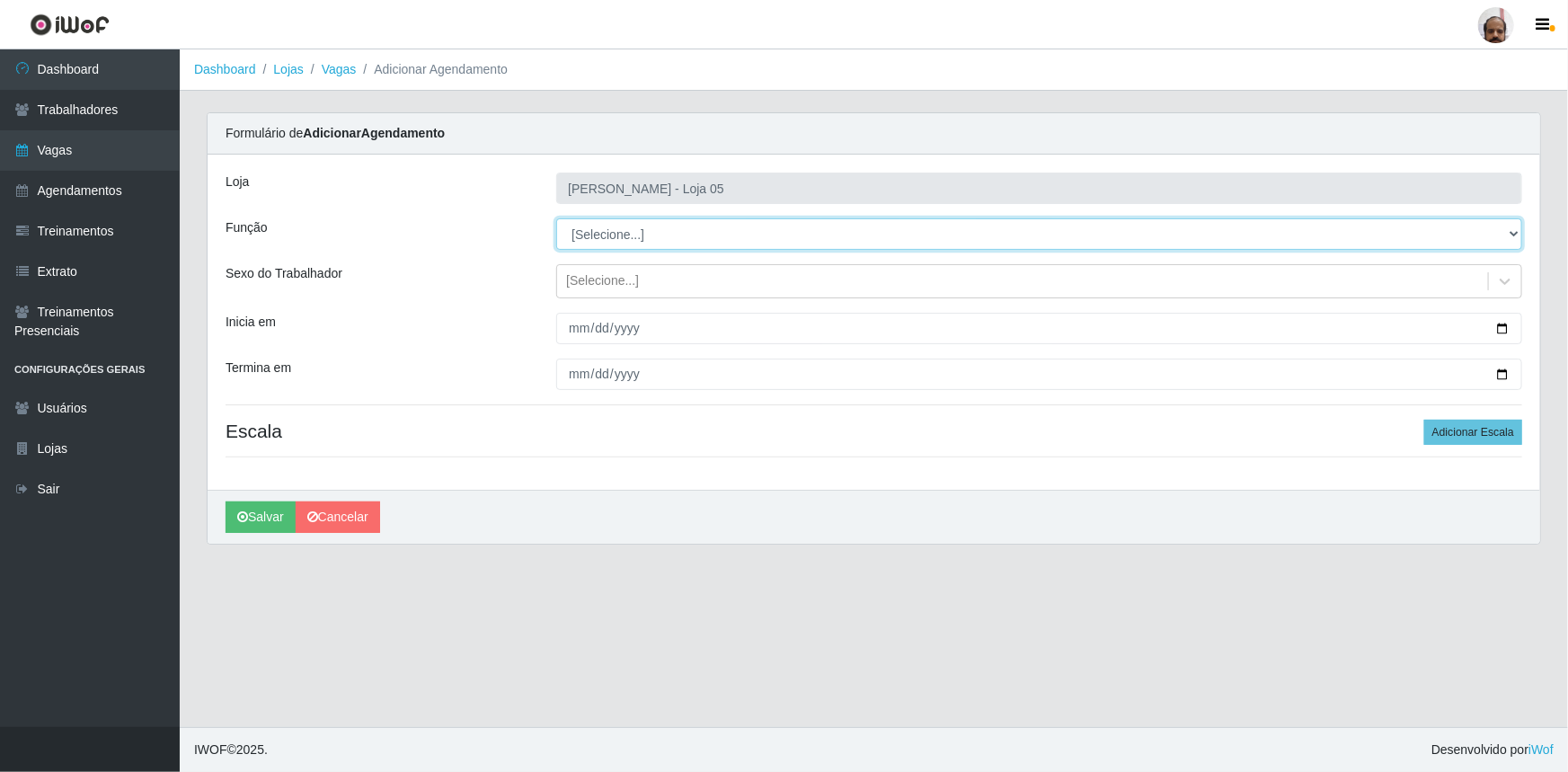
click at [1509, 236] on select "[Selecione...] ASG ASG + ASG ++ Auxiliar de Depósito Auxiliar de Depósito + Aux…" at bounding box center [1039, 234] width 966 height 31
select select "24"
click at [556, 219] on select "[Selecione...] ASG ASG + ASG ++ Auxiliar de Depósito Auxiliar de Depósito + Aux…" at bounding box center [1039, 234] width 966 height 31
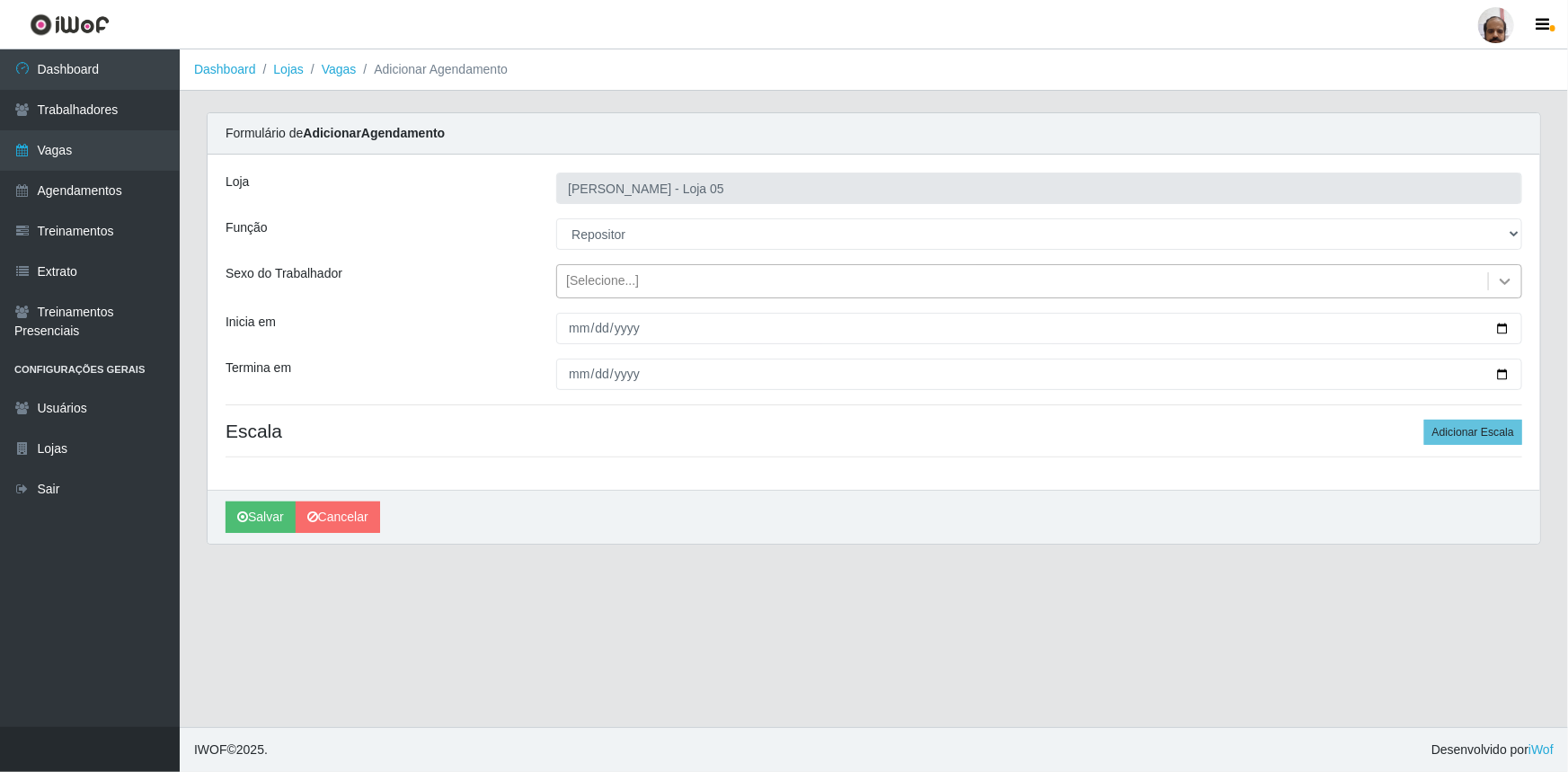
click at [1502, 276] on icon at bounding box center [1505, 281] width 18 height 18
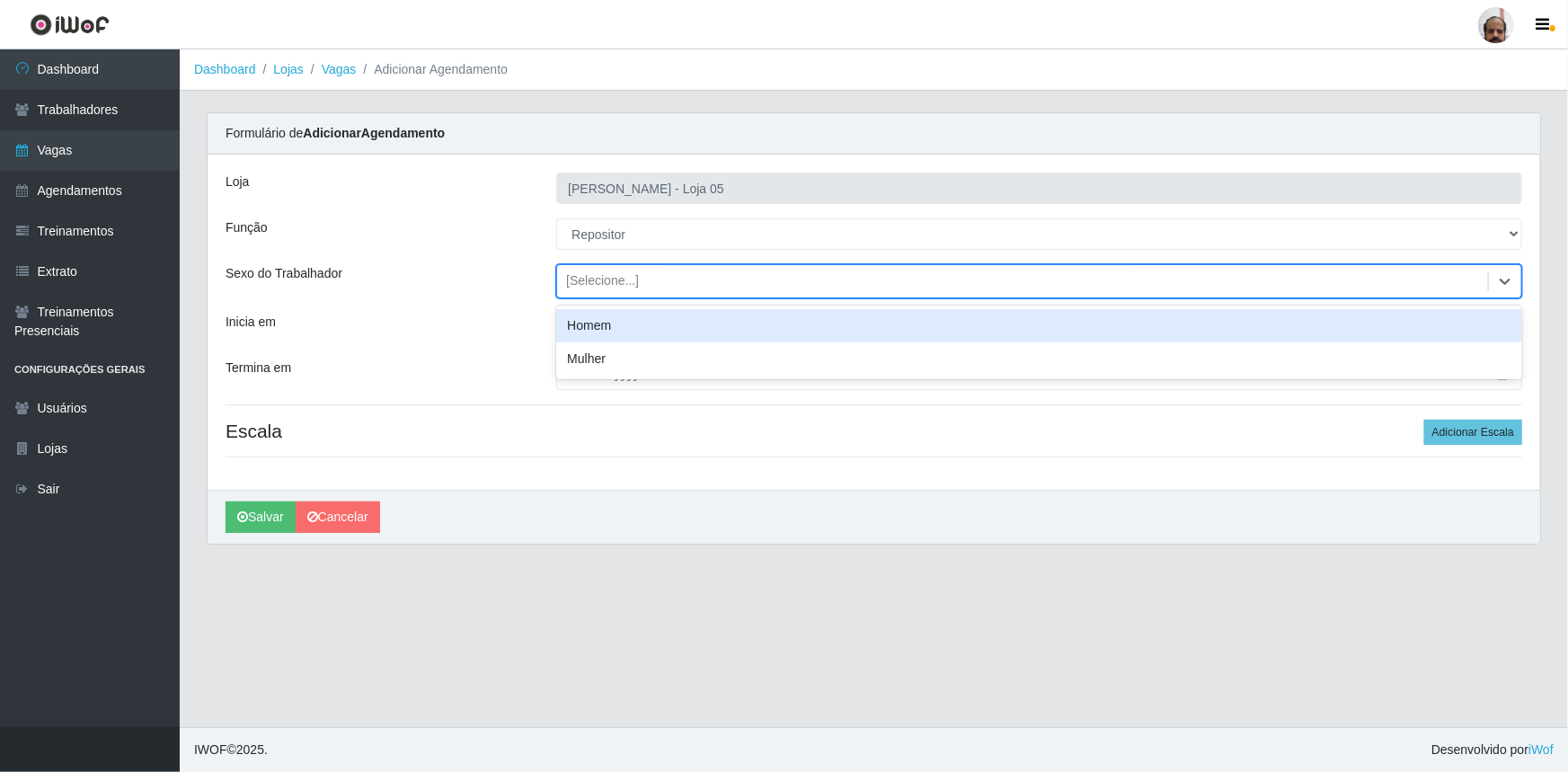
click at [639, 328] on div "Homem" at bounding box center [1039, 325] width 966 height 33
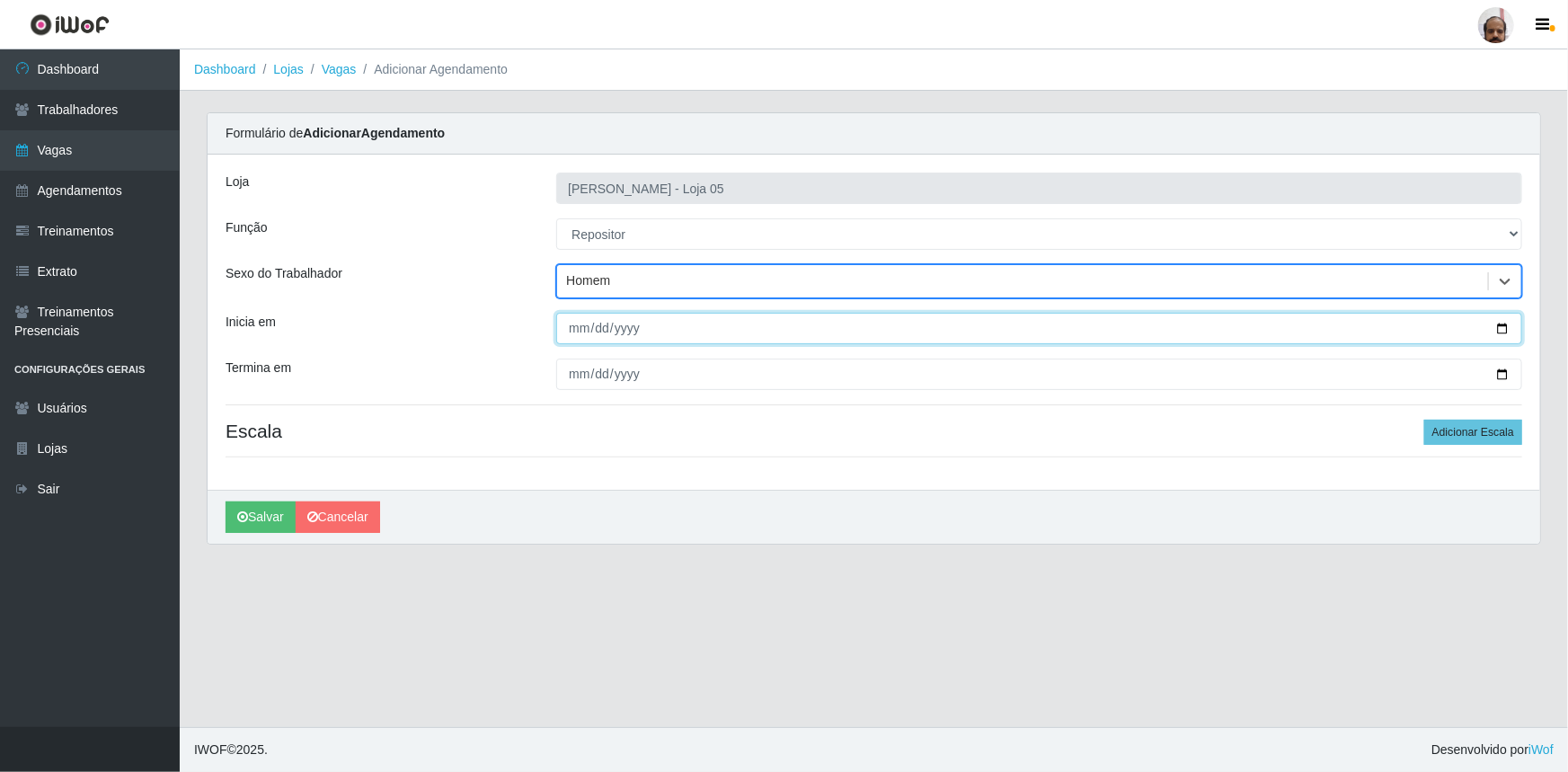
click at [1498, 334] on input "Inicia em" at bounding box center [1039, 328] width 966 height 31
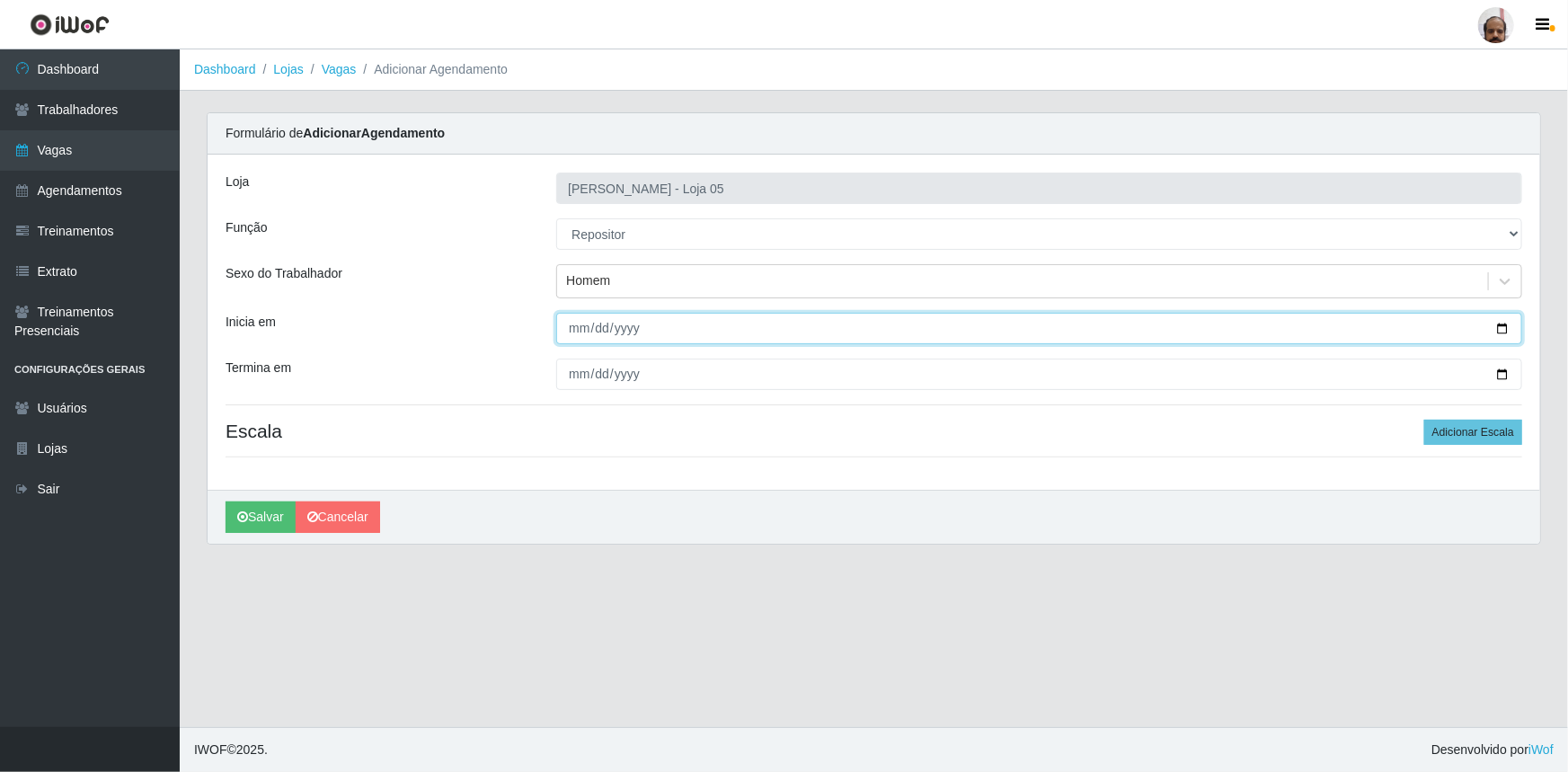
type input "2025-09-23"
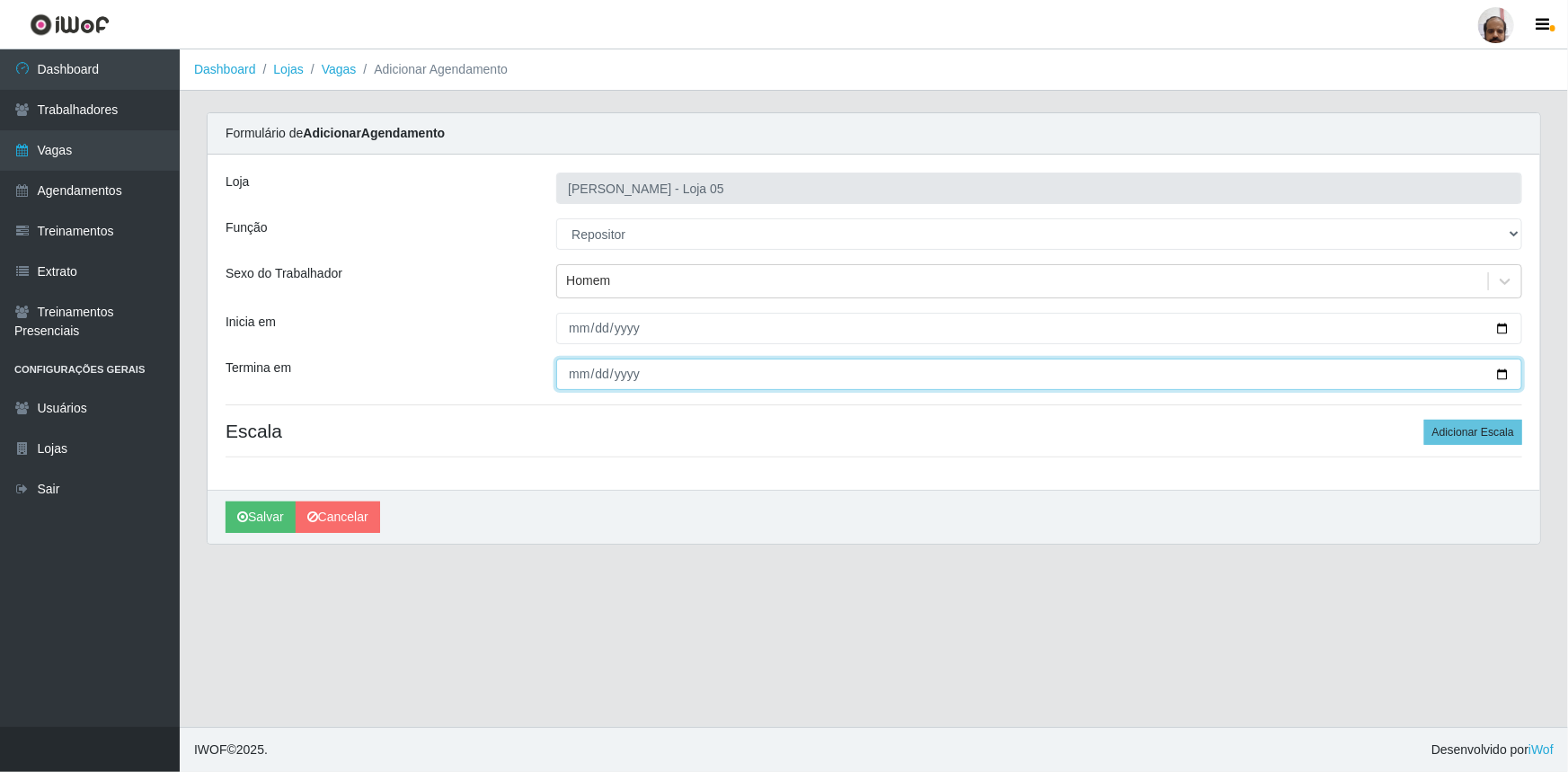
click at [1498, 377] on input "Termina em" at bounding box center [1039, 374] width 966 height 31
type input "2025-09-23"
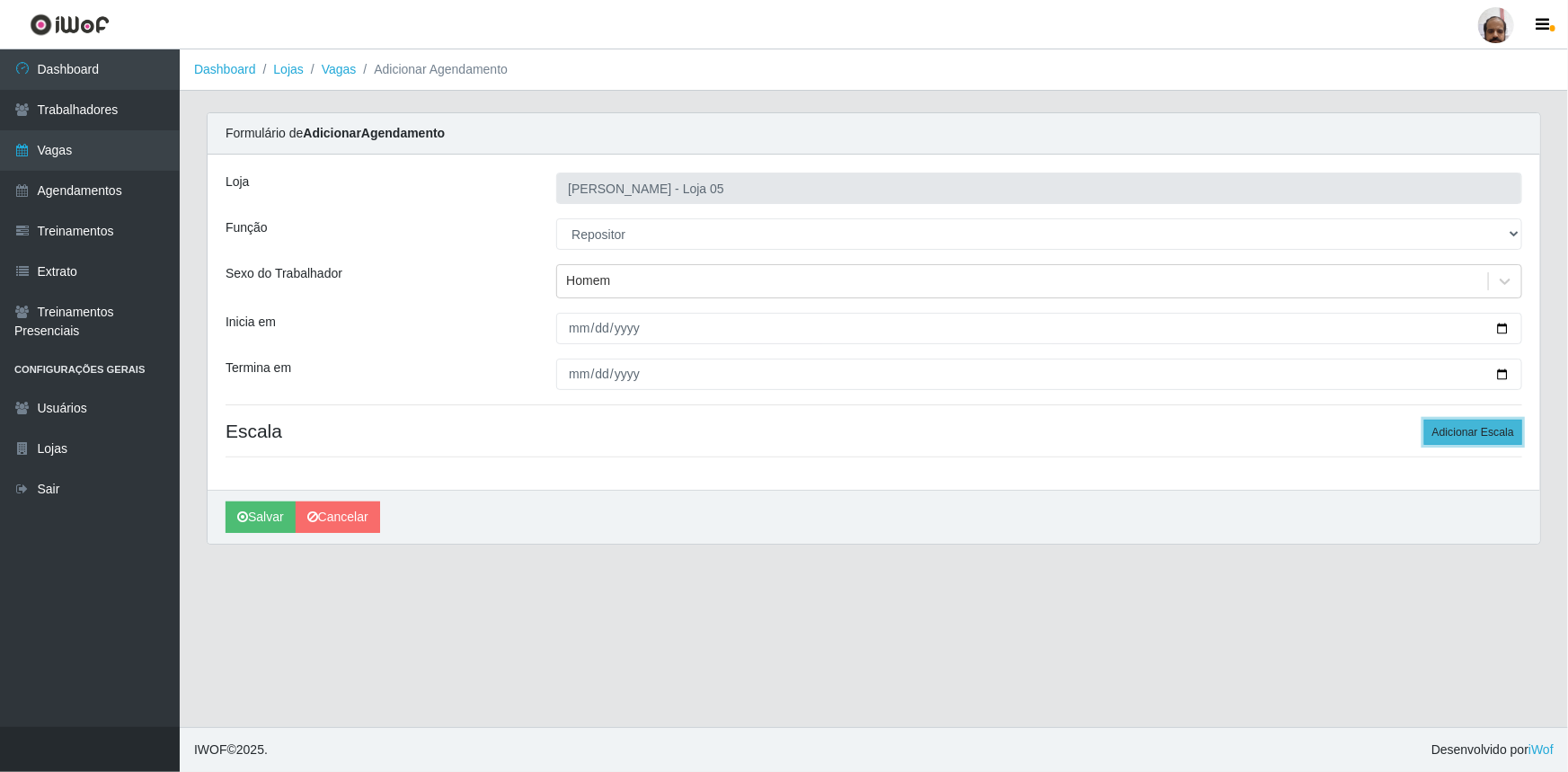
click at [1519, 431] on button "Adicionar Escala" at bounding box center [1472, 432] width 98 height 26
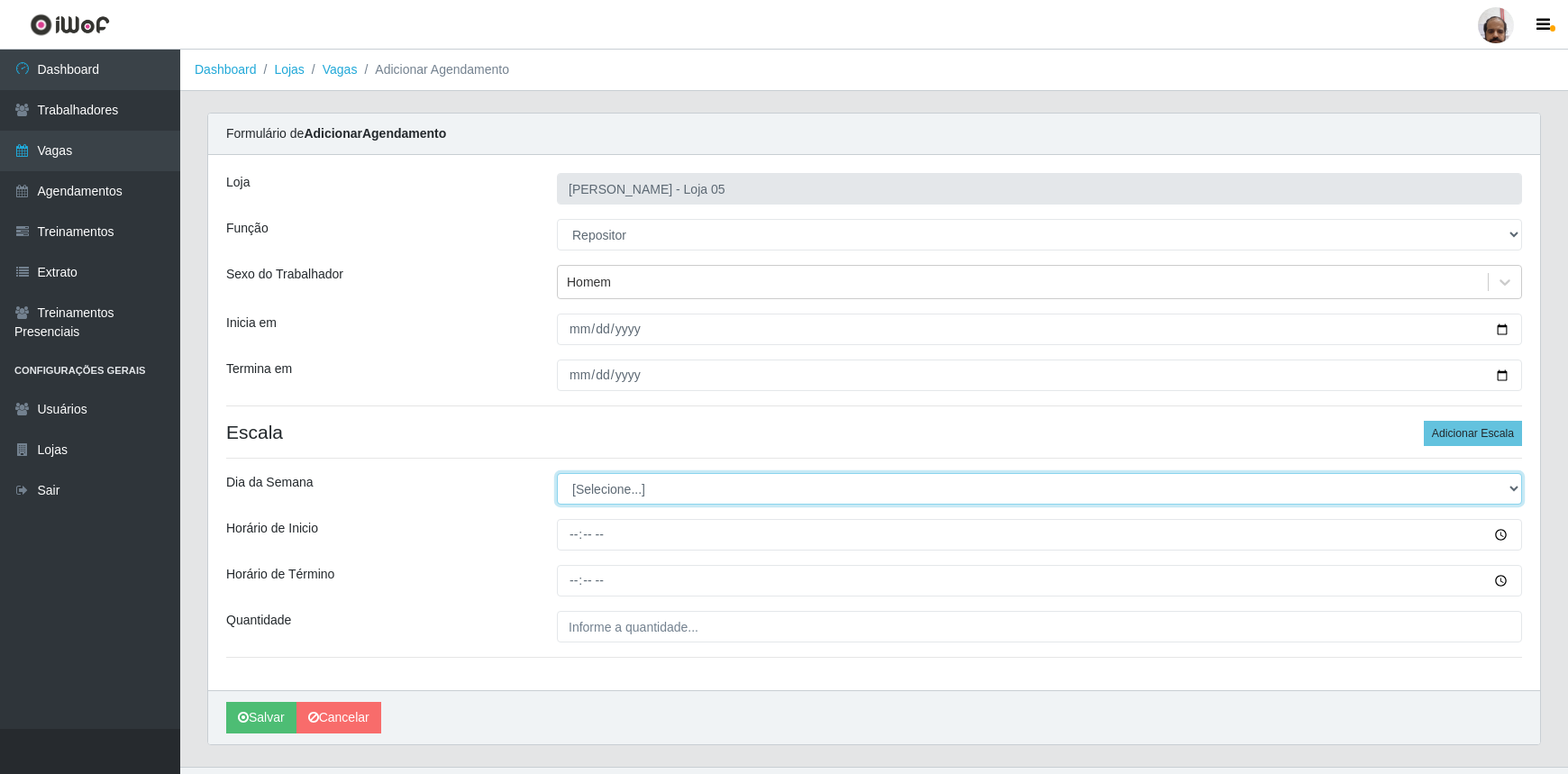
click at [1510, 491] on select "[Selecione...] Segunda Terça Quarta Quinta Sexta Sábado Domingo" at bounding box center [1040, 488] width 965 height 31
select select "2"
click at [557, 473] on select "[Selecione...] Segunda Terça Quarta Quinta Sexta Sábado Domingo" at bounding box center [1040, 488] width 965 height 31
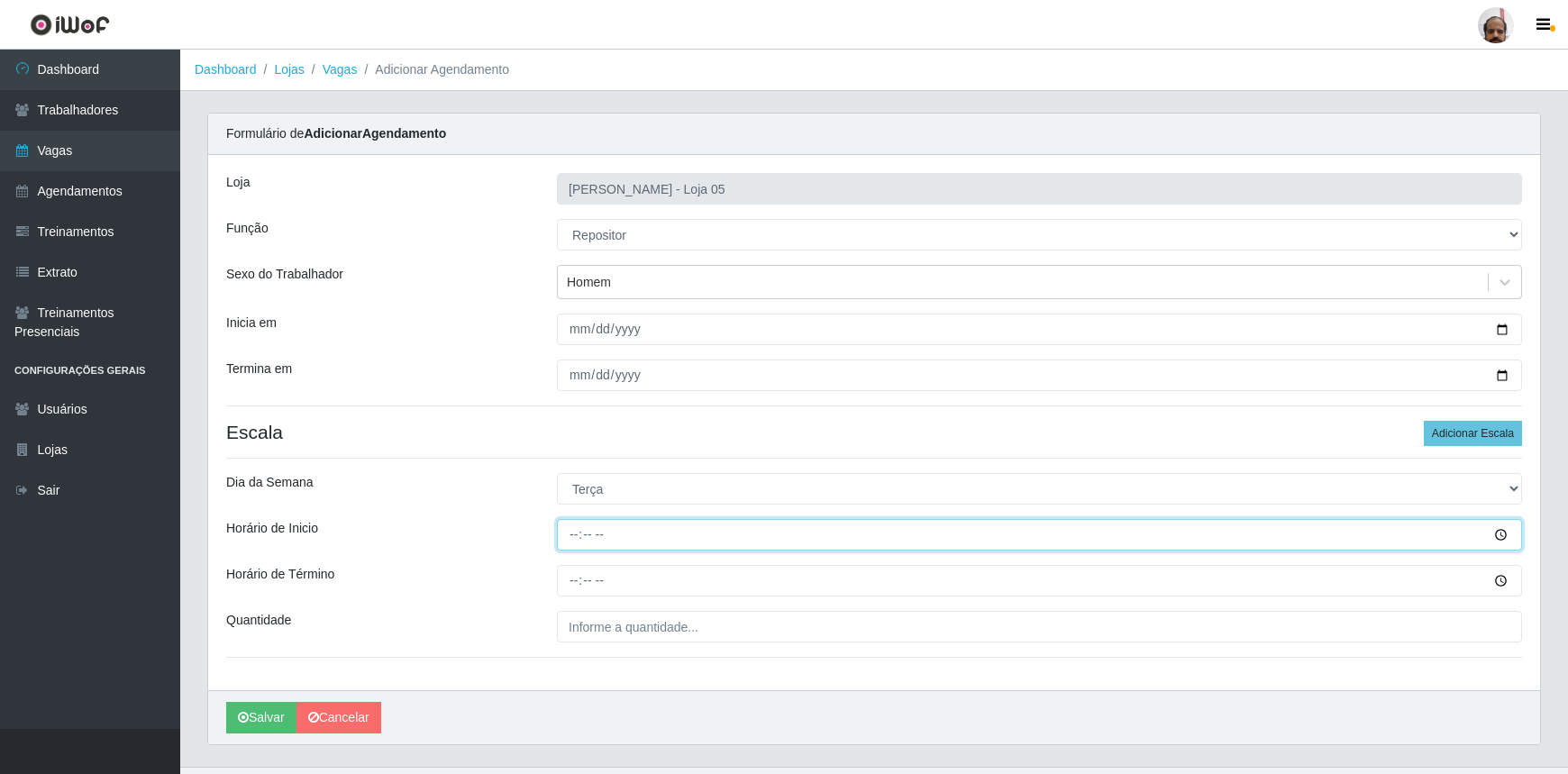
click at [572, 540] on input "Horário de Inicio" at bounding box center [1040, 535] width 965 height 31
type input "08:00"
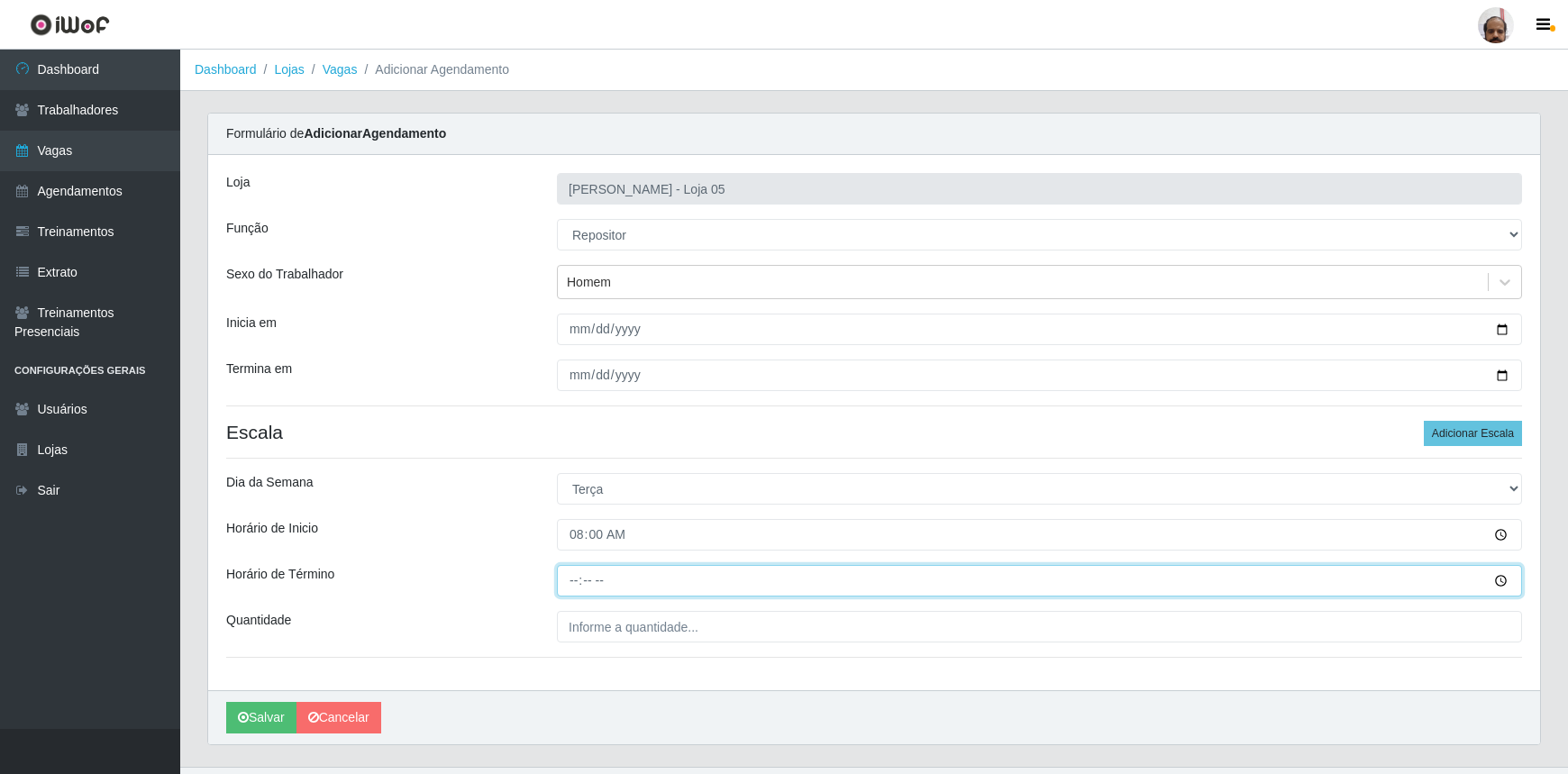
click at [571, 580] on input "Horário de Término" at bounding box center [1040, 580] width 965 height 31
type input "14:00"
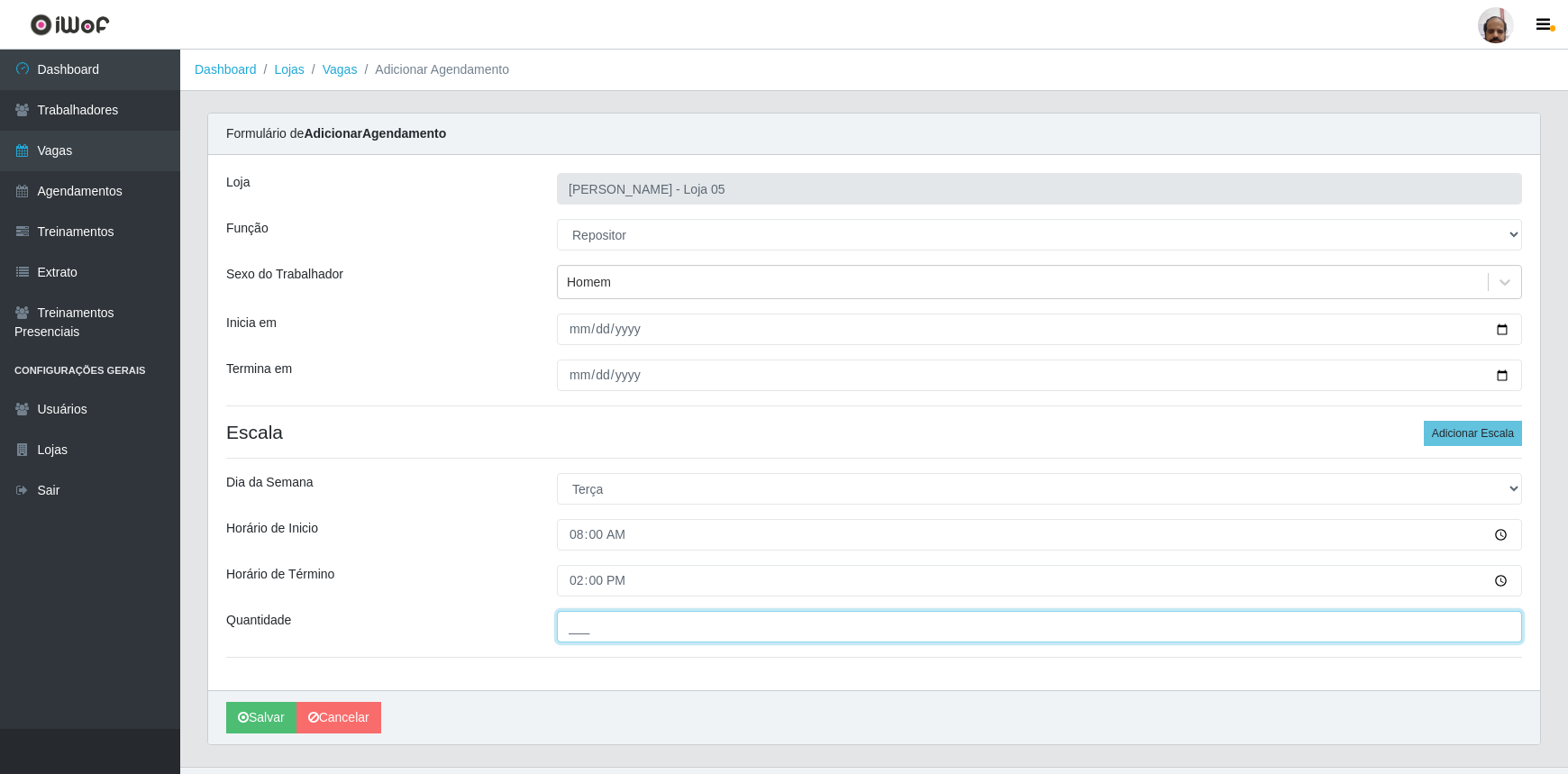
click at [618, 623] on input "___" at bounding box center [1040, 626] width 965 height 31
type input "4__"
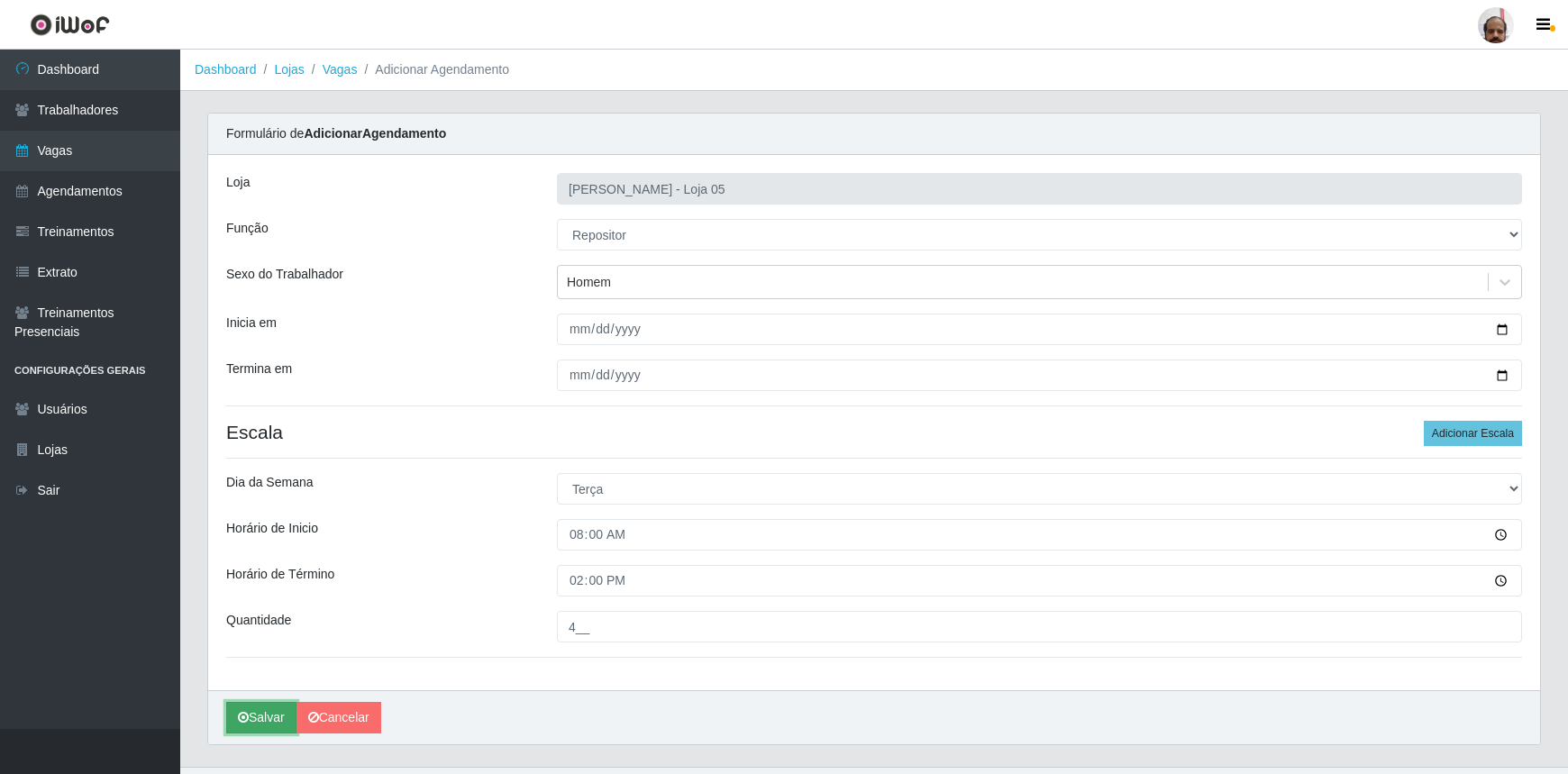
click at [258, 719] on button "Salvar" at bounding box center [261, 717] width 70 height 31
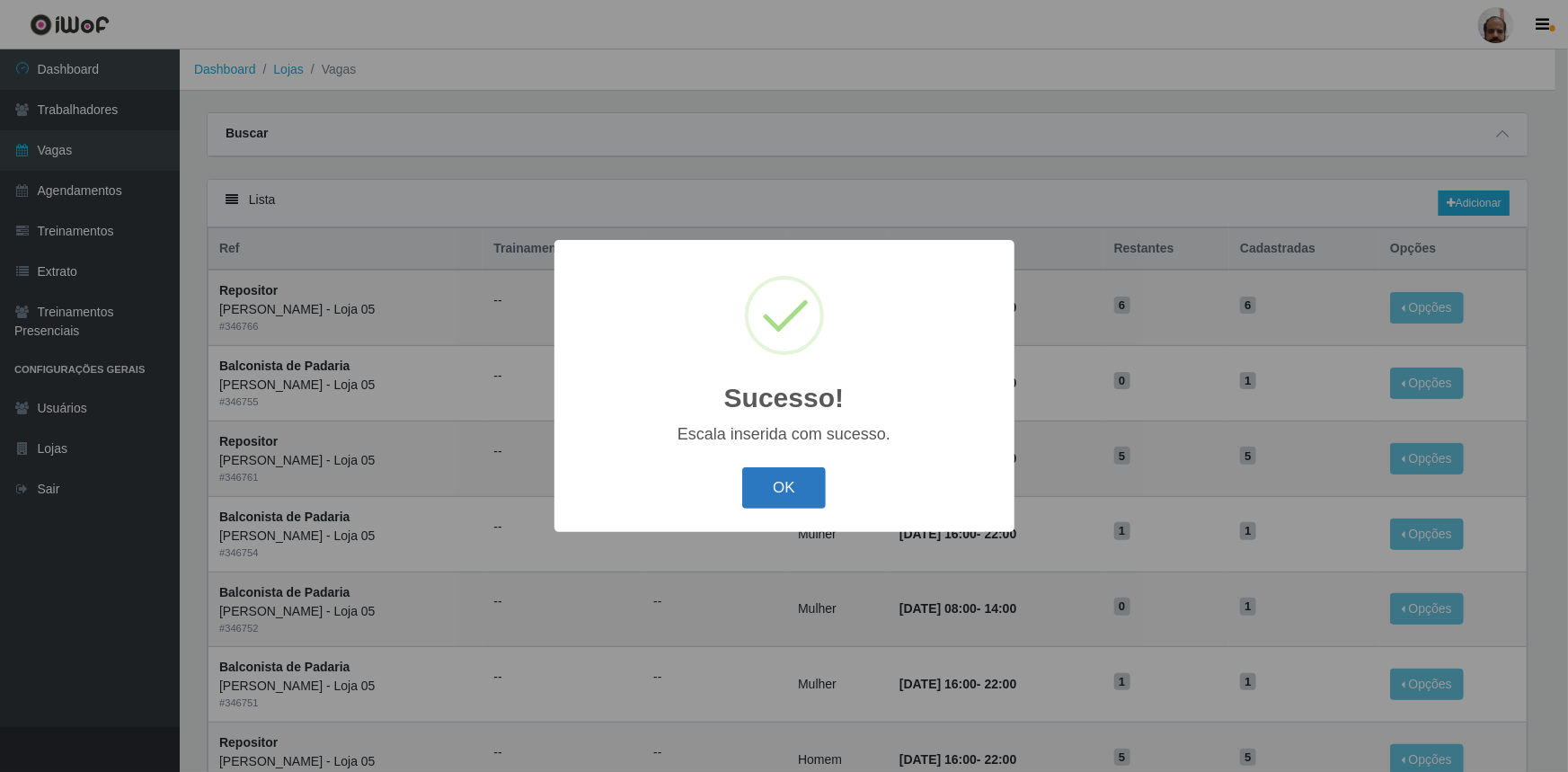
click at [816, 497] on button "OK" at bounding box center [784, 489] width 83 height 43
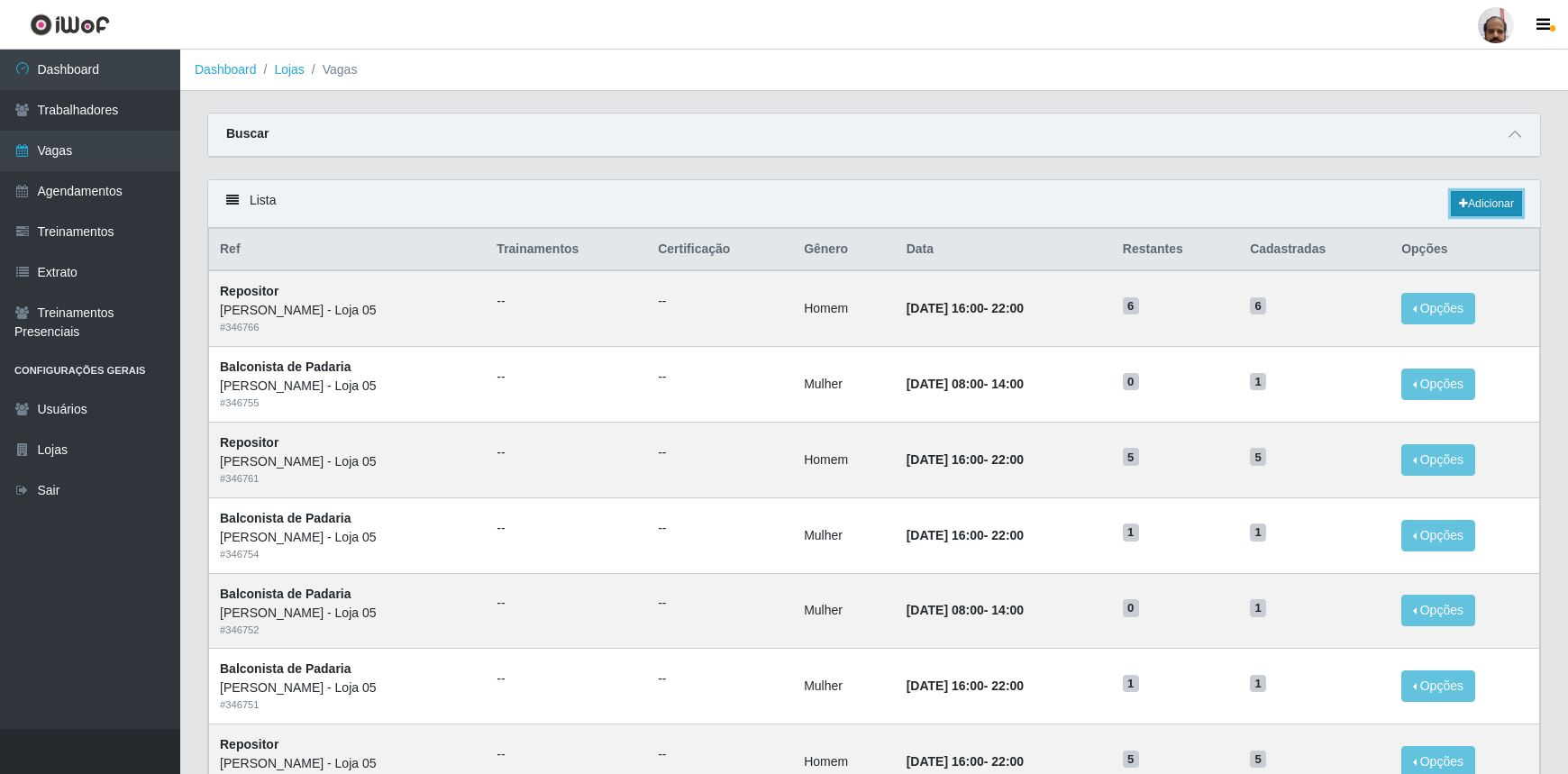
click at [1496, 198] on link "Adicionar" at bounding box center [1486, 203] width 71 height 26
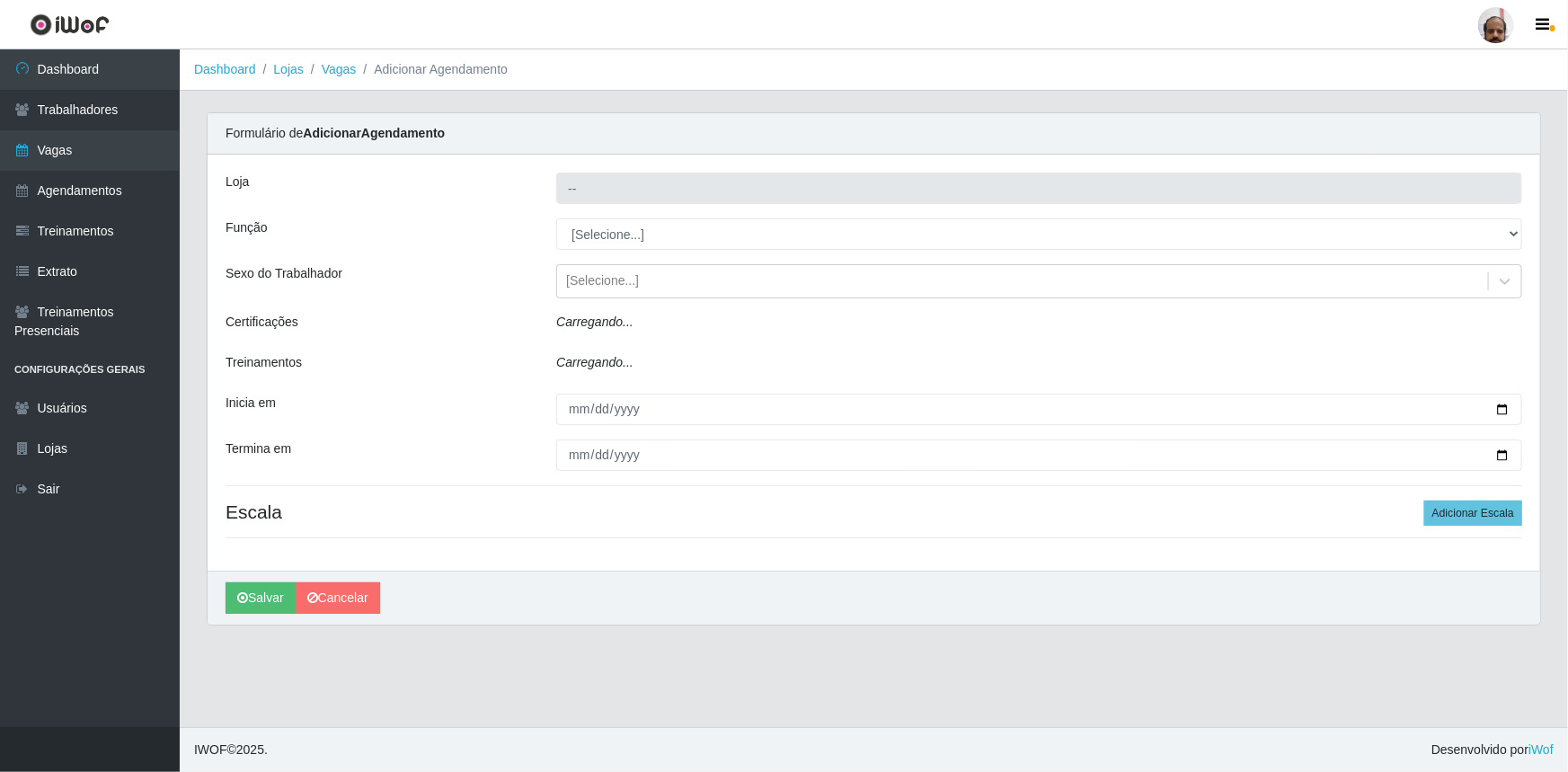
type input "[PERSON_NAME] - Loja 05"
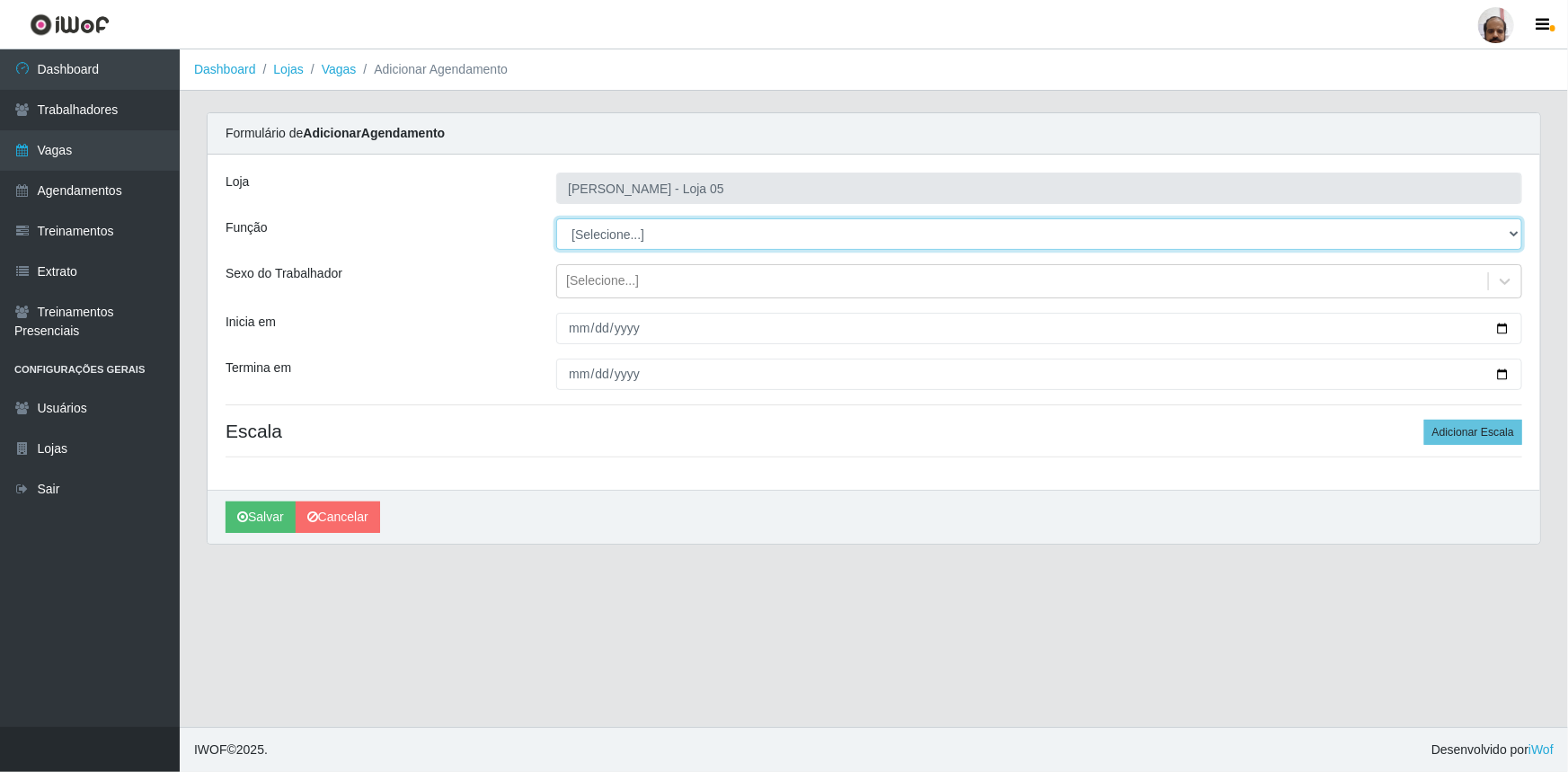
click at [1517, 239] on select "[Selecione...] ASG ASG + ASG ++ Auxiliar de Depósito Auxiliar de Depósito + Aux…" at bounding box center [1039, 234] width 966 height 31
select select "24"
click at [556, 219] on select "[Selecione...] ASG ASG + ASG ++ Auxiliar de Depósito Auxiliar de Depósito + Aux…" at bounding box center [1039, 234] width 966 height 31
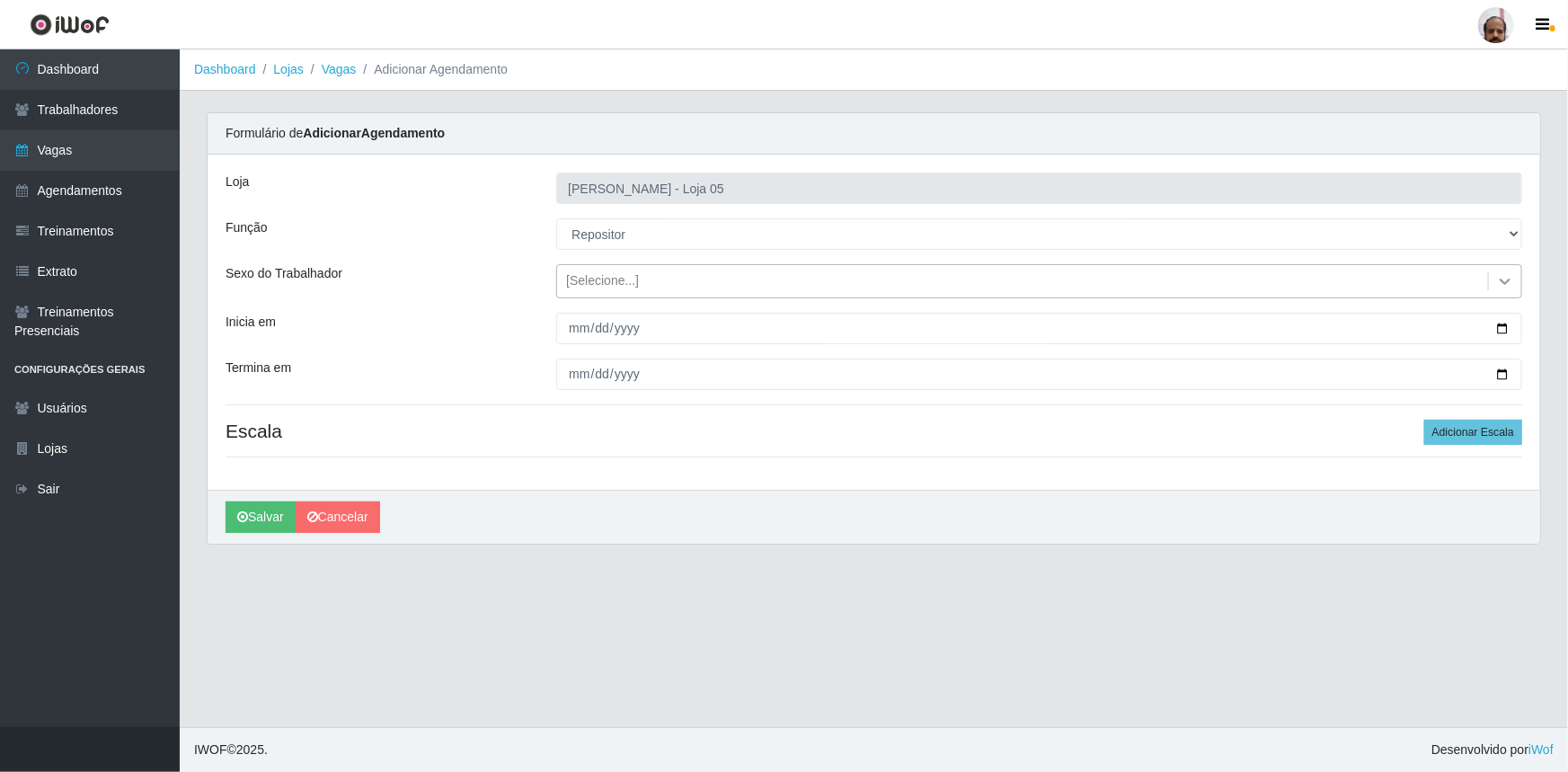
click at [1516, 285] on div at bounding box center [1506, 281] width 32 height 32
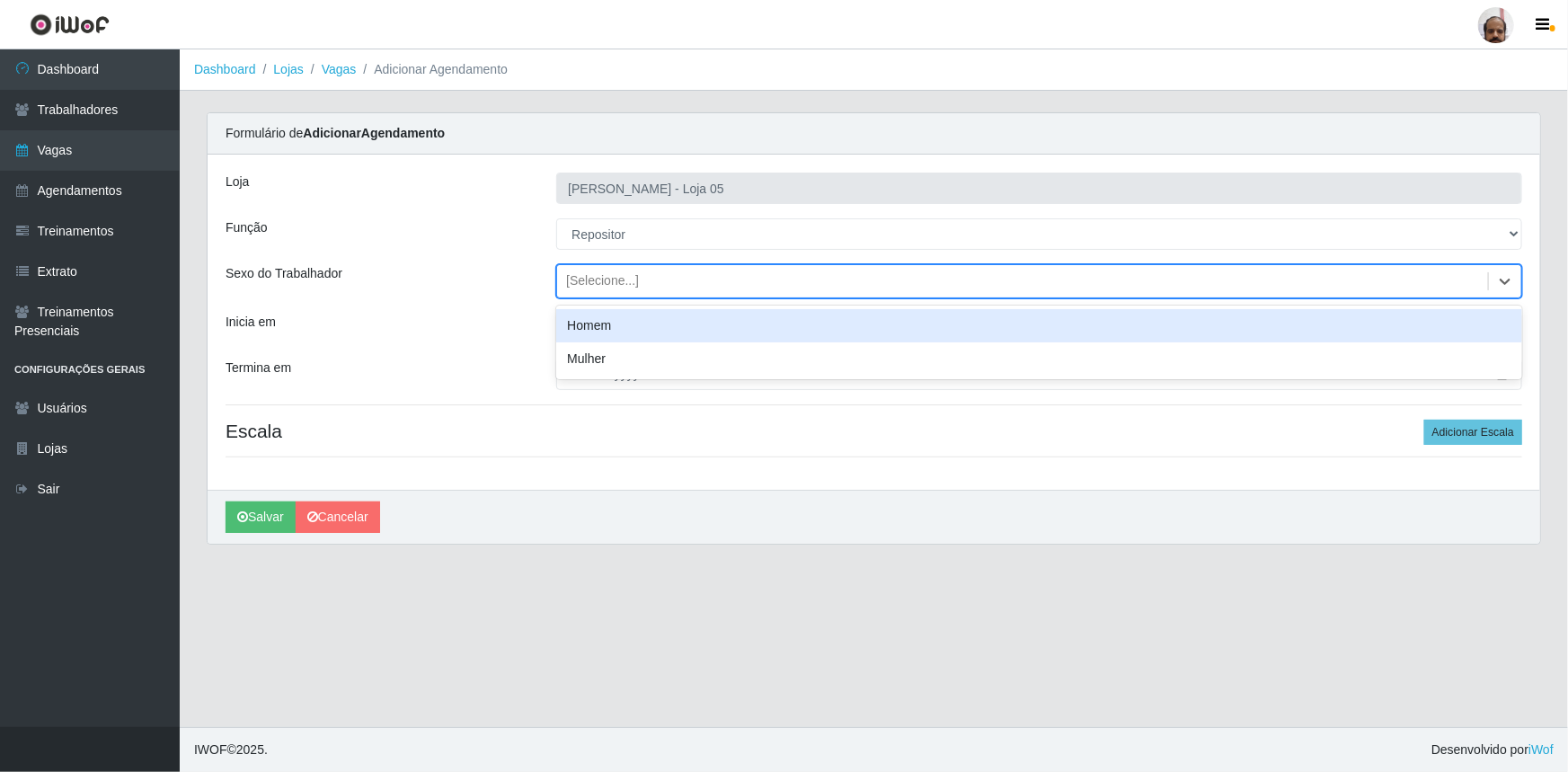
click at [570, 331] on div "Homem" at bounding box center [1039, 325] width 966 height 33
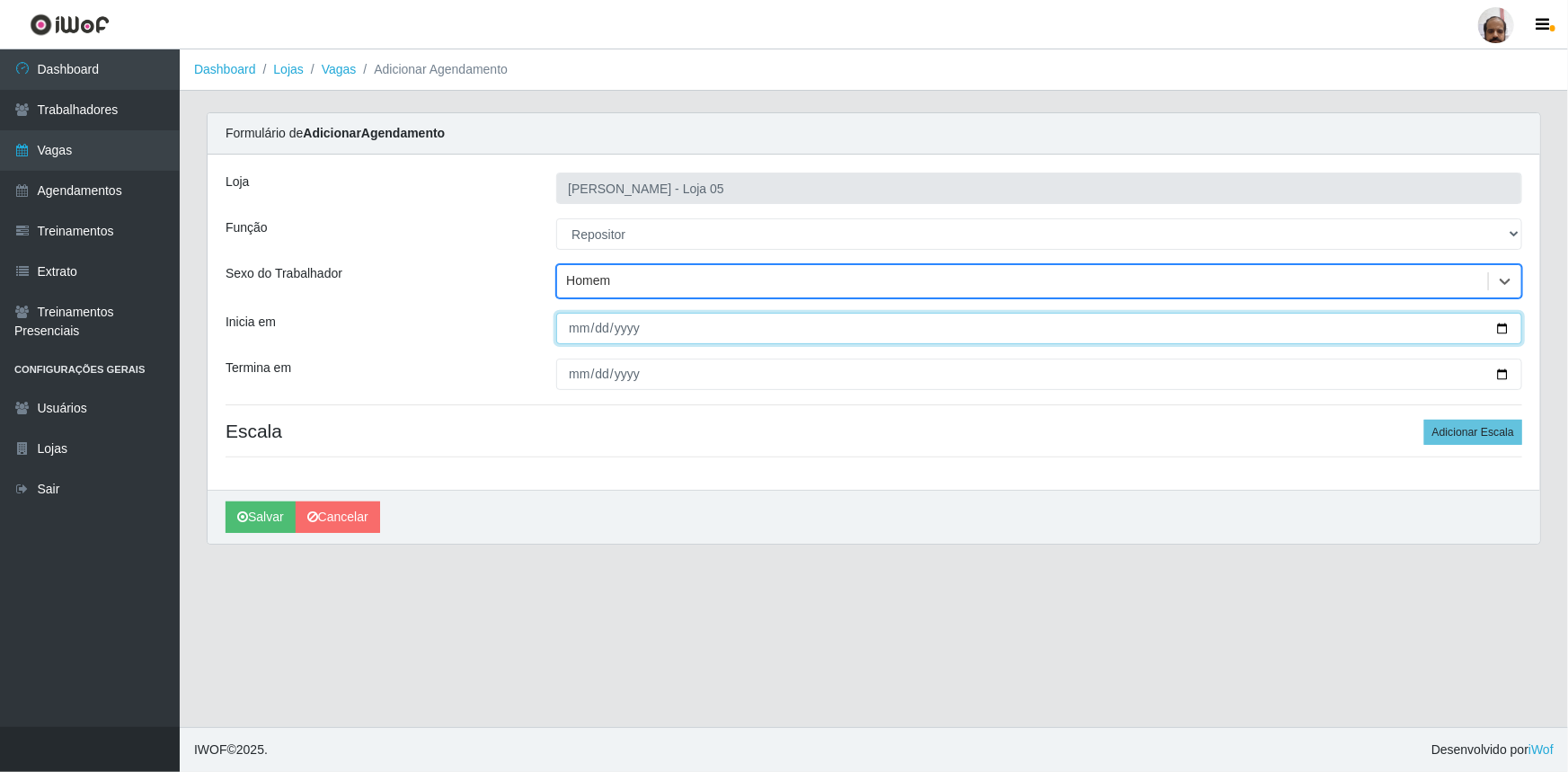
click at [1495, 329] on input "Inicia em" at bounding box center [1039, 328] width 966 height 31
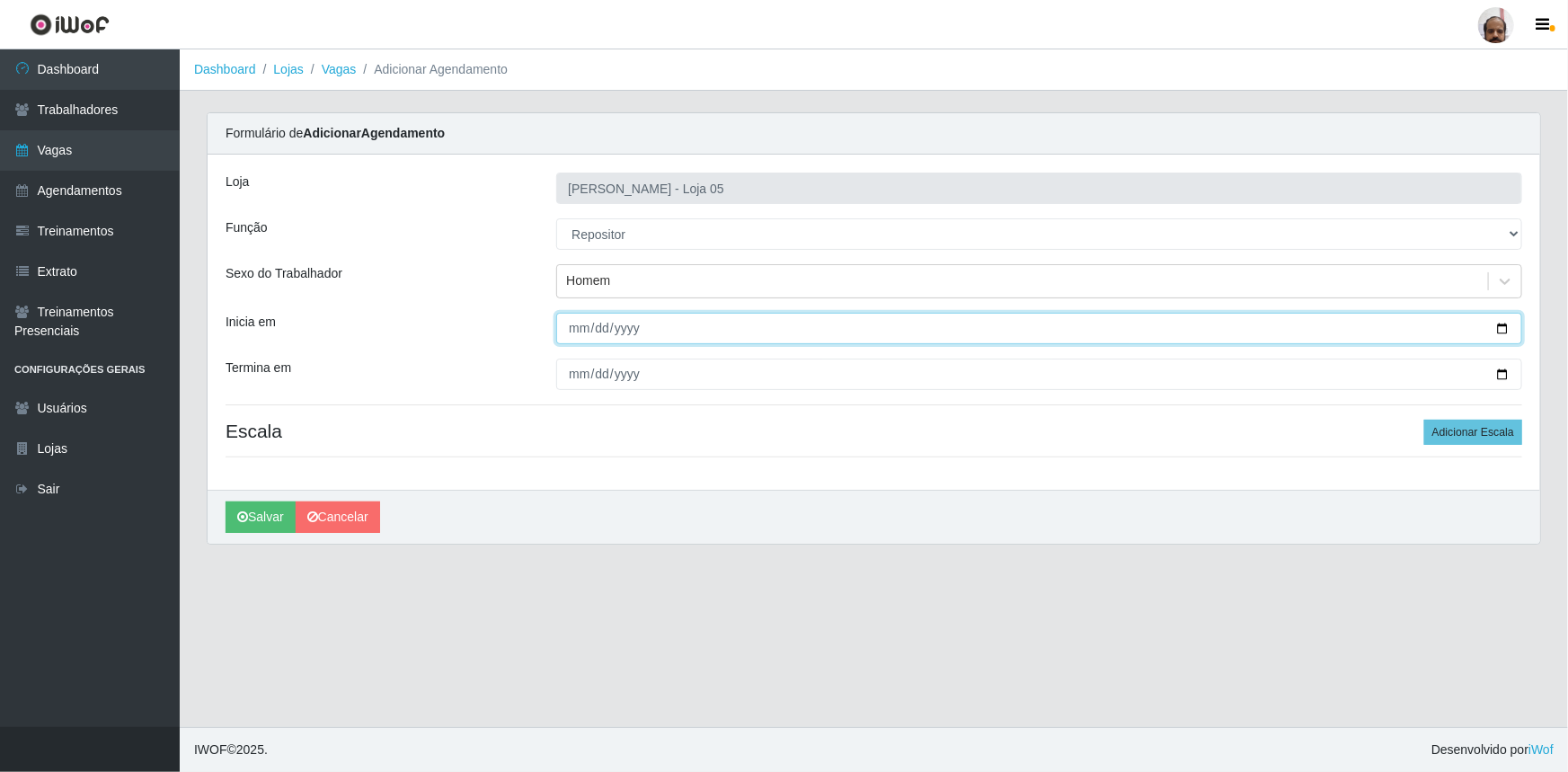
type input "2025-09-24"
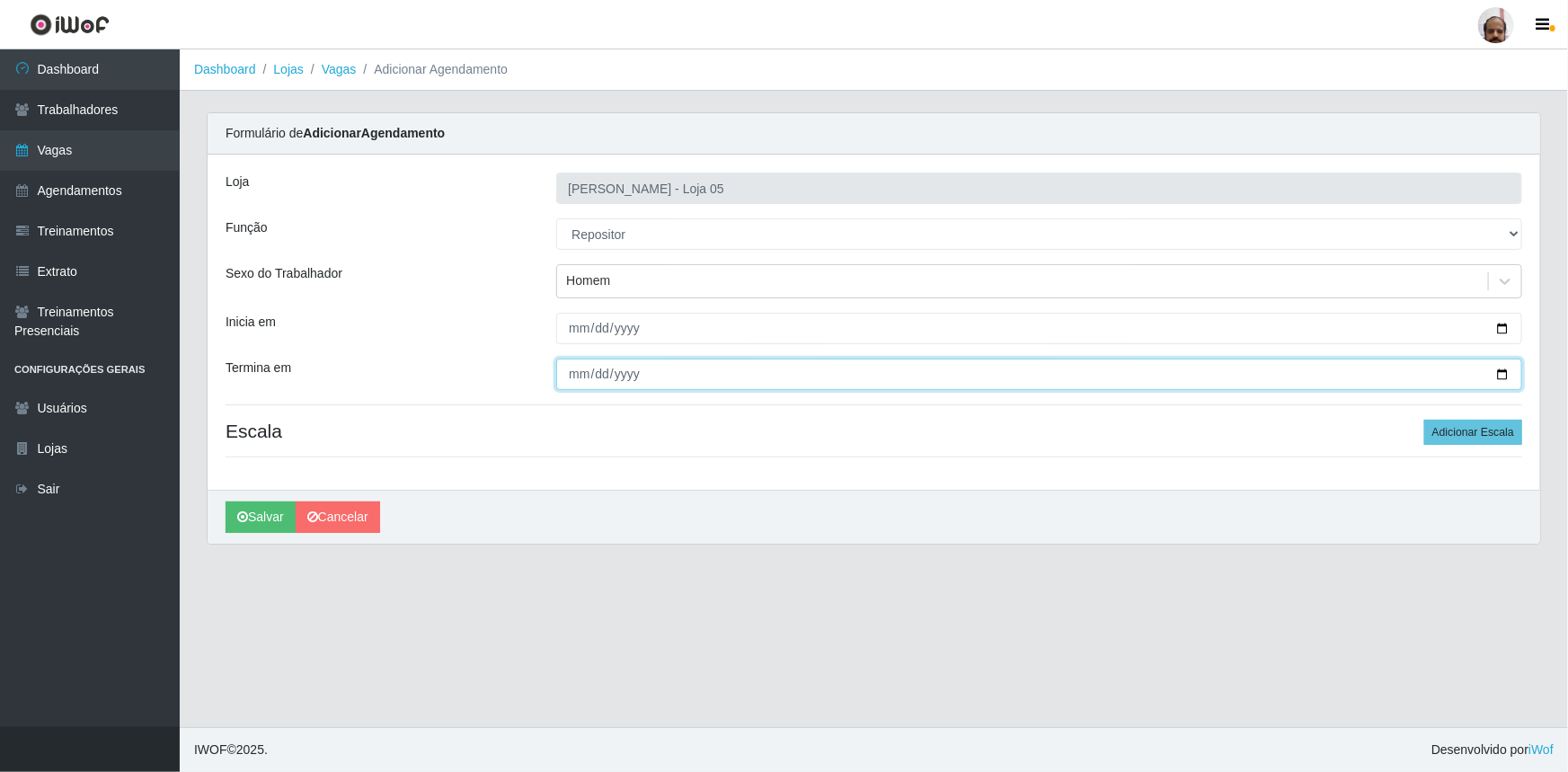
click at [1504, 380] on input "Termina em" at bounding box center [1039, 374] width 966 height 31
type input "2025-09-24"
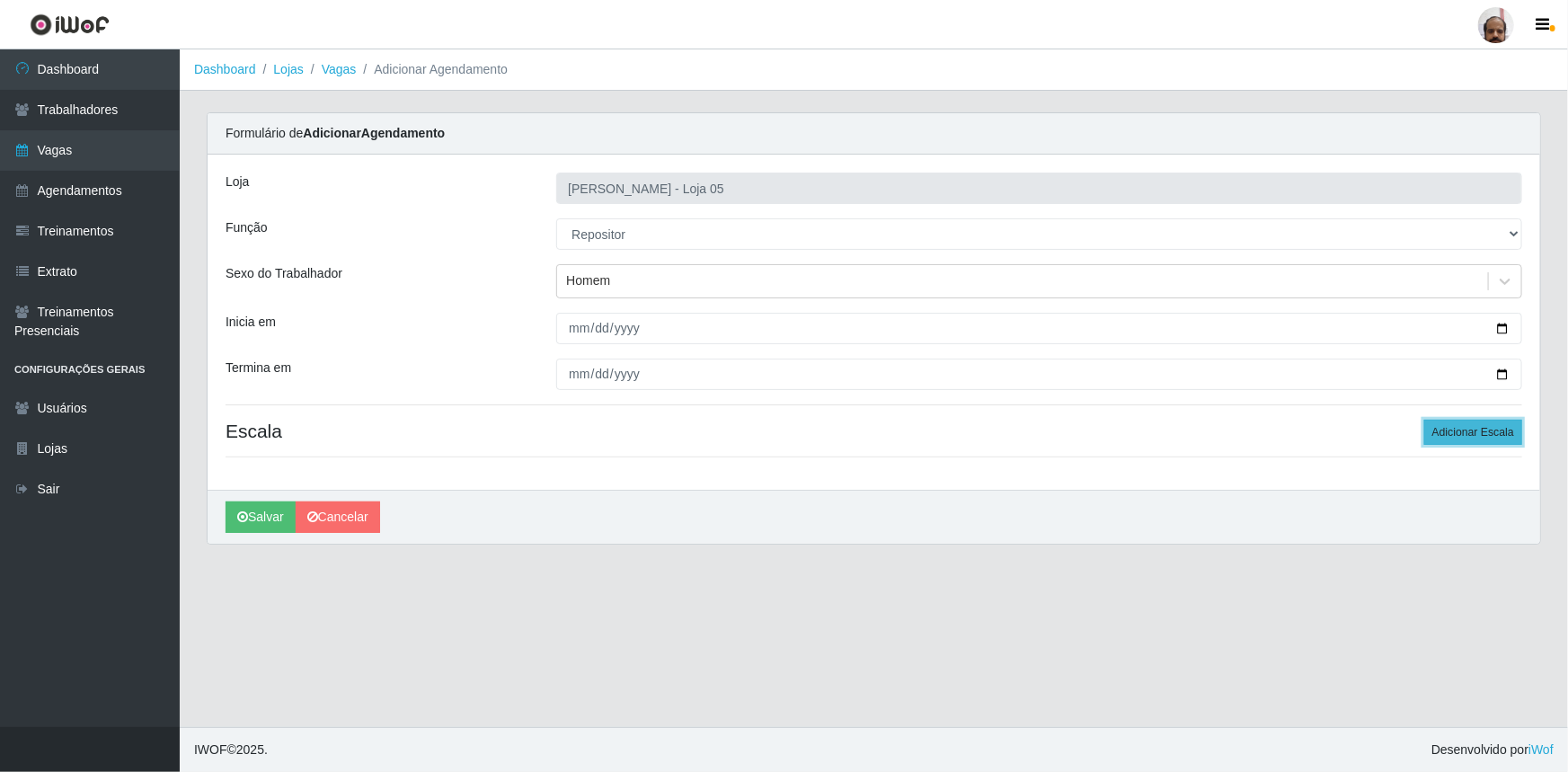
click at [1441, 434] on button "Adicionar Escala" at bounding box center [1472, 432] width 98 height 26
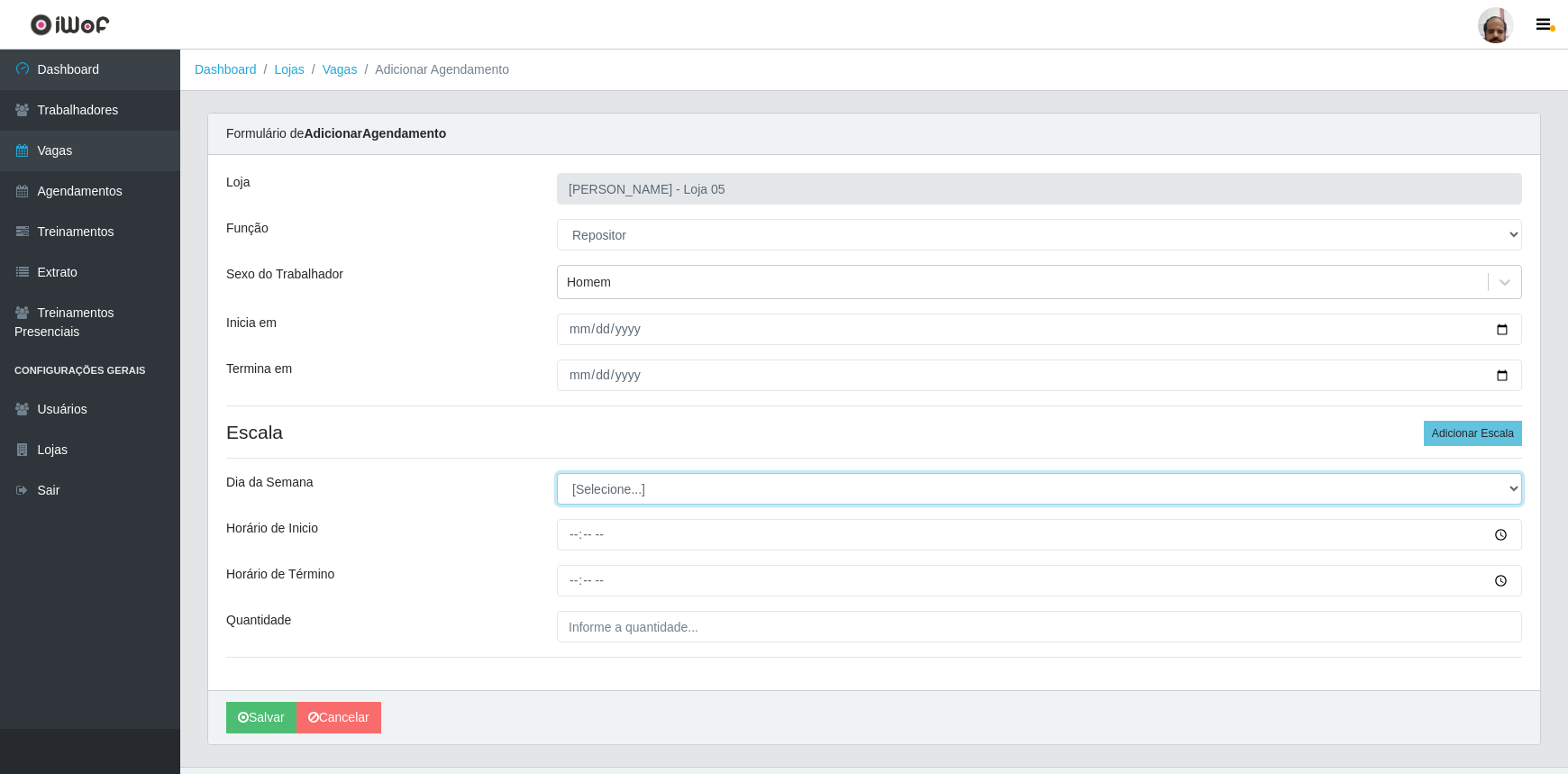
drag, startPoint x: 1514, startPoint y: 491, endPoint x: 1396, endPoint y: 498, distance: 118.2
click at [1514, 491] on select "[Selecione...] Segunda Terça Quarta Quinta Sexta Sábado Domingo" at bounding box center [1040, 488] width 965 height 31
select select "3"
click at [557, 473] on select "[Selecione...] Segunda Terça Quarta Quinta Sexta Sábado Domingo" at bounding box center [1040, 488] width 965 height 31
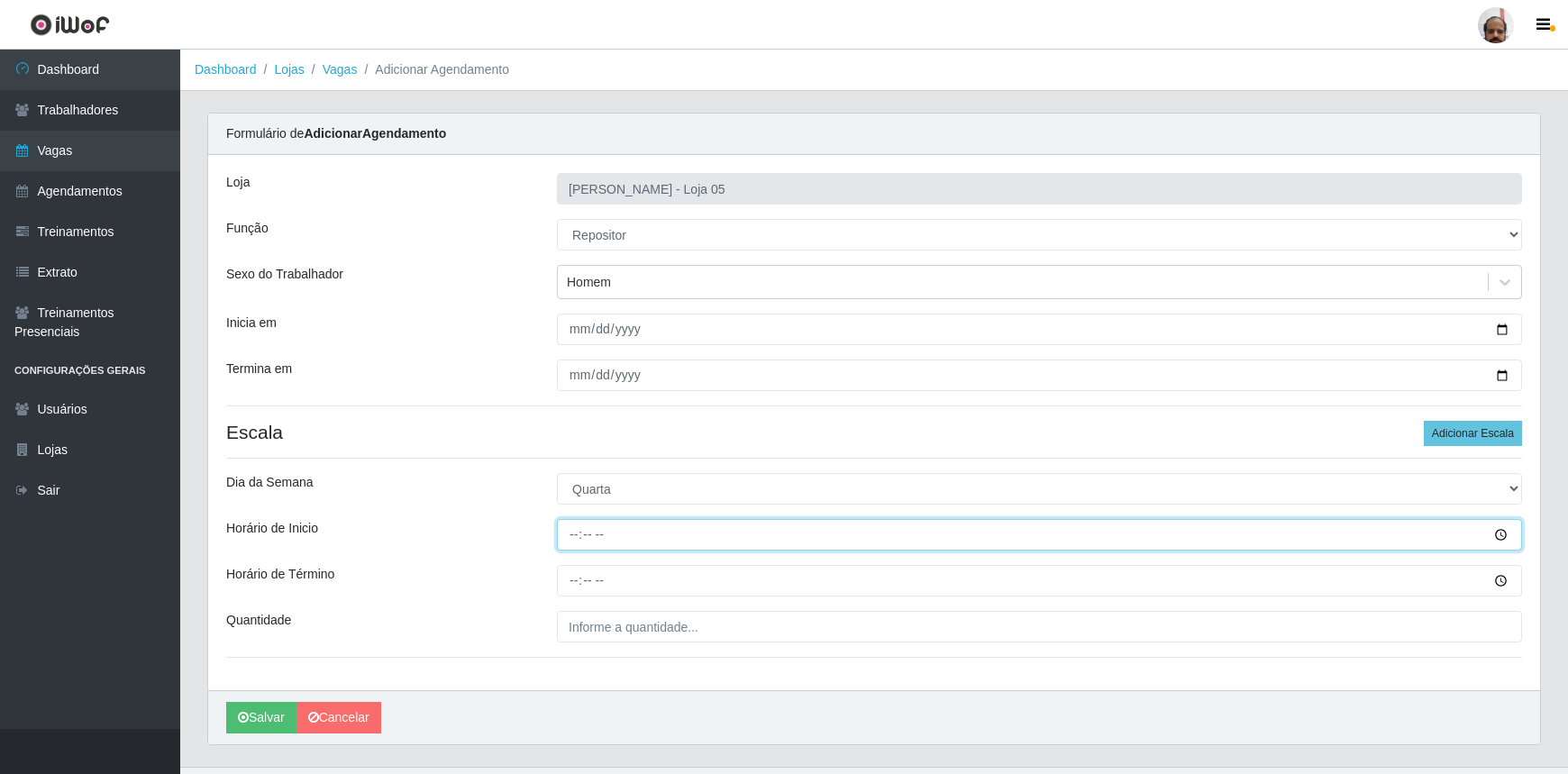
click at [570, 536] on input "Horário de Inicio" at bounding box center [1040, 535] width 965 height 31
type input "08:00"
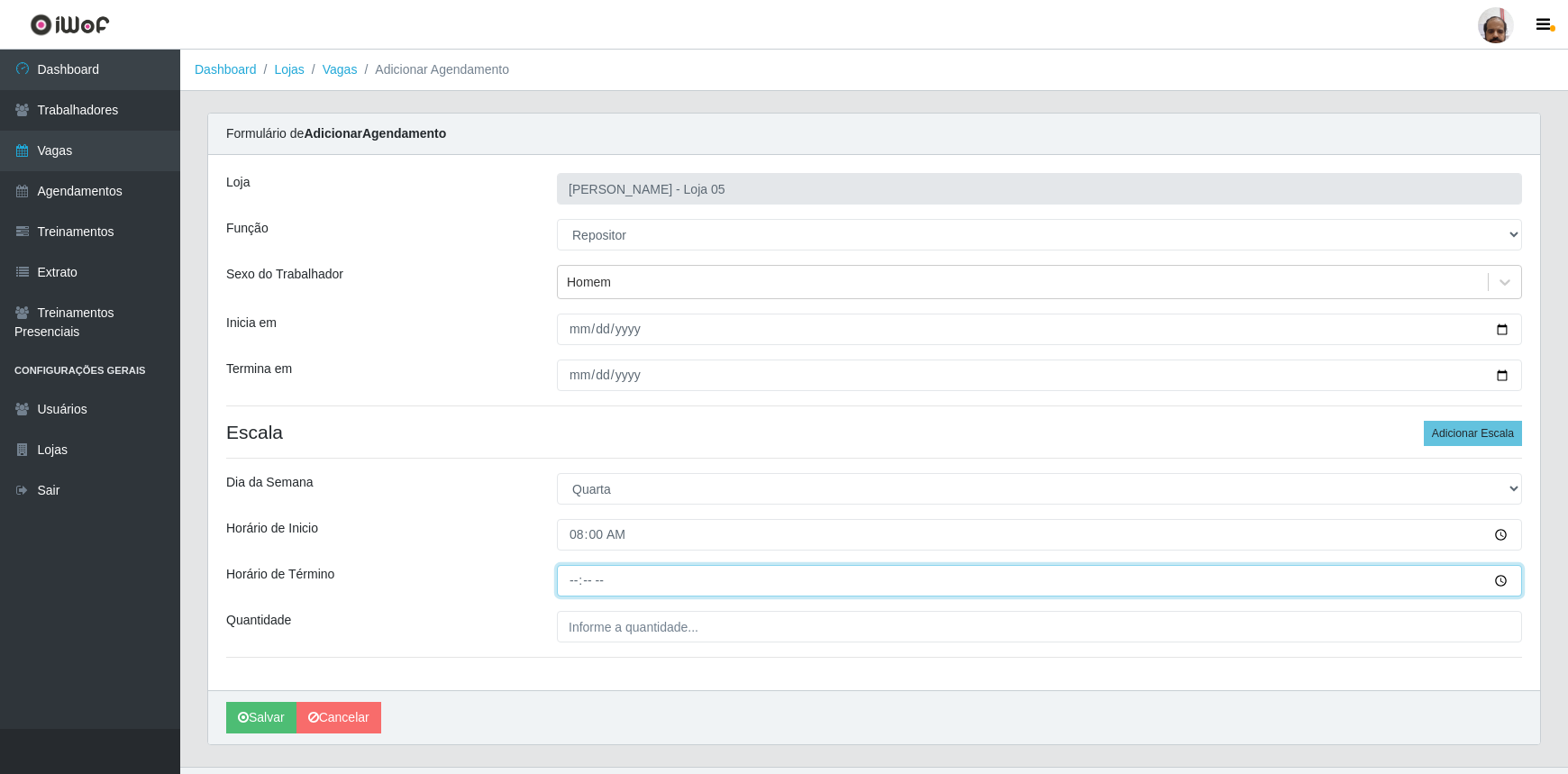
click at [576, 582] on input "Horário de Término" at bounding box center [1040, 580] width 965 height 31
type input "14:00"
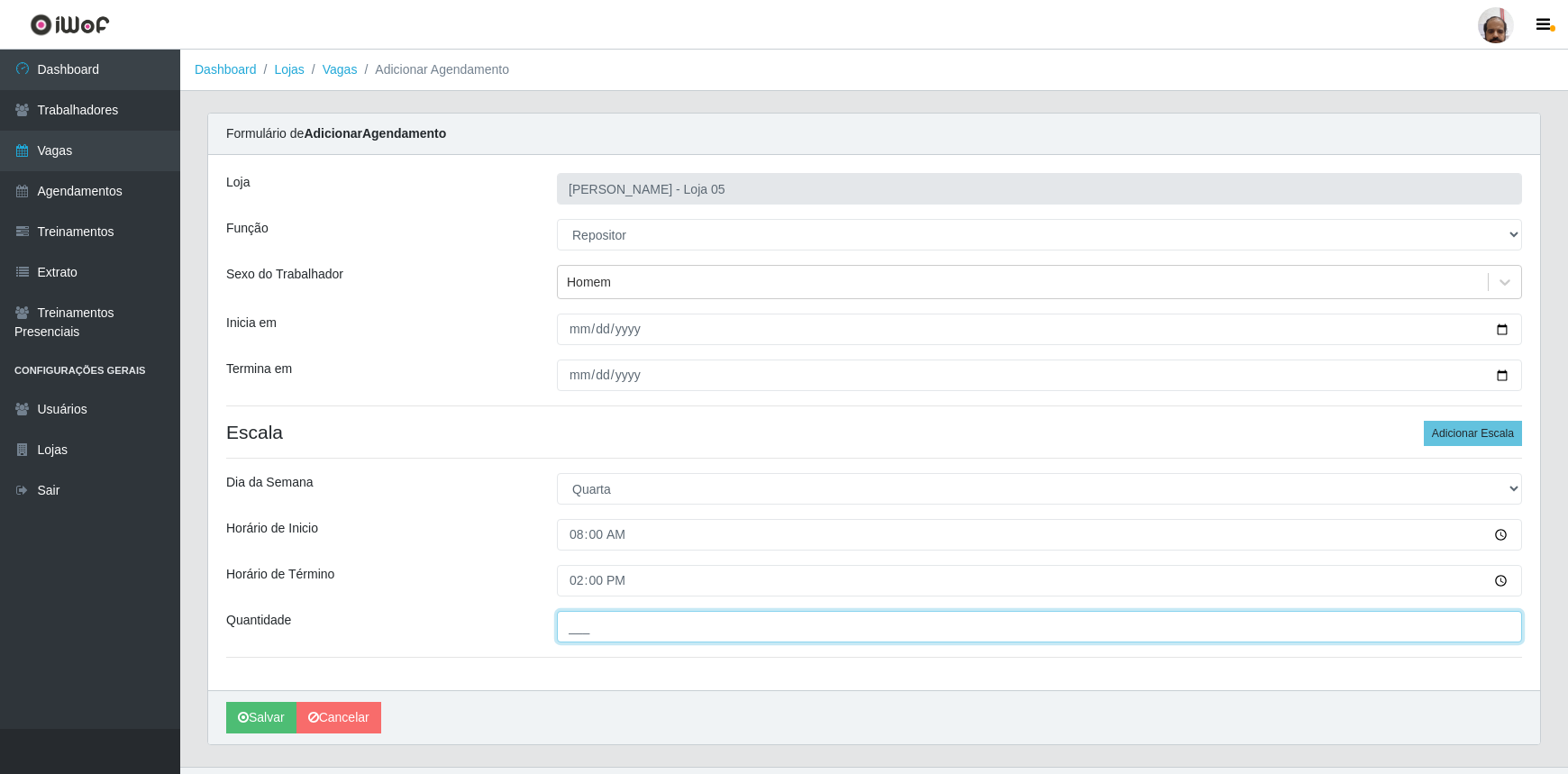
click at [572, 619] on input "___" at bounding box center [1040, 626] width 965 height 31
type input "3__"
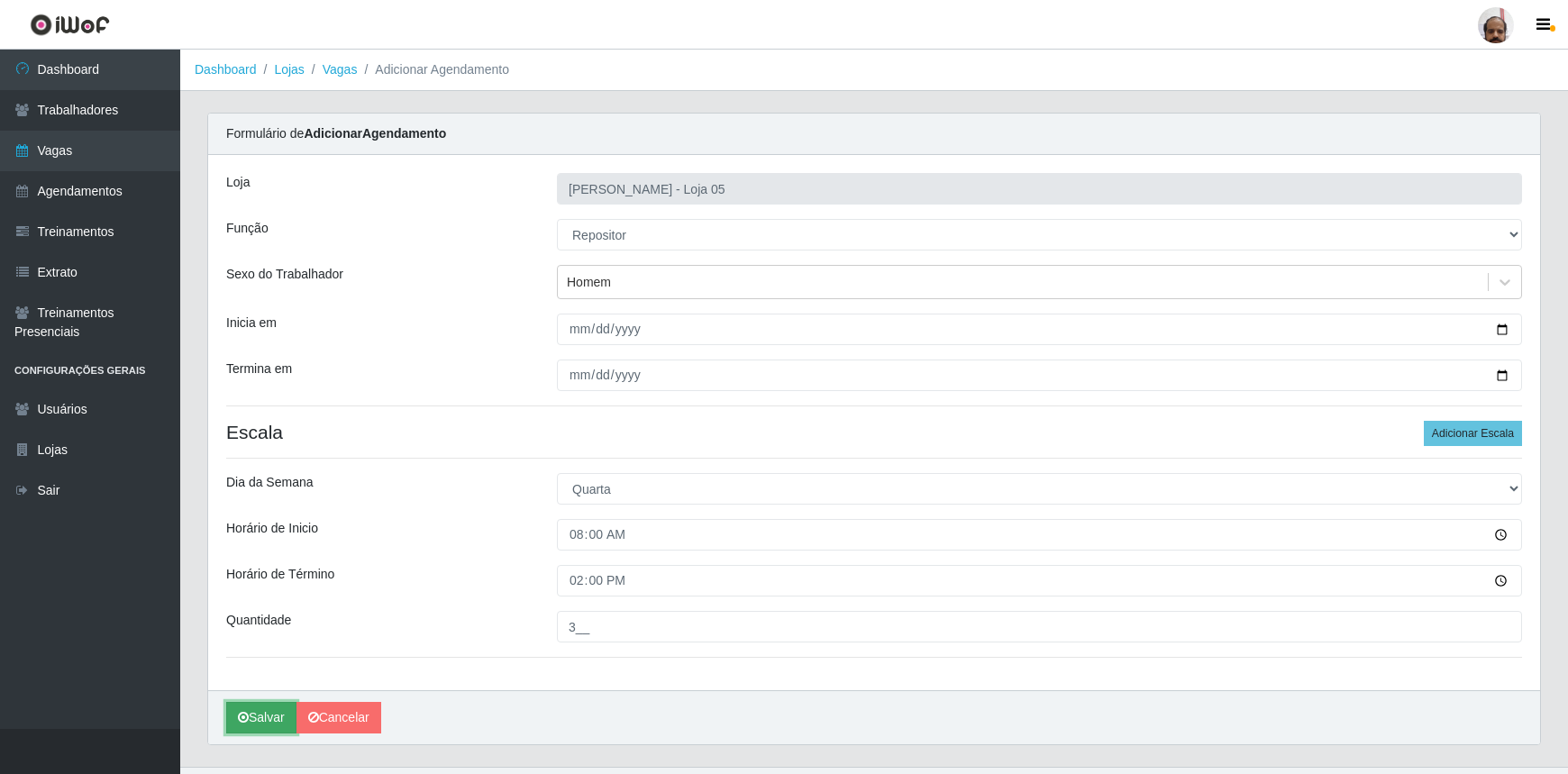
click at [276, 720] on button "Salvar" at bounding box center [261, 717] width 70 height 31
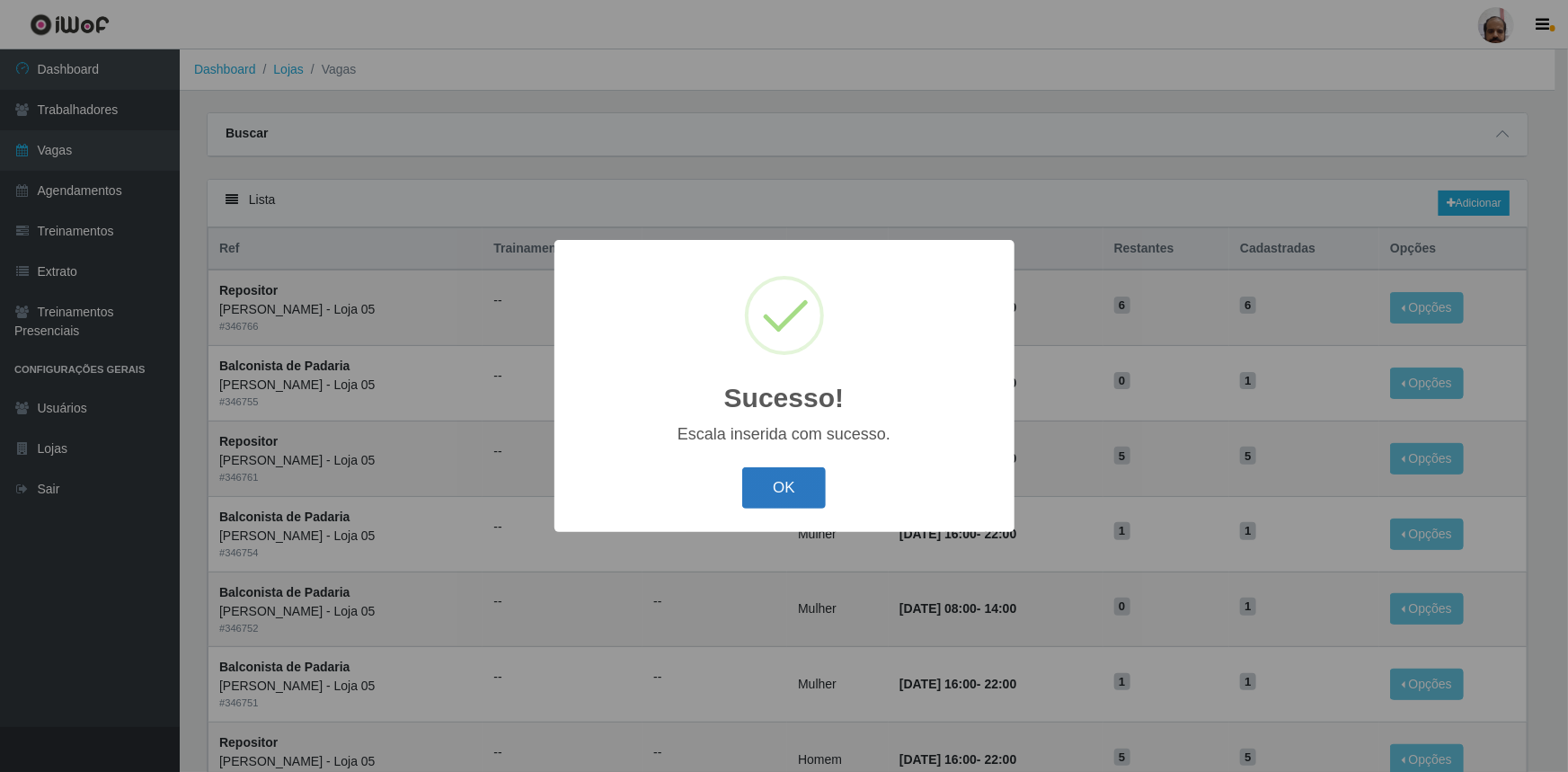
click at [816, 493] on button "OK" at bounding box center [784, 489] width 83 height 43
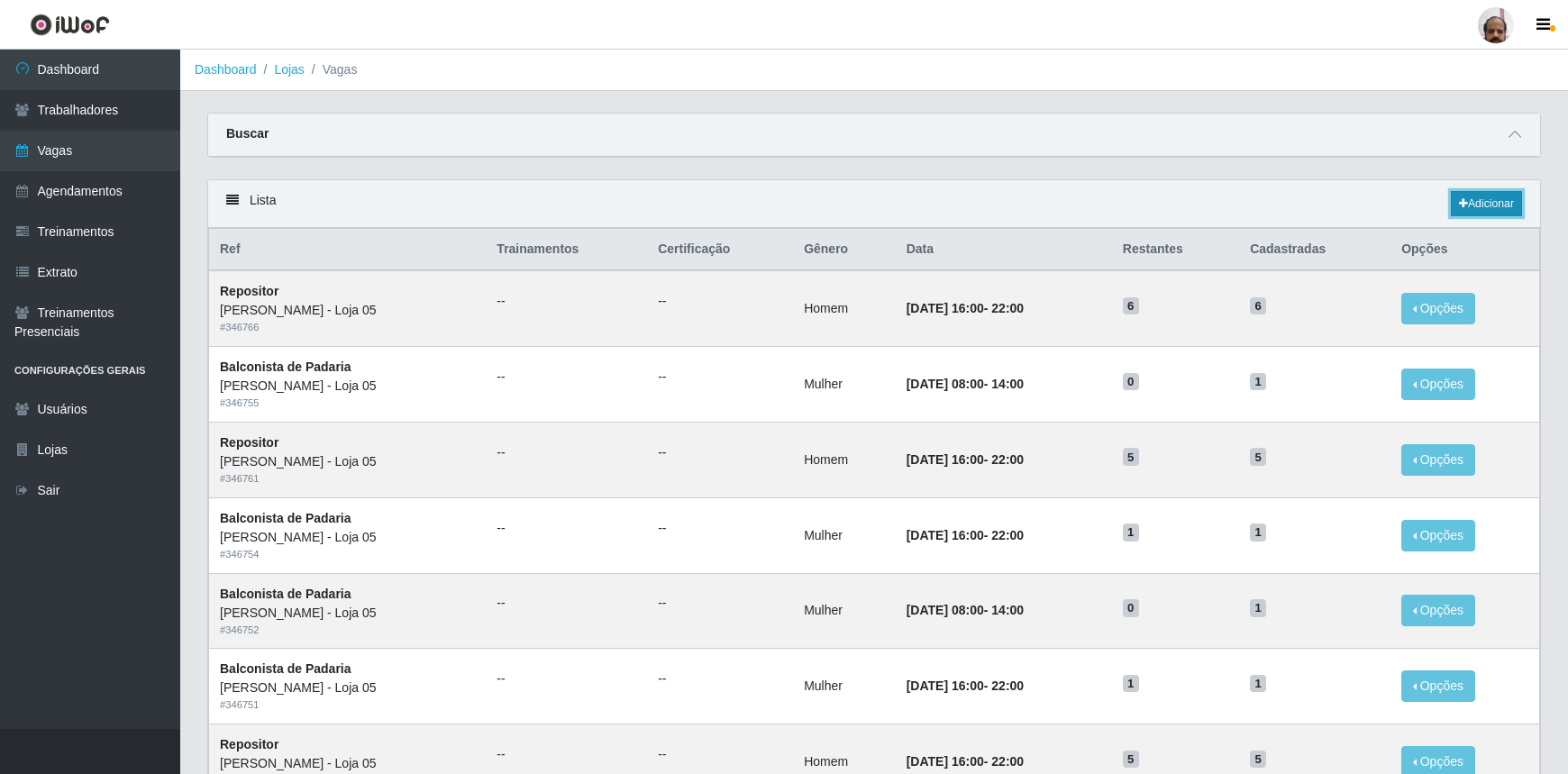
click at [1514, 210] on link "Adicionar" at bounding box center [1486, 203] width 71 height 26
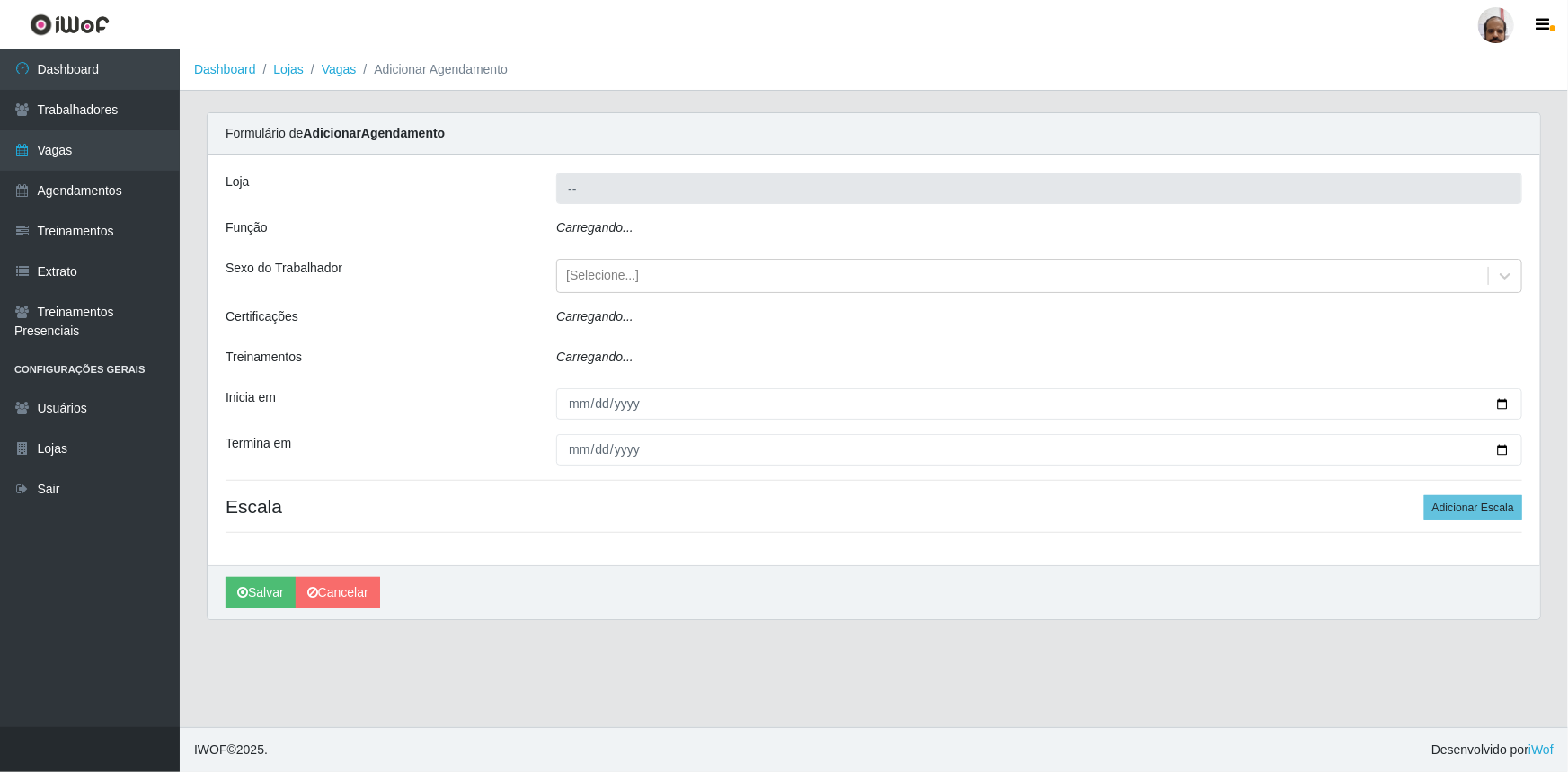
type input "[PERSON_NAME] - Loja 05"
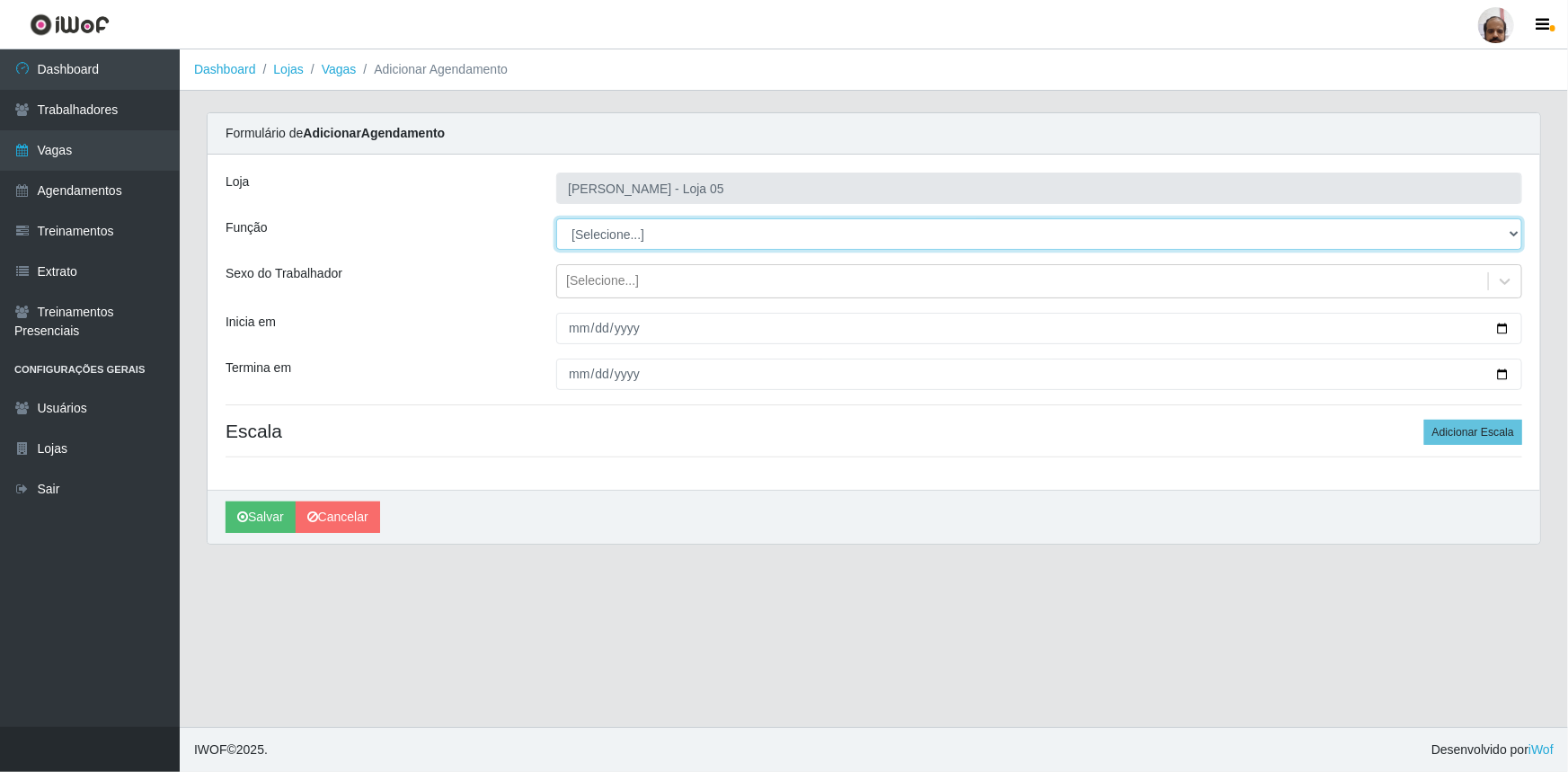
click at [1515, 236] on select "[Selecione...] ASG ASG + ASG ++ Auxiliar de Depósito Auxiliar de Depósito + Aux…" at bounding box center [1039, 234] width 966 height 31
select select "24"
click at [556, 219] on select "[Selecione...] ASG ASG + ASG ++ Auxiliar de Depósito Auxiliar de Depósito + Aux…" at bounding box center [1039, 234] width 966 height 31
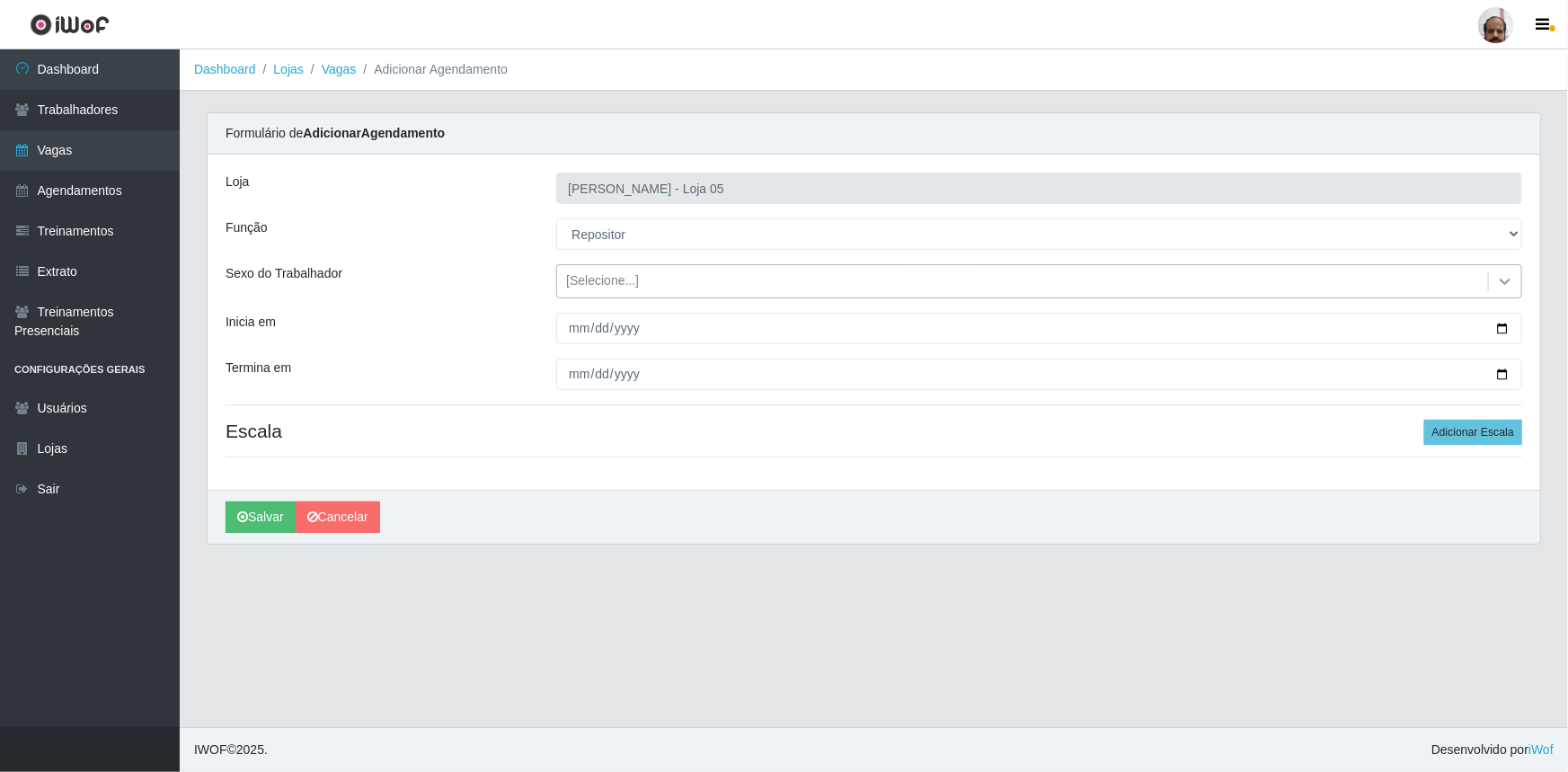
click at [1508, 278] on icon at bounding box center [1505, 281] width 18 height 18
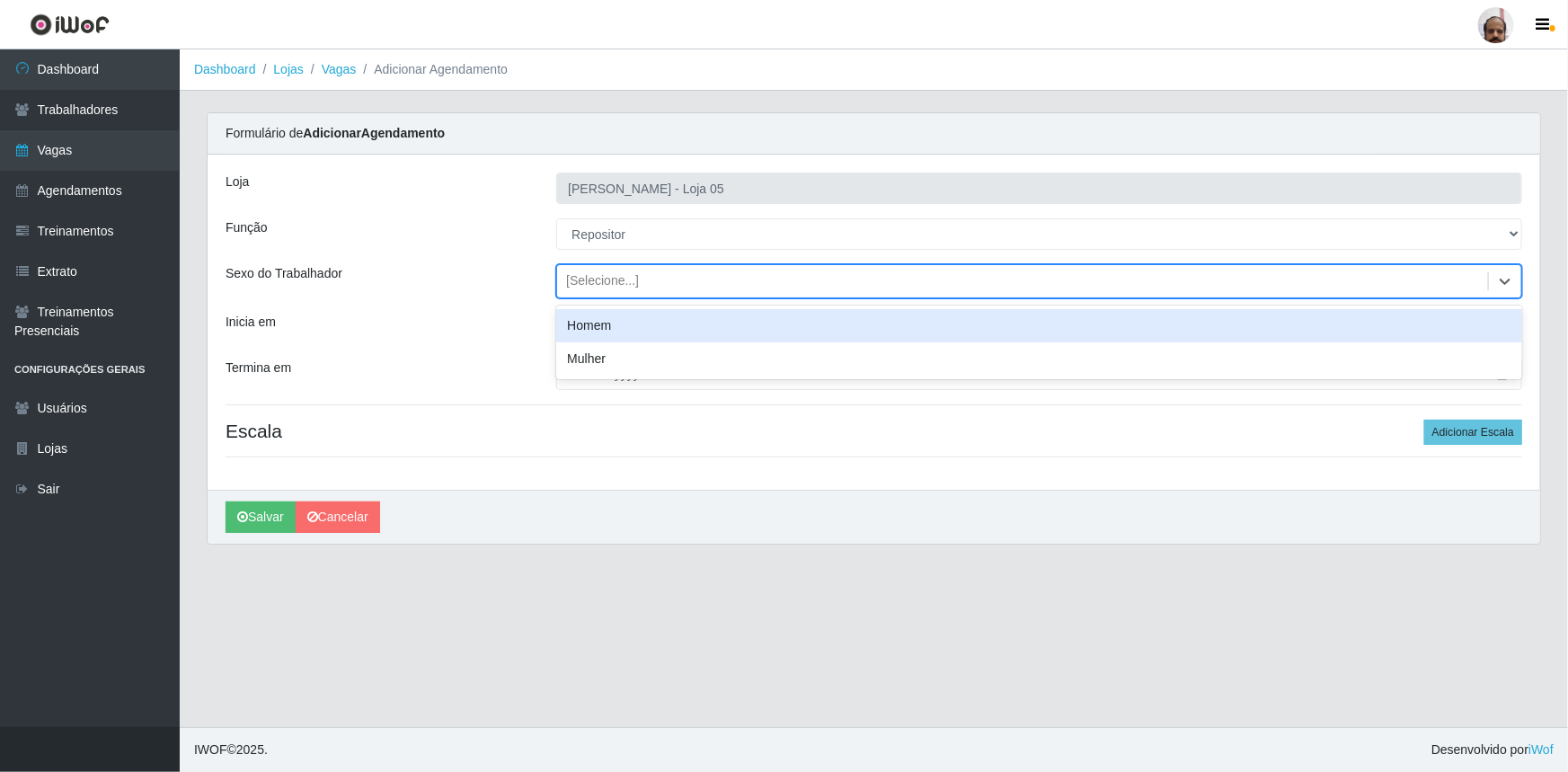
click at [660, 338] on div "Homem" at bounding box center [1039, 325] width 966 height 33
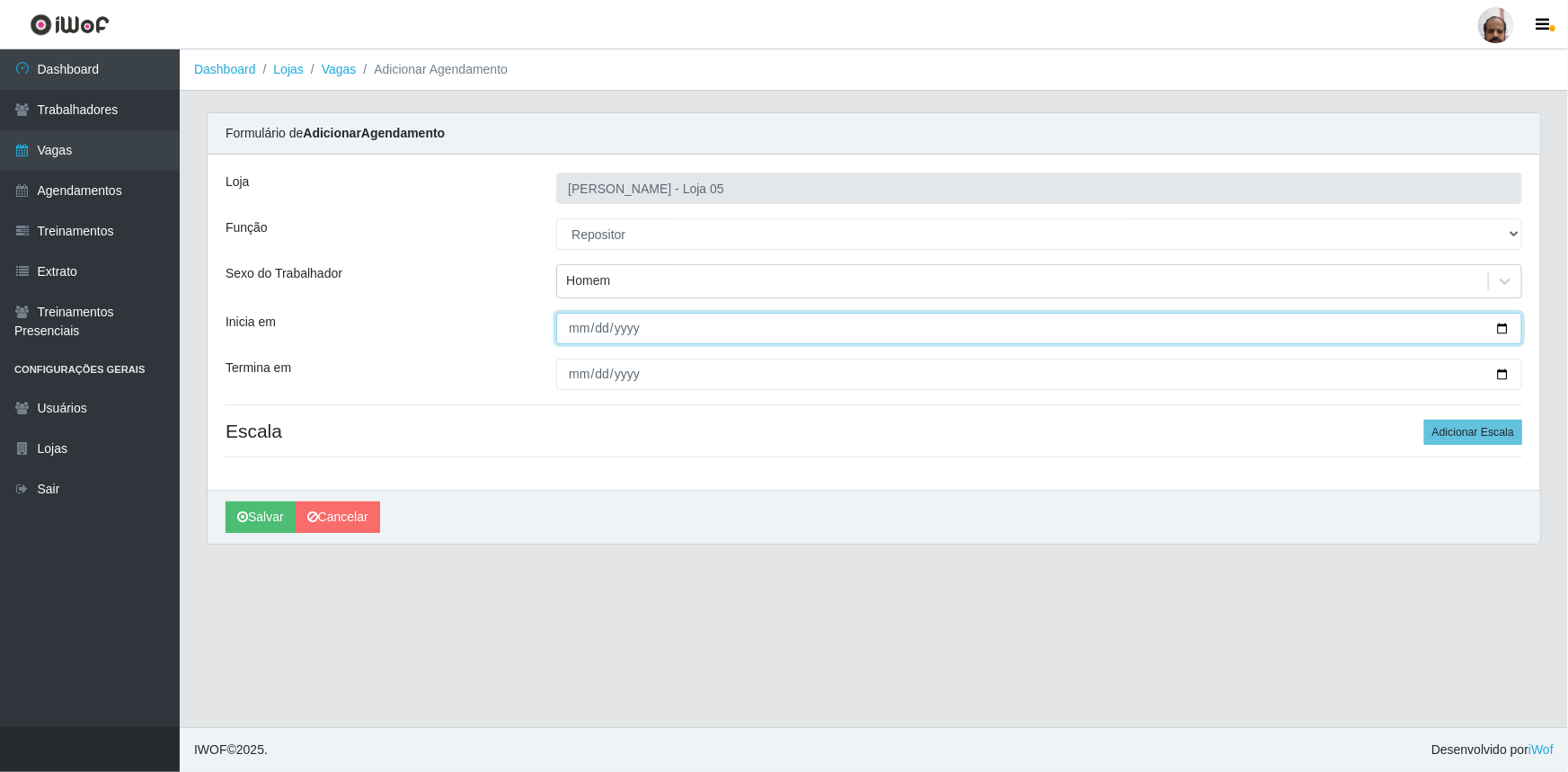
click at [1503, 330] on input "Inicia em" at bounding box center [1039, 328] width 966 height 31
type input "2025-09-25"
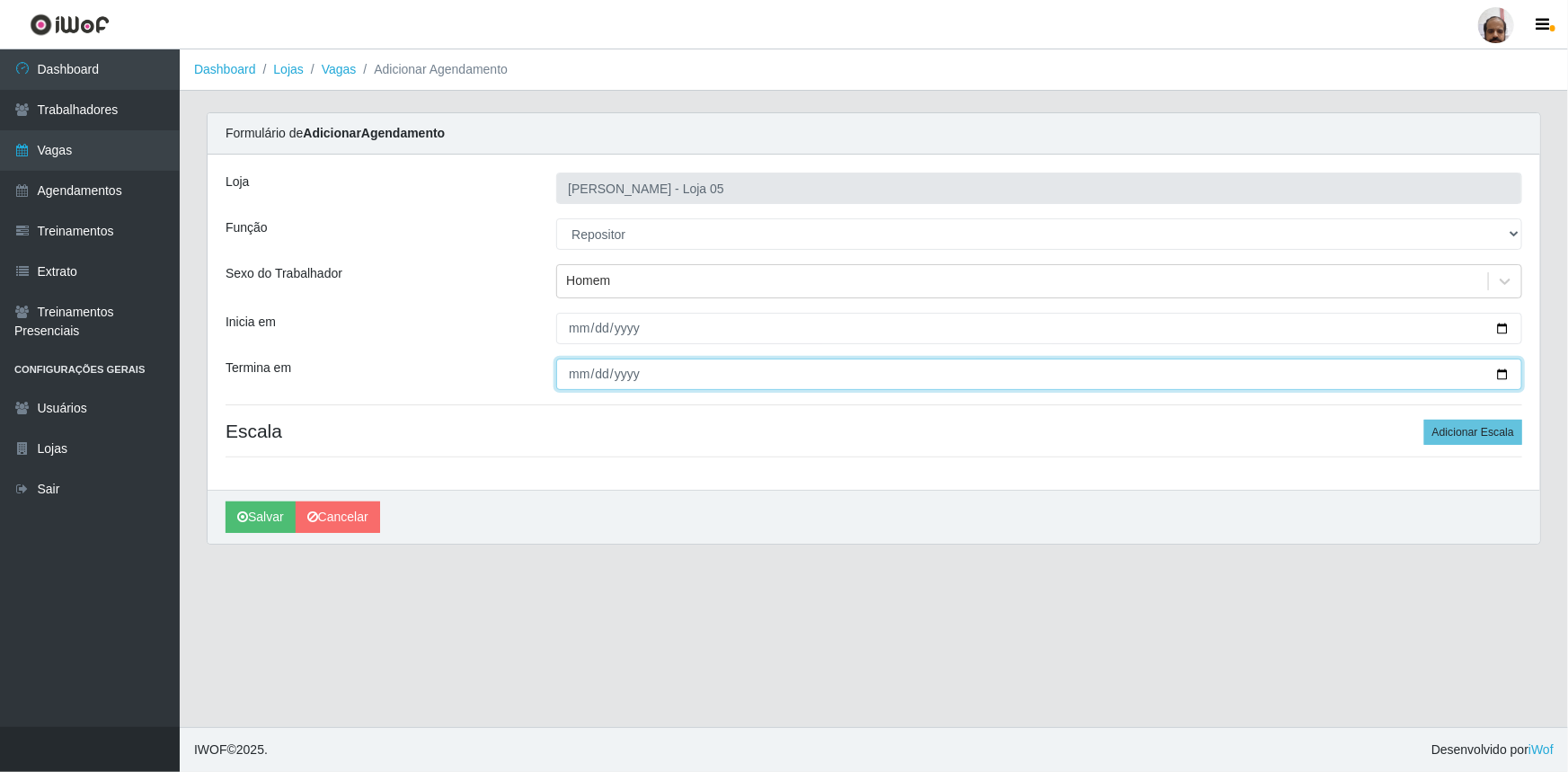
click at [1498, 369] on input "Termina em" at bounding box center [1039, 374] width 966 height 31
type input "2025-09-25"
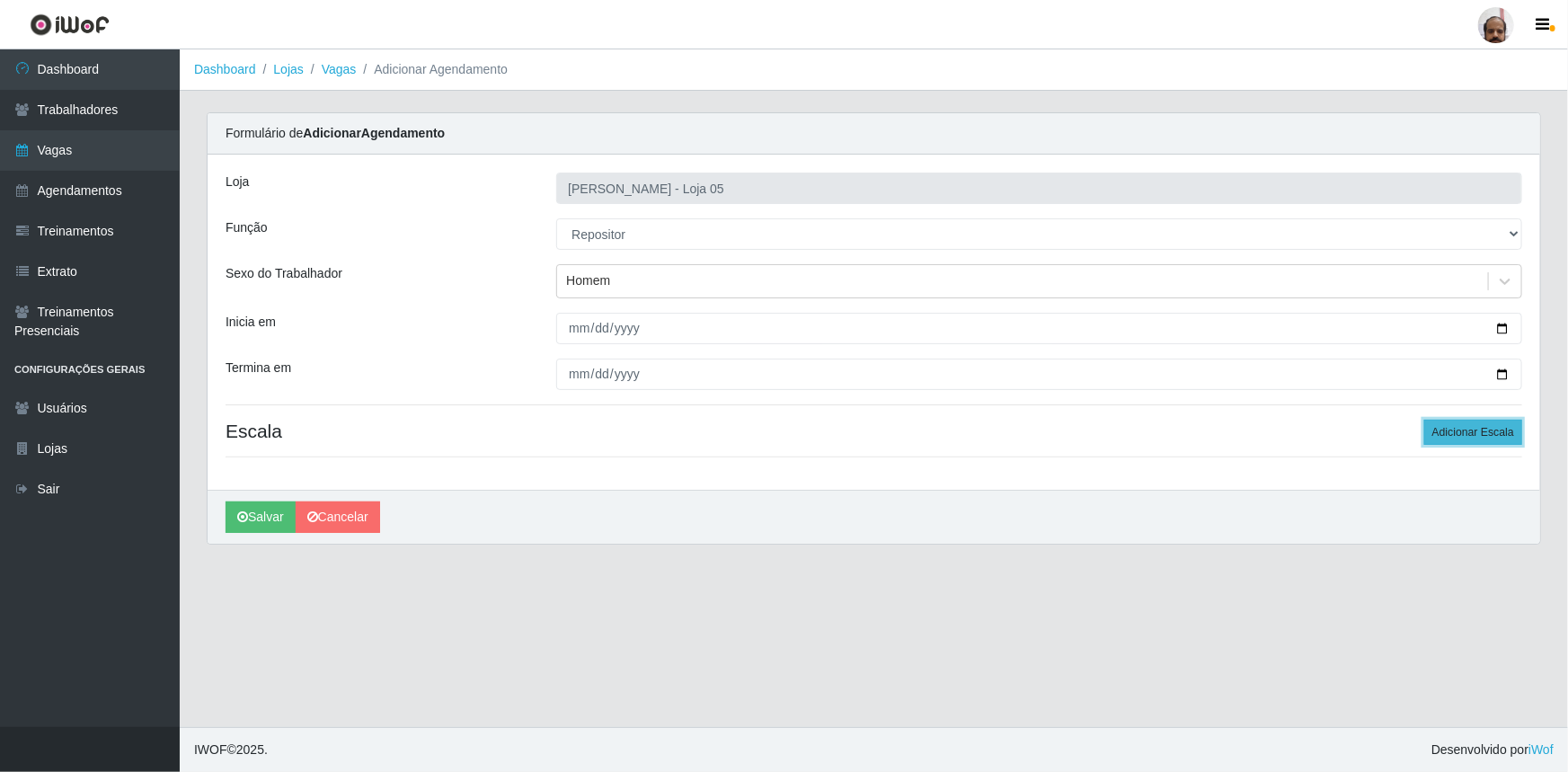
click at [1516, 433] on button "Adicionar Escala" at bounding box center [1472, 432] width 98 height 26
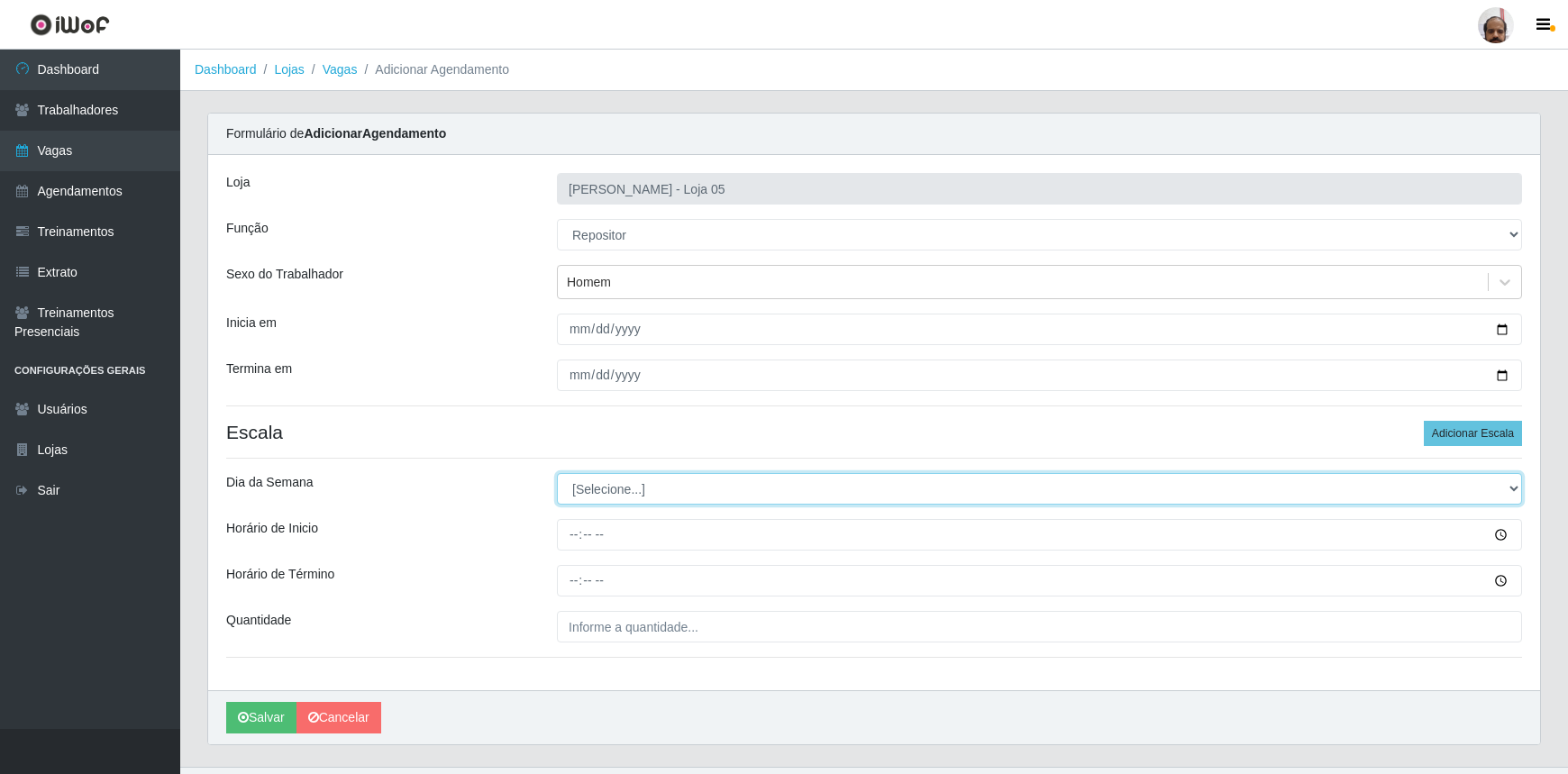
drag, startPoint x: 1514, startPoint y: 487, endPoint x: 1486, endPoint y: 503, distance: 32.2
click at [1514, 487] on select "[Selecione...] Segunda Terça Quarta Quinta Sexta Sábado Domingo" at bounding box center [1040, 488] width 965 height 31
select select "4"
click at [557, 473] on select "[Selecione...] Segunda Terça Quarta Quinta Sexta Sábado Domingo" at bounding box center [1040, 488] width 965 height 31
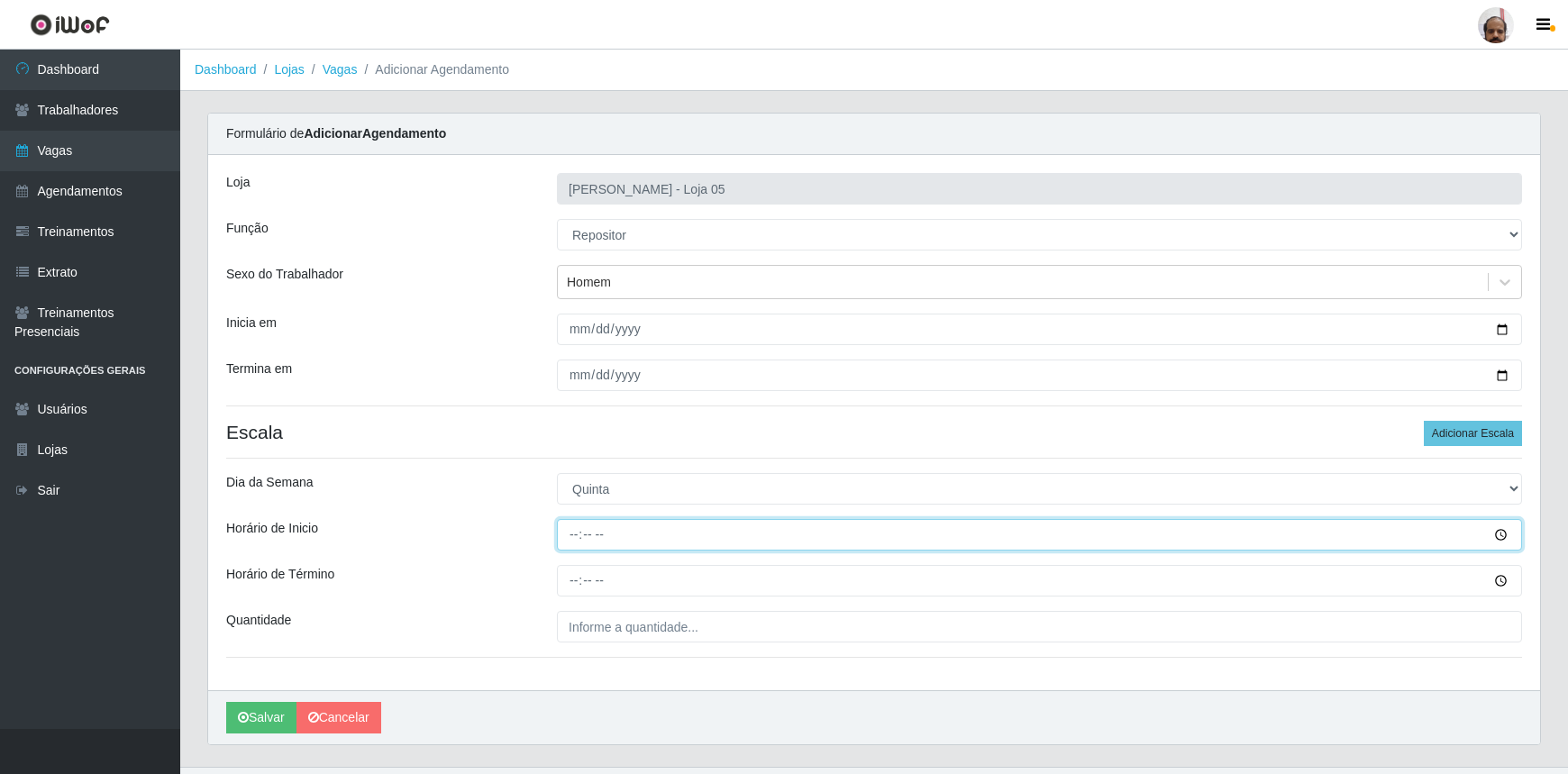
click at [576, 538] on input "Horário de Inicio" at bounding box center [1040, 535] width 965 height 31
type input "08:00"
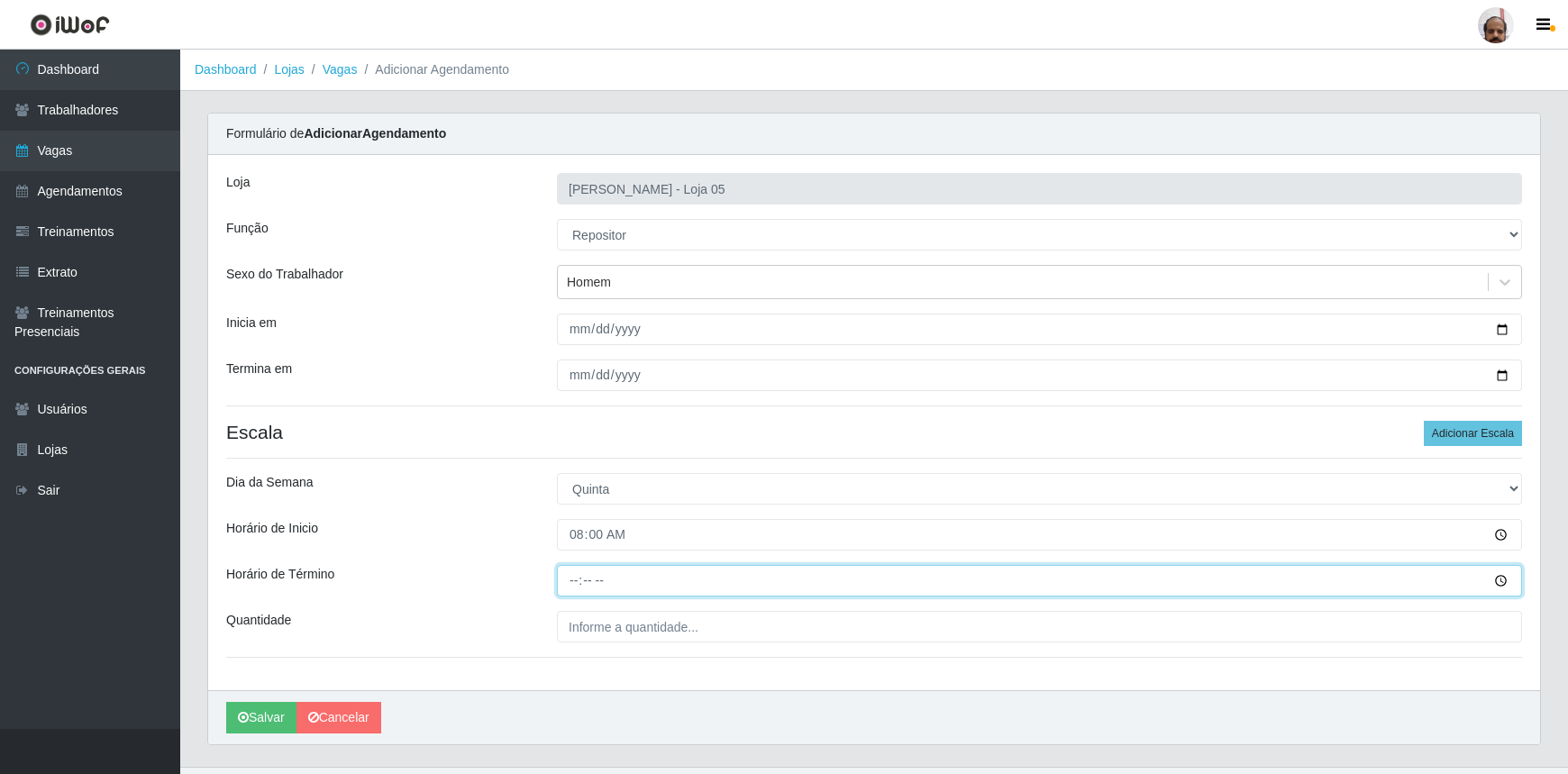
click at [567, 578] on input "Horário de Término" at bounding box center [1040, 580] width 965 height 31
type input "14:00"
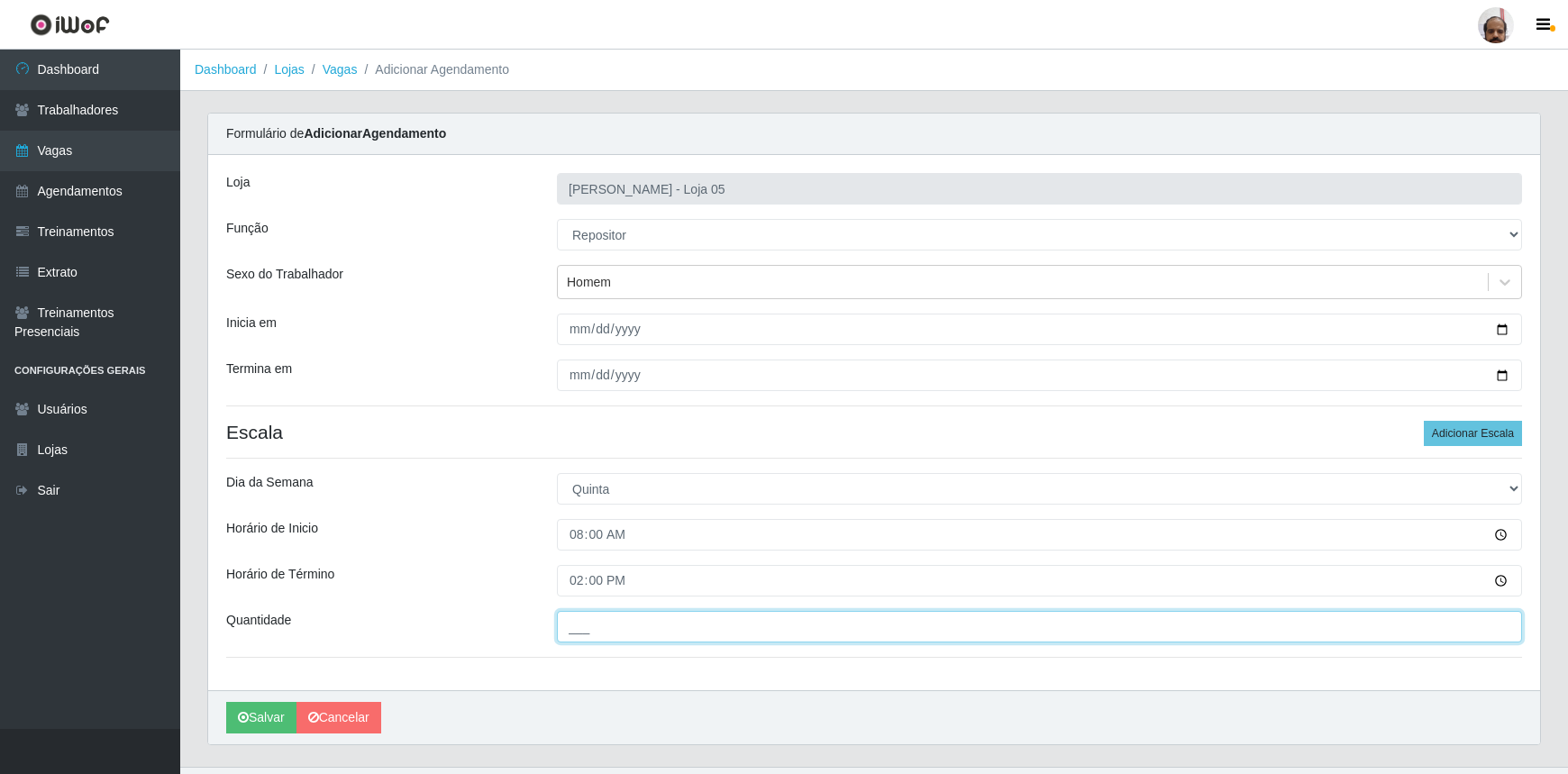
click at [594, 616] on input "___" at bounding box center [1040, 626] width 965 height 31
type input "3__"
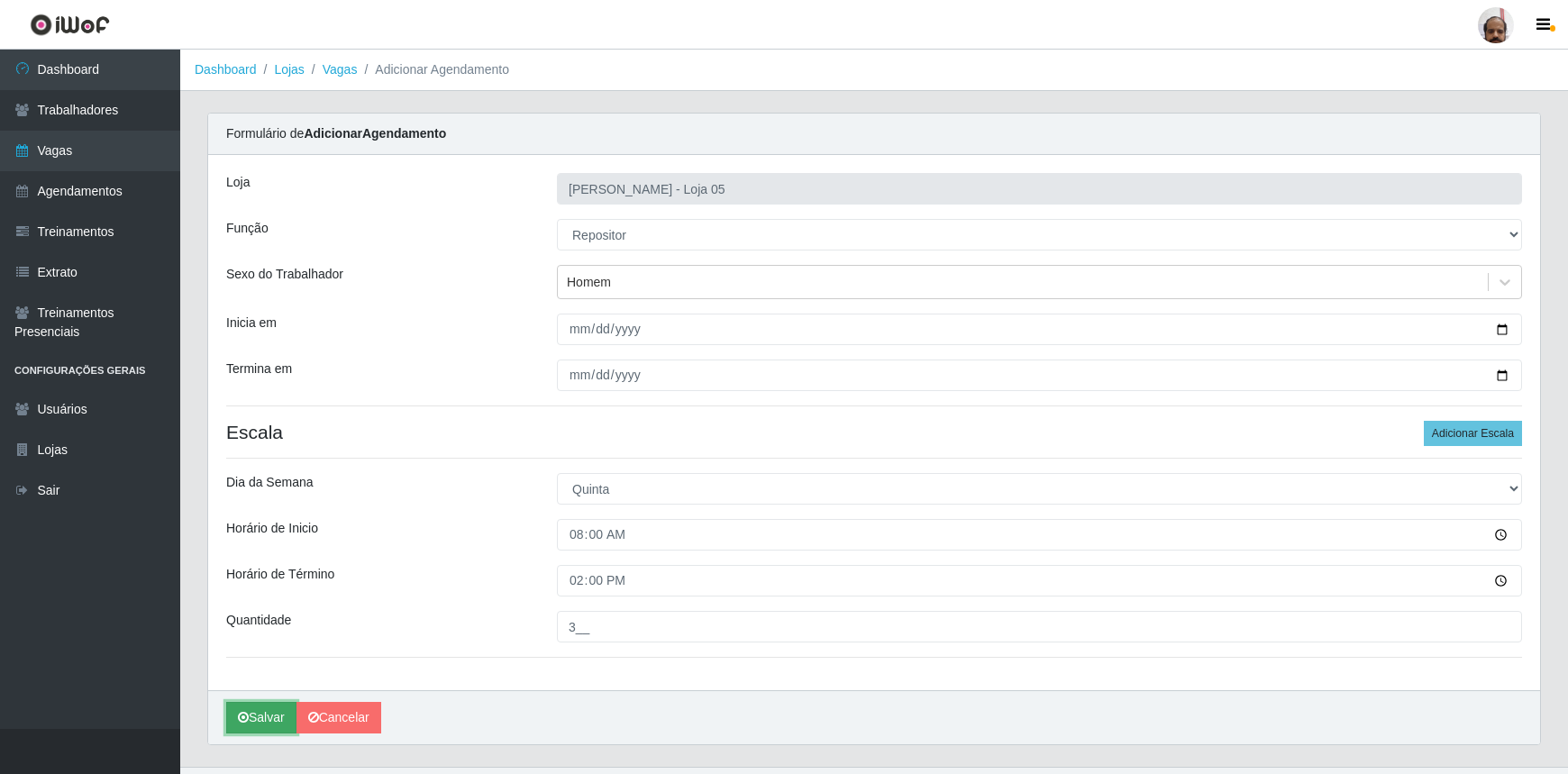
click at [259, 717] on button "Salvar" at bounding box center [261, 717] width 70 height 31
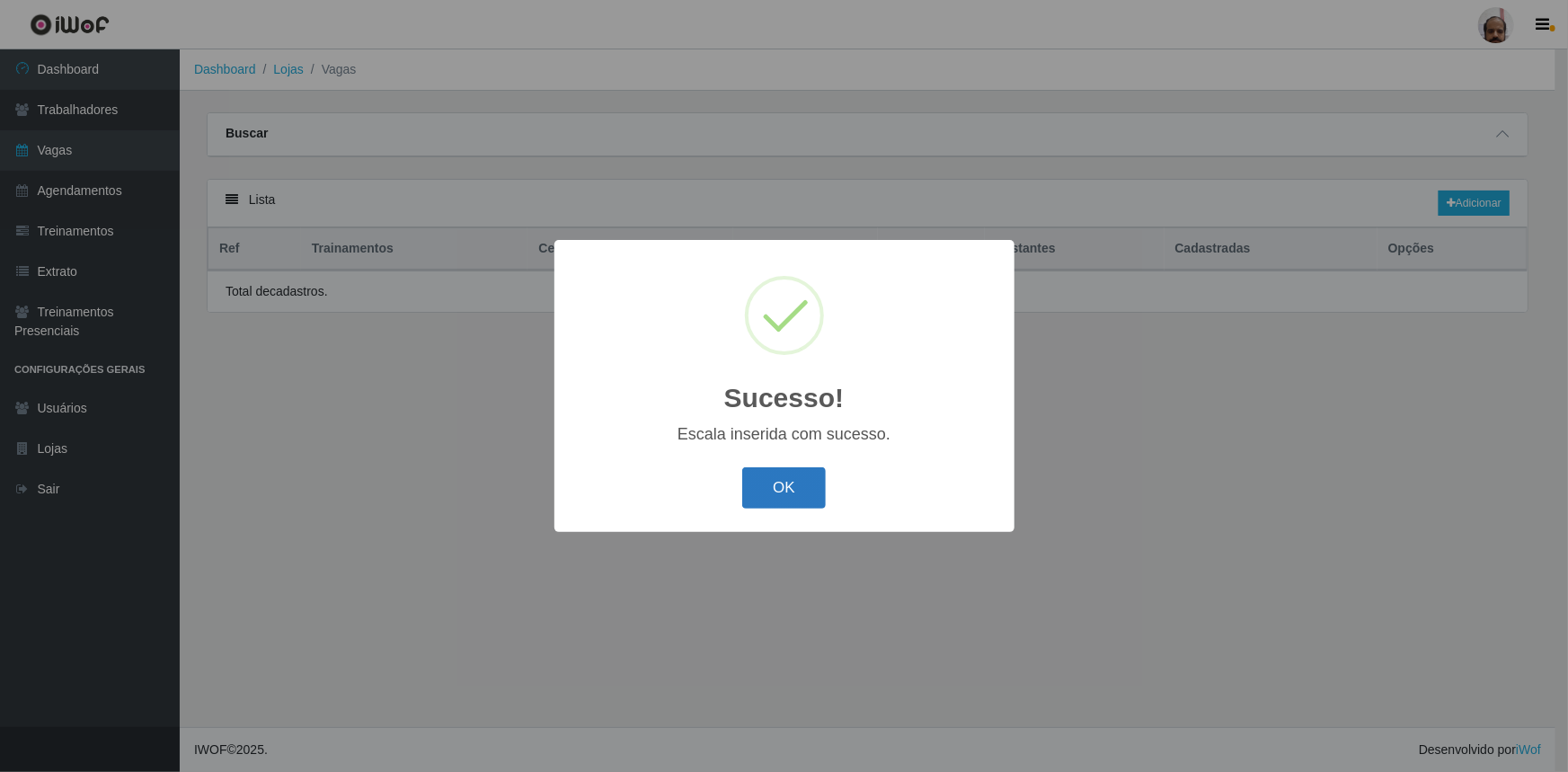
click at [815, 497] on button "OK" at bounding box center [784, 489] width 83 height 43
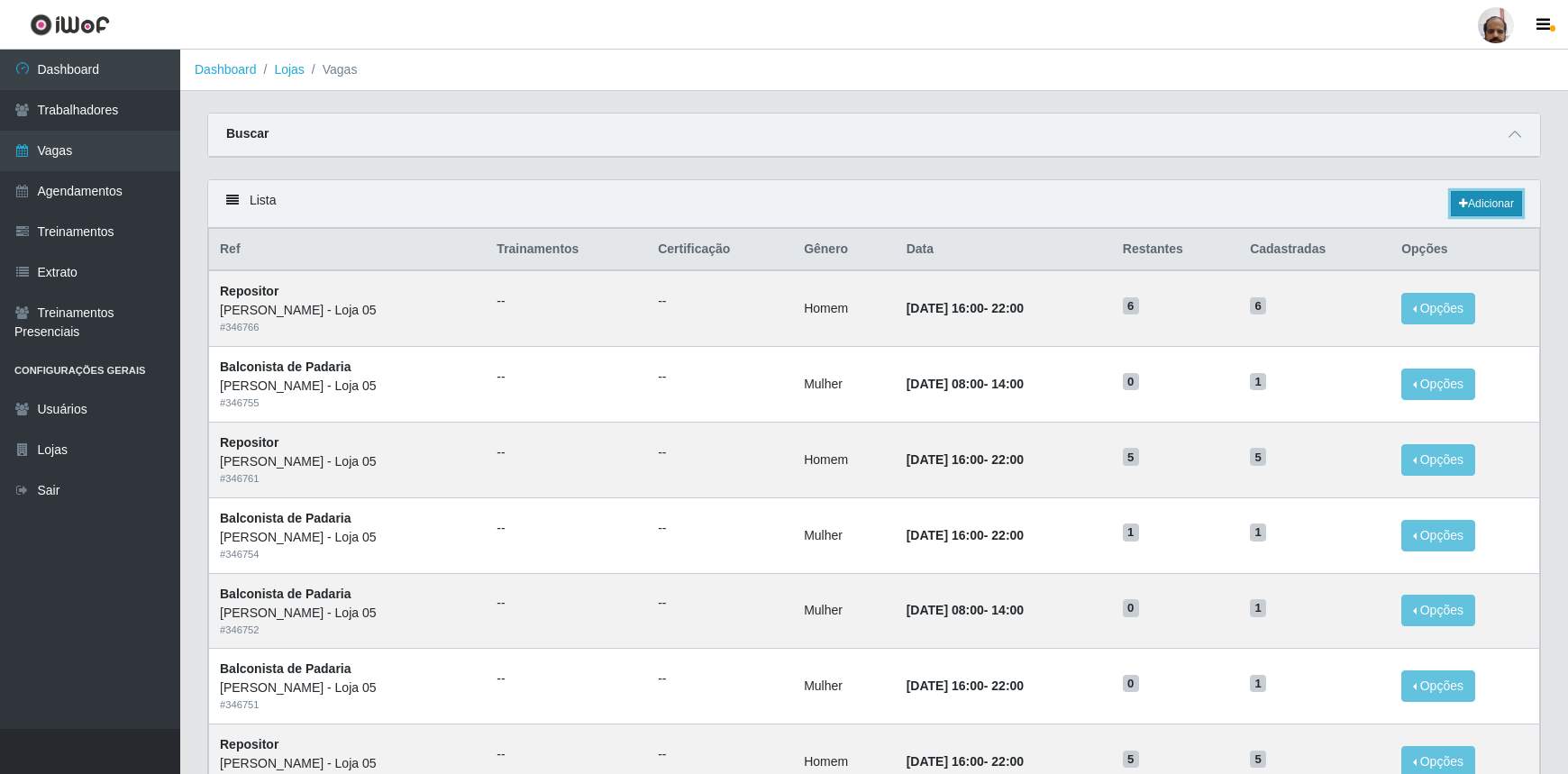
click at [1483, 208] on link "Adicionar" at bounding box center [1486, 203] width 71 height 26
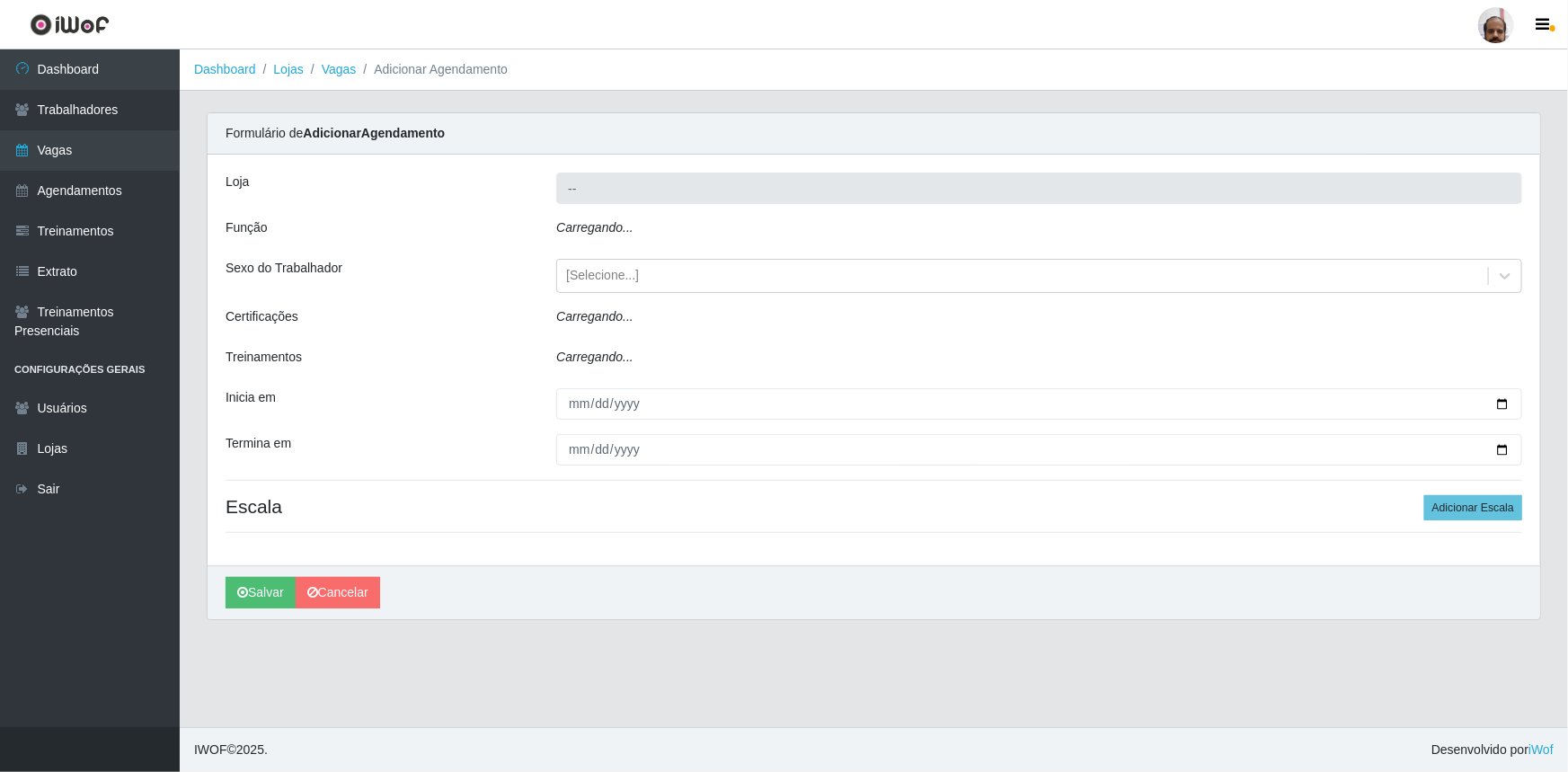
type input "[PERSON_NAME] - Loja 05"
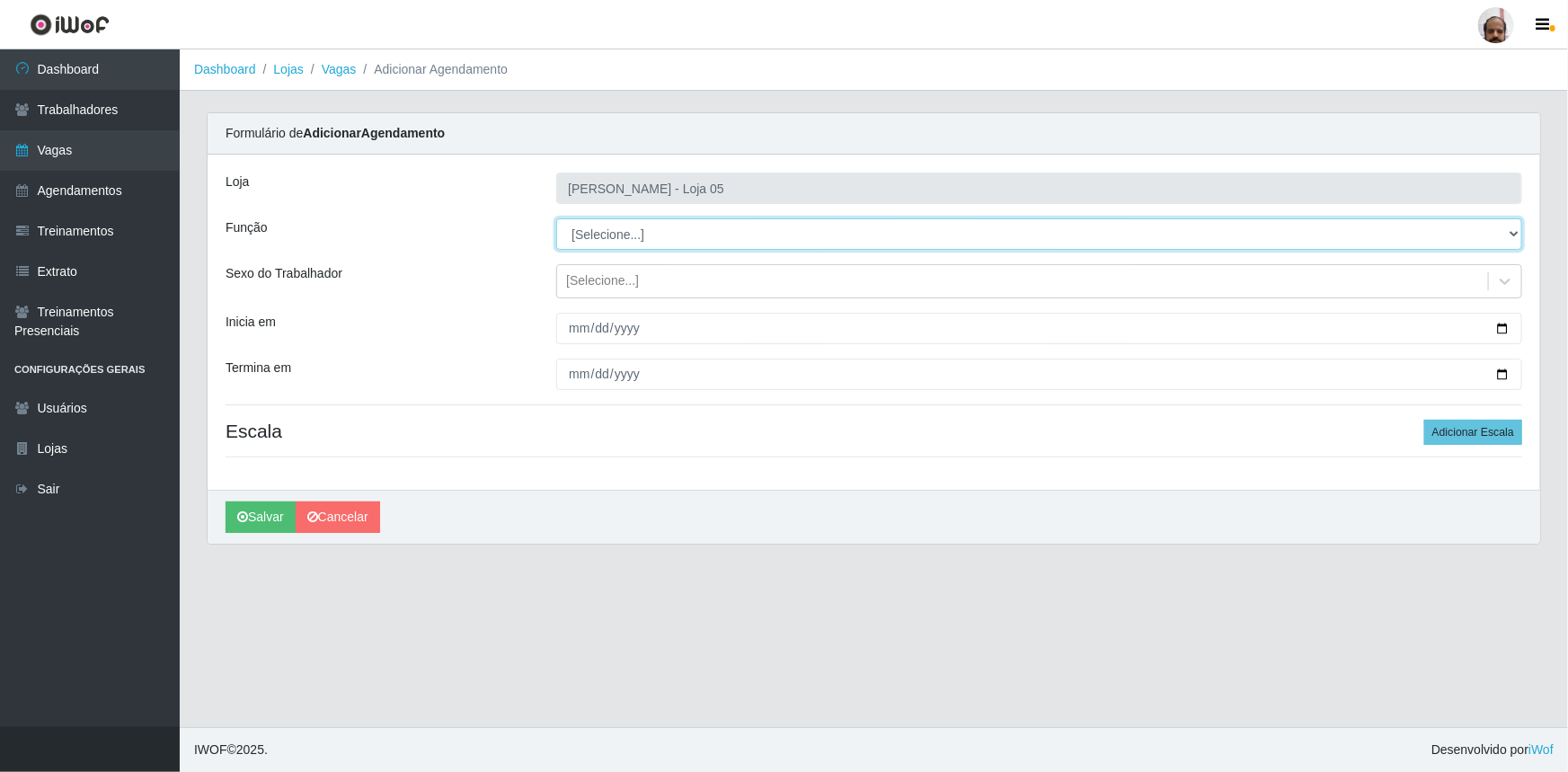
drag, startPoint x: 1511, startPoint y: 231, endPoint x: 1493, endPoint y: 245, distance: 22.8
click at [1511, 231] on select "[Selecione...] ASG ASG + ASG ++ Auxiliar de Depósito Auxiliar de Depósito + Aux…" at bounding box center [1039, 234] width 966 height 31
select select "24"
click at [556, 219] on select "[Selecione...] ASG ASG + ASG ++ Auxiliar de Depósito Auxiliar de Depósito + Aux…" at bounding box center [1039, 234] width 966 height 31
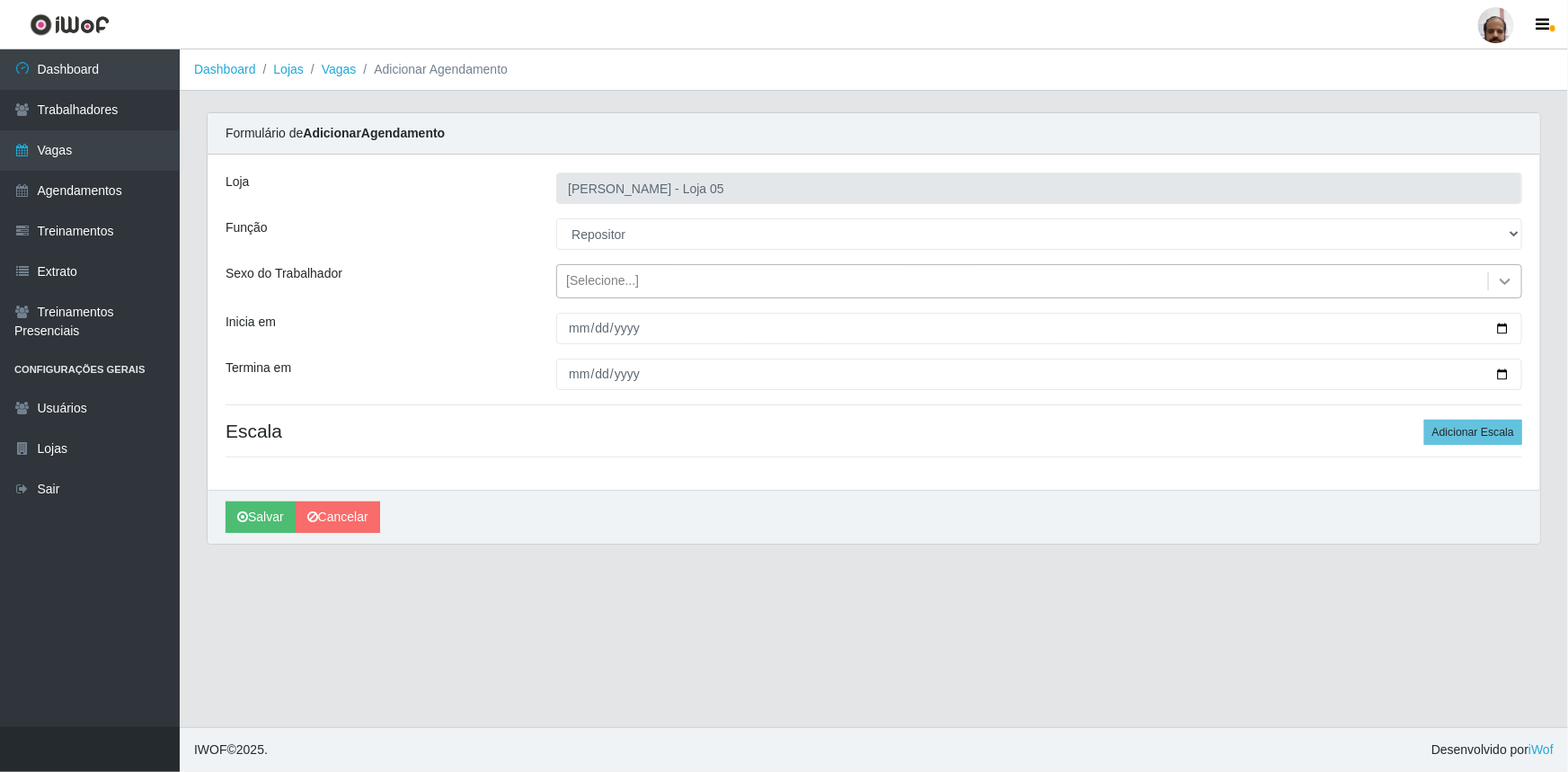
click at [1509, 278] on icon at bounding box center [1505, 281] width 10 height 7
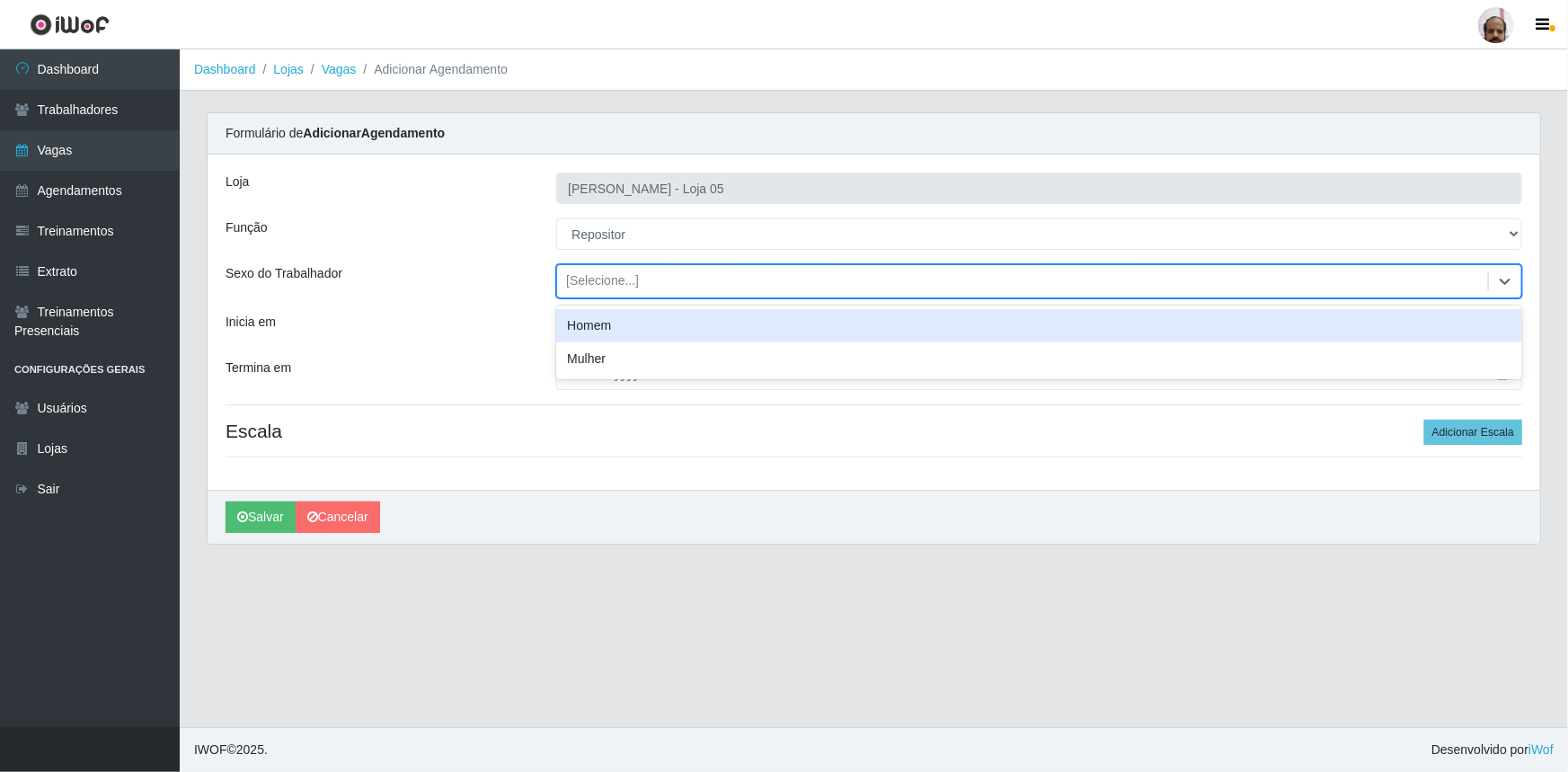
click at [654, 324] on div "Homem" at bounding box center [1039, 325] width 966 height 33
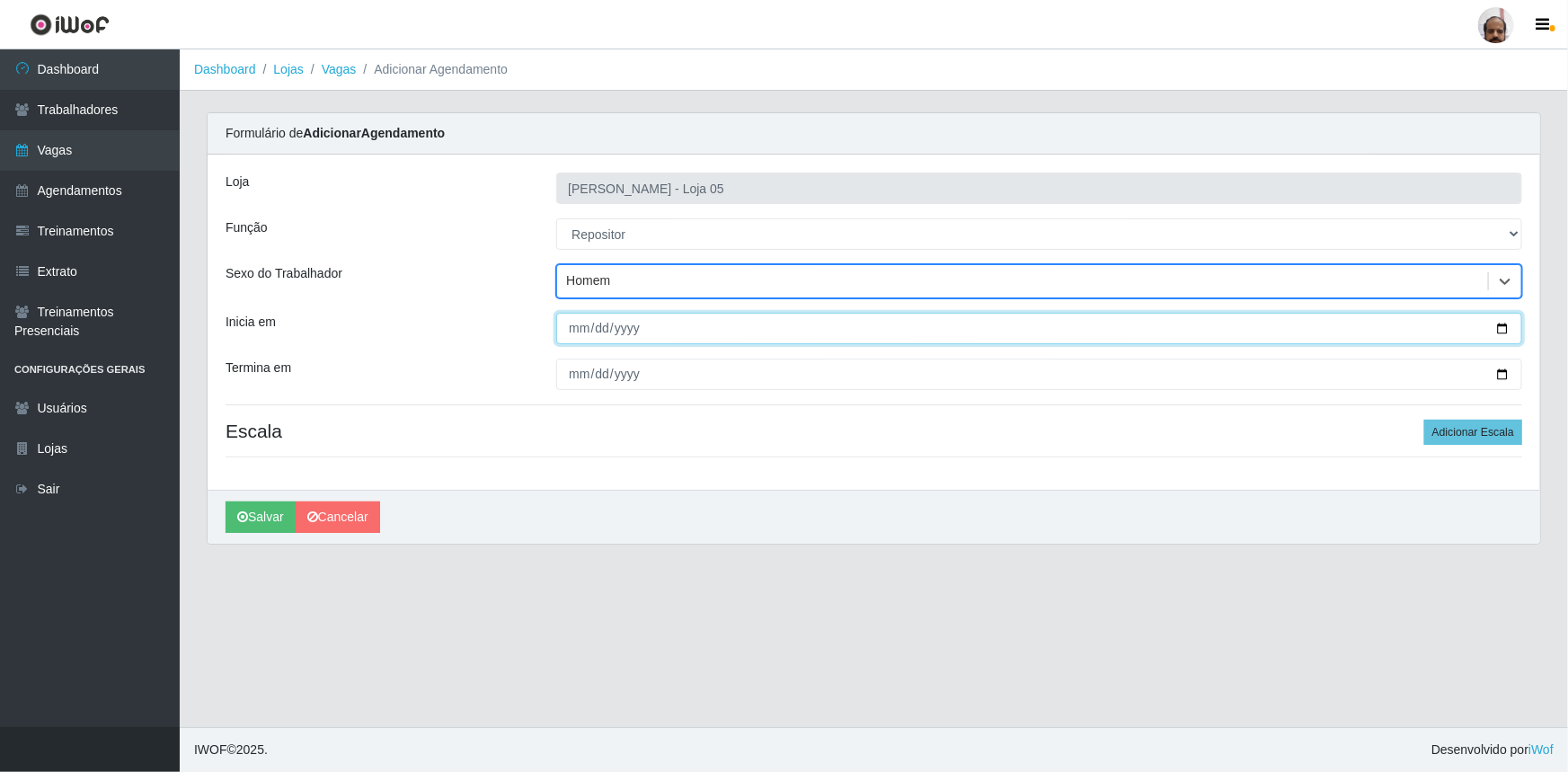
click at [1501, 329] on input "Inicia em" at bounding box center [1039, 328] width 966 height 31
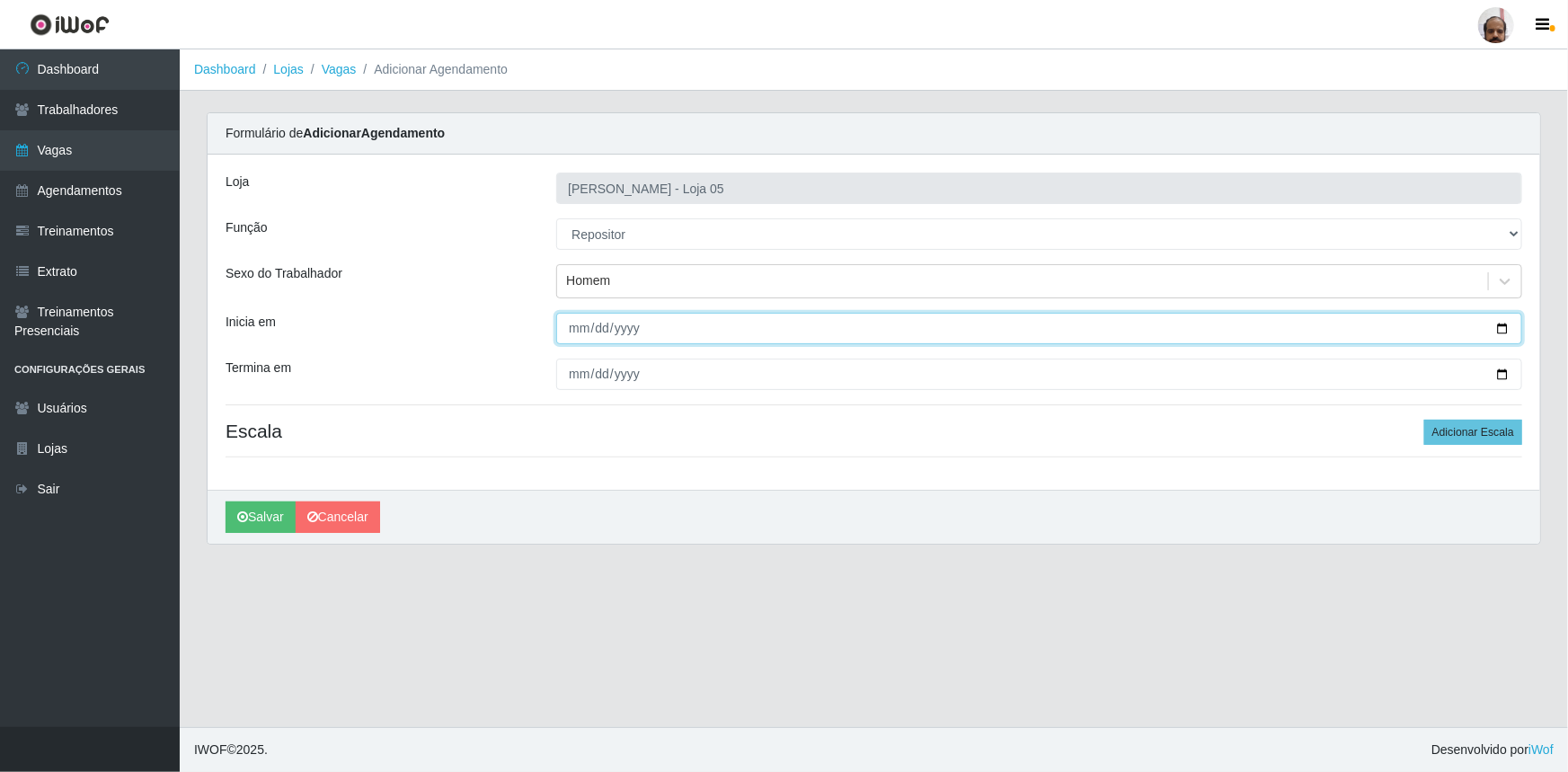
type input "2025-09-26"
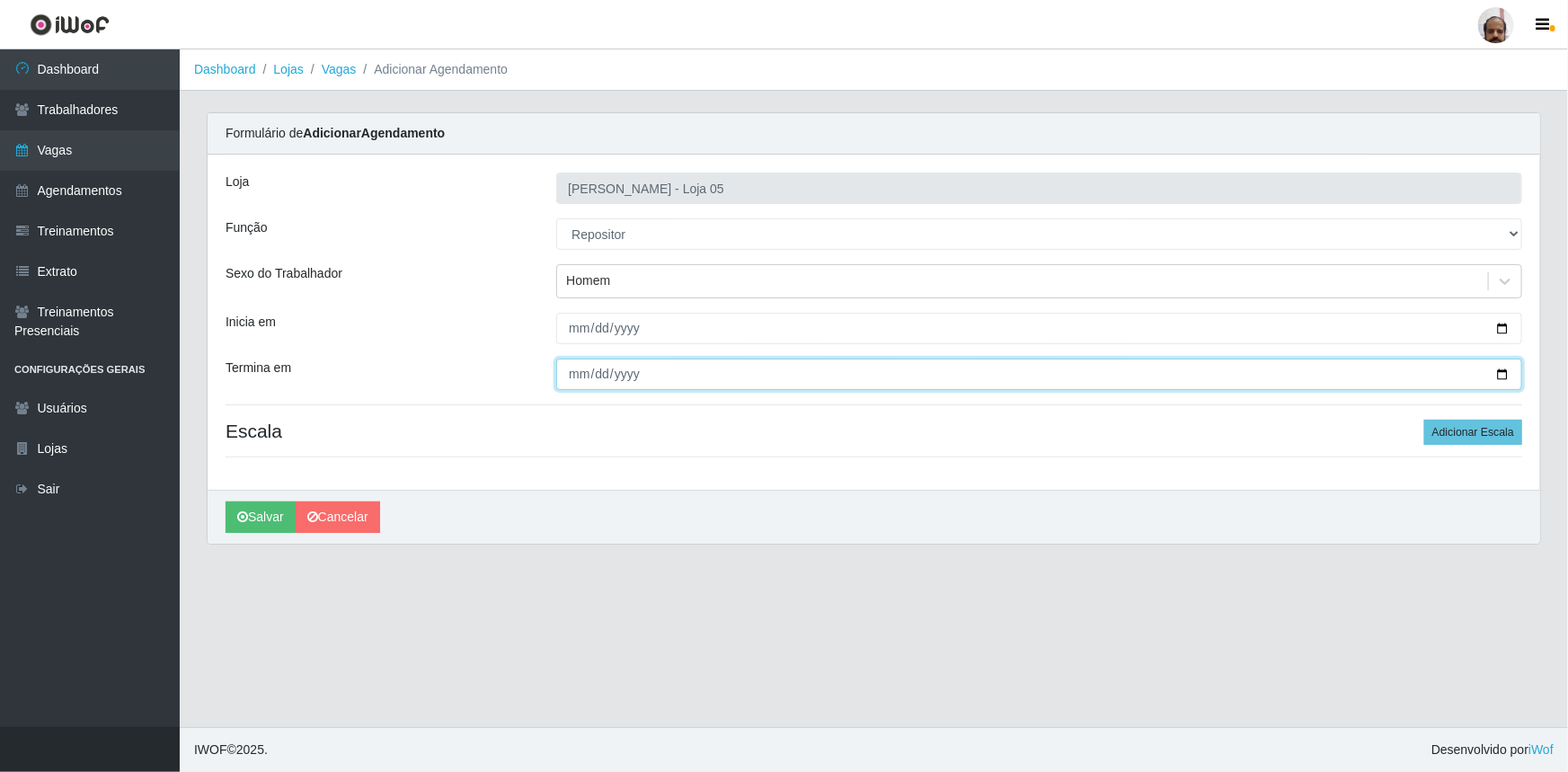
click at [1498, 374] on input "Termina em" at bounding box center [1039, 374] width 966 height 31
type input "2025-09-26"
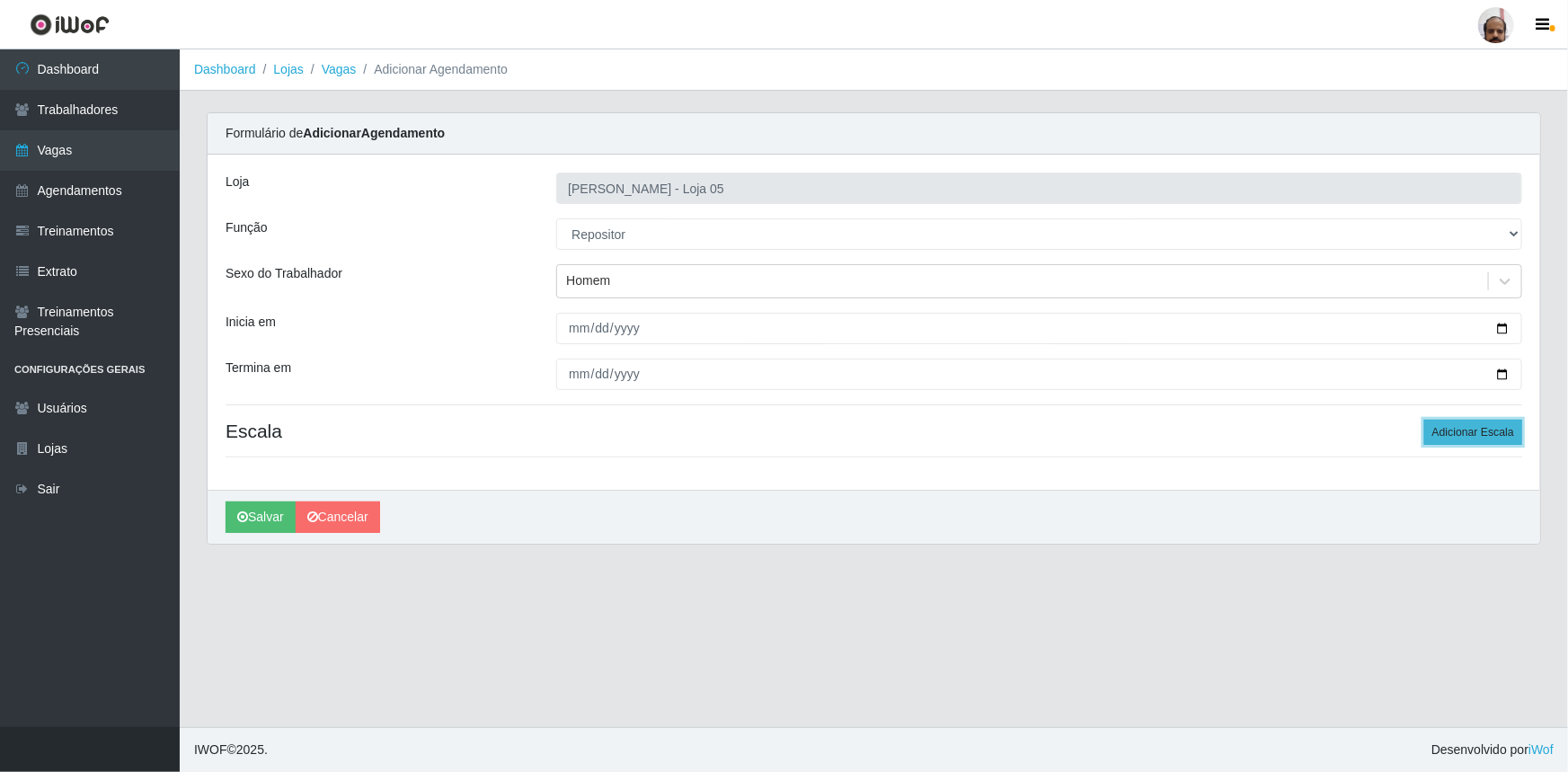
click at [1476, 437] on button "Adicionar Escala" at bounding box center [1472, 432] width 98 height 26
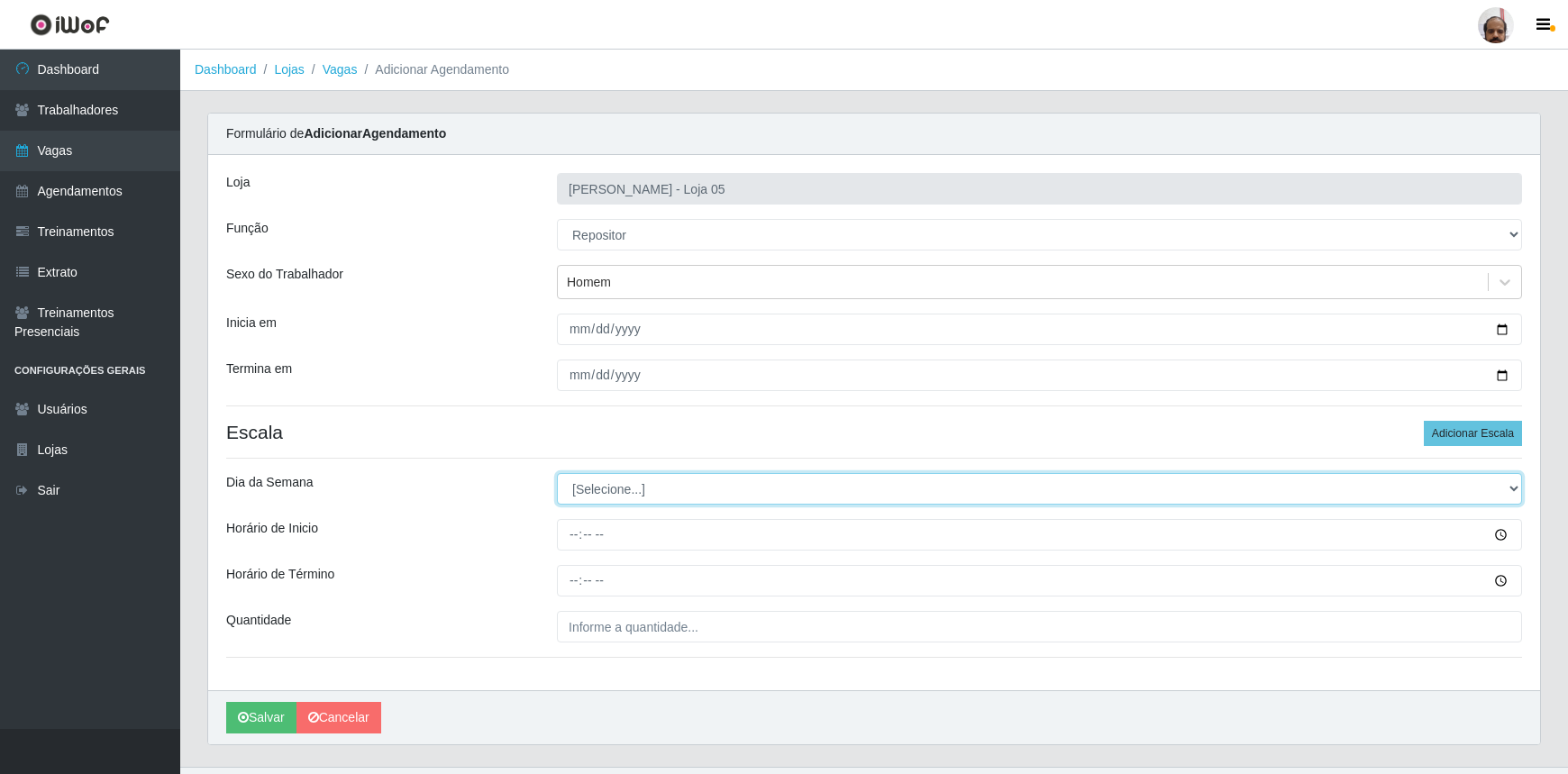
drag, startPoint x: 1517, startPoint y: 490, endPoint x: 1507, endPoint y: 500, distance: 14.1
click at [1517, 490] on select "[Selecione...] Segunda Terça Quarta Quinta Sexta Sábado Domingo" at bounding box center [1040, 488] width 965 height 31
select select "5"
click at [557, 473] on select "[Selecione...] Segunda Terça Quarta Quinta Sexta Sábado Domingo" at bounding box center [1040, 488] width 965 height 31
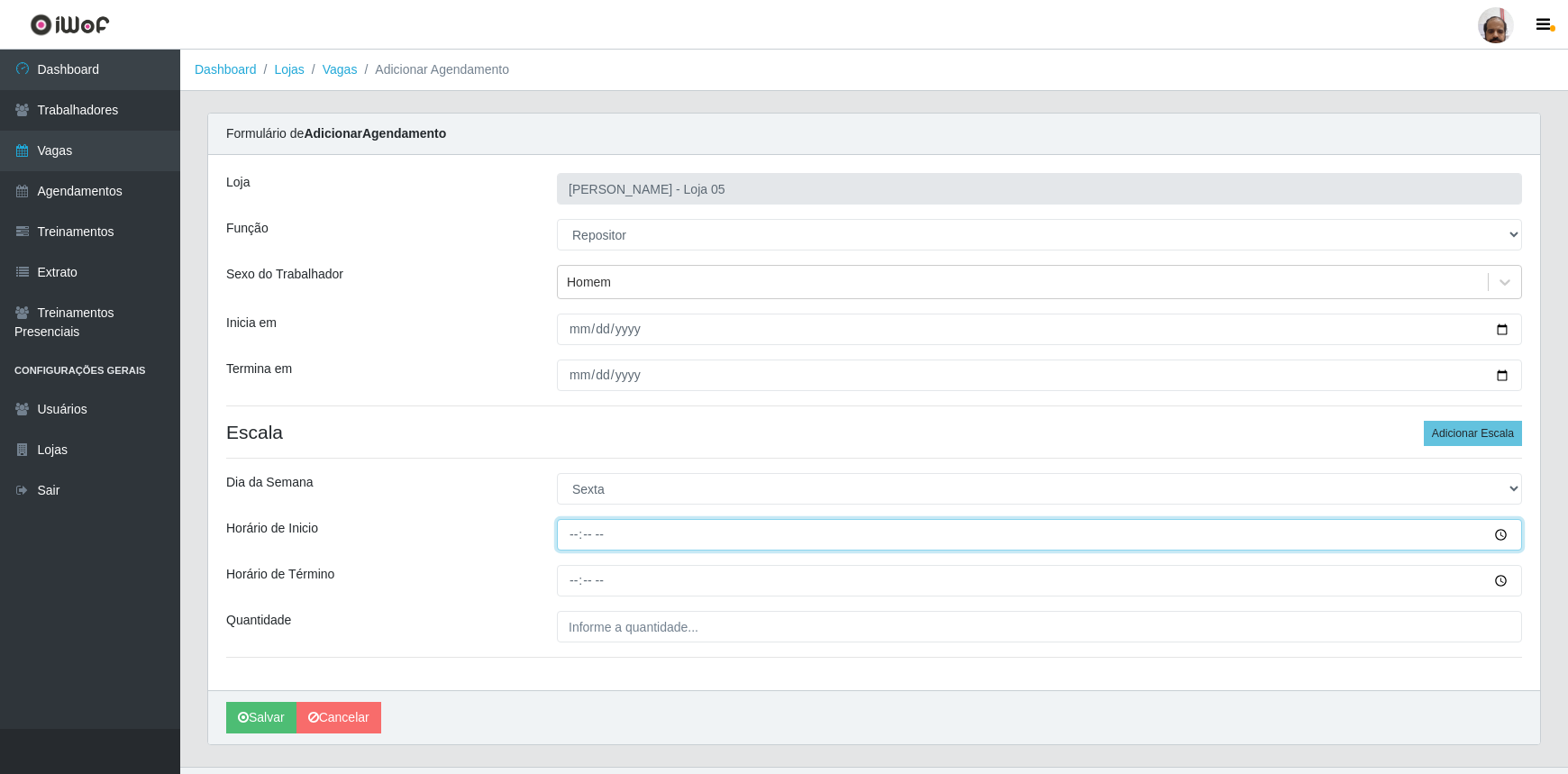
click at [570, 539] on input "Horário de Inicio" at bounding box center [1040, 535] width 965 height 31
type input "08:00"
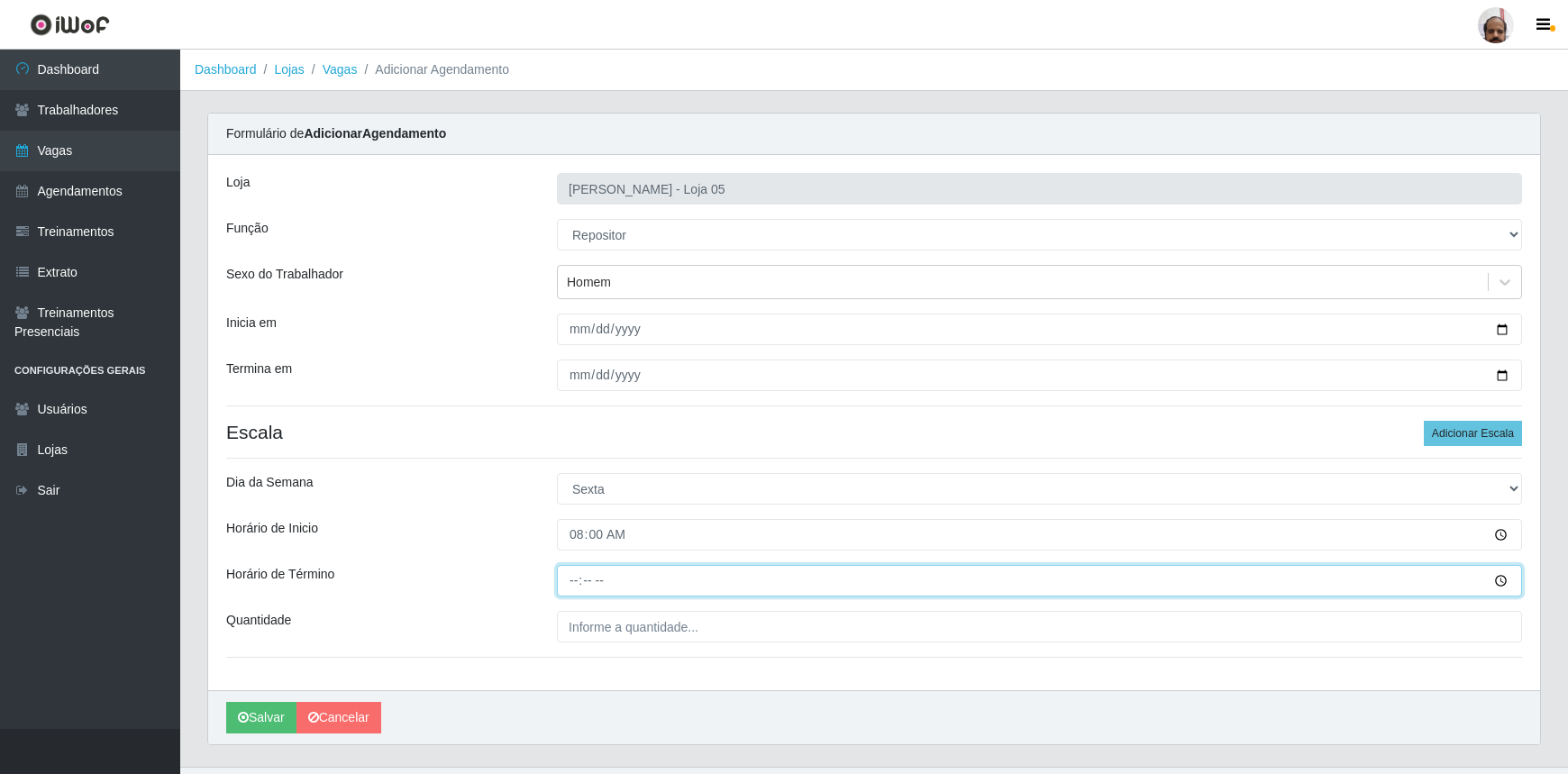
click at [579, 576] on input "Horário de Término" at bounding box center [1040, 580] width 965 height 31
type input "14:00"
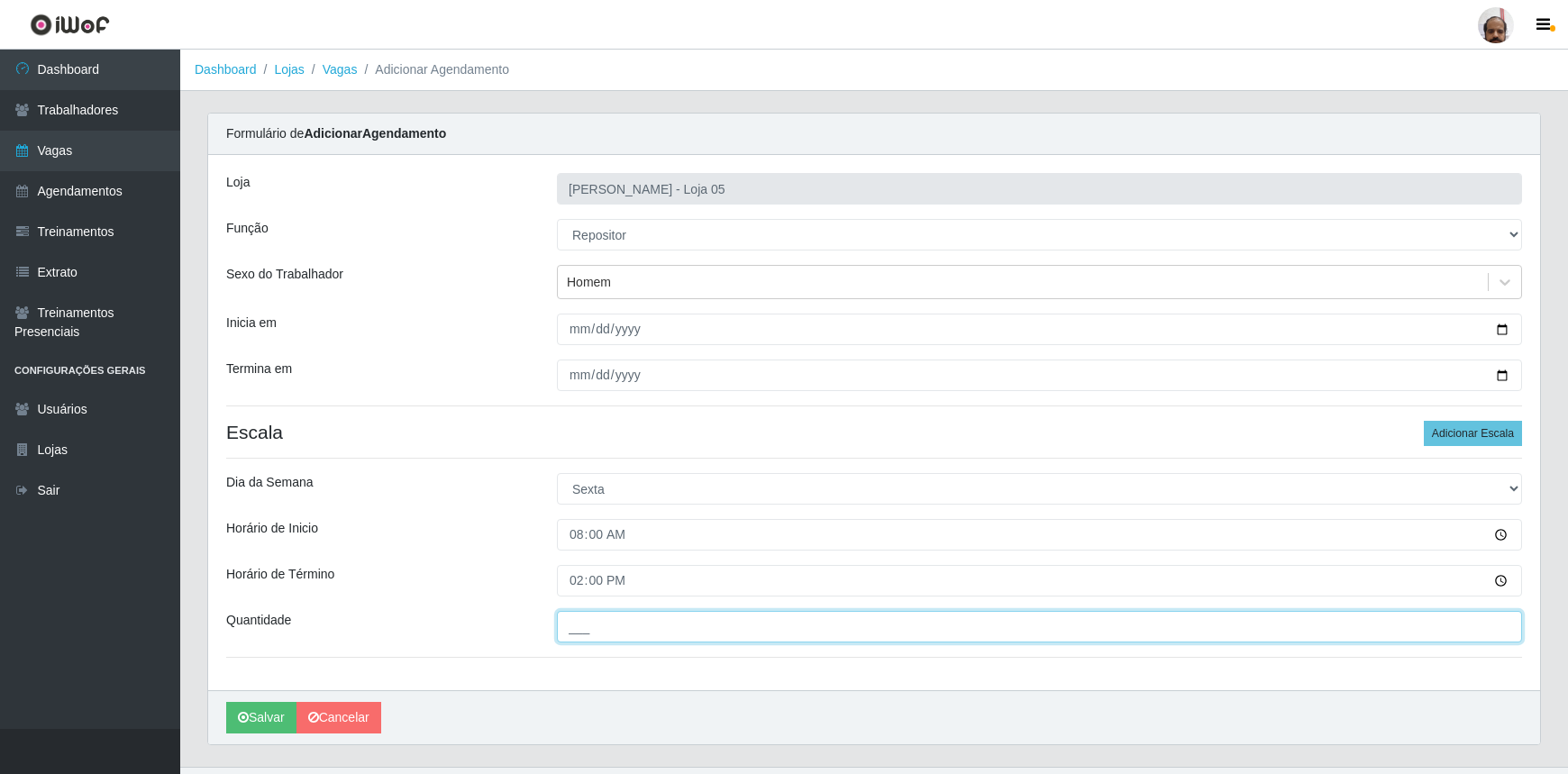
click at [573, 616] on input "___" at bounding box center [1040, 626] width 965 height 31
type input "3__"
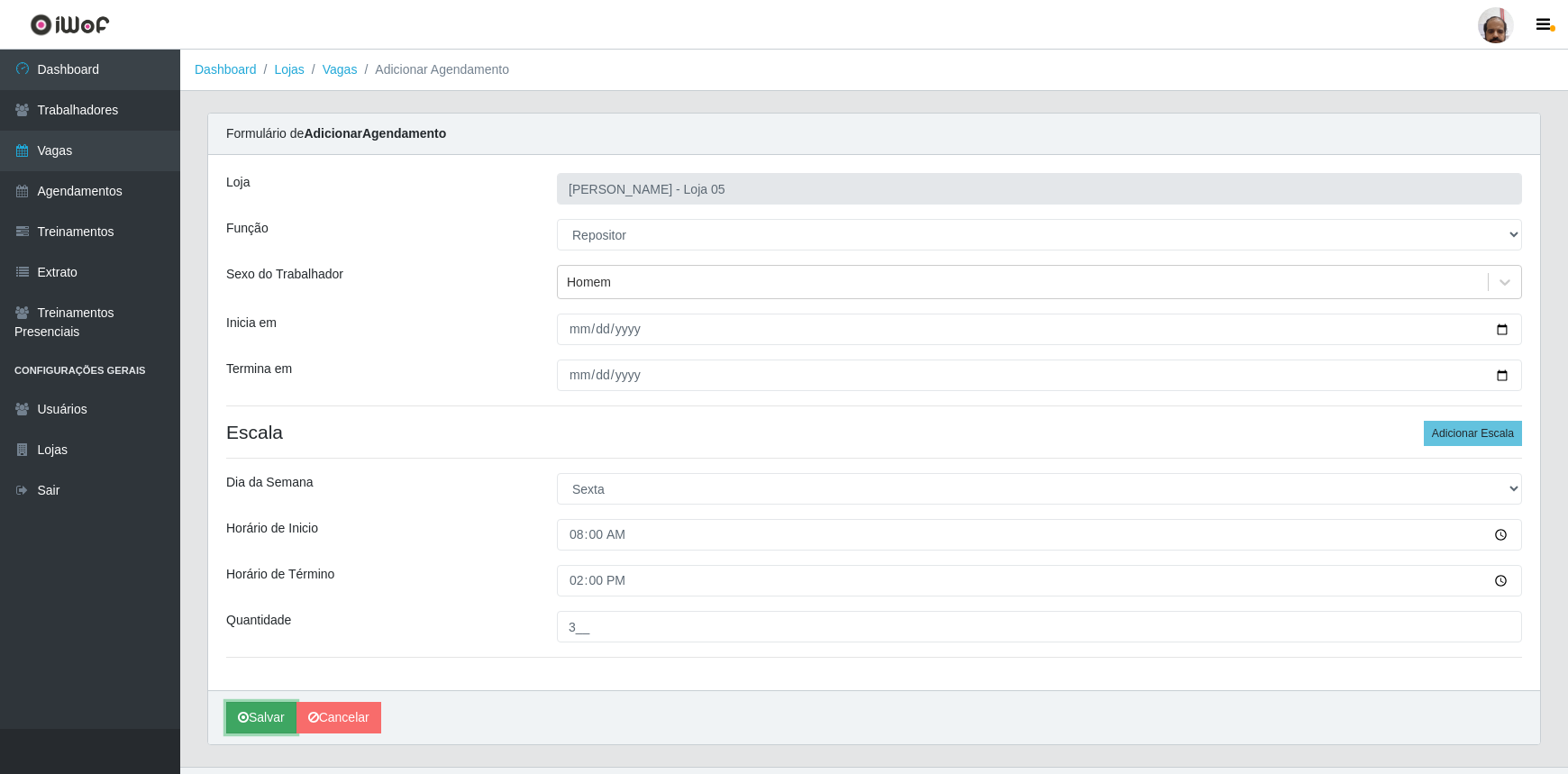
click at [281, 715] on button "Salvar" at bounding box center [261, 717] width 70 height 31
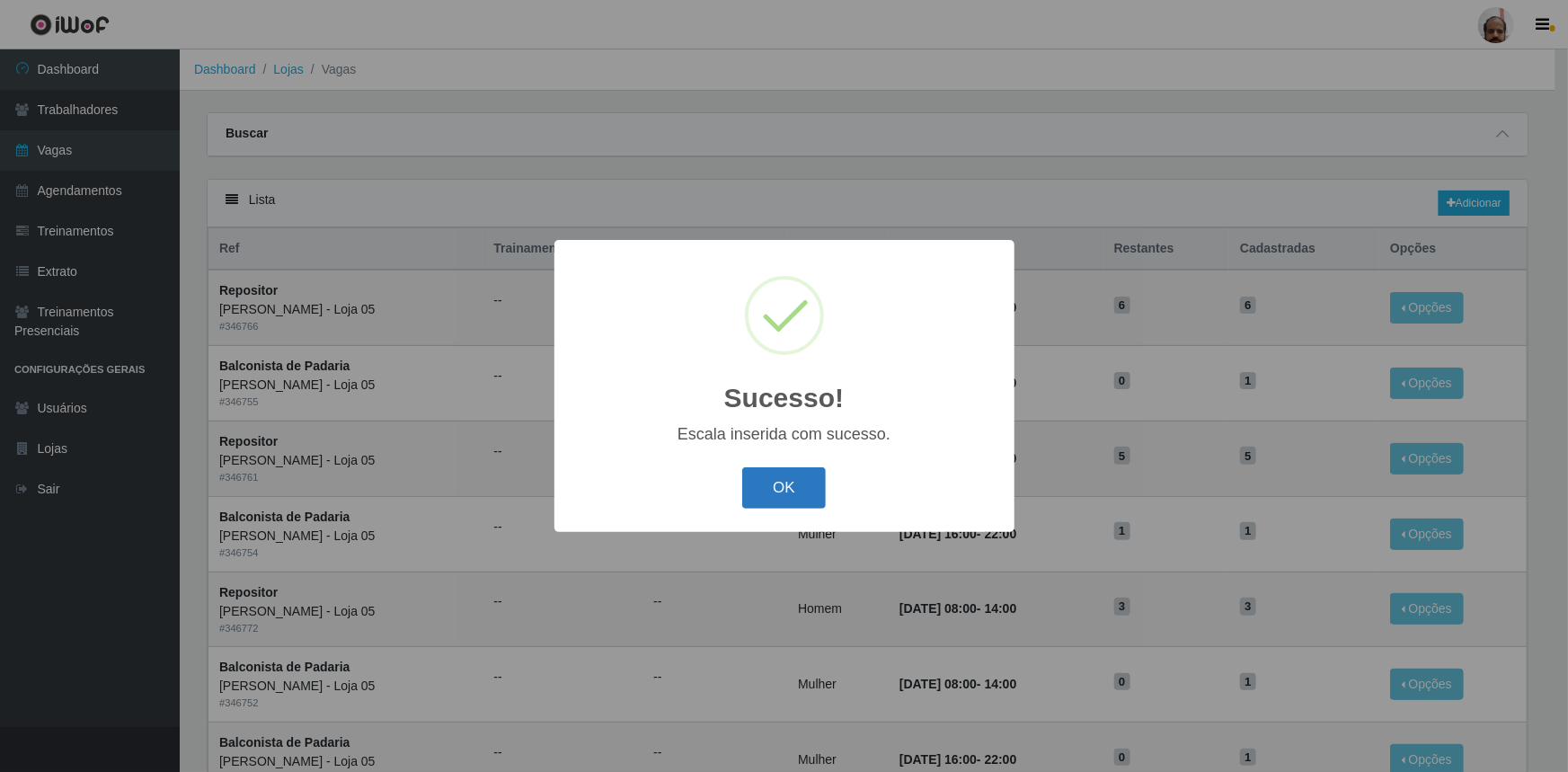
click at [800, 503] on button "OK" at bounding box center [784, 489] width 83 height 43
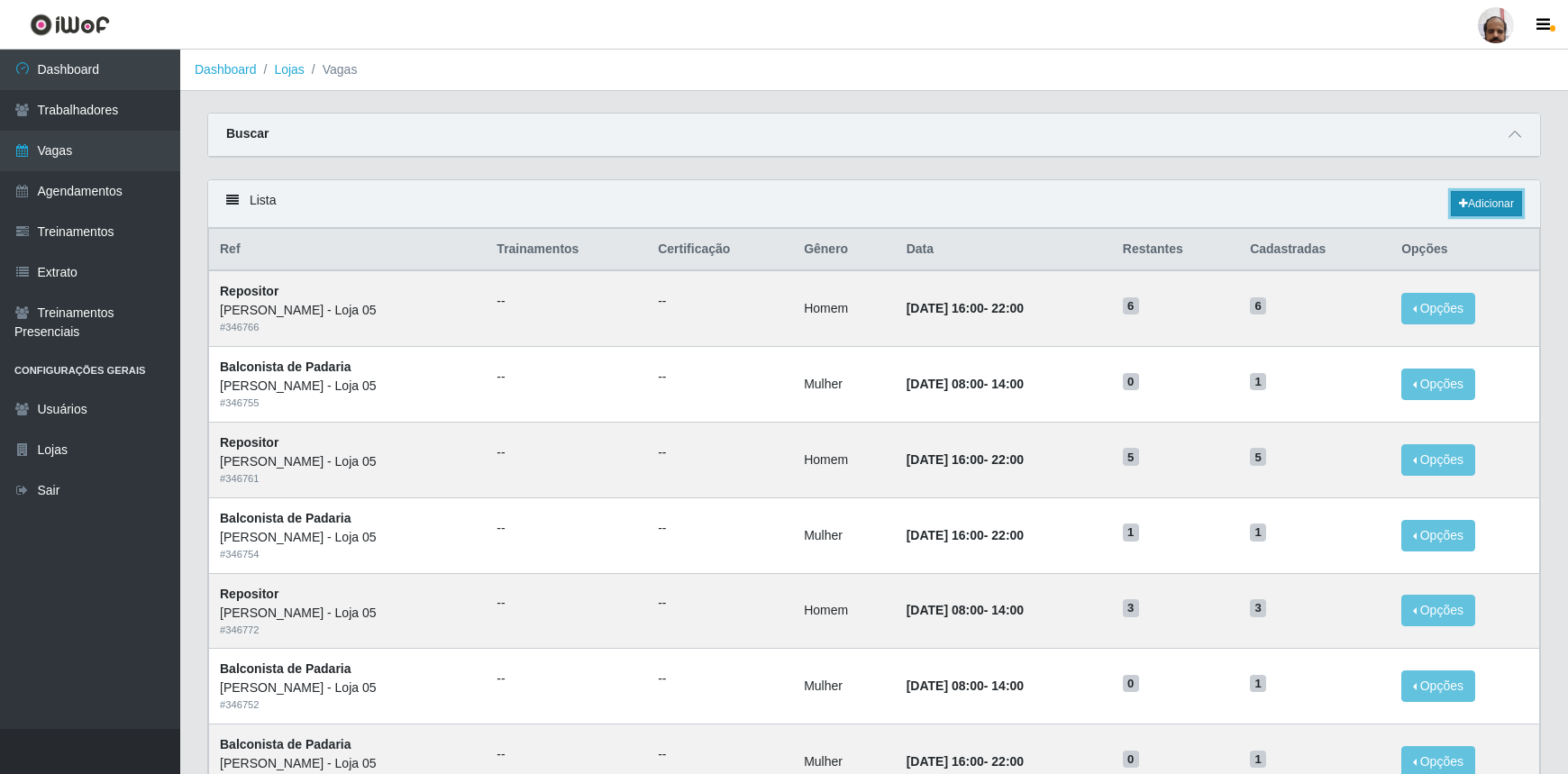
click at [1514, 203] on link "Adicionar" at bounding box center [1486, 203] width 71 height 26
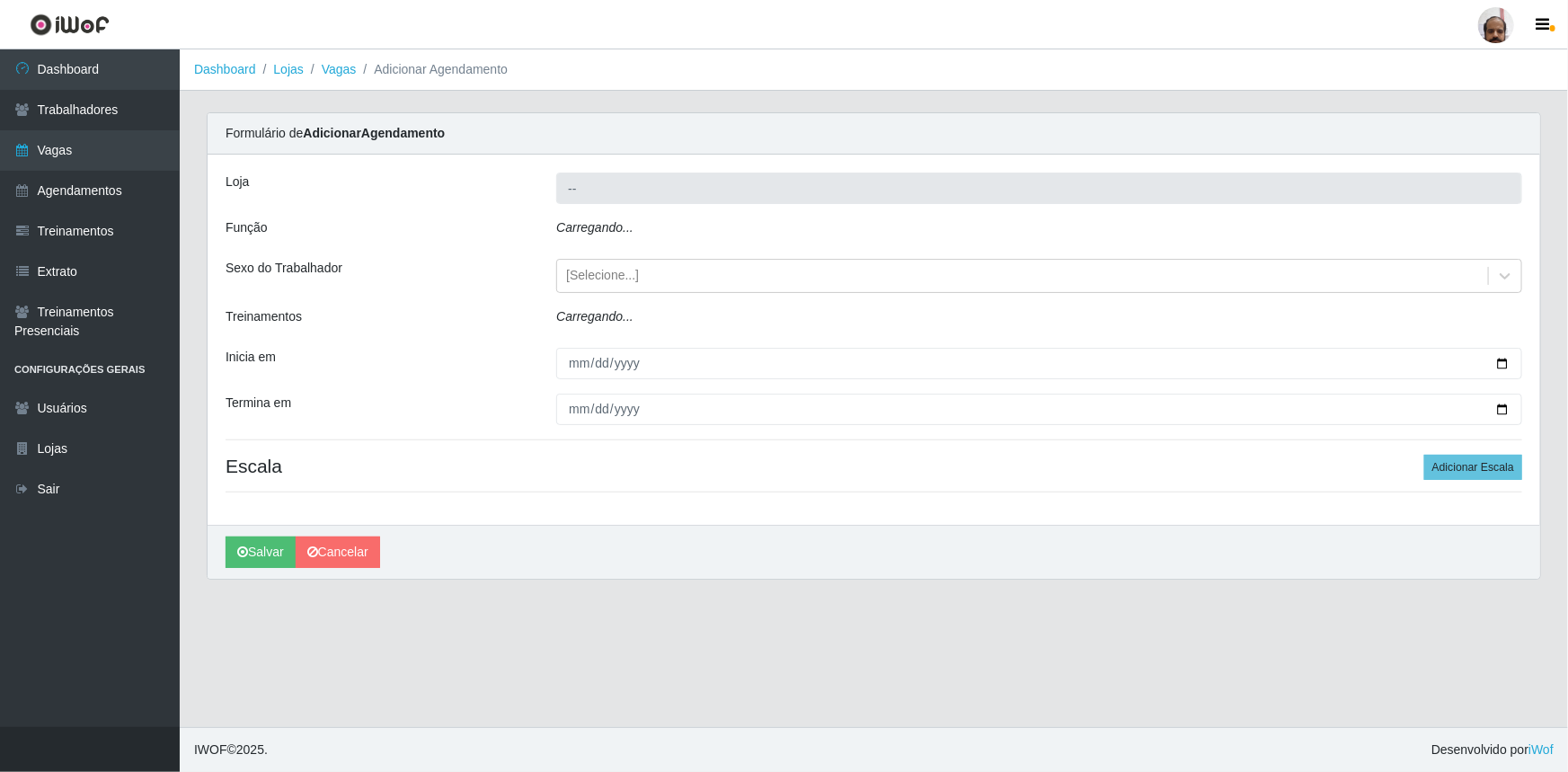
type input "[PERSON_NAME] - Loja 05"
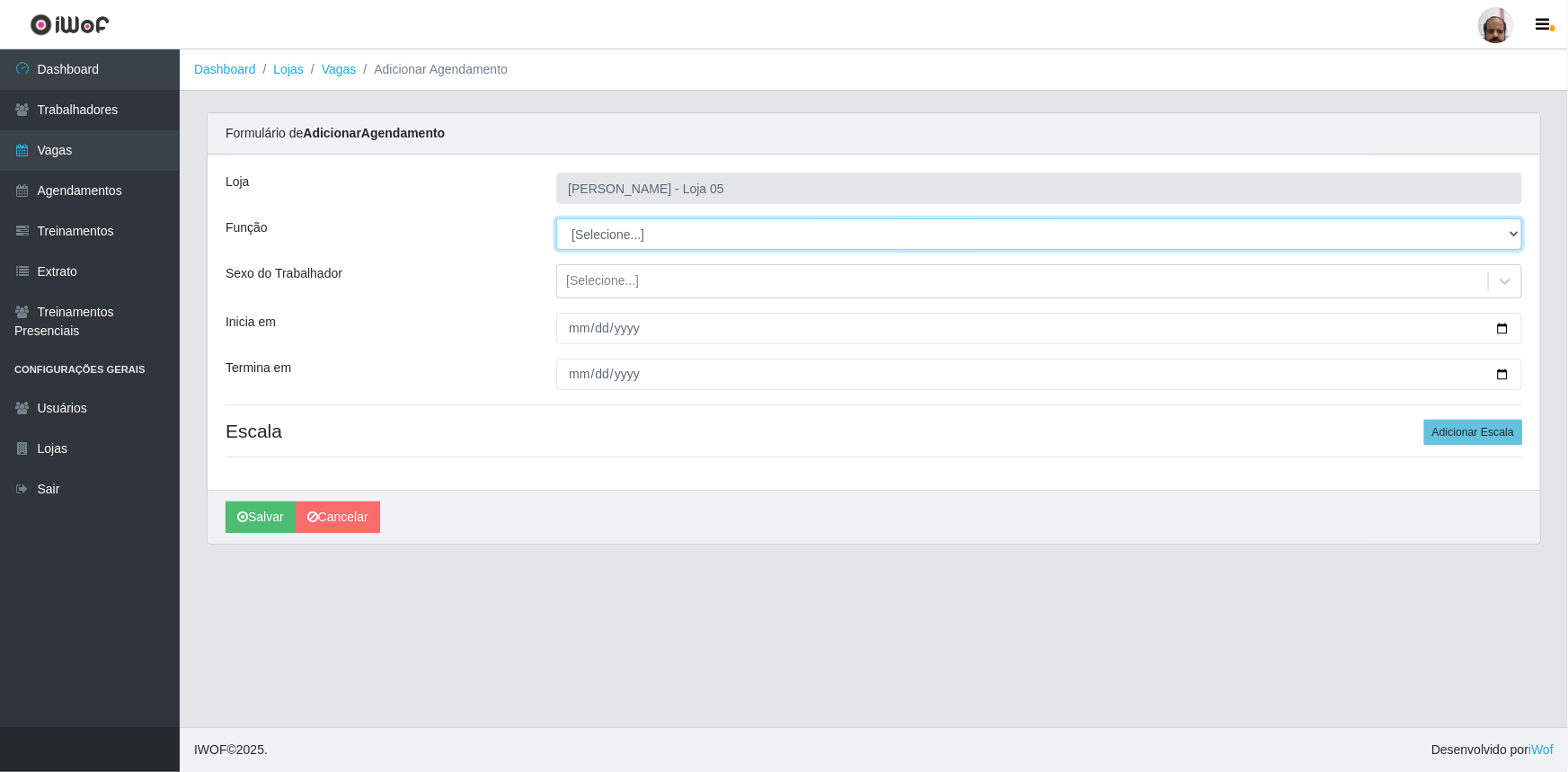
drag, startPoint x: 1511, startPoint y: 235, endPoint x: 1488, endPoint y: 248, distance: 26.4
click at [1511, 235] on select "[Selecione...] ASG ASG + ASG ++ Auxiliar de Depósito Auxiliar de Depósito + Aux…" at bounding box center [1039, 234] width 966 height 31
select select "24"
click at [556, 219] on select "[Selecione...] ASG ASG + ASG ++ Auxiliar de Depósito Auxiliar de Depósito + Aux…" at bounding box center [1039, 234] width 966 height 31
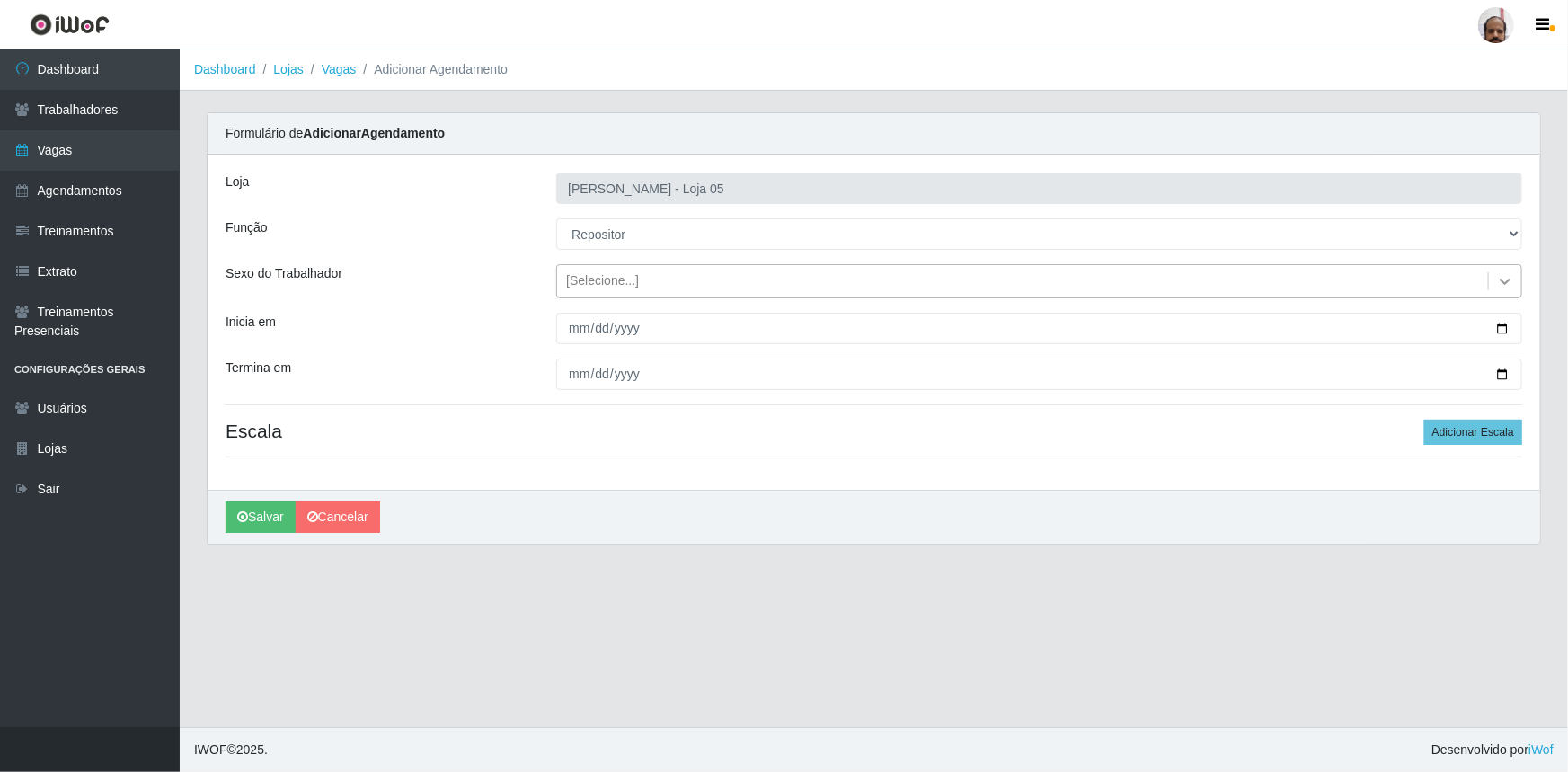
click at [1503, 278] on icon at bounding box center [1505, 281] width 18 height 18
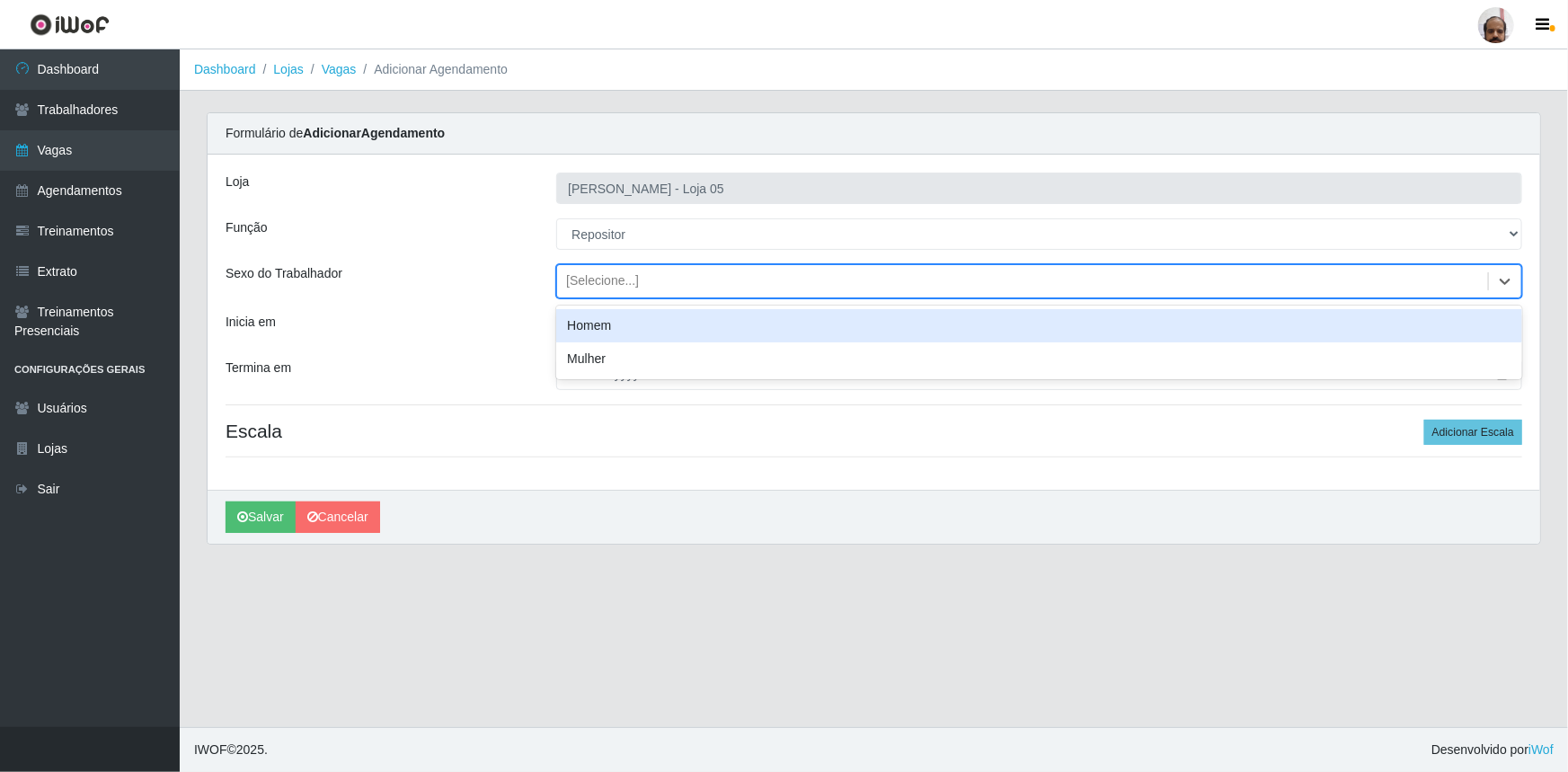
click at [592, 327] on div "Homem" at bounding box center [1039, 325] width 966 height 33
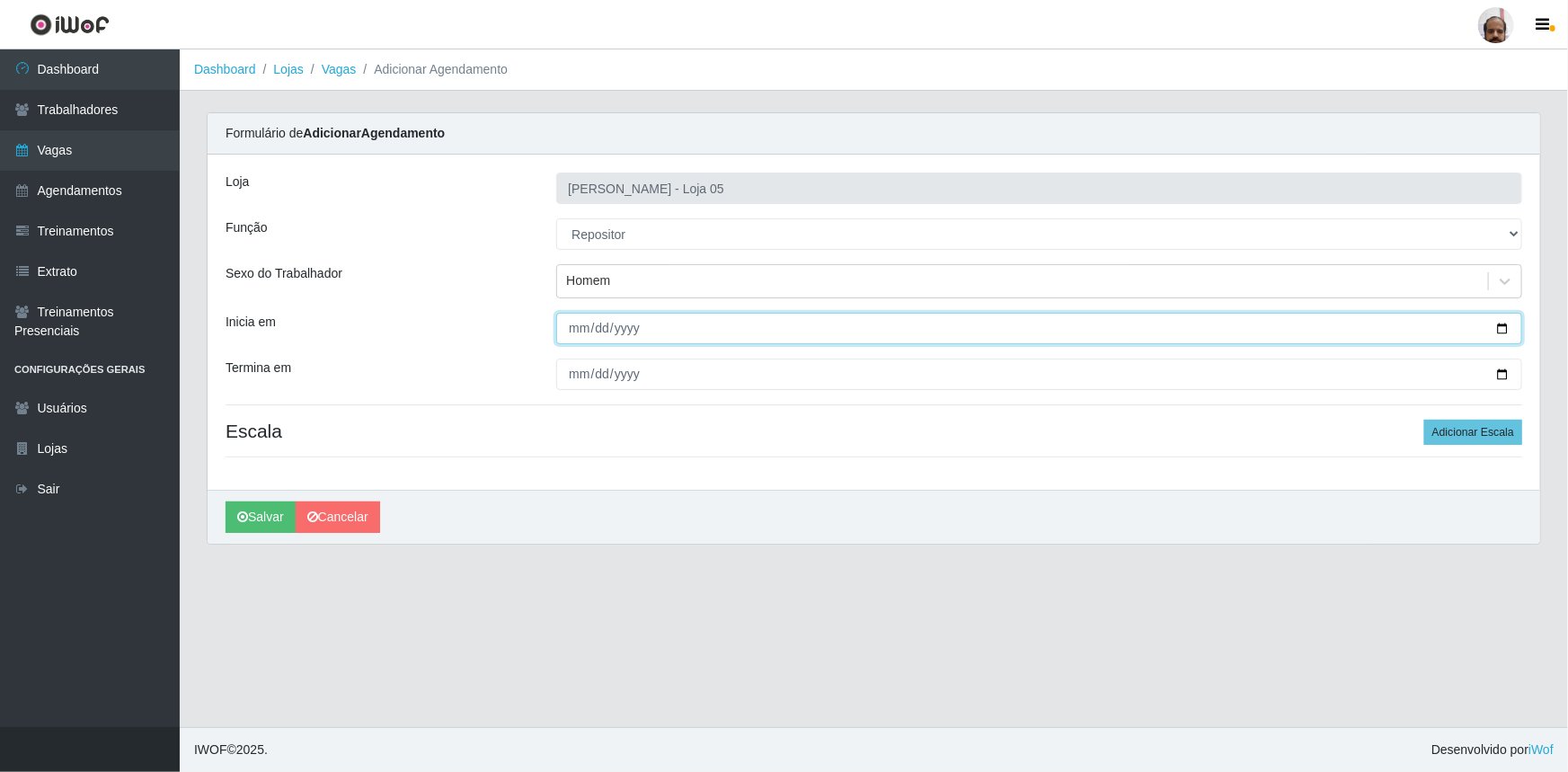
click at [1502, 327] on input "Inicia em" at bounding box center [1039, 328] width 966 height 31
type input "2025-09-27"
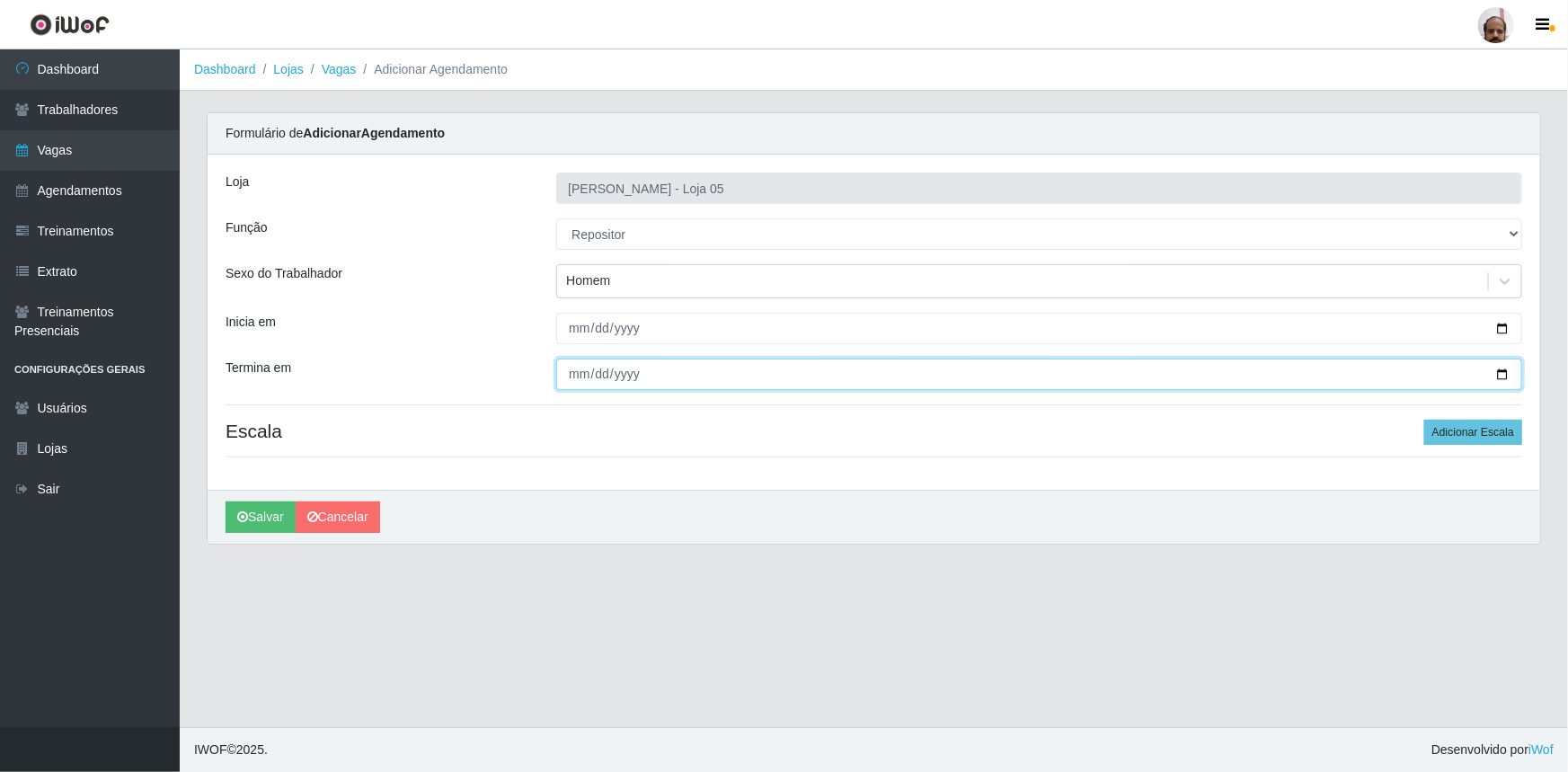
click at [1503, 369] on input "Termina em" at bounding box center [1039, 374] width 966 height 31
type input "2025-09-27"
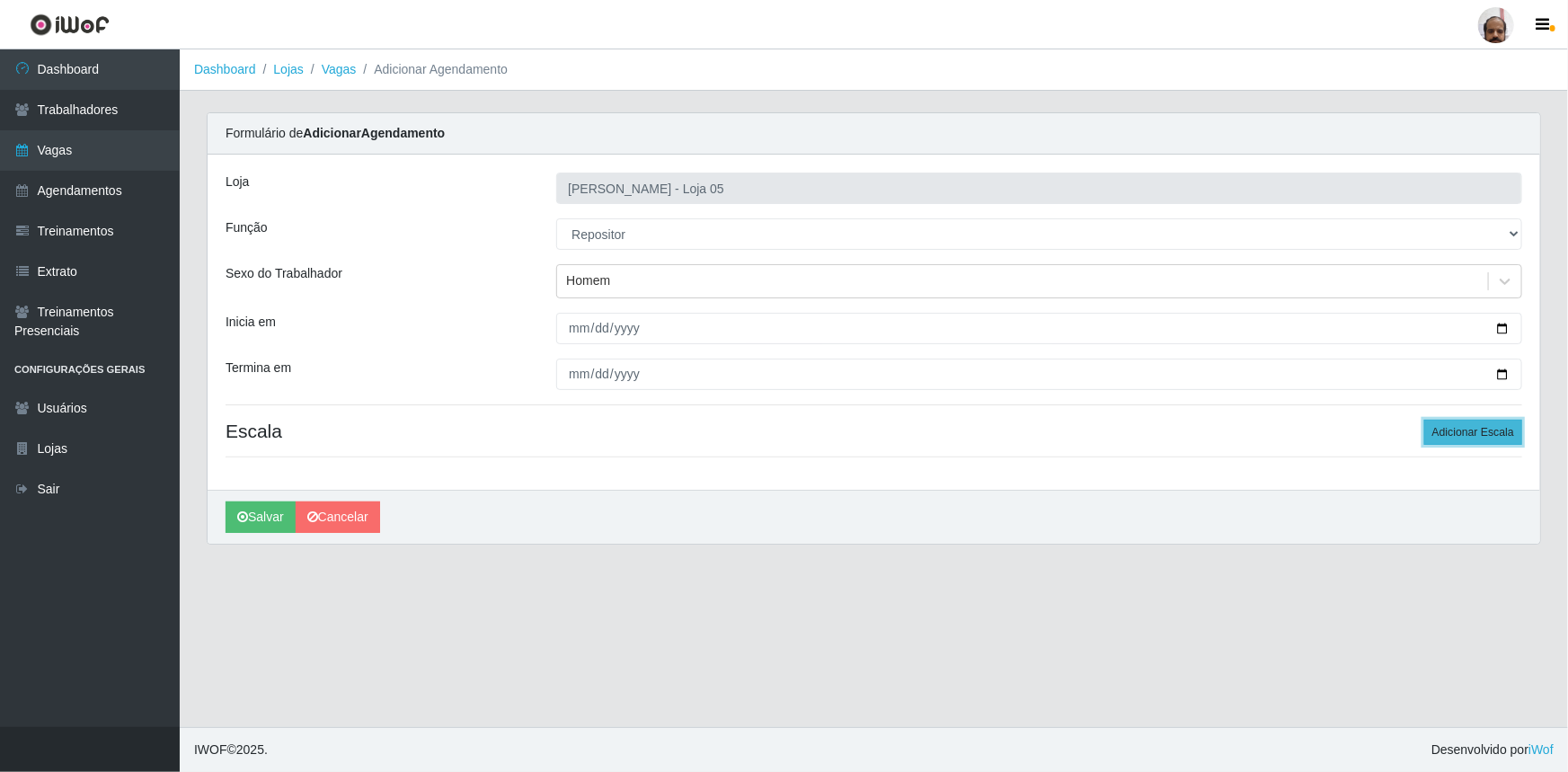
click at [1491, 431] on button "Adicionar Escala" at bounding box center [1472, 432] width 98 height 26
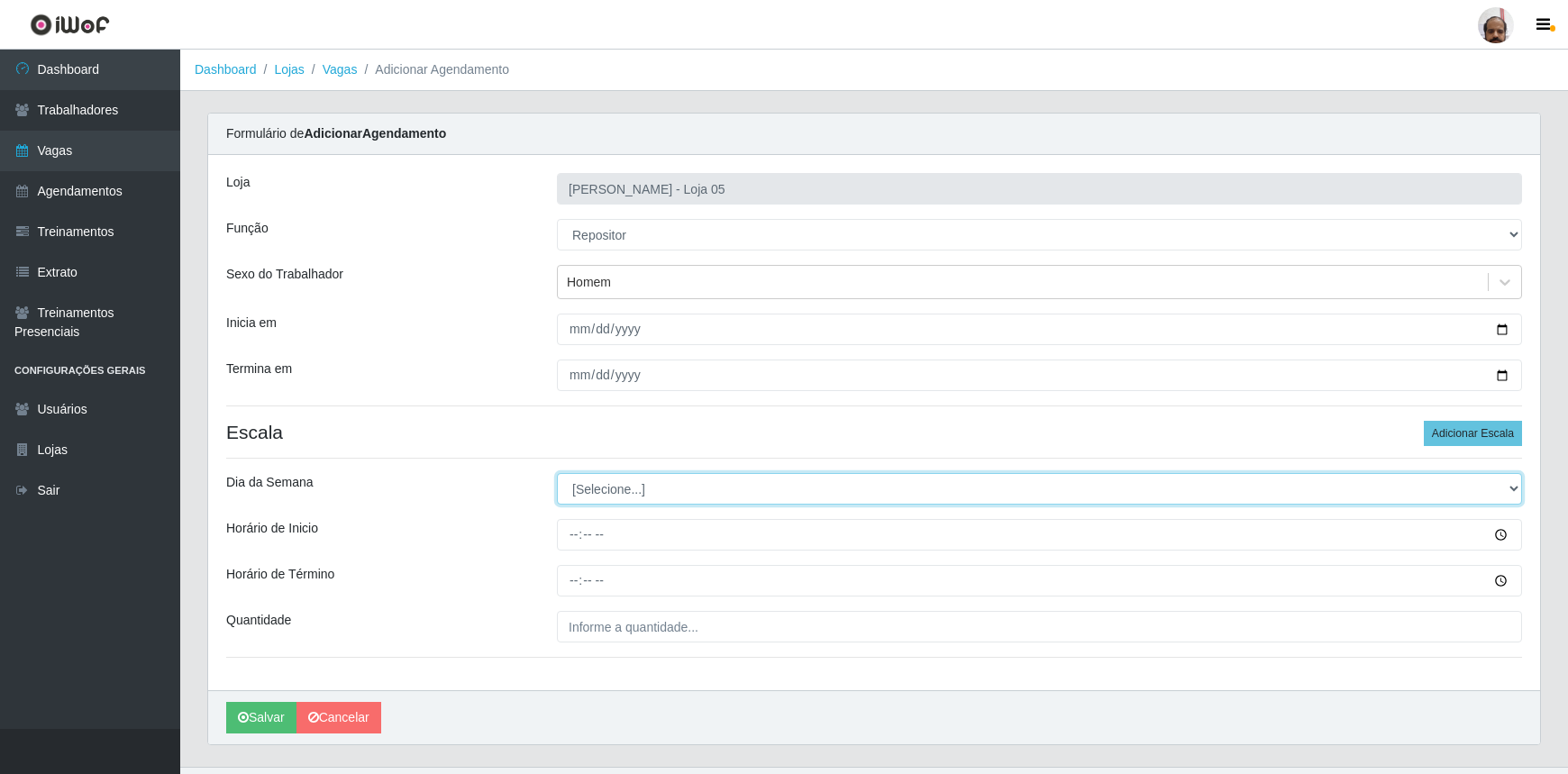
drag, startPoint x: 1514, startPoint y: 490, endPoint x: 1500, endPoint y: 495, distance: 14.9
click at [1514, 490] on select "[Selecione...] Segunda Terça Quarta Quinta Sexta Sábado Domingo" at bounding box center [1040, 488] width 965 height 31
select select "6"
click at [557, 473] on select "[Selecione...] Segunda Terça Quarta Quinta Sexta Sábado Domingo" at bounding box center [1040, 488] width 965 height 31
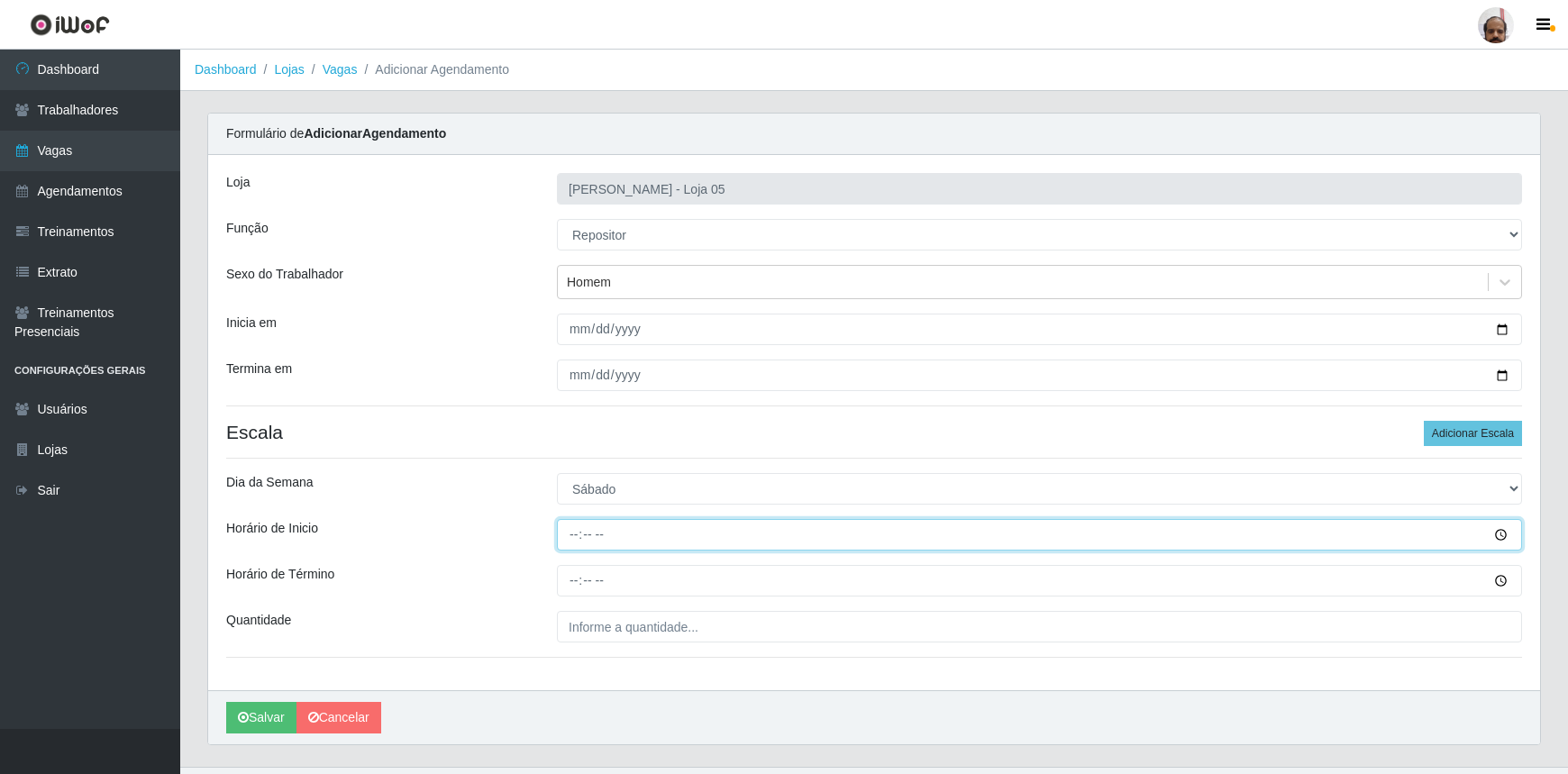
click at [568, 538] on input "Horário de Inicio" at bounding box center [1040, 535] width 965 height 31
type input "08:00"
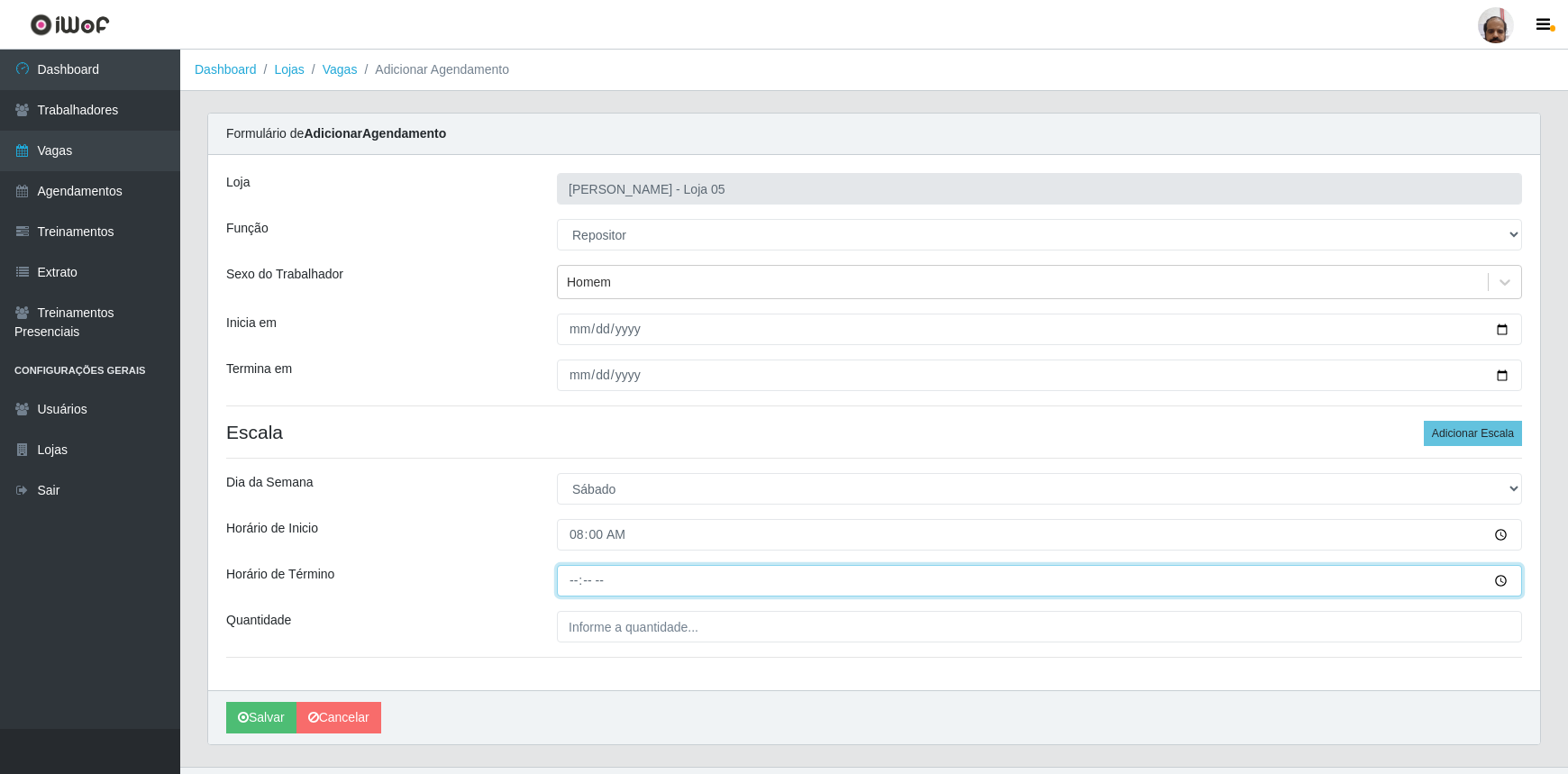
click at [576, 585] on input "Horário de Término" at bounding box center [1040, 580] width 965 height 31
type input "14:00"
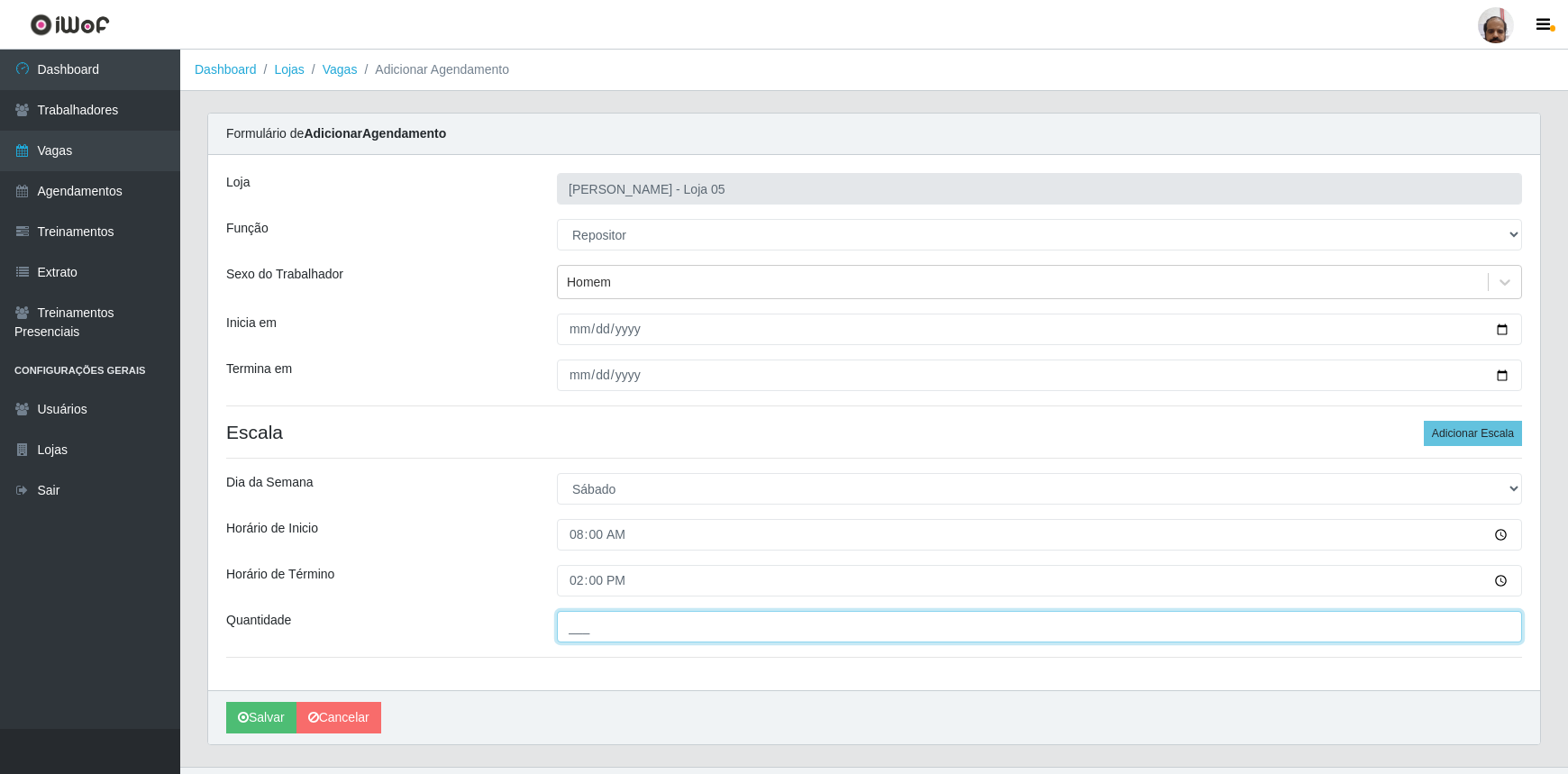
click at [616, 629] on input "___" at bounding box center [1040, 626] width 965 height 31
type input "2__"
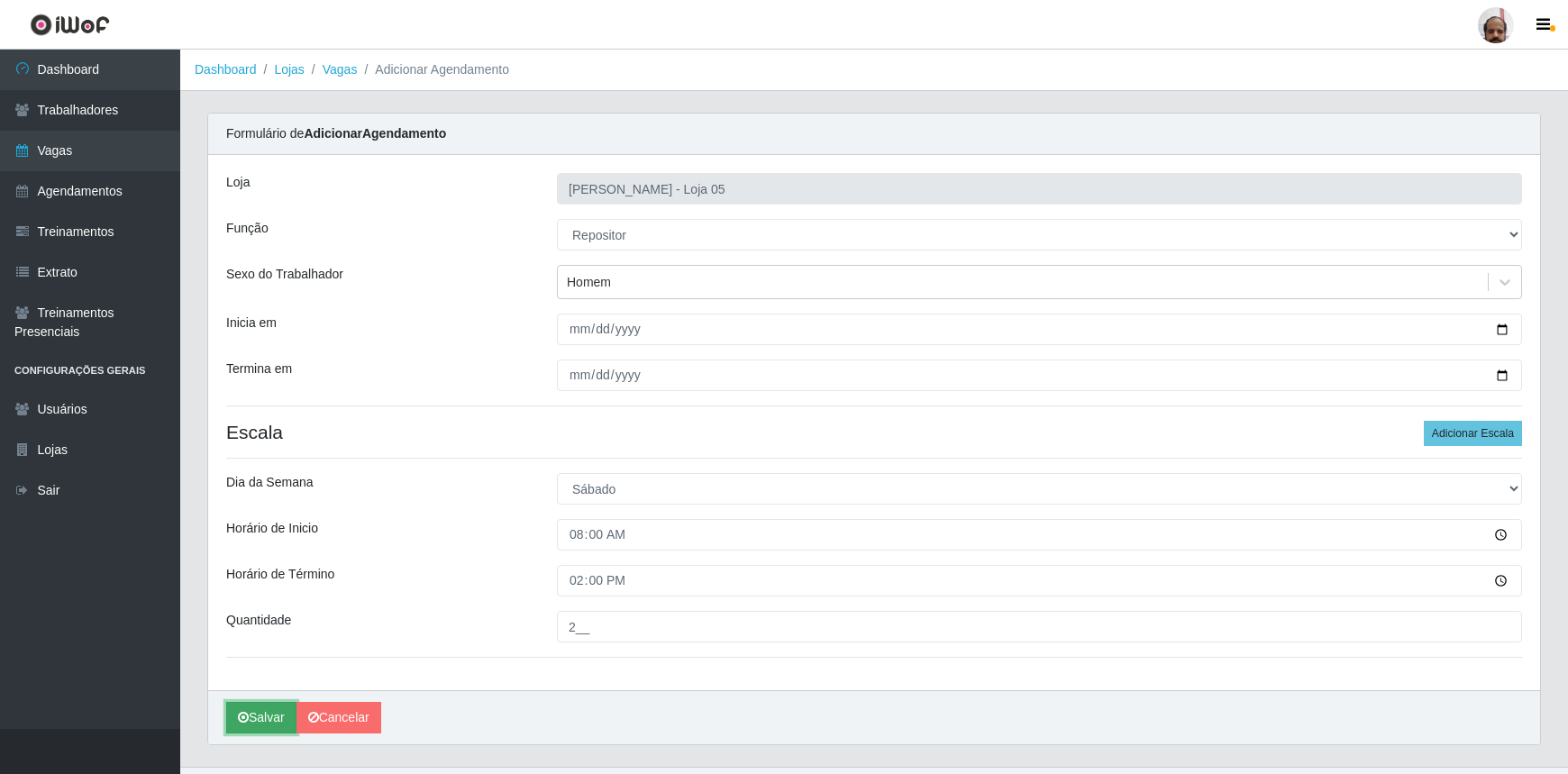
click at [279, 718] on button "Salvar" at bounding box center [261, 717] width 70 height 31
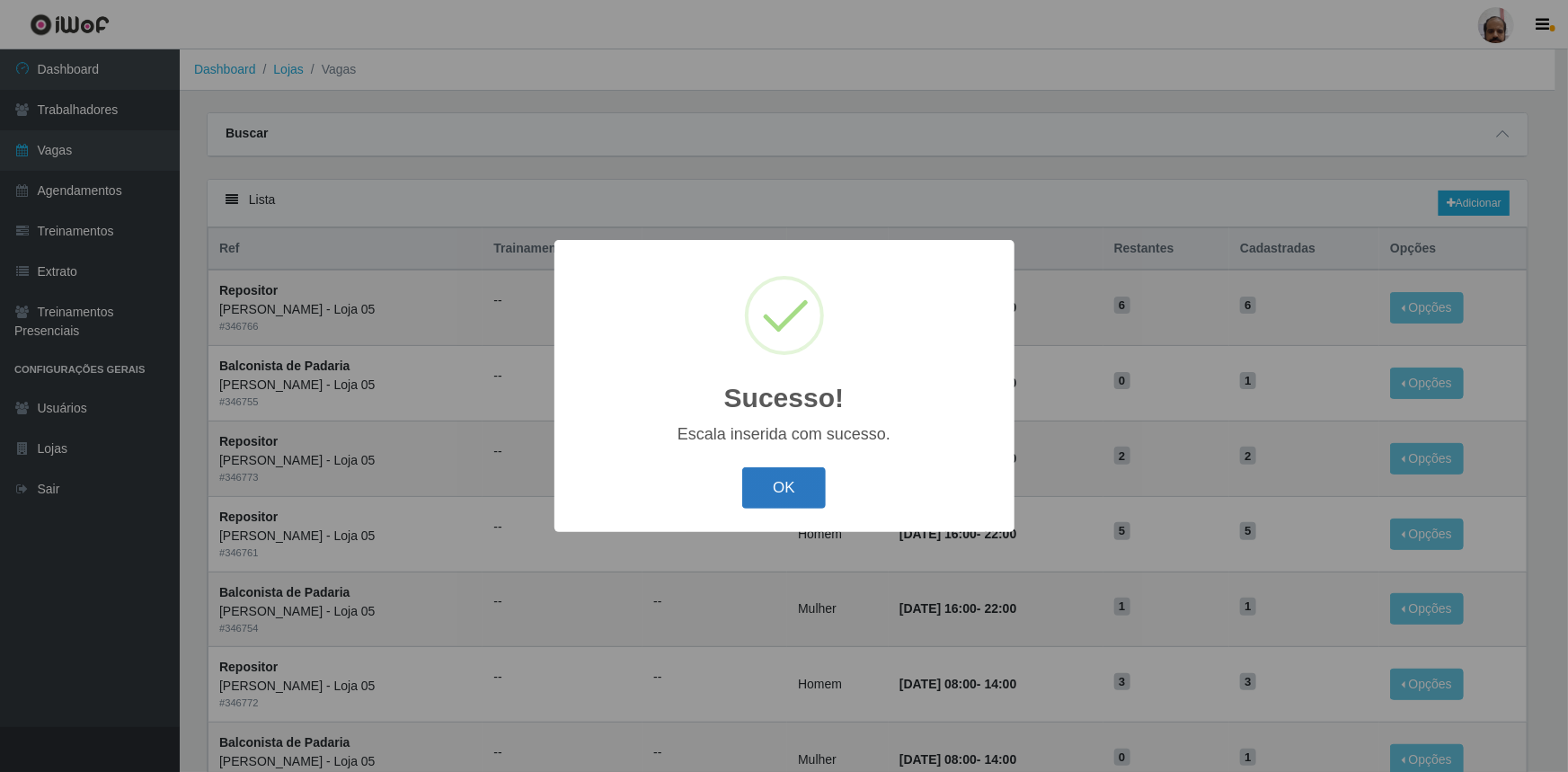
click at [820, 492] on button "OK" at bounding box center [784, 489] width 83 height 43
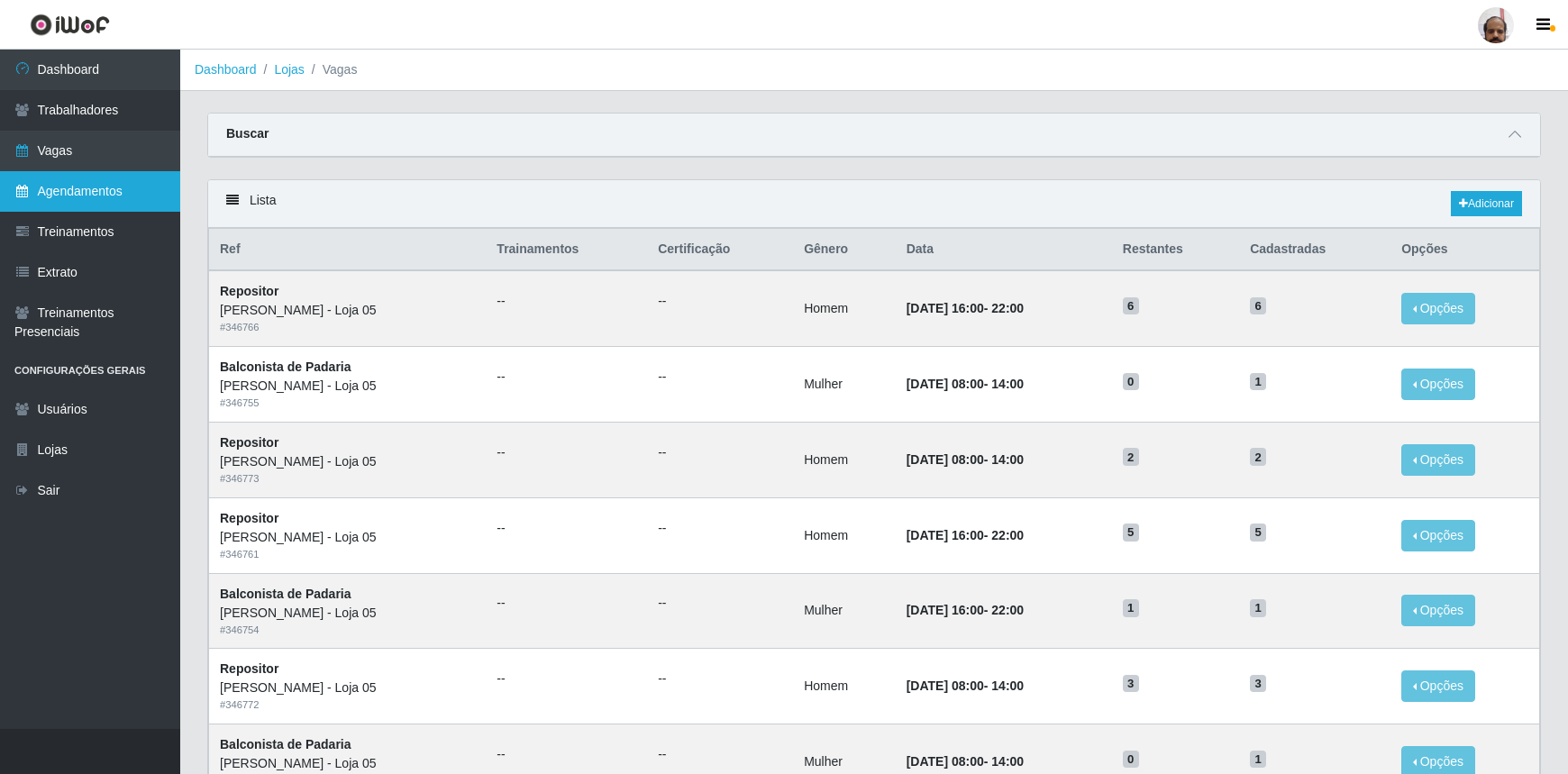
click at [85, 195] on link "Agendamentos" at bounding box center [90, 191] width 180 height 41
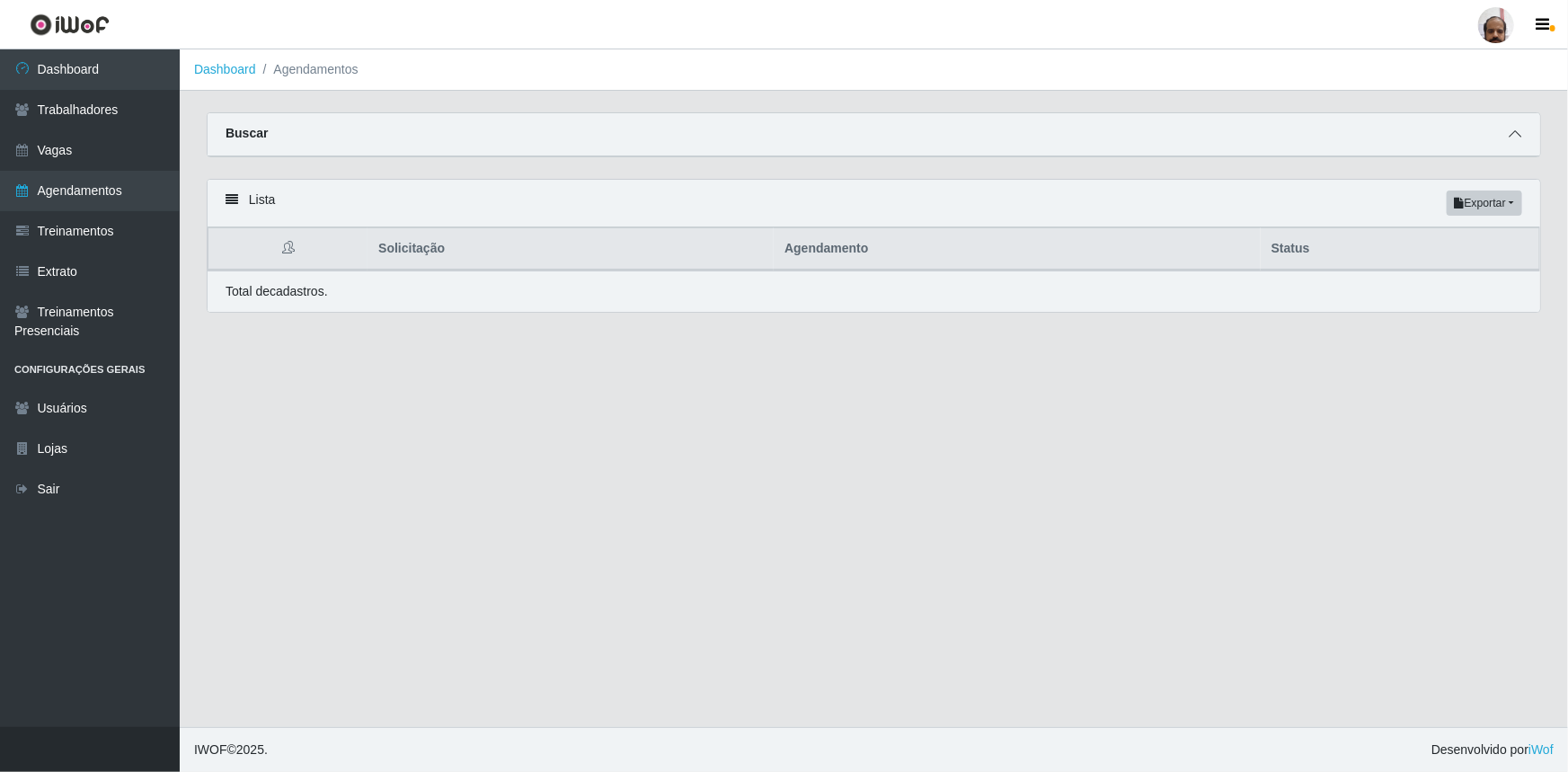
click at [1514, 140] on icon at bounding box center [1515, 134] width 12 height 12
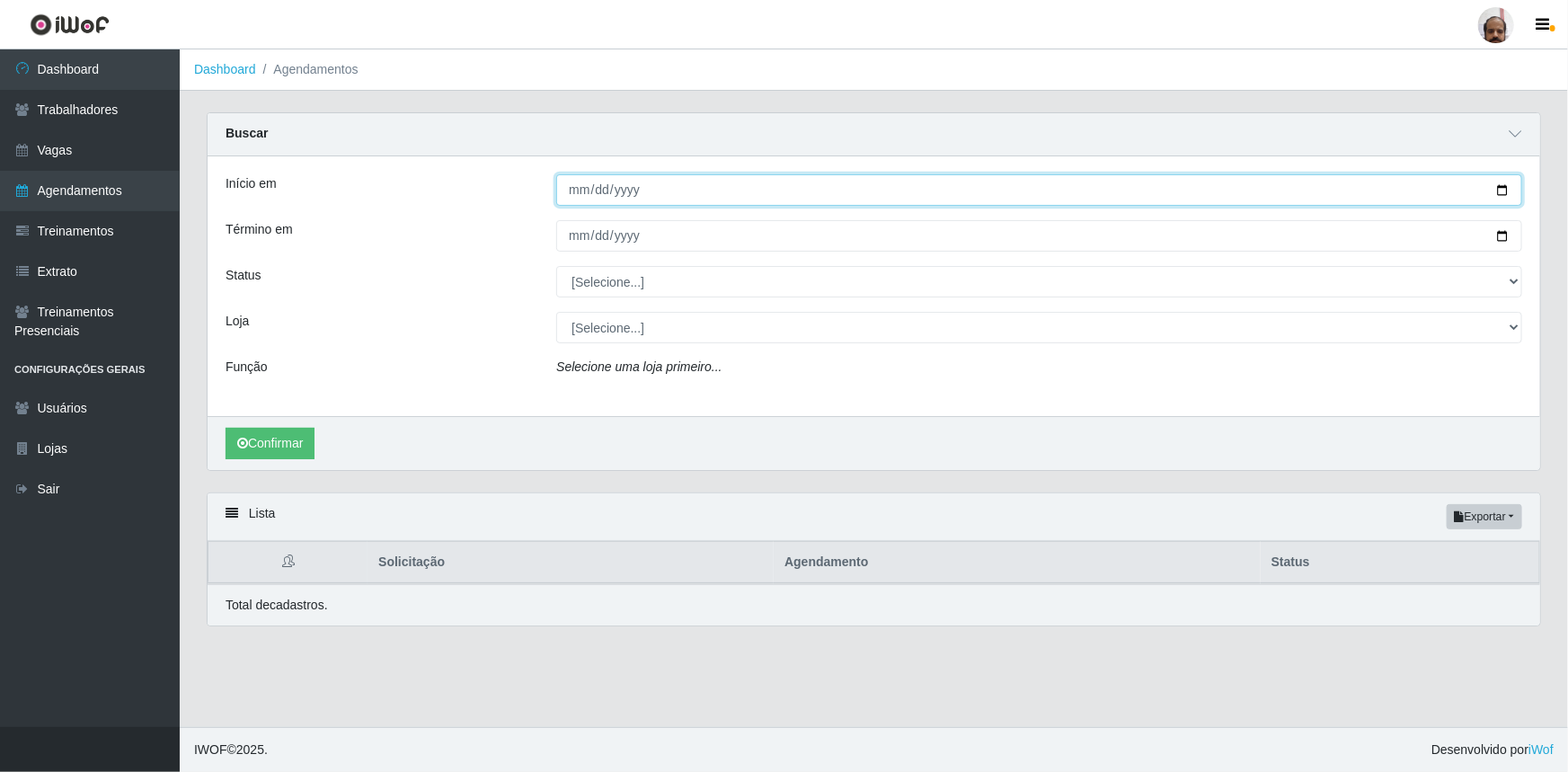
click at [1501, 185] on input "Início em" at bounding box center [1039, 189] width 966 height 31
type input "2025-09-21"
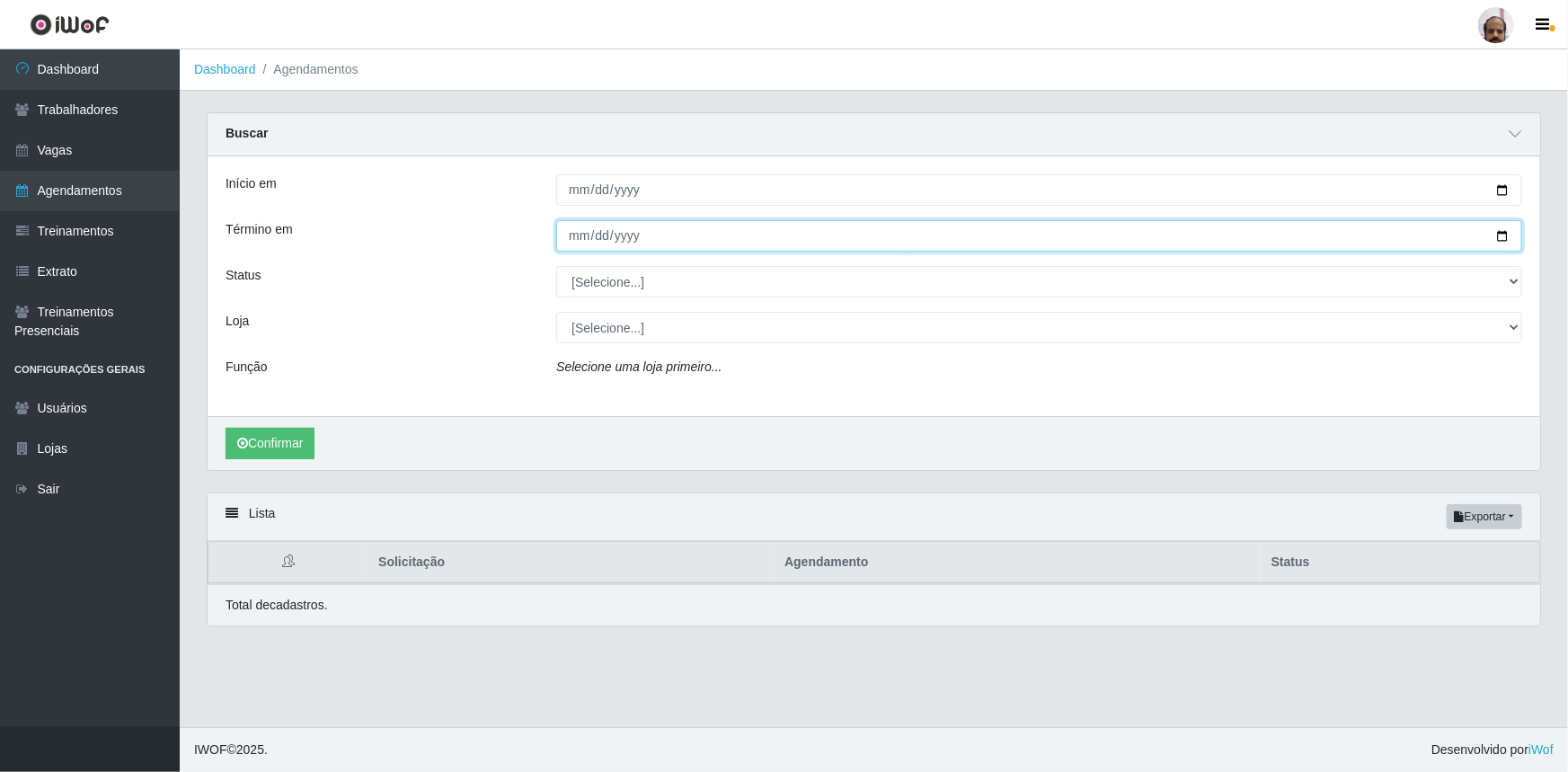
click at [1509, 233] on input "Término em" at bounding box center [1039, 236] width 966 height 31
type input "2025-09-21"
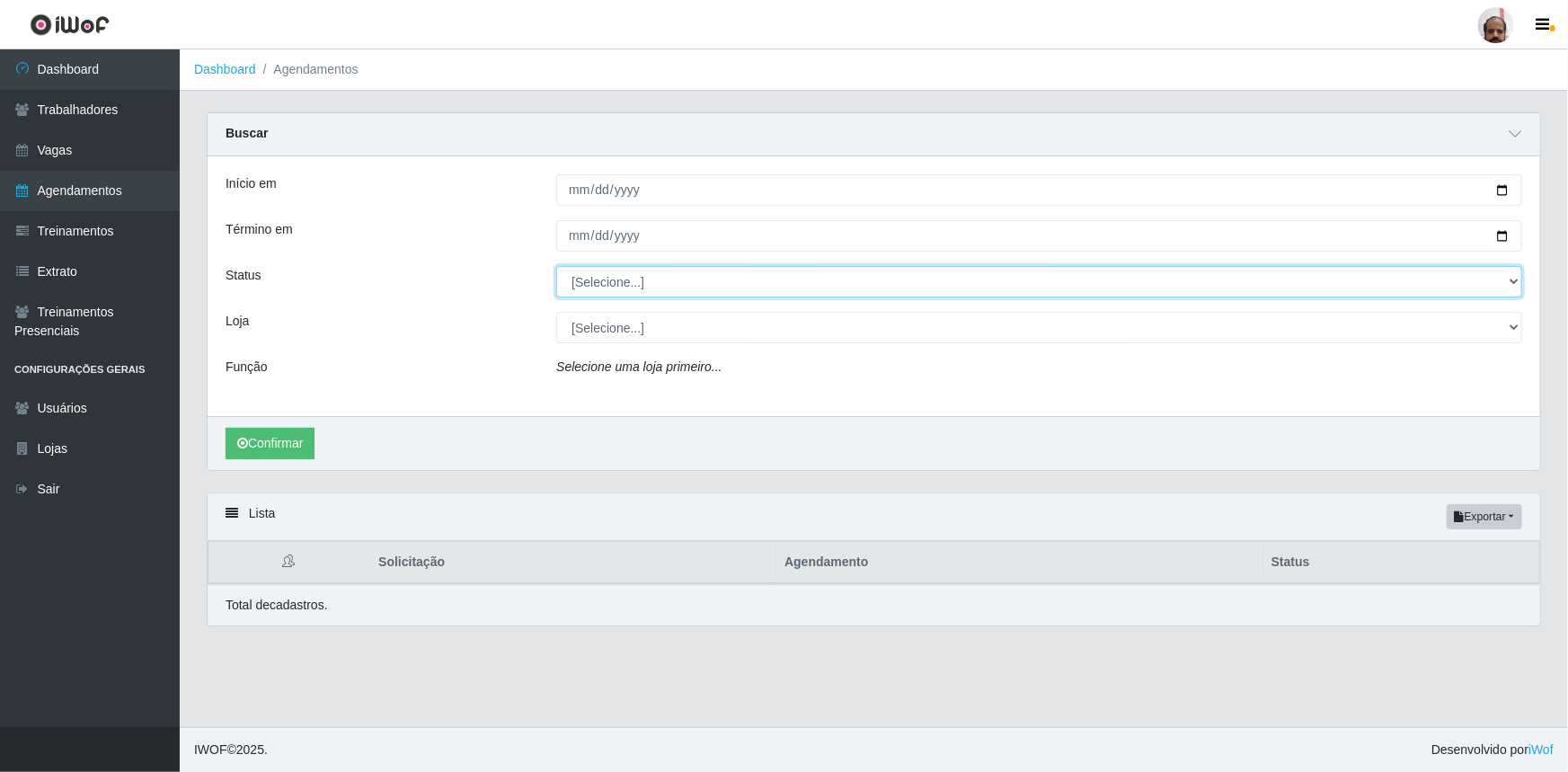
drag, startPoint x: 1512, startPoint y: 281, endPoint x: 1499, endPoint y: 296, distance: 19.8
click at [1512, 281] on select "[Selecione...] AGENDADO AGUARDANDO LIBERAR EM ANDAMENTO EM REVISÃO FINALIZADO C…" at bounding box center [1039, 281] width 966 height 31
select select "AGENDADO"
click at [556, 266] on select "[Selecione...] AGENDADO AGUARDANDO LIBERAR EM ANDAMENTO EM REVISÃO FINALIZADO C…" at bounding box center [1039, 281] width 966 height 31
drag, startPoint x: 1508, startPoint y: 328, endPoint x: 1495, endPoint y: 340, distance: 17.7
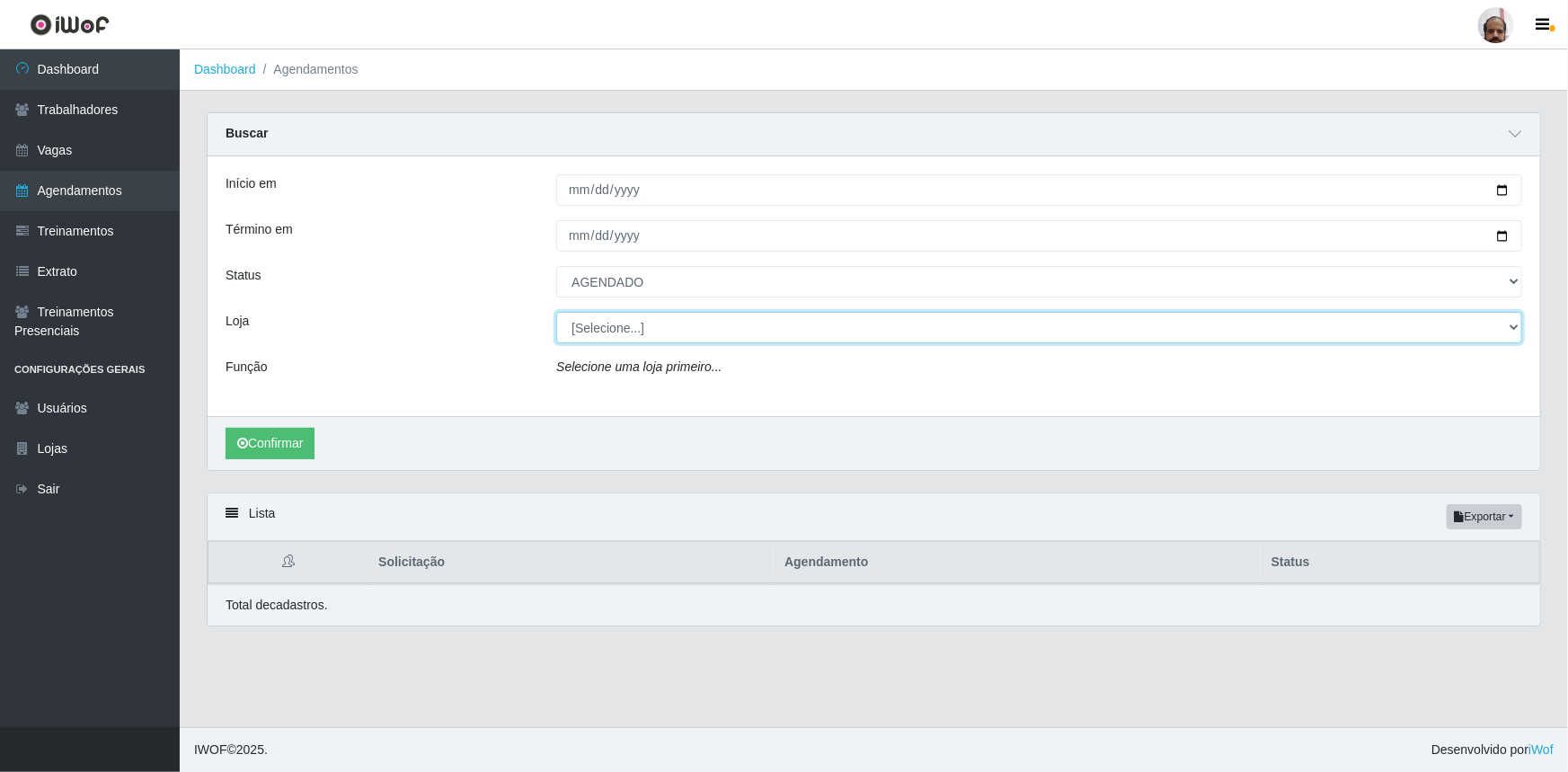
click at [1508, 328] on select "[Selecione...] Mar Vermelho - Loja 05" at bounding box center [1039, 327] width 966 height 31
select select "252"
click at [556, 312] on select "[Selecione...] Mar Vermelho - Loja 05" at bounding box center [1039, 327] width 966 height 31
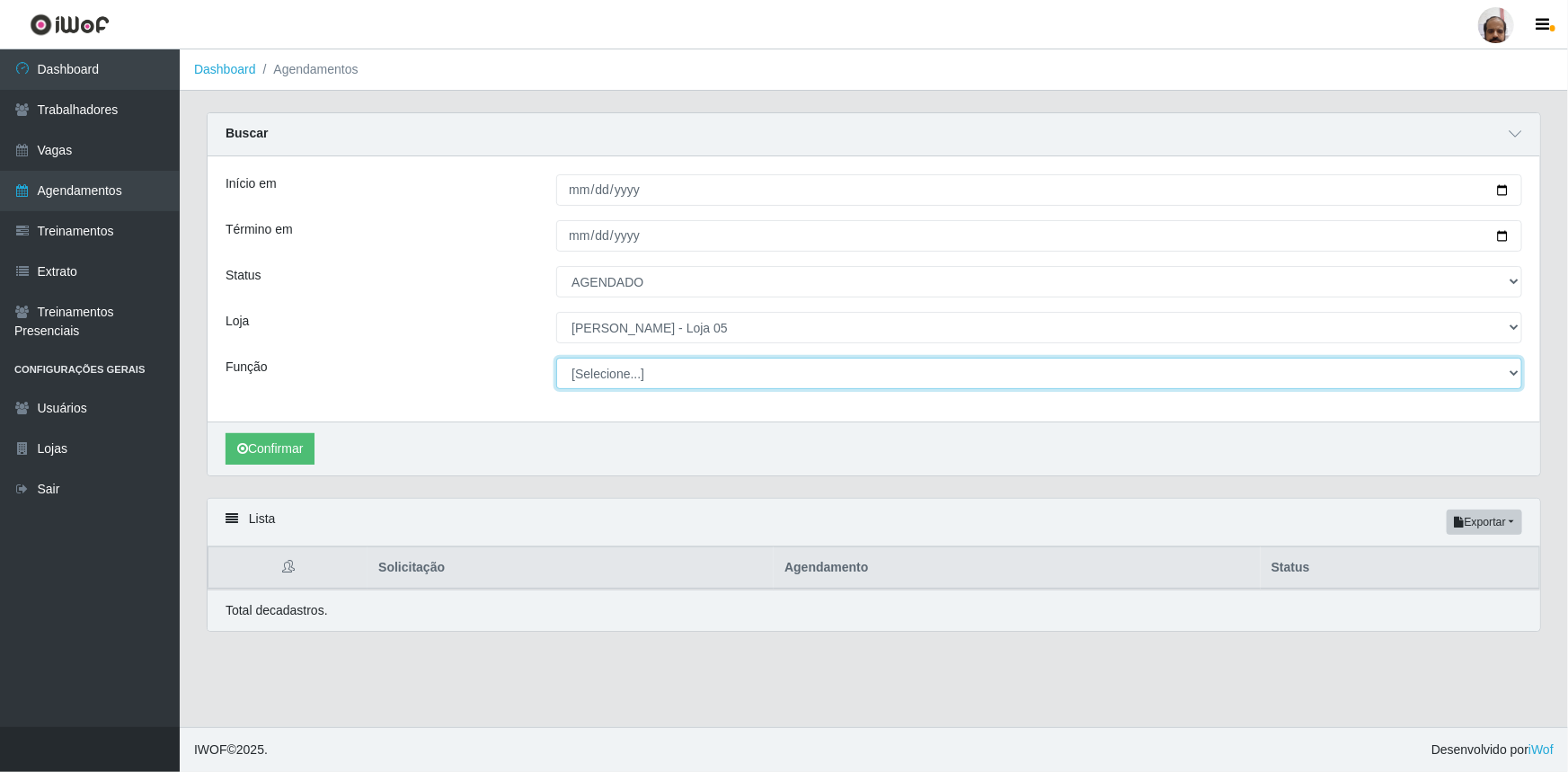
click at [1512, 379] on select "[Selecione...] ASG ASG + ASG ++ Auxiliar de Depósito Auxiliar de Depósito + Aux…" at bounding box center [1039, 373] width 966 height 31
click at [556, 358] on select "[Selecione...] ASG ASG + ASG ++ Auxiliar de Depósito Auxiliar de Depósito + Aux…" at bounding box center [1039, 373] width 966 height 31
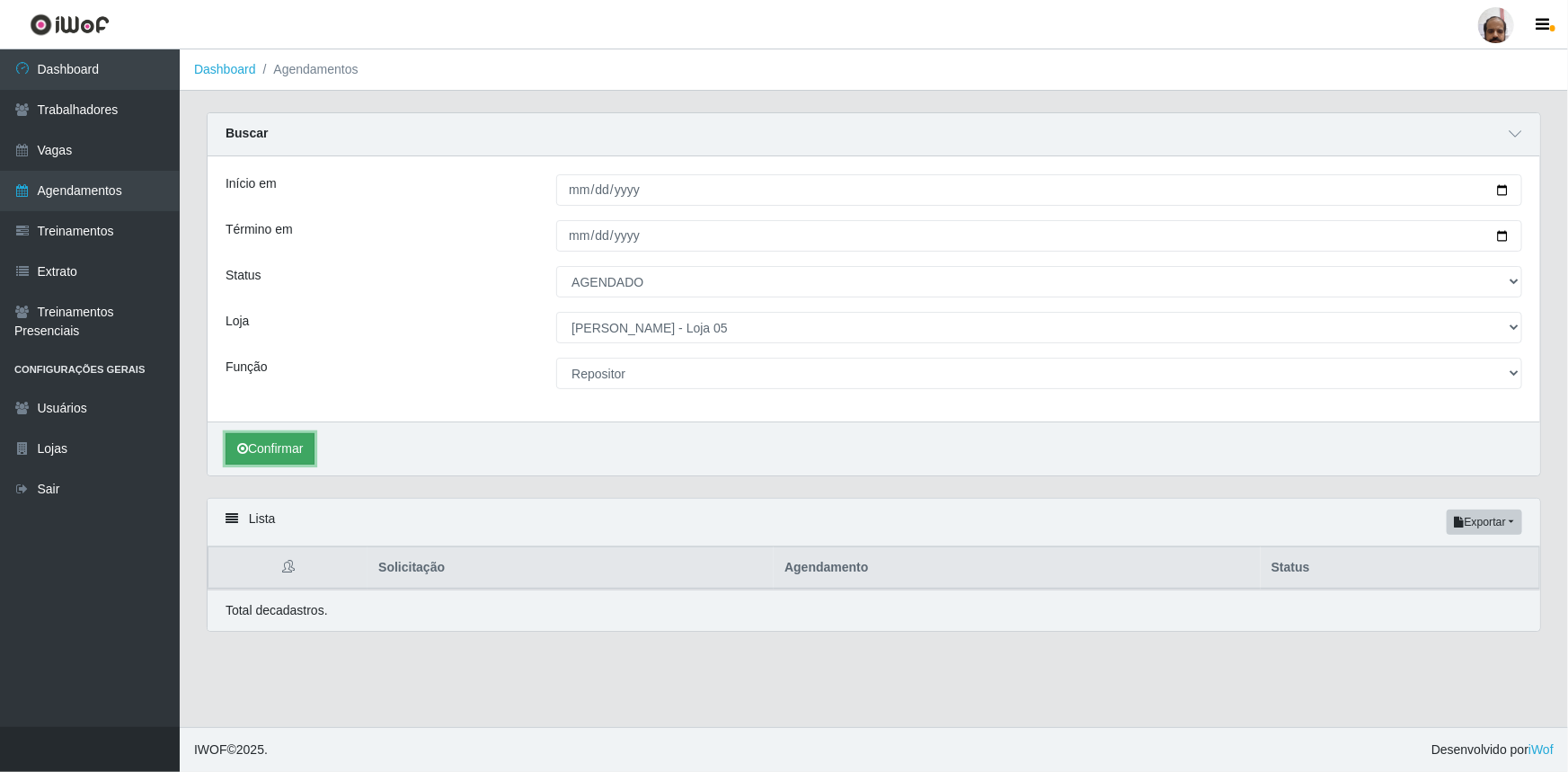
click at [296, 452] on button "Confirmar" at bounding box center [270, 448] width 89 height 31
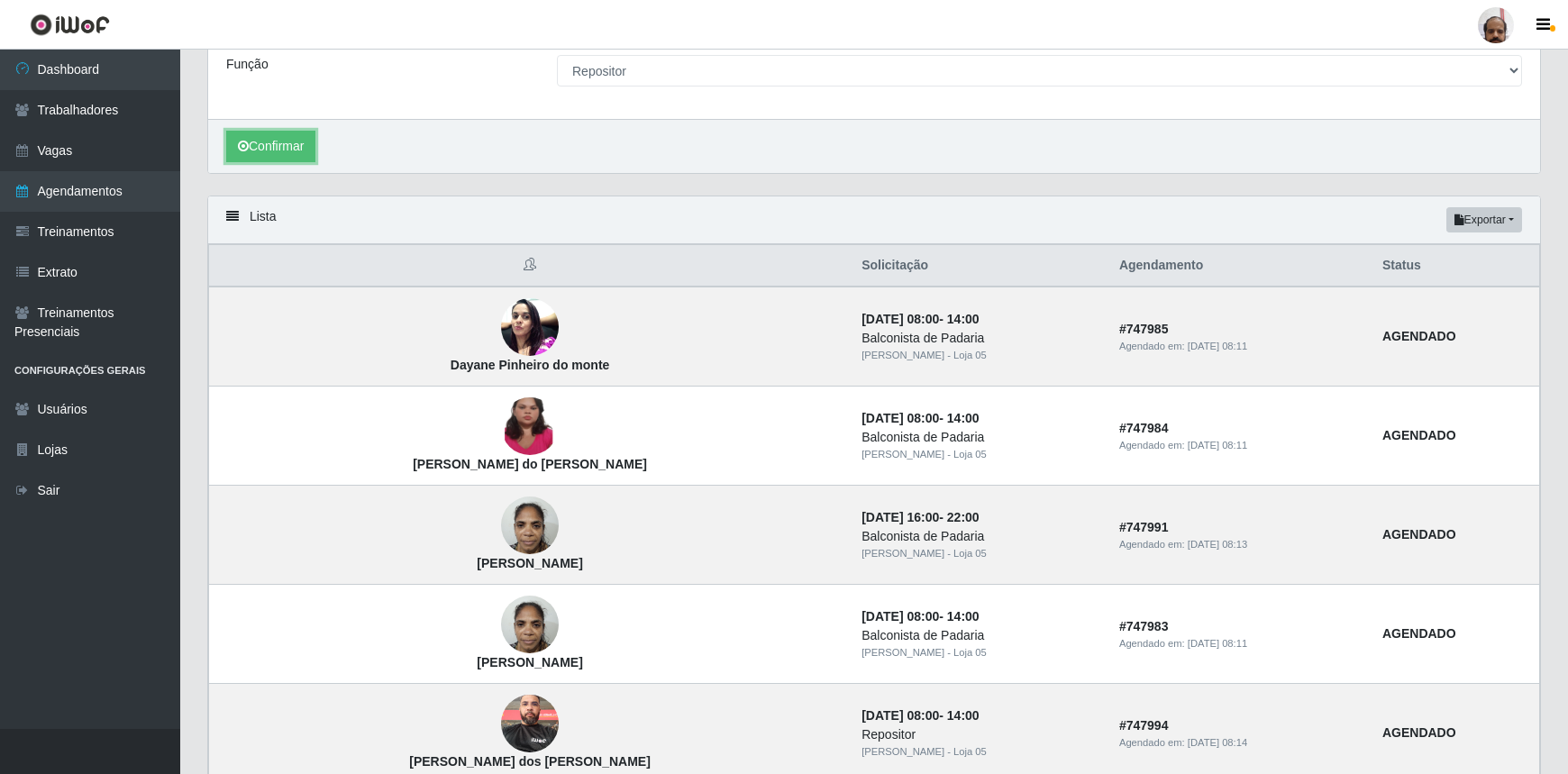
scroll to position [163, 0]
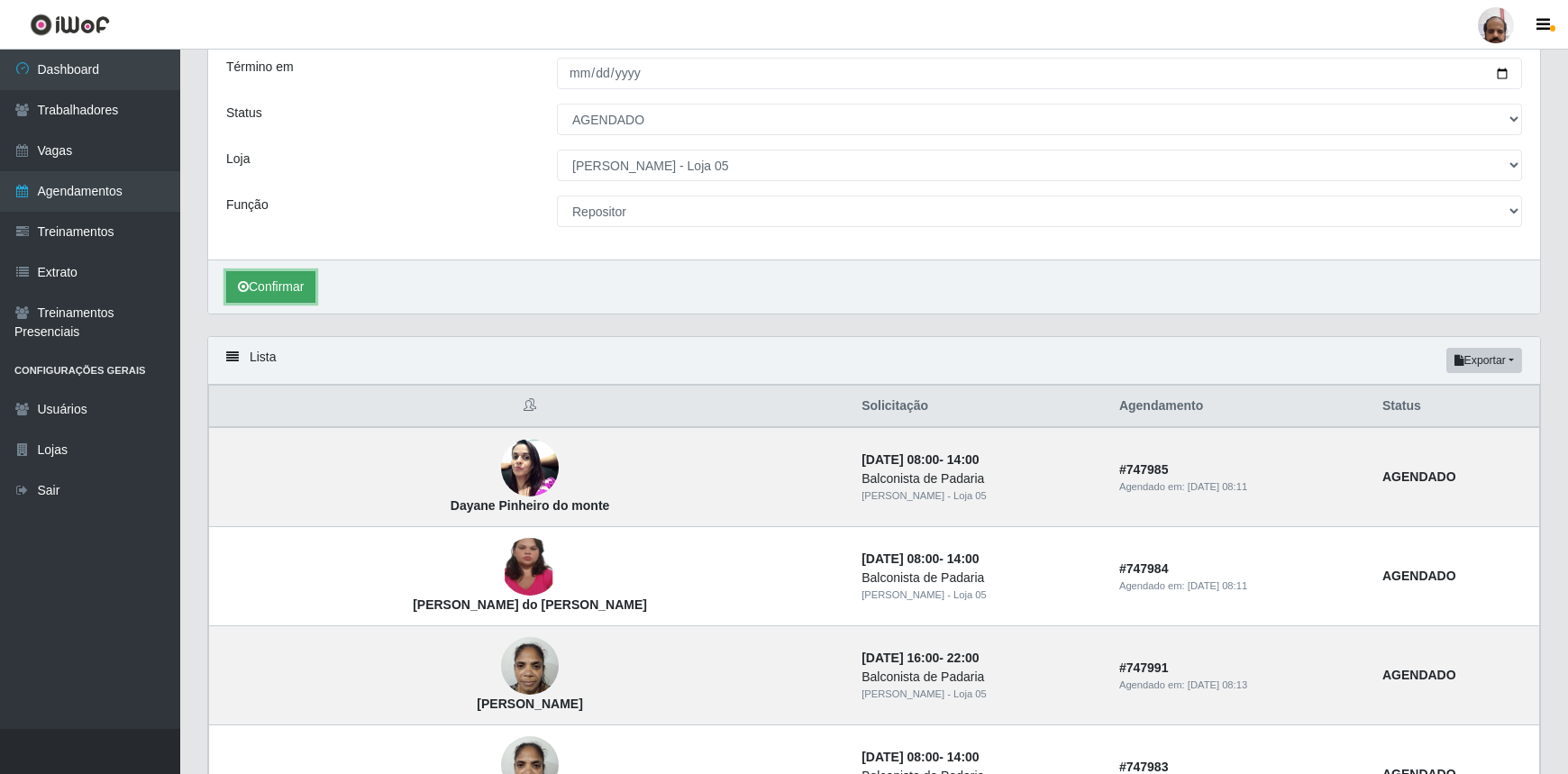
click at [275, 285] on button "Confirmar" at bounding box center [271, 287] width 89 height 31
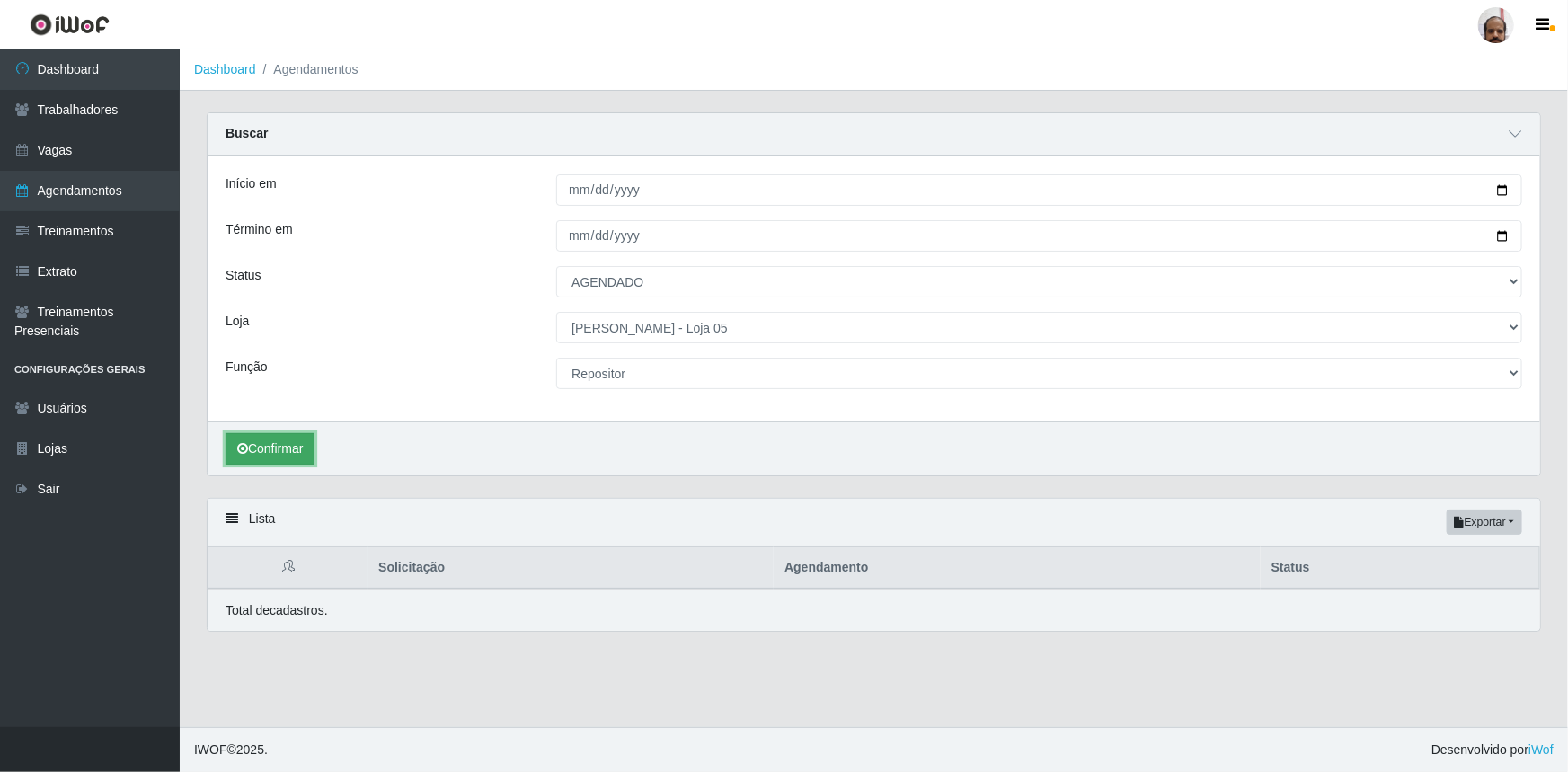
click at [275, 451] on button "Confirmar" at bounding box center [270, 448] width 89 height 31
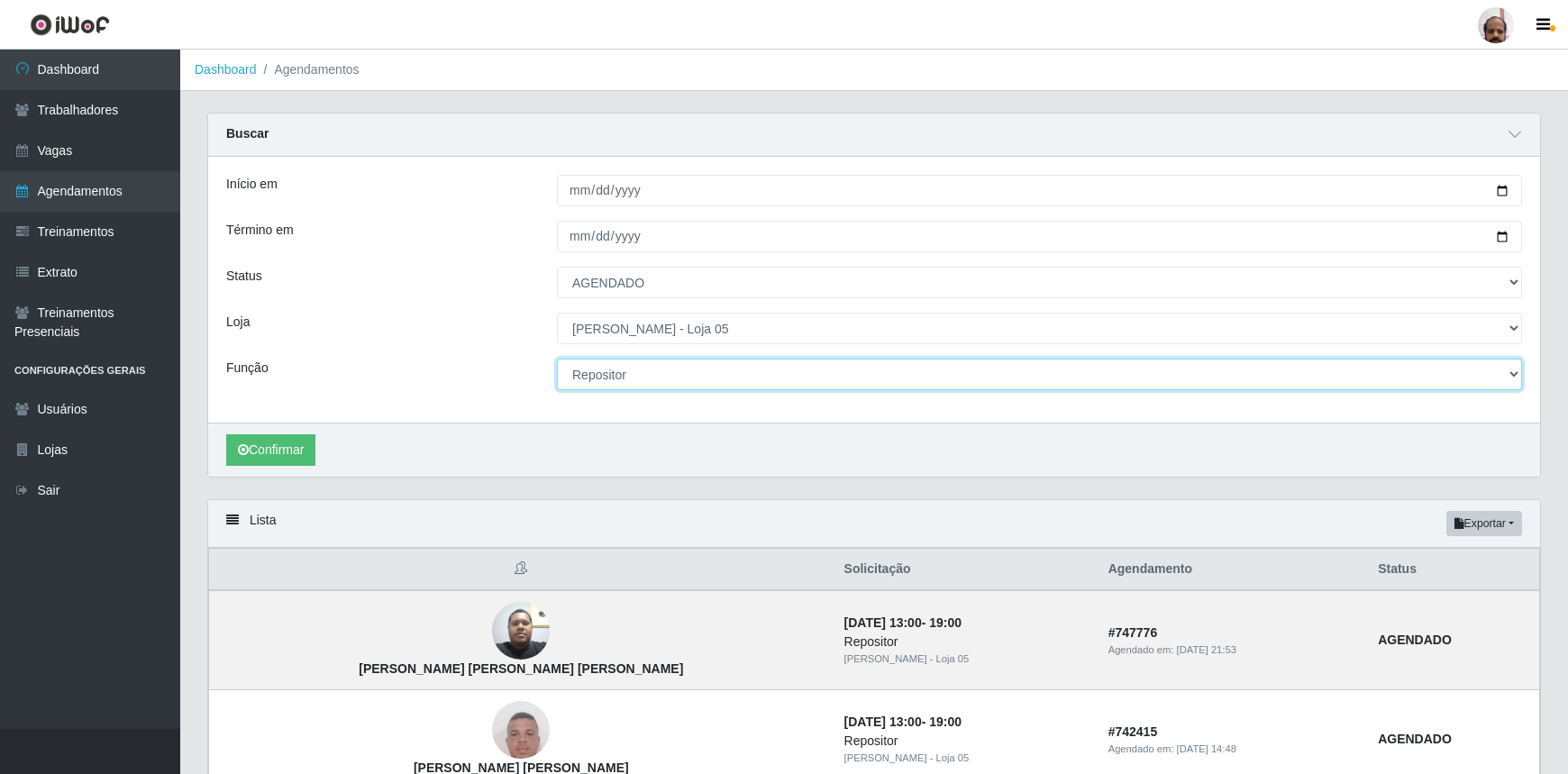
click at [1515, 378] on select "[Selecione...] ASG ASG + ASG ++ Auxiliar de Depósito Auxiliar de Depósito + Aux…" at bounding box center [1040, 374] width 965 height 31
click at [557, 359] on select "[Selecione...] ASG ASG + ASG ++ Auxiliar de Depósito Auxiliar de Depósito + Aux…" at bounding box center [1040, 374] width 965 height 31
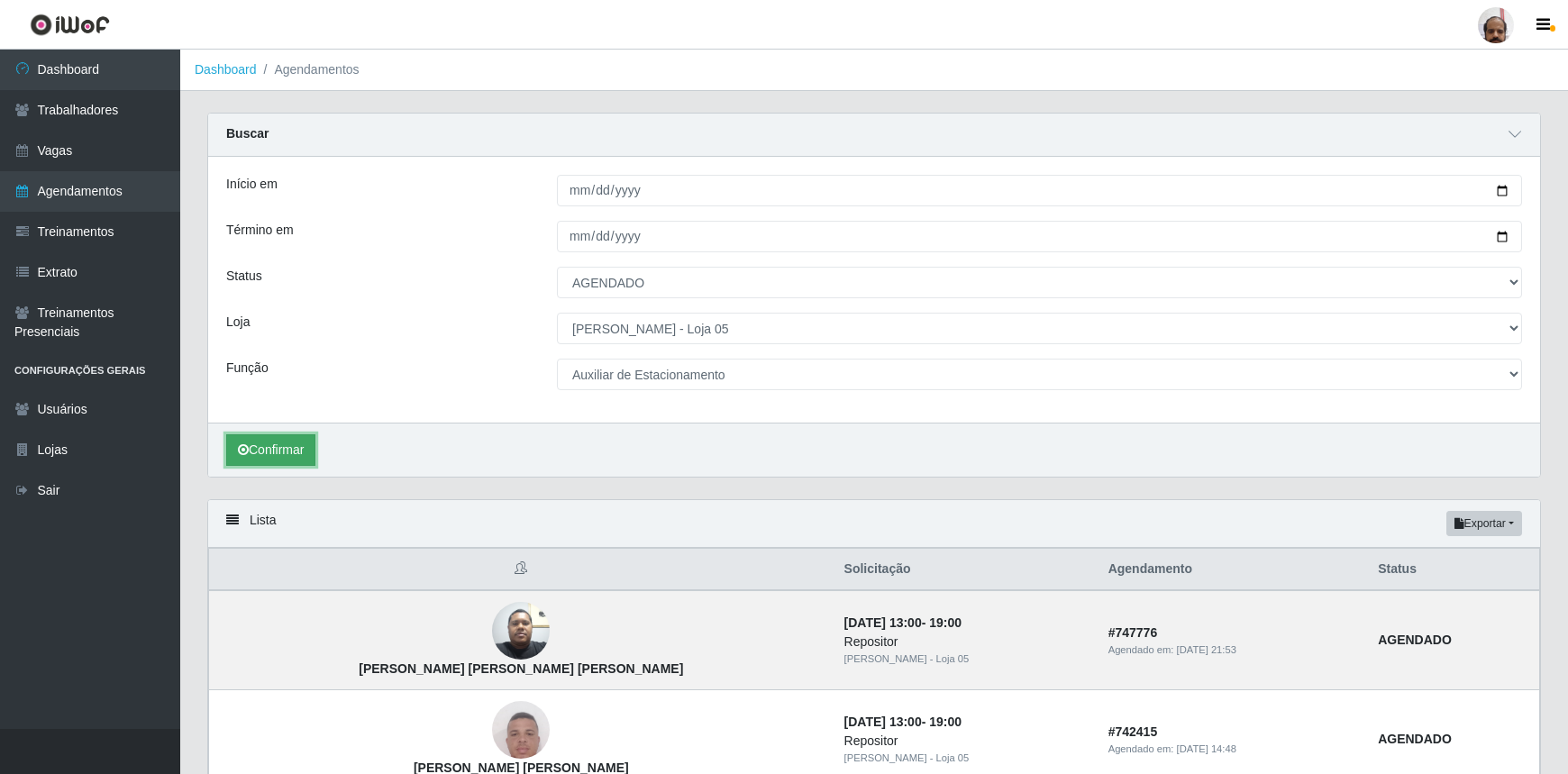
click at [279, 458] on button "Confirmar" at bounding box center [271, 449] width 89 height 31
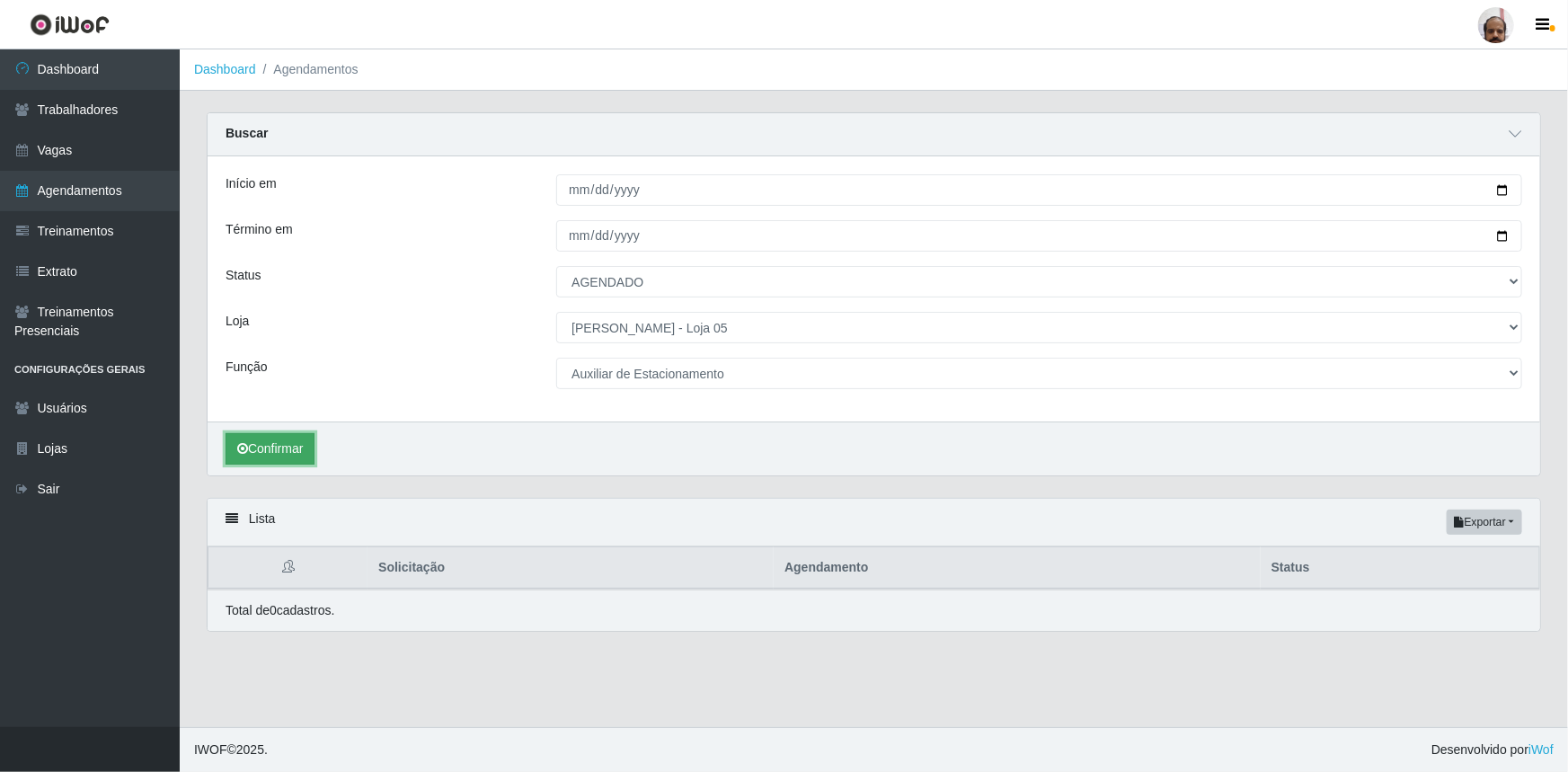
click at [310, 452] on button "Confirmar" at bounding box center [270, 448] width 89 height 31
click at [306, 453] on button "Confirmar" at bounding box center [270, 448] width 89 height 31
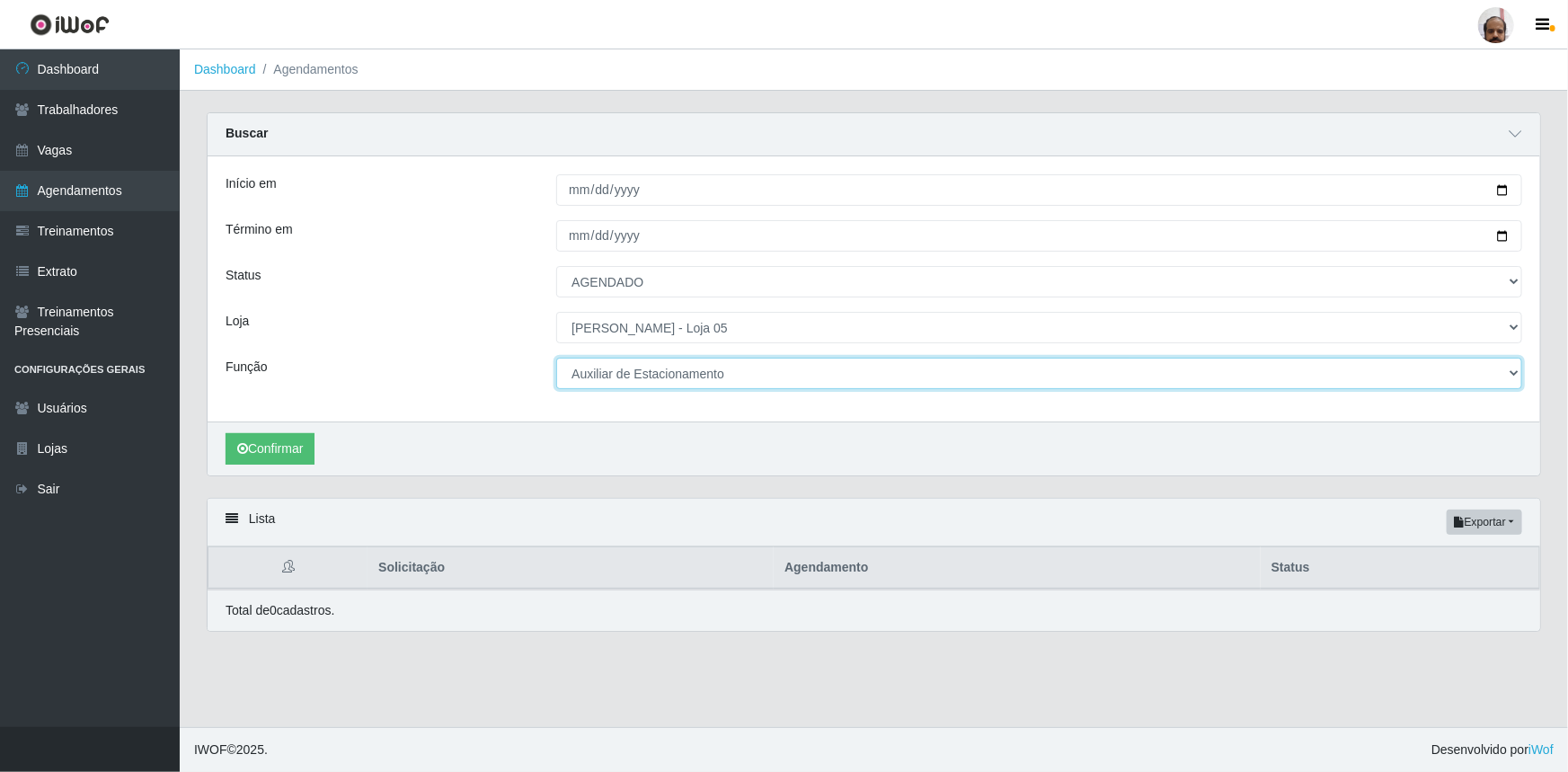
click at [1519, 368] on select "[Selecione...] ASG ASG + ASG ++ Auxiliar de Depósito Auxiliar de Depósito + Aux…" at bounding box center [1039, 373] width 966 height 31
click at [556, 358] on select "[Selecione...] ASG ASG + ASG ++ Auxiliar de Depósito Auxiliar de Depósito + Aux…" at bounding box center [1039, 373] width 966 height 31
drag, startPoint x: 1516, startPoint y: 370, endPoint x: 1493, endPoint y: 380, distance: 25.1
click at [1516, 370] on select "[Selecione...] ASG ASG + ASG ++ Auxiliar de Depósito Auxiliar de Depósito + Aux…" at bounding box center [1039, 373] width 966 height 31
select select "4"
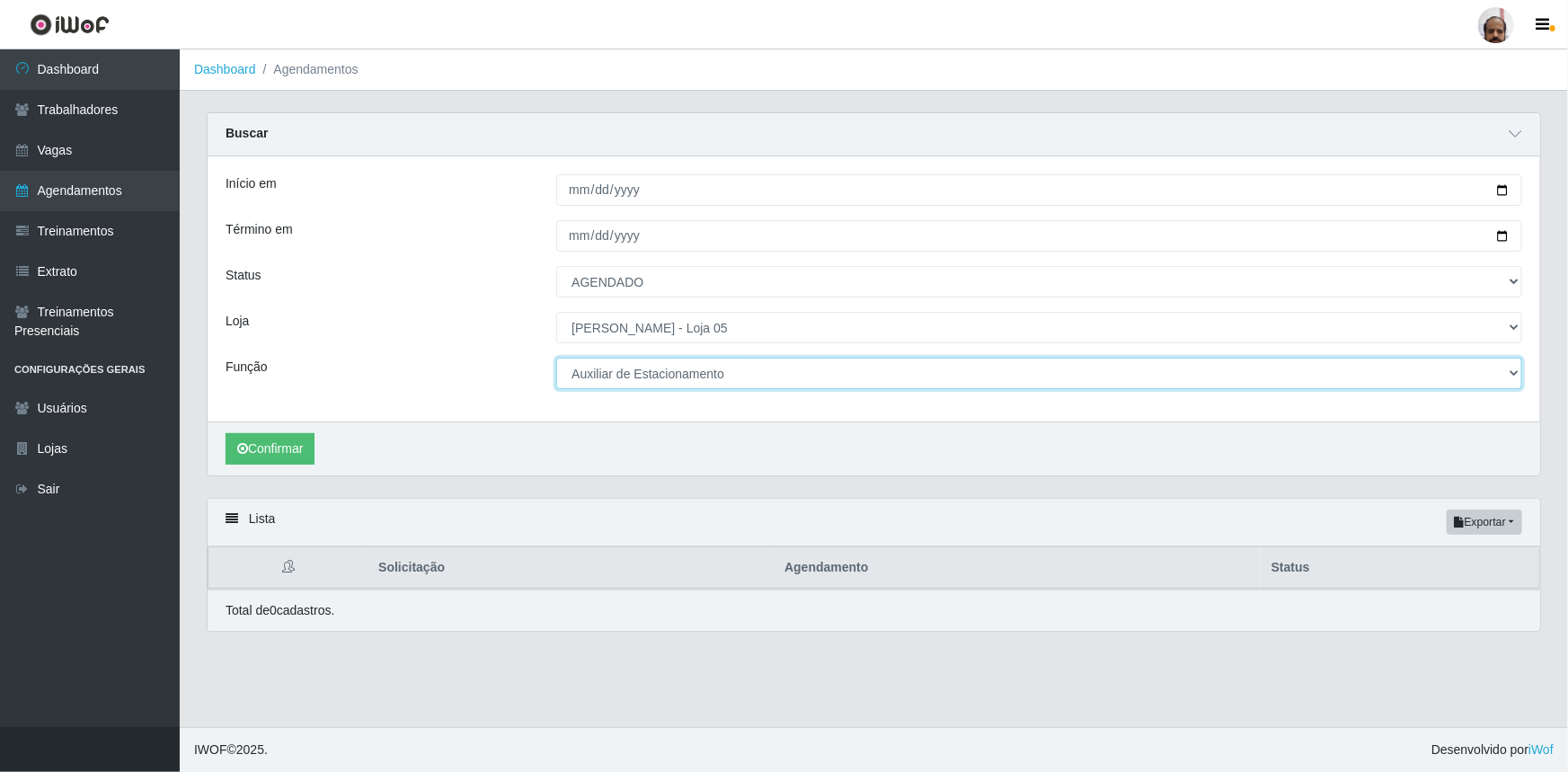
click at [556, 358] on select "[Selecione...] ASG ASG + ASG ++ Auxiliar de Depósito Auxiliar de Depósito + Aux…" at bounding box center [1039, 373] width 966 height 31
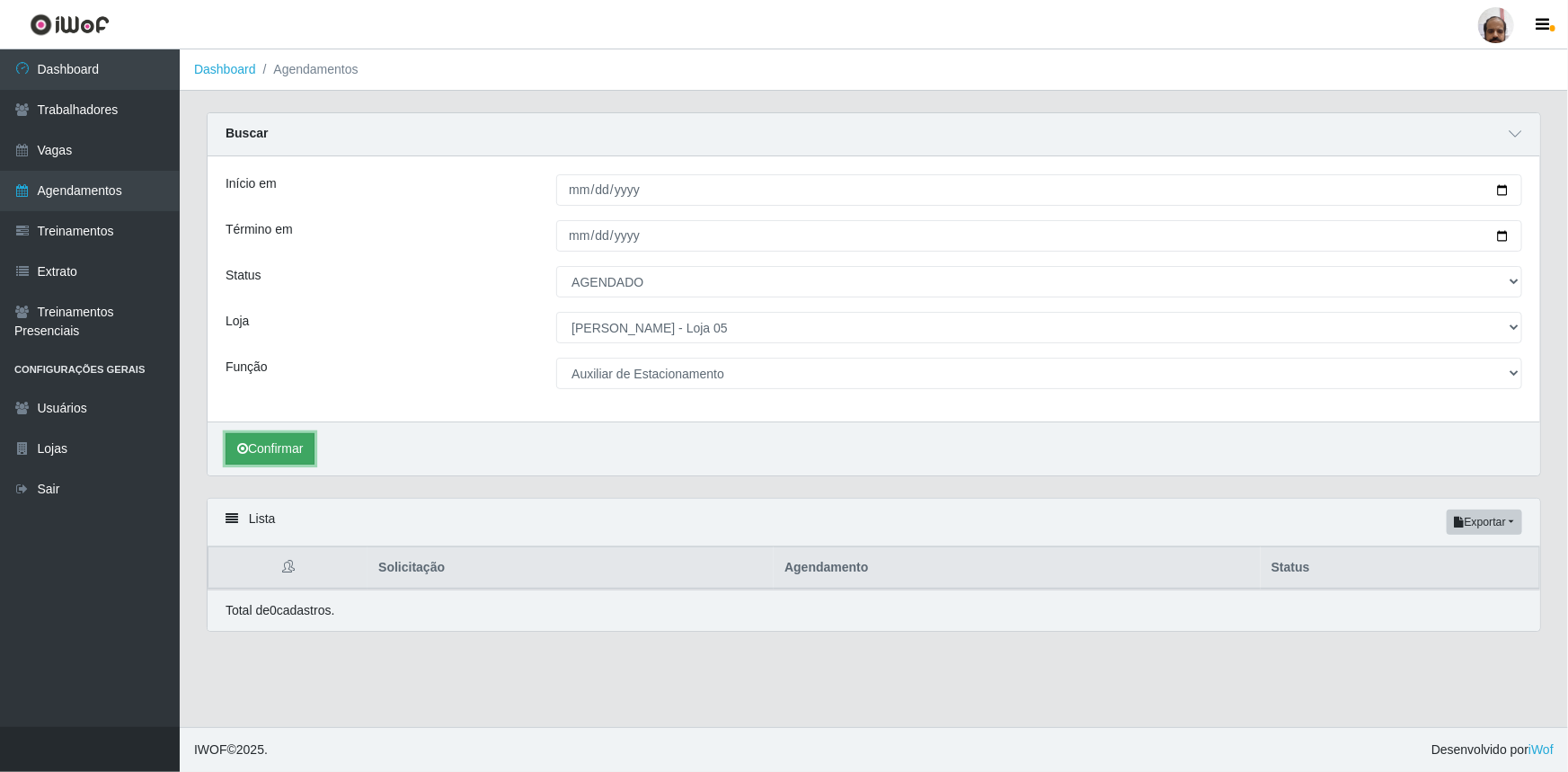
click at [262, 452] on button "Confirmar" at bounding box center [270, 448] width 89 height 31
click at [92, 153] on link "Vagas" at bounding box center [90, 151] width 180 height 41
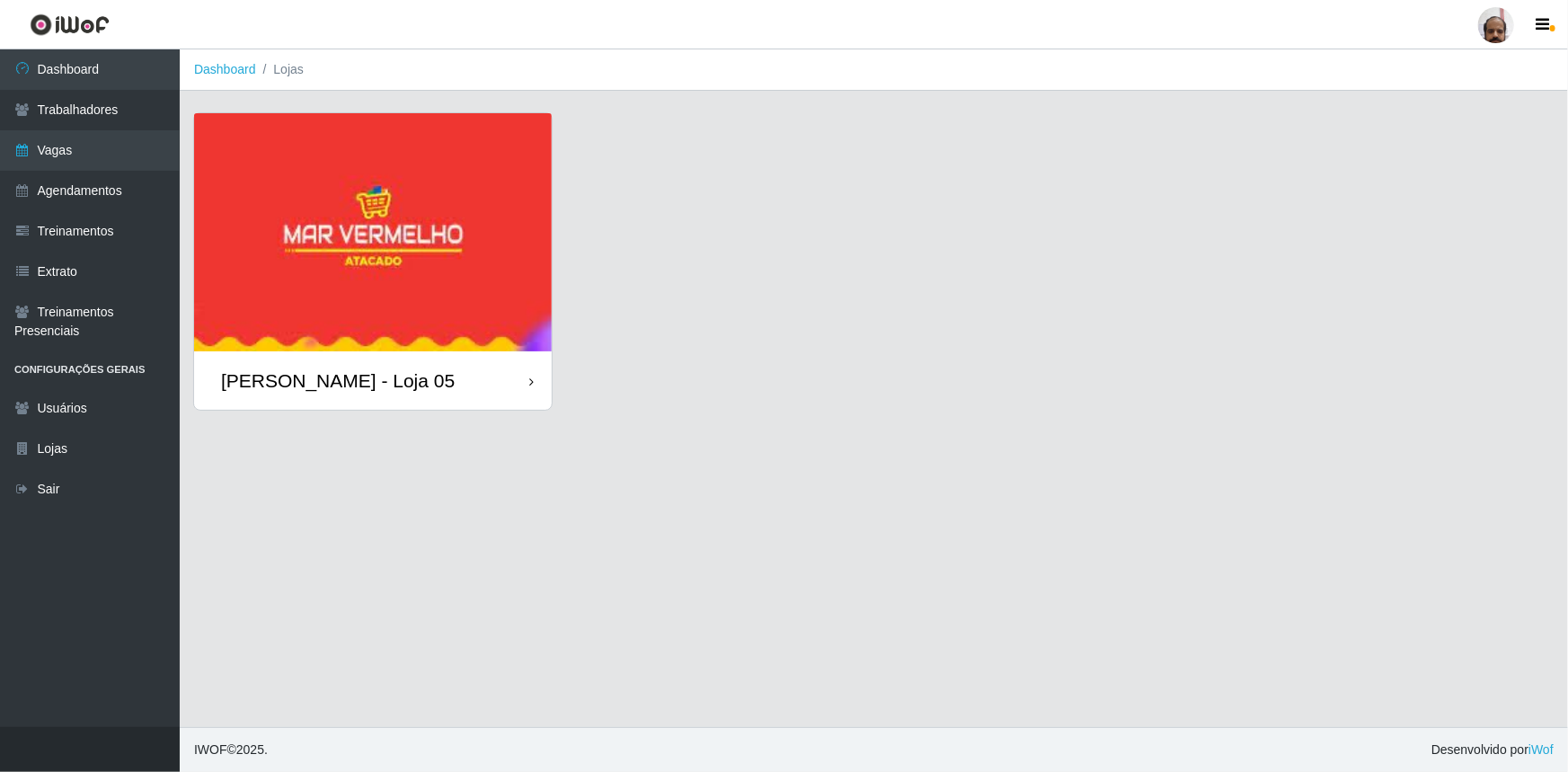
click at [426, 400] on div "[PERSON_NAME] - Loja 05" at bounding box center [373, 381] width 358 height 59
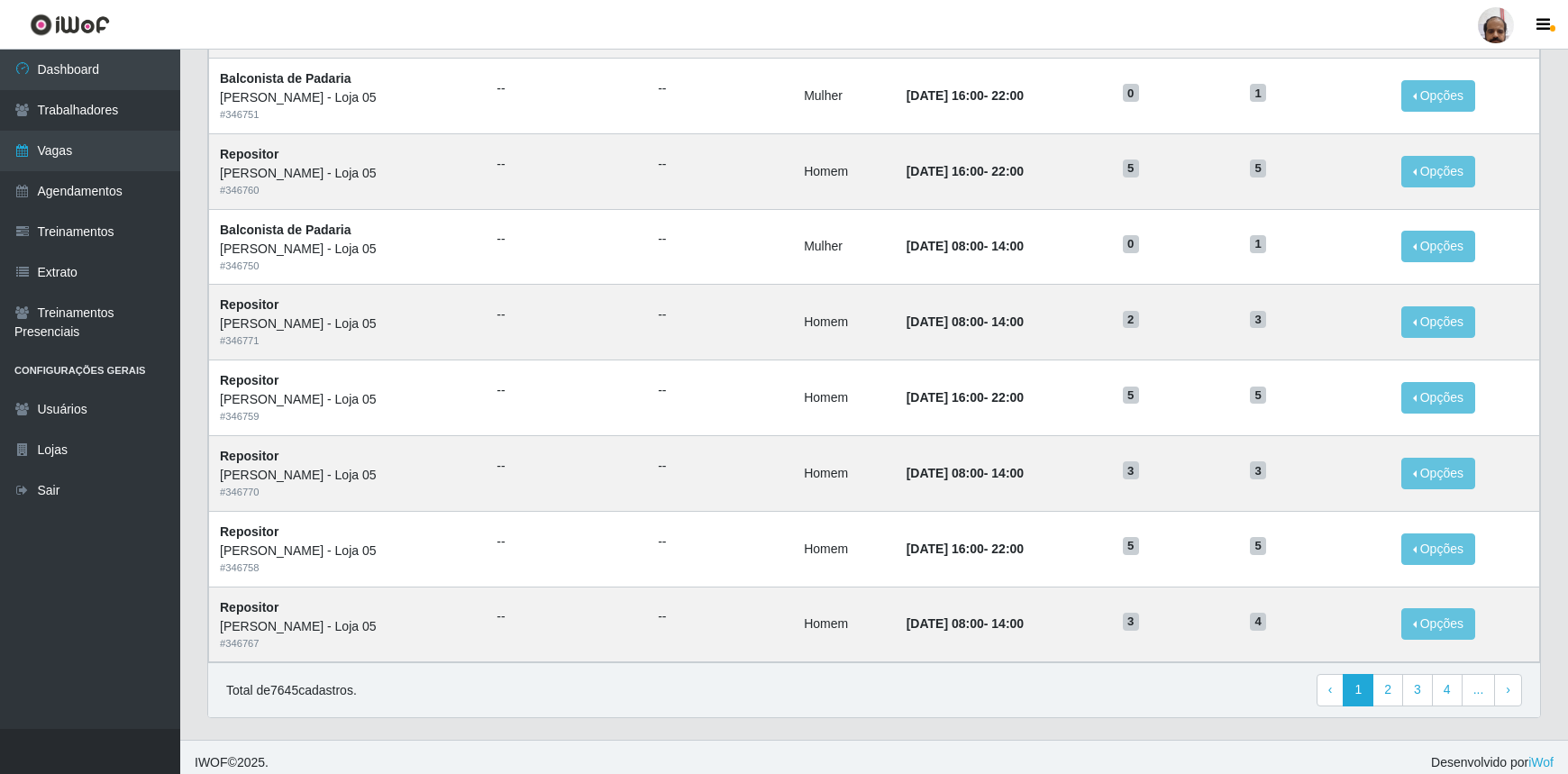
scroll to position [750, 0]
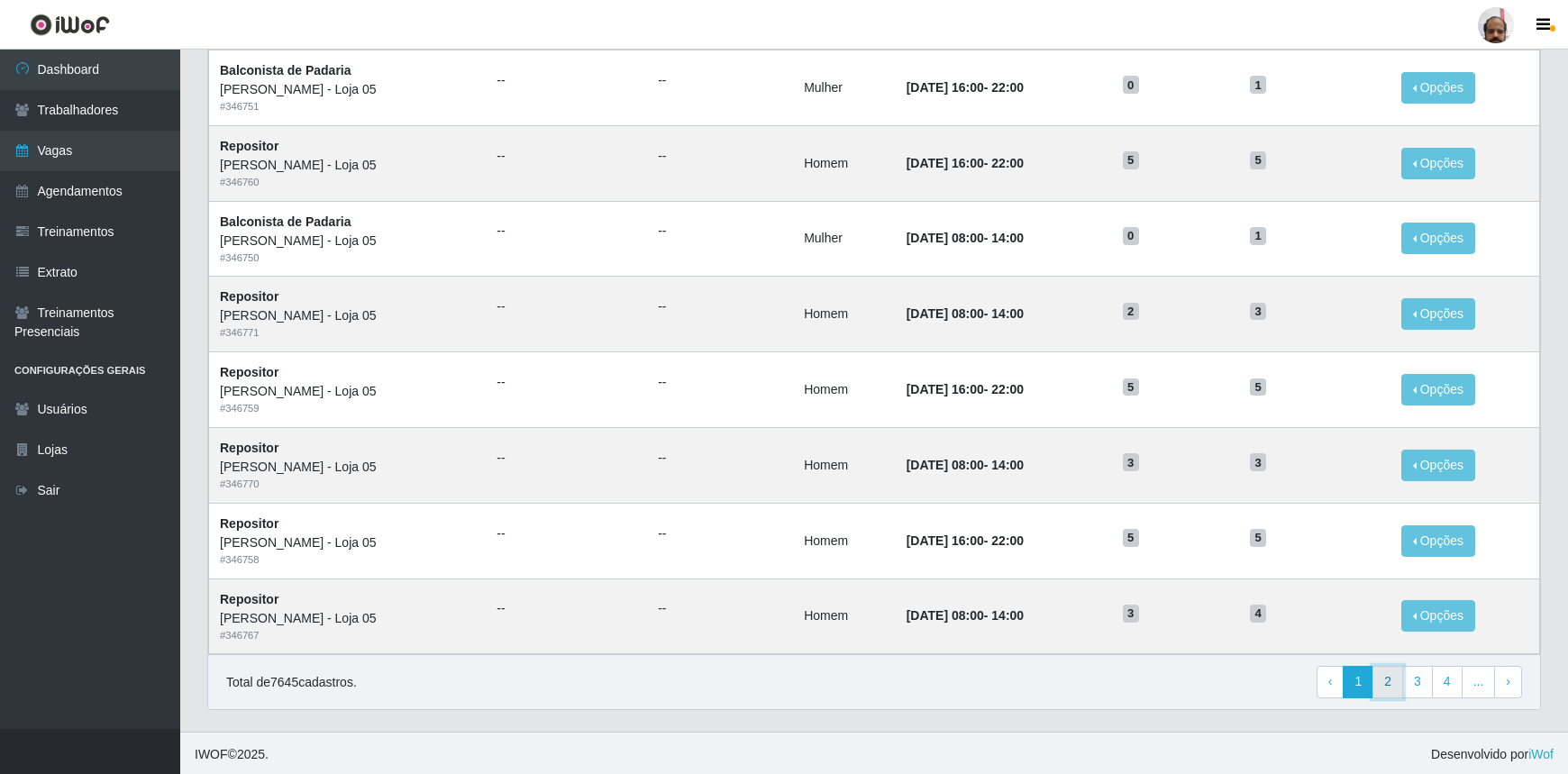
click at [1388, 676] on link "2" at bounding box center [1388, 682] width 30 height 32
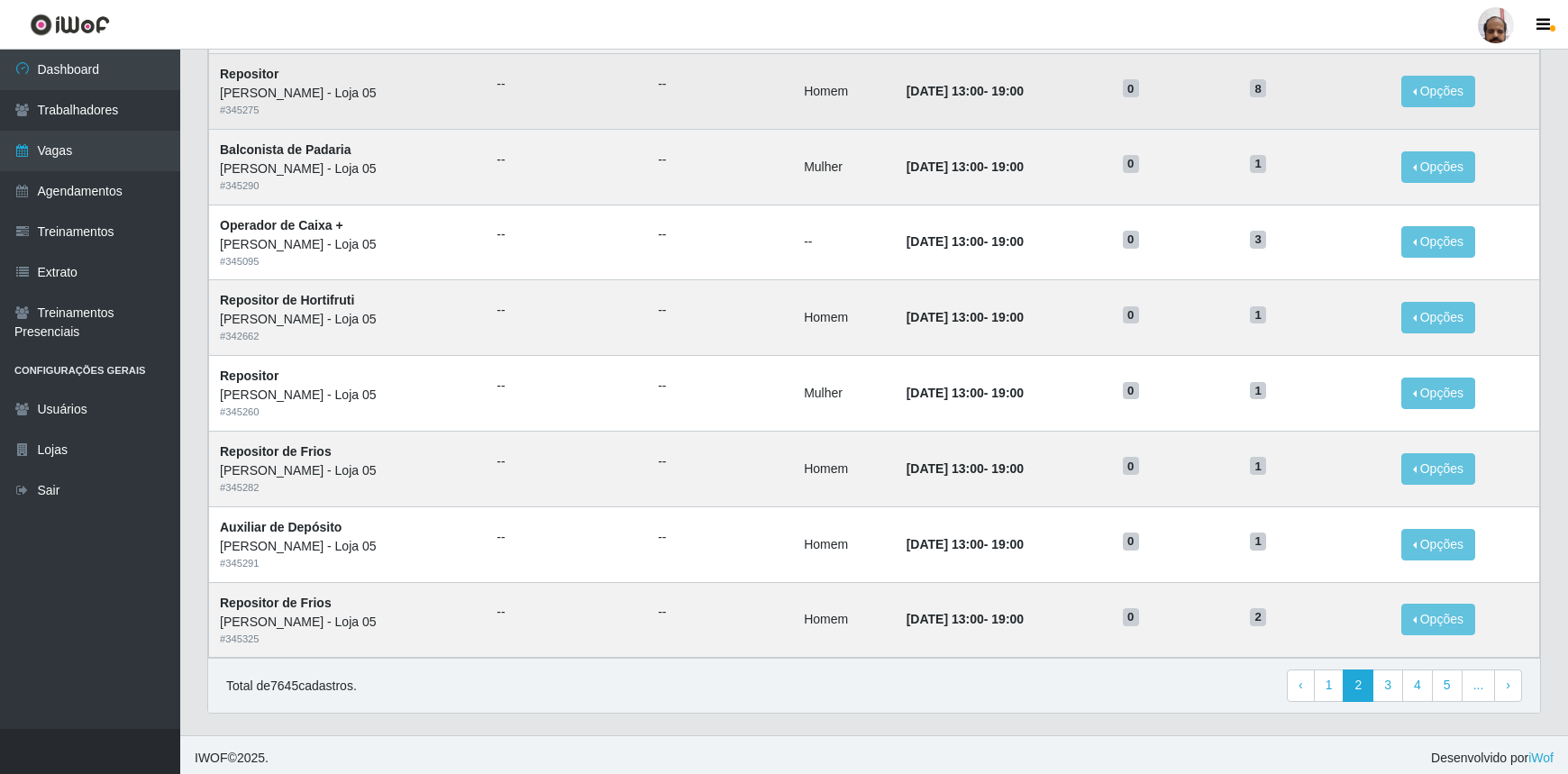
scroll to position [750, 0]
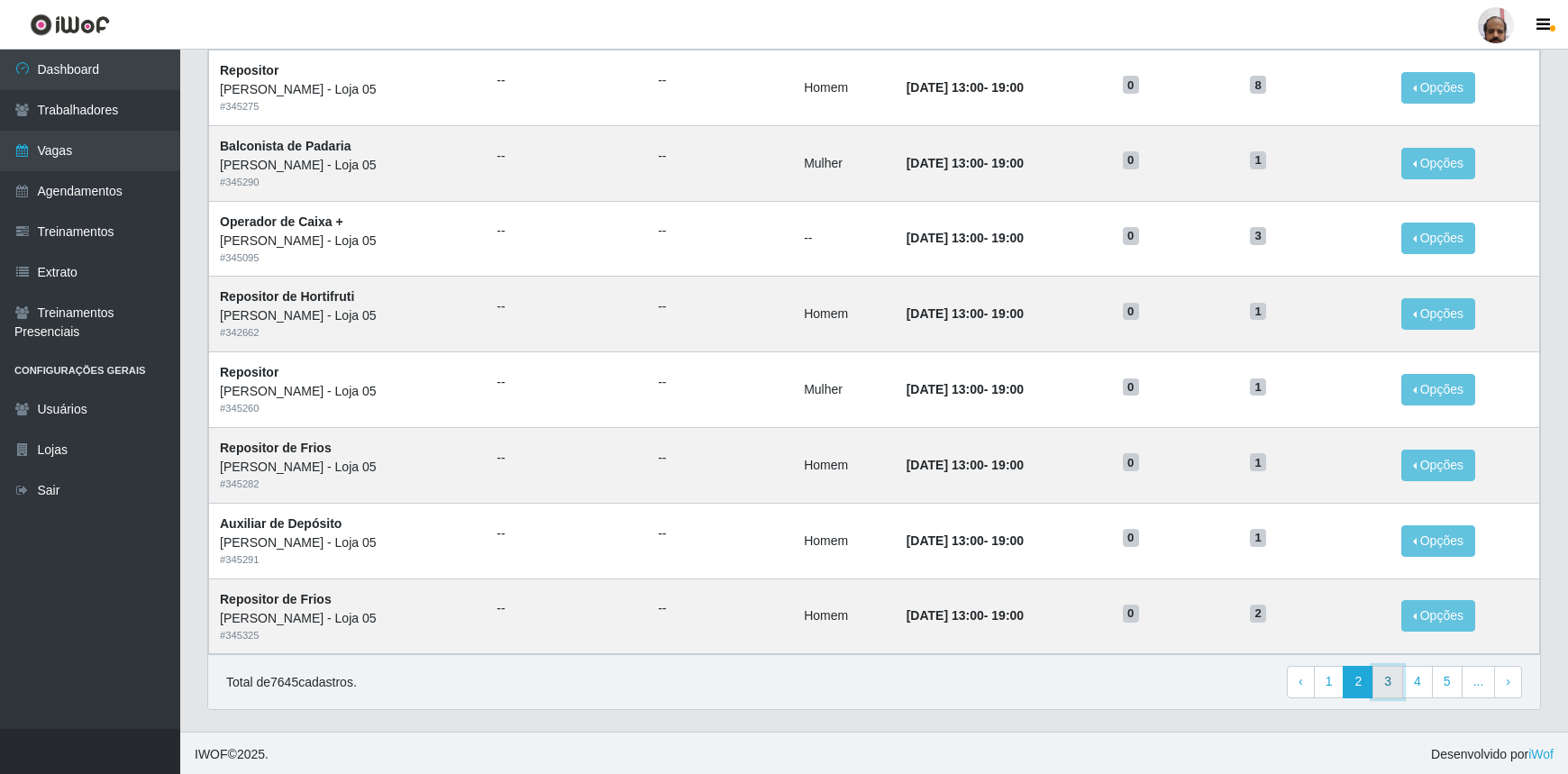
drag, startPoint x: 1389, startPoint y: 682, endPoint x: 1383, endPoint y: 689, distance: 9.2
click at [1389, 682] on link "3" at bounding box center [1388, 682] width 30 height 32
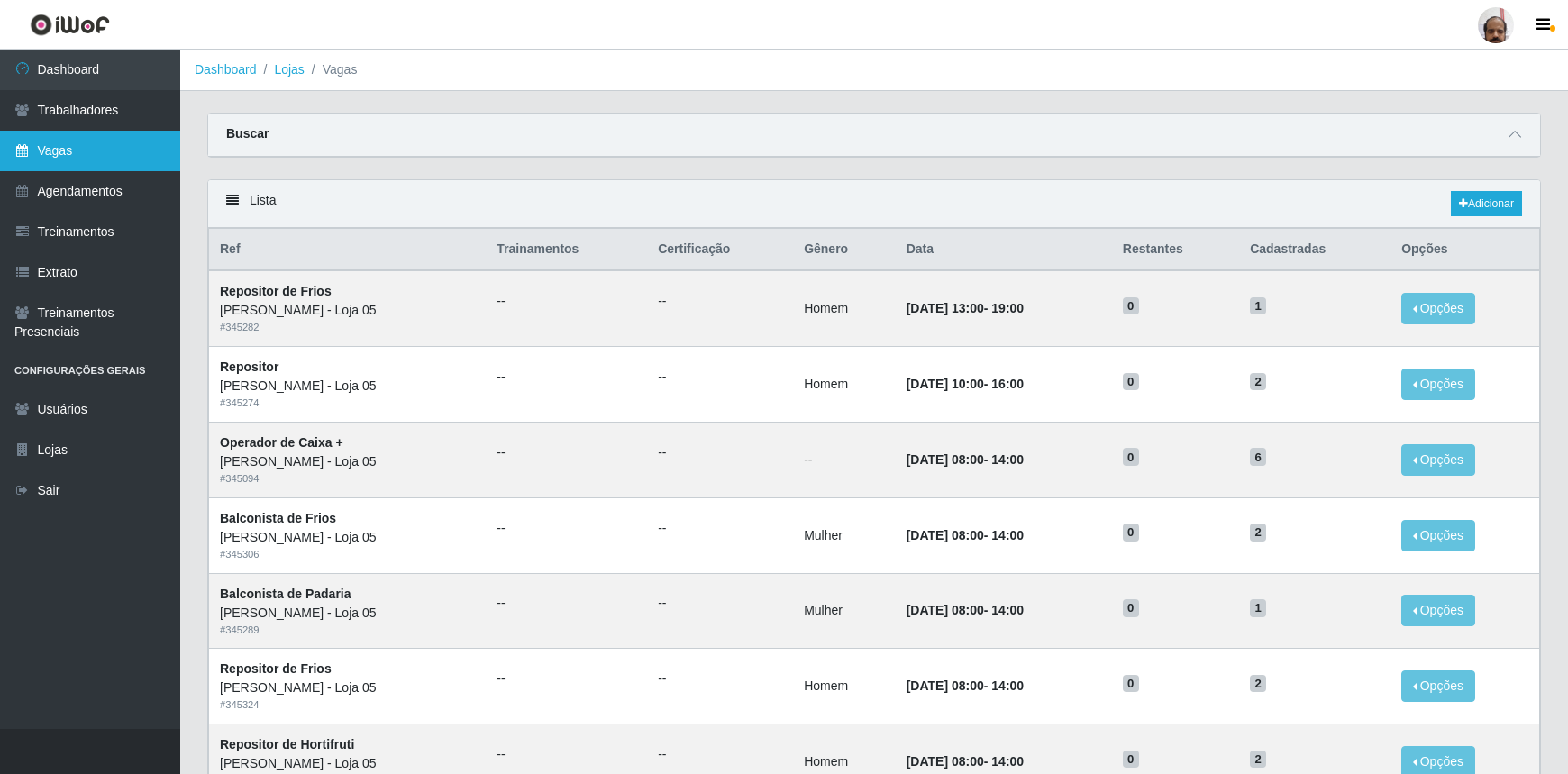
click at [73, 153] on link "Vagas" at bounding box center [90, 151] width 180 height 41
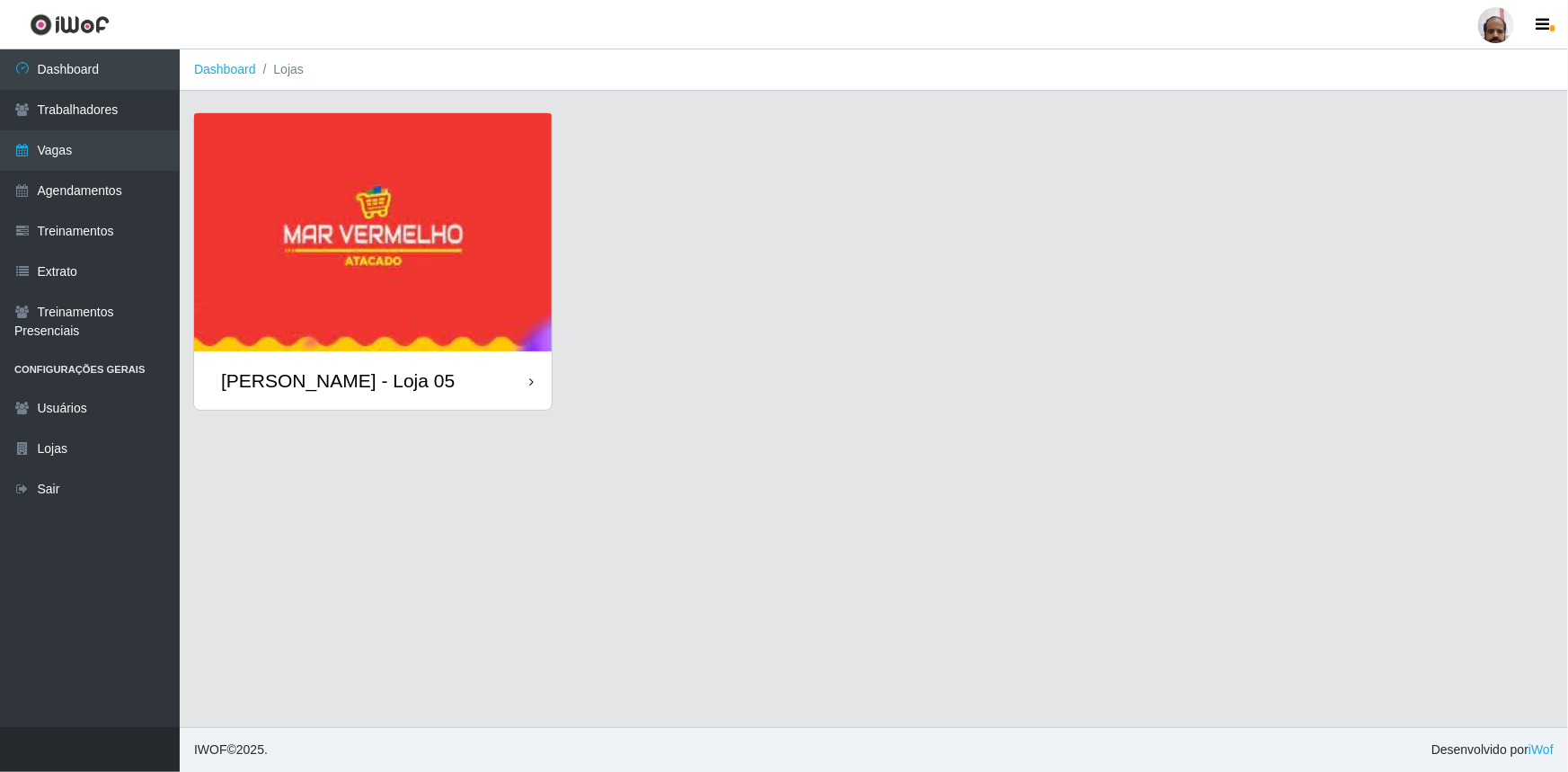
click at [319, 370] on div "[PERSON_NAME] - Loja 05" at bounding box center [337, 381] width 234 height 23
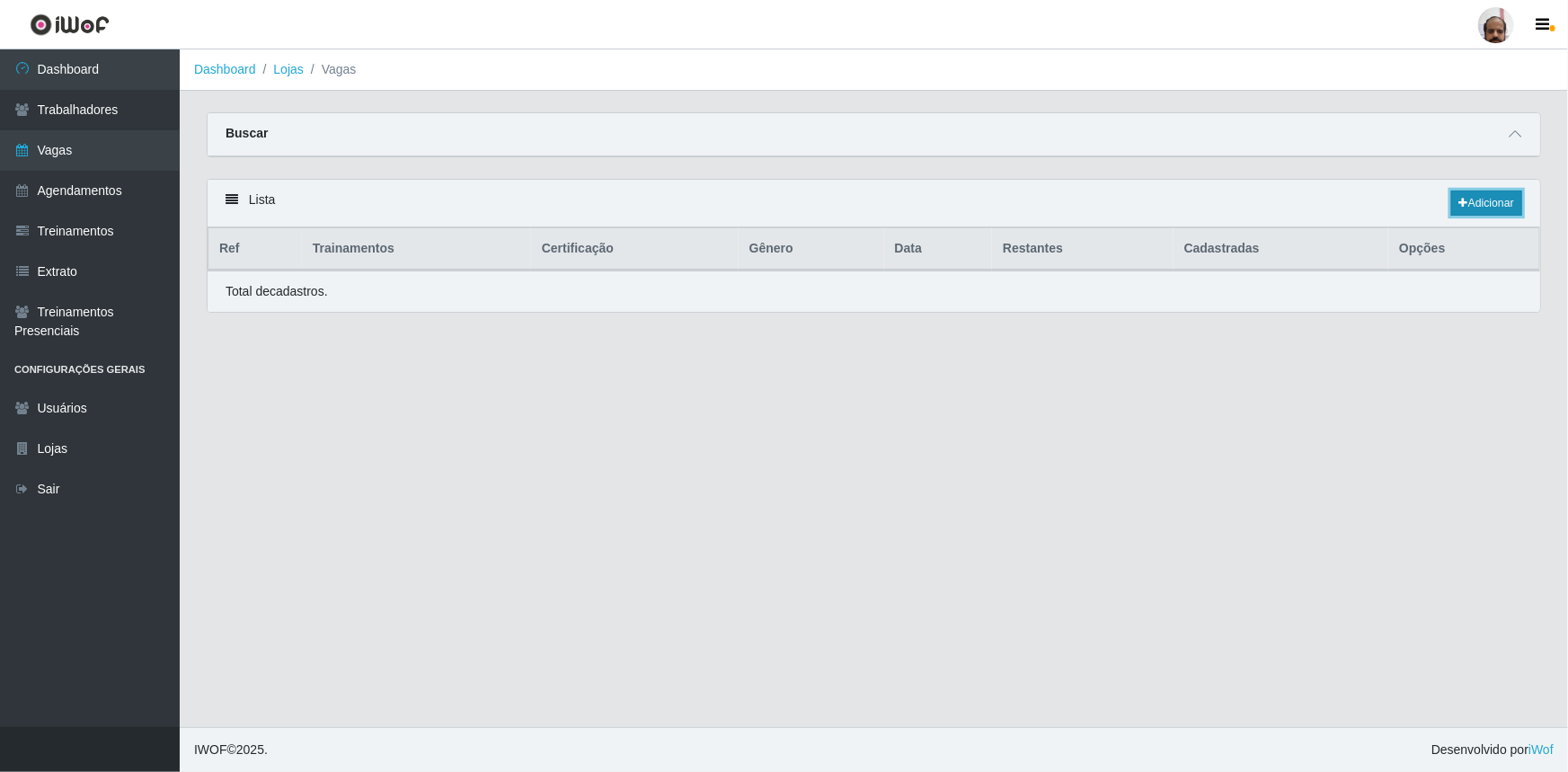
click at [1499, 205] on link "Adicionar" at bounding box center [1487, 203] width 71 height 26
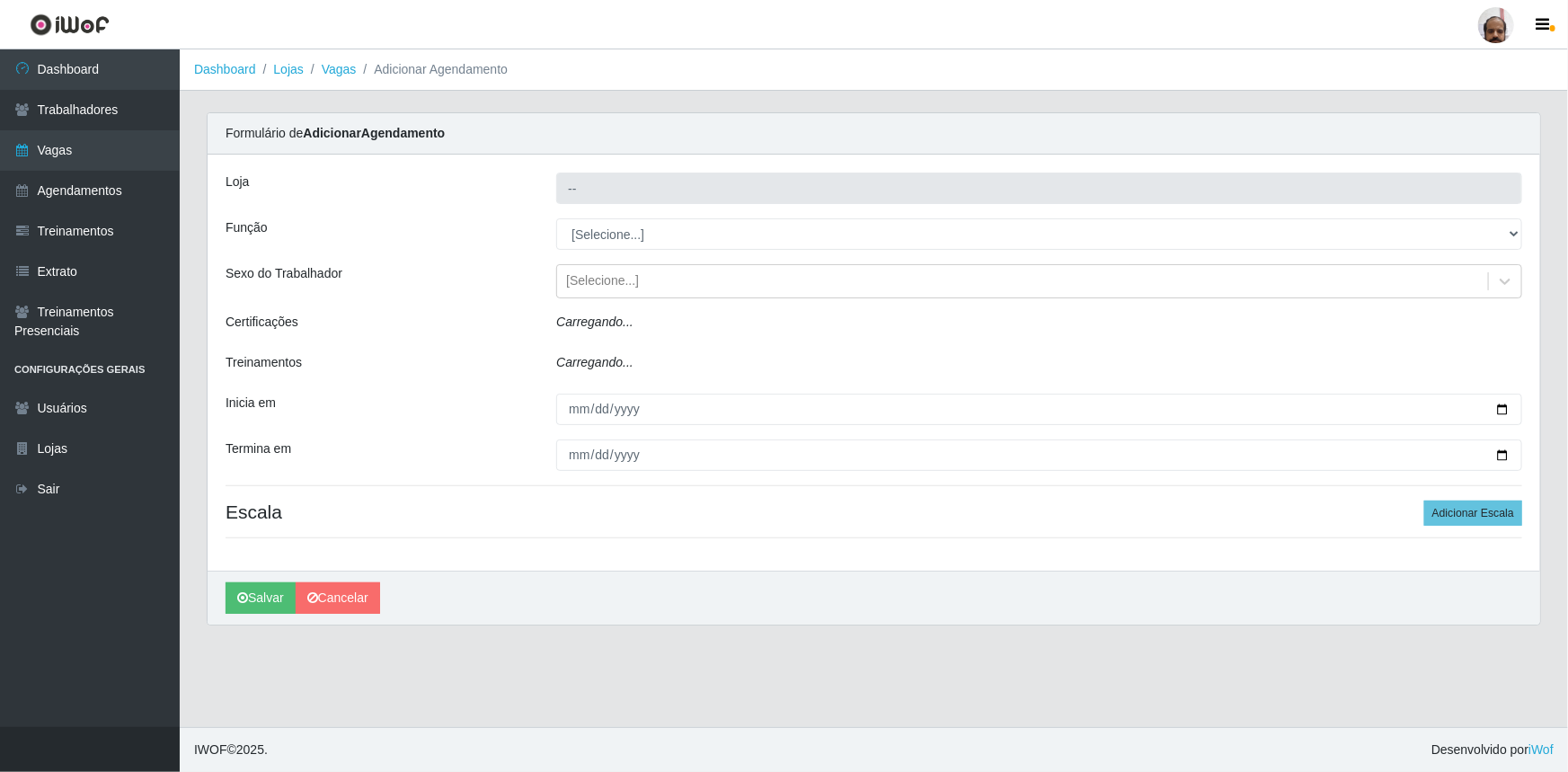
type input "[PERSON_NAME] - Loja 05"
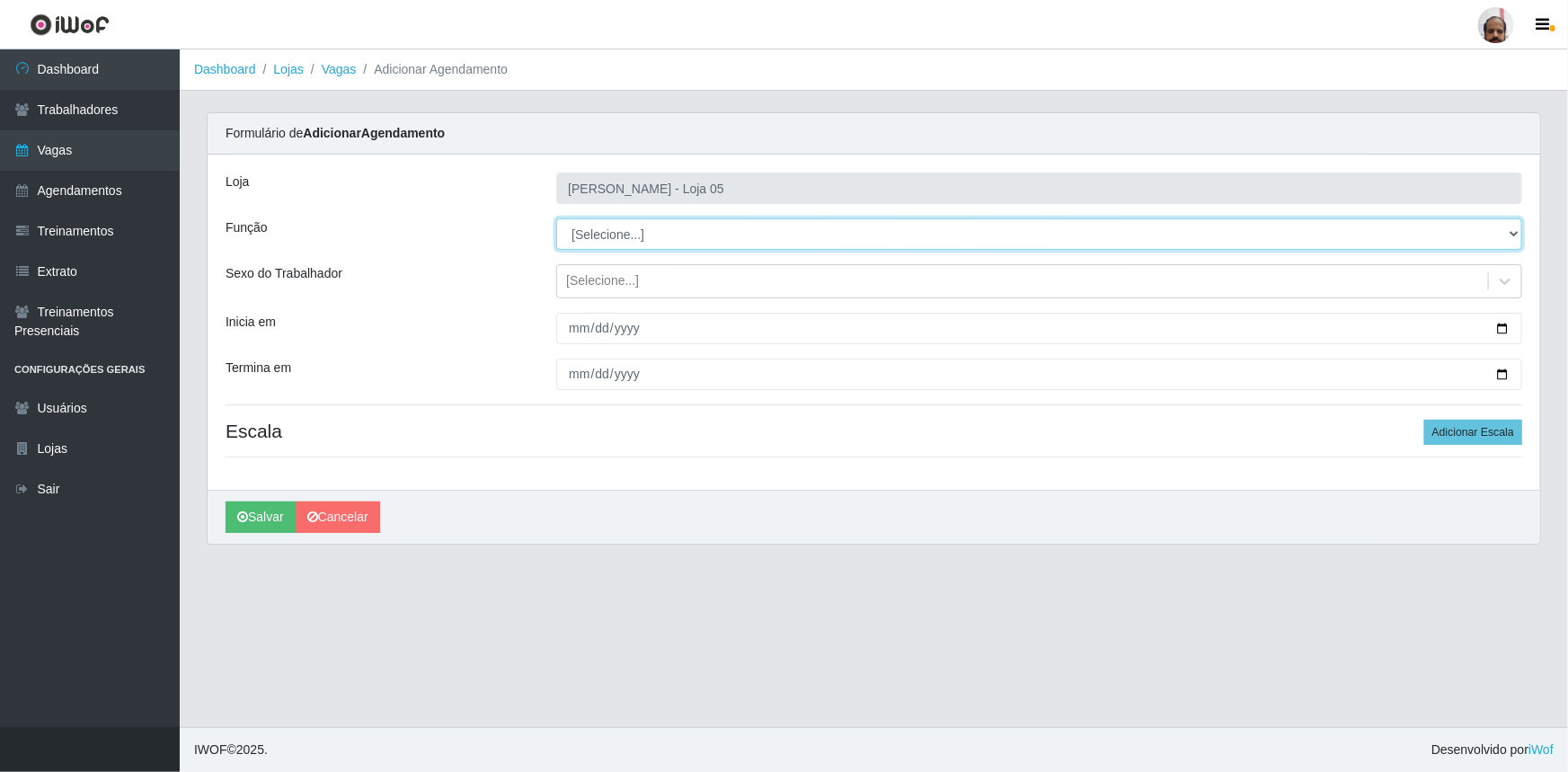
drag, startPoint x: 1510, startPoint y: 232, endPoint x: 1497, endPoint y: 247, distance: 19.8
click at [1510, 232] on select "[Selecione...] ASG ASG + ASG ++ Auxiliar de Depósito Auxiliar de Depósito + Aux…" at bounding box center [1039, 234] width 966 height 31
select select "4"
click at [556, 219] on select "[Selecione...] ASG ASG + ASG ++ Auxiliar de Depósito Auxiliar de Depósito + Aux…" at bounding box center [1039, 234] width 966 height 31
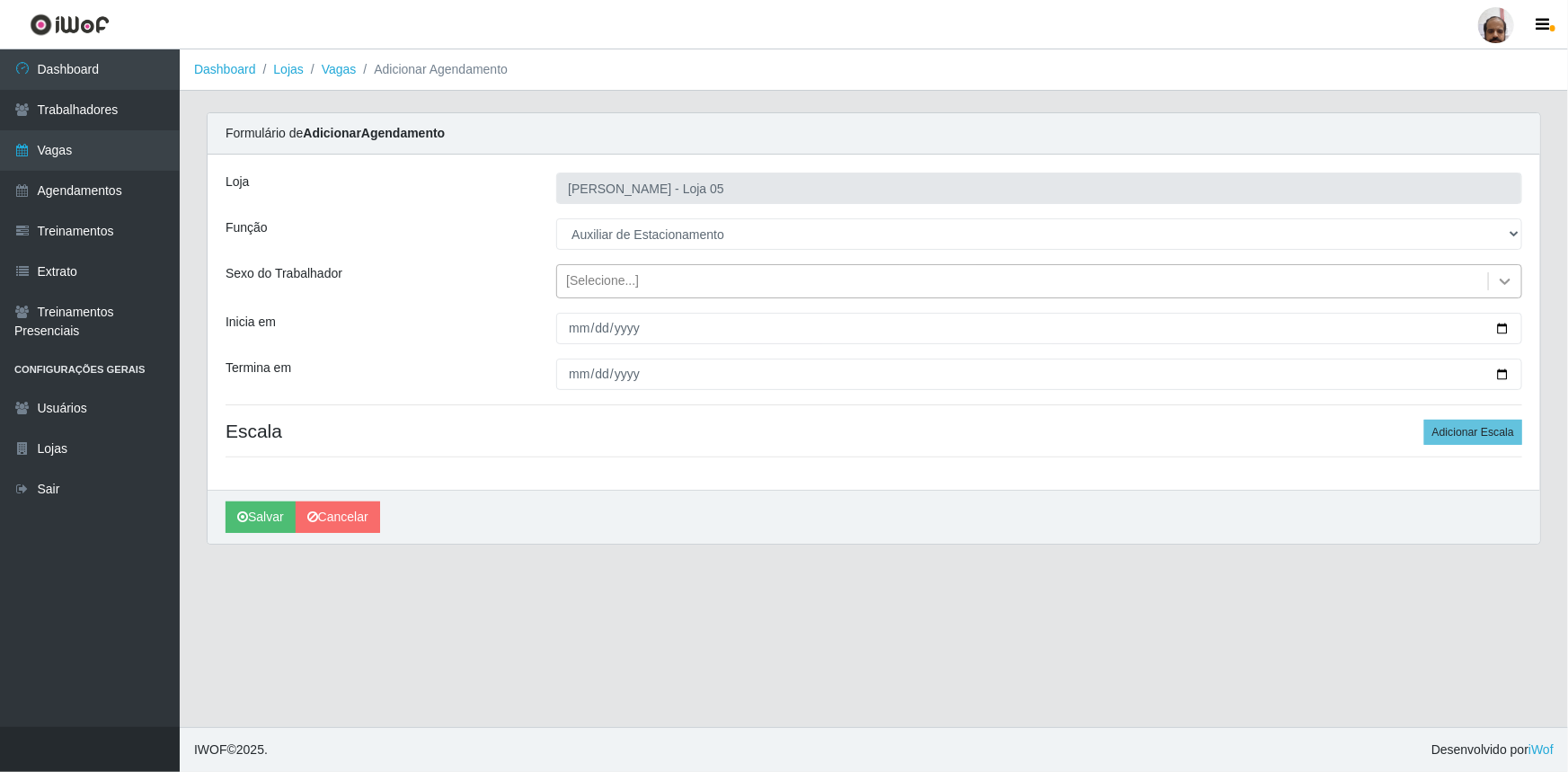
click at [1501, 287] on icon at bounding box center [1505, 281] width 18 height 18
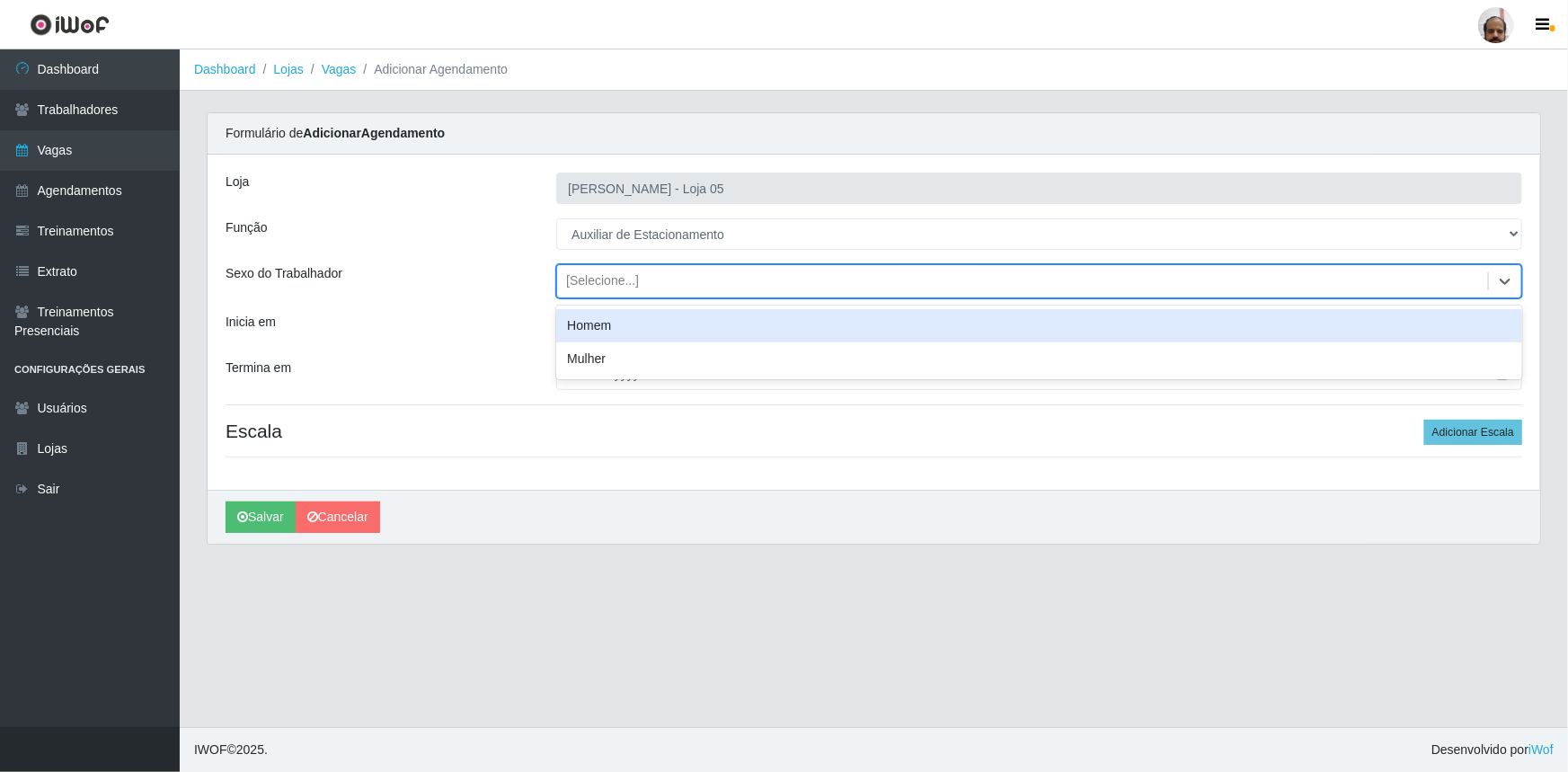
click at [732, 332] on div "Homem" at bounding box center [1039, 325] width 966 height 33
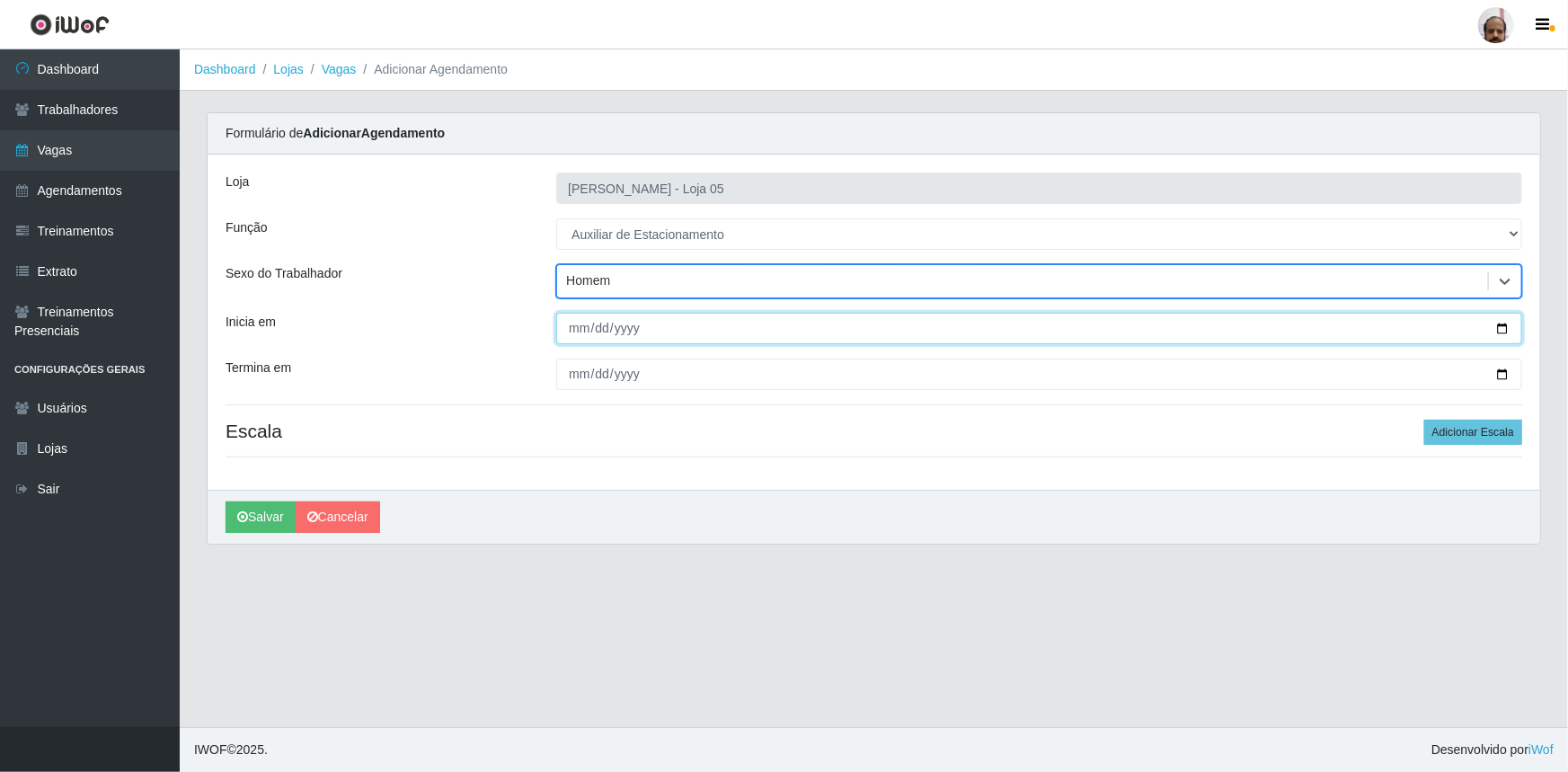
click at [1506, 332] on input "Inicia em" at bounding box center [1039, 328] width 966 height 31
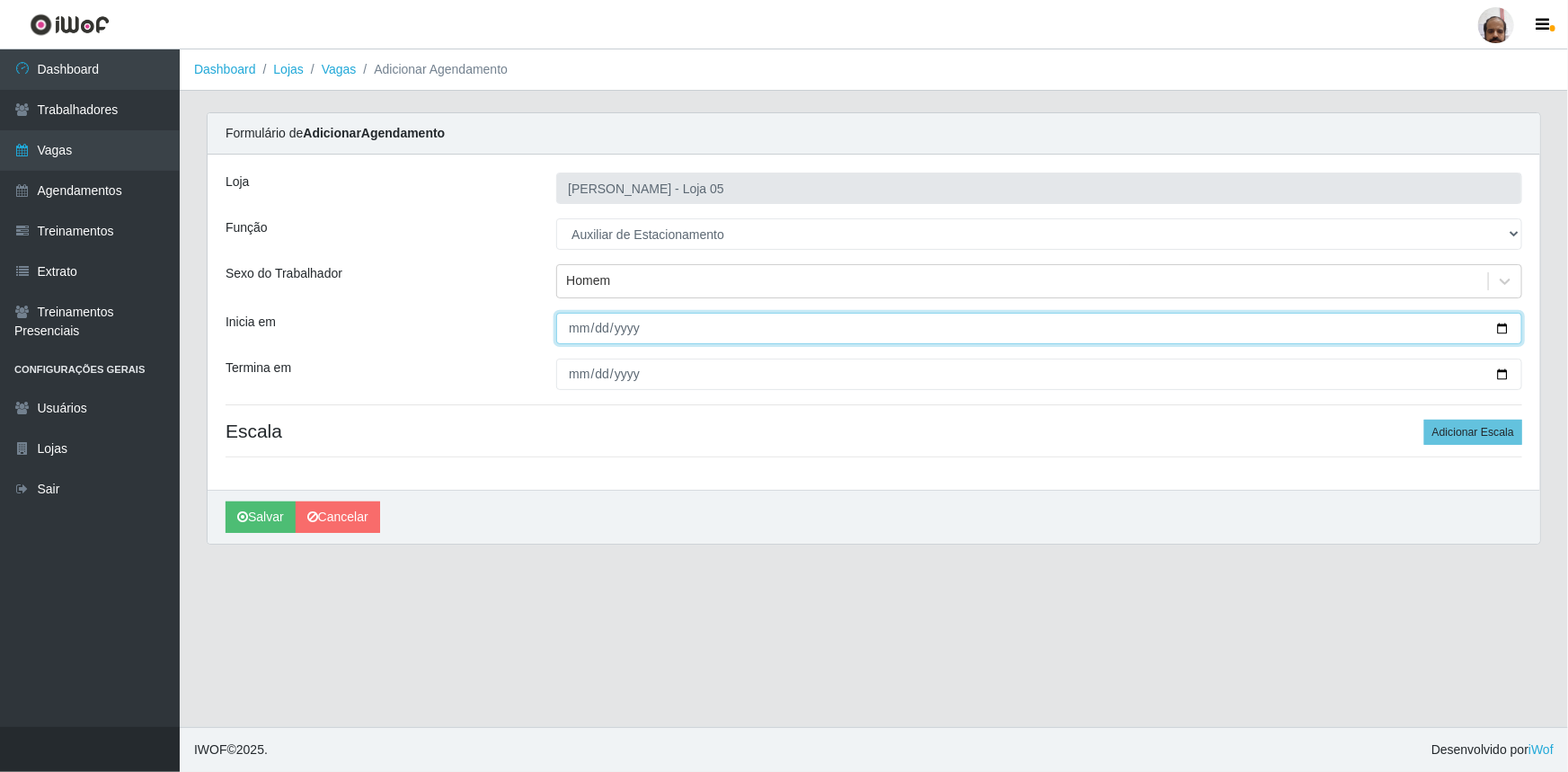
type input "2025-09-21"
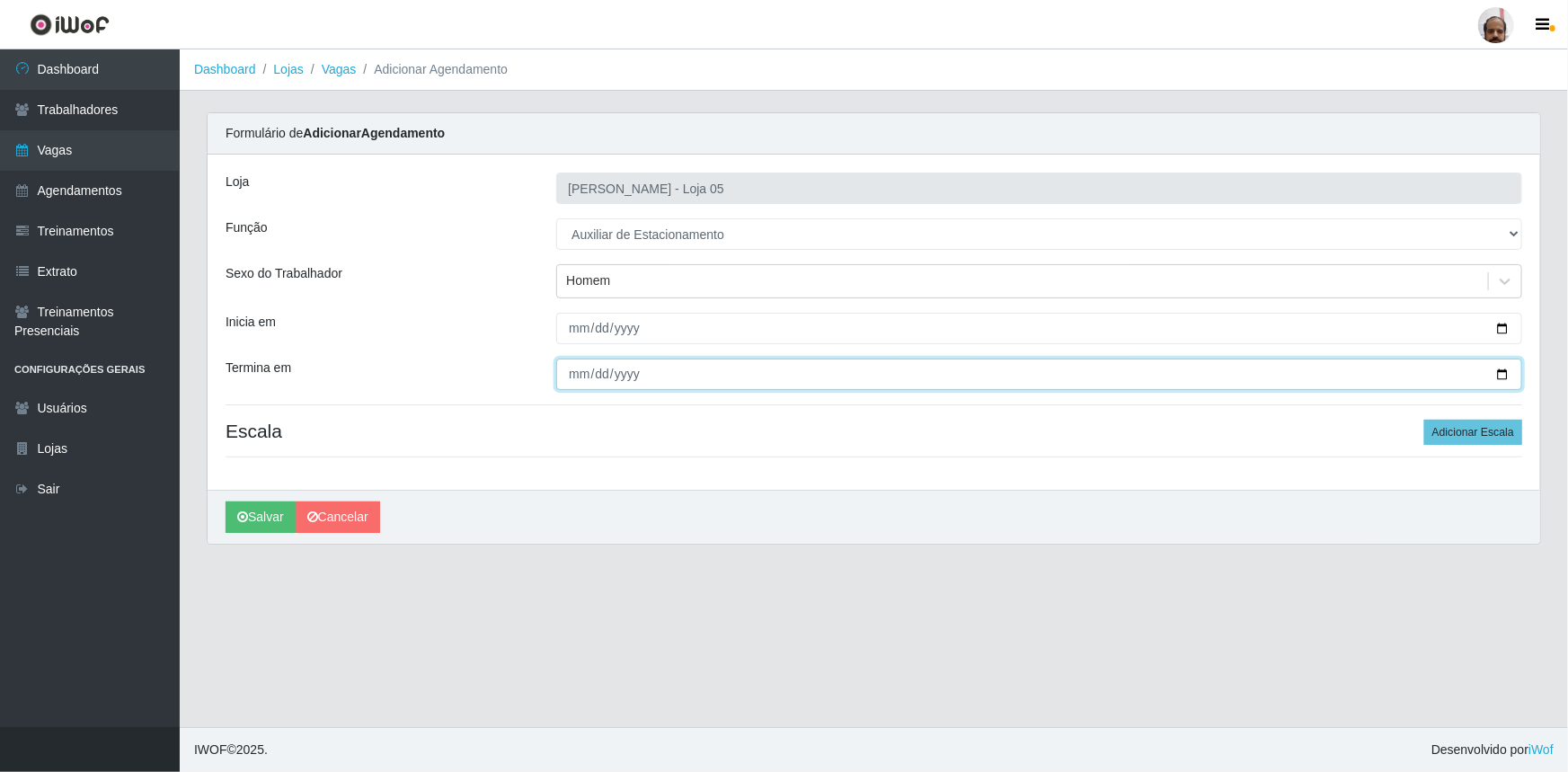
click at [1499, 378] on input "Termina em" at bounding box center [1039, 374] width 966 height 31
type input "2025-09-21"
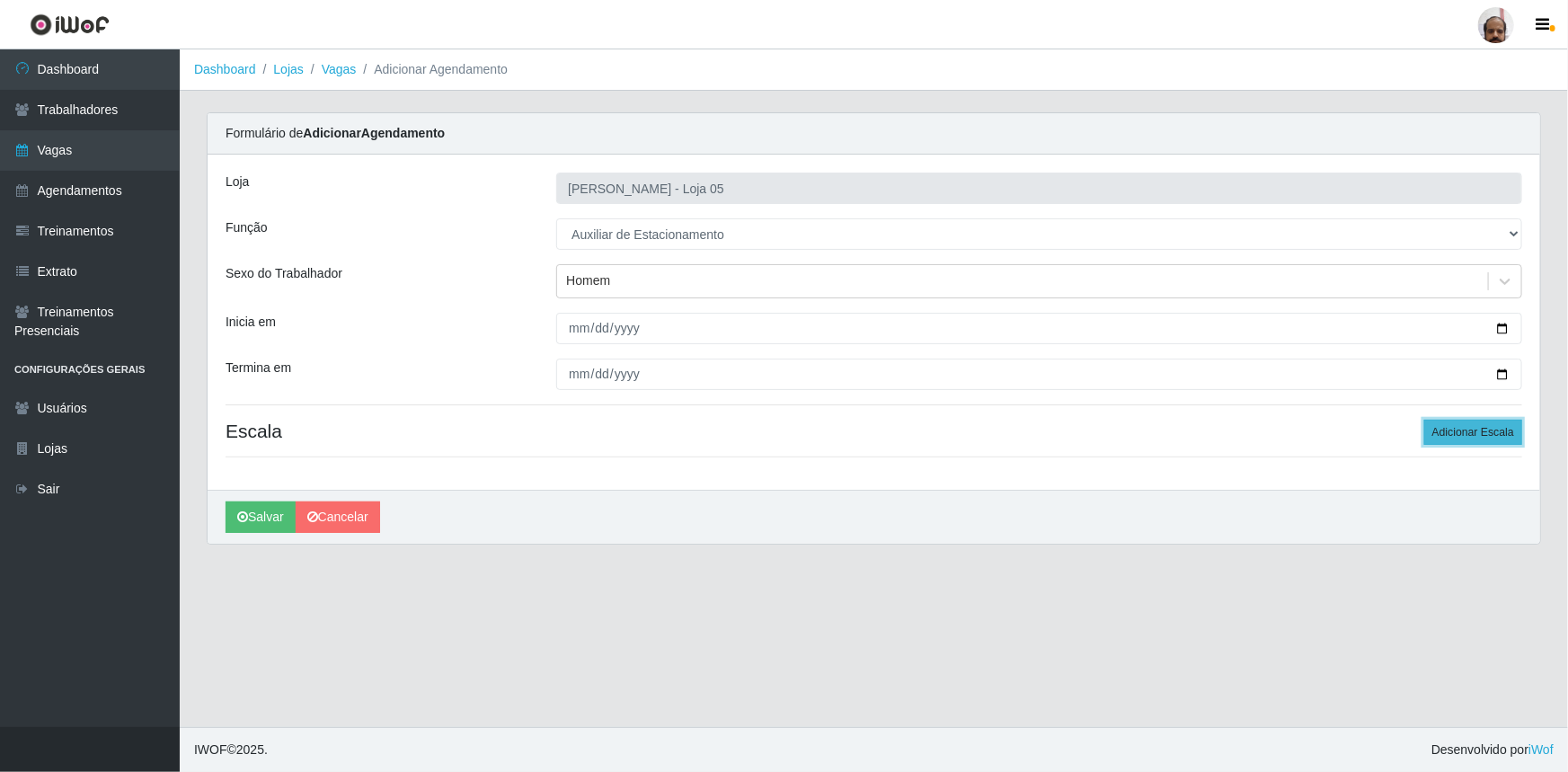
click at [1506, 438] on button "Adicionar Escala" at bounding box center [1472, 432] width 98 height 26
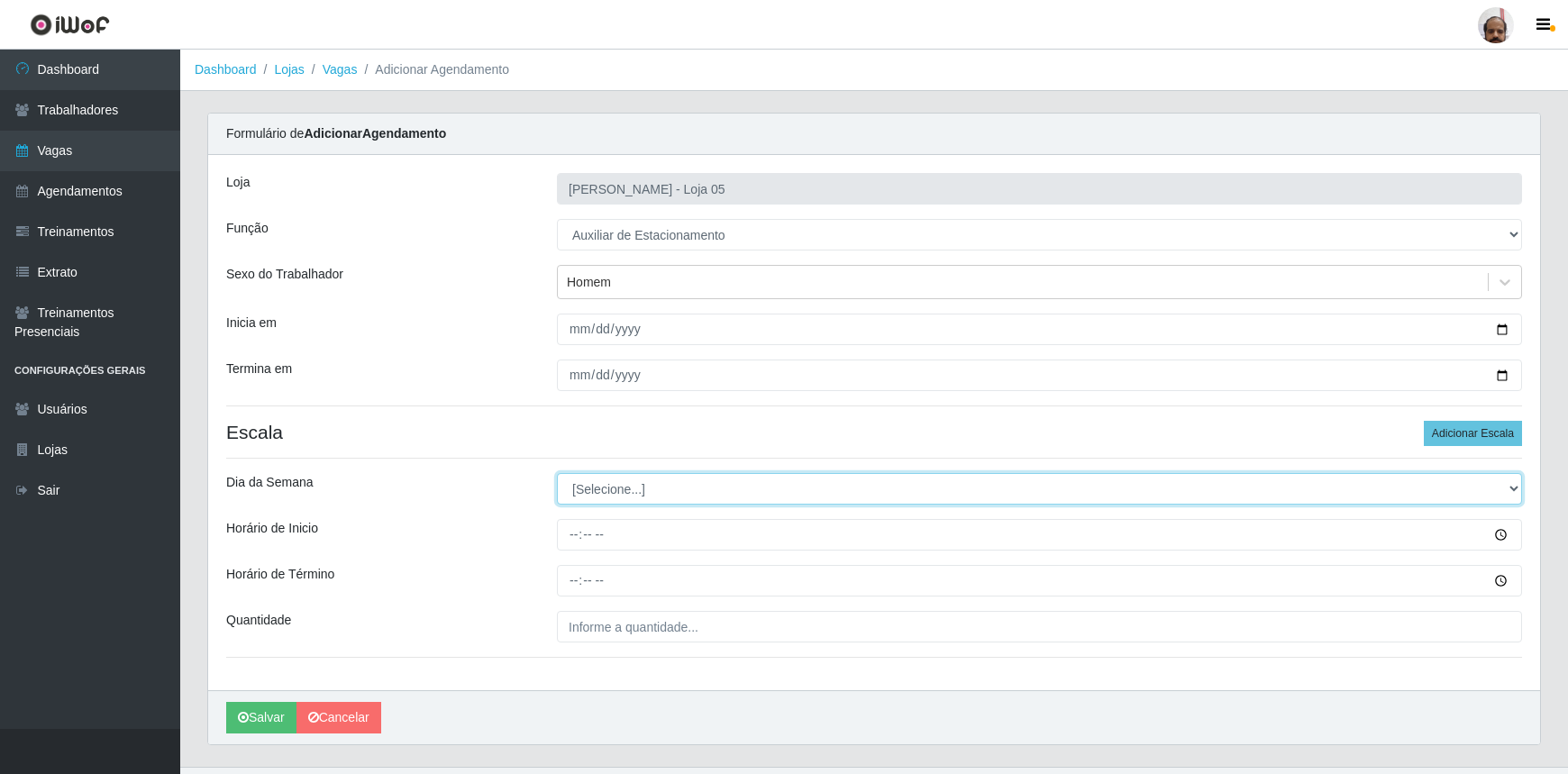
drag, startPoint x: 1513, startPoint y: 488, endPoint x: 1502, endPoint y: 489, distance: 11.0
click at [1513, 488] on select "[Selecione...] Segunda Terça Quarta Quinta Sexta Sábado Domingo" at bounding box center [1040, 488] width 965 height 31
select select "0"
click at [557, 473] on select "[Selecione...] Segunda Terça Quarta Quinta Sexta Sábado Domingo" at bounding box center [1040, 488] width 965 height 31
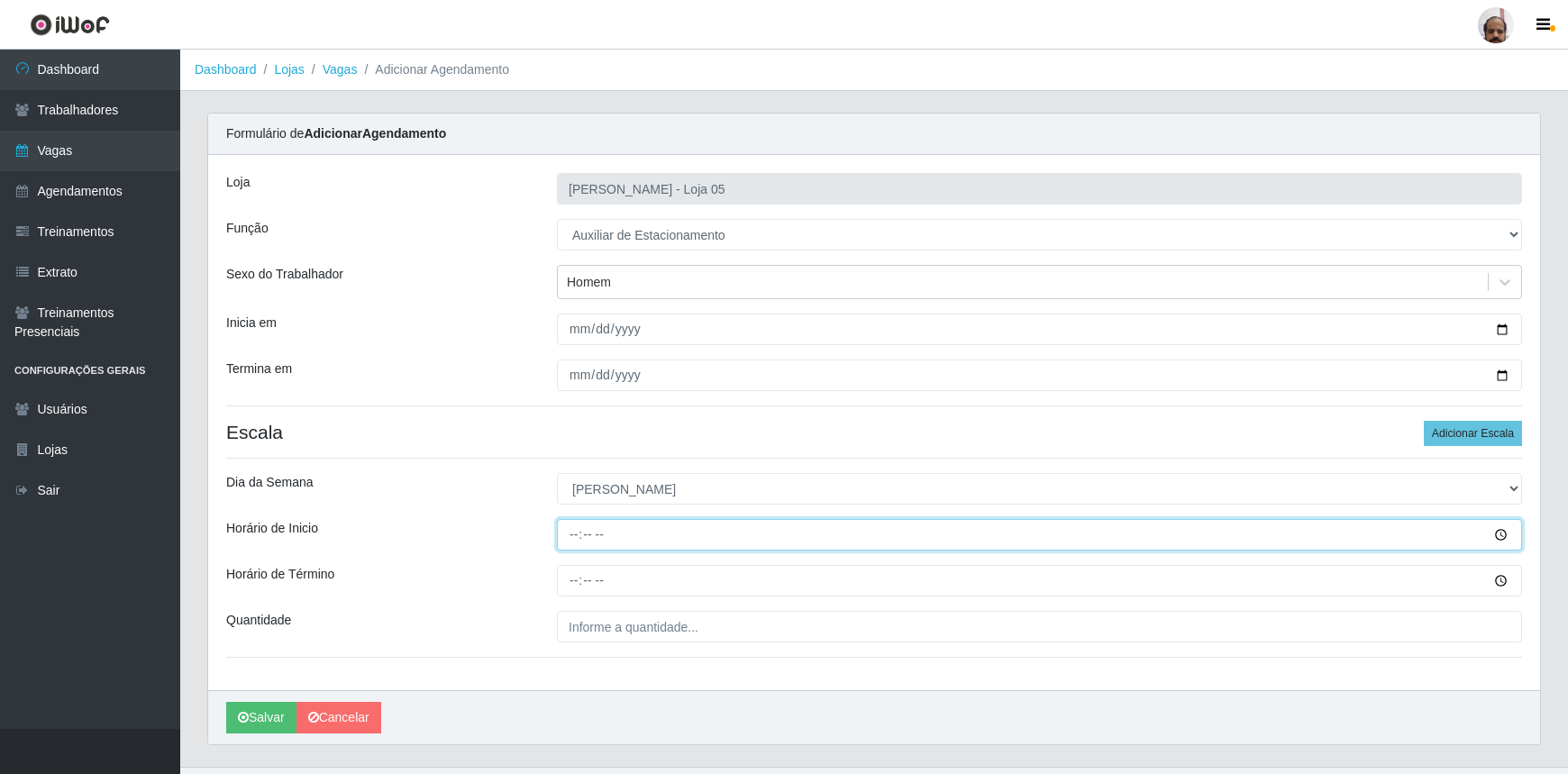
click at [575, 537] on input "Horário de Inicio" at bounding box center [1040, 535] width 965 height 31
type input "08:00"
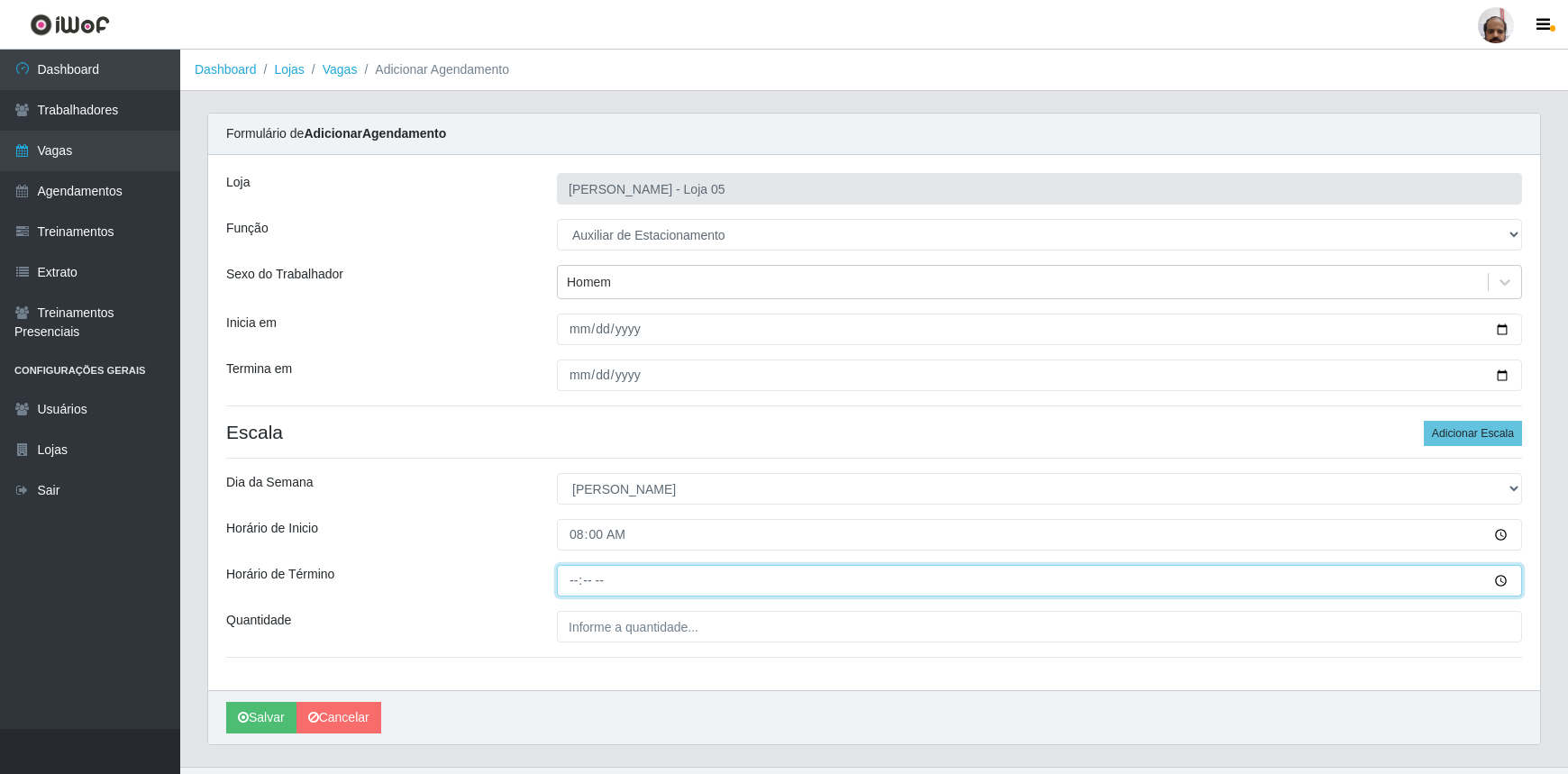
click at [565, 580] on input "Horário de Término" at bounding box center [1040, 580] width 965 height 31
type input "14:00"
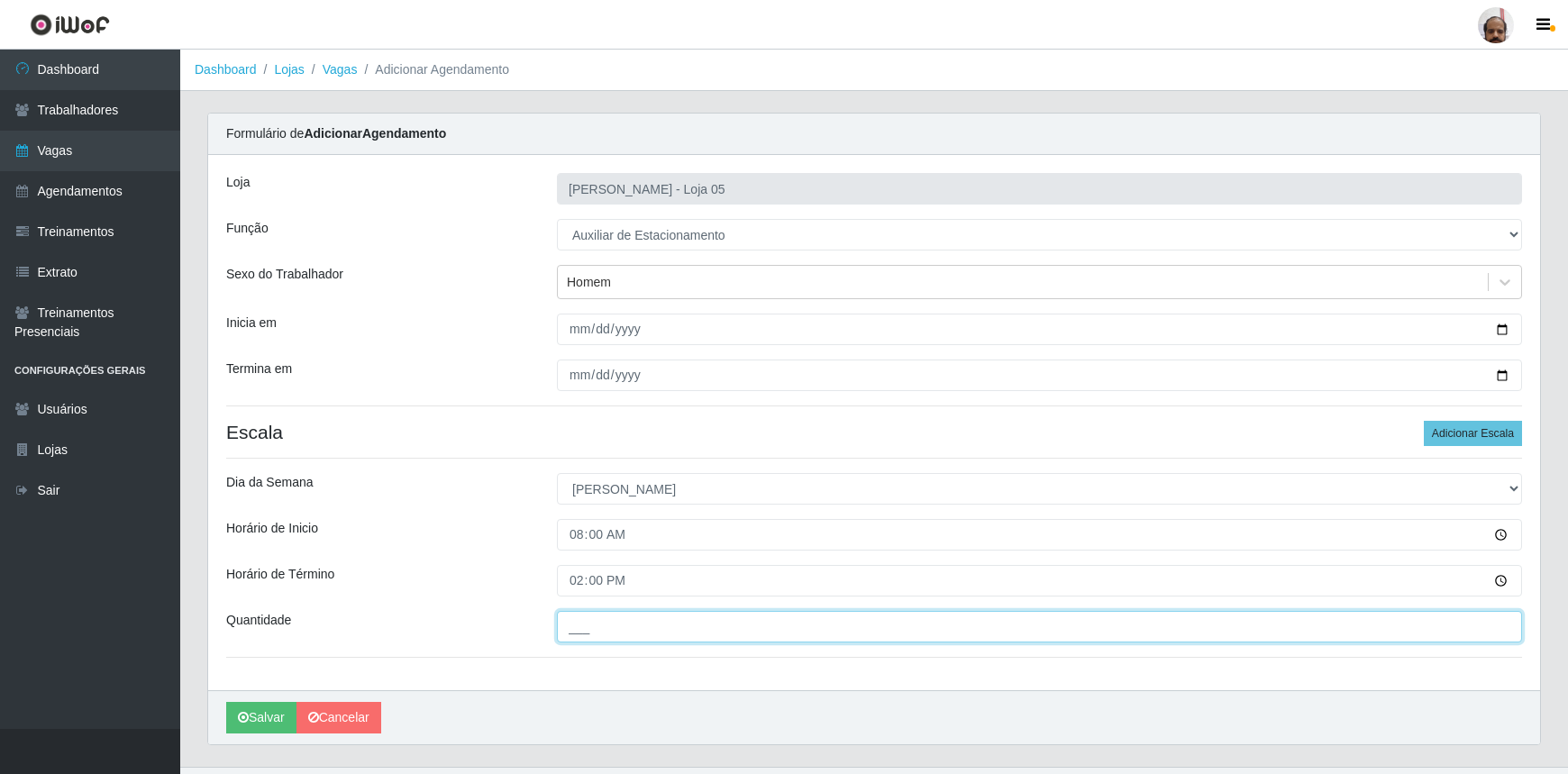
click at [589, 627] on input "___" at bounding box center [1040, 626] width 965 height 31
type input "1__"
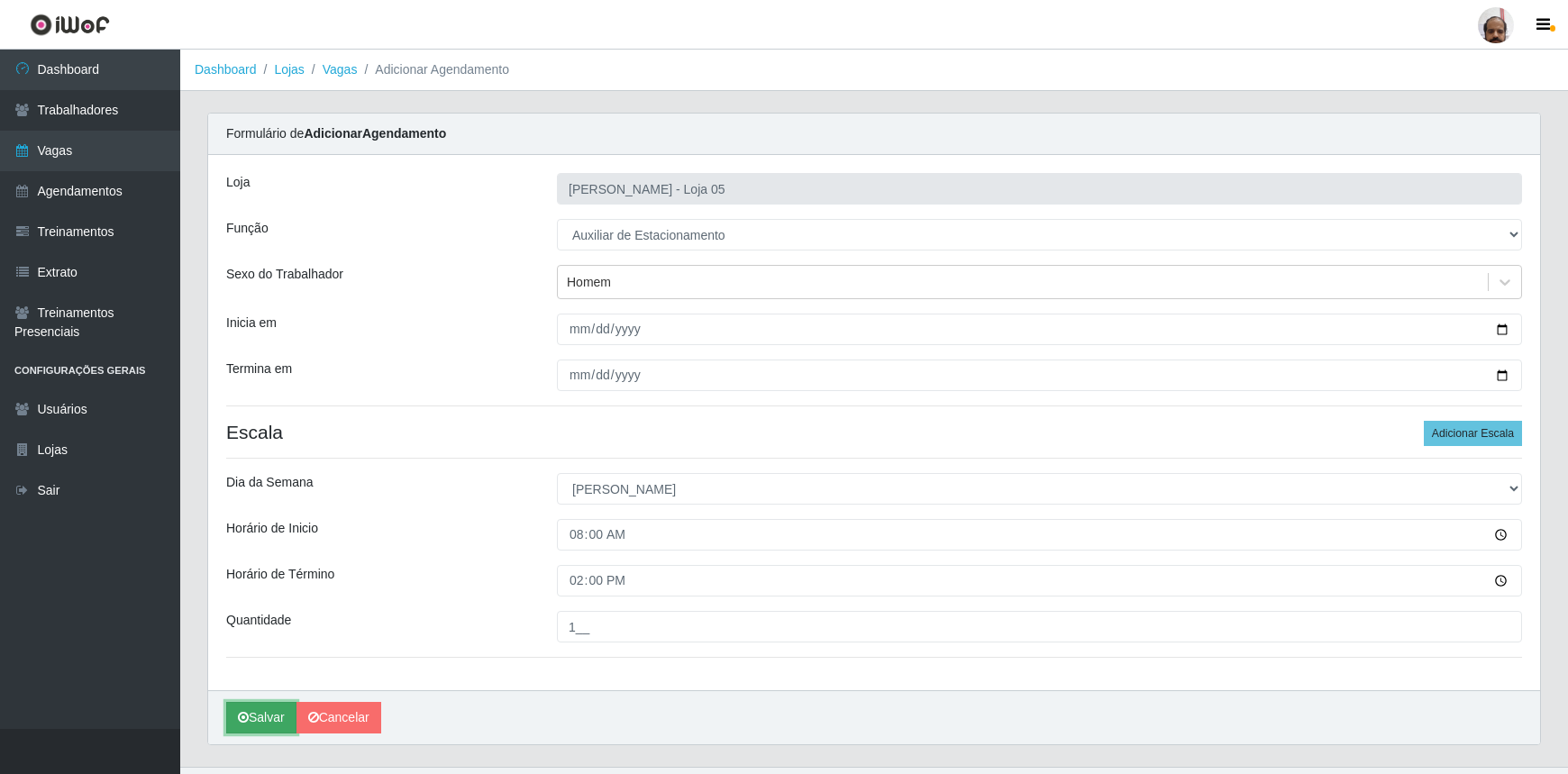
drag, startPoint x: 272, startPoint y: 714, endPoint x: 227, endPoint y: 731, distance: 48.1
click at [273, 714] on button "Salvar" at bounding box center [261, 717] width 70 height 31
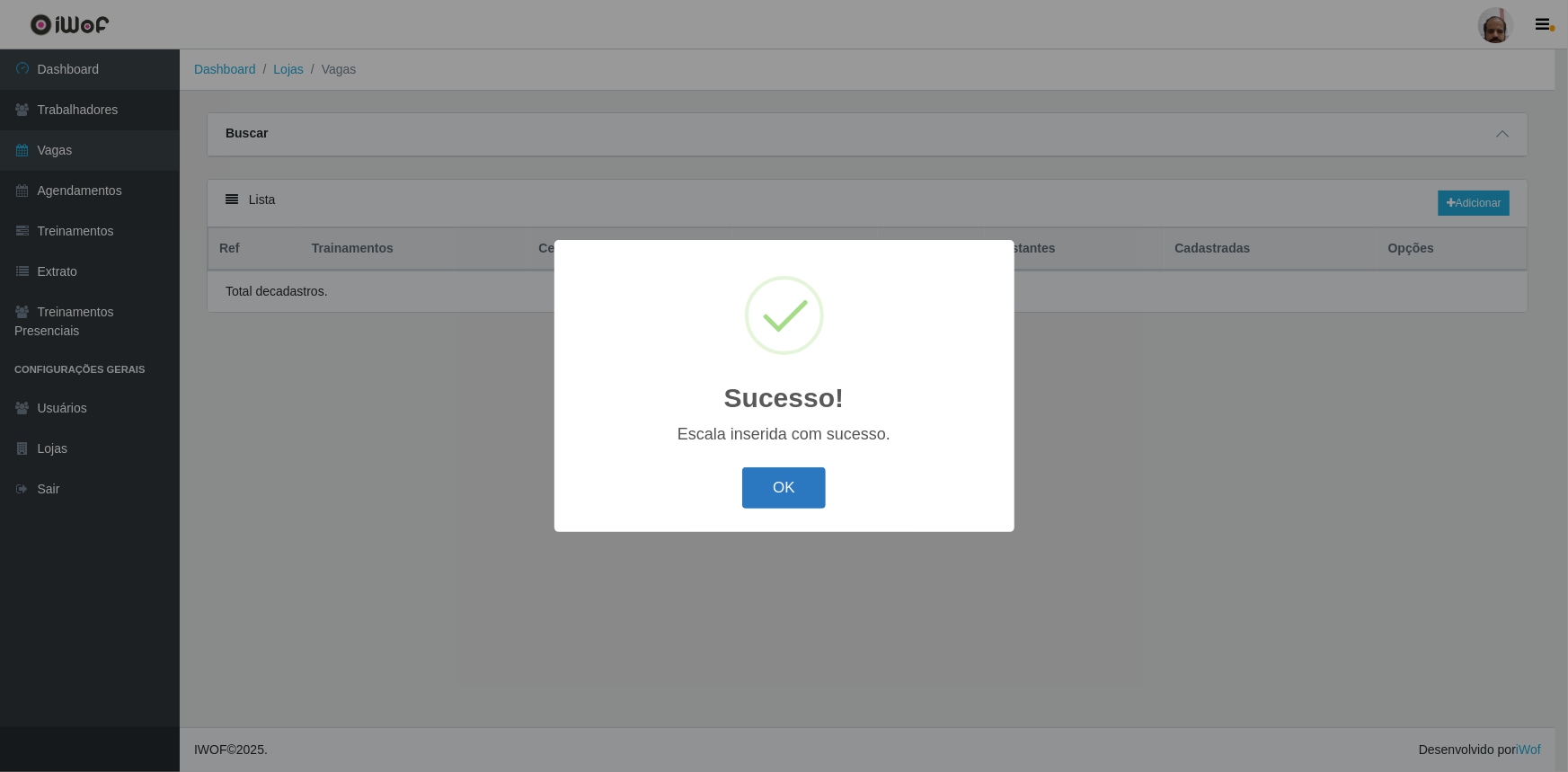
click at [792, 488] on button "OK" at bounding box center [784, 489] width 83 height 43
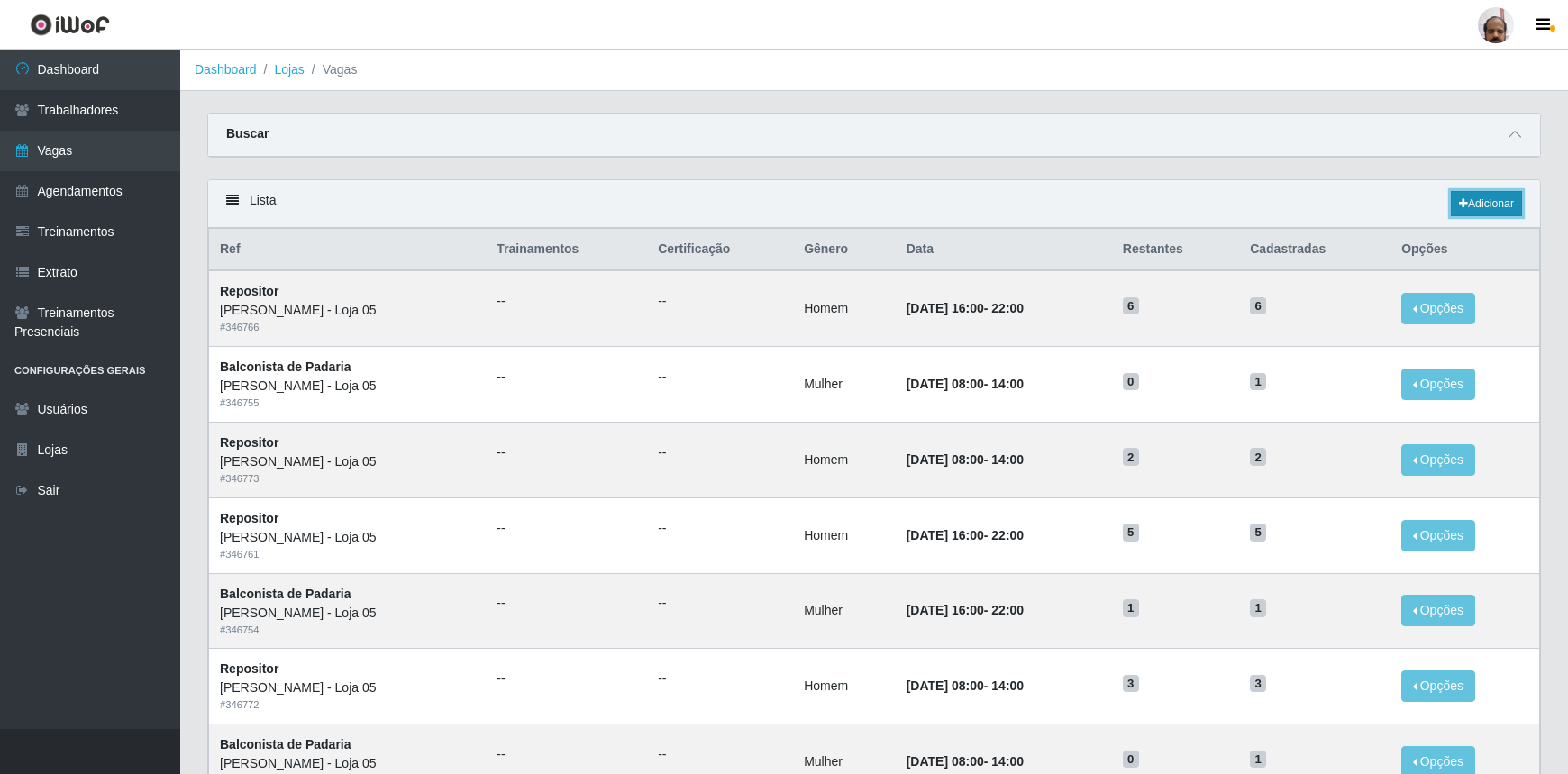
click at [1488, 198] on link "Adicionar" at bounding box center [1486, 203] width 71 height 26
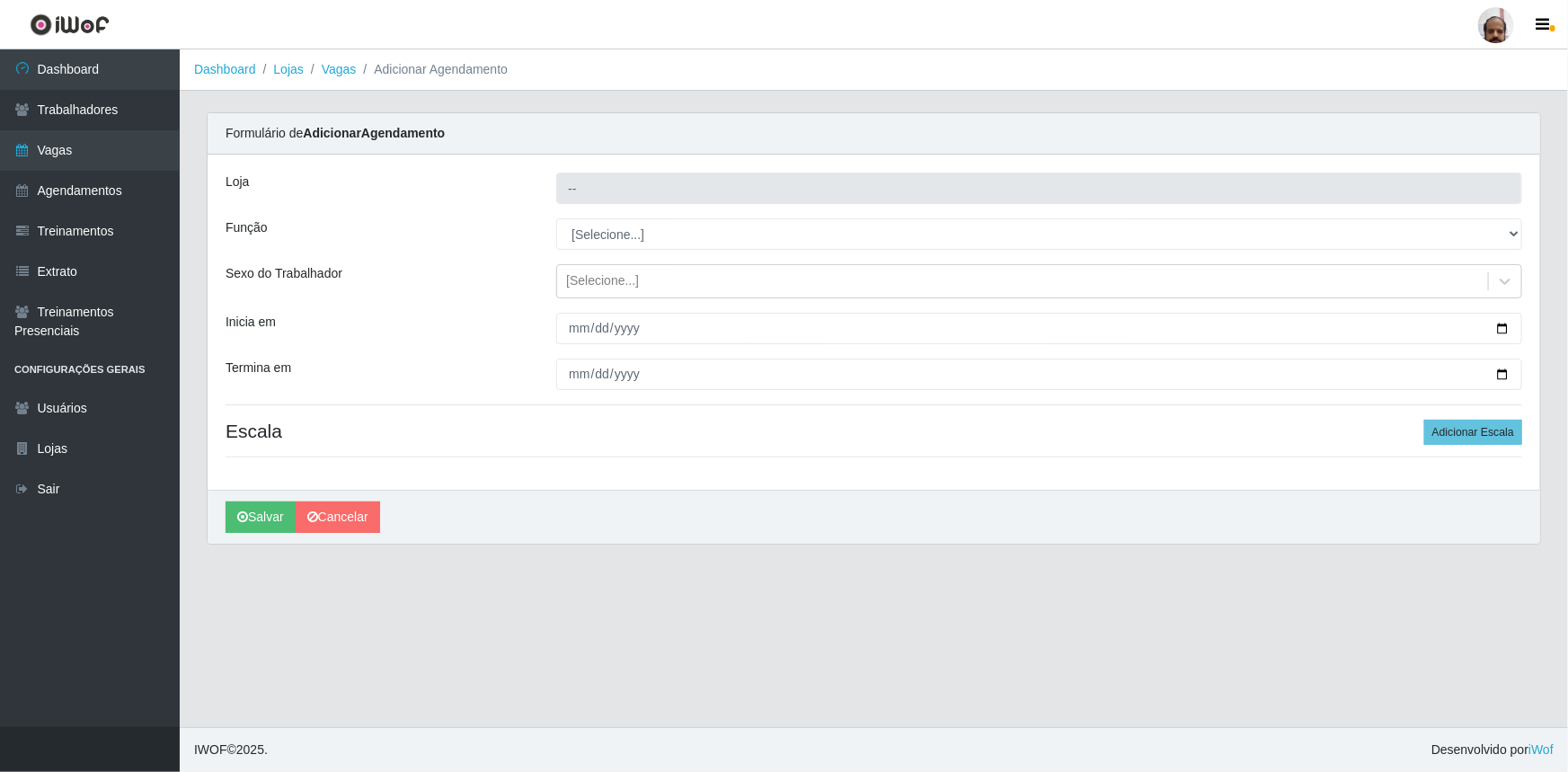
type input "[PERSON_NAME] - Loja 05"
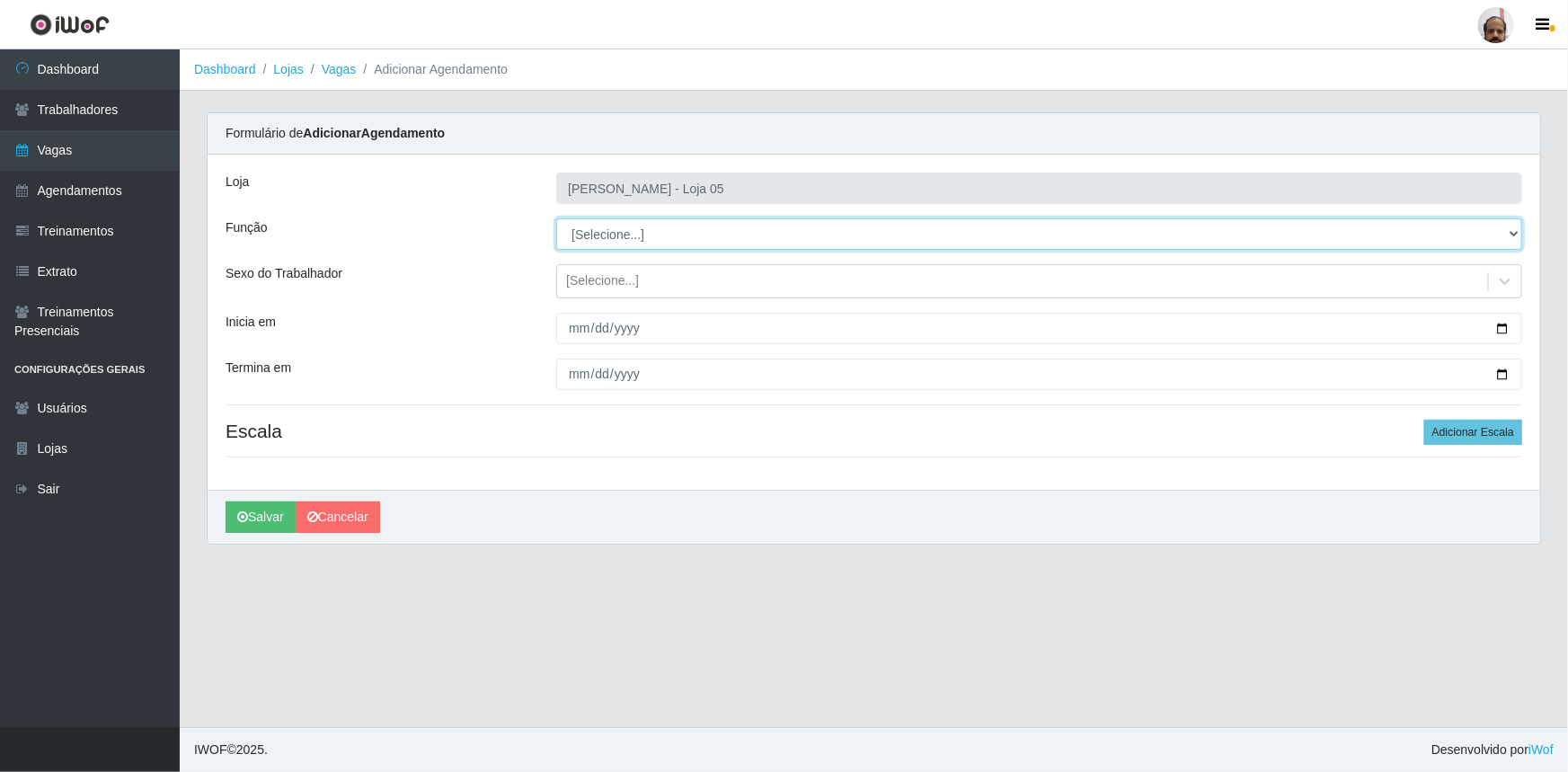
click at [1513, 230] on select "[Selecione...] ASG ASG + ASG ++ Auxiliar de Depósito Auxiliar de Depósito + Aux…" at bounding box center [1039, 234] width 966 height 31
select select "4"
click at [556, 219] on select "[Selecione...] ASG ASG + ASG ++ Auxiliar de Depósito Auxiliar de Depósito + Aux…" at bounding box center [1039, 234] width 966 height 31
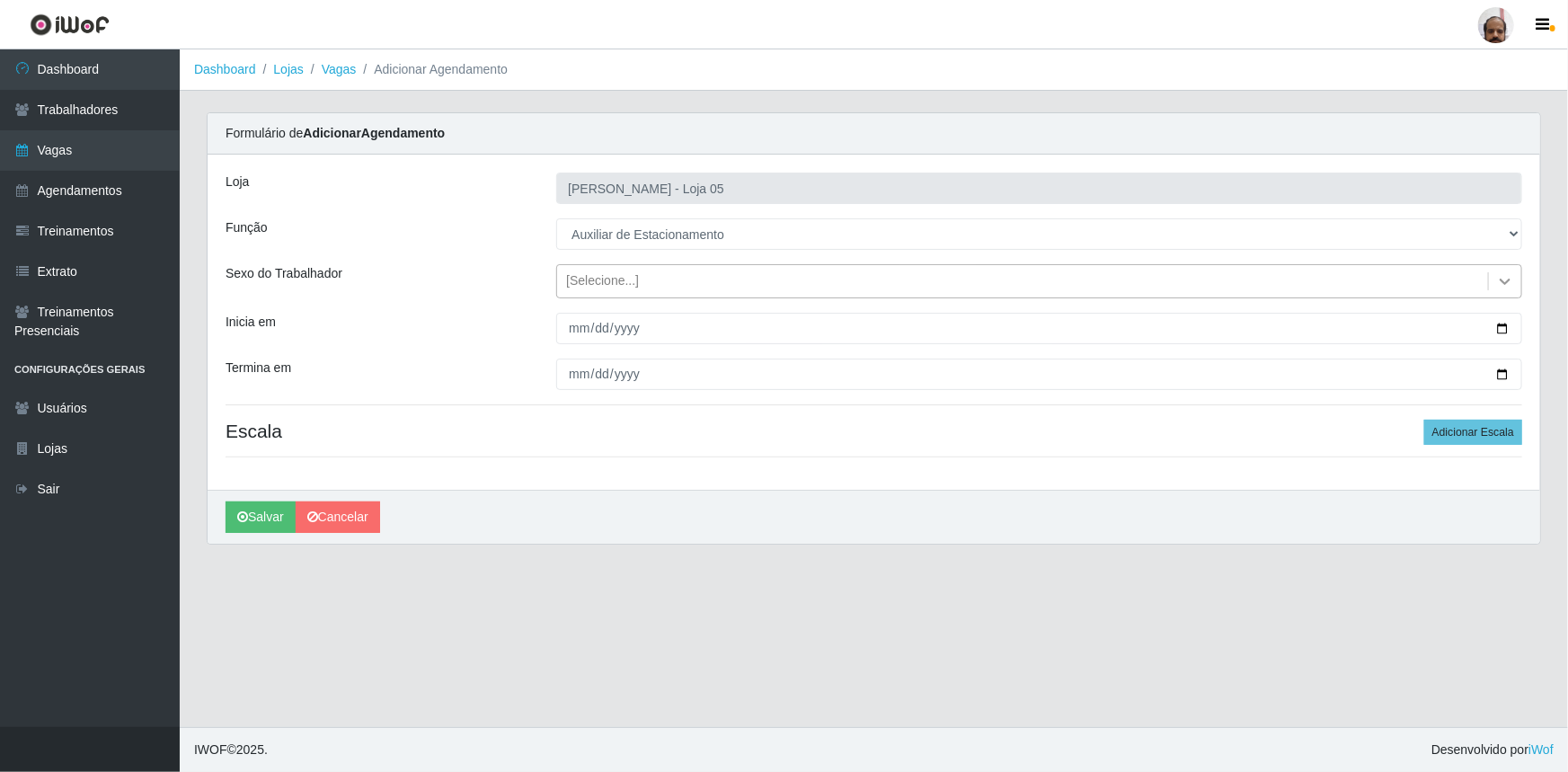
click at [1502, 283] on icon at bounding box center [1505, 281] width 18 height 18
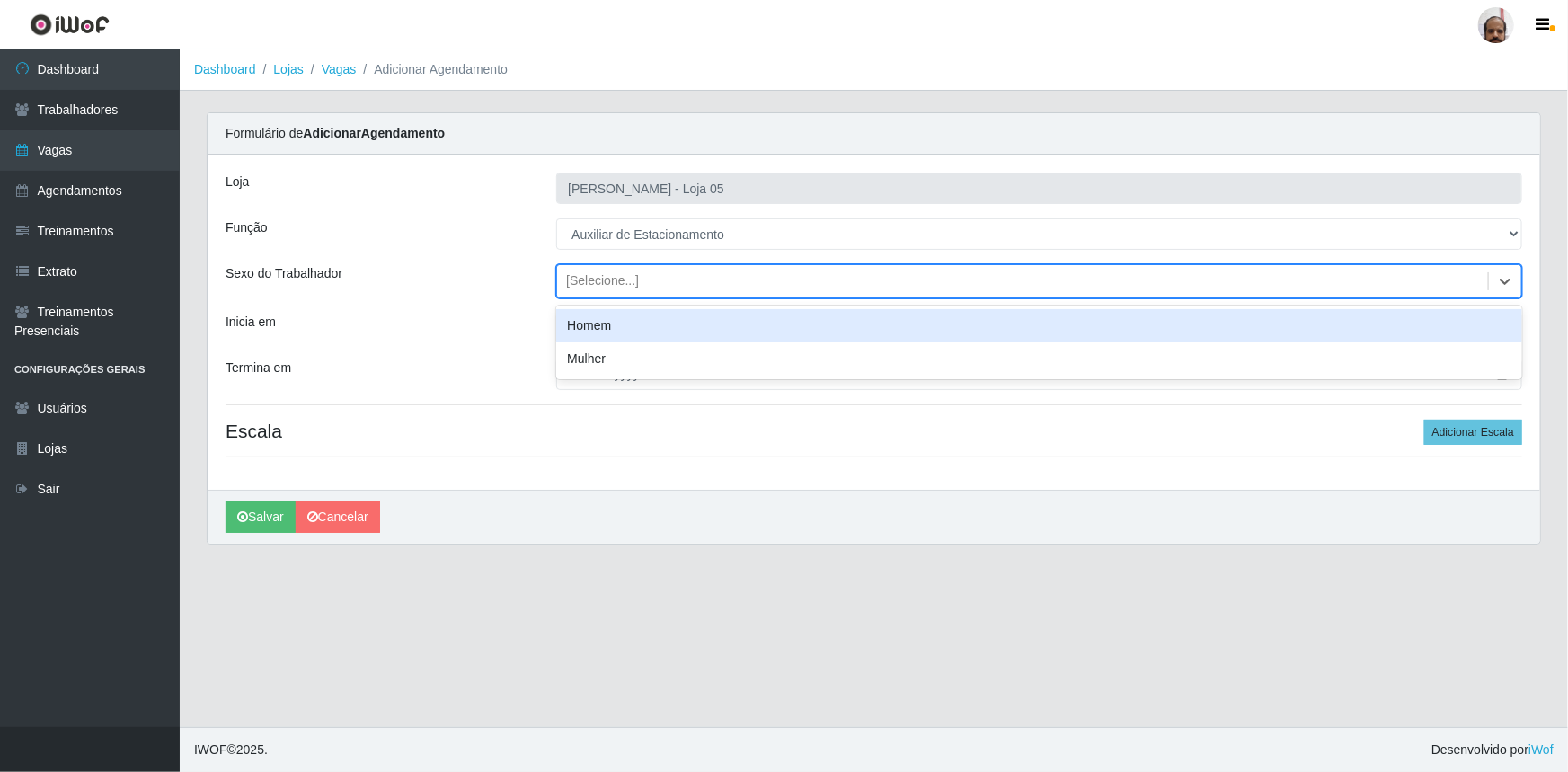
drag, startPoint x: 567, startPoint y: 324, endPoint x: 671, endPoint y: 357, distance: 109.1
click at [567, 324] on div "Homem" at bounding box center [1039, 325] width 966 height 33
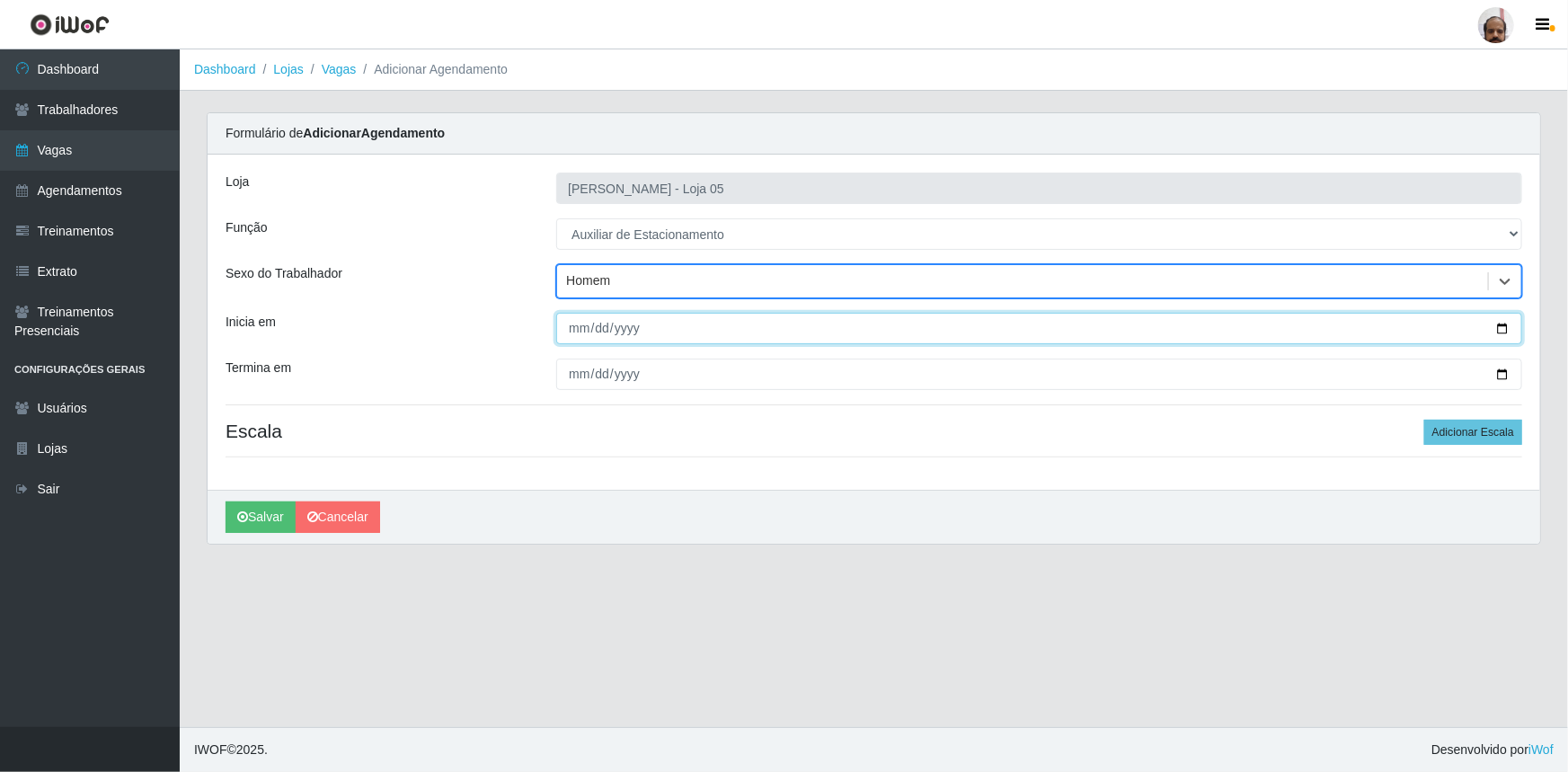
click at [1502, 330] on input "Inicia em" at bounding box center [1039, 328] width 966 height 31
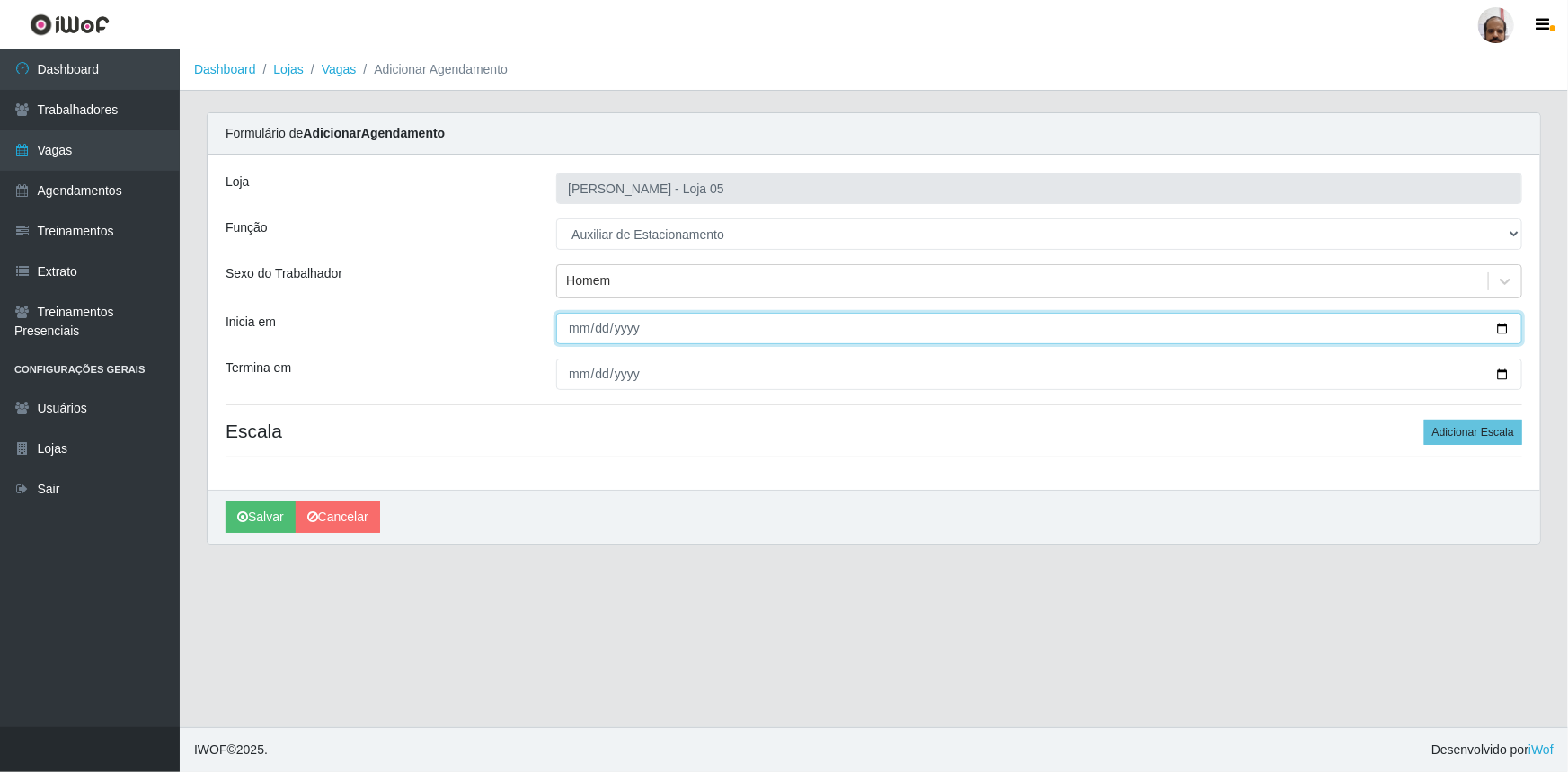
type input "2025-09-21"
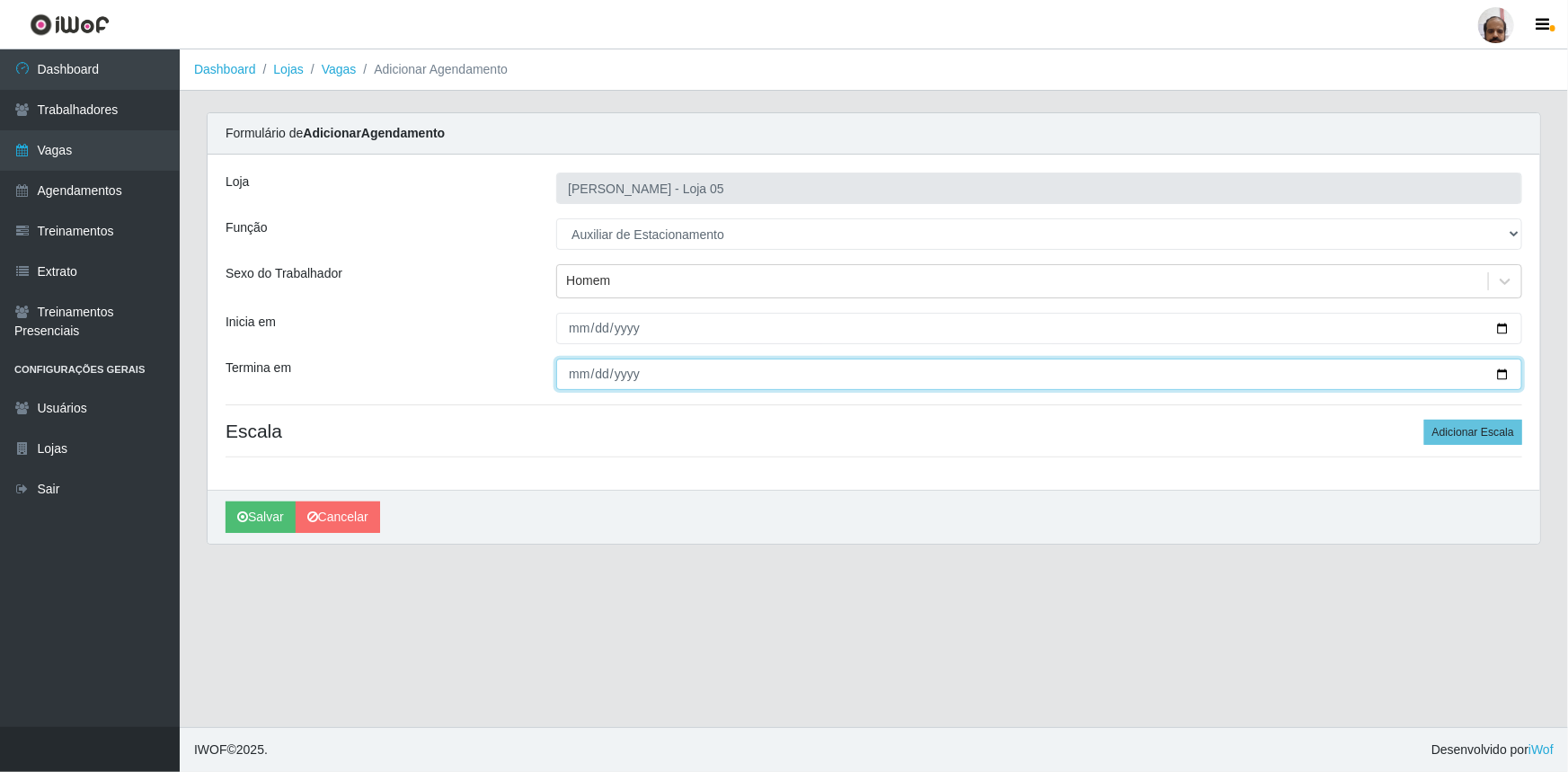
click at [1499, 371] on input "Termina em" at bounding box center [1039, 374] width 966 height 31
type input "2025-09-21"
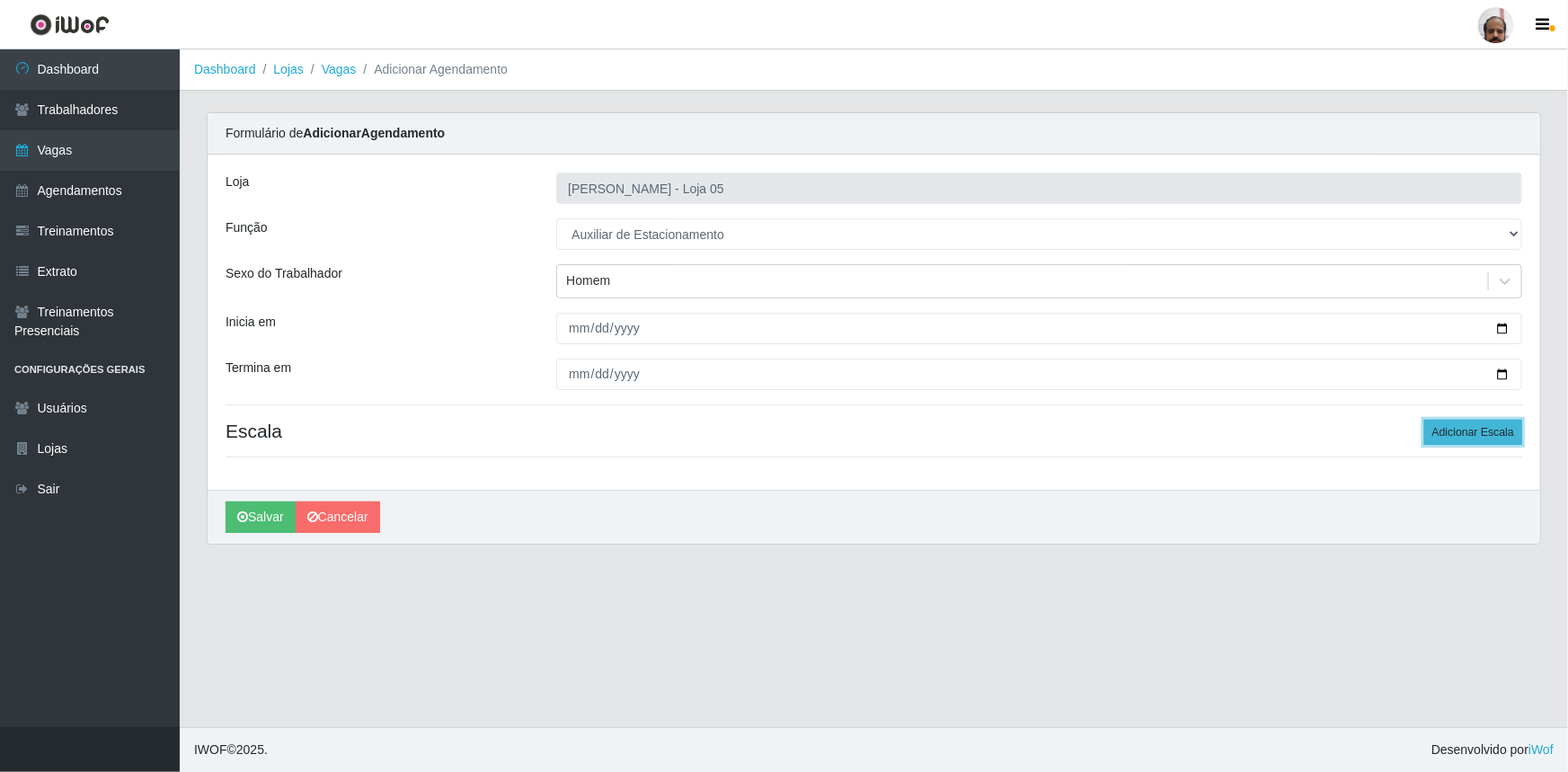
click at [1456, 425] on button "Adicionar Escala" at bounding box center [1472, 432] width 98 height 26
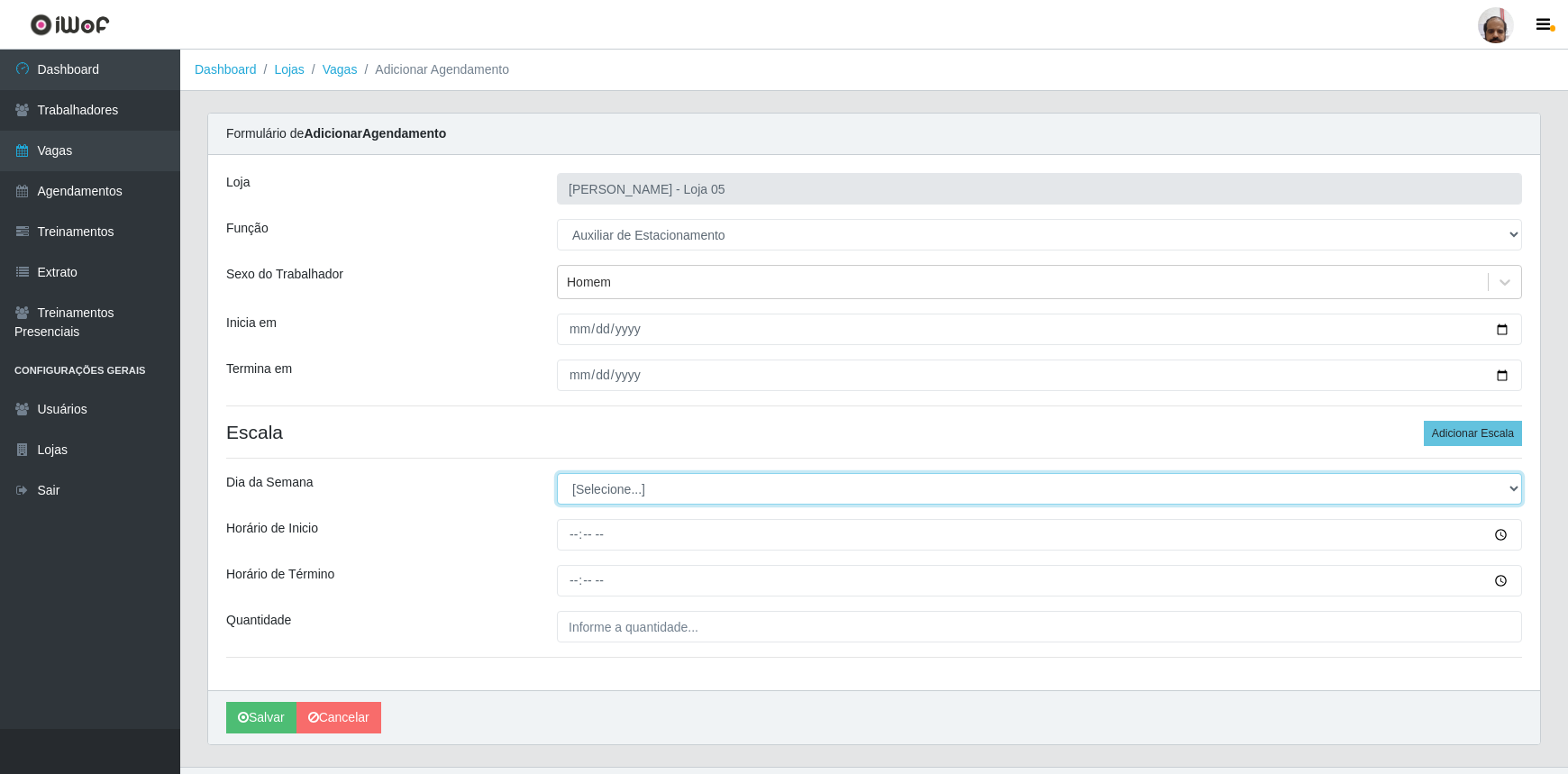
click at [1511, 484] on select "[Selecione...] Segunda Terça Quarta Quinta Sexta Sábado Domingo" at bounding box center [1040, 488] width 965 height 31
select select "0"
click at [557, 473] on select "[Selecione...] Segunda Terça Quarta Quinta Sexta Sábado Domingo" at bounding box center [1040, 488] width 965 height 31
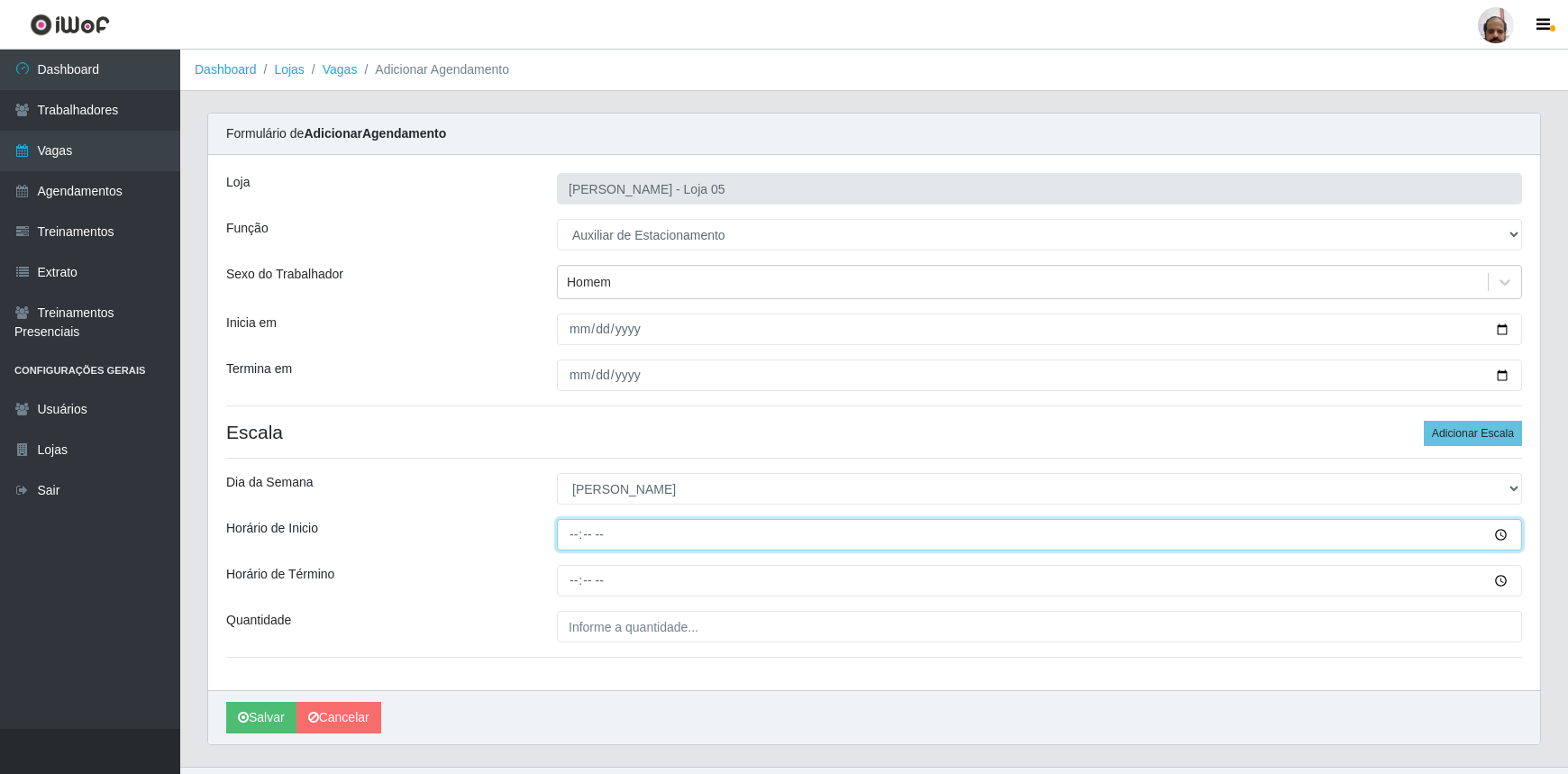
click at [573, 533] on input "Horário de Inicio" at bounding box center [1040, 535] width 965 height 31
type input "13:00"
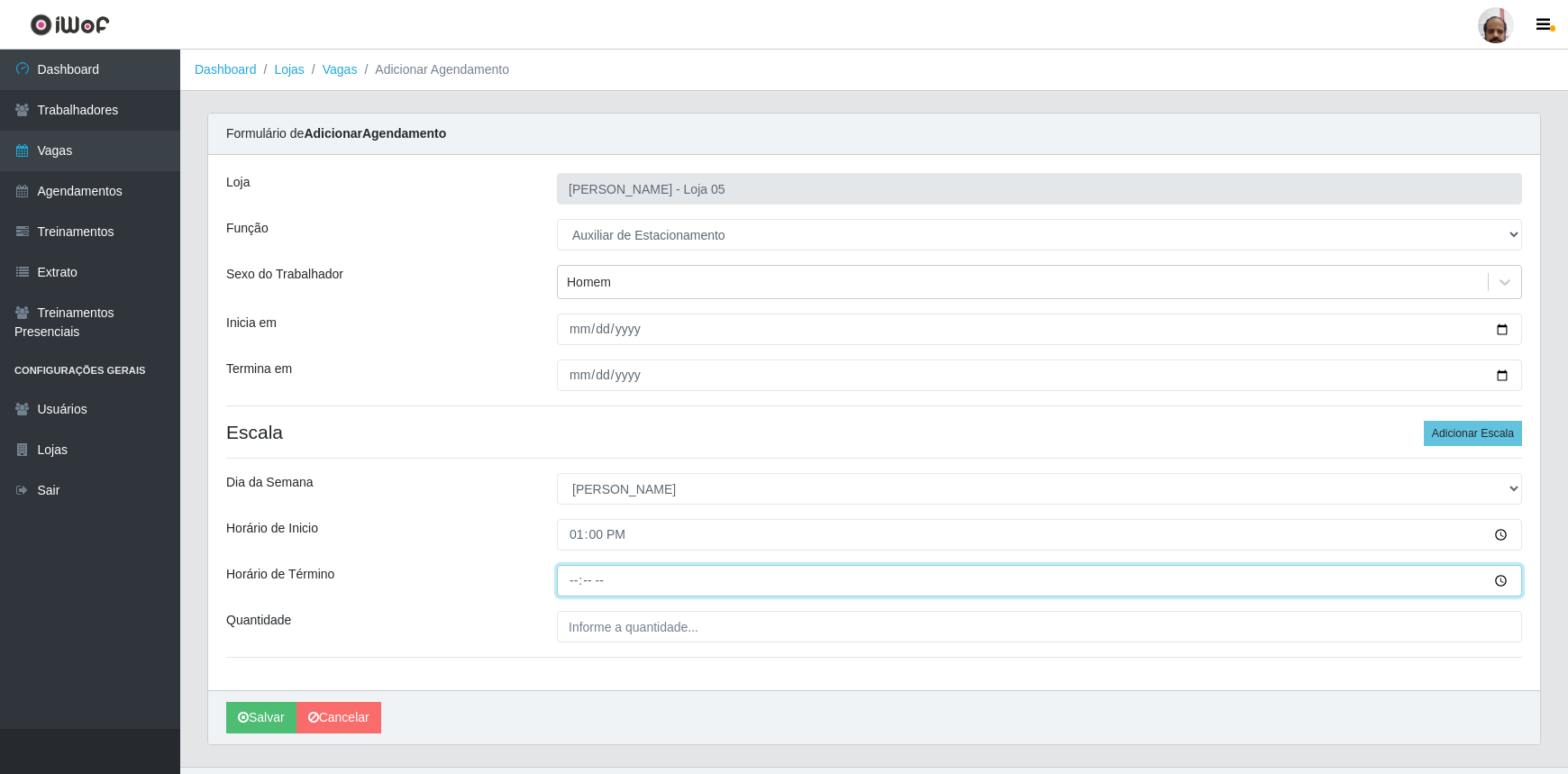
click at [572, 585] on input "Horário de Término" at bounding box center [1040, 580] width 965 height 31
type input "19:00"
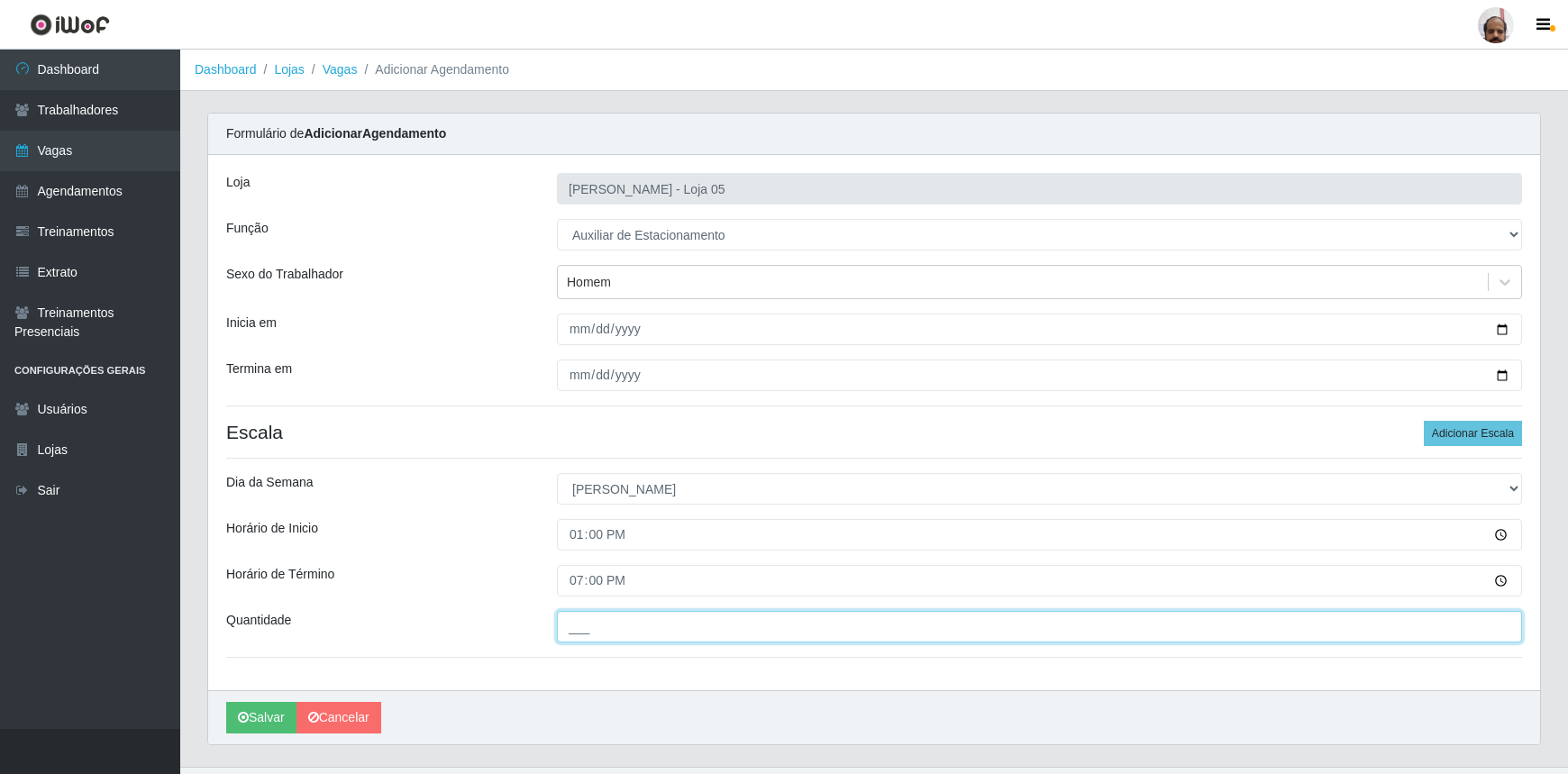
click at [573, 631] on input "___" at bounding box center [1040, 626] width 965 height 31
type input "1__"
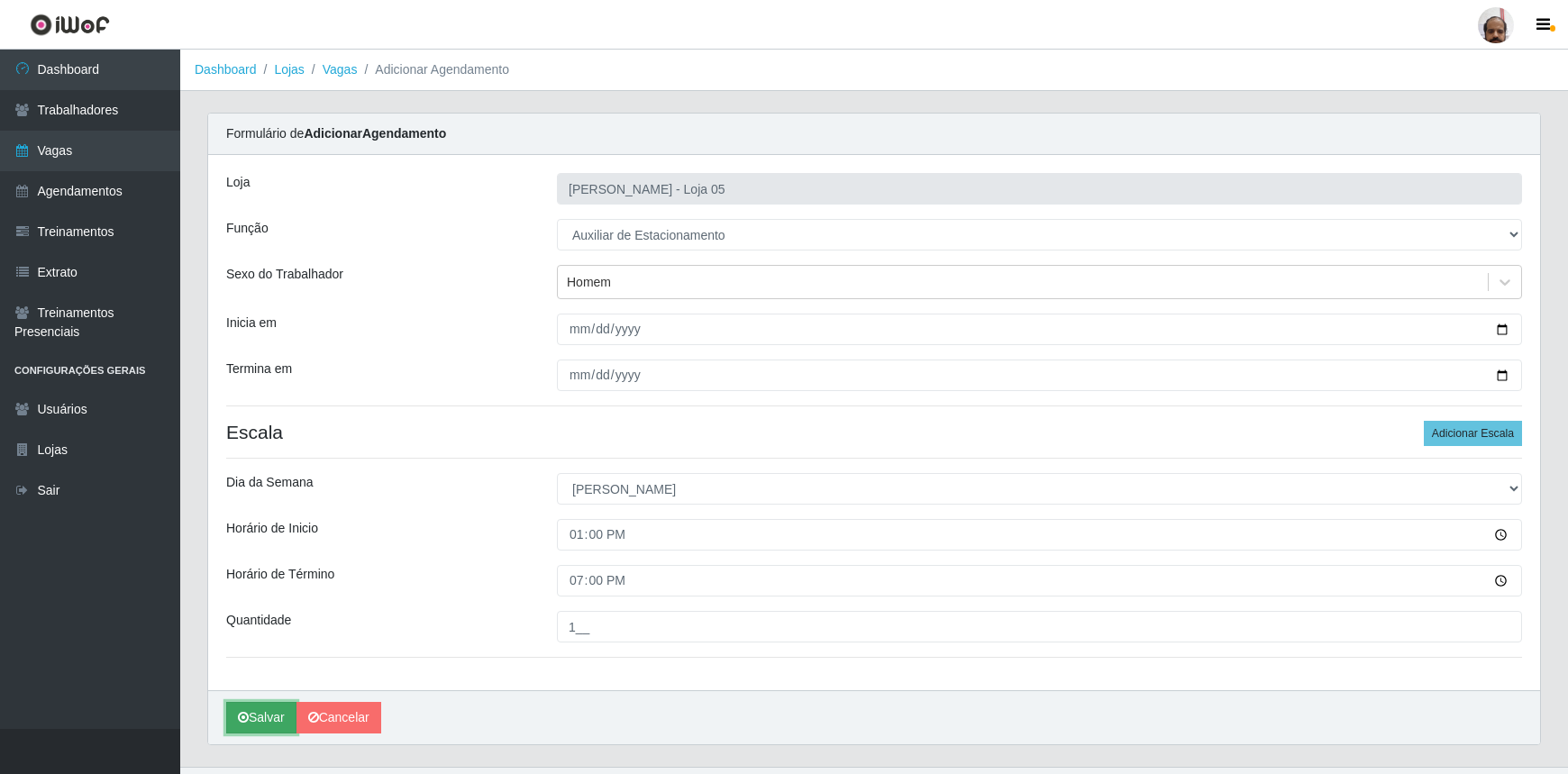
click at [274, 723] on button "Salvar" at bounding box center [261, 717] width 70 height 31
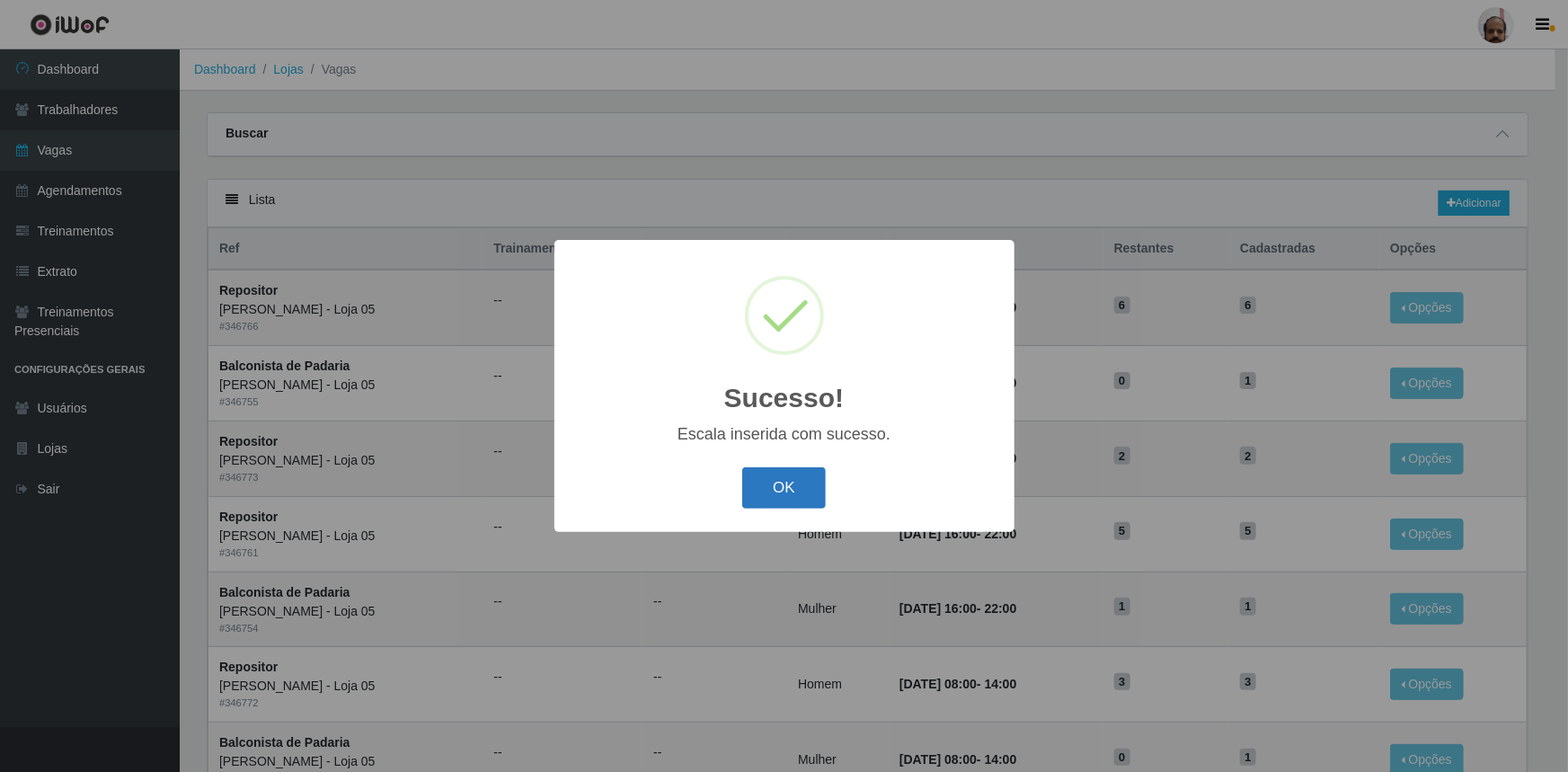
click at [805, 503] on button "OK" at bounding box center [784, 489] width 83 height 43
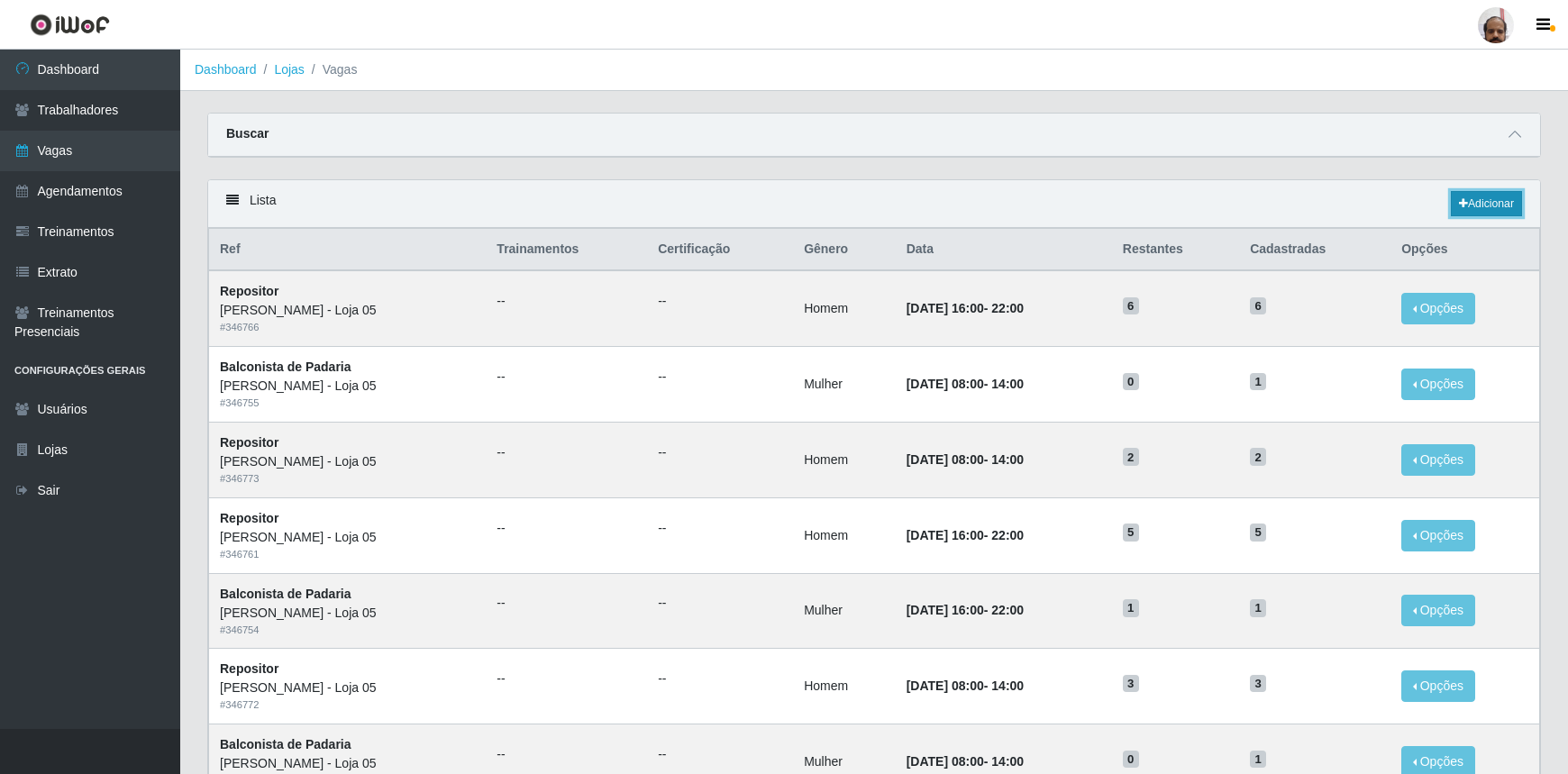
click at [1508, 199] on link "Adicionar" at bounding box center [1486, 203] width 71 height 26
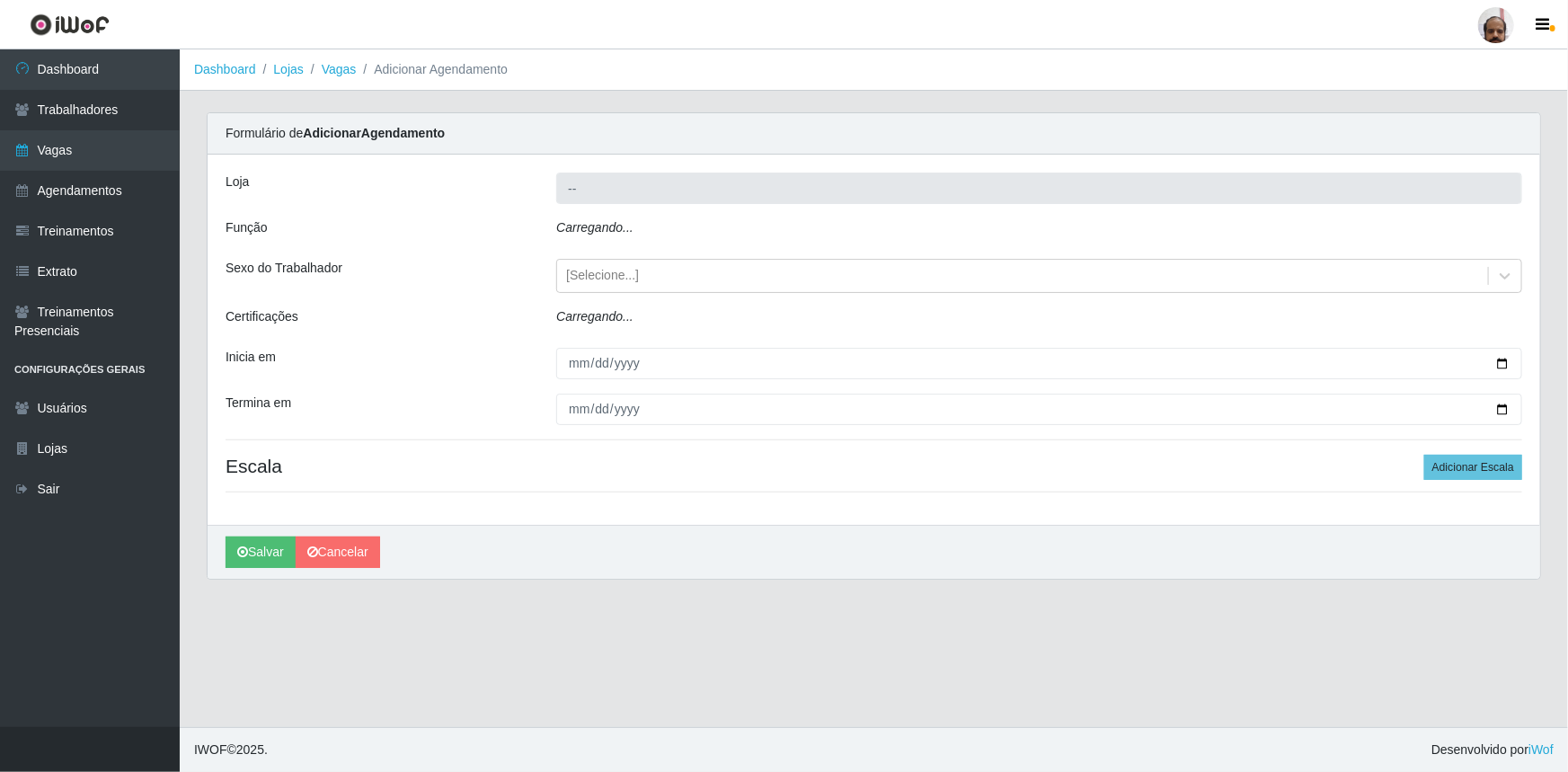
type input "[PERSON_NAME] - Loja 05"
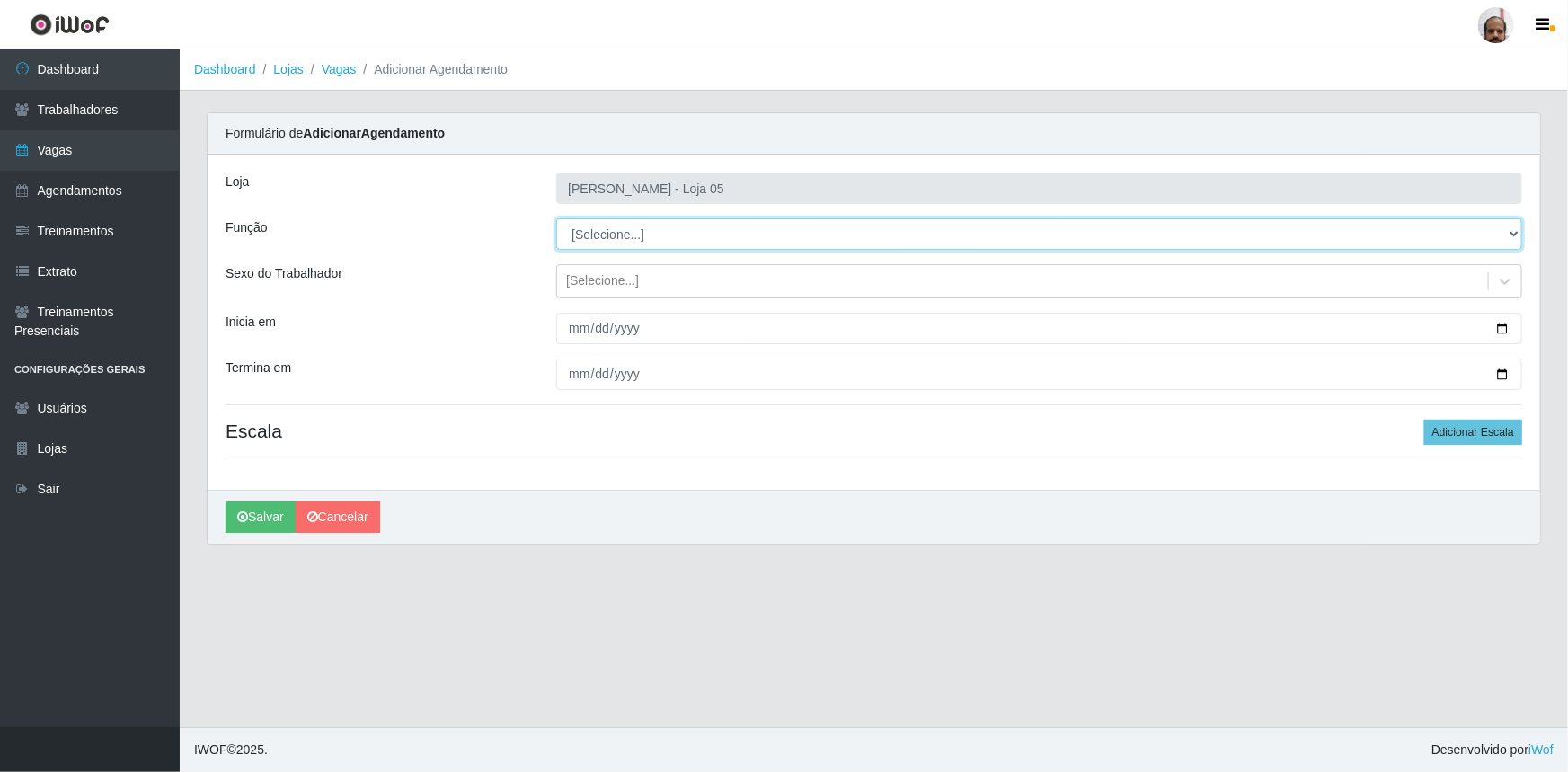
click at [1514, 236] on select "[Selecione...] ASG ASG + ASG ++ Auxiliar de Depósito Auxiliar de Depósito + Aux…" at bounding box center [1039, 234] width 966 height 31
click at [556, 219] on select "[Selecione...] ASG ASG + ASG ++ Auxiliar de Depósito Auxiliar de Depósito + Aux…" at bounding box center [1039, 234] width 966 height 31
click at [1514, 240] on select "[Selecione...] ASG ASG + ASG ++ Auxiliar de Depósito Auxiliar de Depósito + Aux…" at bounding box center [1039, 234] width 966 height 31
select select "1"
click at [556, 219] on select "[Selecione...] ASG ASG + ASG ++ Auxiliar de Depósito Auxiliar de Depósito + Aux…" at bounding box center [1039, 234] width 966 height 31
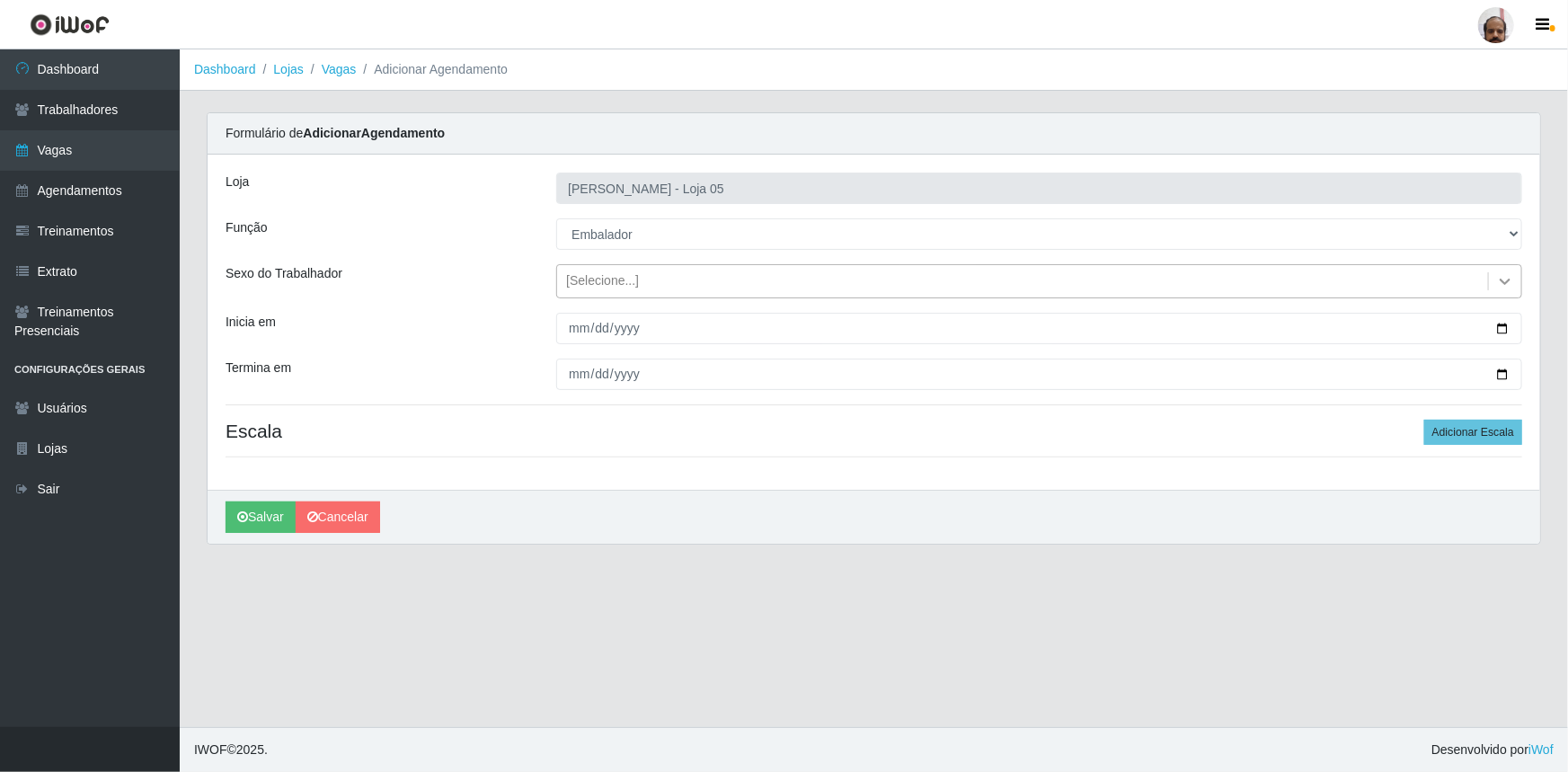
click at [1516, 276] on div at bounding box center [1506, 281] width 32 height 32
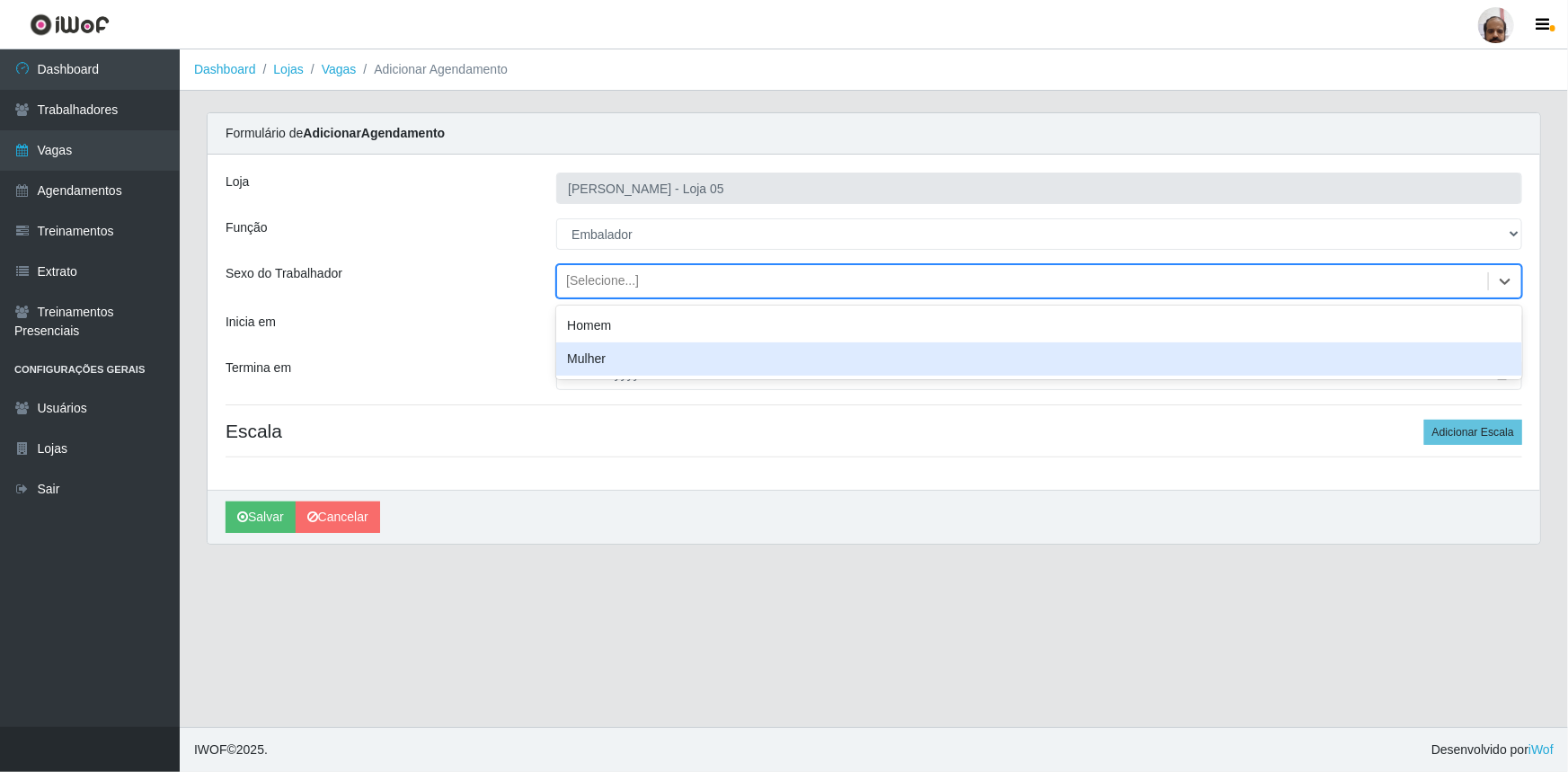
click at [661, 365] on div "Mulher" at bounding box center [1039, 359] width 966 height 33
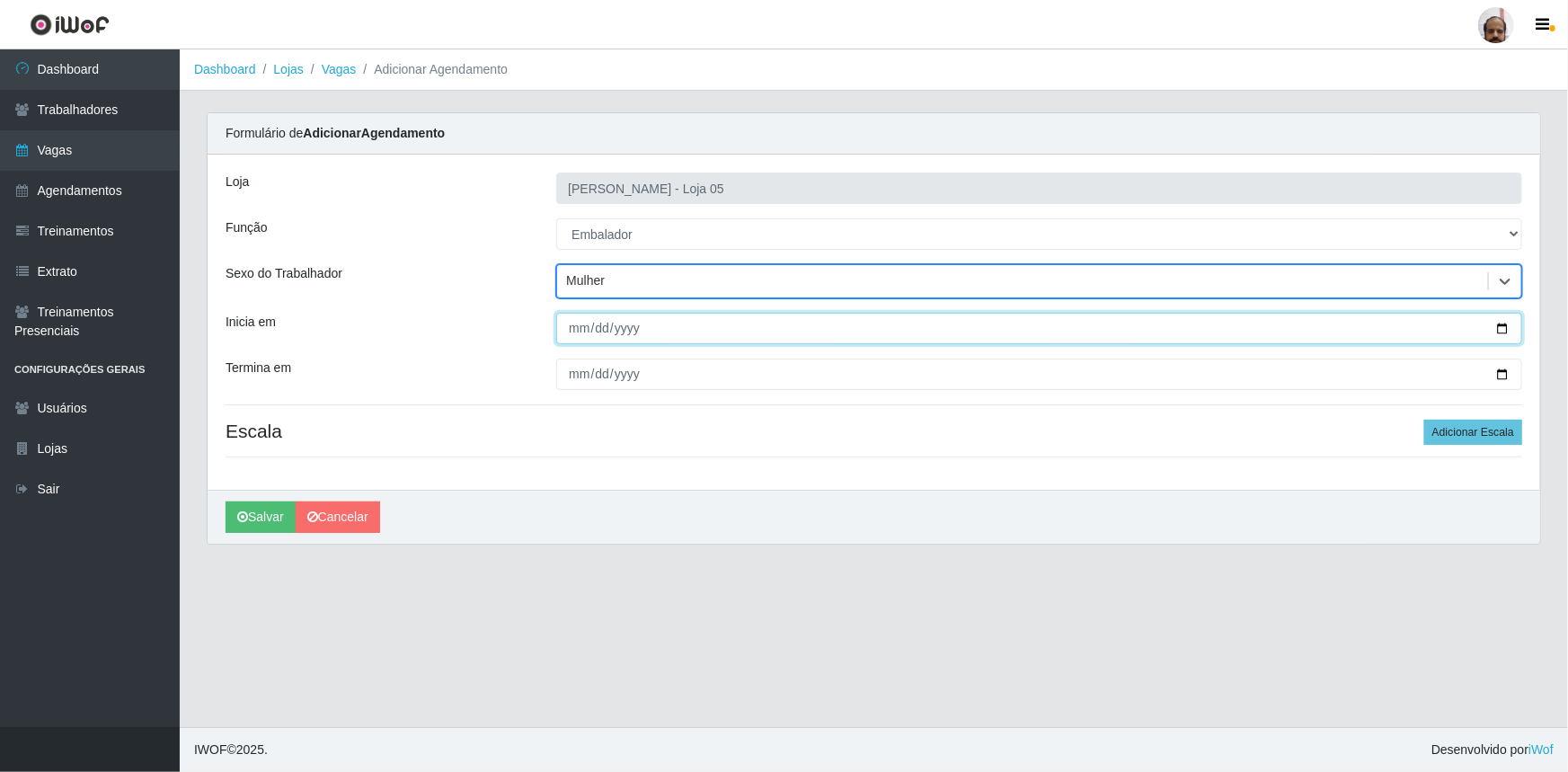
click at [1505, 324] on input "Inicia em" at bounding box center [1039, 328] width 966 height 31
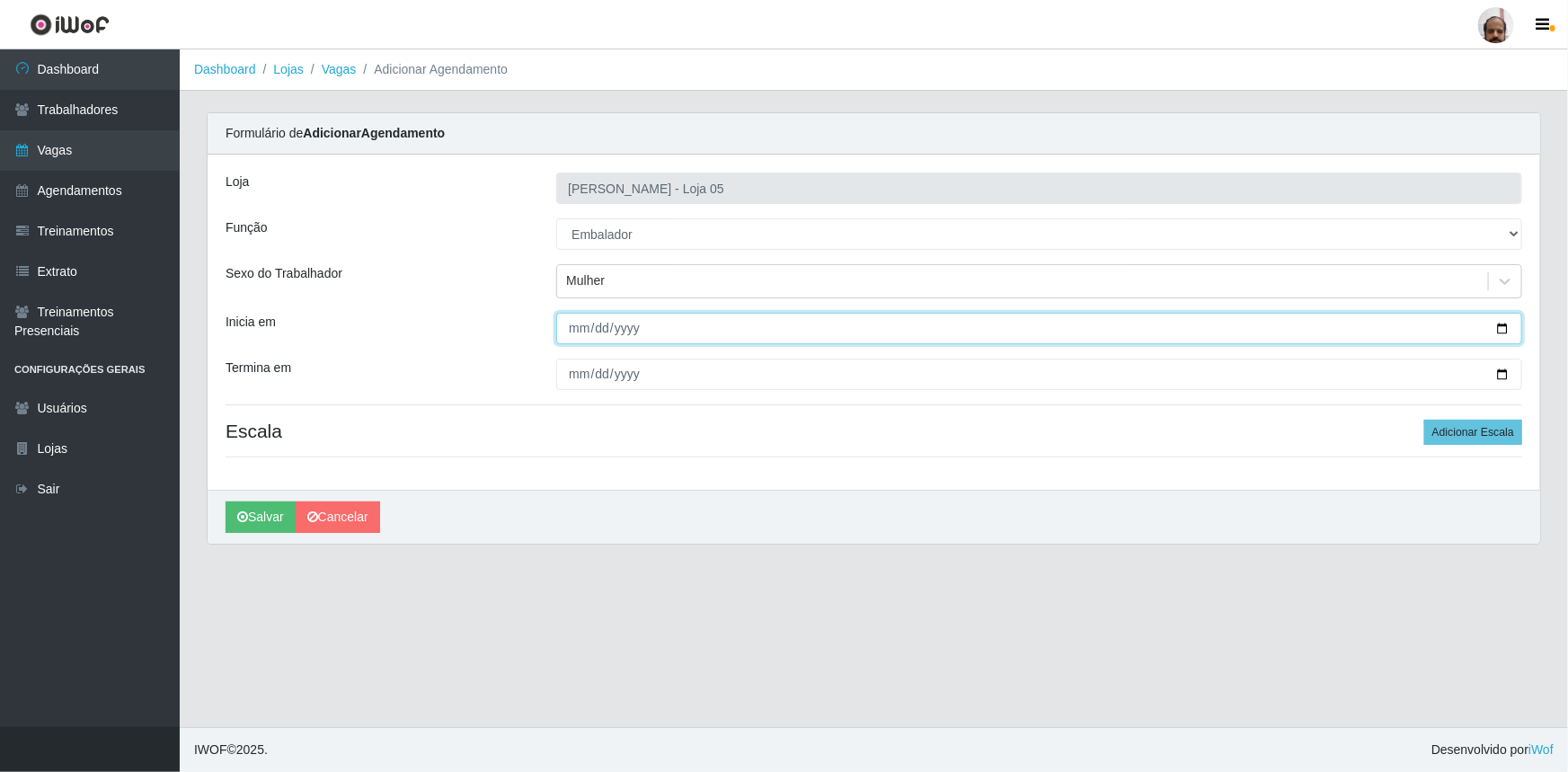
type input "2025-09-25"
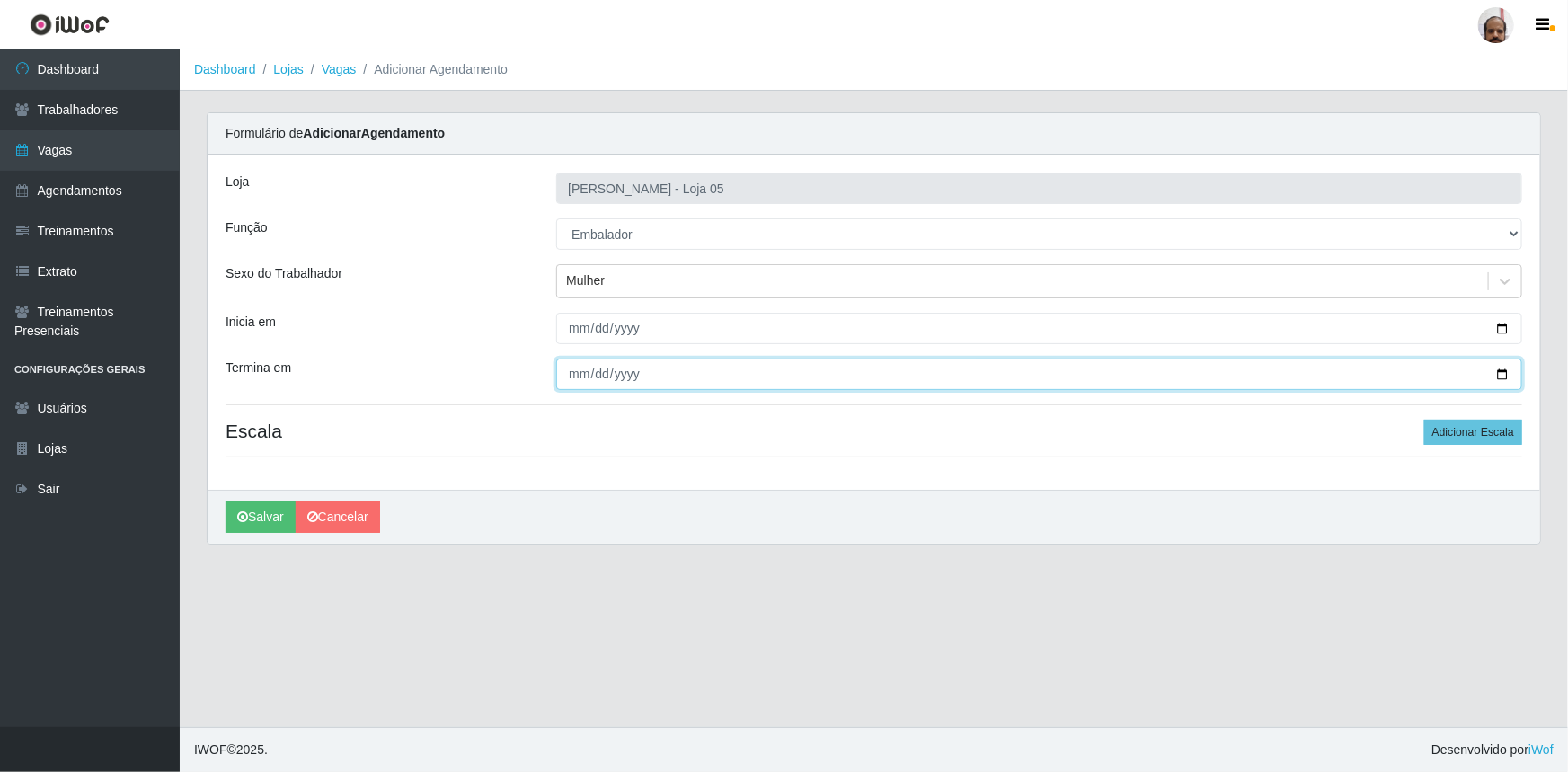
click at [1501, 373] on input "Termina em" at bounding box center [1039, 374] width 966 height 31
type input "2025-09-25"
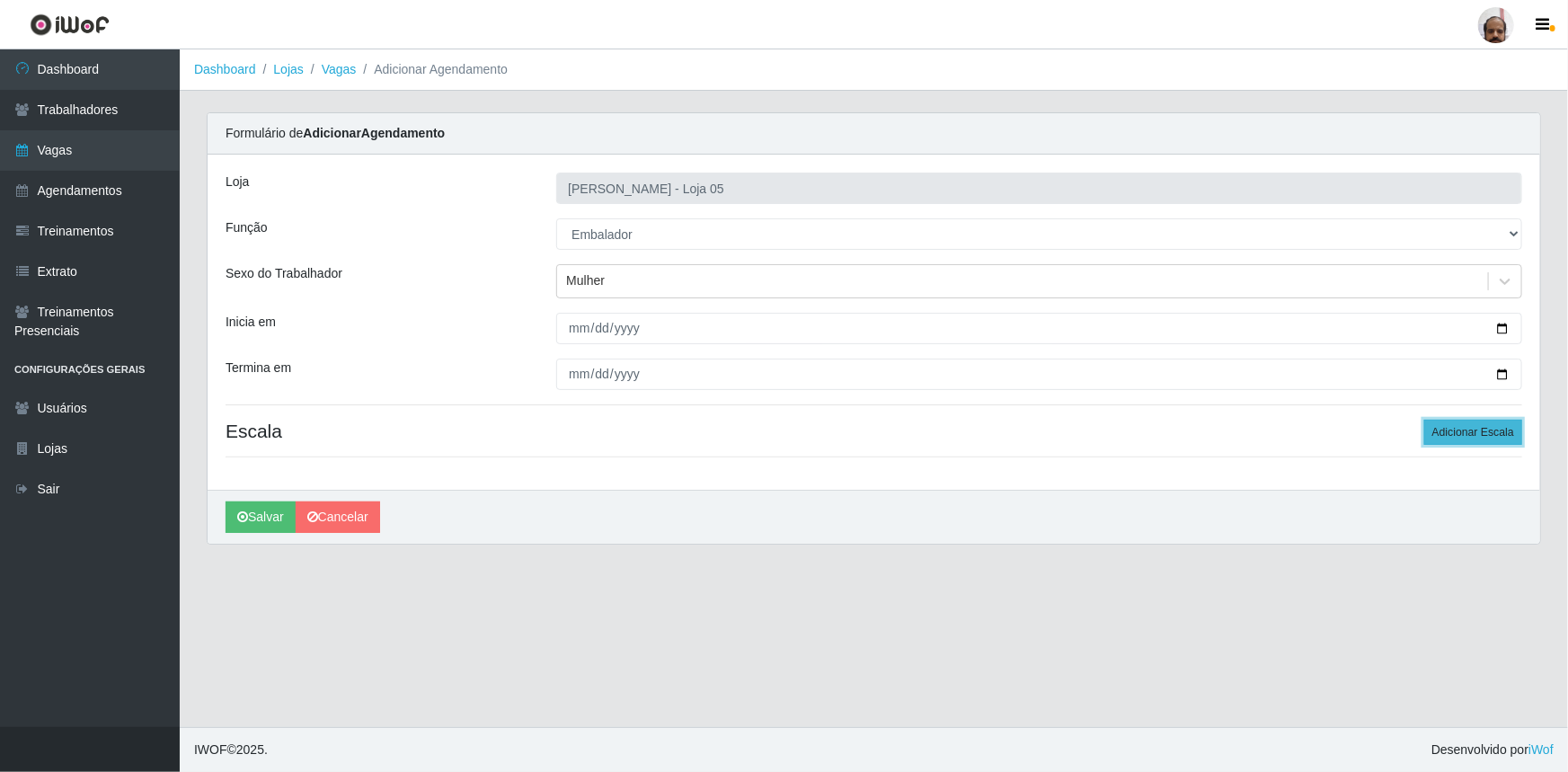
click at [1468, 429] on button "Adicionar Escala" at bounding box center [1472, 432] width 98 height 26
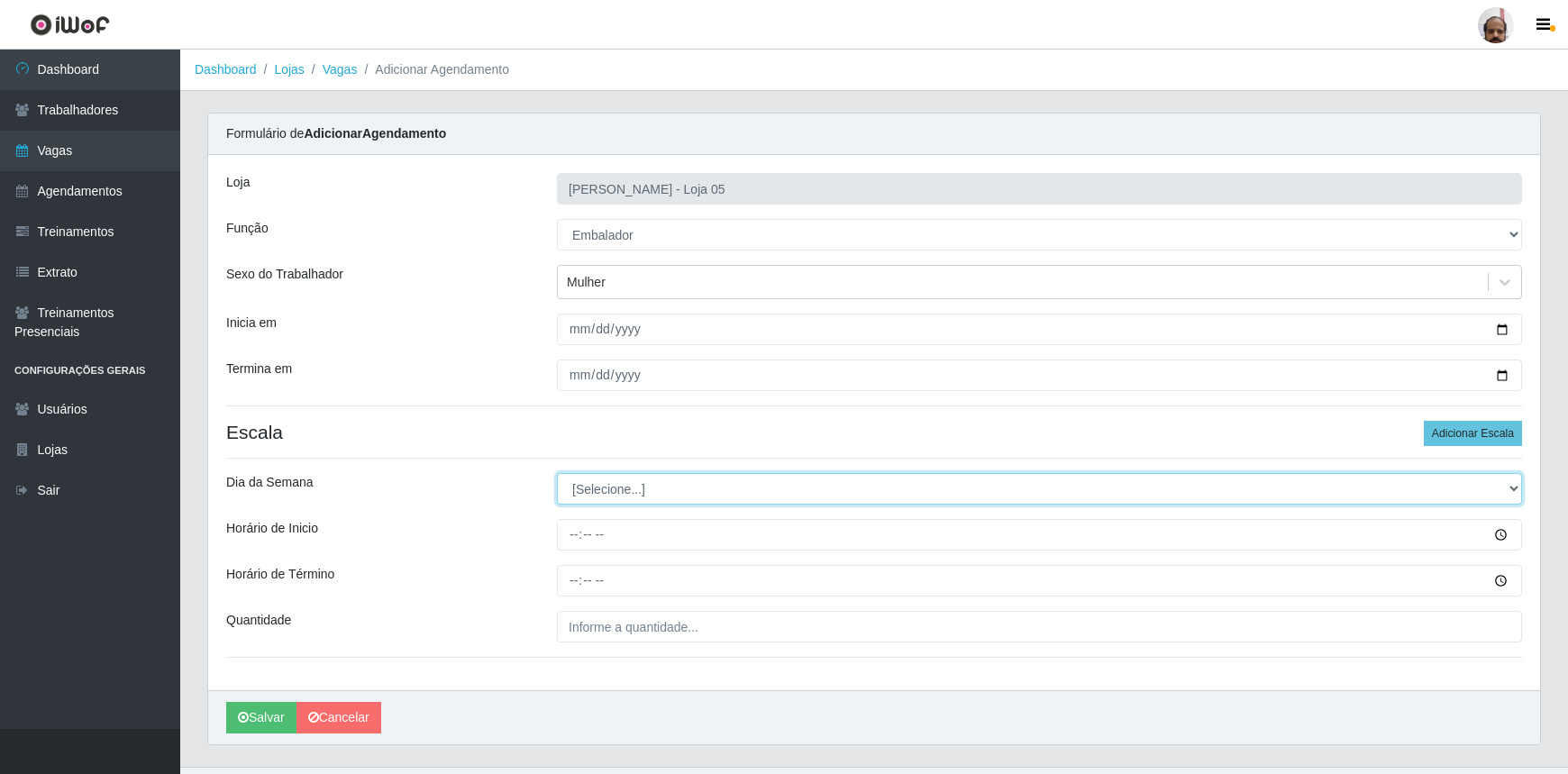
click at [1514, 486] on select "[Selecione...] Segunda Terça Quarta Quinta Sexta Sábado Domingo" at bounding box center [1040, 488] width 965 height 31
select select "4"
click at [557, 473] on select "[Selecione...] Segunda Terça Quarta Quinta Sexta Sábado Domingo" at bounding box center [1040, 488] width 965 height 31
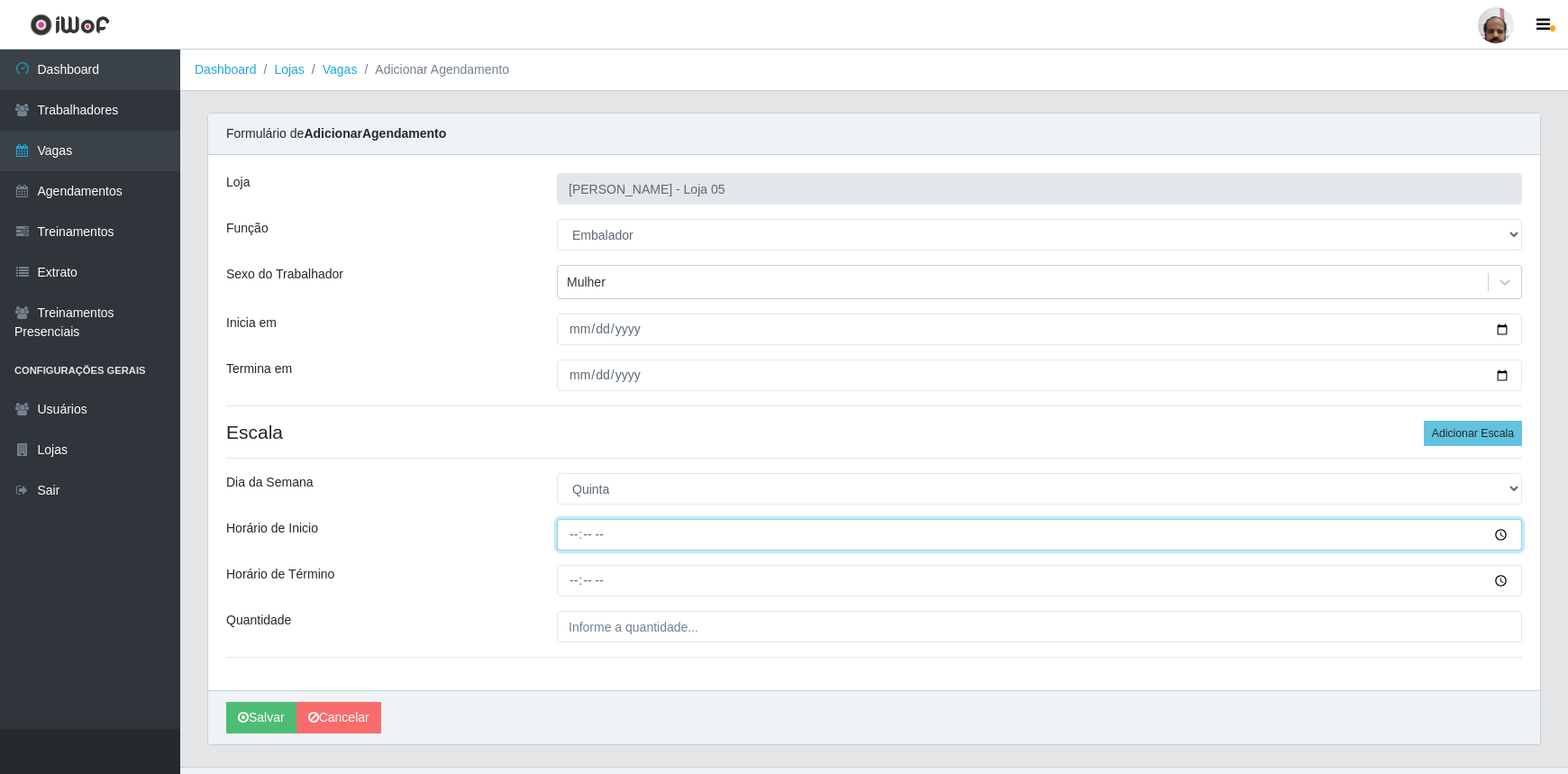
click at [573, 536] on input "Horário de Inicio" at bounding box center [1040, 535] width 965 height 31
type input "16:00"
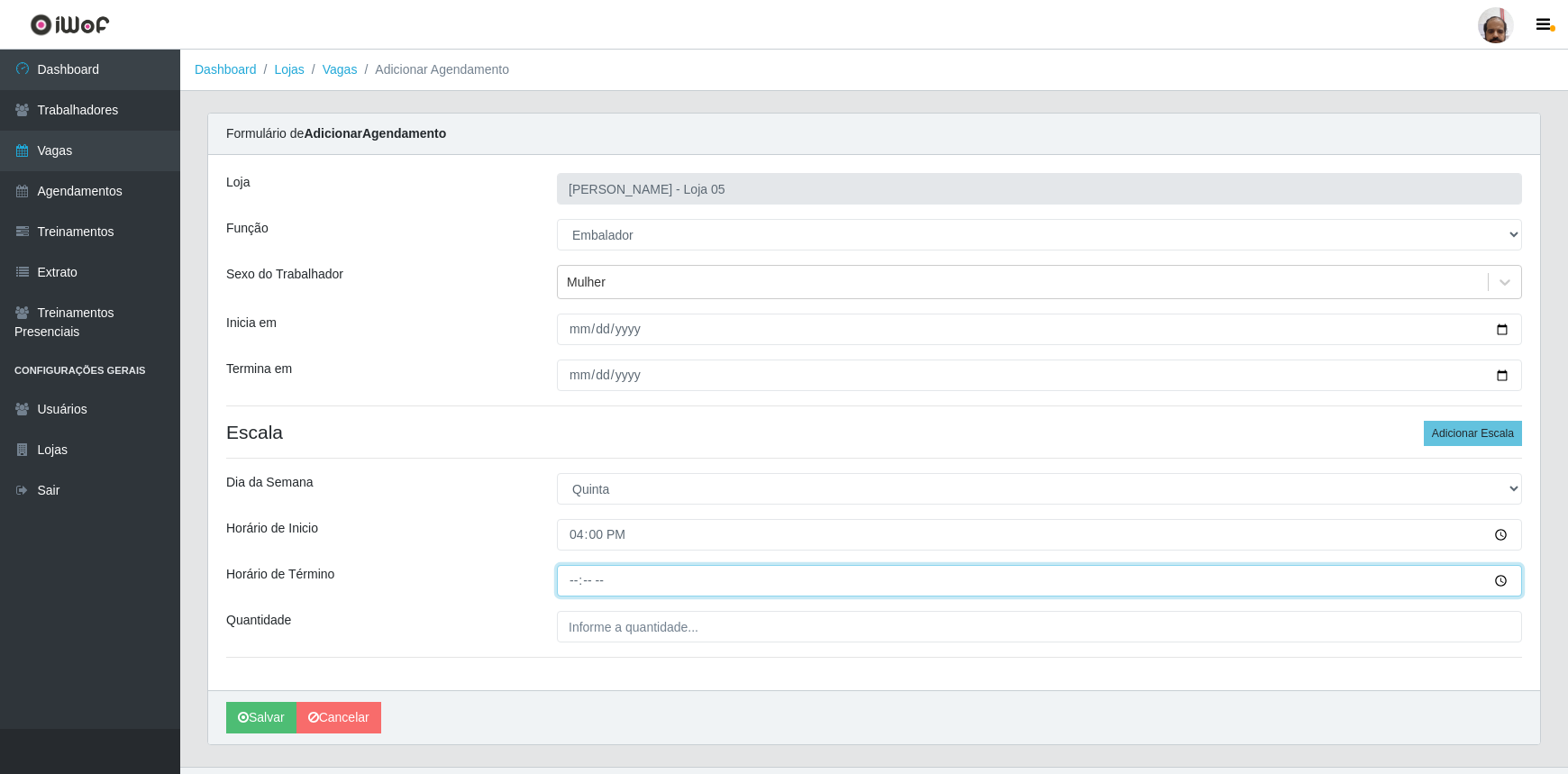
click at [569, 588] on input "Horário de Término" at bounding box center [1040, 580] width 965 height 31
type input "22:20"
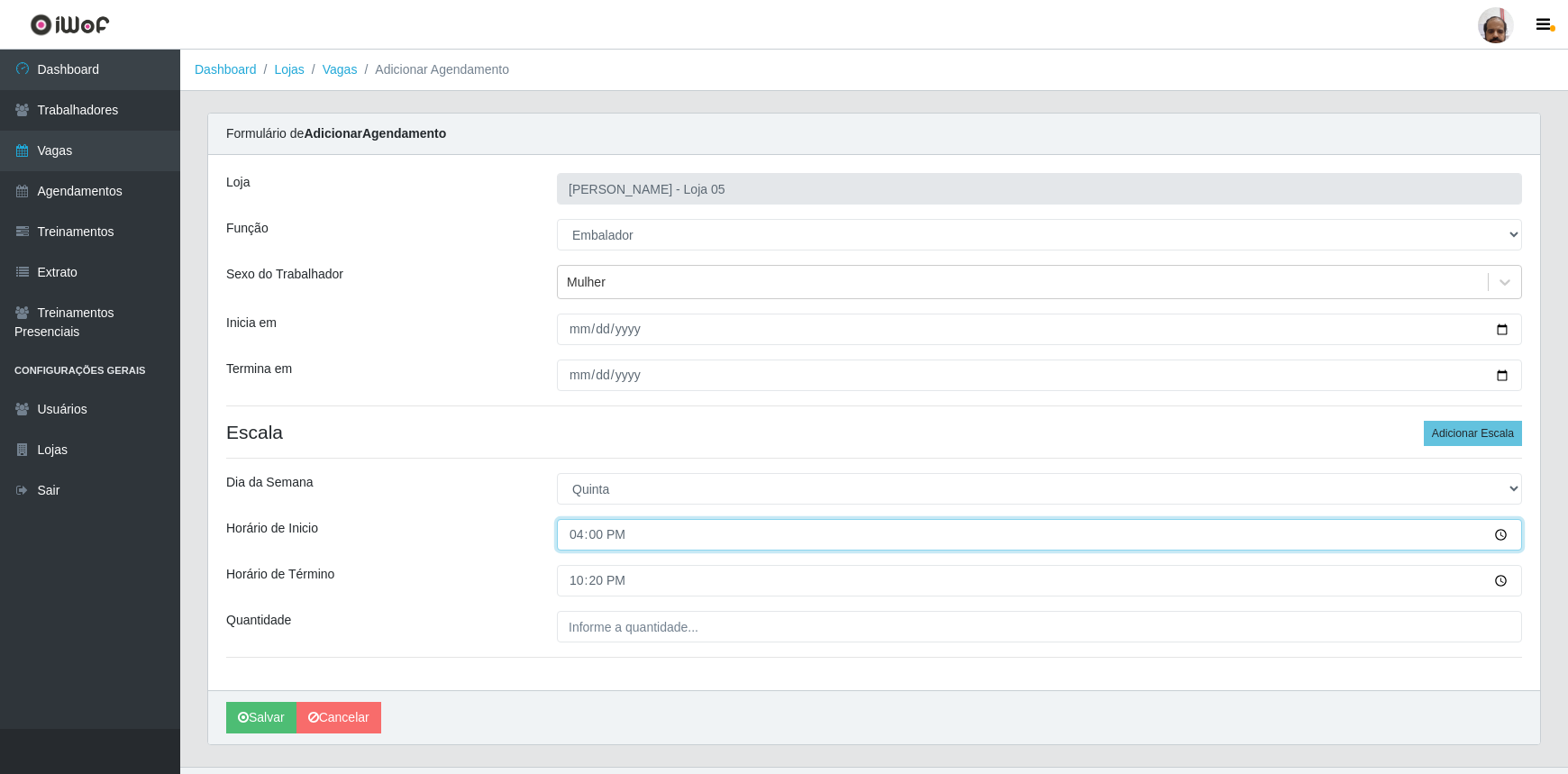
click at [592, 534] on input "16:00" at bounding box center [1040, 535] width 965 height 31
type input "16:20"
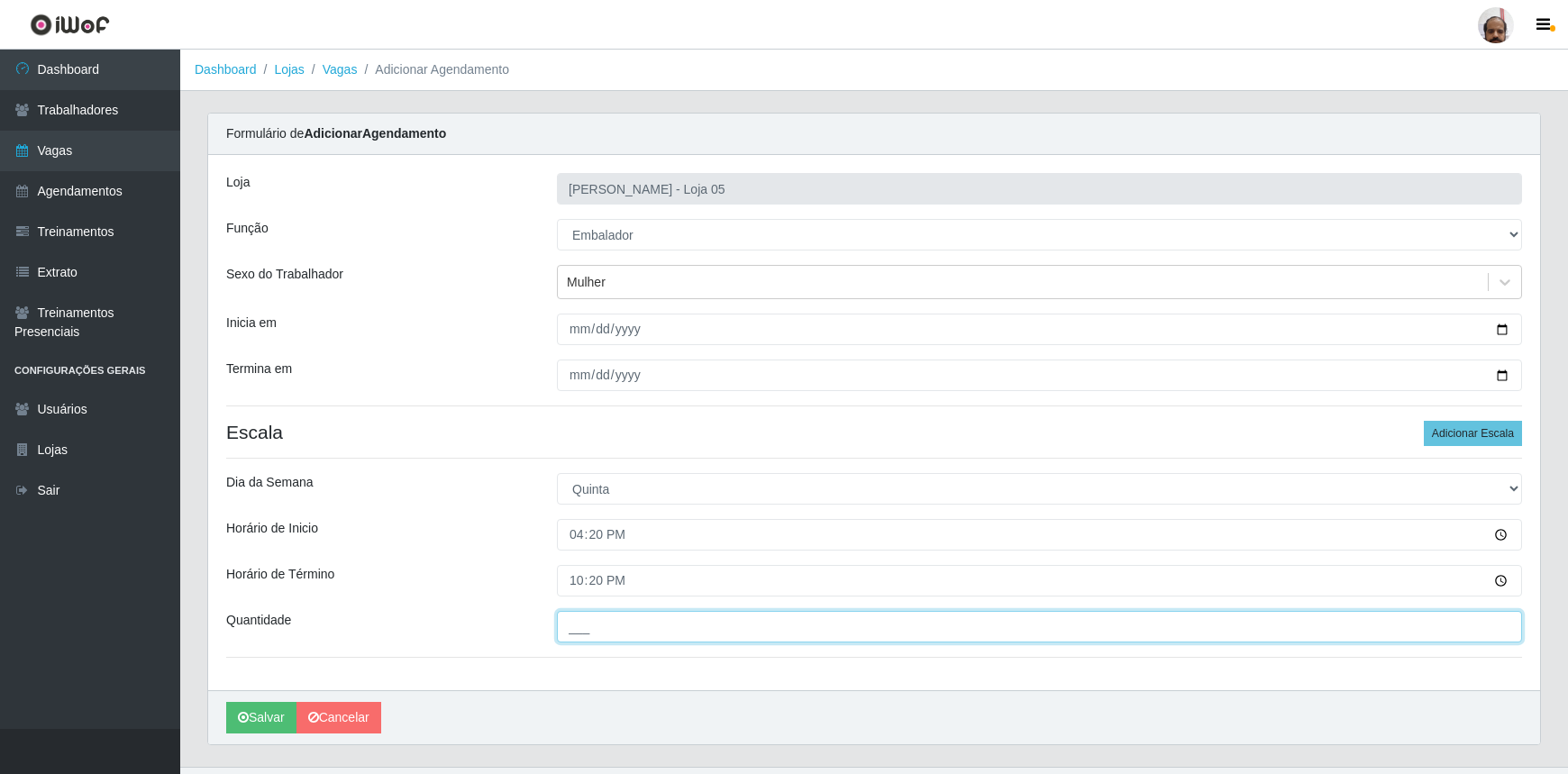
click at [620, 637] on input "___" at bounding box center [1040, 626] width 965 height 31
type input "8__"
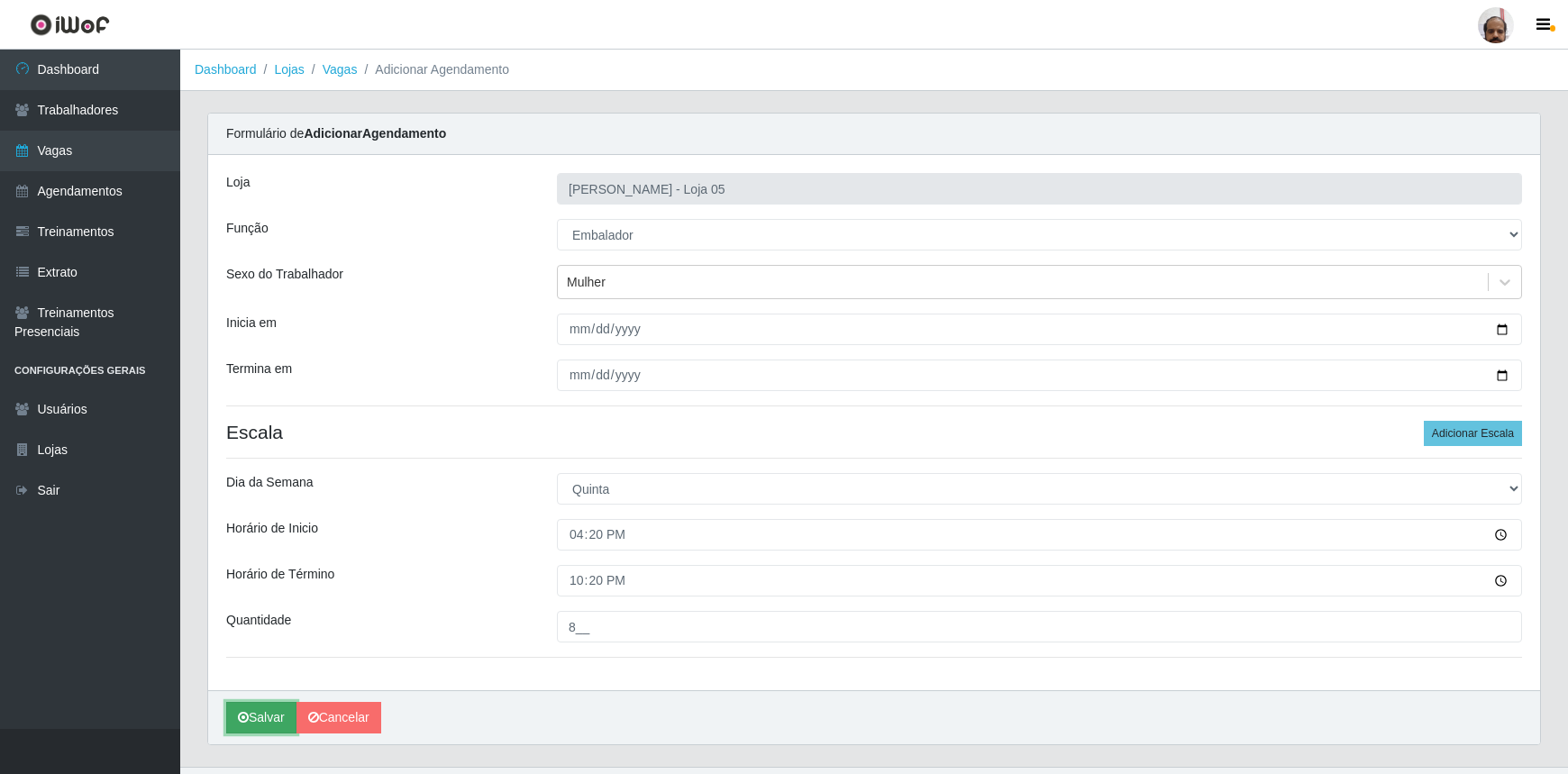
click at [272, 715] on button "Salvar" at bounding box center [261, 717] width 70 height 31
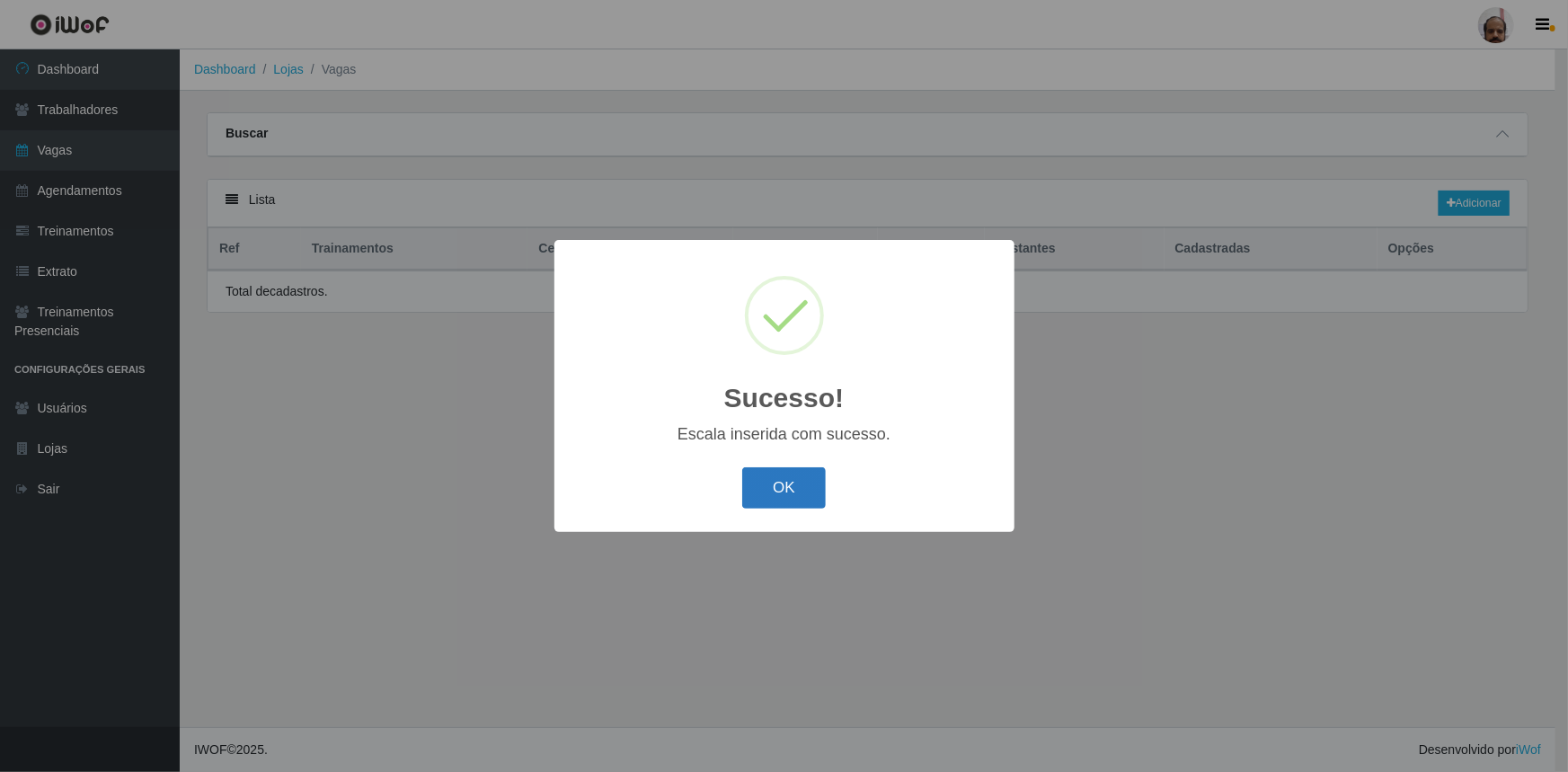
click at [806, 496] on button "OK" at bounding box center [784, 489] width 83 height 43
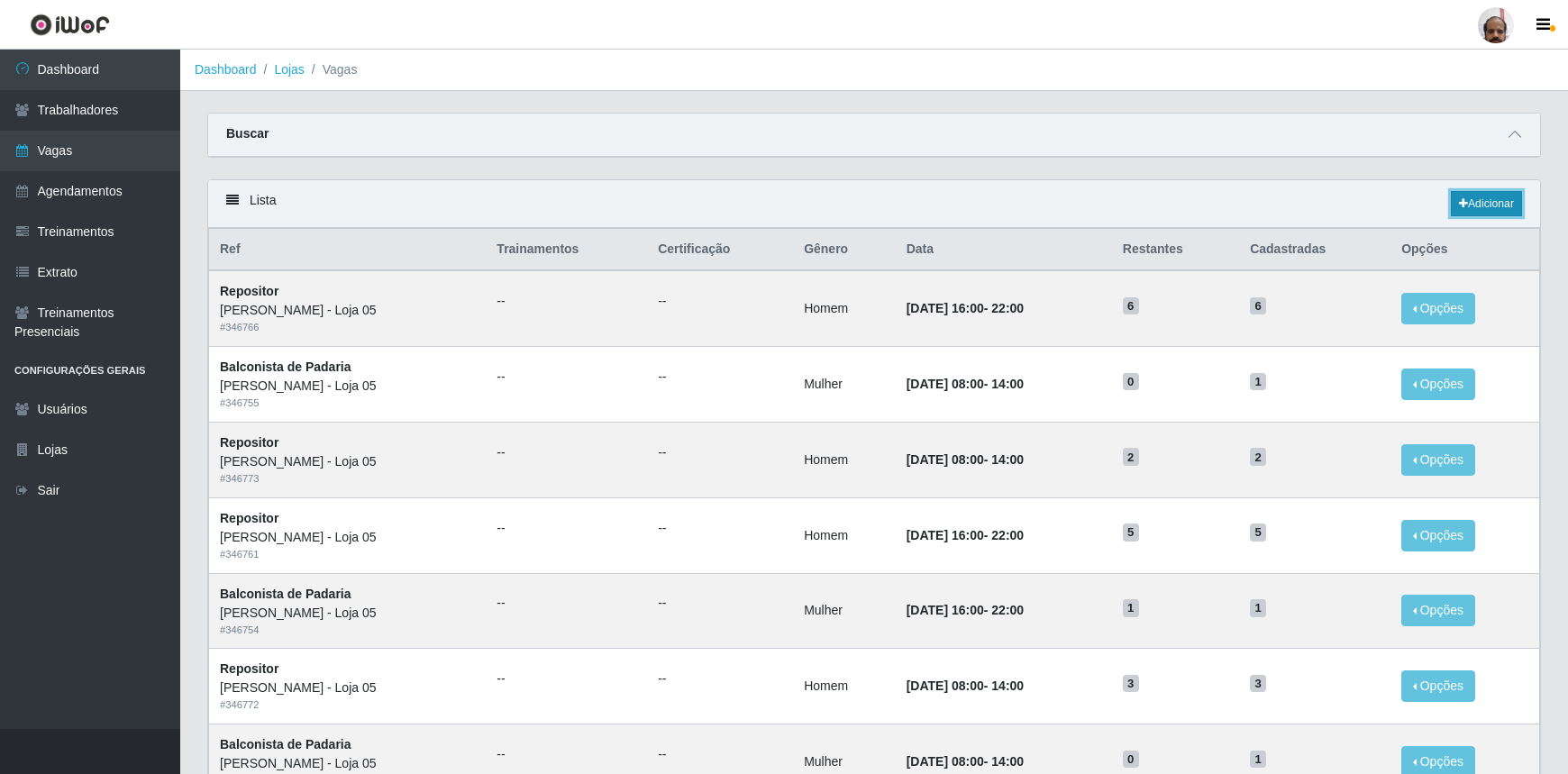
click at [1494, 202] on link "Adicionar" at bounding box center [1486, 203] width 71 height 26
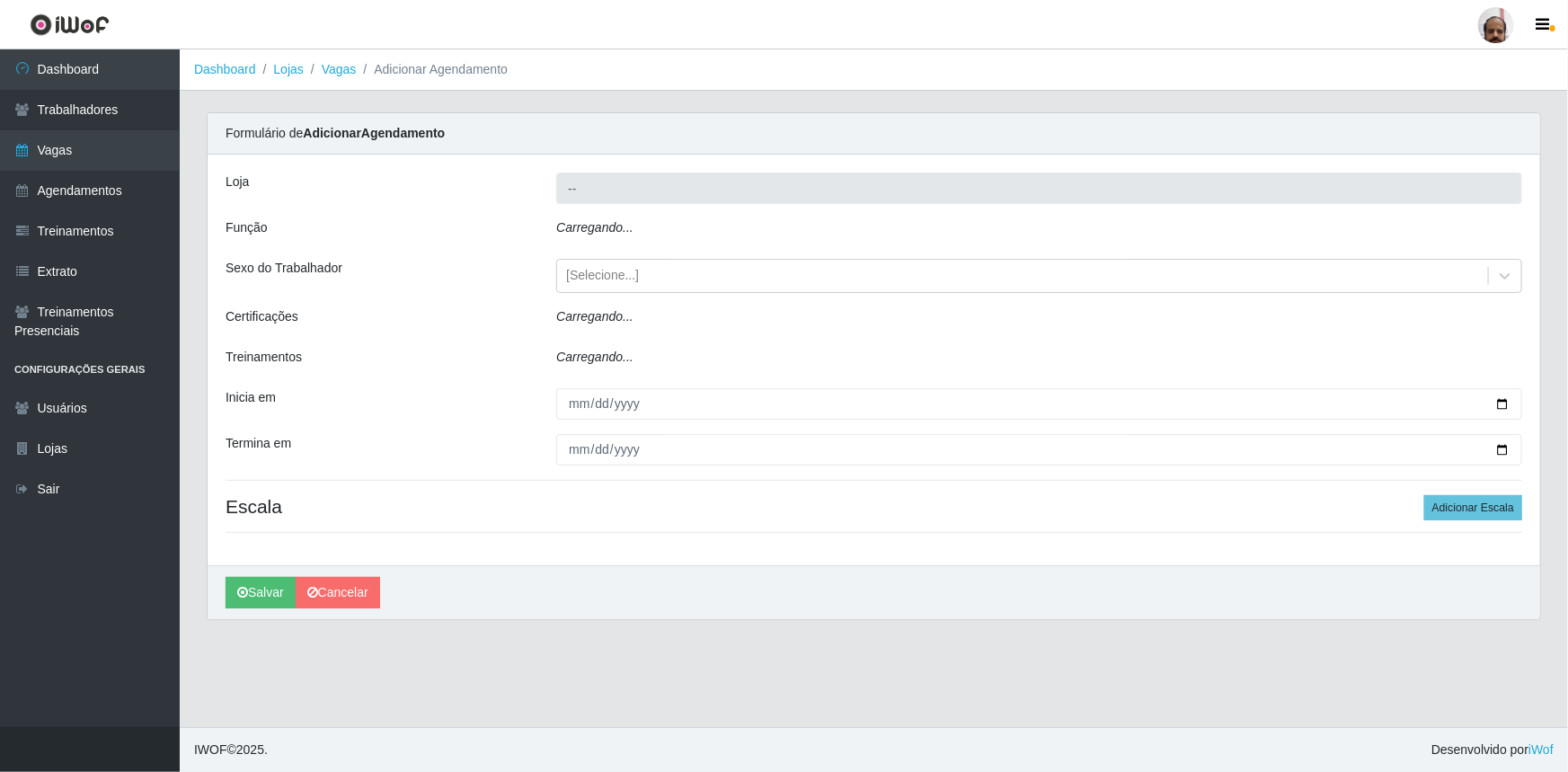
type input "[PERSON_NAME] - Loja 05"
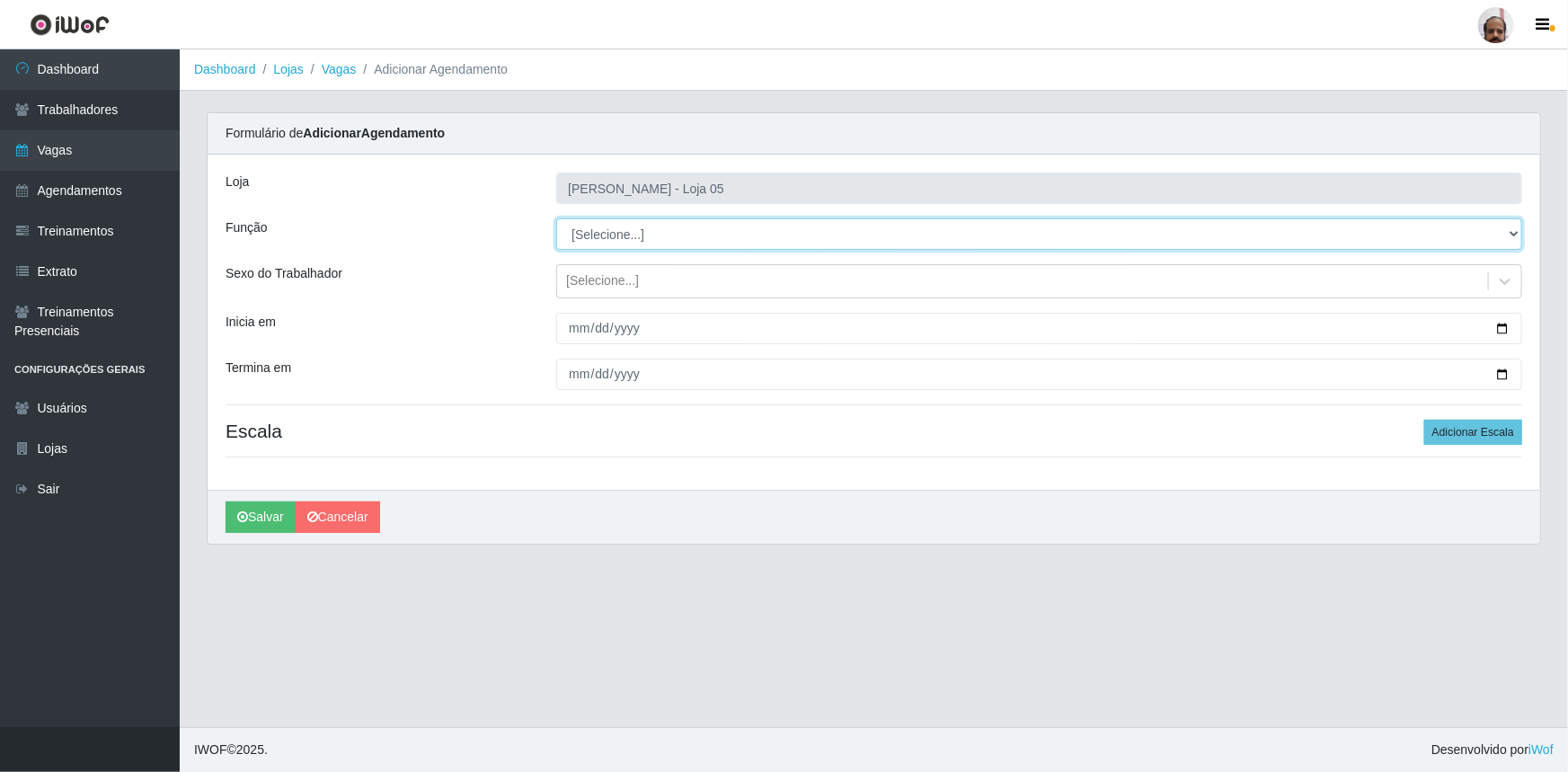
drag, startPoint x: 1511, startPoint y: 228, endPoint x: 1479, endPoint y: 246, distance: 36.7
click at [1511, 228] on select "[Selecione...] ASG ASG + ASG ++ Auxiliar de Depósito Auxiliar de Depósito + Aux…" at bounding box center [1039, 234] width 966 height 31
select select "1"
click at [556, 219] on select "[Selecione...] ASG ASG + ASG ++ Auxiliar de Depósito Auxiliar de Depósito + Aux…" at bounding box center [1039, 234] width 966 height 31
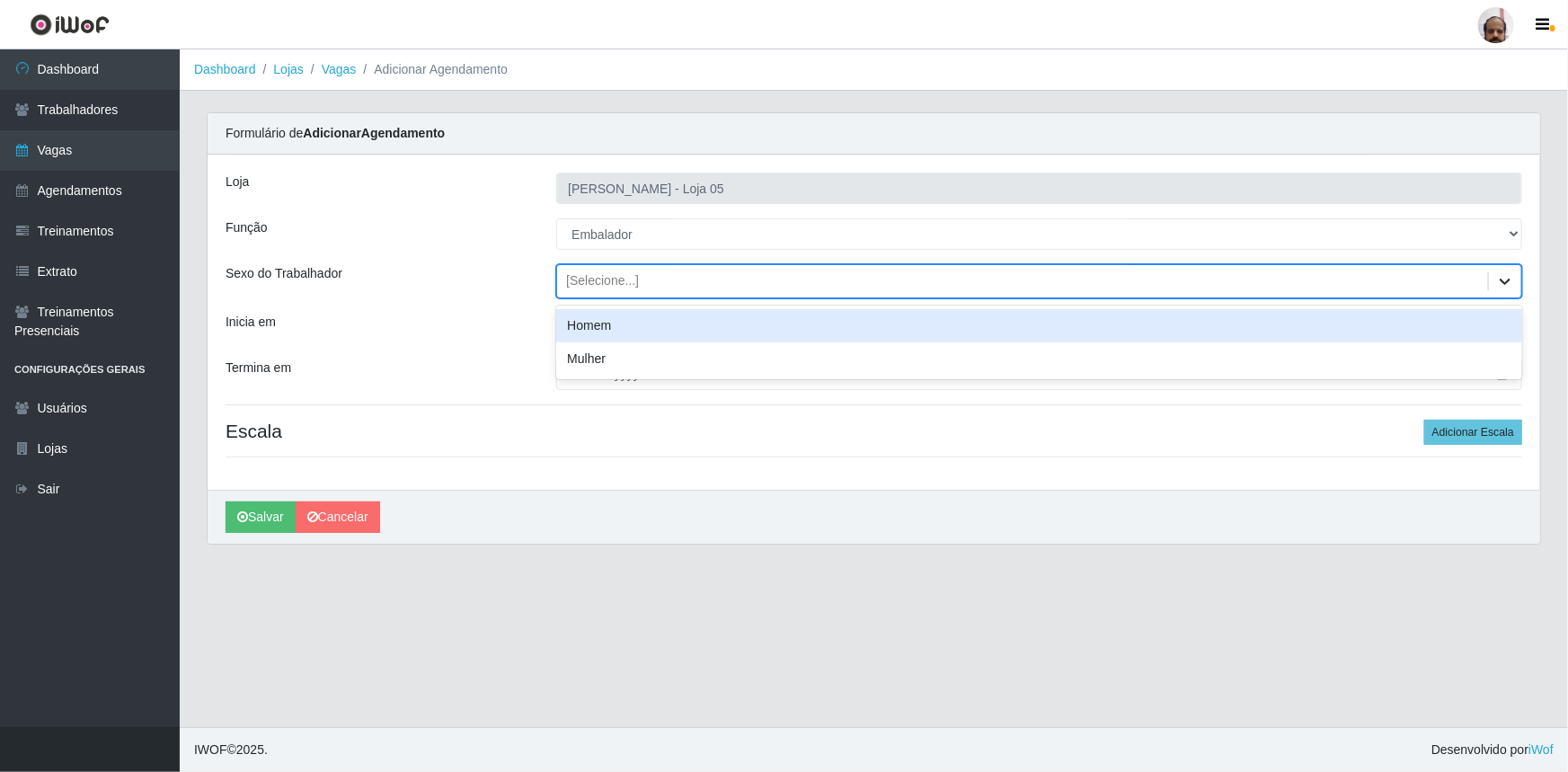
click at [1510, 277] on icon at bounding box center [1505, 281] width 18 height 18
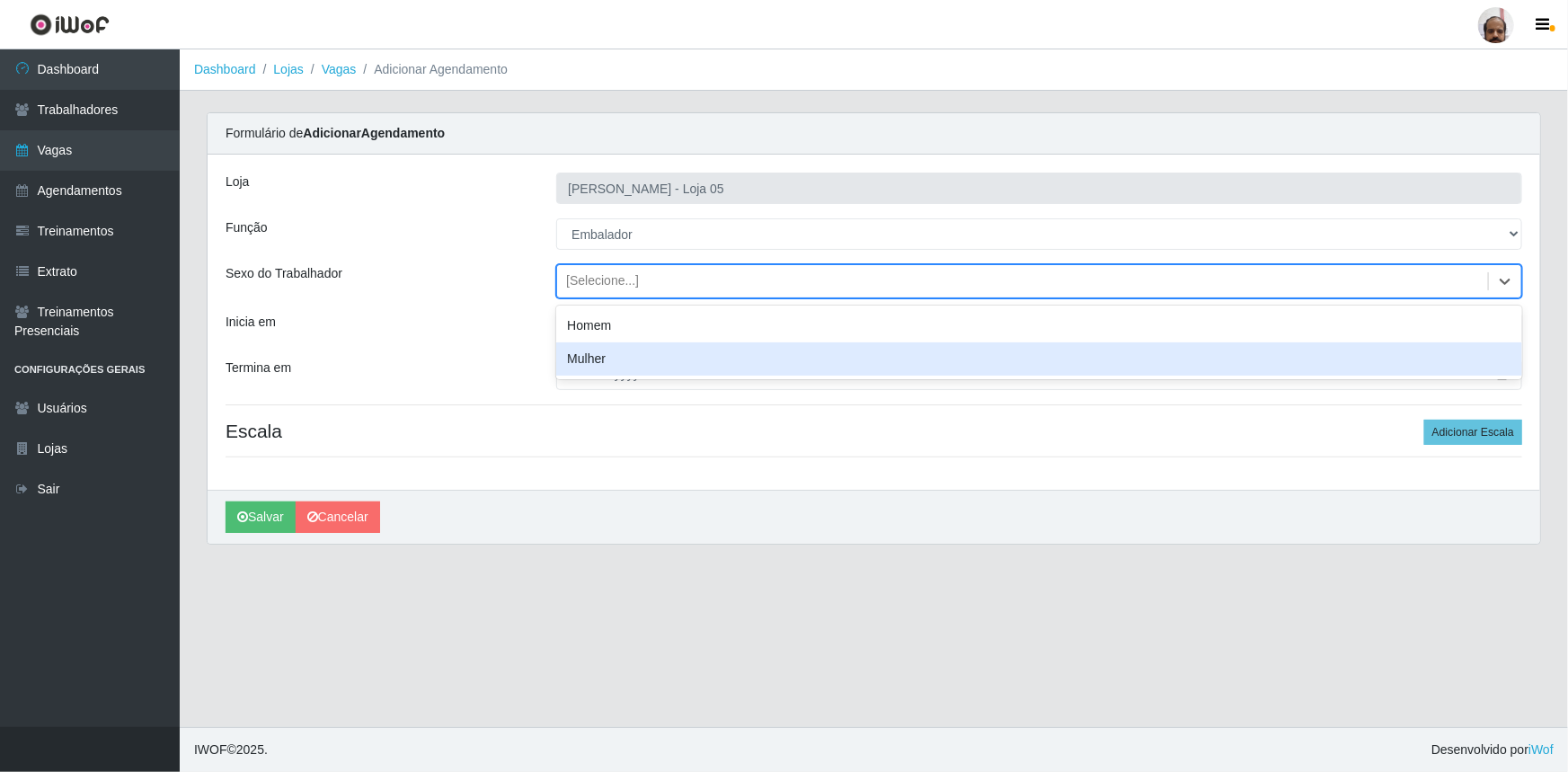
click at [676, 366] on div "Mulher" at bounding box center [1039, 359] width 966 height 33
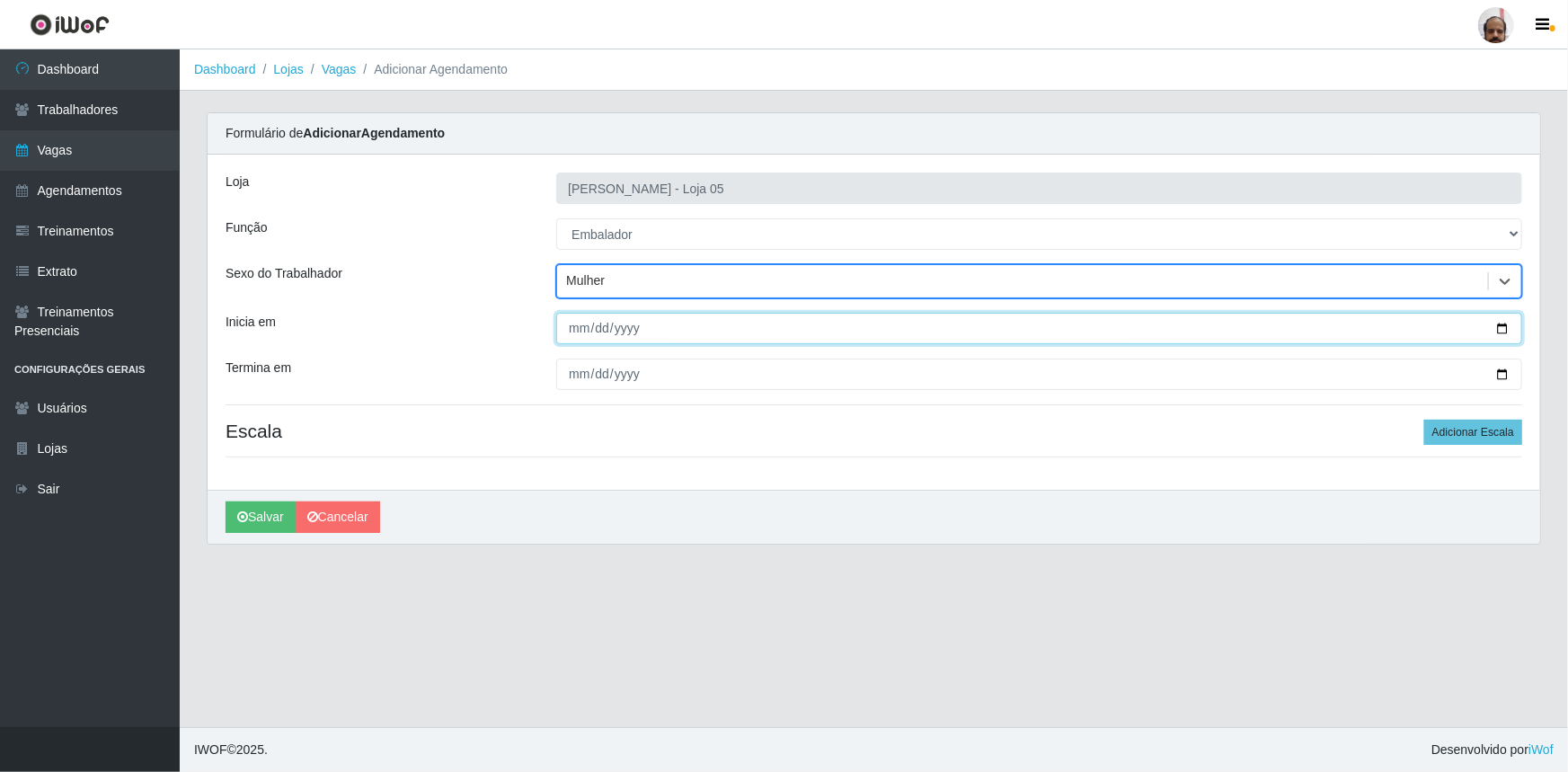
click at [1505, 329] on input "Inicia em" at bounding box center [1039, 328] width 966 height 31
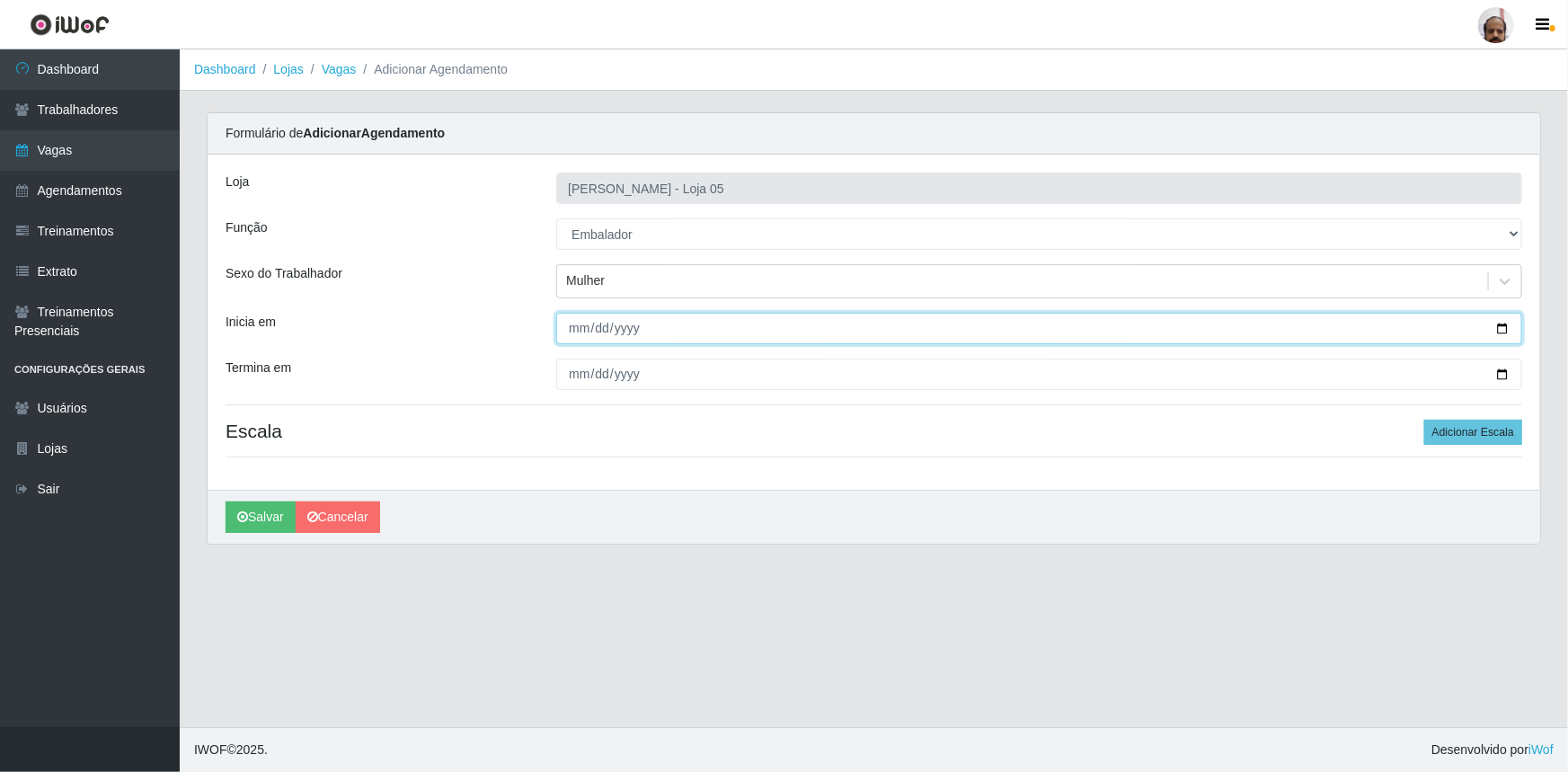
type input "2025-09-26"
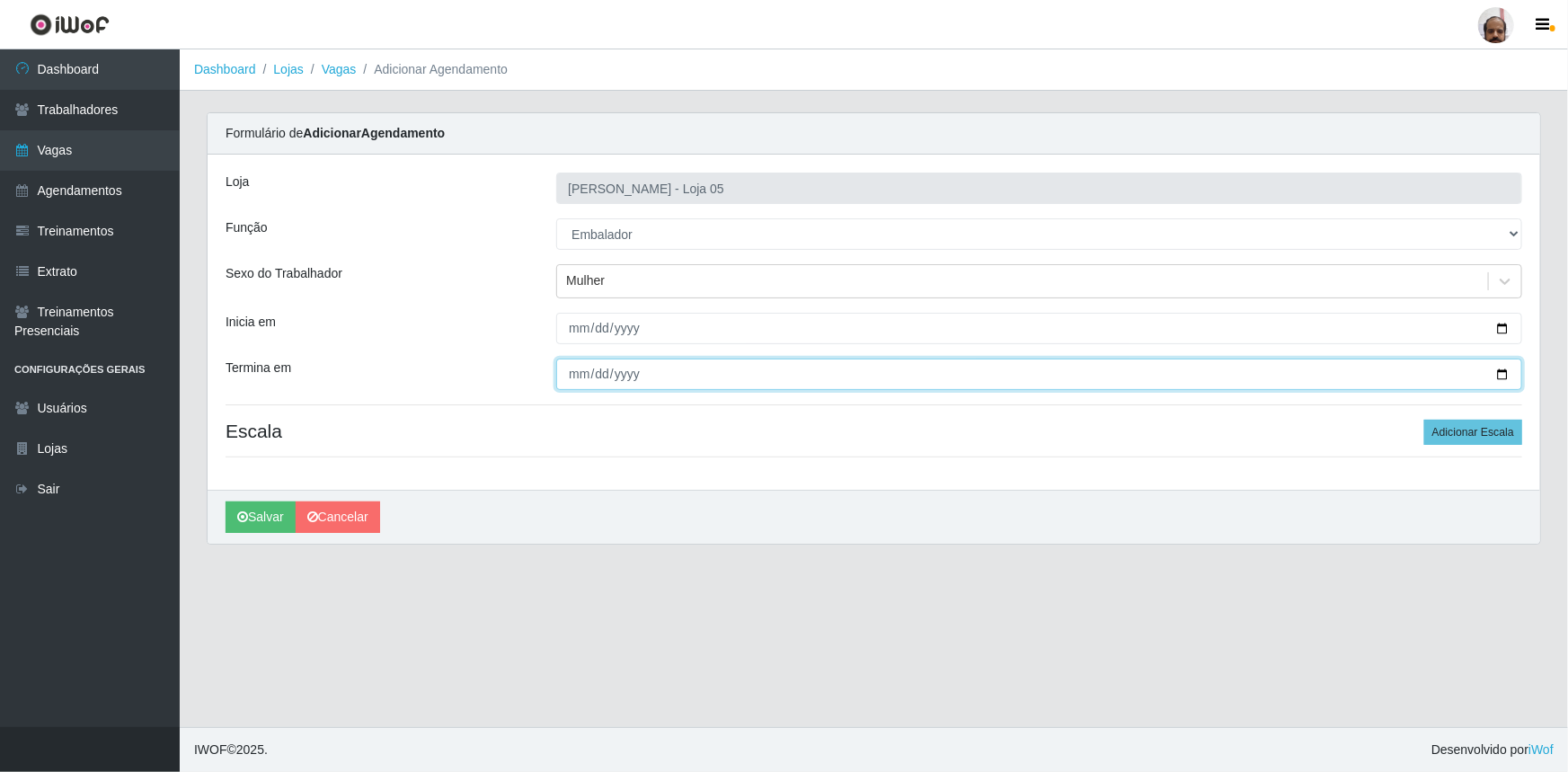
click at [1496, 373] on input "Termina em" at bounding box center [1039, 374] width 966 height 31
type input "2025-09-26"
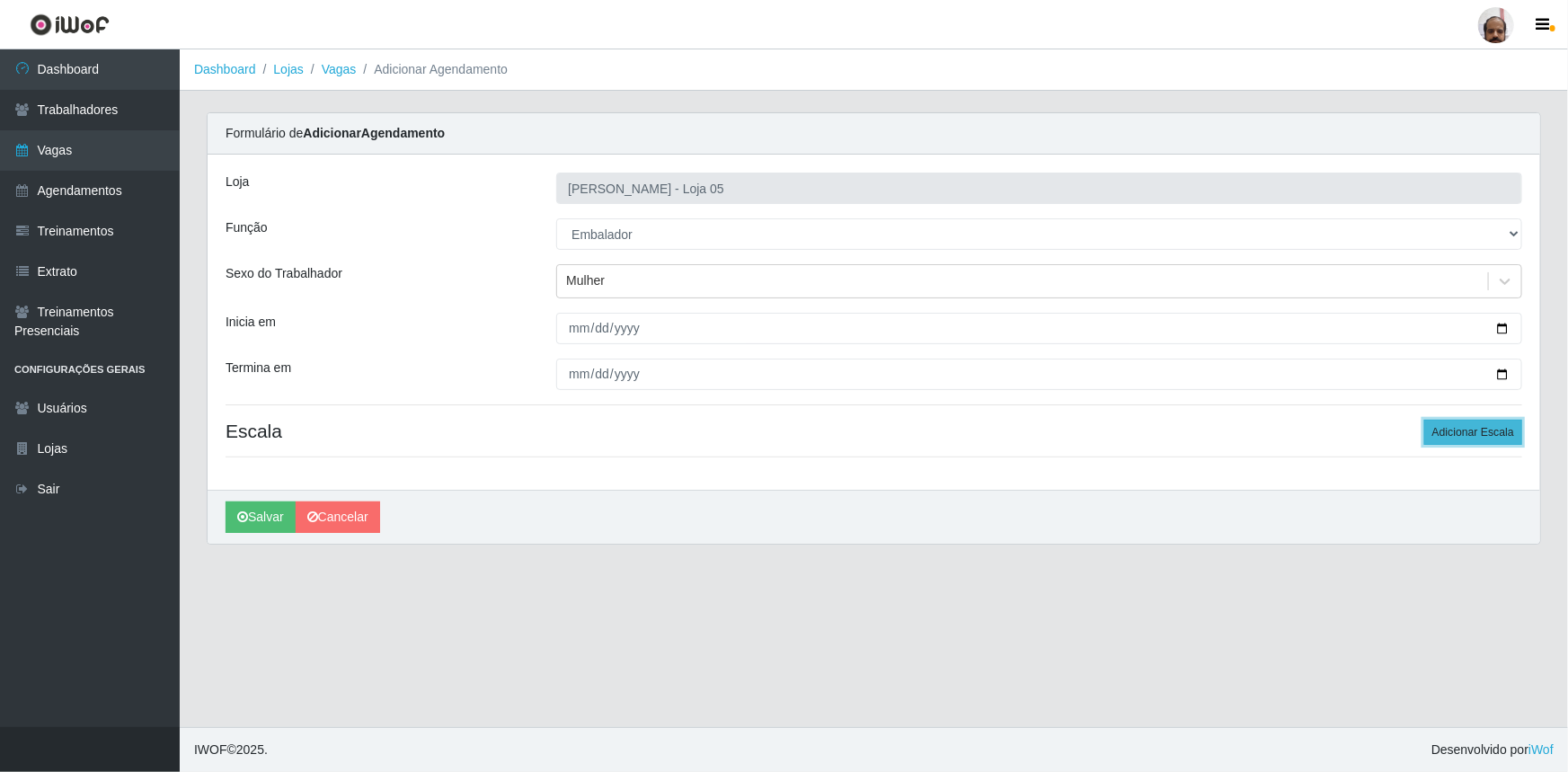
click at [1450, 433] on button "Adicionar Escala" at bounding box center [1472, 432] width 98 height 26
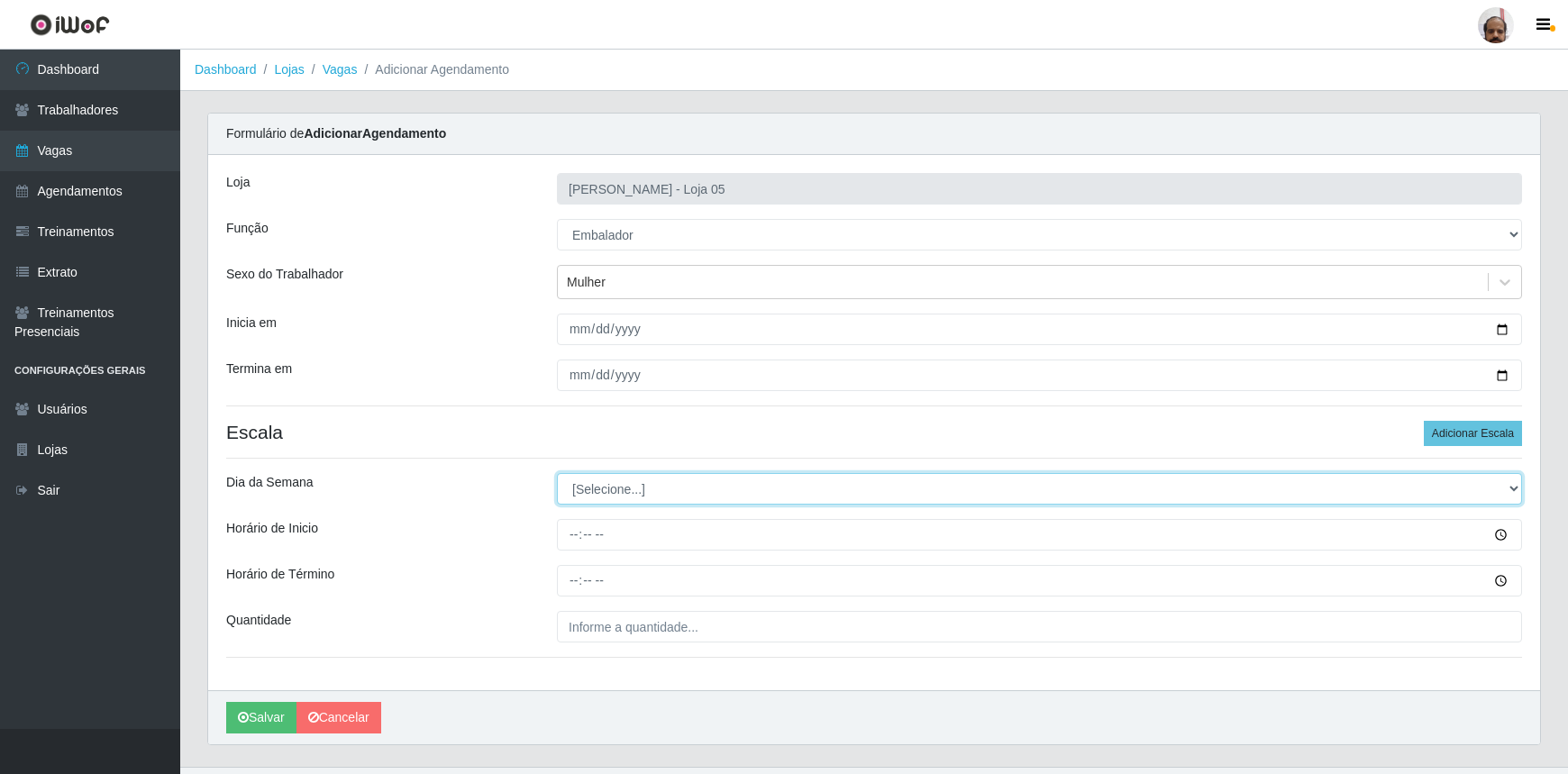
drag, startPoint x: 1514, startPoint y: 484, endPoint x: 1485, endPoint y: 500, distance: 33.1
click at [1514, 484] on select "[Selecione...] Segunda Terça Quarta Quinta Sexta Sábado Domingo" at bounding box center [1040, 488] width 965 height 31
select select "5"
click at [557, 473] on select "[Selecione...] Segunda Terça Quarta Quinta Sexta Sábado Domingo" at bounding box center [1040, 488] width 965 height 31
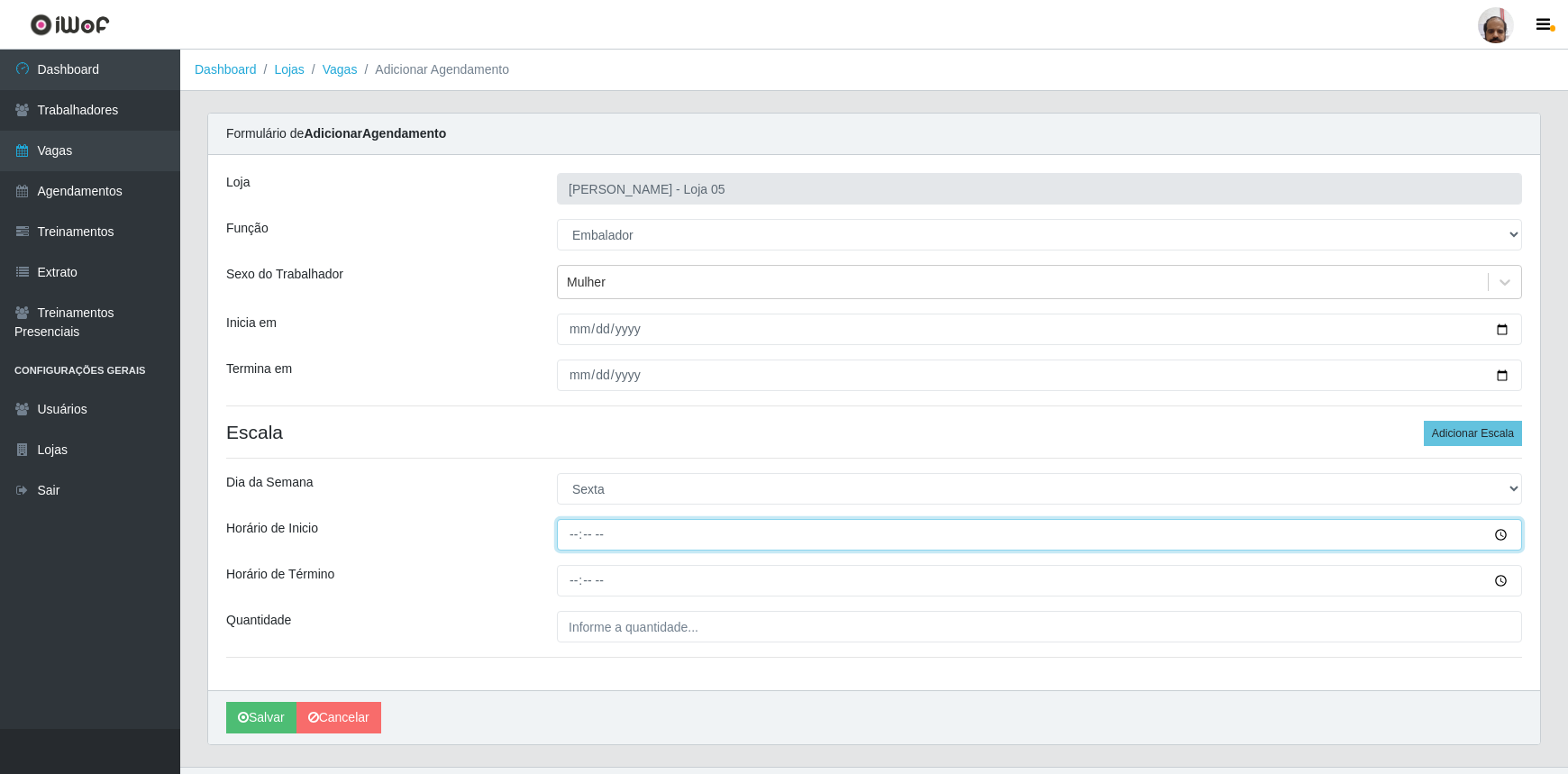
click at [568, 535] on input "Horário de Inicio" at bounding box center [1040, 535] width 965 height 31
type input "16:20"
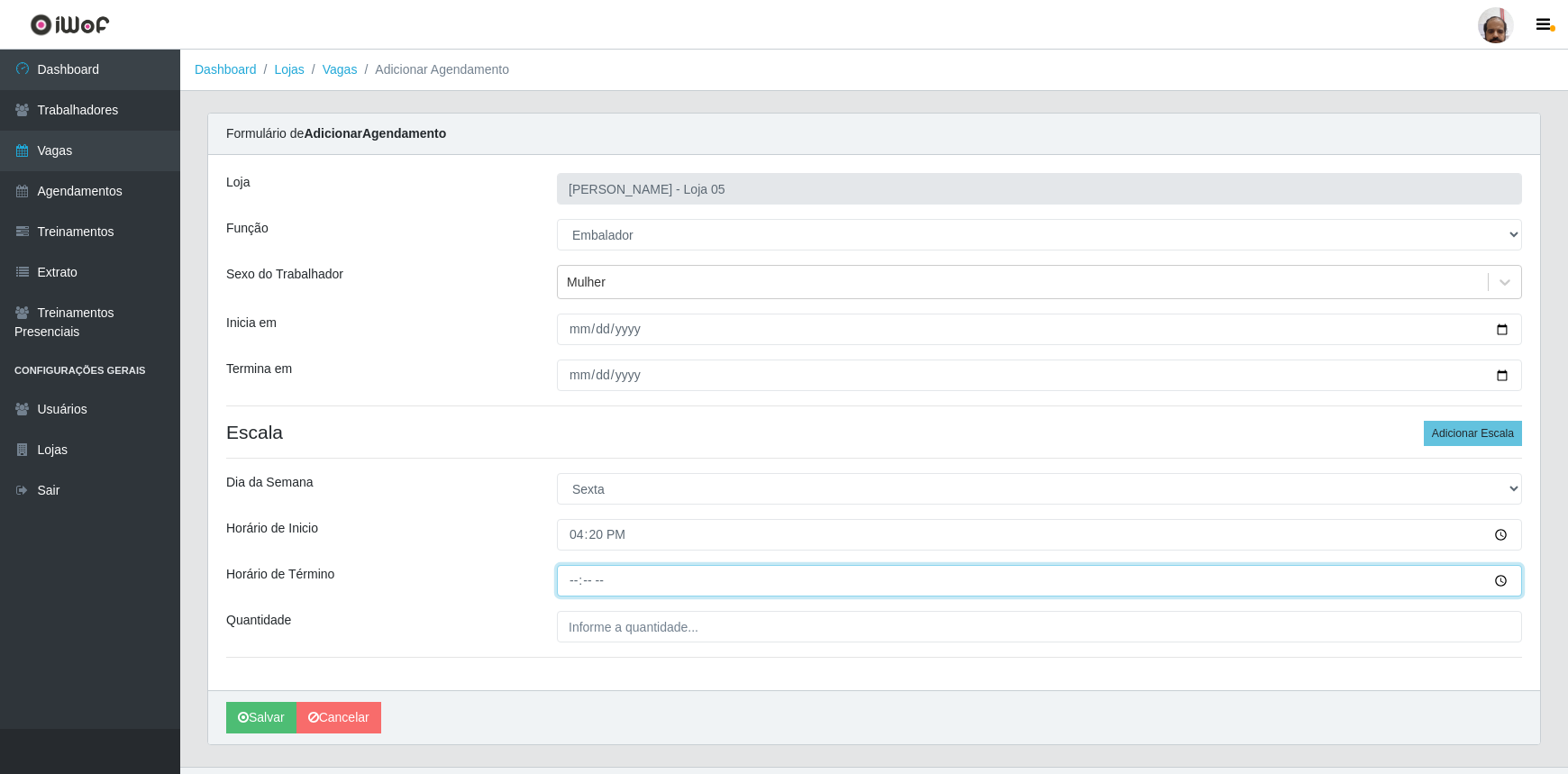
click at [563, 579] on input "Horário de Término" at bounding box center [1040, 580] width 965 height 31
type input "22:20"
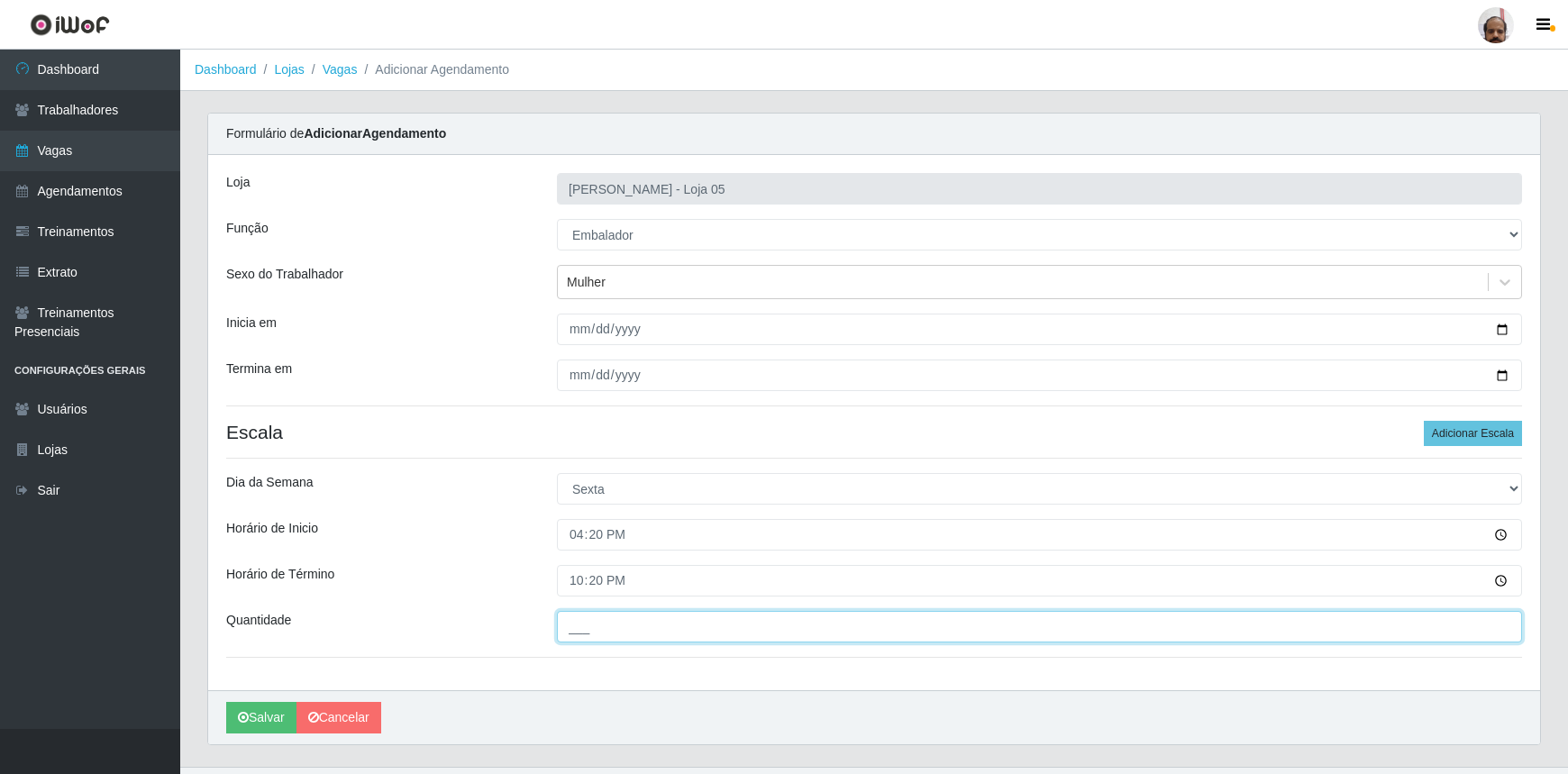
click at [614, 629] on input "___" at bounding box center [1040, 626] width 965 height 31
type input "8__"
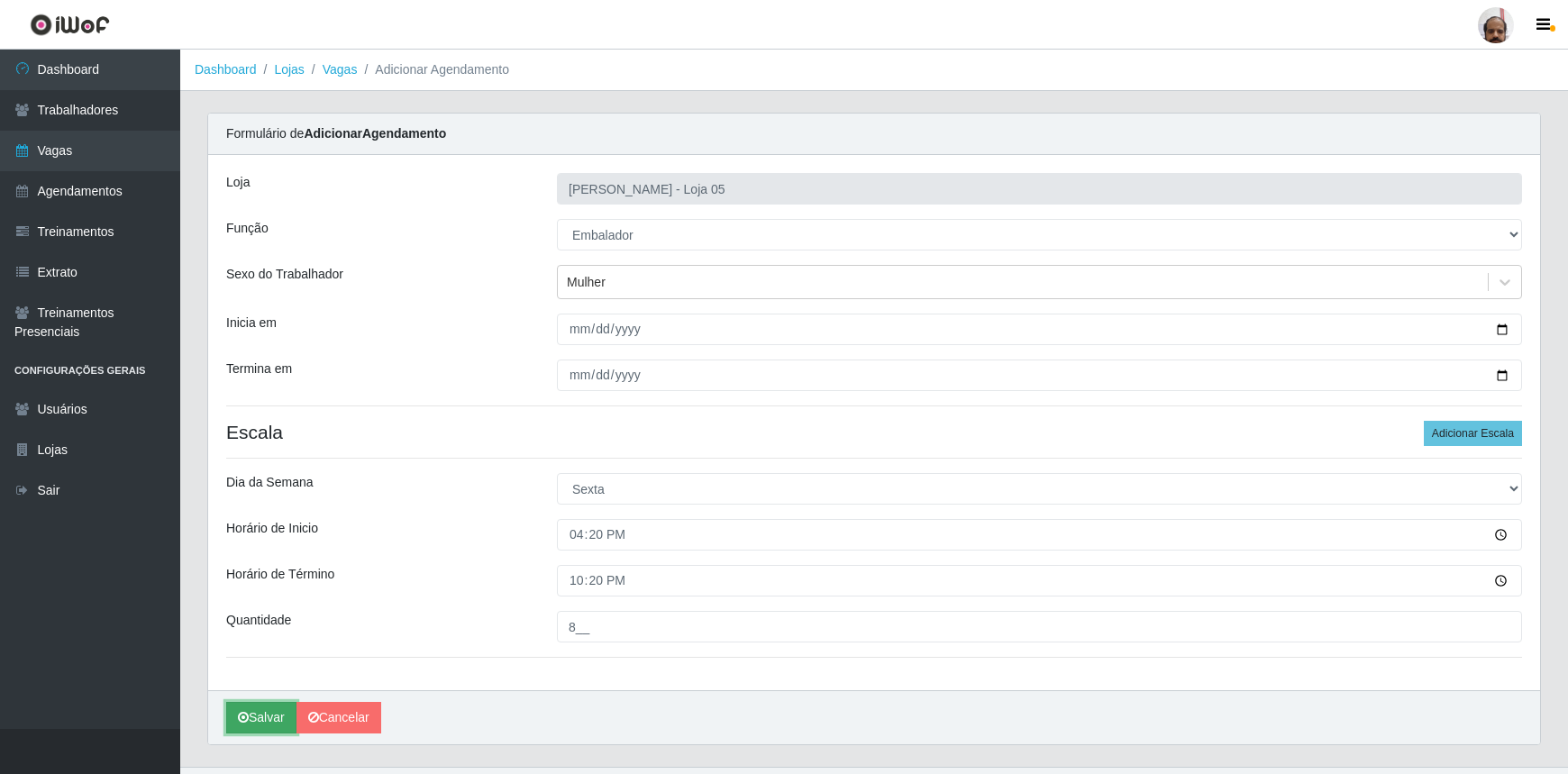
click at [261, 716] on button "Salvar" at bounding box center [261, 717] width 70 height 31
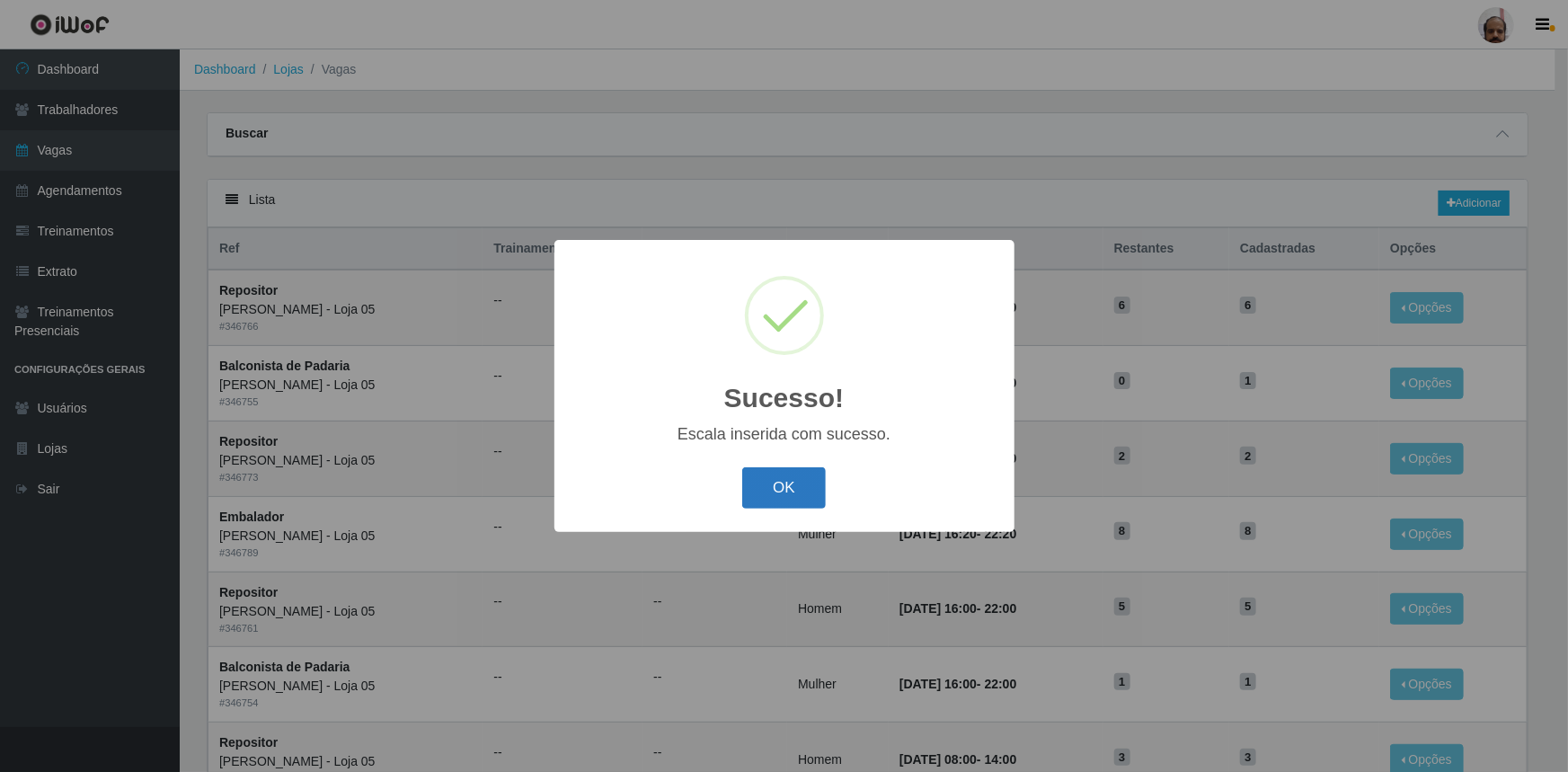
click at [807, 482] on button "OK" at bounding box center [784, 489] width 83 height 43
